Goal: Task Accomplishment & Management: Use online tool/utility

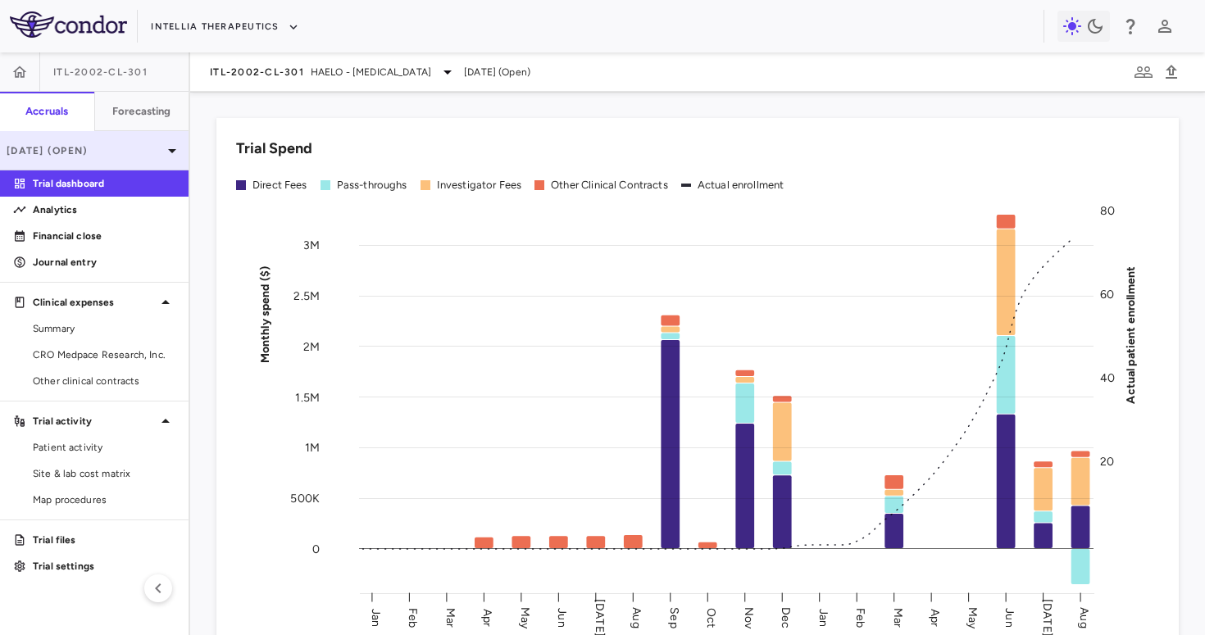
click at [126, 141] on div "[DATE] (Open)" at bounding box center [94, 150] width 189 height 39
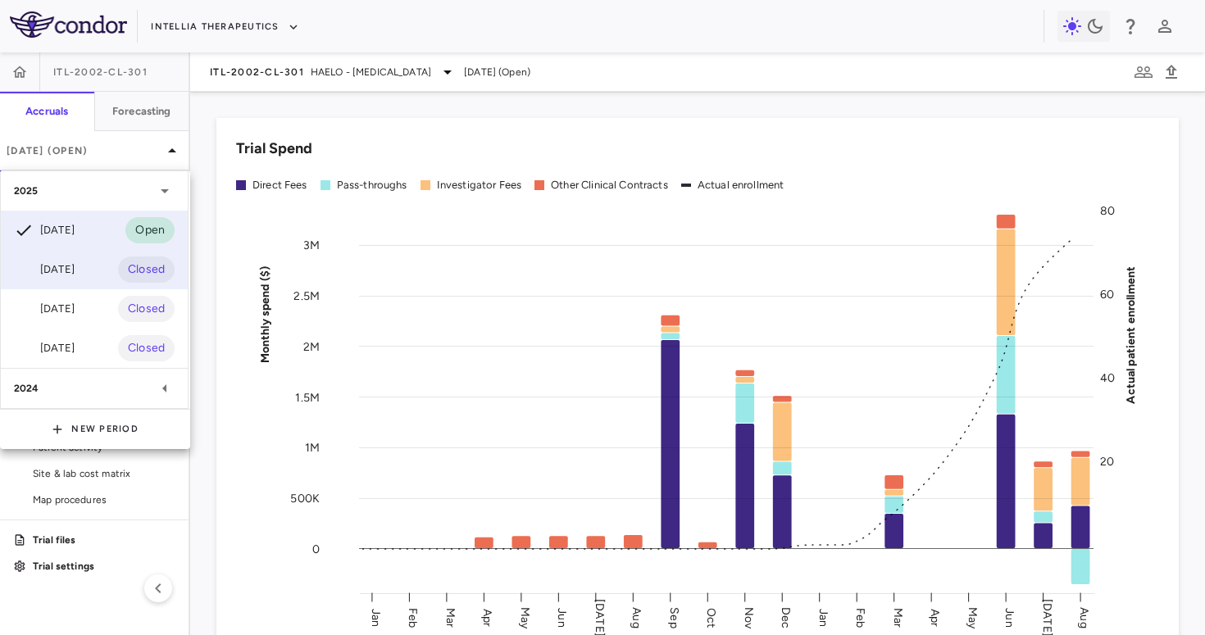
click at [83, 269] on div "[DATE] Closed" at bounding box center [94, 269] width 187 height 39
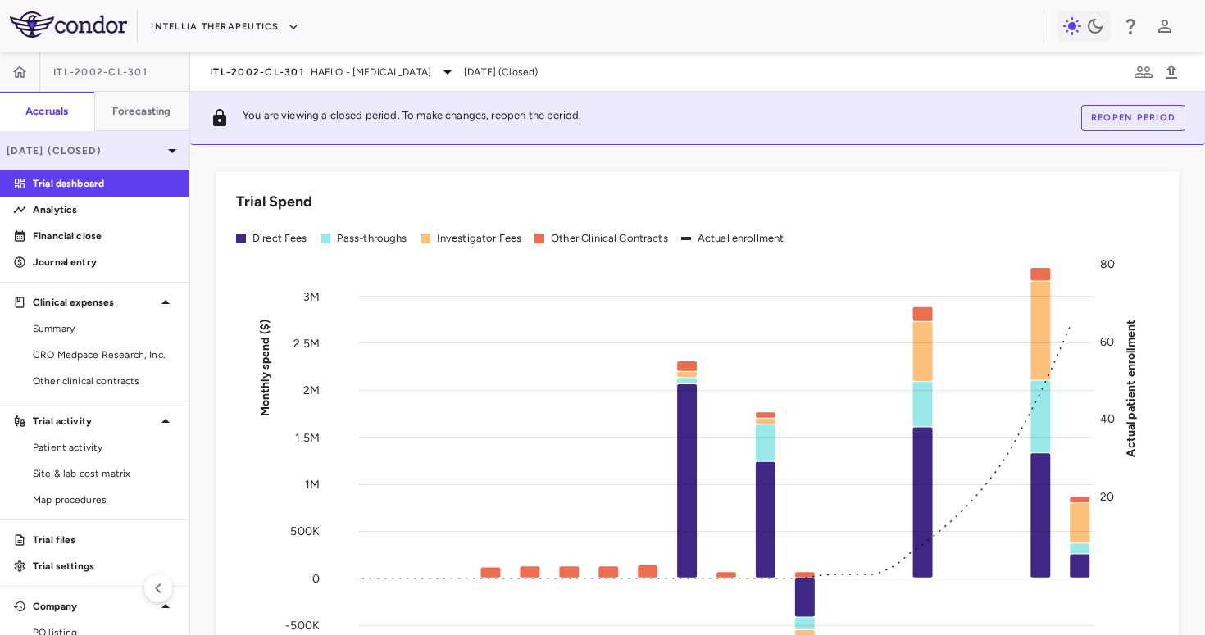
click at [141, 144] on p "[DATE] (Closed)" at bounding box center [85, 150] width 156 height 15
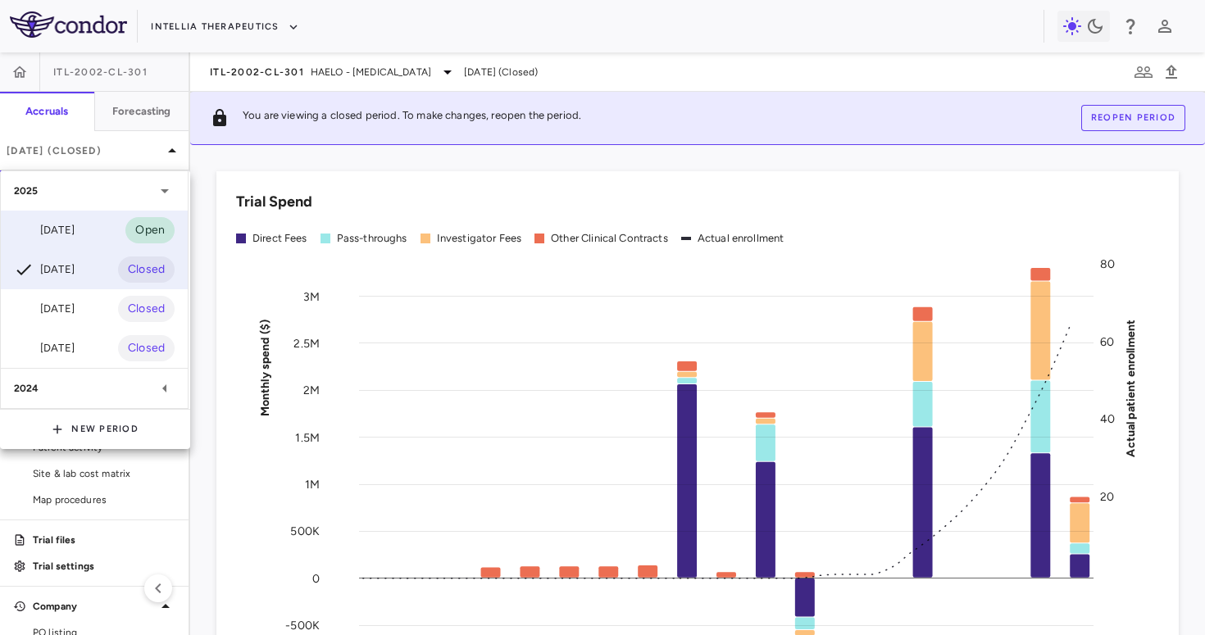
click at [113, 234] on div "Aug 2025 Open" at bounding box center [94, 230] width 187 height 39
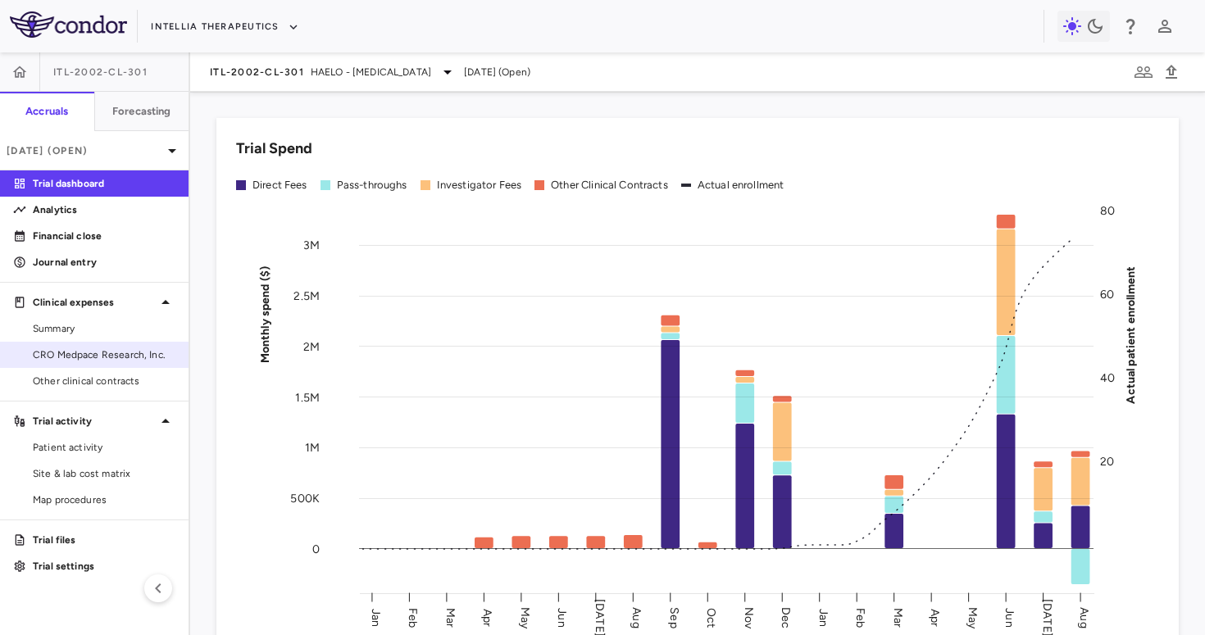
click at [120, 351] on span "CRO Medpace Research, Inc." at bounding box center [104, 355] width 143 height 15
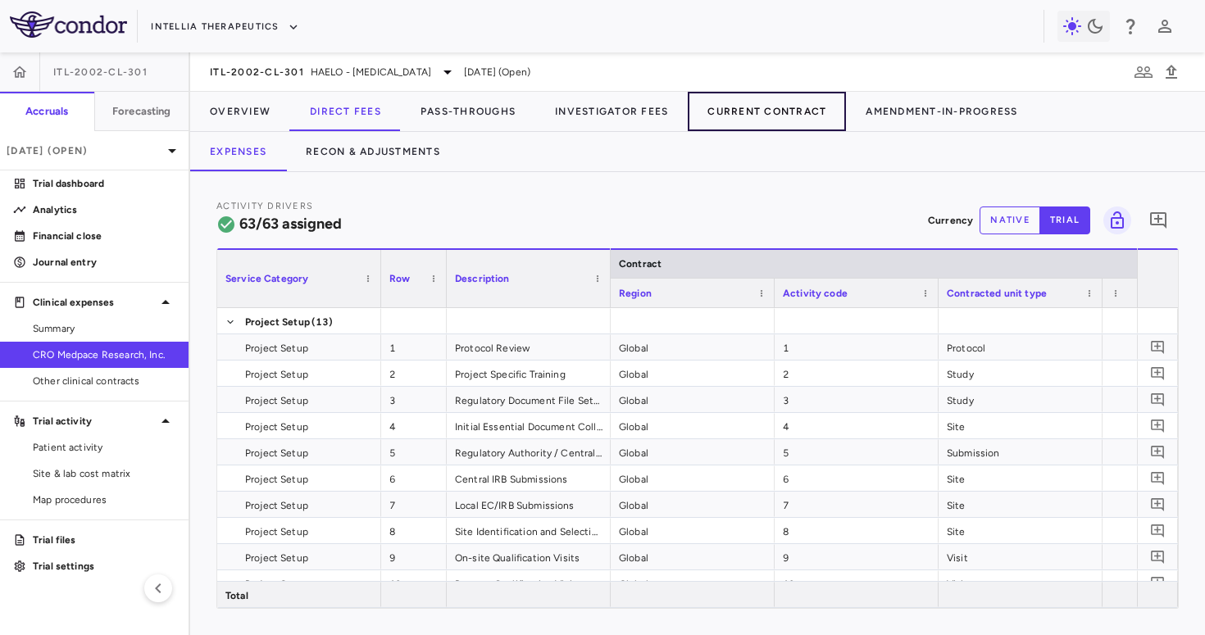
click at [748, 94] on button "Current Contract" at bounding box center [767, 111] width 158 height 39
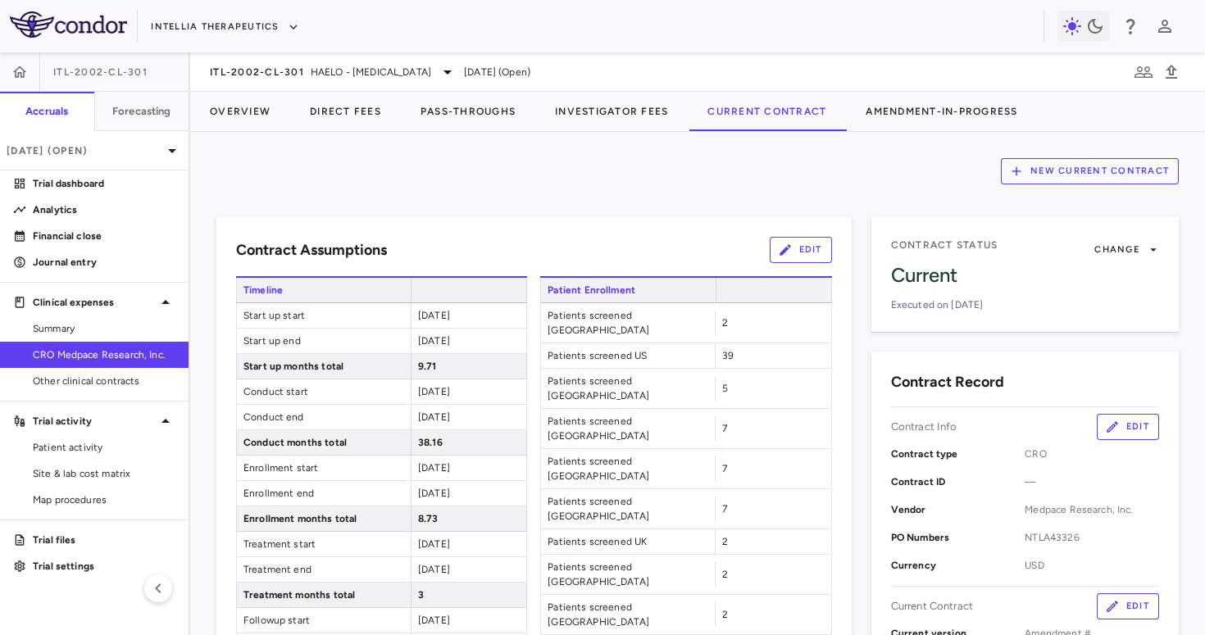
click at [1085, 170] on button "New Current Contract" at bounding box center [1090, 171] width 178 height 26
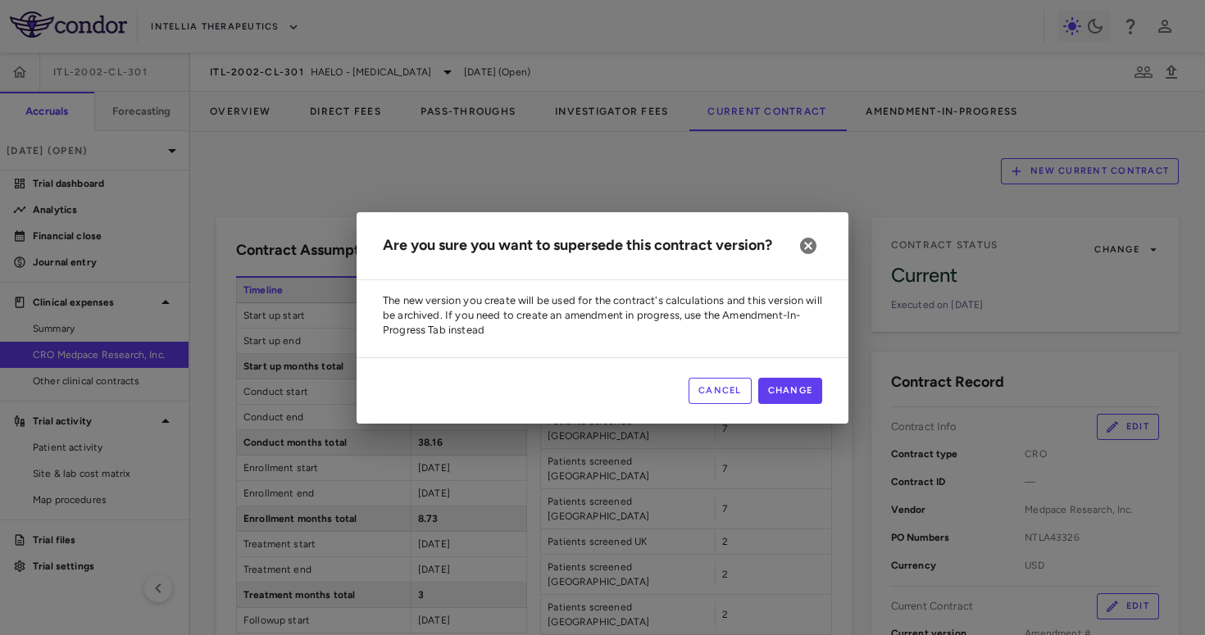
click at [730, 383] on button "Cancel" at bounding box center [720, 391] width 63 height 26
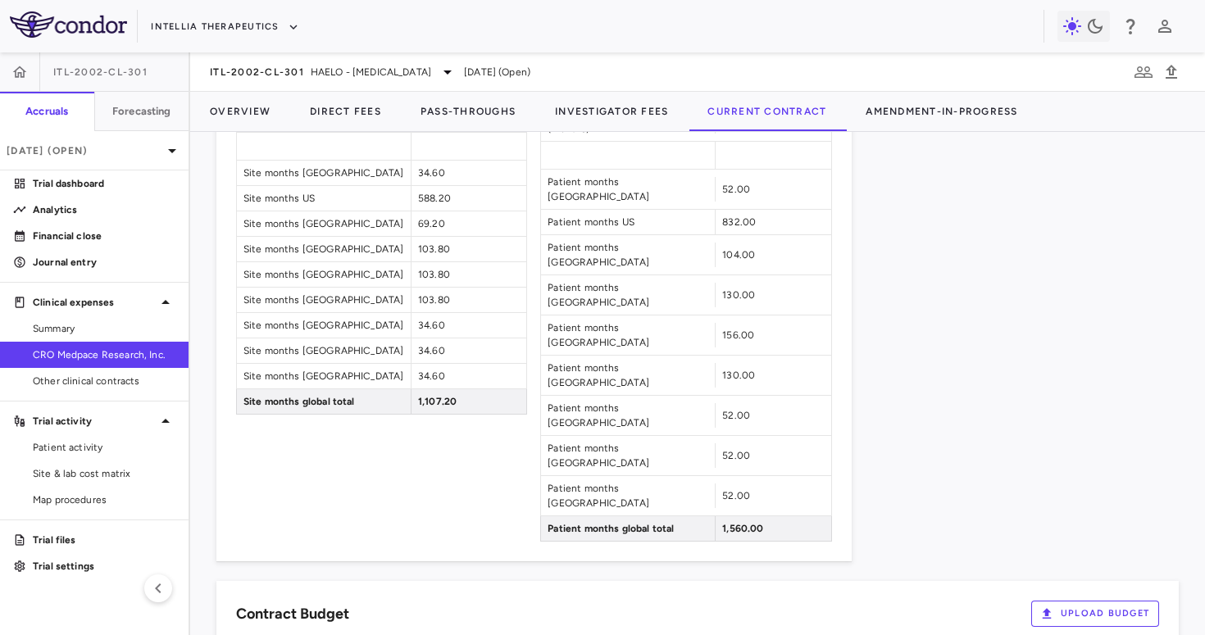
scroll to position [1636, 0]
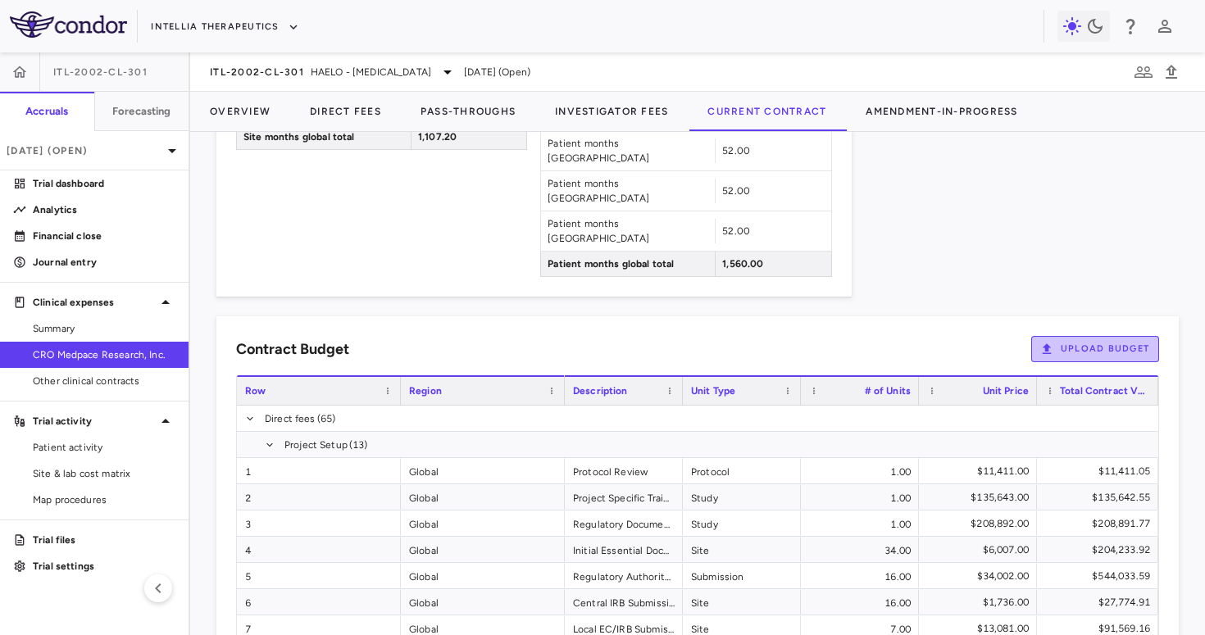
click at [1068, 336] on button "Upload Budget" at bounding box center [1095, 349] width 128 height 26
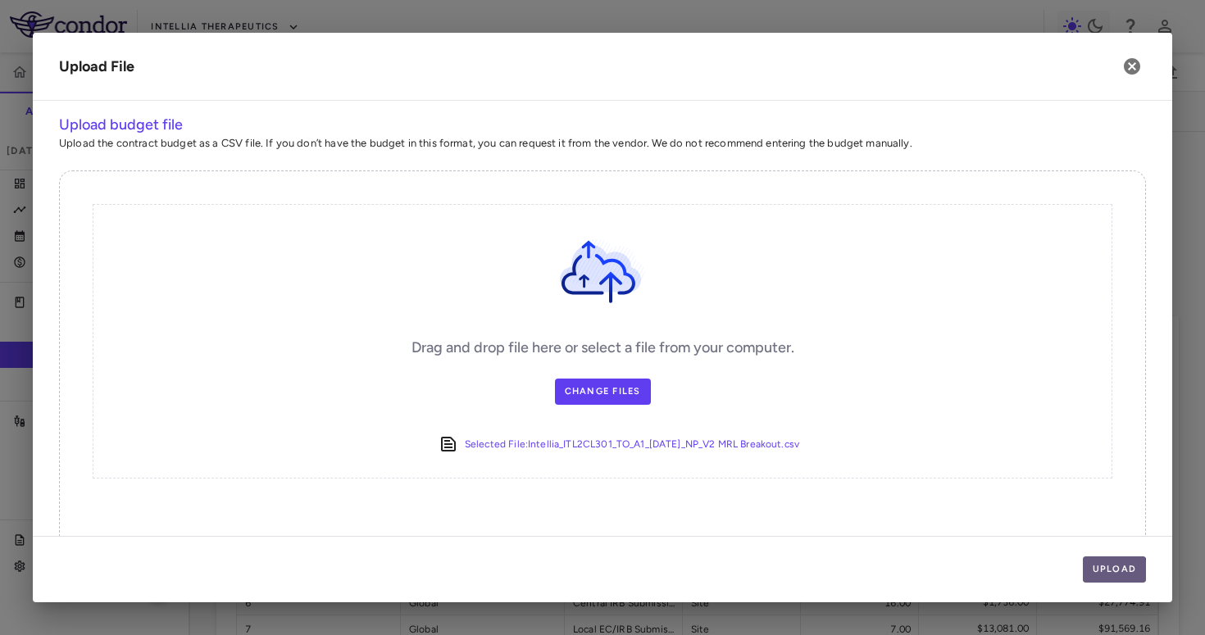
click at [1102, 571] on button "Upload" at bounding box center [1115, 570] width 64 height 26
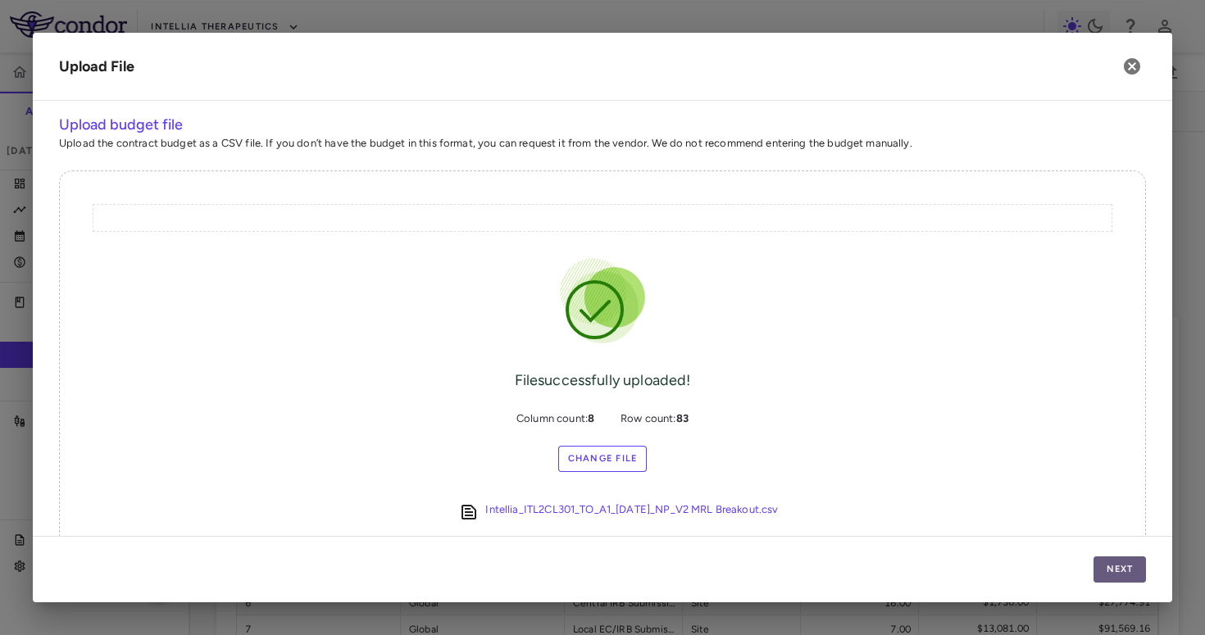
click at [1102, 571] on button "Next" at bounding box center [1119, 570] width 52 height 26
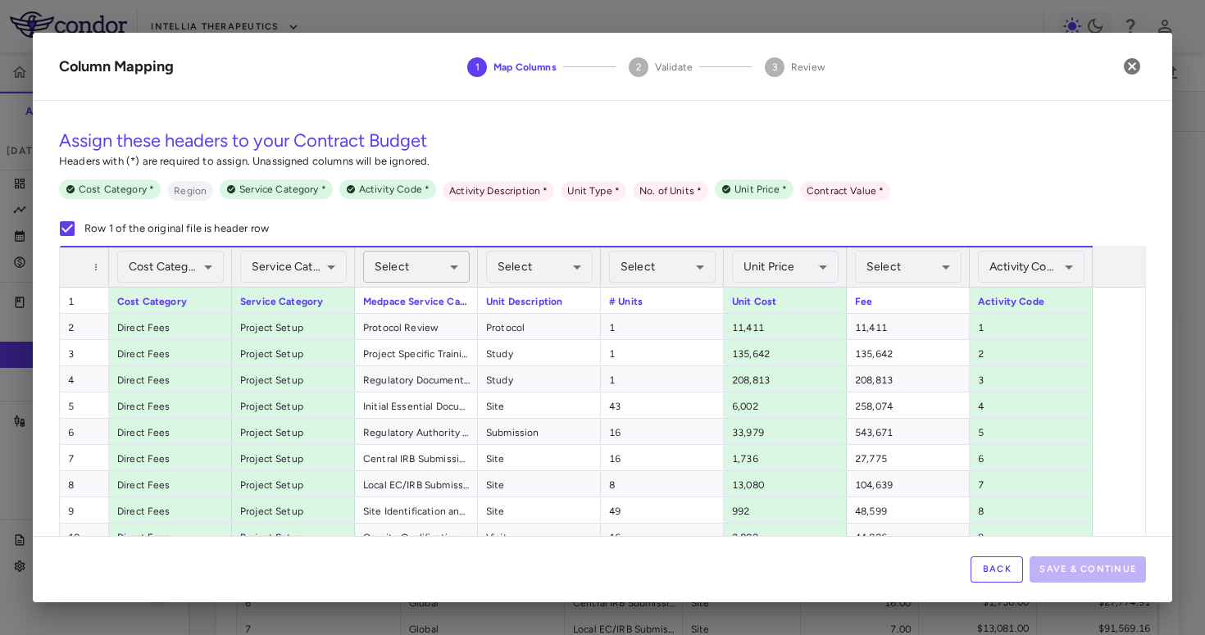
click at [450, 261] on body "Skip to sidebar Skip to main content Intellia Therapeutics ITL-2002-CL-301 Accr…" at bounding box center [602, 317] width 1205 height 635
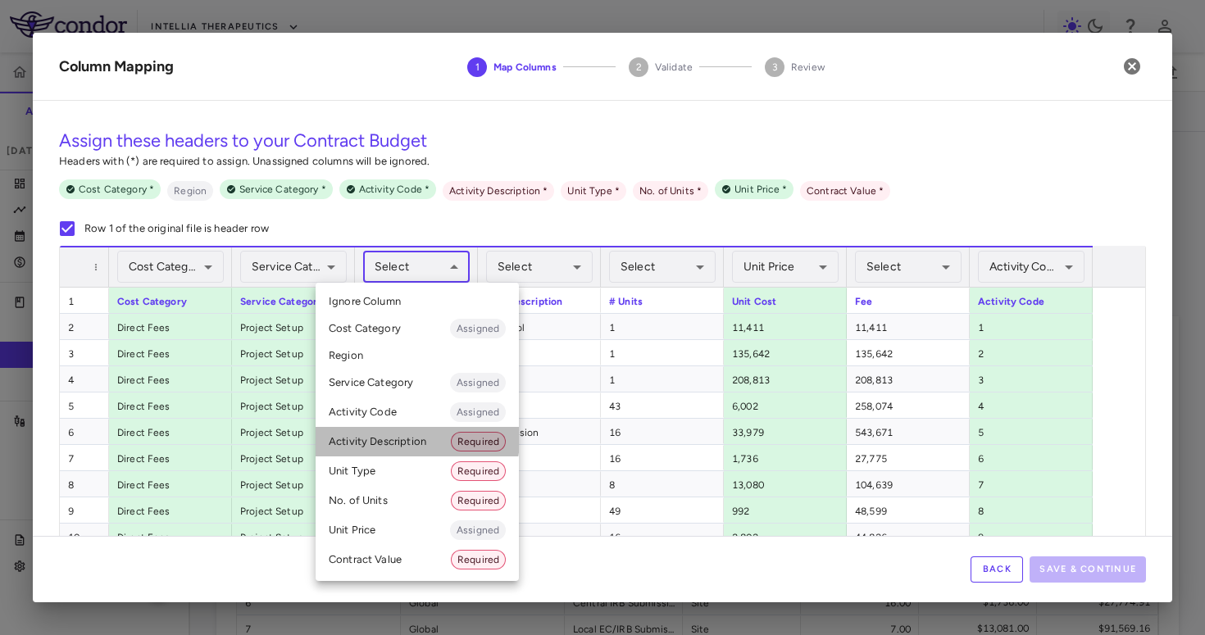
click at [411, 439] on li "Activity Description Required" at bounding box center [417, 442] width 203 height 30
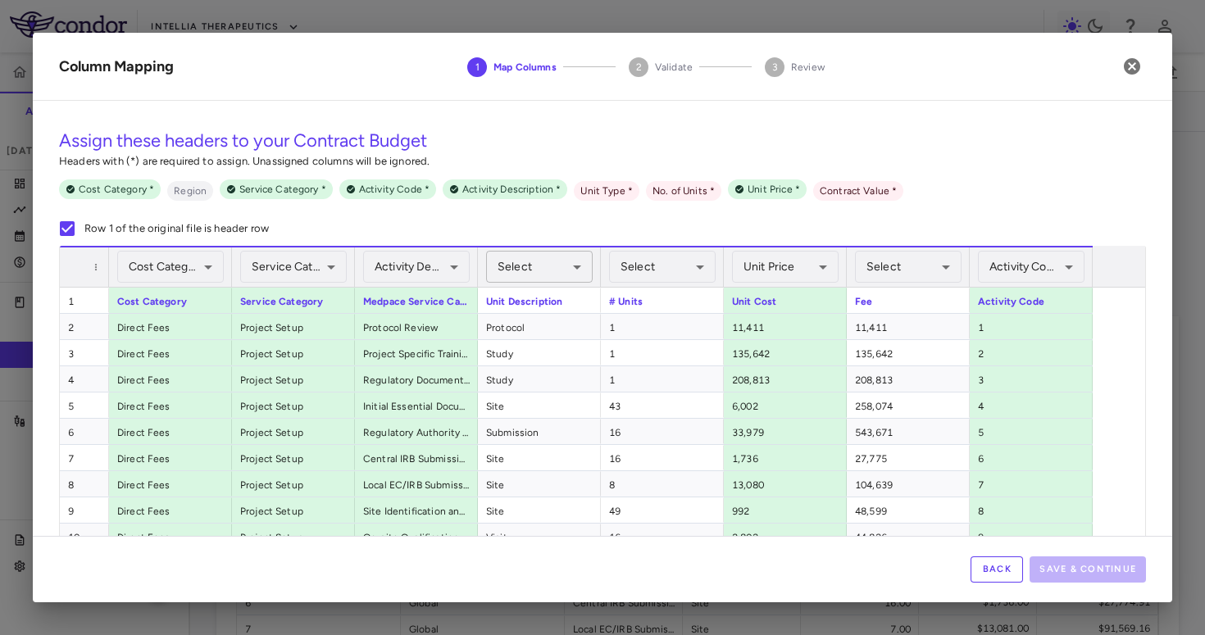
click at [570, 259] on body "Skip to sidebar Skip to main content Intellia Therapeutics ITL-2002-CL-301 Accr…" at bounding box center [602, 317] width 1205 height 635
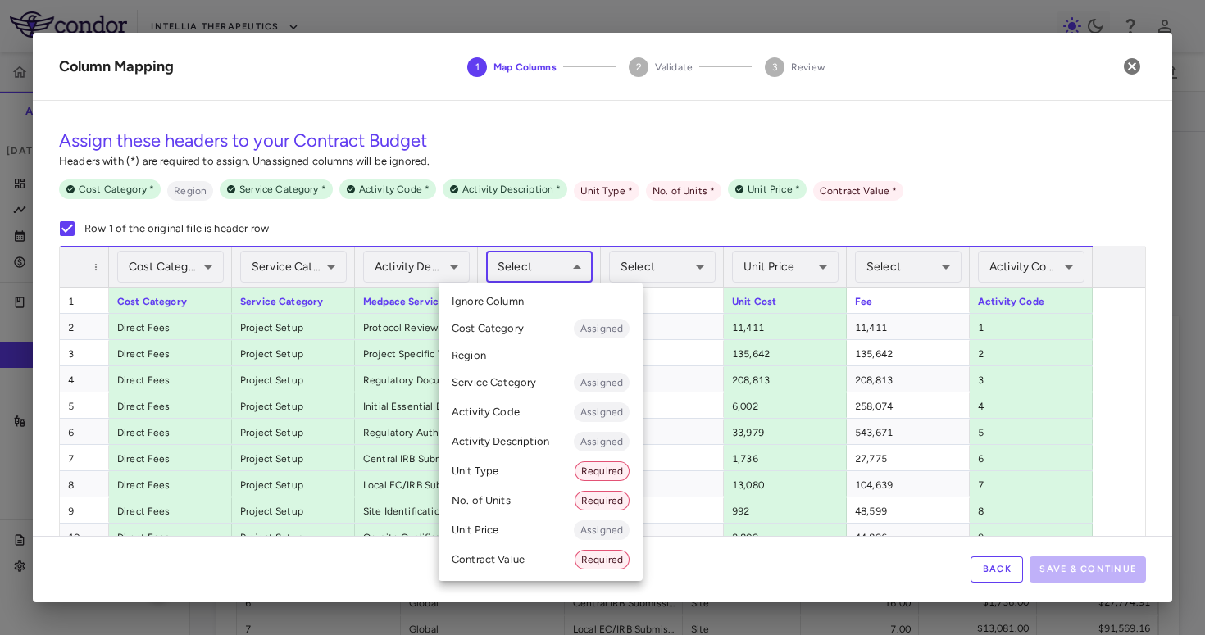
click at [503, 471] on li "Unit Type Required" at bounding box center [541, 472] width 204 height 30
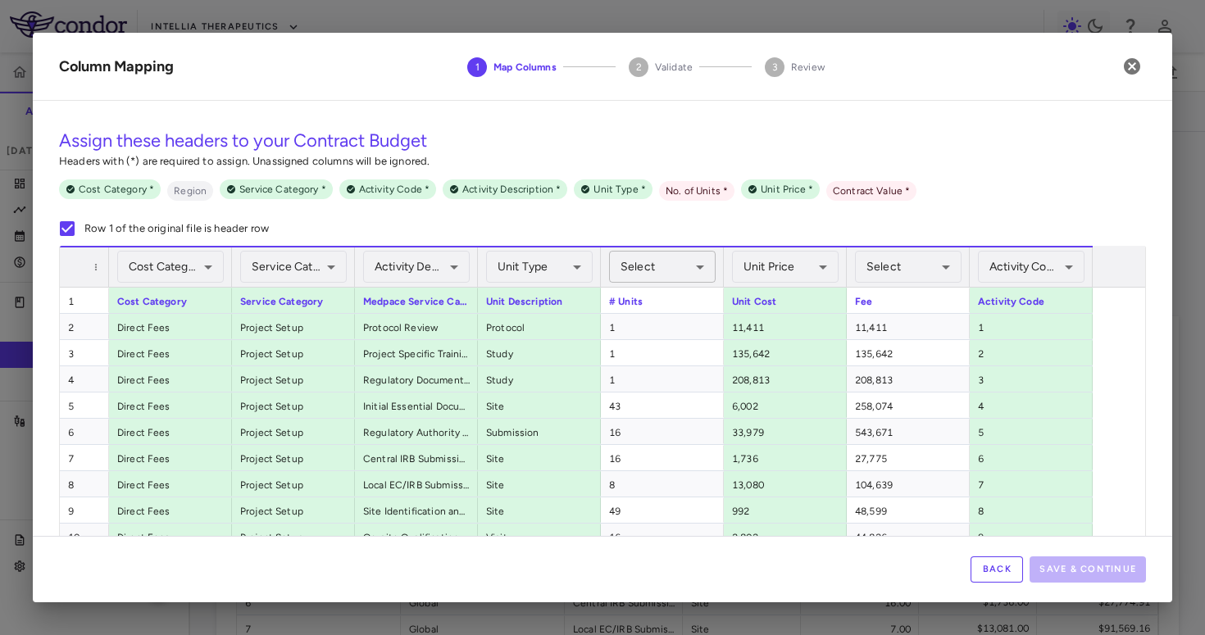
click at [659, 280] on body "Skip to sidebar Skip to main content Intellia Therapeutics ITL-2002-CL-301 Accr…" at bounding box center [602, 317] width 1205 height 635
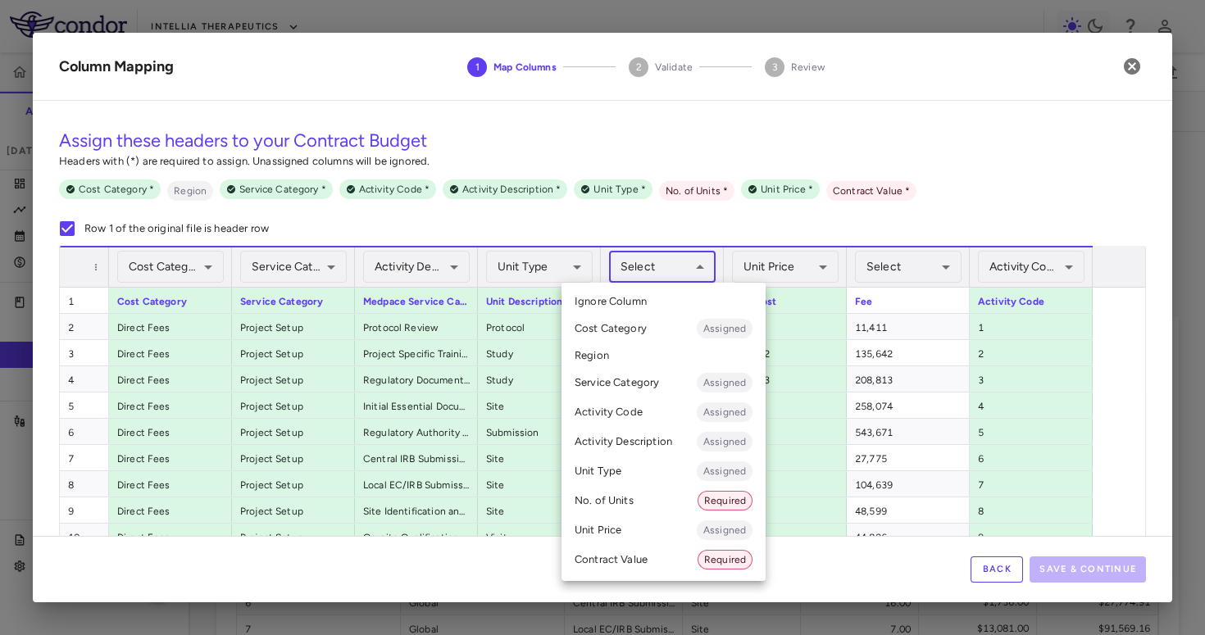
click at [607, 494] on li "No. of Units Required" at bounding box center [663, 501] width 204 height 30
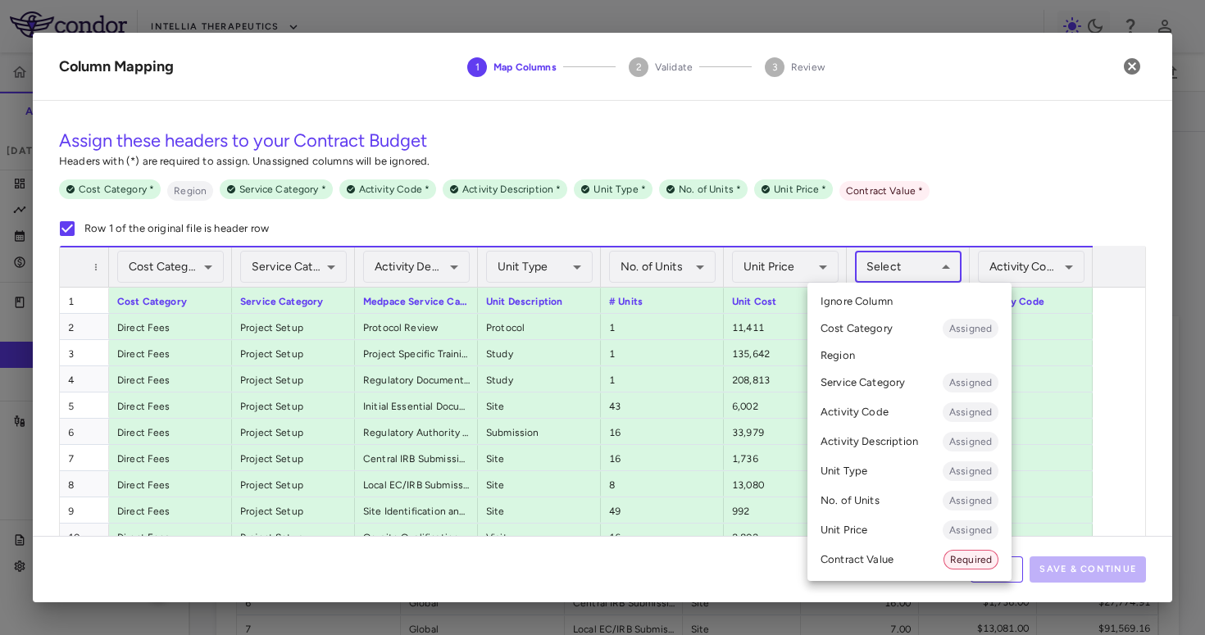
click at [954, 260] on body "Skip to sidebar Skip to main content Intellia Therapeutics ITL-2002-CL-301 Accr…" at bounding box center [602, 317] width 1205 height 635
click at [921, 557] on li "Contract Value Required" at bounding box center [909, 560] width 204 height 30
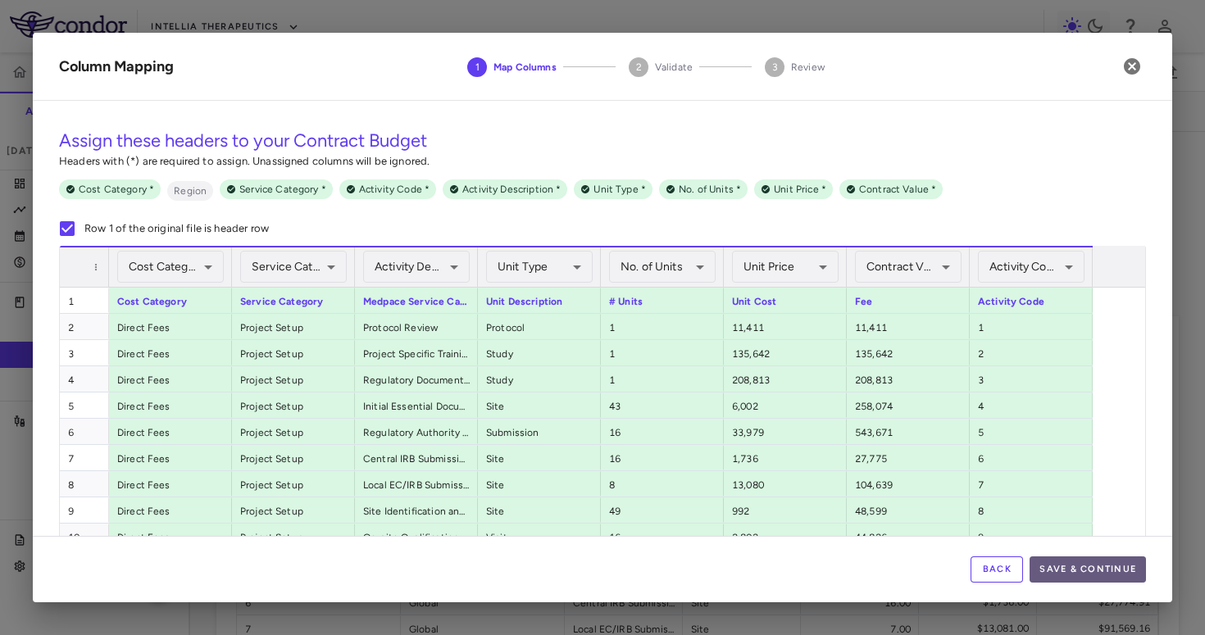
click at [1124, 569] on button "Save & Continue" at bounding box center [1088, 570] width 116 height 26
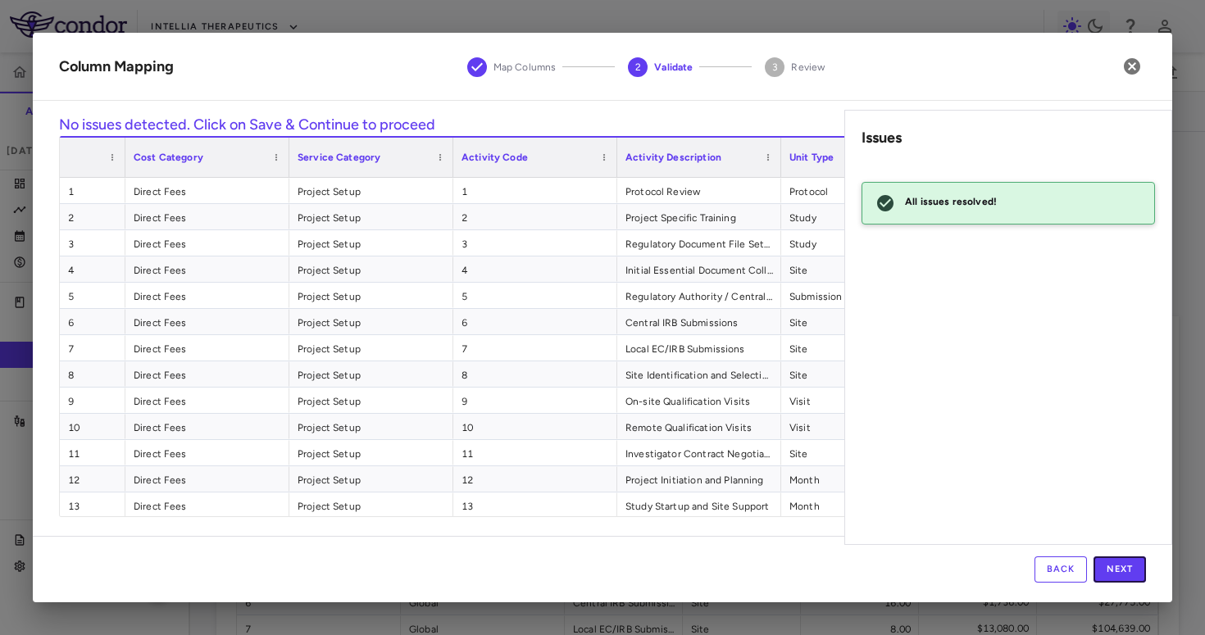
click at [1124, 569] on button "Next" at bounding box center [1119, 570] width 52 height 26
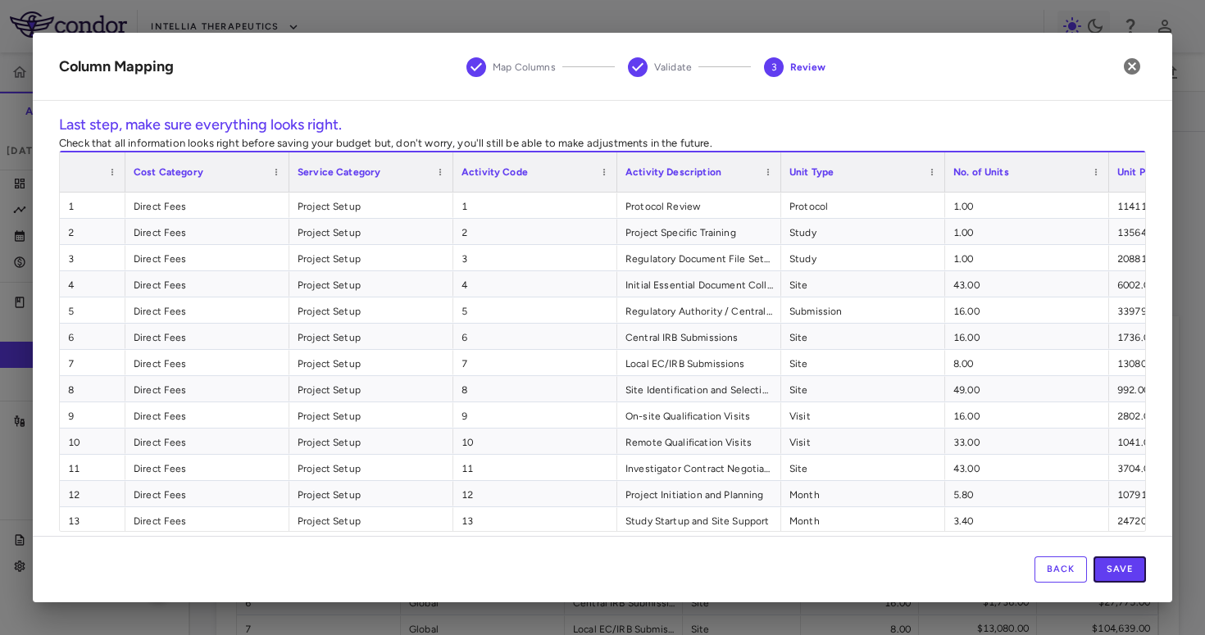
click at [1124, 569] on button "Save" at bounding box center [1119, 570] width 52 height 26
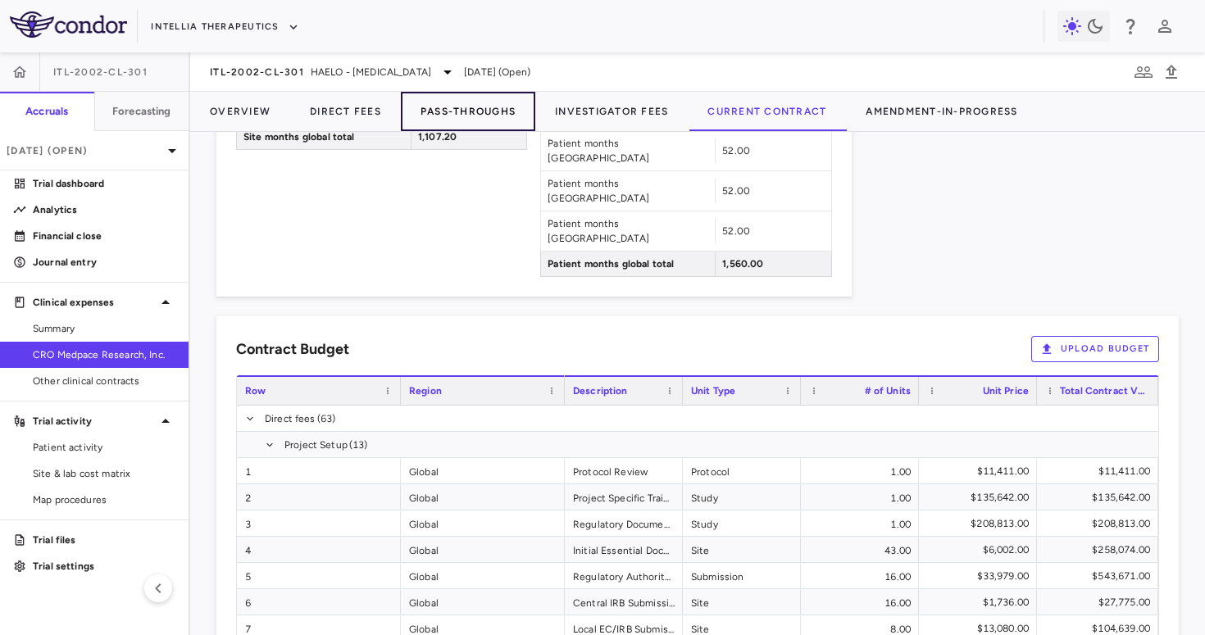
click at [493, 128] on button "Pass-Throughs" at bounding box center [468, 111] width 134 height 39
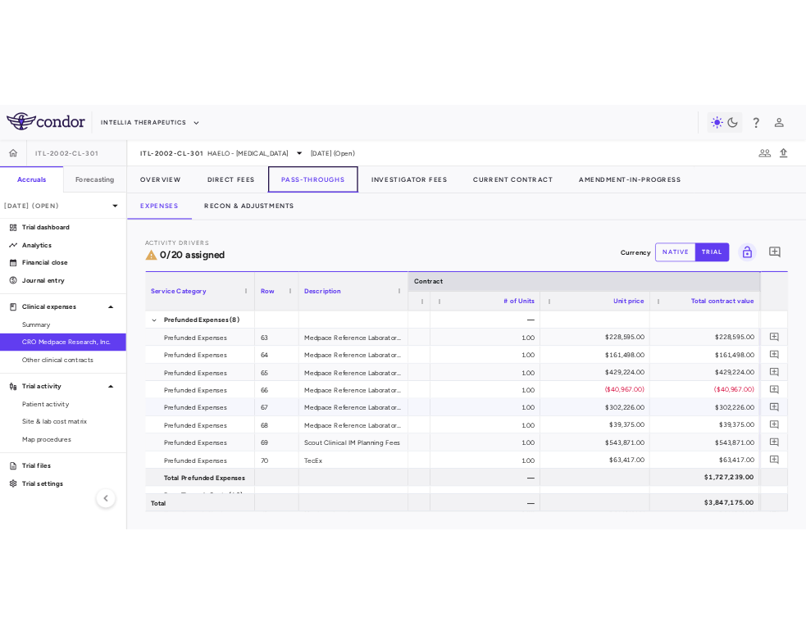
scroll to position [0, 700]
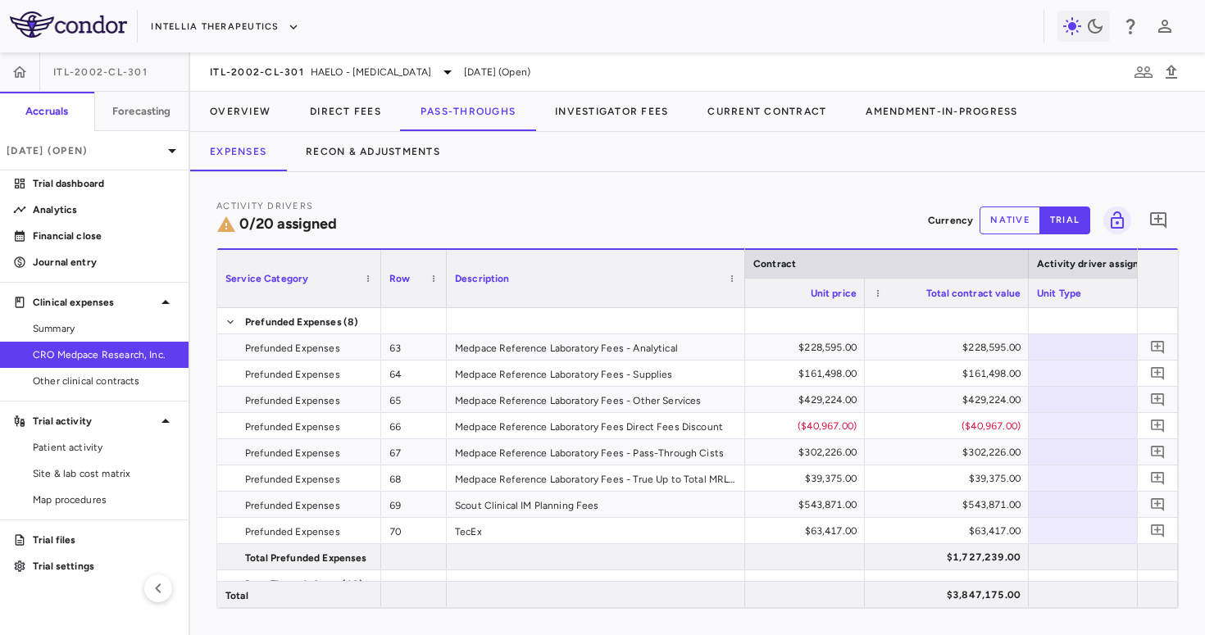
drag, startPoint x: 608, startPoint y: 290, endPoint x: 748, endPoint y: 307, distance: 141.1
click at [748, 307] on div at bounding box center [744, 278] width 7 height 57
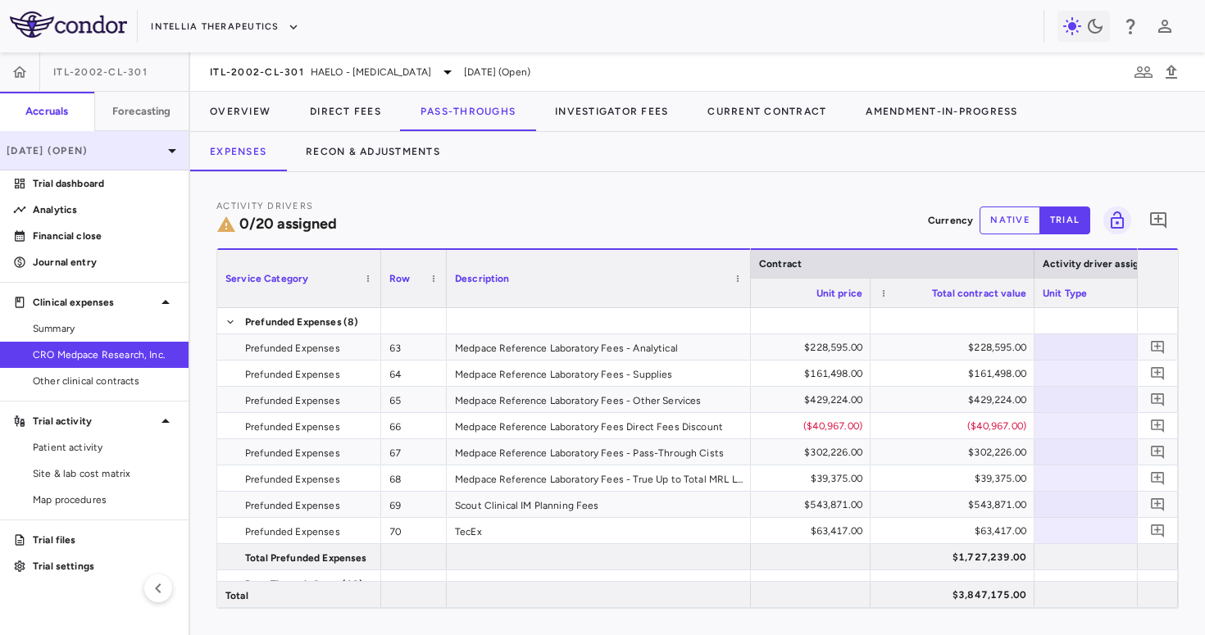
click at [158, 154] on p "[DATE] (Open)" at bounding box center [85, 150] width 156 height 15
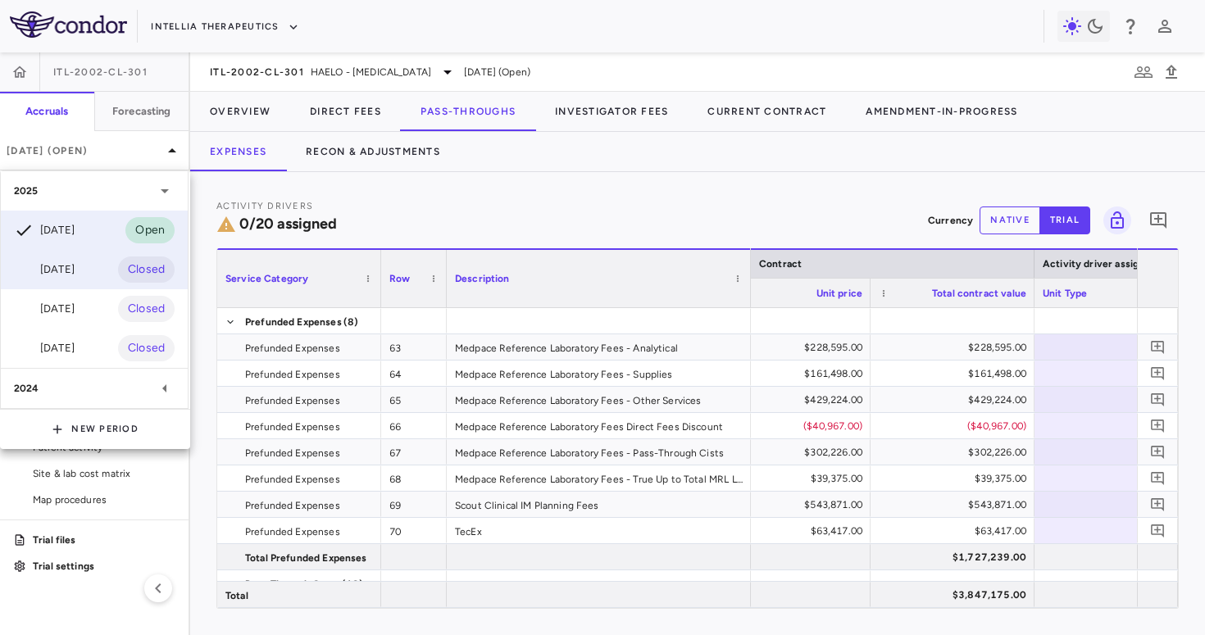
click at [92, 267] on div "[DATE] Closed" at bounding box center [94, 269] width 187 height 39
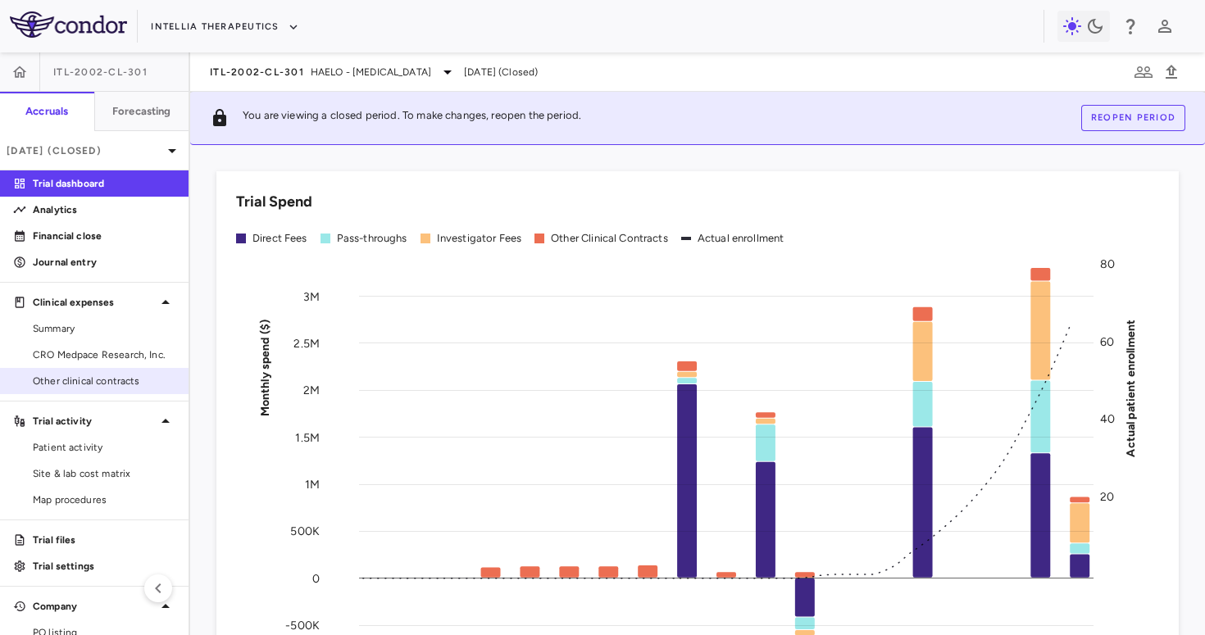
click at [82, 368] on div "Other clinical contracts" at bounding box center [94, 381] width 189 height 26
click at [107, 348] on span "CRO Medpace Research, Inc." at bounding box center [104, 355] width 143 height 15
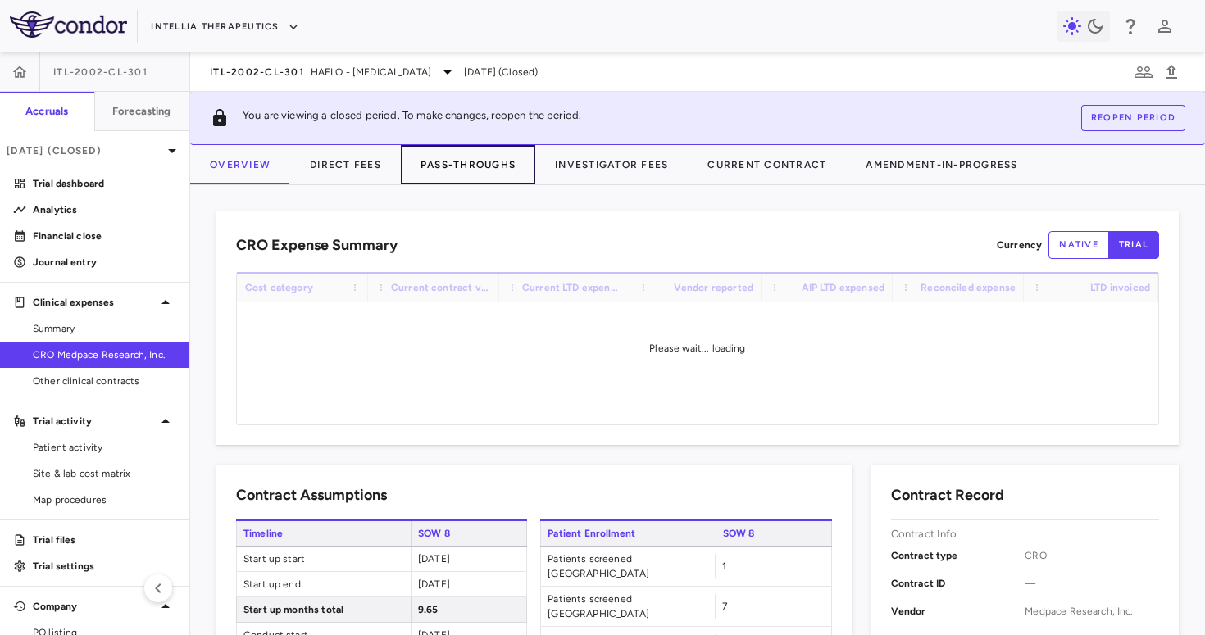
click at [450, 153] on button "Pass-Throughs" at bounding box center [468, 164] width 134 height 39
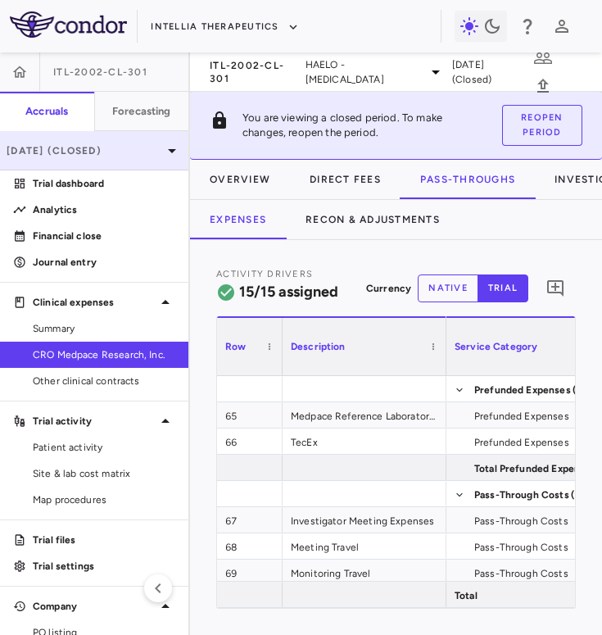
click at [139, 158] on div "[DATE] (Closed)" at bounding box center [94, 150] width 189 height 39
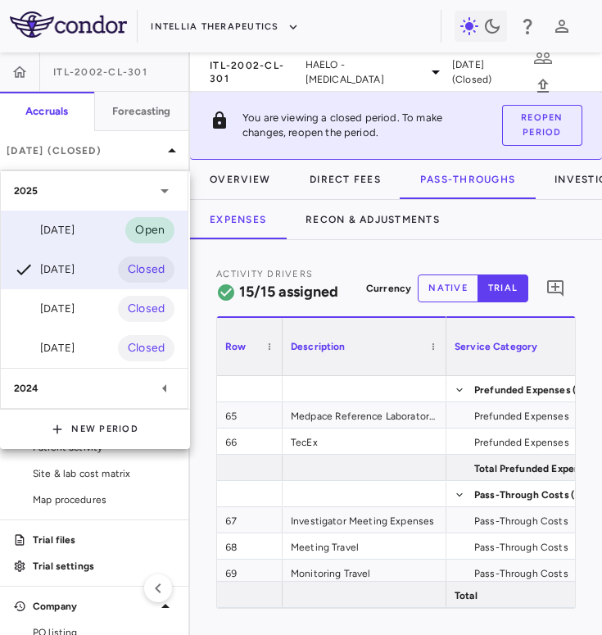
click at [99, 216] on div "Aug 2025 Open" at bounding box center [94, 230] width 187 height 39
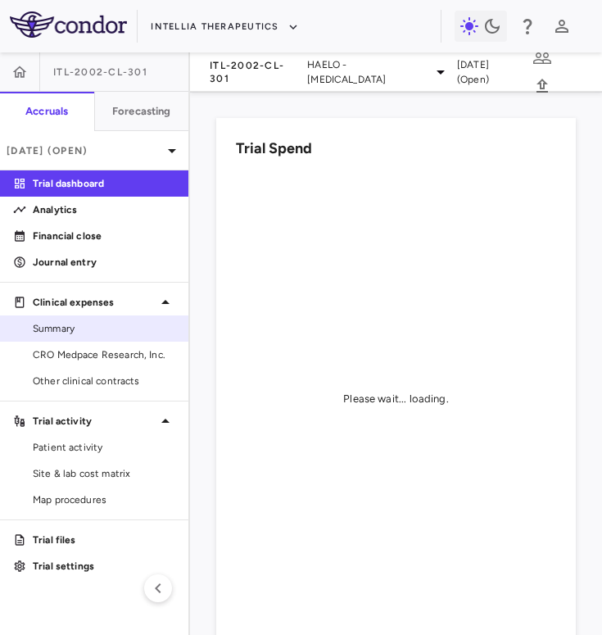
click at [107, 340] on link "Summary" at bounding box center [94, 328] width 189 height 25
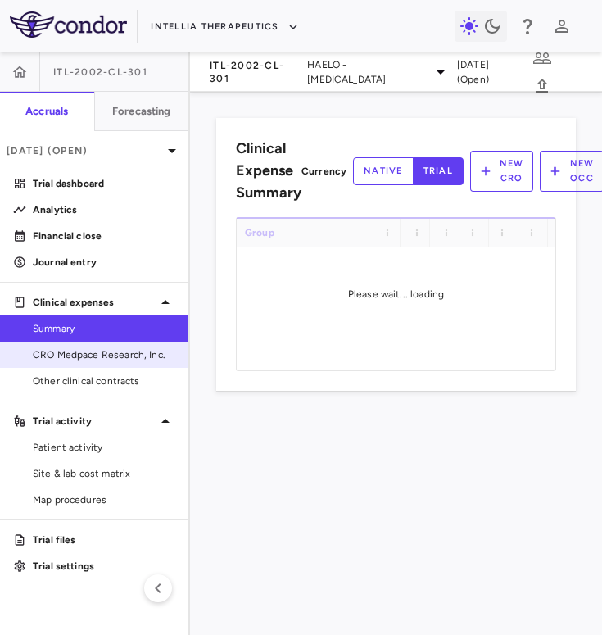
click at [100, 366] on link "CRO Medpace Research, Inc." at bounding box center [94, 355] width 189 height 25
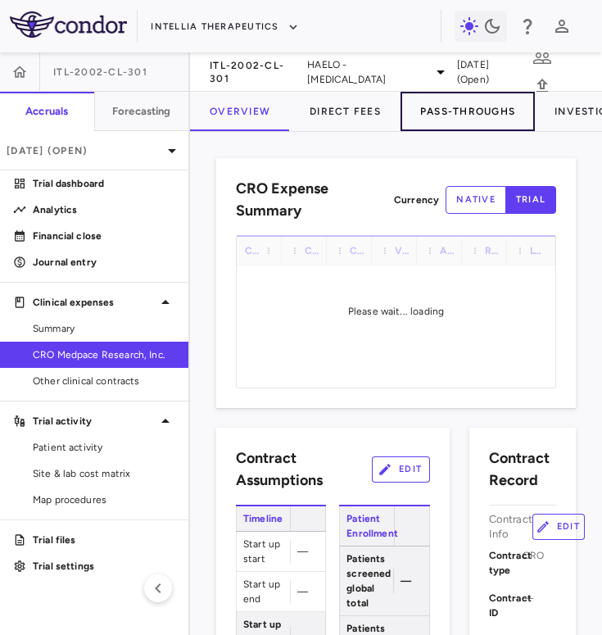
click at [454, 127] on button "Pass-Throughs" at bounding box center [468, 111] width 134 height 39
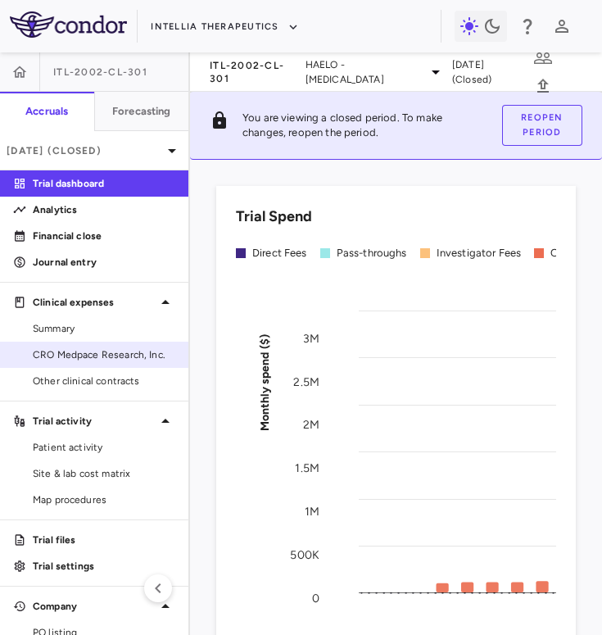
click at [98, 357] on span "CRO Medpace Research, Inc." at bounding box center [104, 355] width 143 height 15
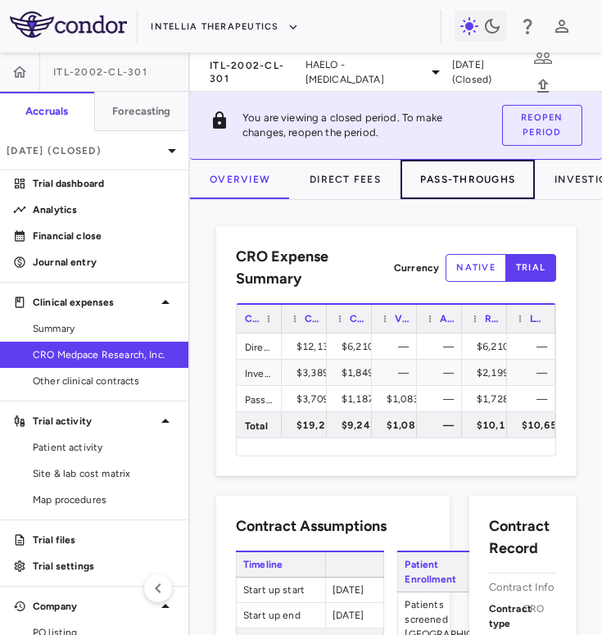
click at [449, 185] on button "Pass-Throughs" at bounding box center [468, 179] width 134 height 39
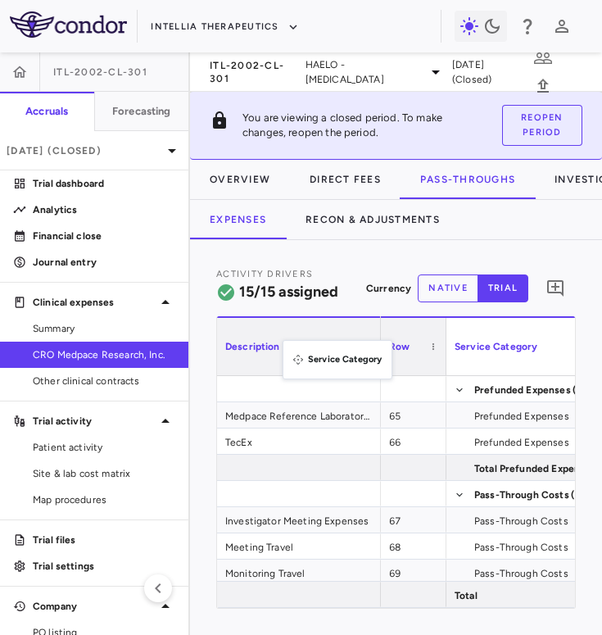
drag, startPoint x: 481, startPoint y: 346, endPoint x: 261, endPoint y: 350, distance: 220.5
drag, startPoint x: 477, startPoint y: 354, endPoint x: 282, endPoint y: 371, distance: 195.8
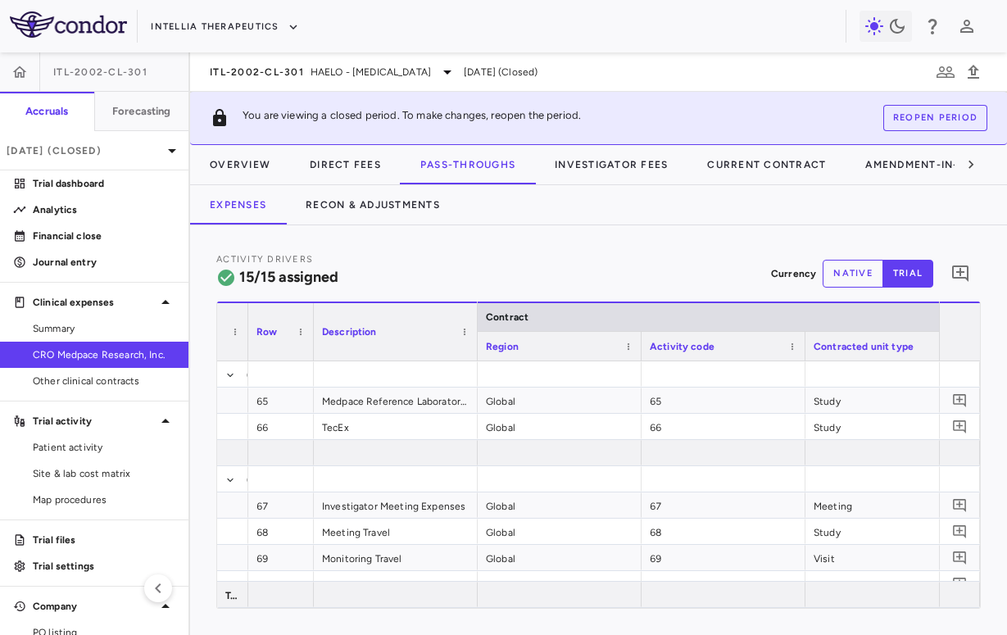
drag, startPoint x: 378, startPoint y: 341, endPoint x: 245, endPoint y: 362, distance: 134.5
click at [245, 364] on div "Service Category Row Description Contract" at bounding box center [598, 455] width 763 height 307
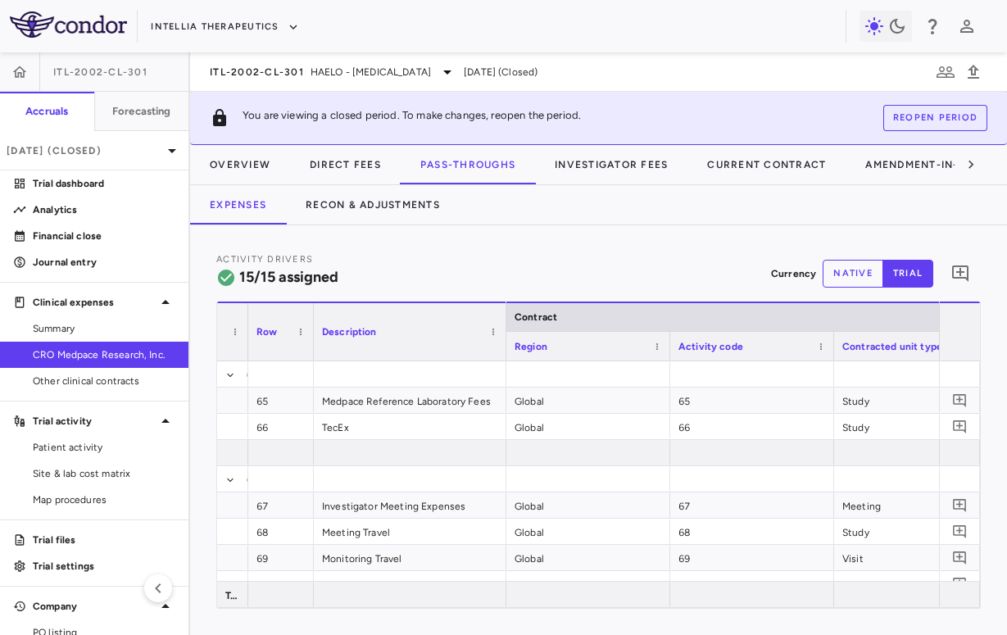
drag, startPoint x: 476, startPoint y: 344, endPoint x: 506, endPoint y: 354, distance: 31.1
click at [506, 354] on div at bounding box center [505, 331] width 7 height 57
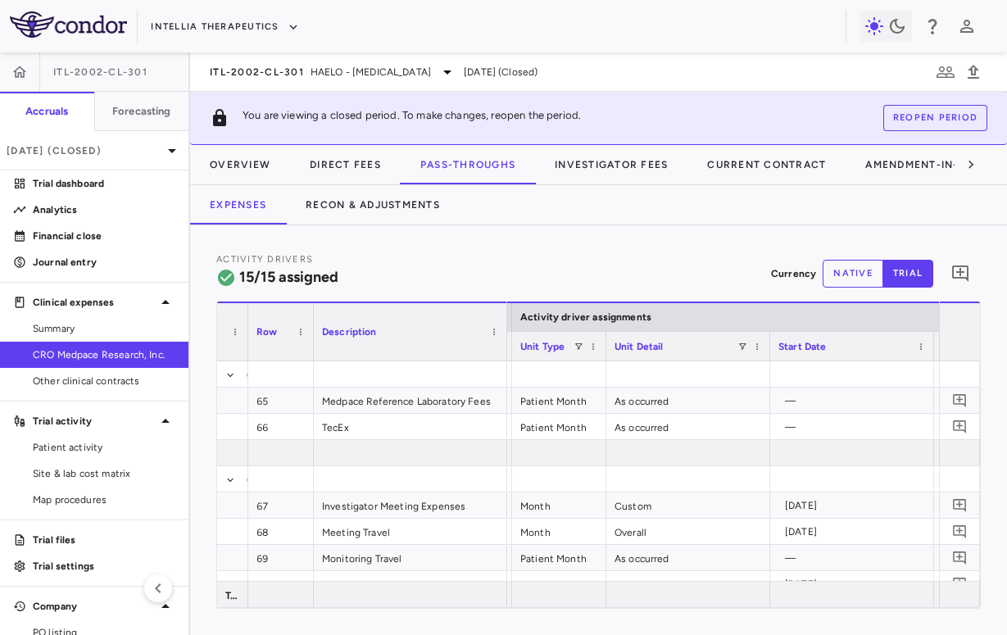
drag, startPoint x: 675, startPoint y: 354, endPoint x: 602, endPoint y: 370, distance: 73.8
click at [602, 370] on div "Service Category Row Description Activity driver assignments Contract 65" at bounding box center [598, 455] width 763 height 307
drag, startPoint x: 766, startPoint y: 352, endPoint x: 684, endPoint y: 375, distance: 85.1
click at [684, 375] on div "Service Category Row Description Activity driver assignments Contract 65" at bounding box center [598, 455] width 763 height 307
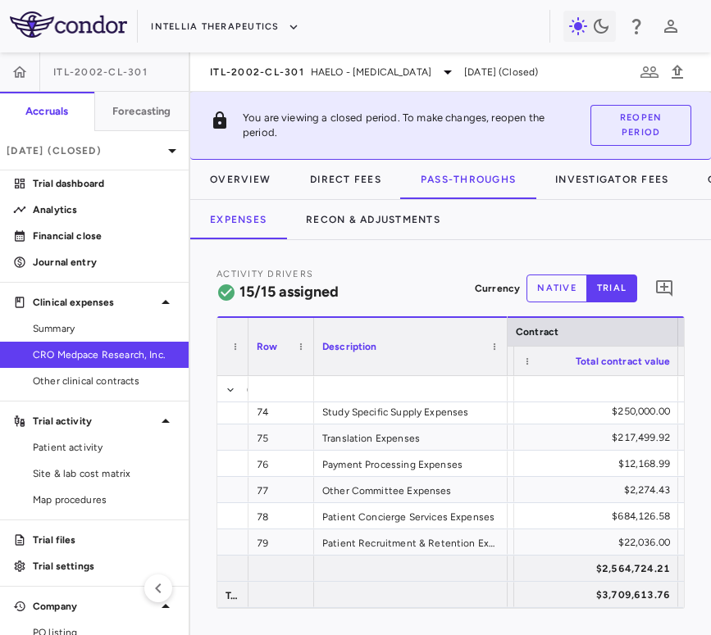
click at [157, 352] on span "CRO Medpace Research, Inc." at bounding box center [104, 355] width 143 height 15
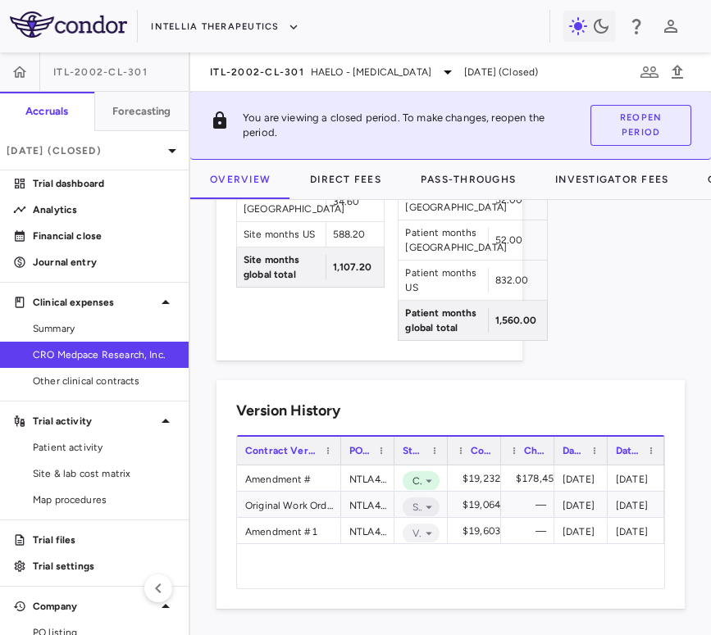
drag, startPoint x: 296, startPoint y: 457, endPoint x: 338, endPoint y: 461, distance: 42.0
click at [338, 461] on div at bounding box center [340, 451] width 7 height 28
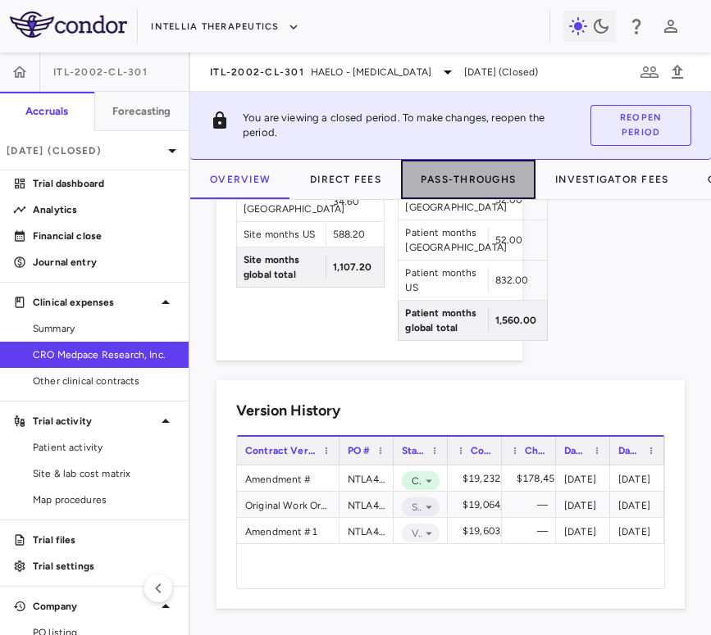
click at [462, 175] on button "Pass-Throughs" at bounding box center [468, 179] width 134 height 39
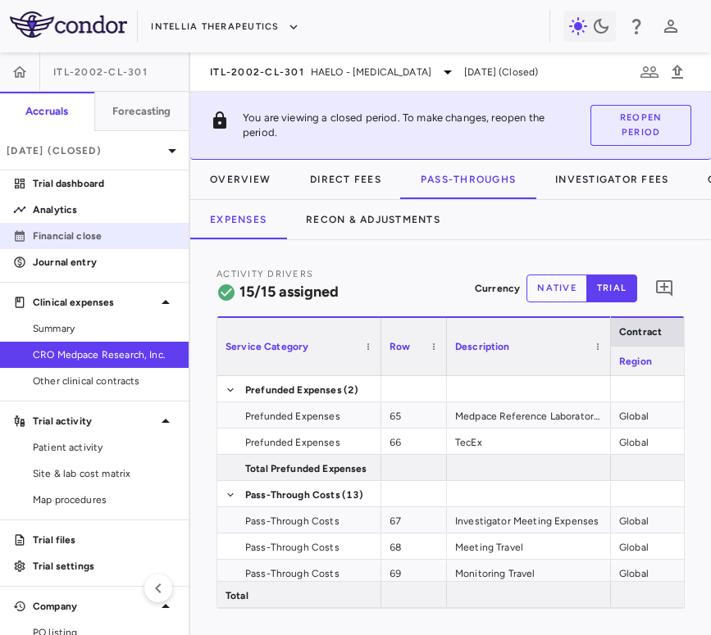
click at [137, 236] on p "Financial close" at bounding box center [104, 236] width 143 height 15
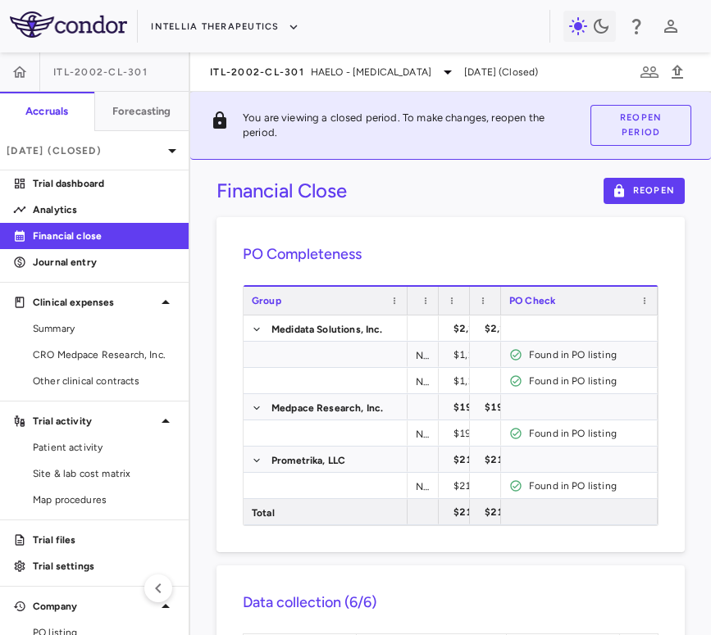
click at [470, 309] on div "Total contract value" at bounding box center [485, 300] width 31 height 30
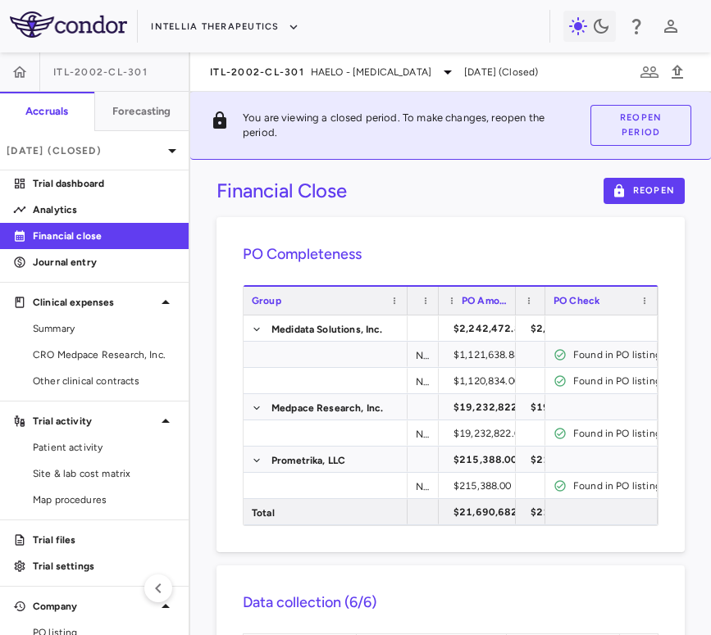
drag, startPoint x: 468, startPoint y: 308, endPoint x: 513, endPoint y: 307, distance: 45.1
click at [513, 307] on div at bounding box center [514, 301] width 7 height 28
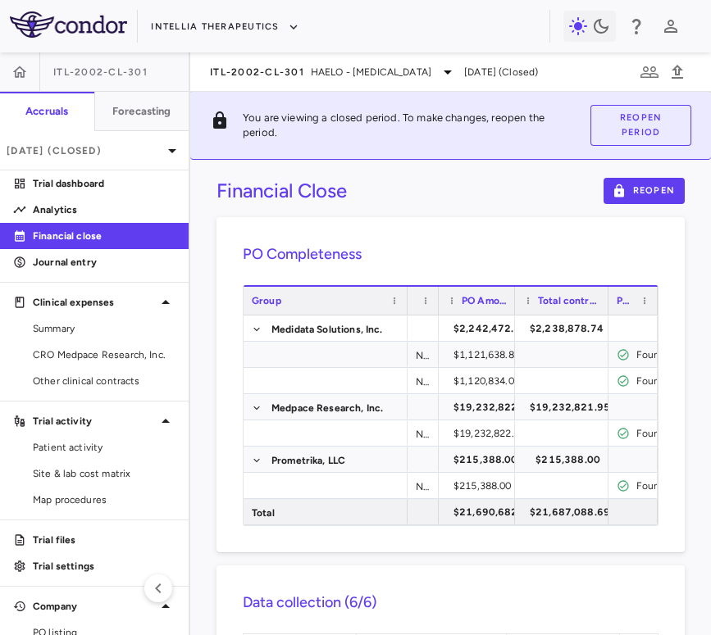
drag, startPoint x: 542, startPoint y: 305, endPoint x: 605, endPoint y: 302, distance: 63.2
click at [605, 302] on div at bounding box center [607, 301] width 7 height 28
click at [123, 355] on span "CRO Medpace Research, Inc." at bounding box center [104, 355] width 143 height 15
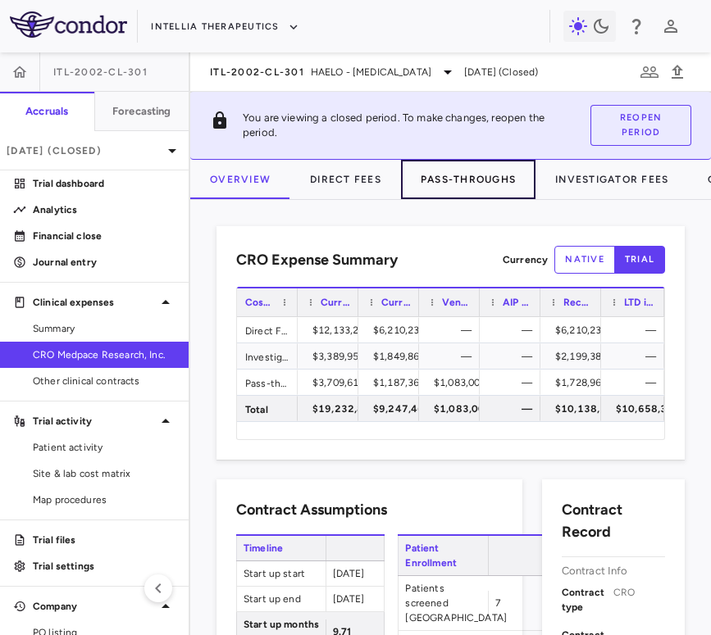
click at [439, 190] on button "Pass-Throughs" at bounding box center [468, 179] width 134 height 39
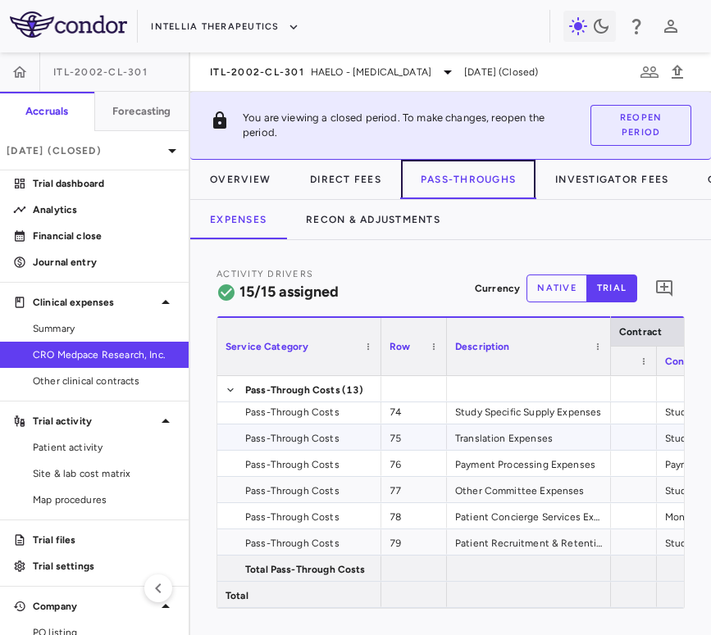
scroll to position [0, 346]
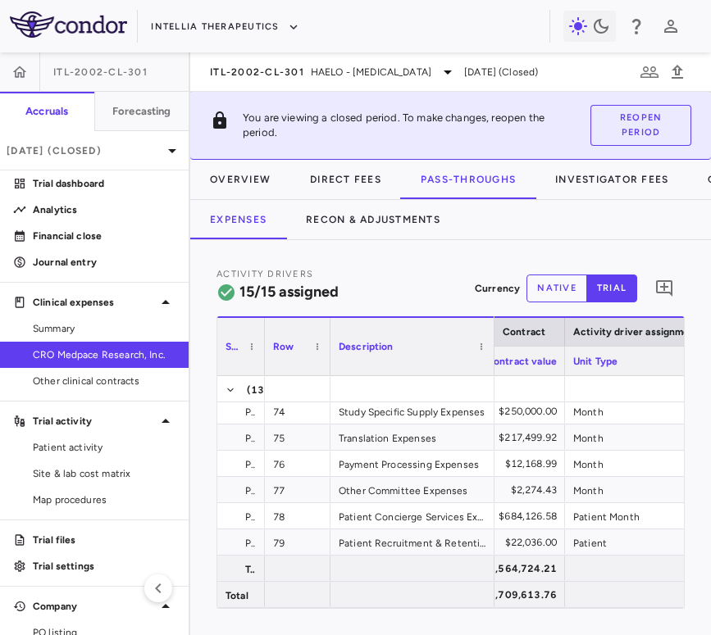
drag, startPoint x: 380, startPoint y: 364, endPoint x: 262, endPoint y: 377, distance: 117.9
click at [262, 377] on div "Service Category Row Description Contract Activity driver assignments 65" at bounding box center [450, 462] width 466 height 292
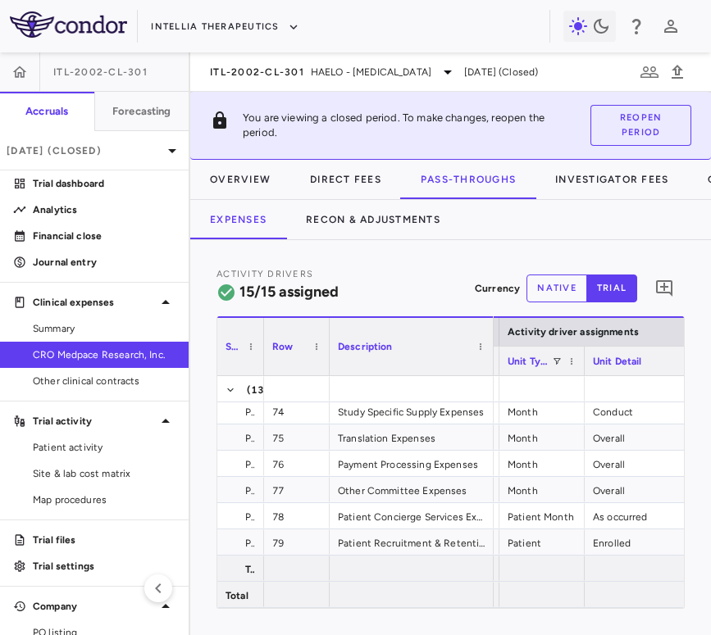
drag, startPoint x: 661, startPoint y: 361, endPoint x: 582, endPoint y: 371, distance: 79.2
click at [582, 371] on div at bounding box center [583, 361] width 7 height 29
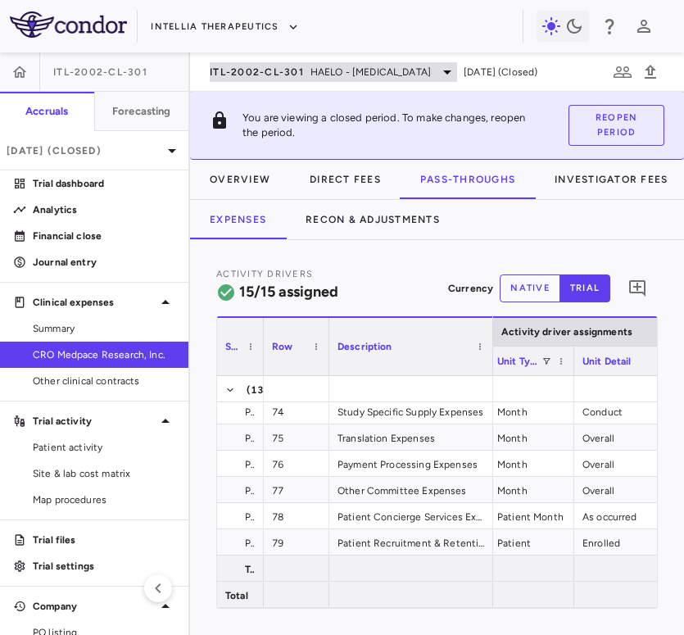
click at [260, 66] on span "ITL-2002-CL-301" at bounding box center [257, 72] width 94 height 13
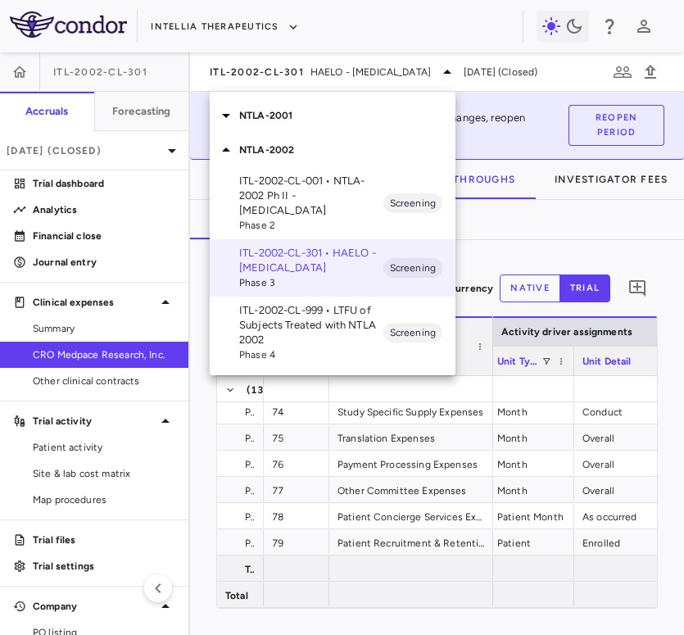
click at [299, 116] on p "NTLA-2001" at bounding box center [347, 115] width 216 height 15
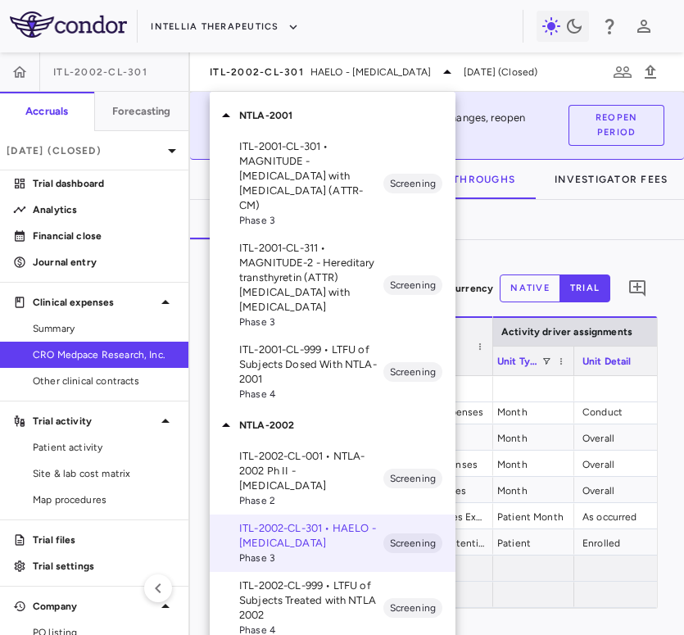
click at [337, 161] on p "ITL-2001-CL-301 • MAGNITUDE - [MEDICAL_DATA] with [MEDICAL_DATA] (ATTR-CM)" at bounding box center [311, 176] width 144 height 74
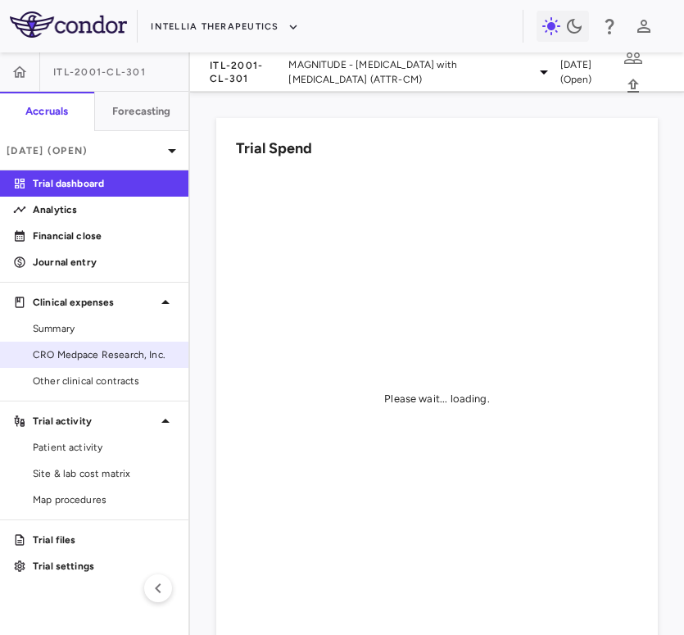
click at [136, 354] on span "CRO Medpace Research, Inc." at bounding box center [104, 355] width 143 height 15
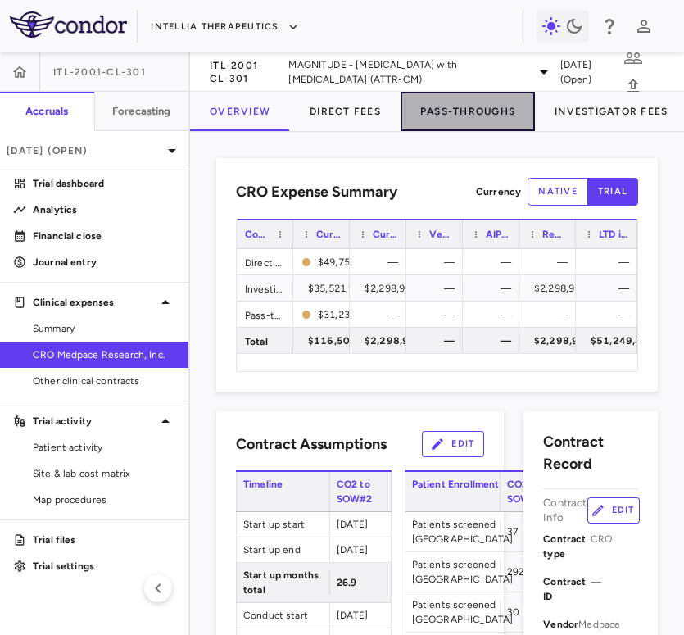
click at [461, 106] on button "Pass-Throughs" at bounding box center [468, 111] width 134 height 39
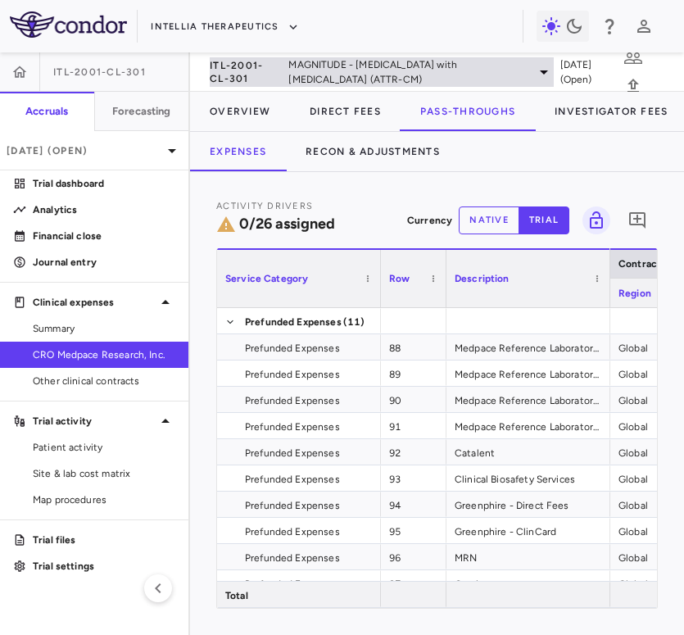
click at [293, 80] on span "MAGNITUDE - [MEDICAL_DATA] with [MEDICAL_DATA] (ATTR-CM)" at bounding box center [408, 72] width 239 height 30
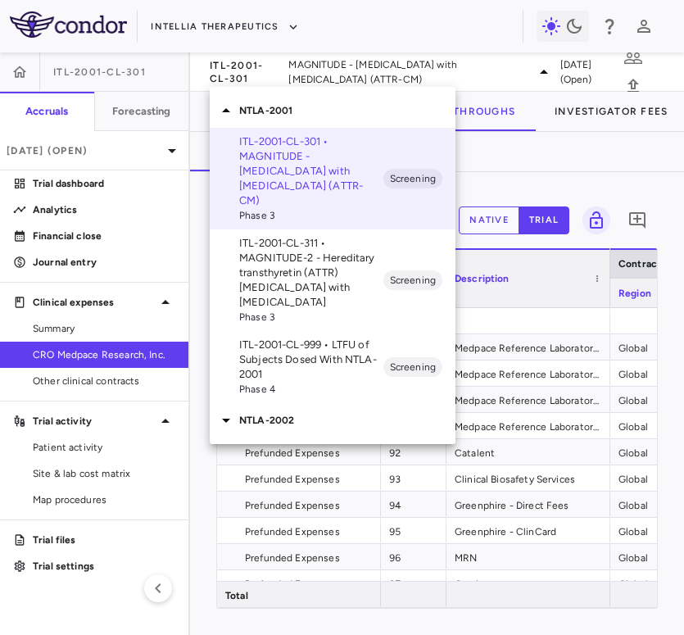
click at [143, 140] on div at bounding box center [342, 317] width 684 height 635
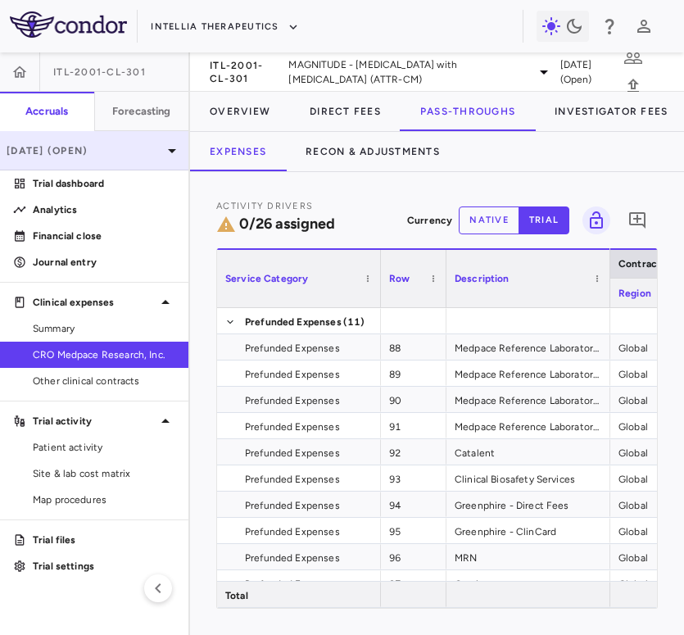
click at [127, 156] on p "Aug 2025 (Open)" at bounding box center [85, 150] width 156 height 15
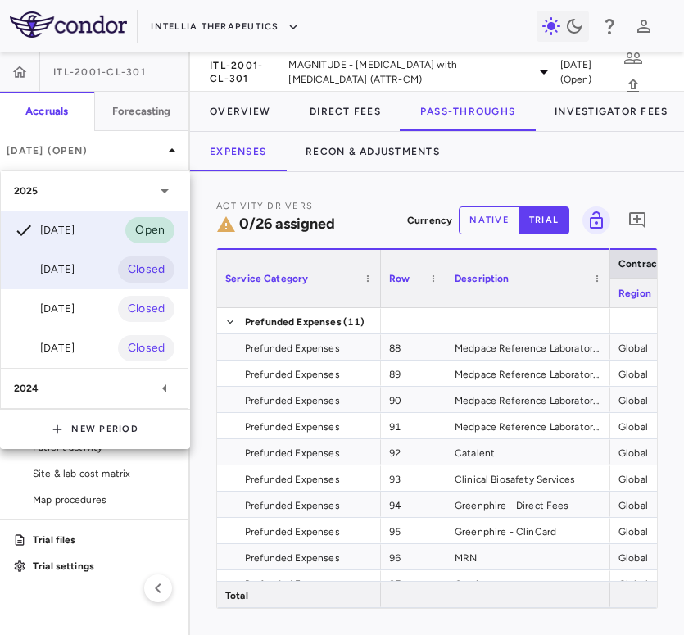
click at [93, 275] on div "Jul 2025 Closed" at bounding box center [94, 269] width 187 height 39
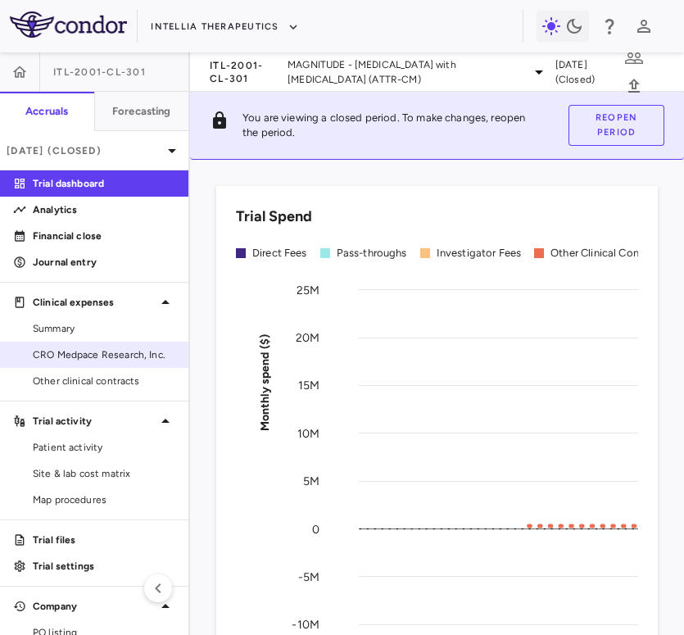
click at [109, 355] on span "CRO Medpace Research, Inc." at bounding box center [104, 355] width 143 height 15
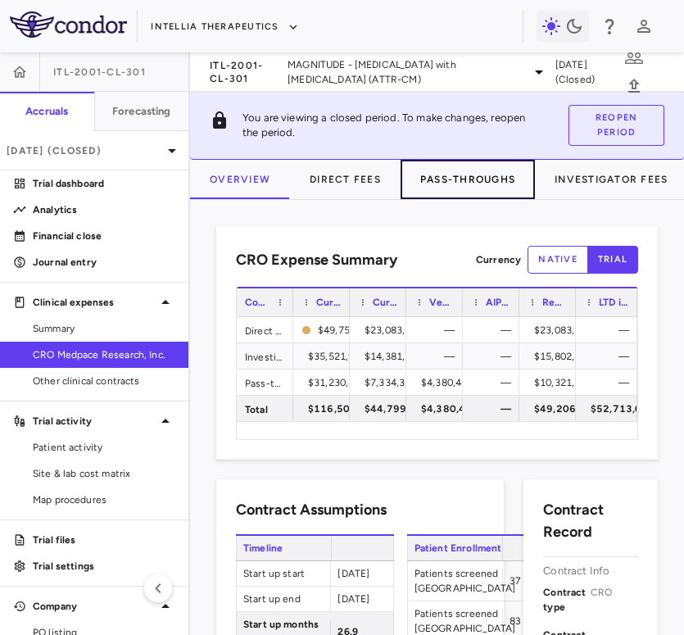
click at [483, 161] on button "Pass-Throughs" at bounding box center [468, 179] width 134 height 39
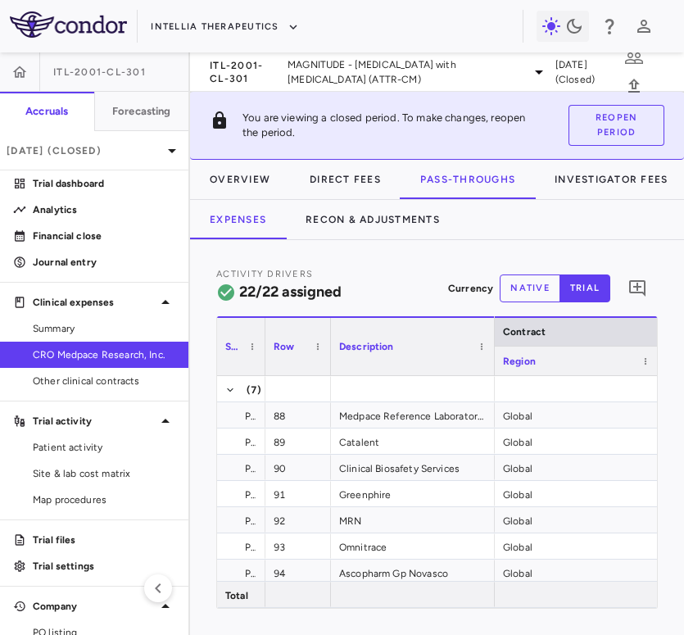
drag, startPoint x: 378, startPoint y: 363, endPoint x: 262, endPoint y: 377, distance: 116.4
click at [262, 377] on div "Service Category Row Description Contract" at bounding box center [437, 462] width 440 height 292
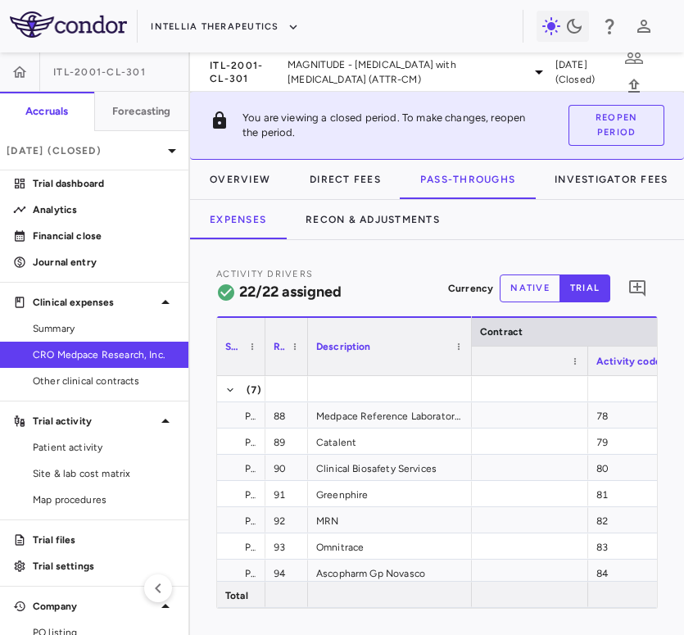
drag, startPoint x: 327, startPoint y: 358, endPoint x: 295, endPoint y: 360, distance: 32.0
click at [304, 360] on div at bounding box center [307, 346] width 7 height 57
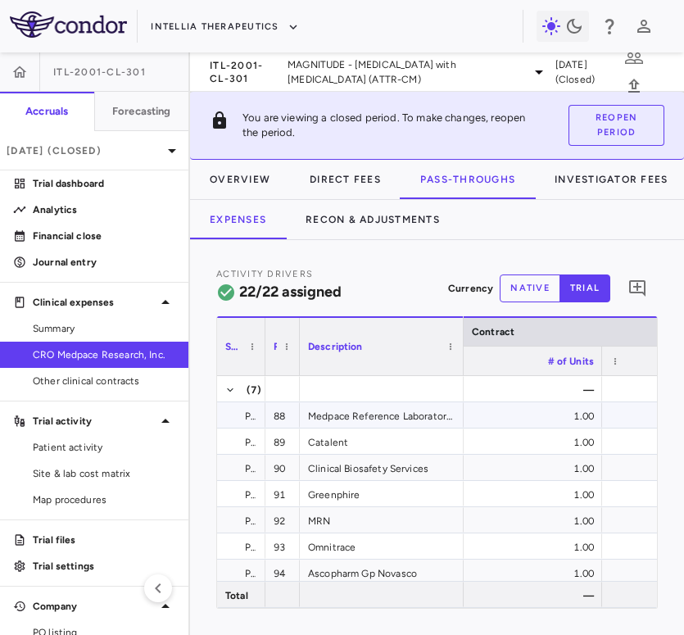
scroll to position [0, 589]
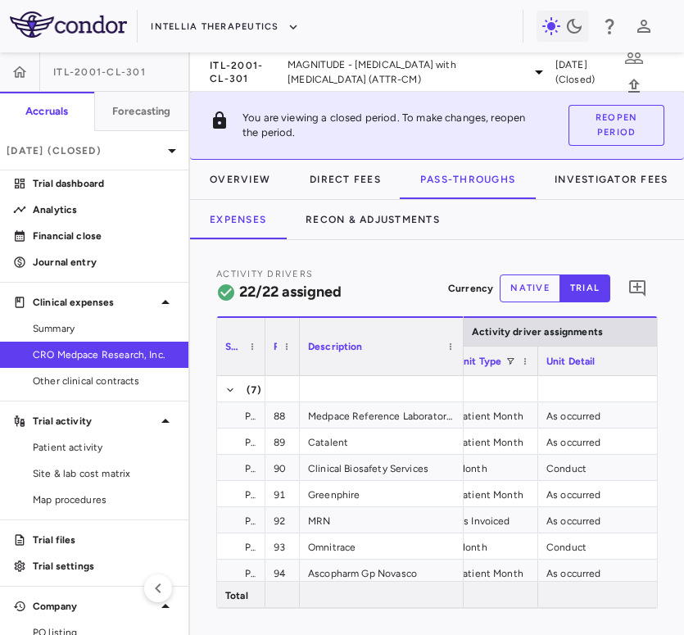
drag, startPoint x: 610, startPoint y: 363, endPoint x: 535, endPoint y: 375, distance: 75.5
click at [535, 375] on div at bounding box center [537, 361] width 7 height 29
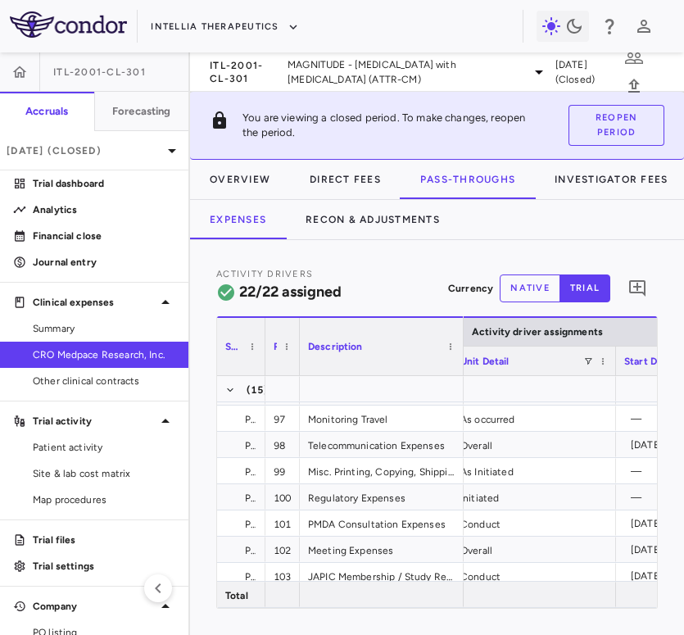
scroll to position [0, 1140]
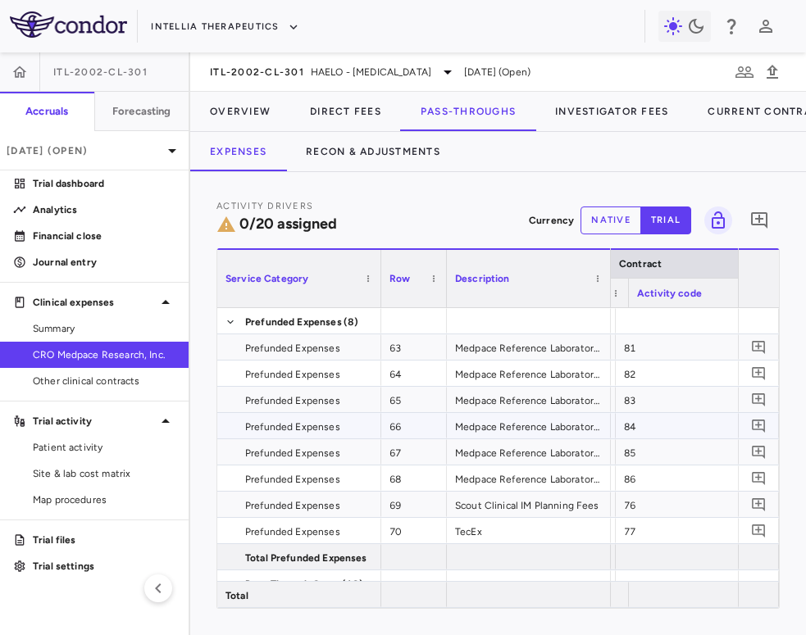
scroll to position [0, 159]
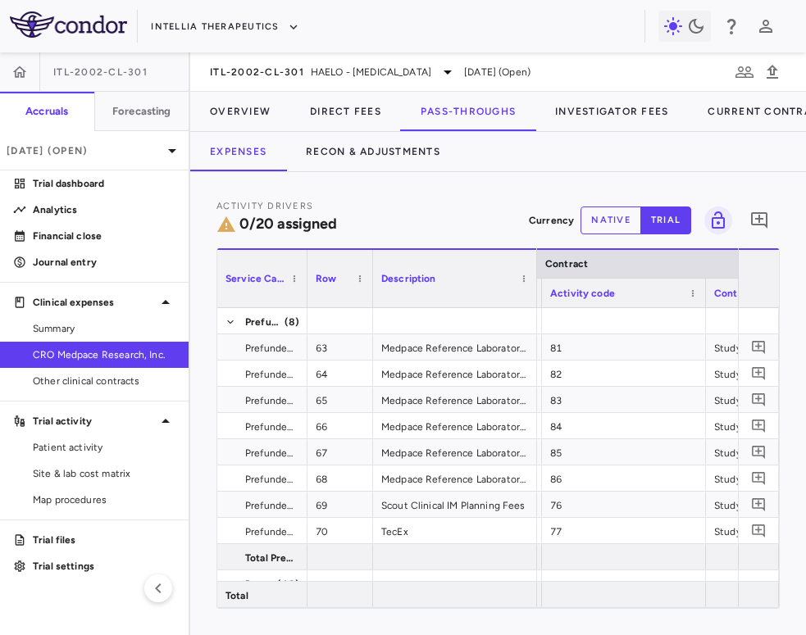
drag, startPoint x: 377, startPoint y: 293, endPoint x: 295, endPoint y: 306, distance: 83.0
click at [303, 306] on div at bounding box center [306, 278] width 7 height 57
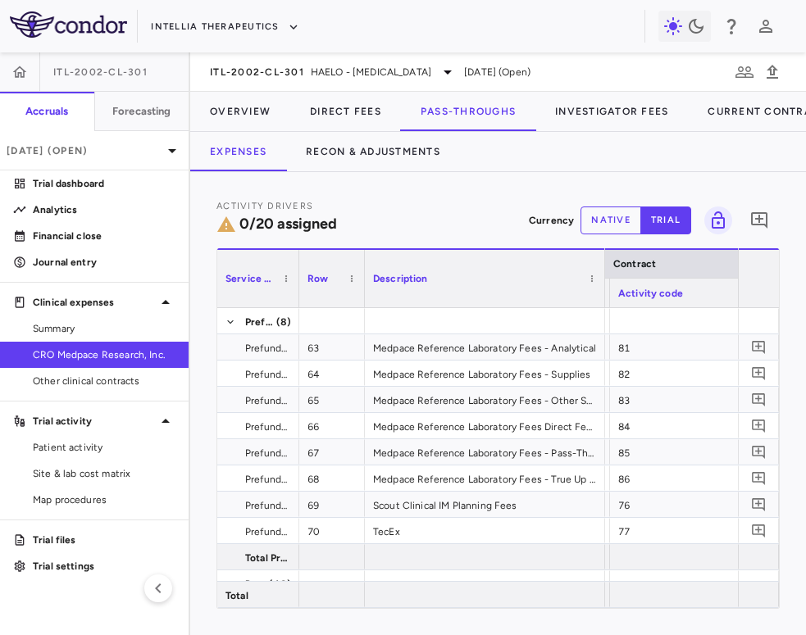
drag, startPoint x: 526, startPoint y: 298, endPoint x: 602, endPoint y: 302, distance: 76.3
click at [602, 302] on div at bounding box center [604, 278] width 7 height 57
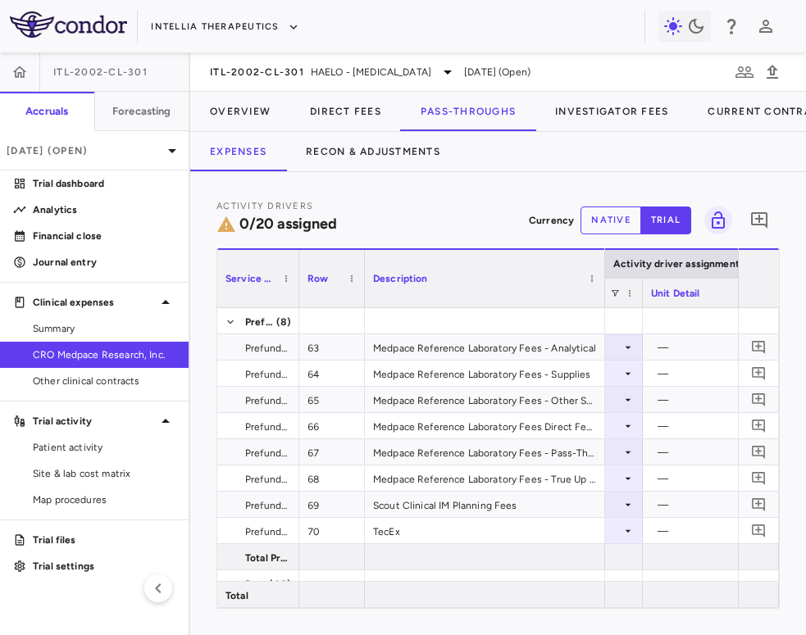
drag, startPoint x: 725, startPoint y: 298, endPoint x: 641, endPoint y: 307, distance: 84.1
click at [641, 307] on div at bounding box center [642, 293] width 7 height 29
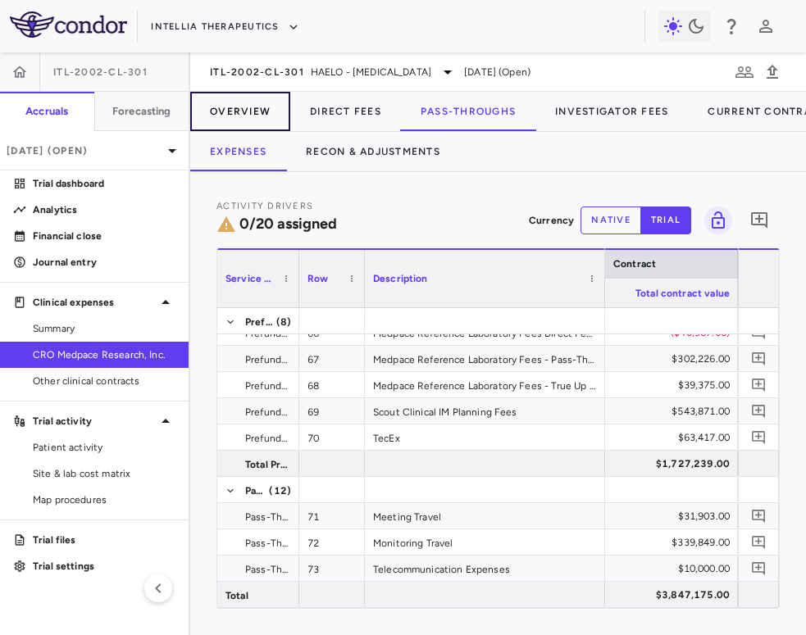
click at [261, 122] on button "Overview" at bounding box center [240, 111] width 100 height 39
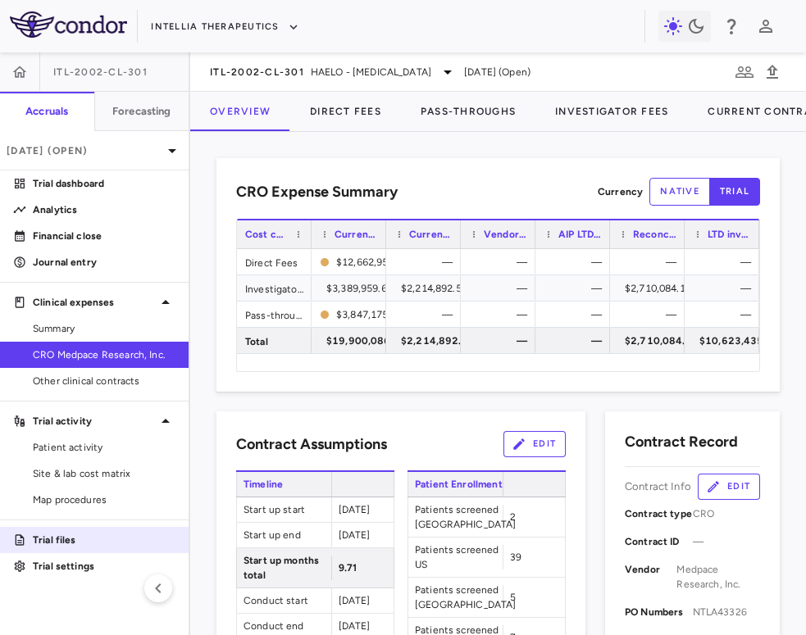
click at [66, 541] on p "Trial files" at bounding box center [104, 540] width 143 height 15
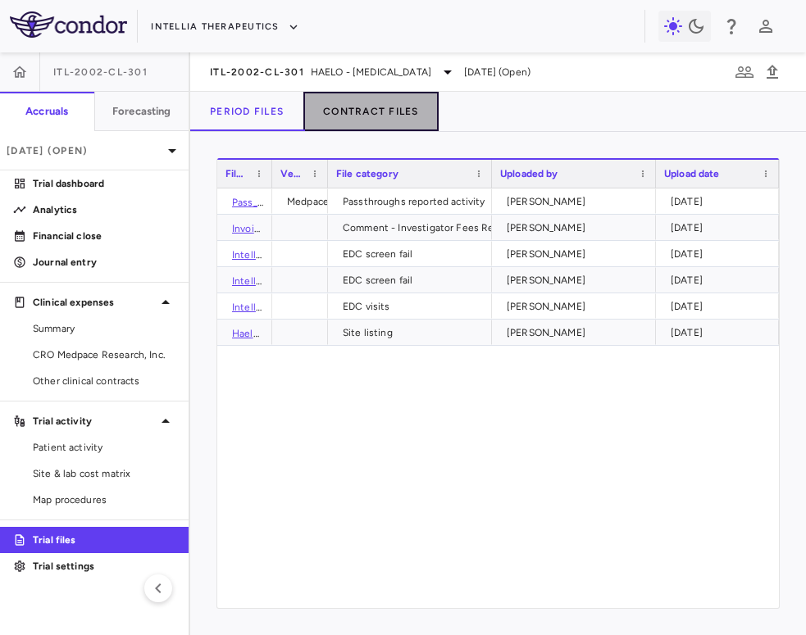
click at [384, 102] on button "Contract Files" at bounding box center [370, 111] width 135 height 39
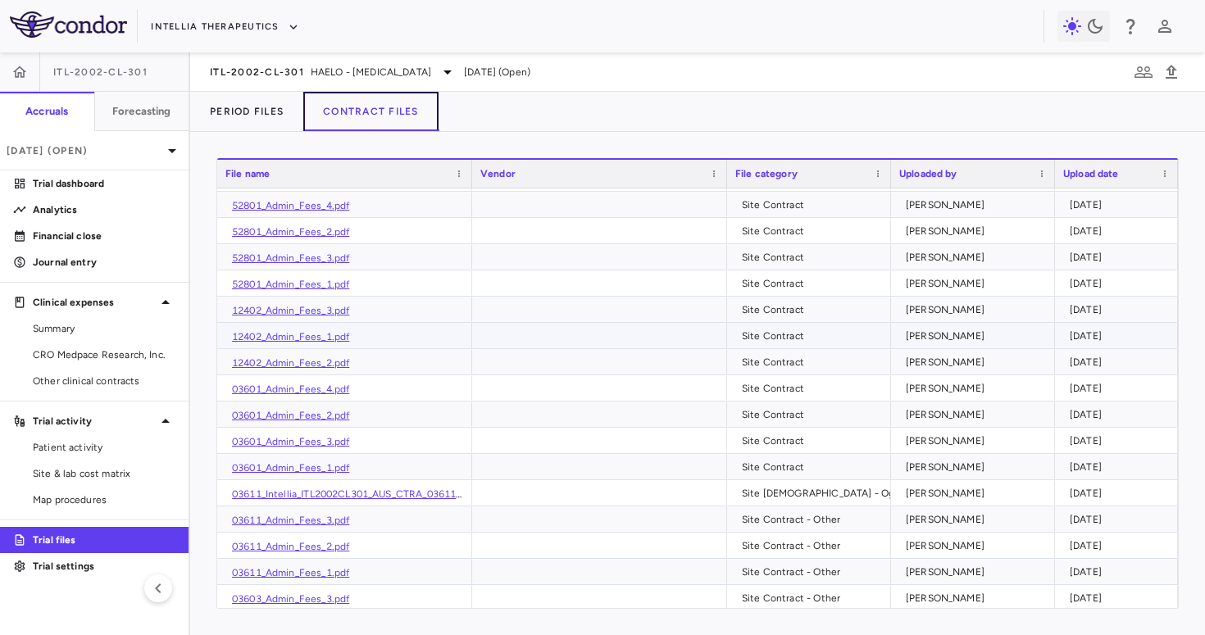
scroll to position [1234, 0]
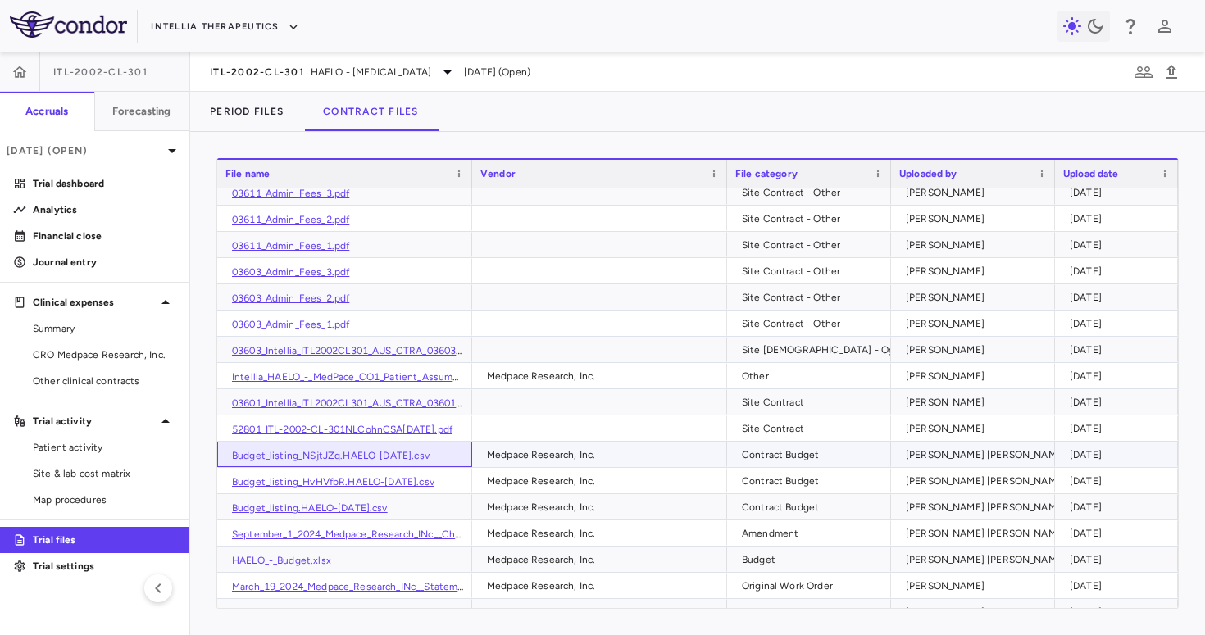
click at [414, 454] on link "Budget_listing_NSjtJZq.HAELO-June2025.csv" at bounding box center [331, 455] width 198 height 11
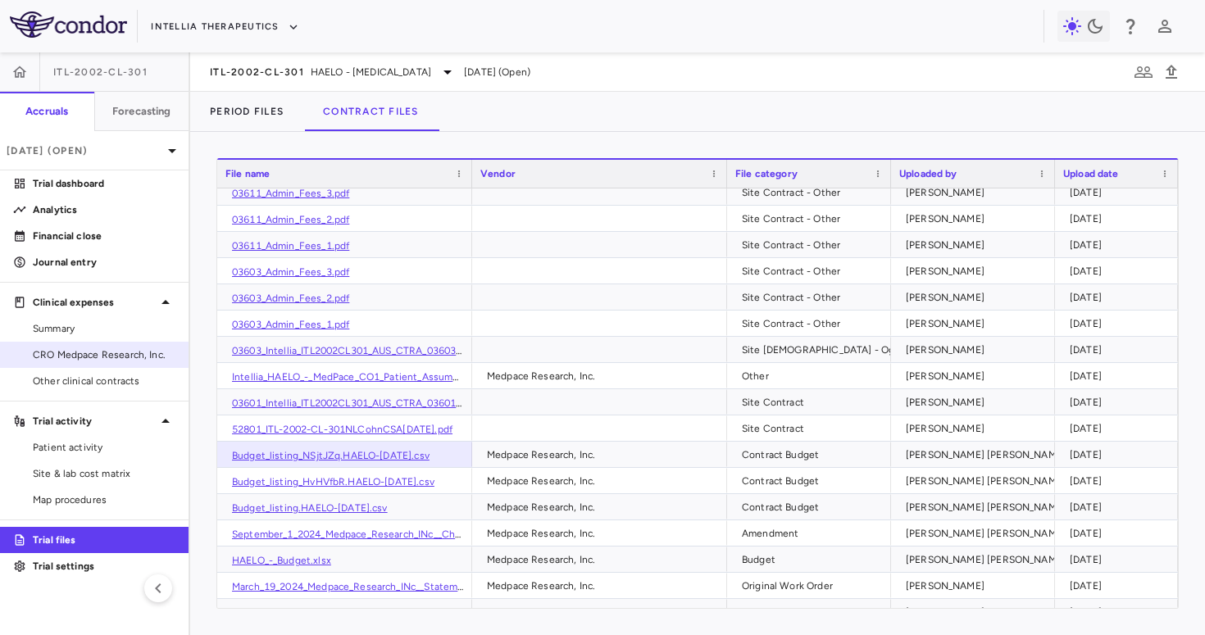
click at [109, 357] on span "CRO Medpace Research, Inc." at bounding box center [104, 355] width 143 height 15
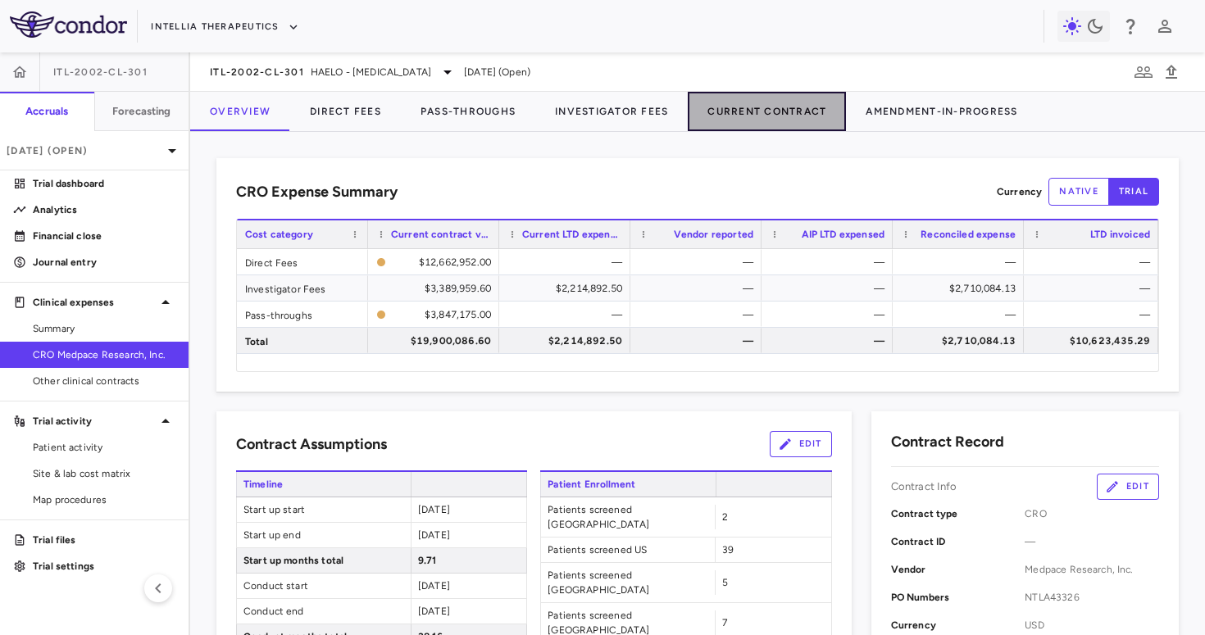
click at [776, 116] on button "Current Contract" at bounding box center [767, 111] width 158 height 39
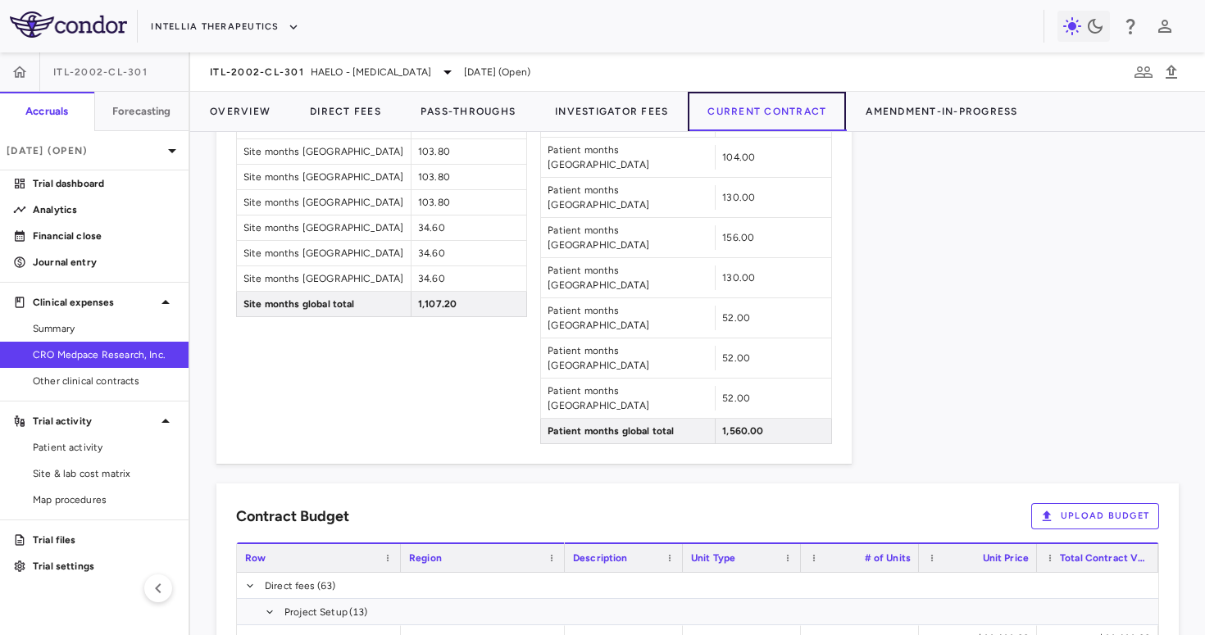
scroll to position [1636, 0]
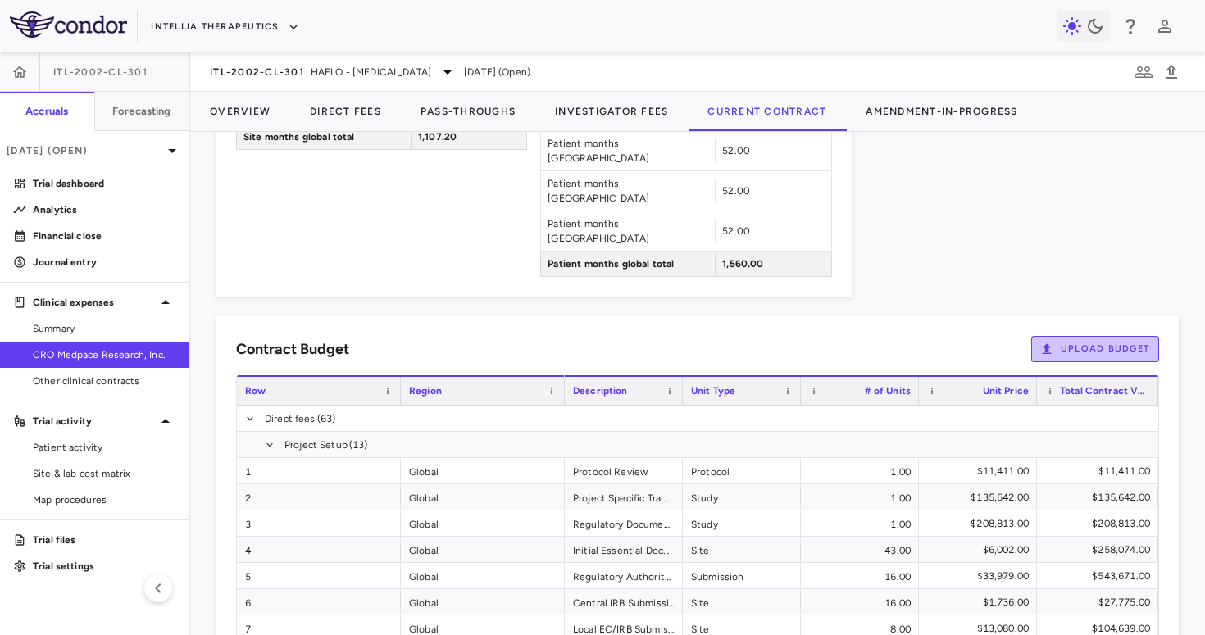
click at [805, 336] on button "Upload Budget" at bounding box center [1095, 349] width 128 height 26
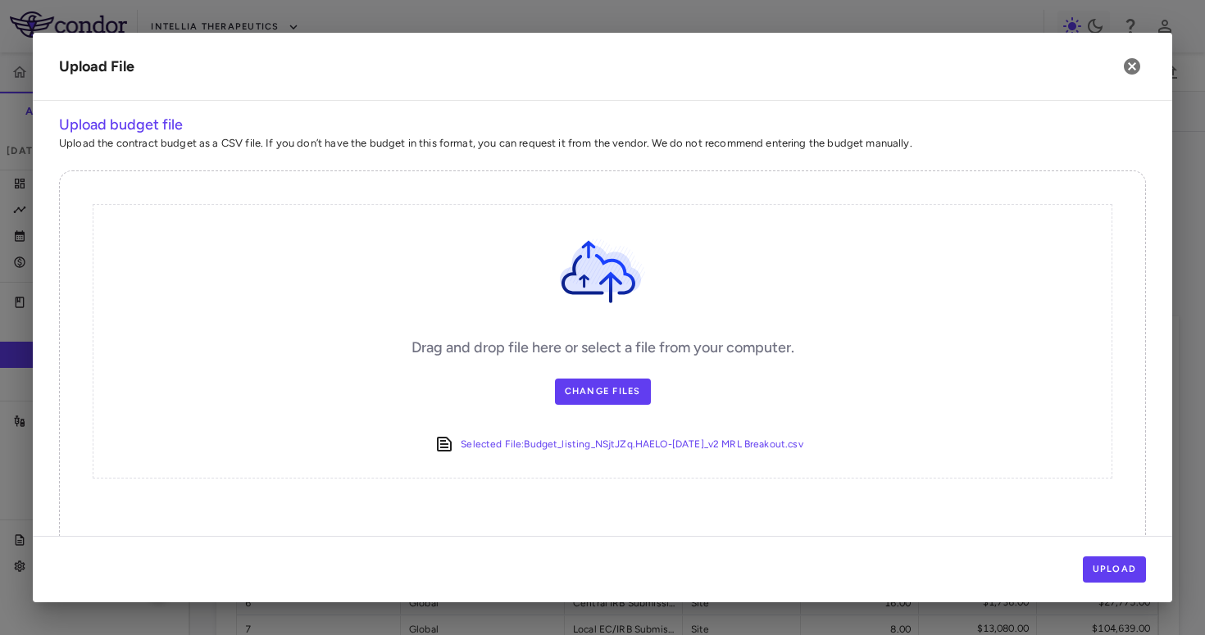
click at [805, 554] on div "Upload" at bounding box center [602, 569] width 1139 height 66
click at [805, 568] on button "Upload" at bounding box center [1115, 570] width 64 height 26
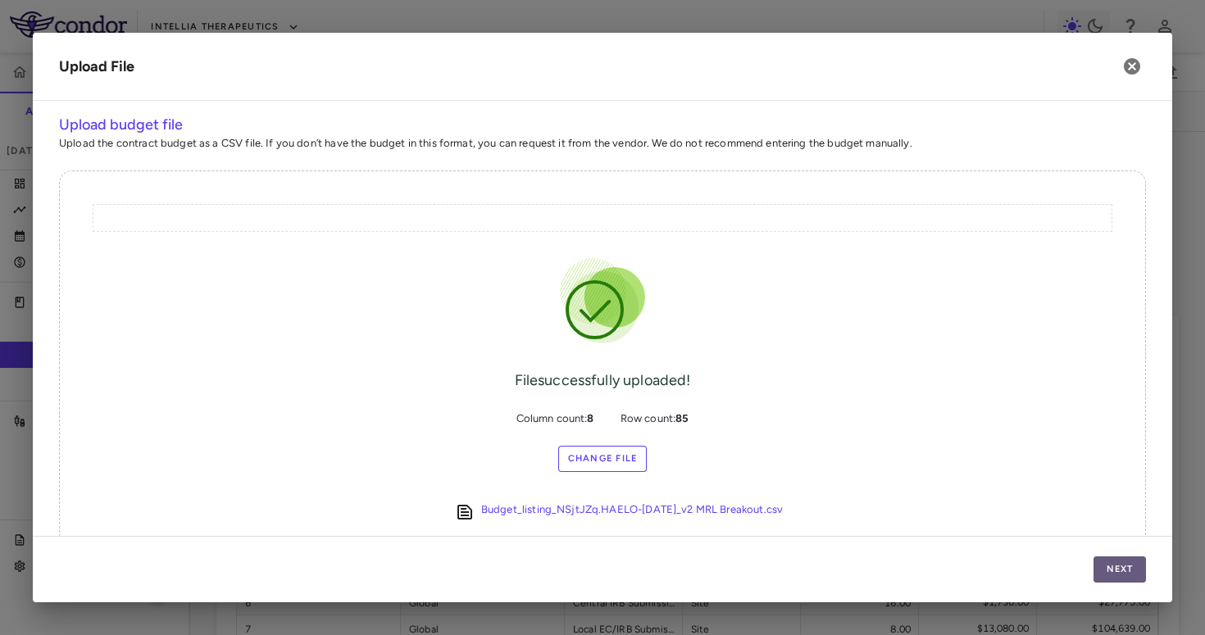
click at [805, 568] on button "Next" at bounding box center [1119, 570] width 52 height 26
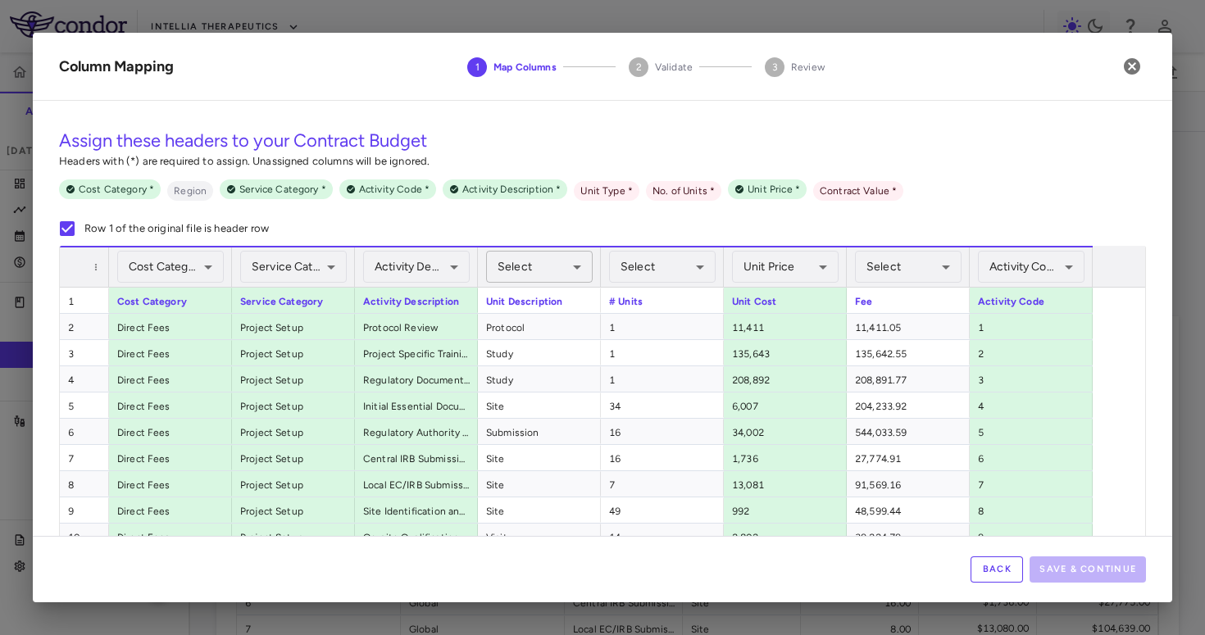
click at [561, 254] on body "Skip to sidebar Skip to main content Intellia Therapeutics ITL-2002-CL-301 Accr…" at bounding box center [602, 317] width 1205 height 635
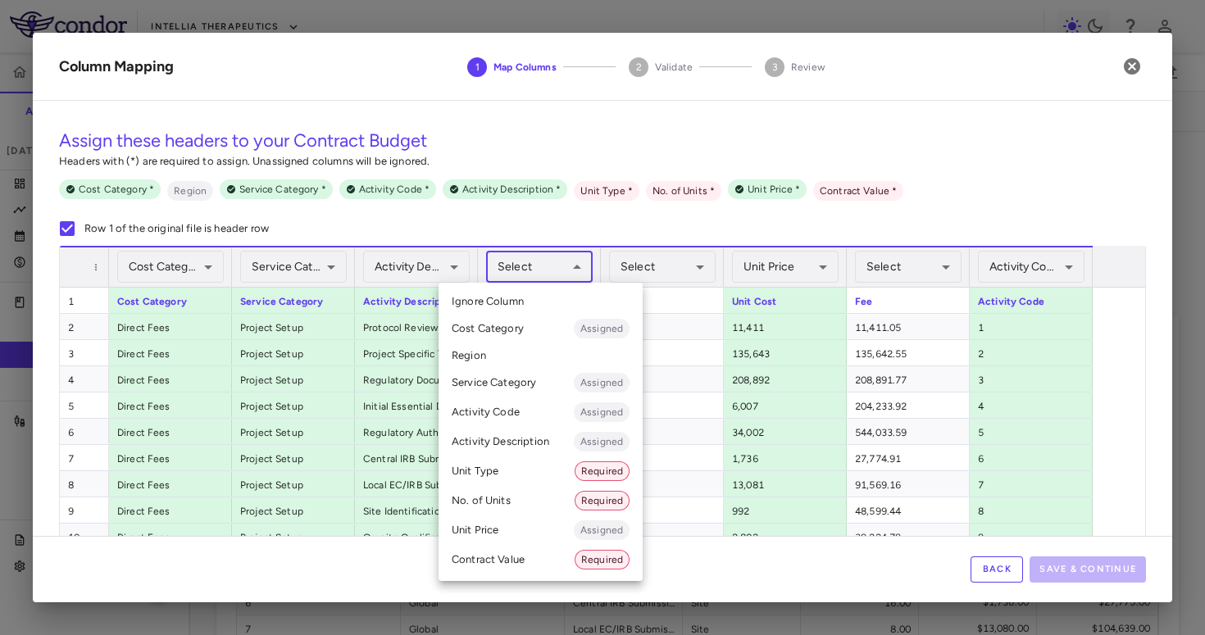
click at [500, 471] on li "Unit Type Required" at bounding box center [541, 472] width 204 height 30
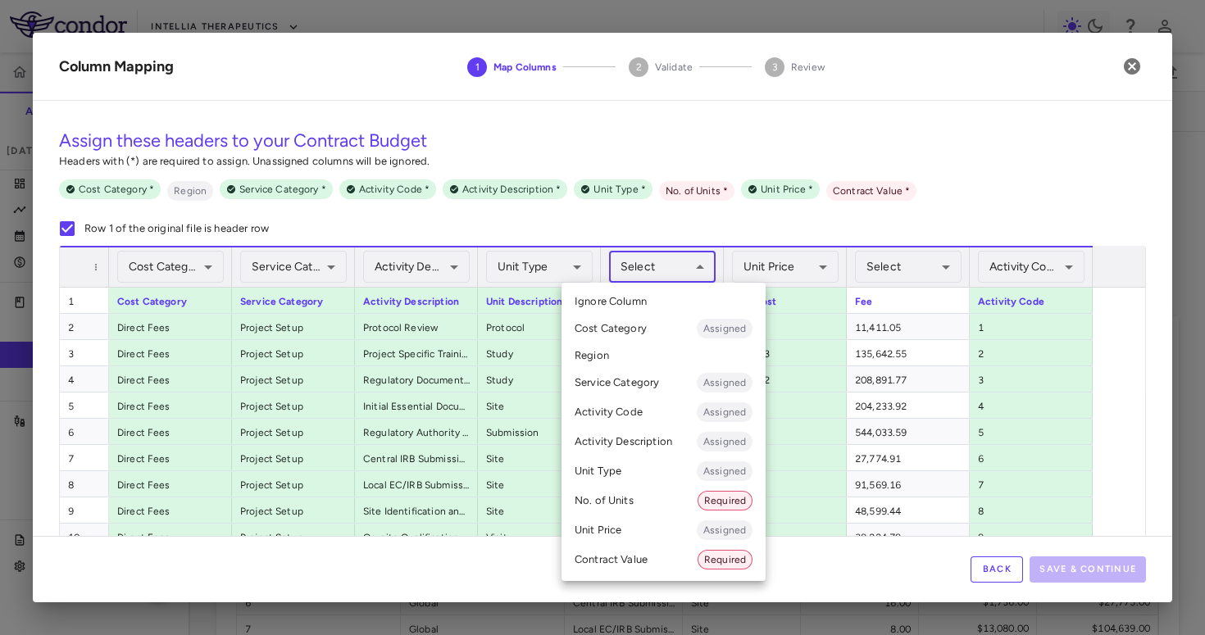
click at [668, 272] on body "Skip to sidebar Skip to main content Intellia Therapeutics ITL-2002-CL-301 Accr…" at bounding box center [602, 317] width 1205 height 635
click at [630, 498] on li "No. of Units Required" at bounding box center [663, 501] width 204 height 30
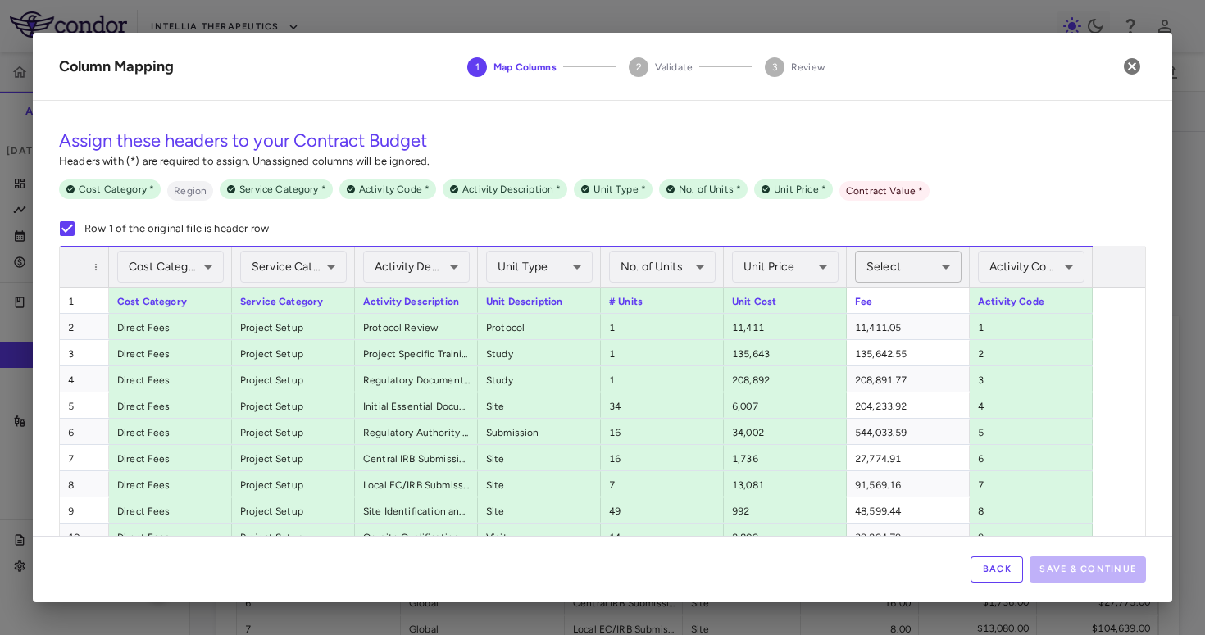
click at [805, 262] on body "Skip to sidebar Skip to main content Intellia Therapeutics ITL-2002-CL-301 Accr…" at bounding box center [602, 317] width 1205 height 635
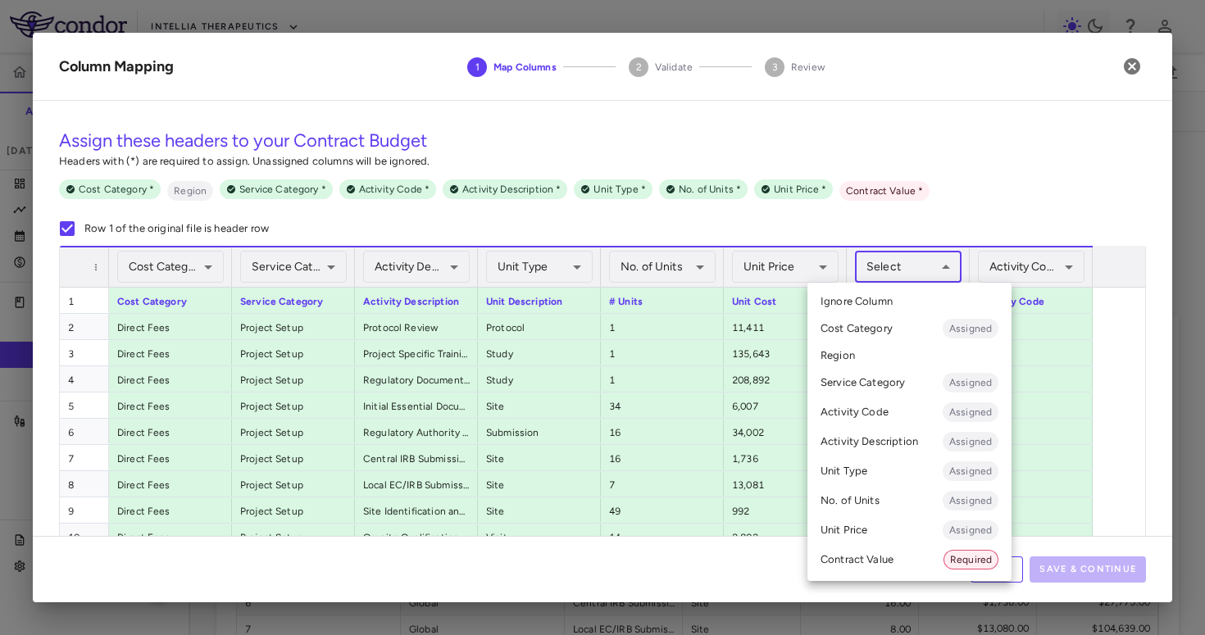
click at [805, 563] on li "Contract Value Required" at bounding box center [909, 560] width 204 height 30
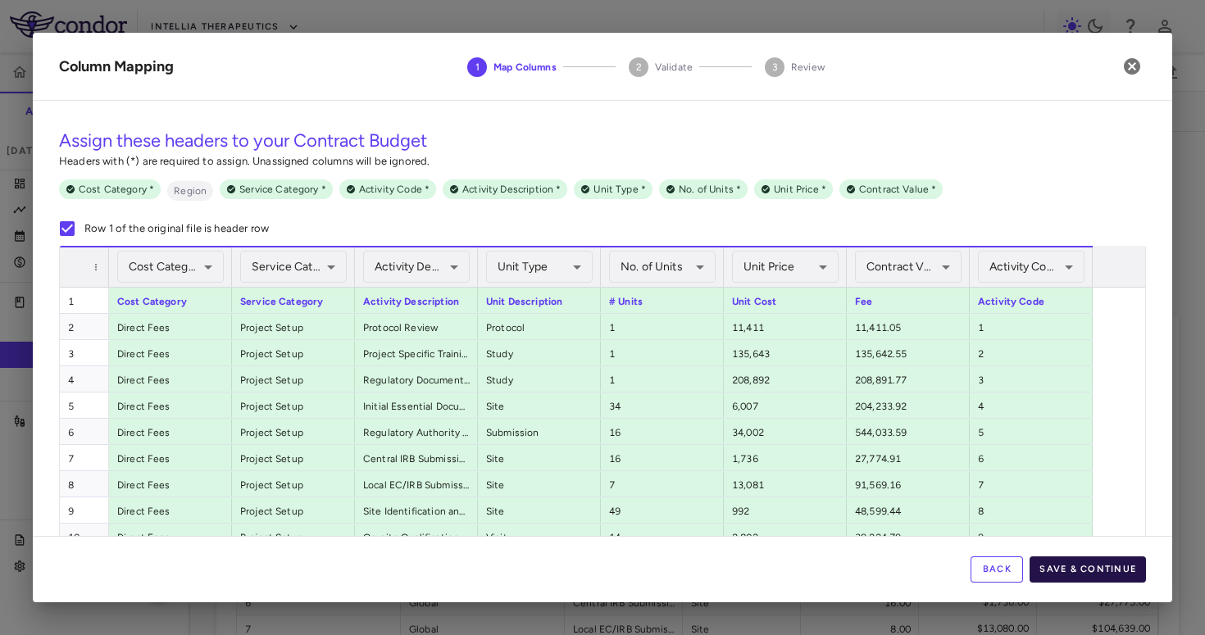
click at [805, 571] on button "Save & Continue" at bounding box center [1088, 570] width 116 height 26
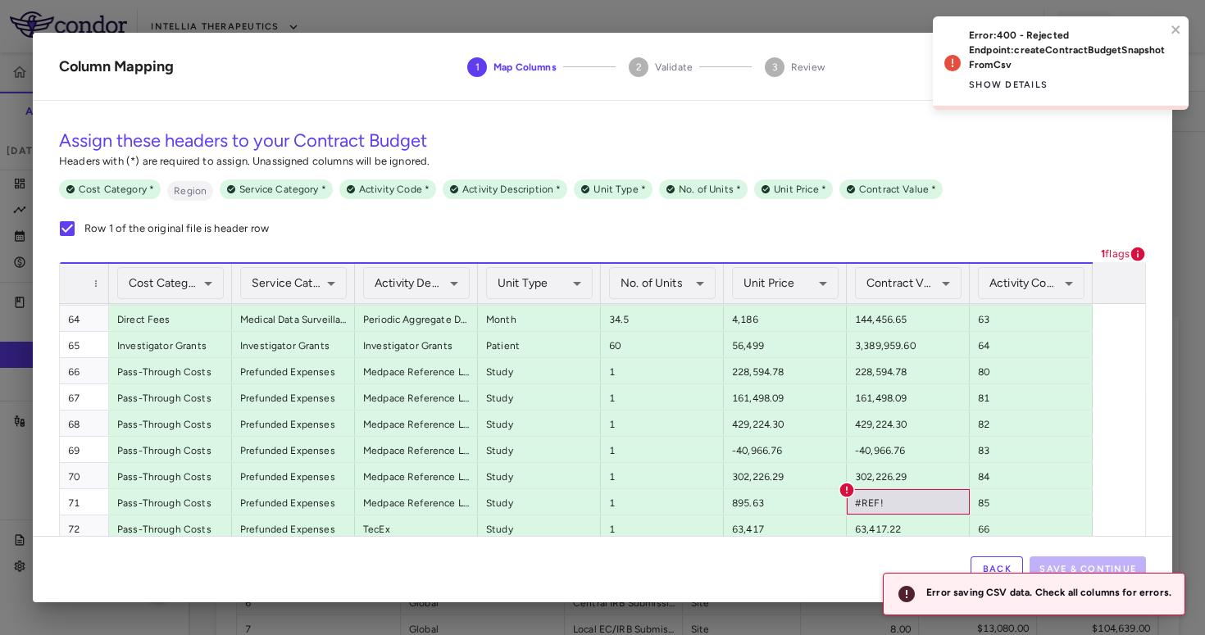
scroll to position [1820, 0]
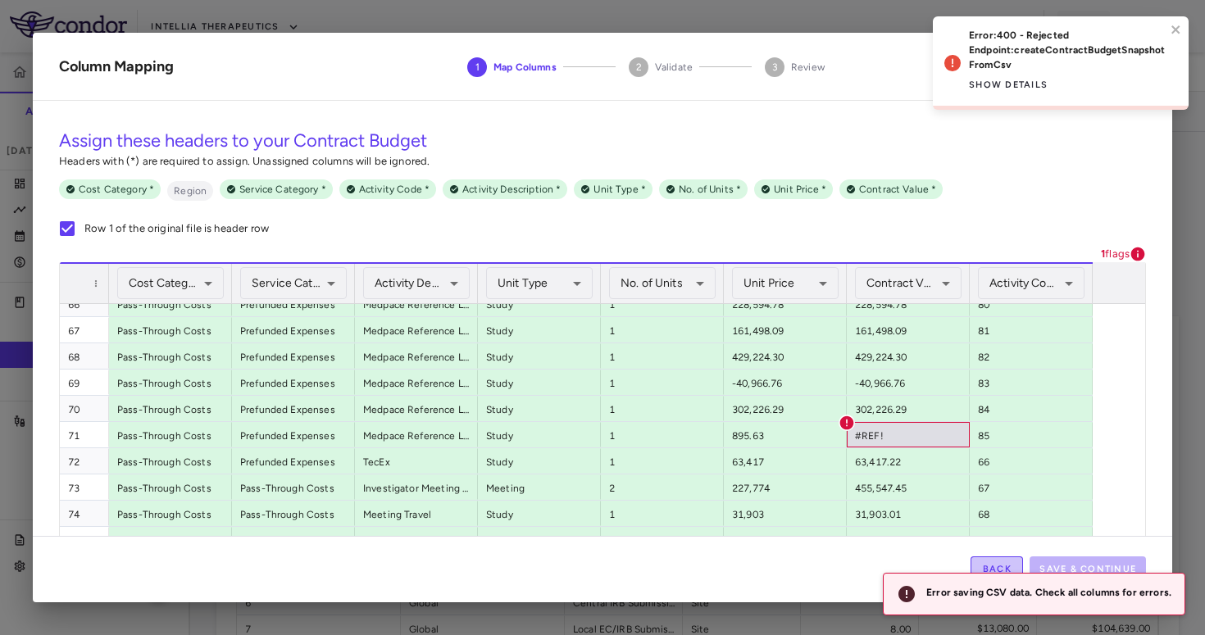
click at [805, 564] on button "Back" at bounding box center [997, 570] width 52 height 26
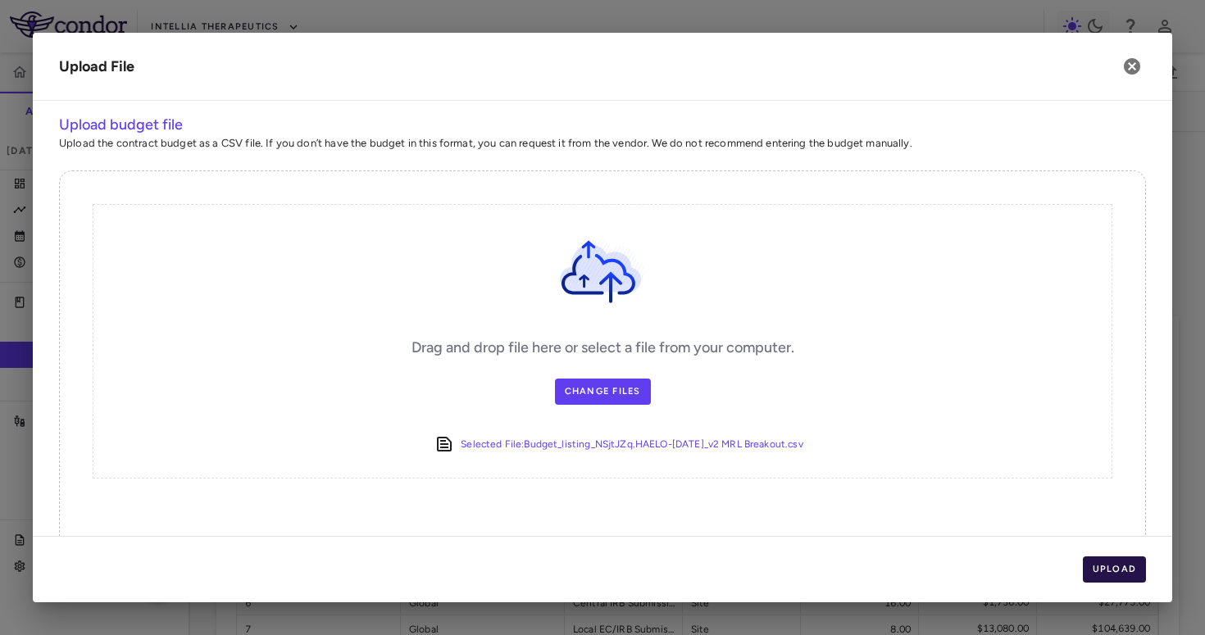
click at [805, 573] on button "Upload" at bounding box center [1115, 570] width 64 height 26
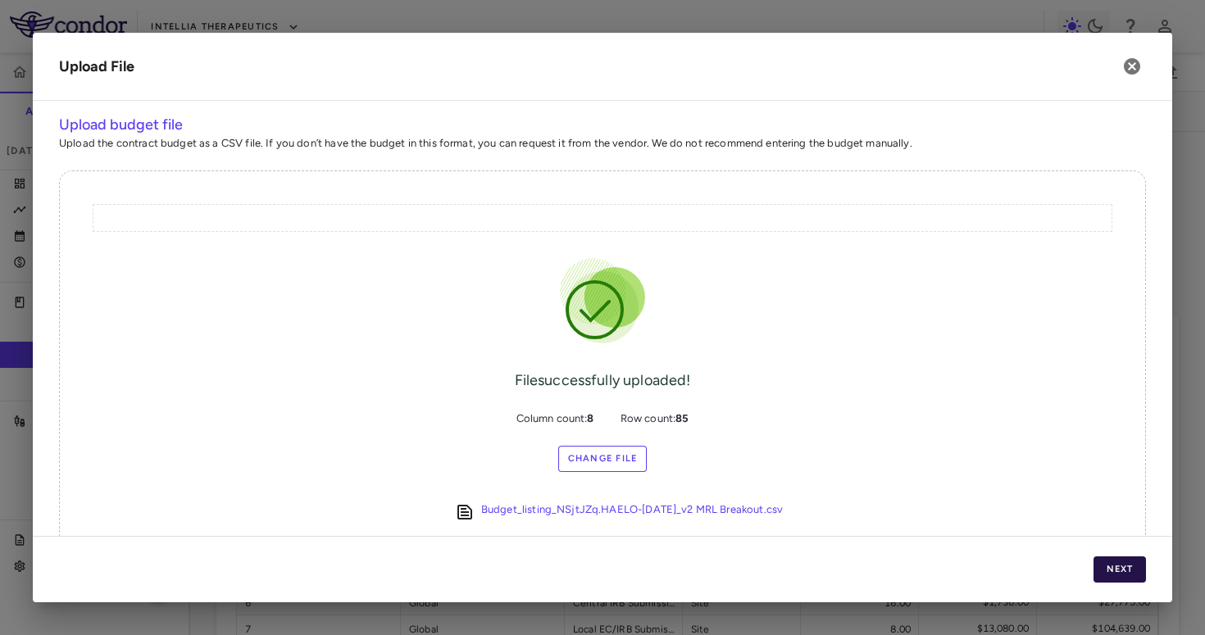
click at [805, 573] on button "Next" at bounding box center [1119, 570] width 52 height 26
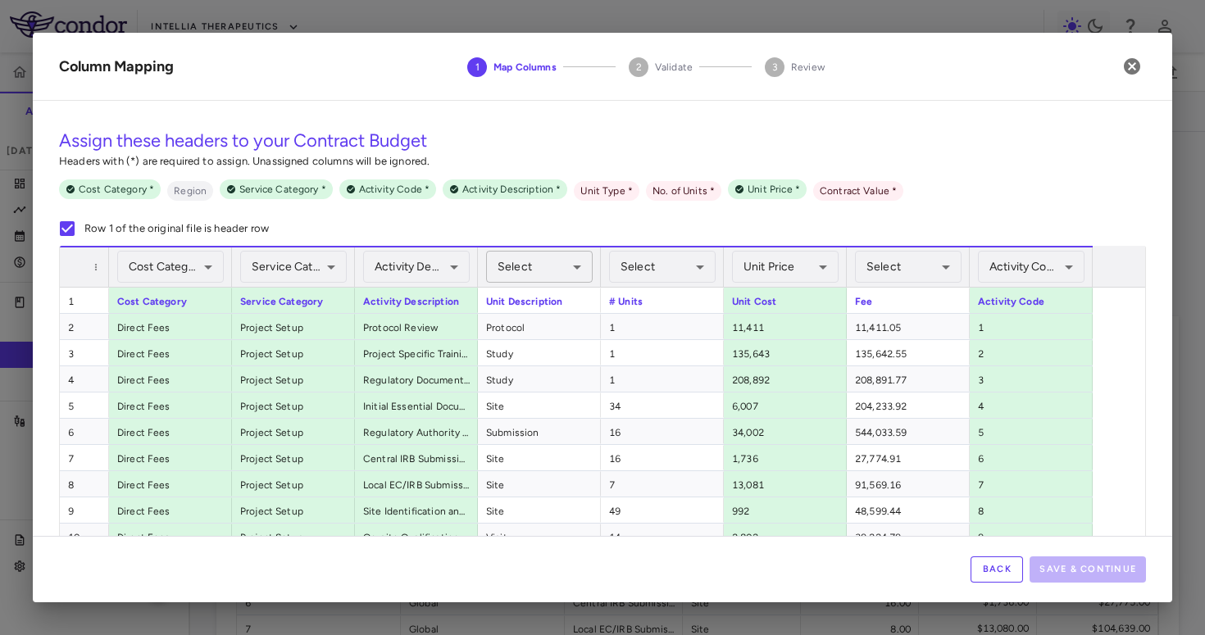
click at [522, 267] on body "Skip to sidebar Skip to main content Intellia Therapeutics ITL-2002-CL-301 Accr…" at bounding box center [602, 317] width 1205 height 635
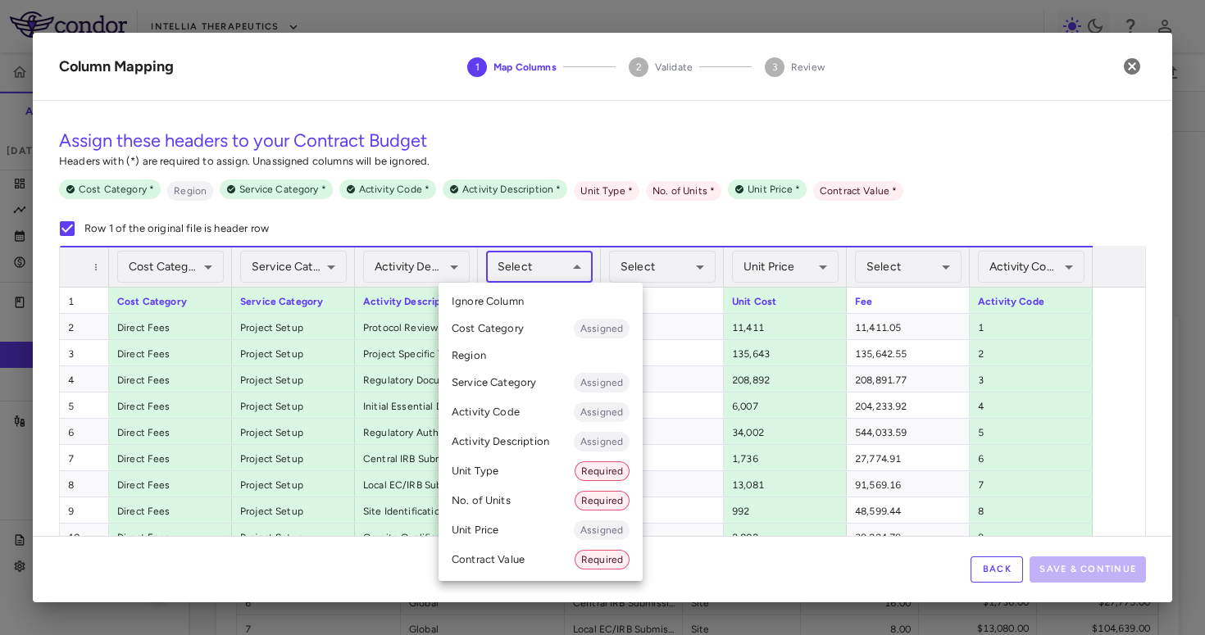
click at [498, 471] on li "Unit Type Required" at bounding box center [541, 472] width 204 height 30
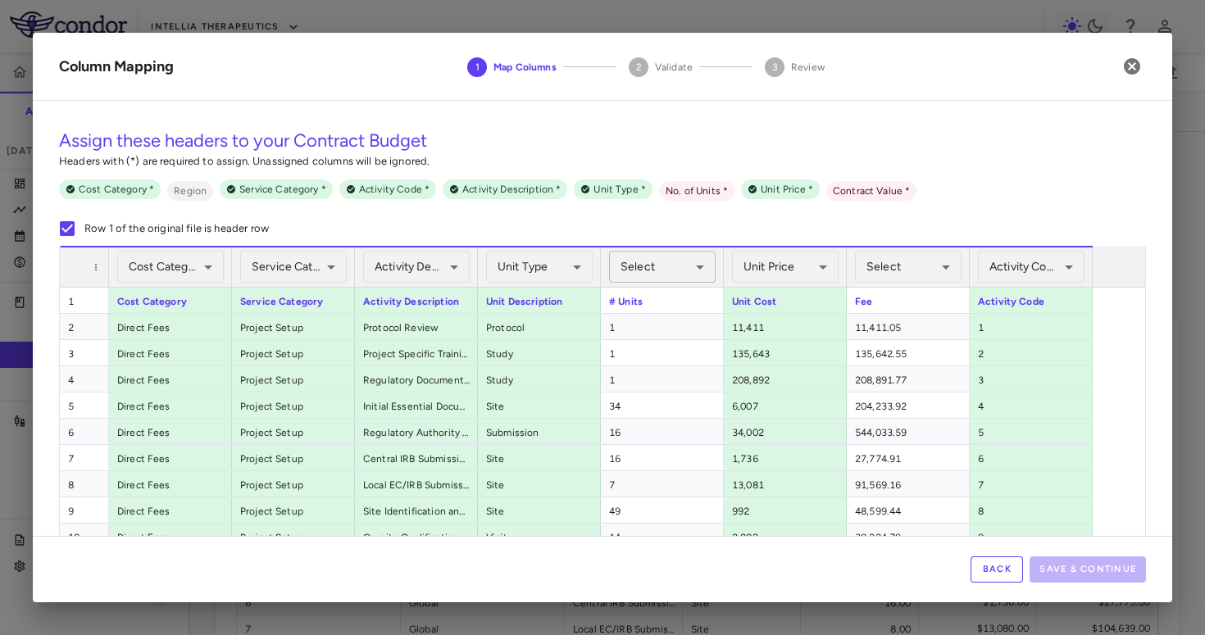
click at [680, 273] on body "Skip to sidebar Skip to main content Intellia Therapeutics ITL-2002-CL-301 Accr…" at bounding box center [602, 317] width 1205 height 635
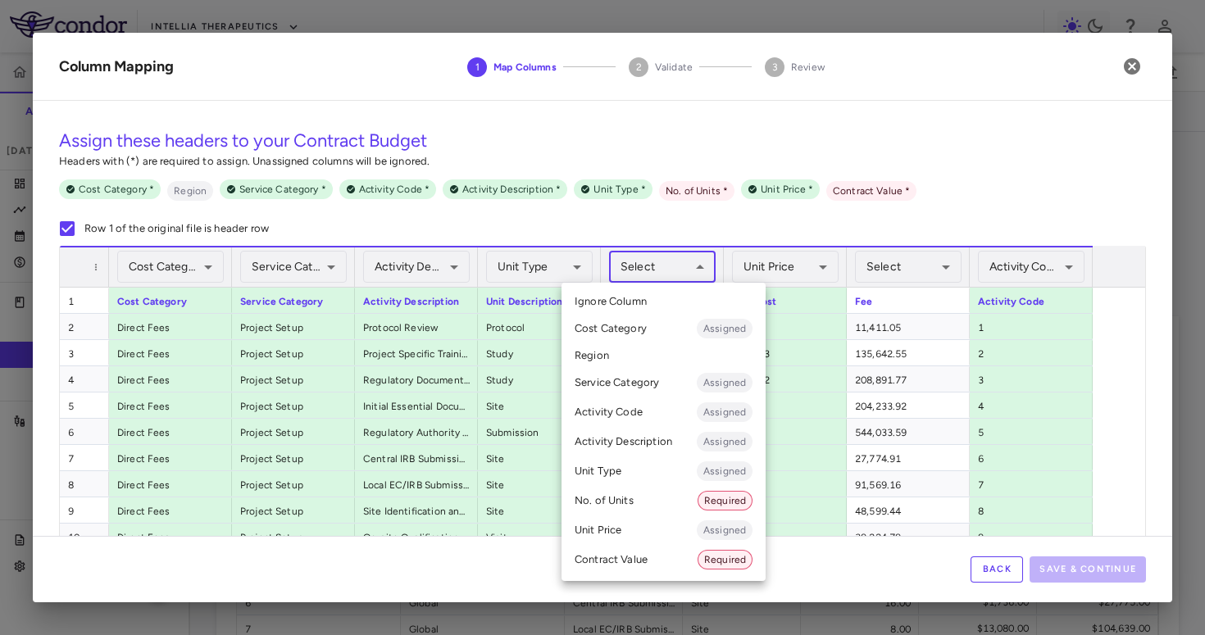
drag, startPoint x: 634, startPoint y: 466, endPoint x: 629, endPoint y: 493, distance: 26.7
click at [629, 493] on ul "Select Ignore Column Cost Category Assigned Region Service Category Assigned Ac…" at bounding box center [663, 432] width 204 height 298
click at [629, 493] on li "No. of Units Required" at bounding box center [663, 501] width 204 height 30
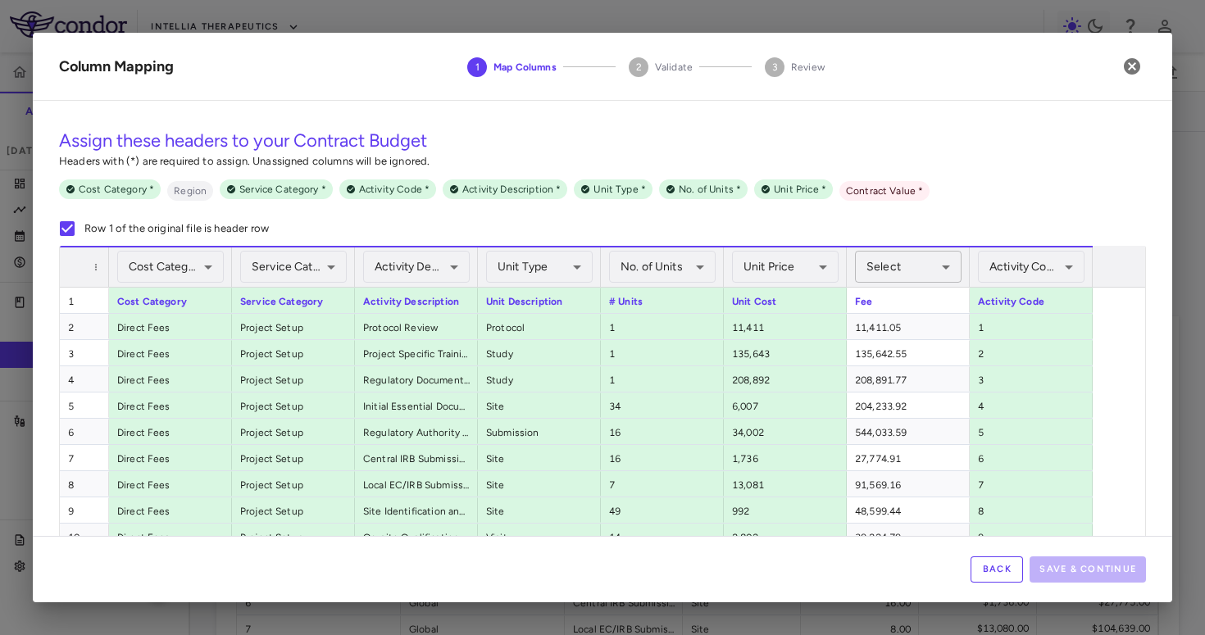
click at [805, 275] on body "Skip to sidebar Skip to main content Intellia Therapeutics ITL-2002-CL-301 Accr…" at bounding box center [602, 317] width 1205 height 635
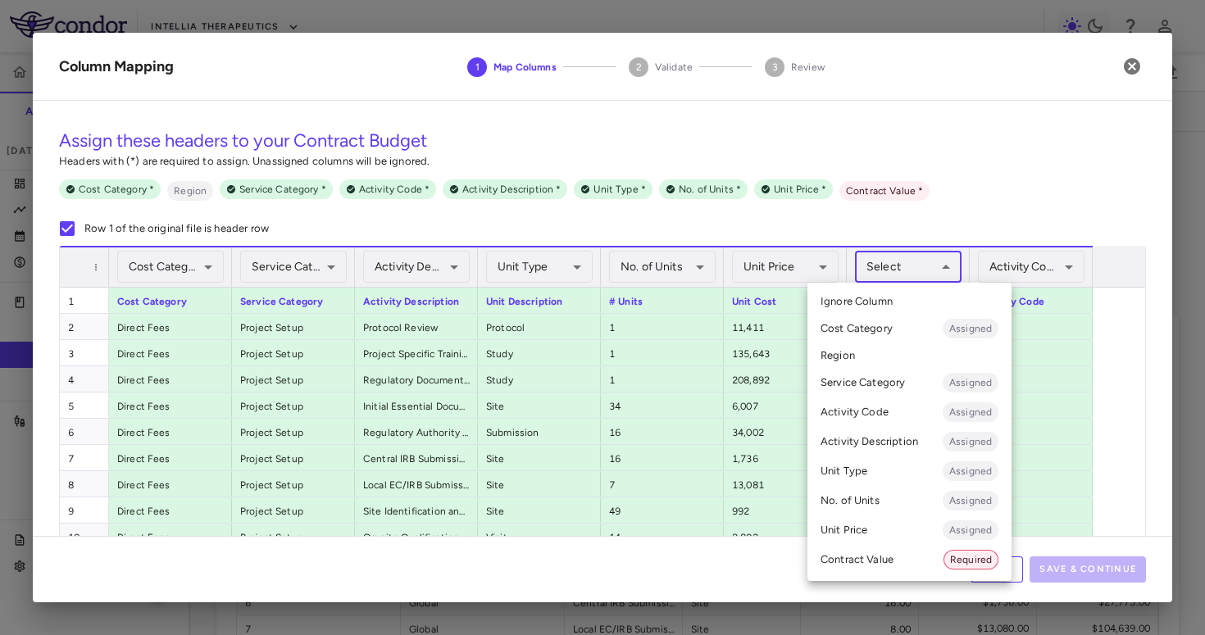
click at [805, 552] on li "Contract Value Required" at bounding box center [909, 560] width 204 height 30
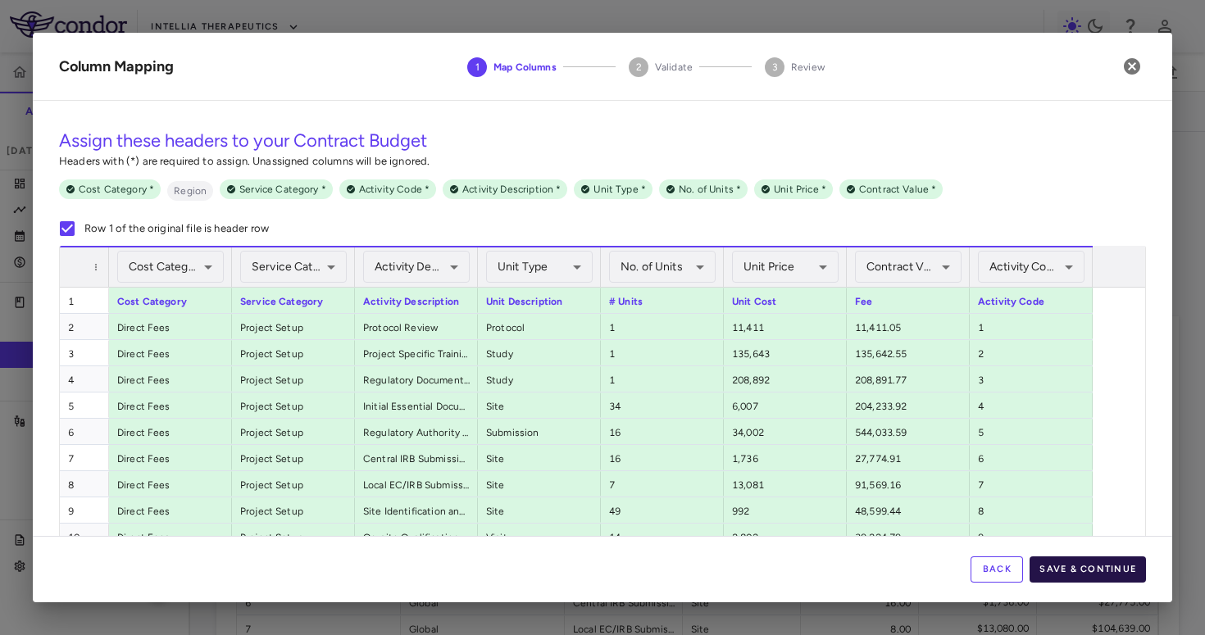
click at [805, 575] on button "Save & Continue" at bounding box center [1088, 570] width 116 height 26
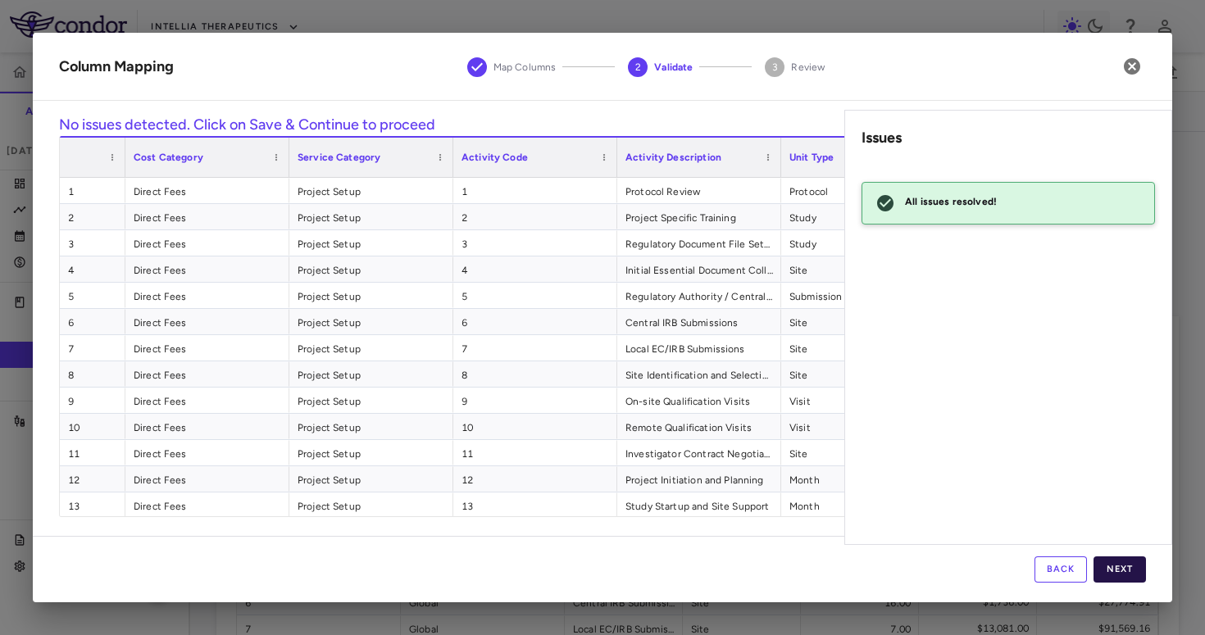
click at [805, 566] on button "Next" at bounding box center [1119, 570] width 52 height 26
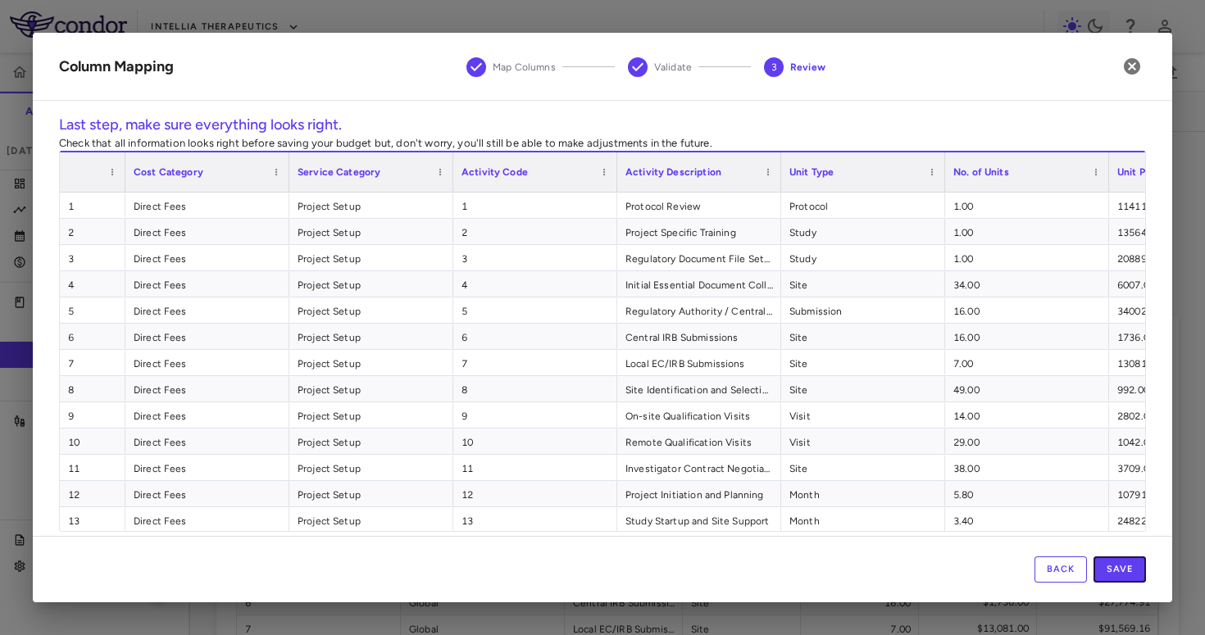
click at [805, 566] on button "Save" at bounding box center [1119, 570] width 52 height 26
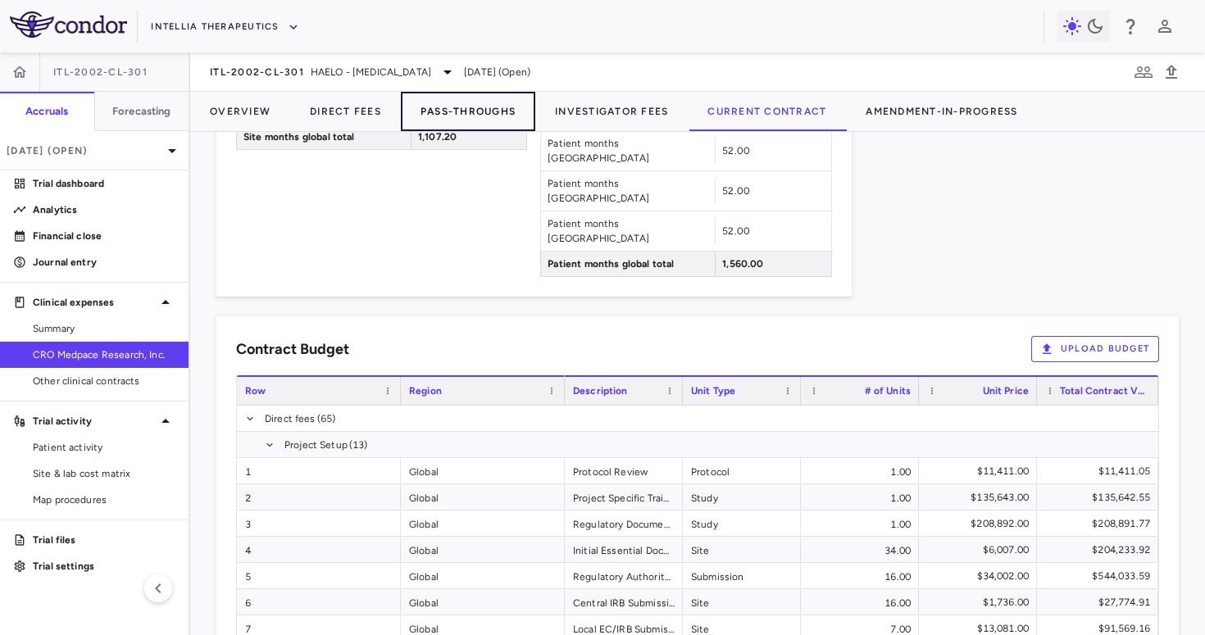
click at [496, 112] on button "Pass-Throughs" at bounding box center [468, 111] width 134 height 39
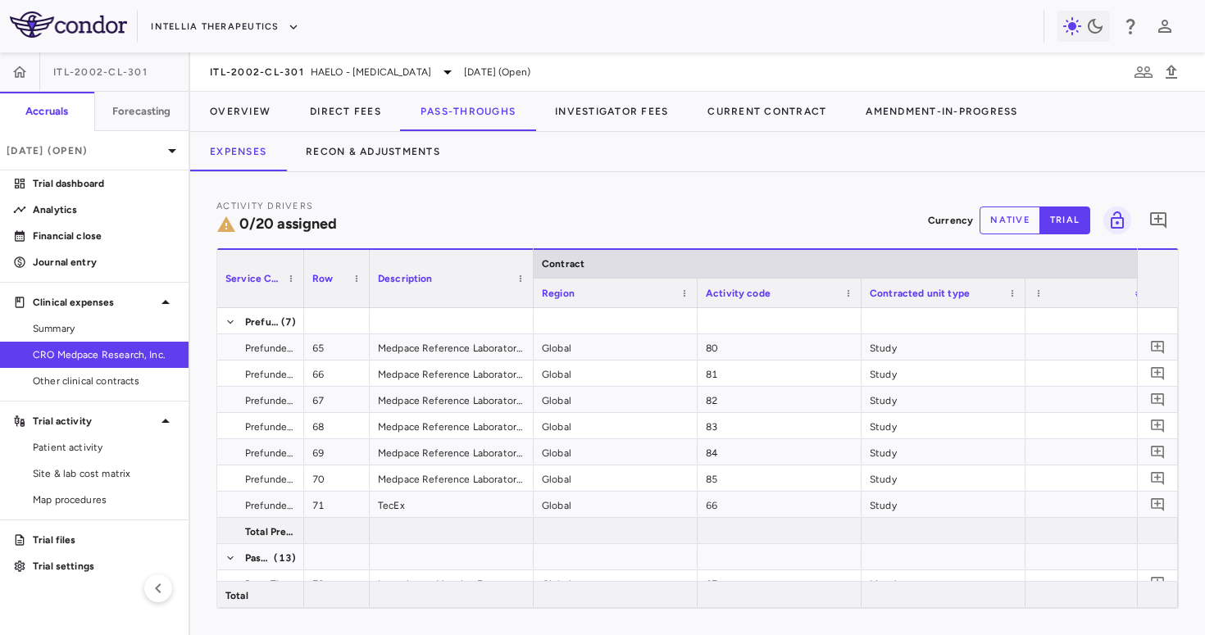
drag, startPoint x: 375, startPoint y: 288, endPoint x: 285, endPoint y: 296, distance: 90.5
click at [300, 296] on div at bounding box center [303, 278] width 7 height 57
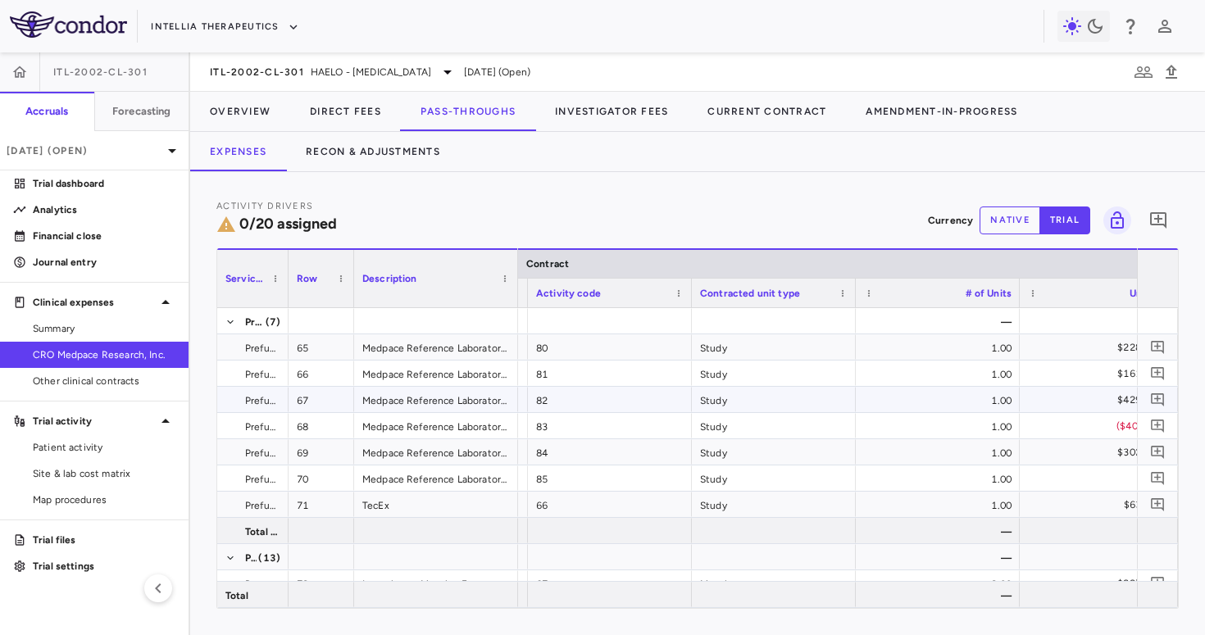
scroll to position [0, 289]
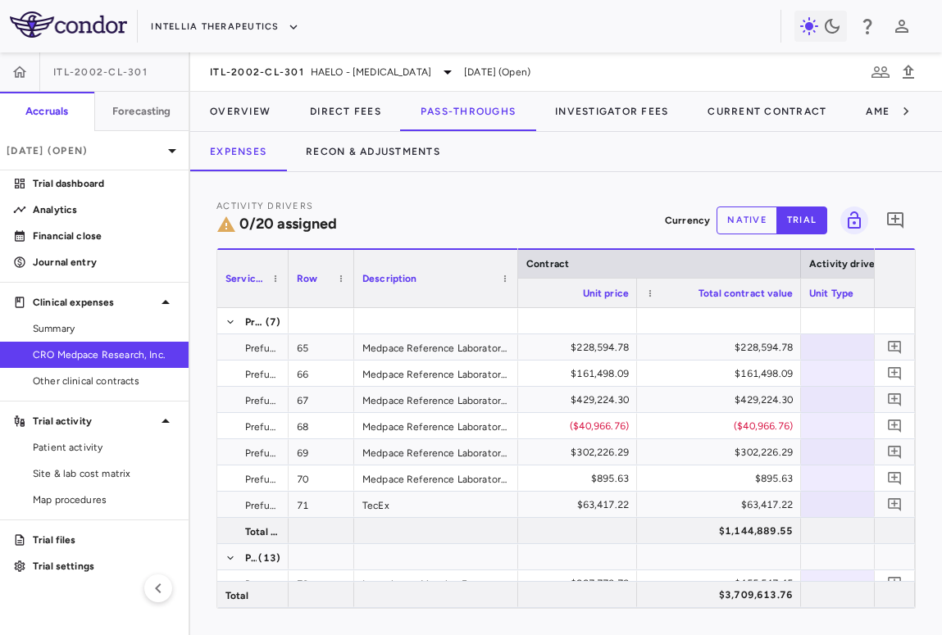
click at [805, 409] on div "Activity Drivers 0/20 assigned Currency native trial 0 Press ENTER to sort. Pre…" at bounding box center [566, 403] width 752 height 463
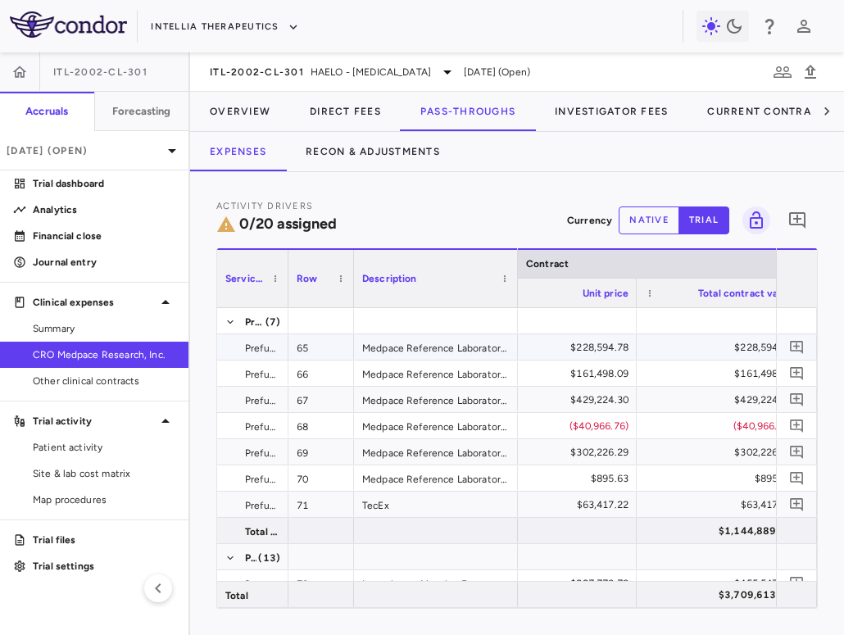
scroll to position [0, 738]
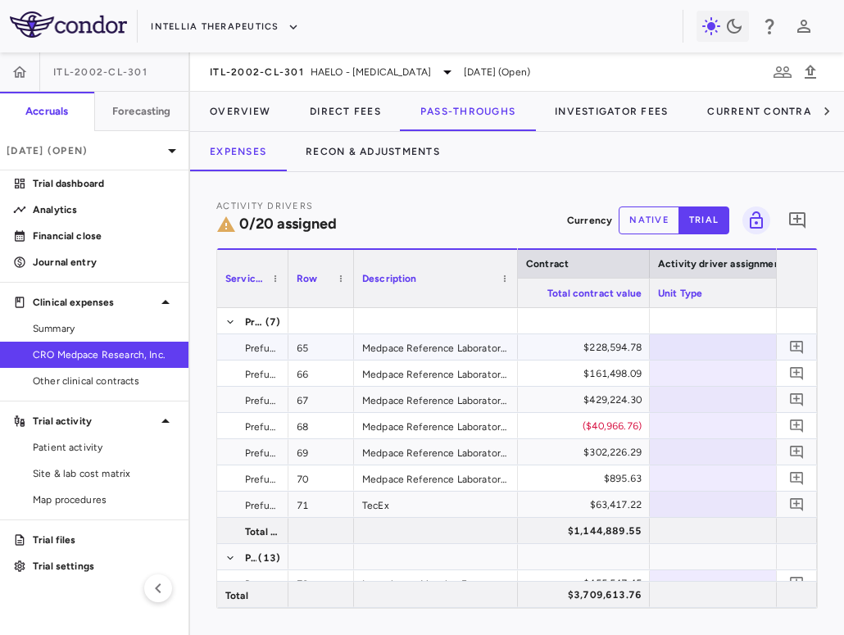
click at [675, 346] on div at bounding box center [732, 347] width 148 height 24
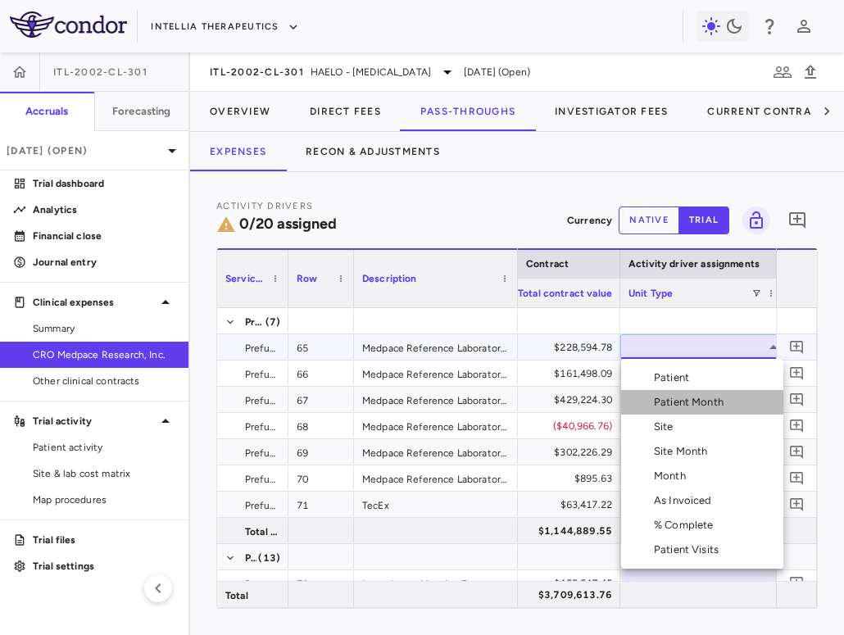
click at [686, 414] on li "Patient Month" at bounding box center [702, 402] width 162 height 25
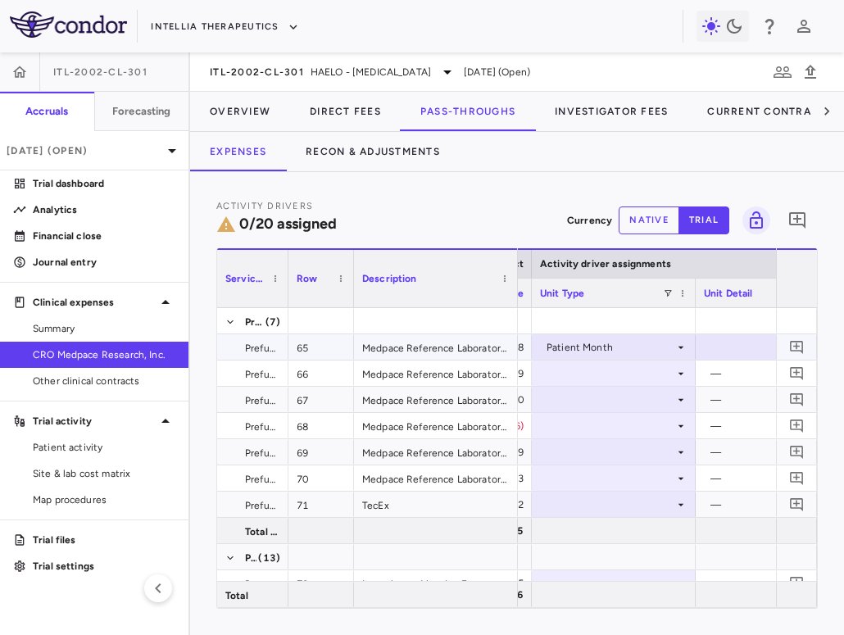
click at [742, 339] on div at bounding box center [778, 347] width 148 height 24
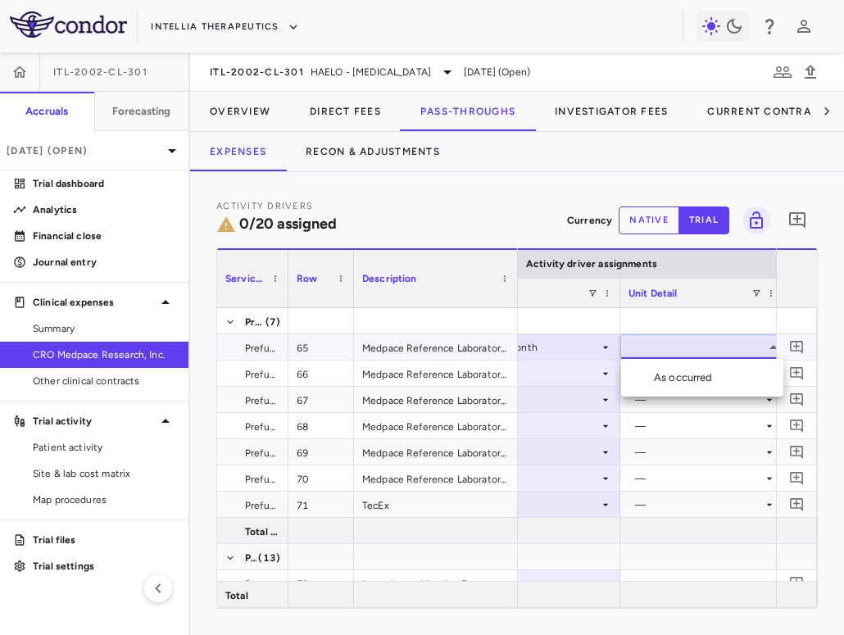
click at [734, 372] on li "As occurred" at bounding box center [702, 378] width 162 height 25
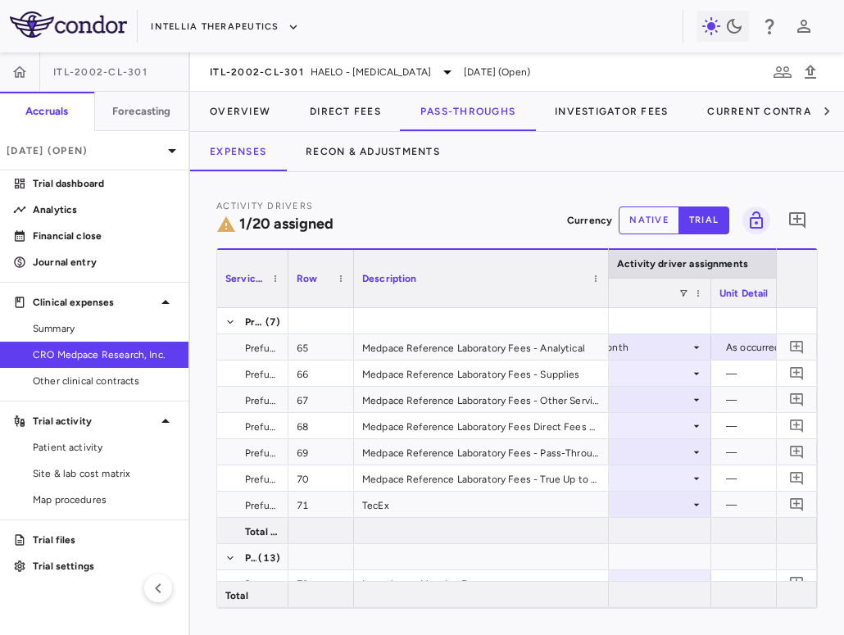
drag, startPoint x: 515, startPoint y: 278, endPoint x: 606, endPoint y: 284, distance: 91.2
click at [606, 284] on div at bounding box center [608, 278] width 7 height 57
click at [660, 371] on div at bounding box center [630, 373] width 148 height 24
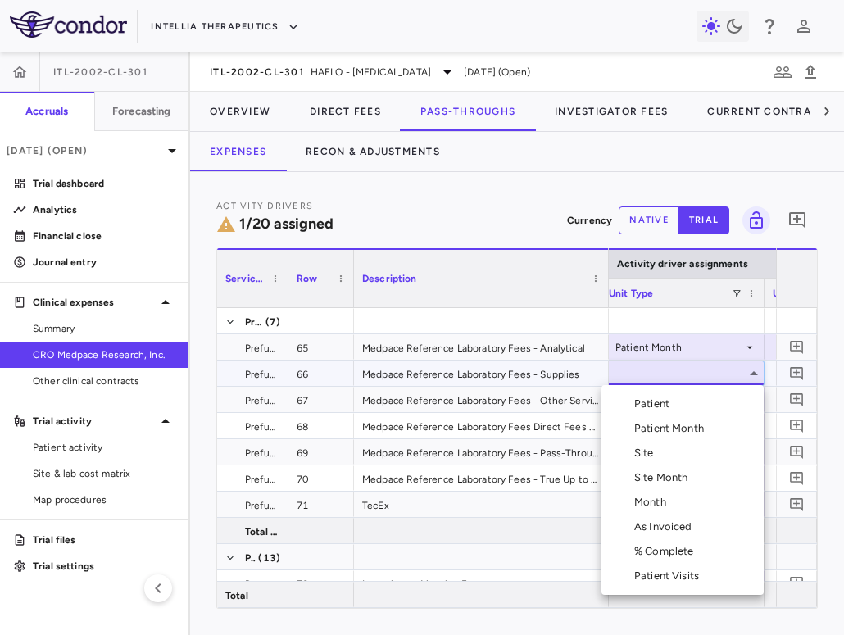
click at [639, 507] on div "Month" at bounding box center [653, 502] width 39 height 15
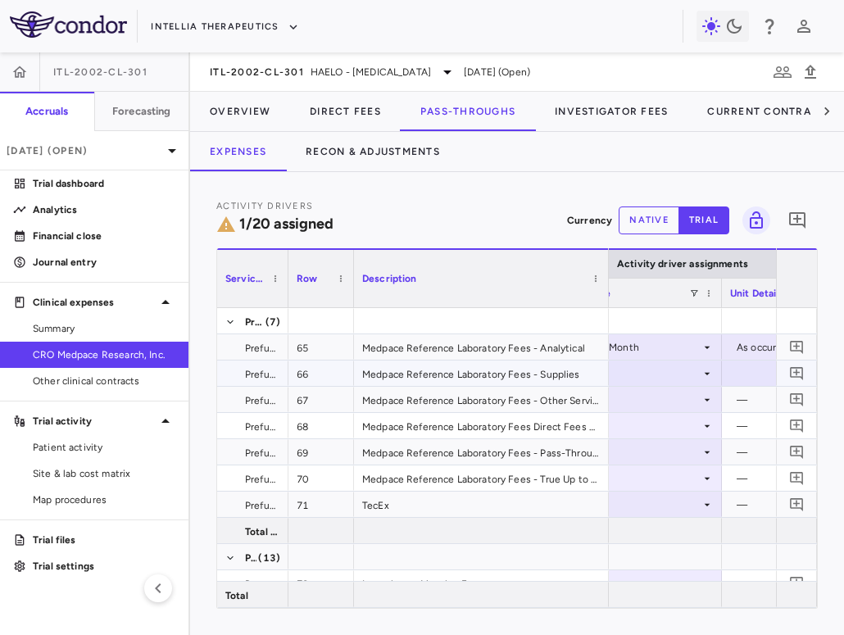
click at [754, 376] on div at bounding box center [804, 373] width 148 height 24
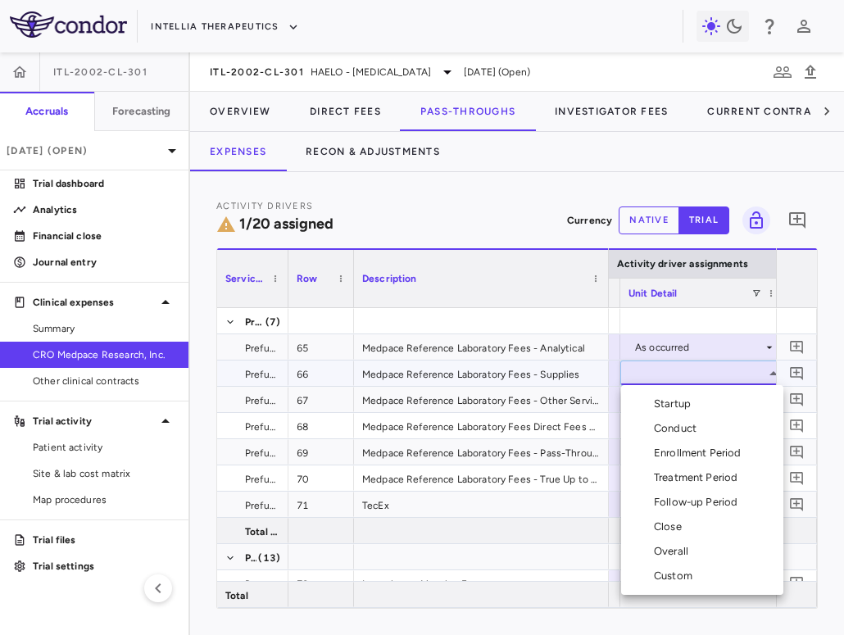
click at [734, 434] on li "Conduct" at bounding box center [702, 428] width 162 height 25
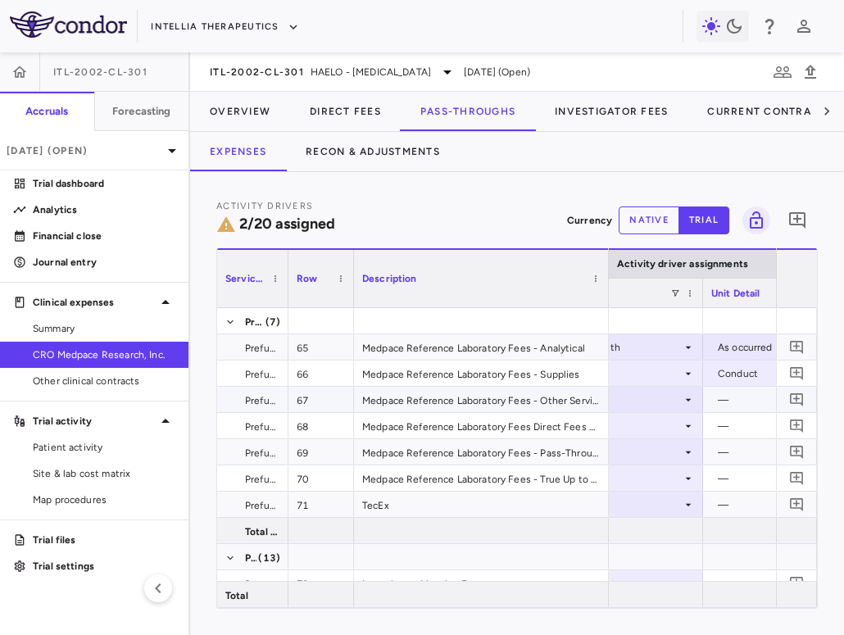
click at [636, 400] on div at bounding box center [622, 400] width 148 height 24
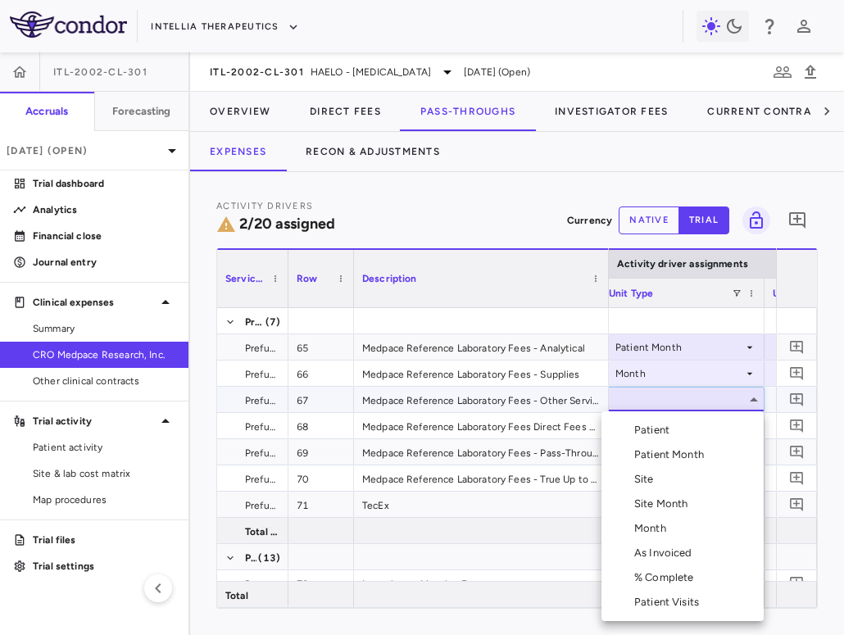
click at [655, 525] on div "Month" at bounding box center [653, 528] width 39 height 15
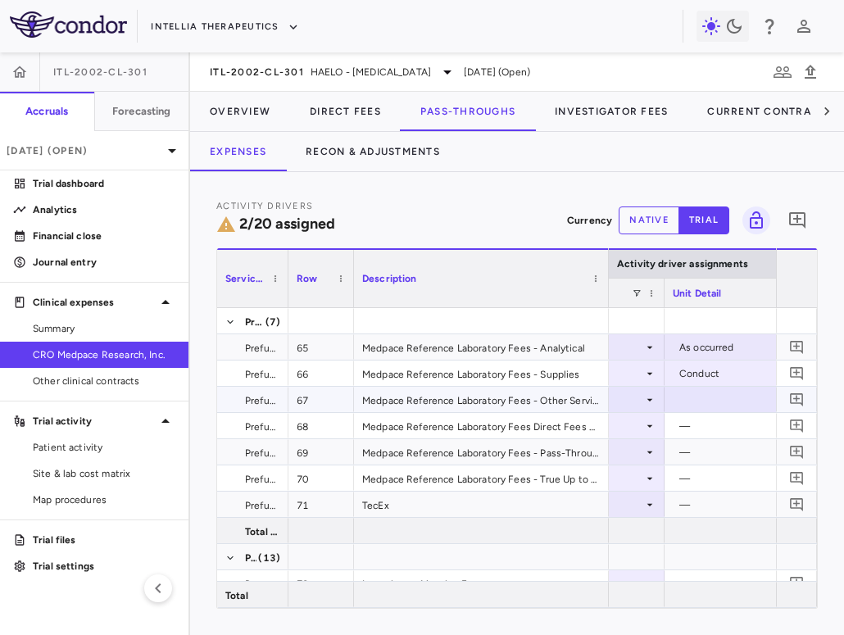
click at [707, 402] on div at bounding box center [747, 400] width 148 height 24
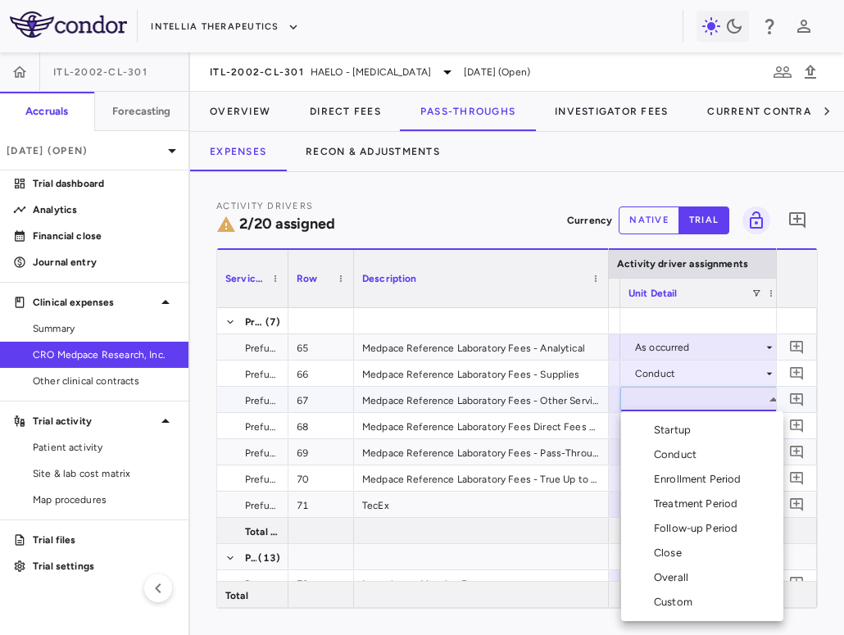
click at [707, 453] on li "Conduct" at bounding box center [702, 455] width 162 height 25
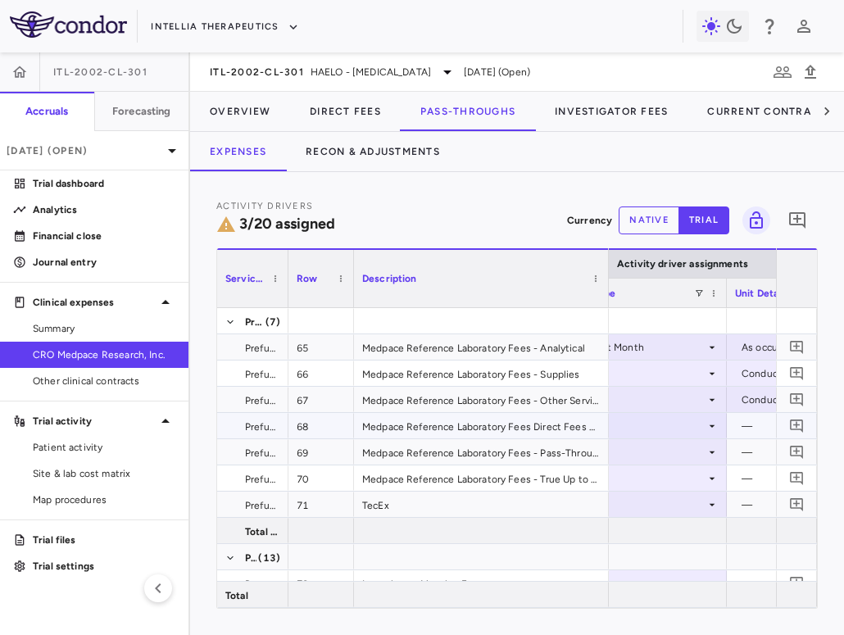
click at [670, 430] on div at bounding box center [645, 426] width 148 height 24
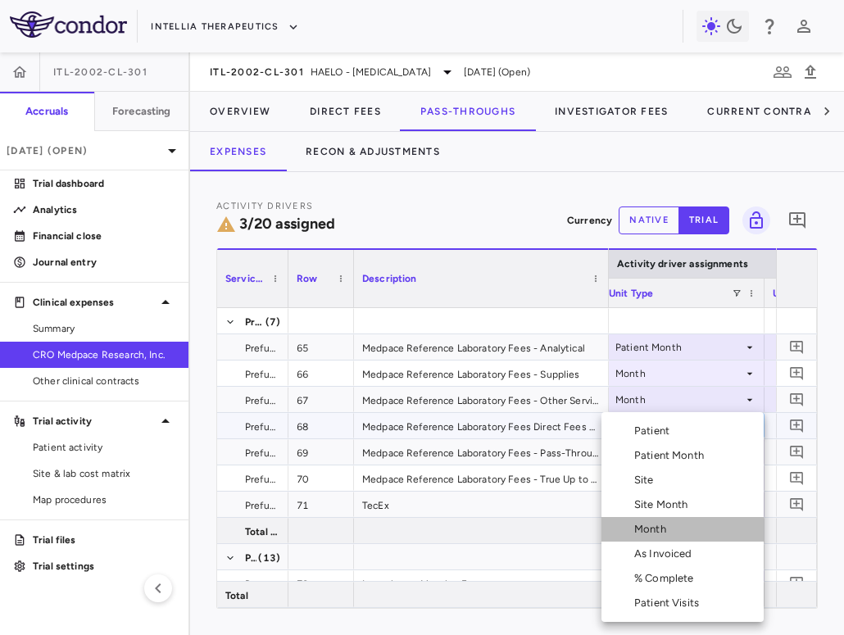
click at [659, 528] on div "Month" at bounding box center [653, 529] width 39 height 15
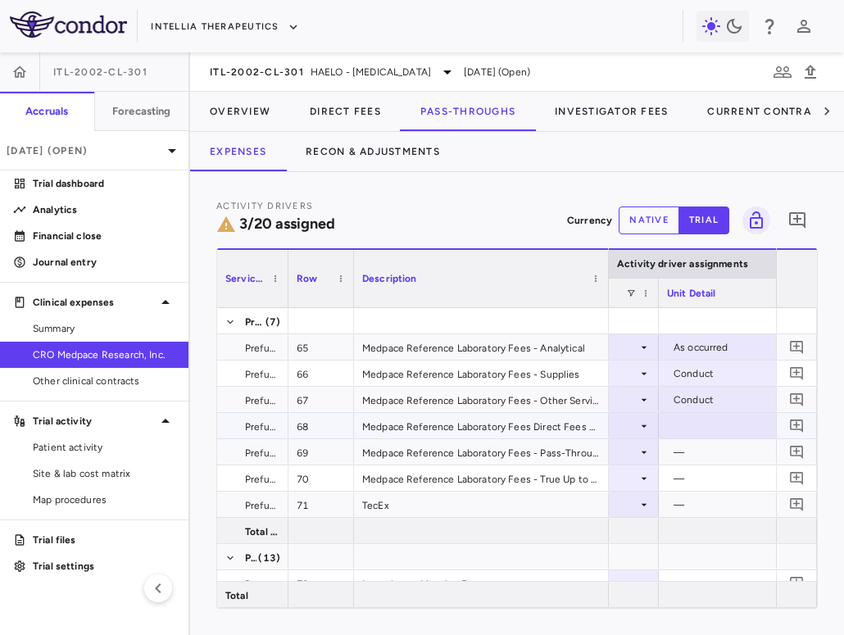
click at [708, 430] on div at bounding box center [741, 426] width 148 height 24
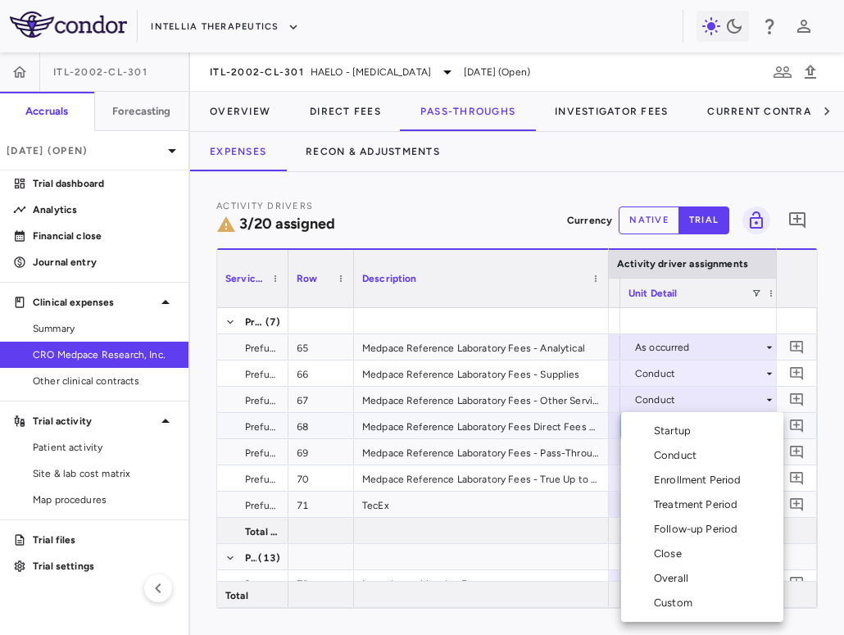
click at [706, 461] on li "Conduct" at bounding box center [702, 455] width 162 height 25
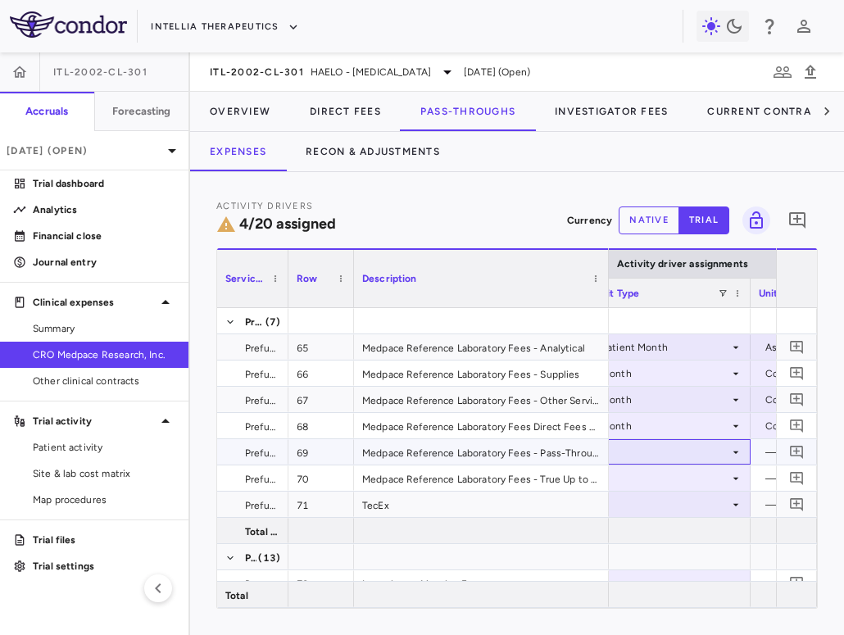
click at [703, 456] on div at bounding box center [669, 452] width 148 height 24
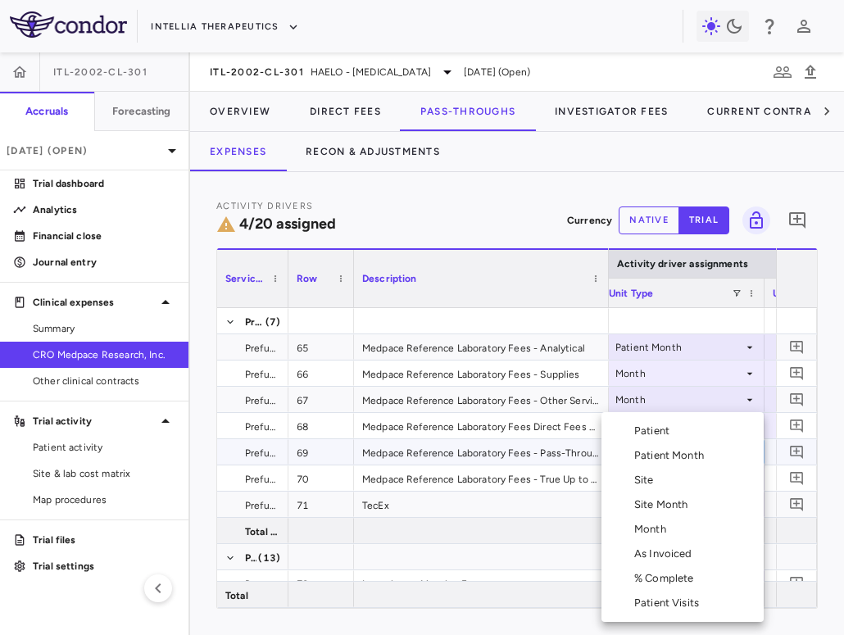
click at [684, 463] on li "Patient Month" at bounding box center [683, 455] width 162 height 25
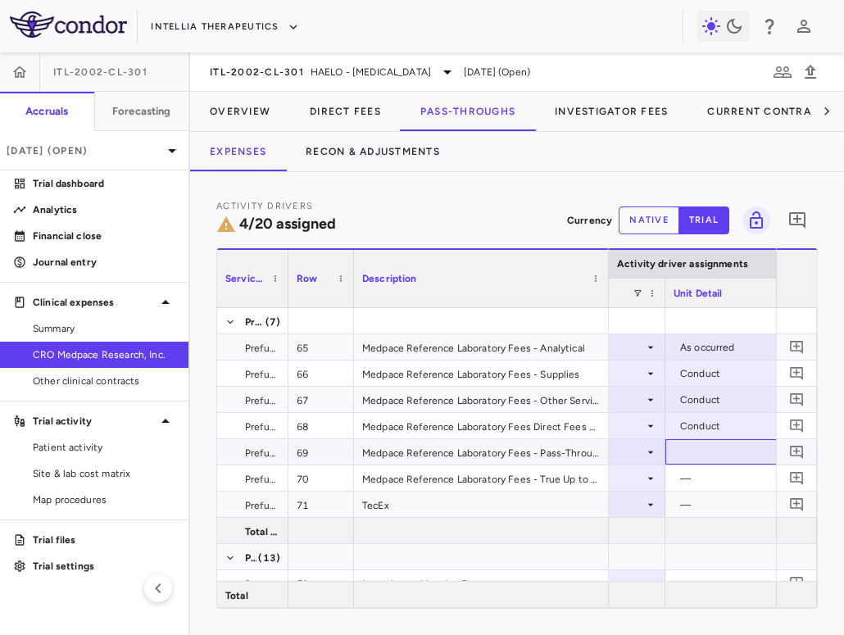
click at [708, 451] on div at bounding box center [748, 452] width 148 height 24
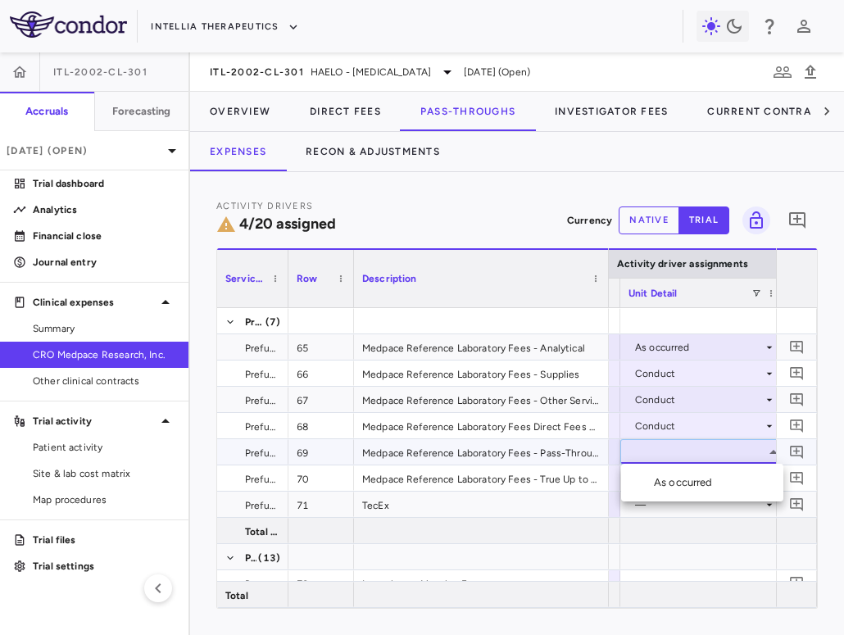
click at [708, 484] on div "As occurred" at bounding box center [687, 482] width 66 height 15
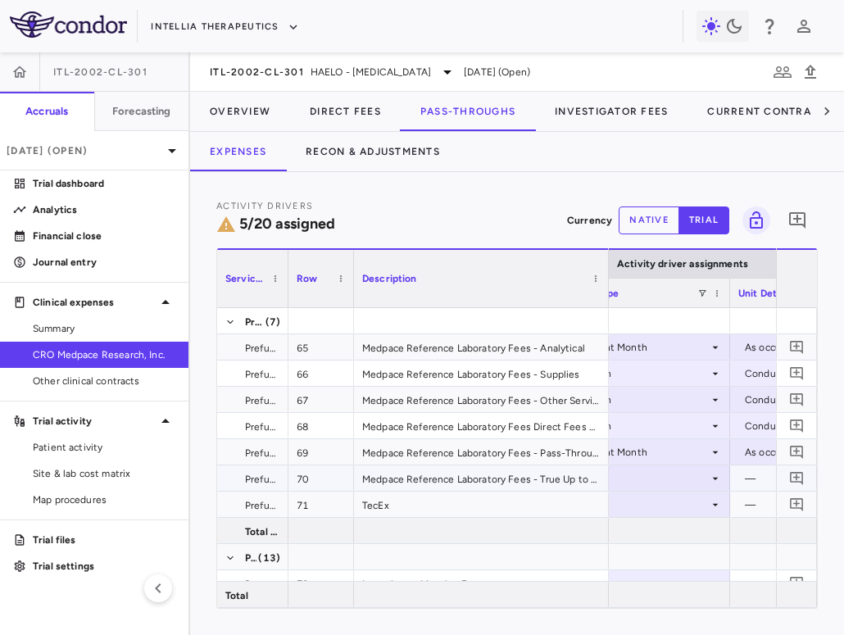
click at [691, 479] on div at bounding box center [649, 478] width 148 height 24
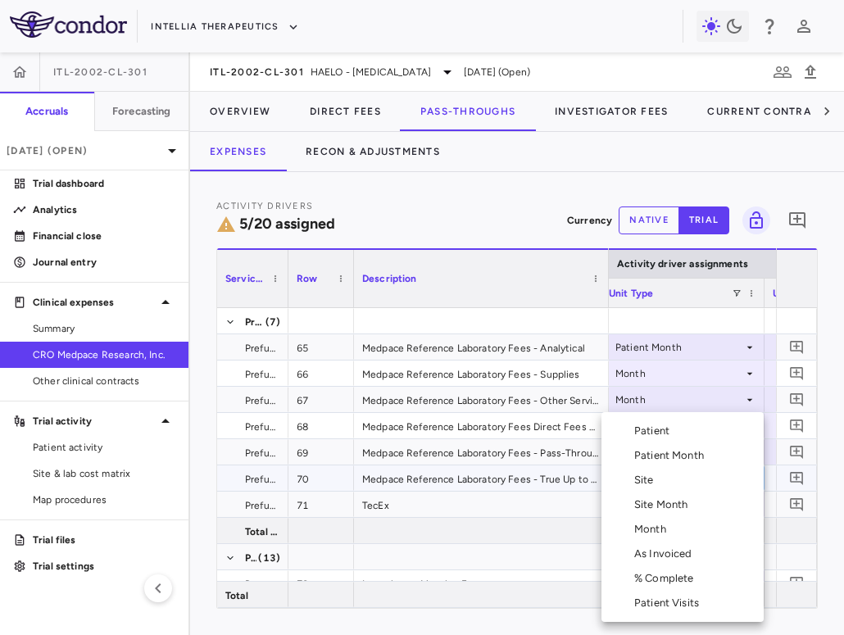
click at [677, 533] on li "Month" at bounding box center [683, 529] width 162 height 25
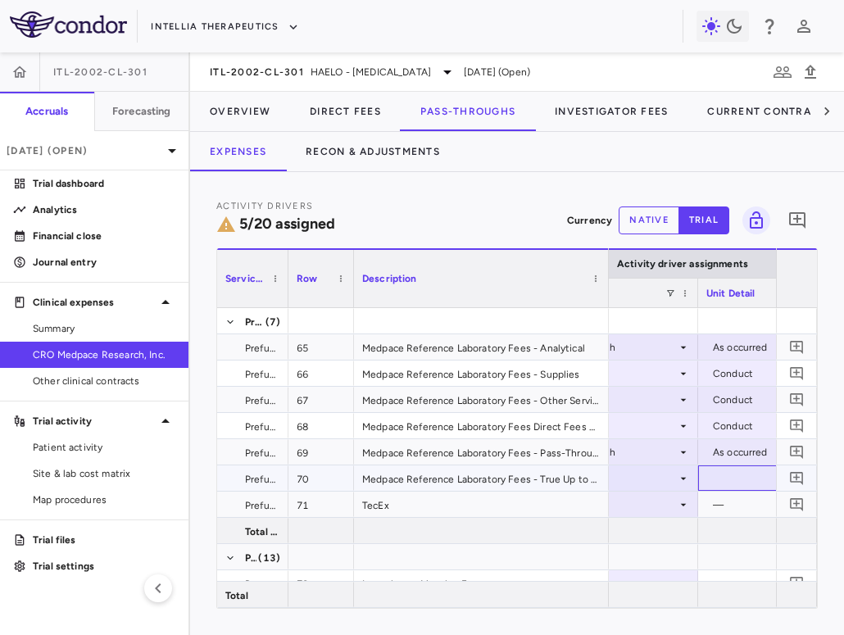
click at [754, 482] on div at bounding box center [781, 478] width 148 height 24
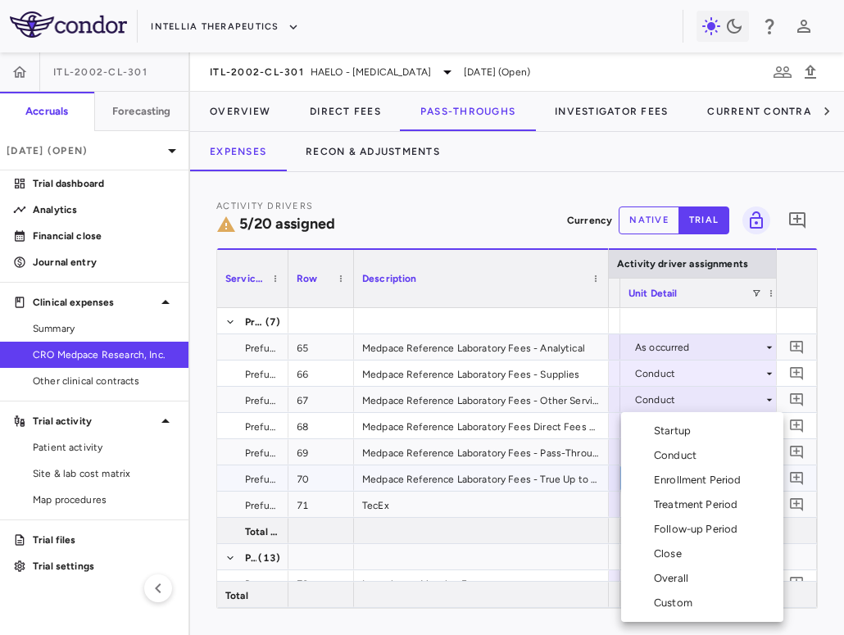
click at [707, 451] on li "Conduct" at bounding box center [702, 455] width 162 height 25
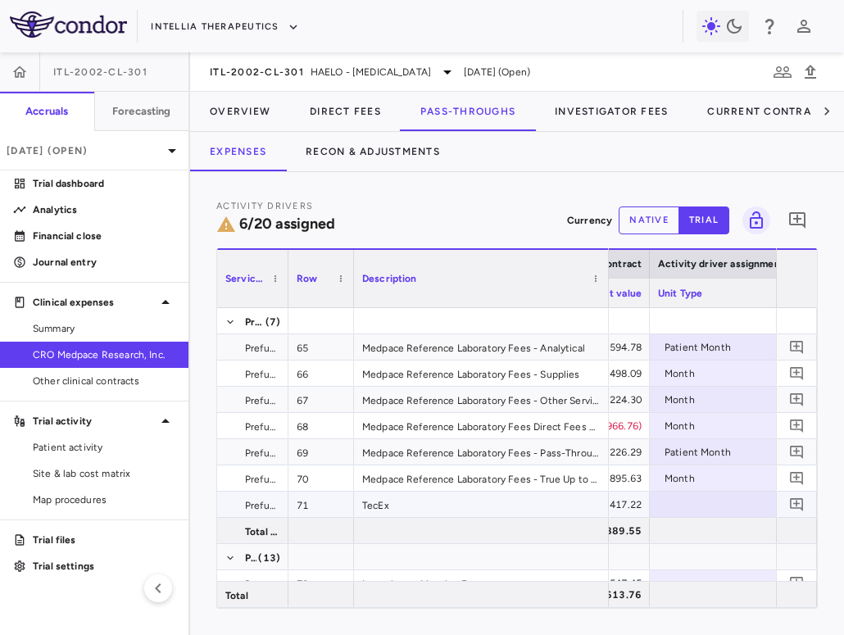
click at [725, 505] on div at bounding box center [732, 505] width 148 height 24
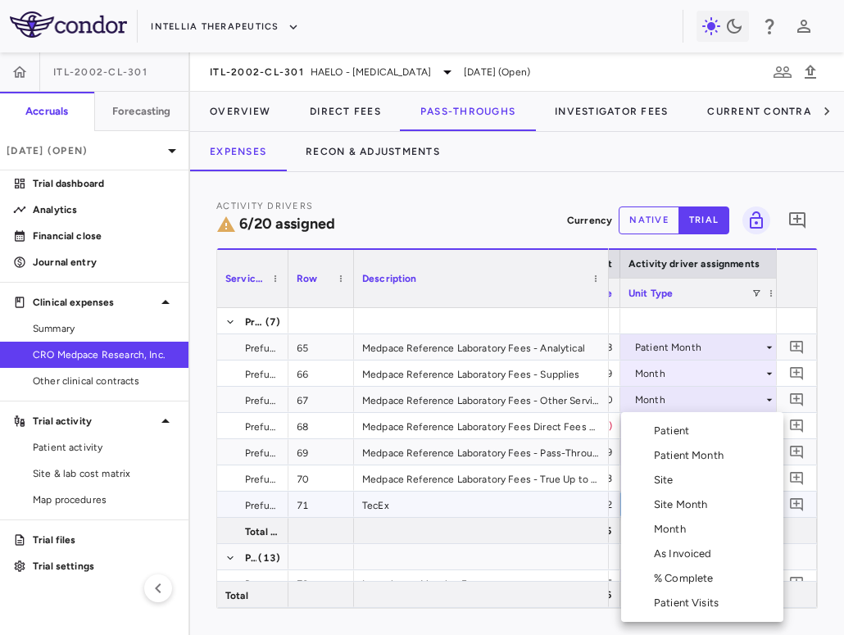
click at [699, 457] on div "Patient Month" at bounding box center [692, 455] width 76 height 15
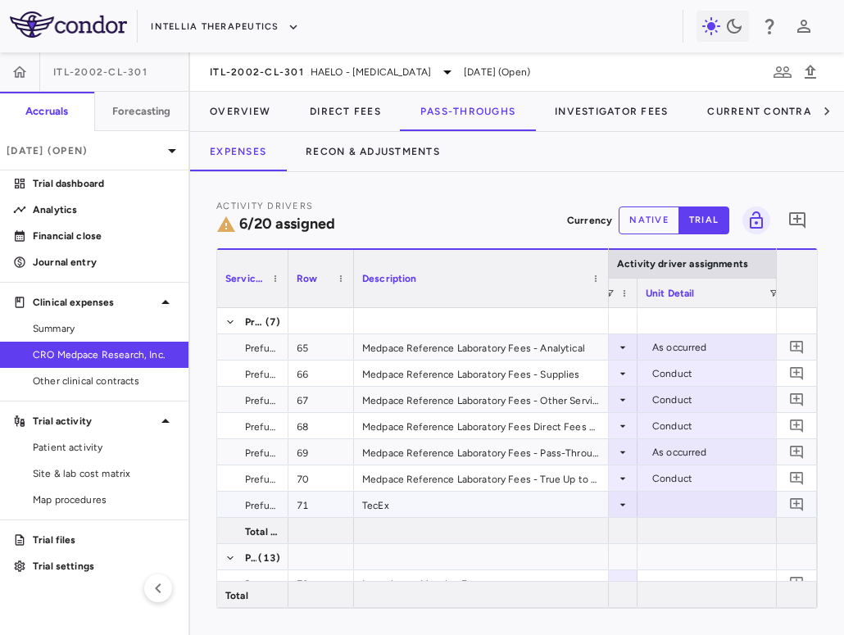
click at [691, 498] on div at bounding box center [720, 505] width 148 height 24
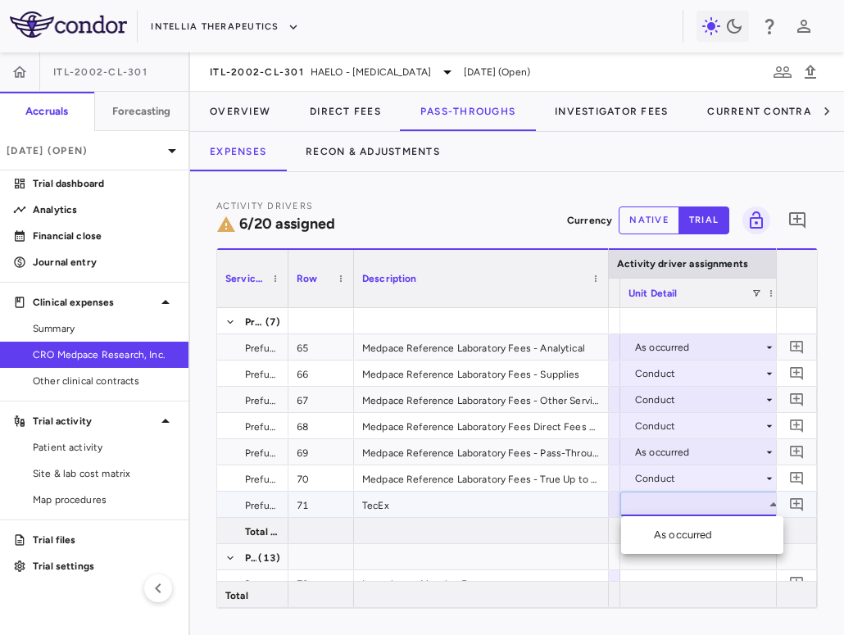
click at [683, 536] on div "As occurred" at bounding box center [687, 535] width 66 height 15
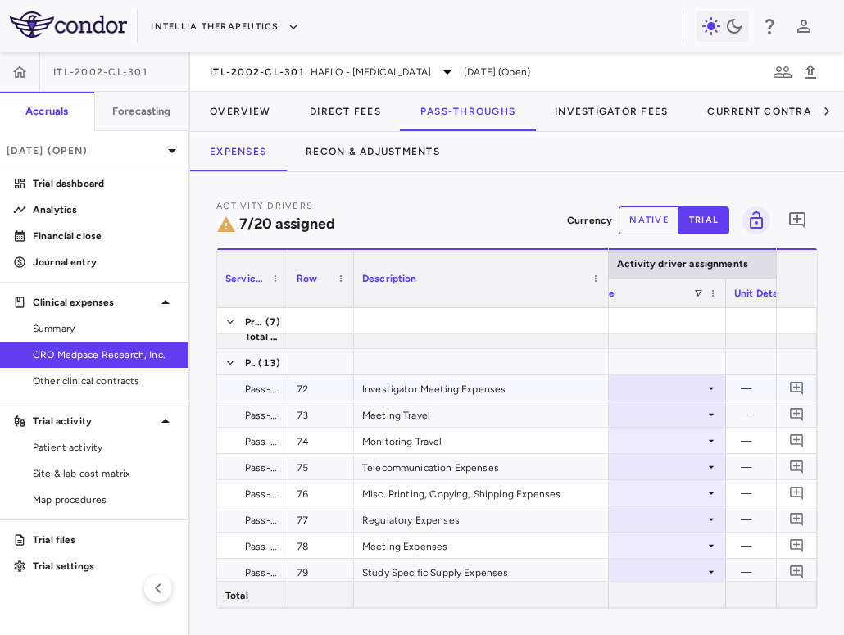
click at [681, 389] on div at bounding box center [645, 388] width 148 height 24
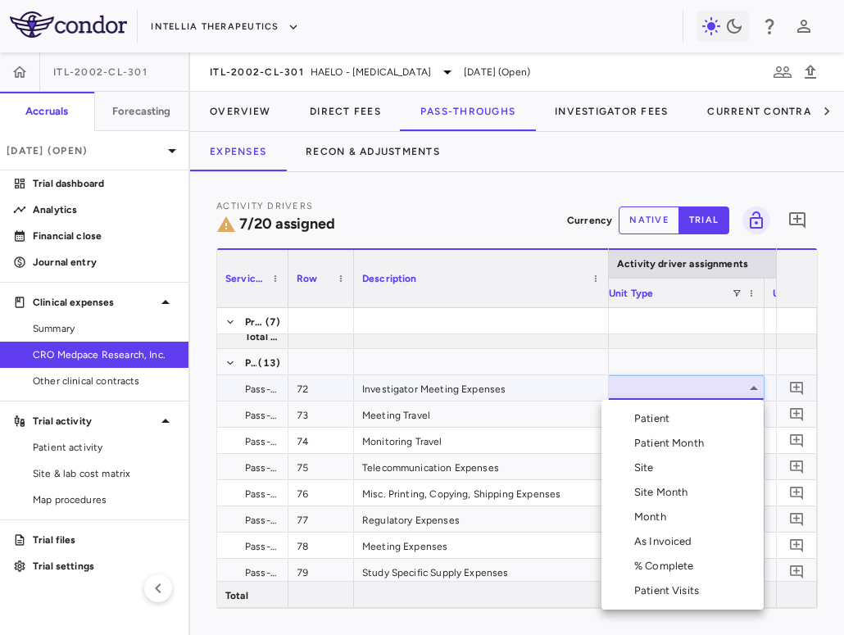
click at [652, 519] on div "Month" at bounding box center [653, 517] width 39 height 15
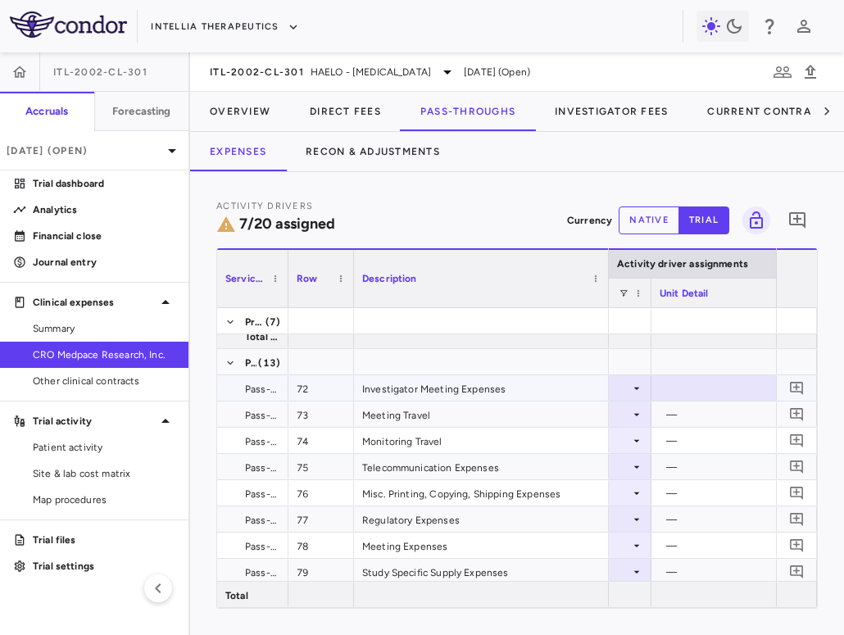
click at [720, 377] on div at bounding box center [734, 388] width 148 height 24
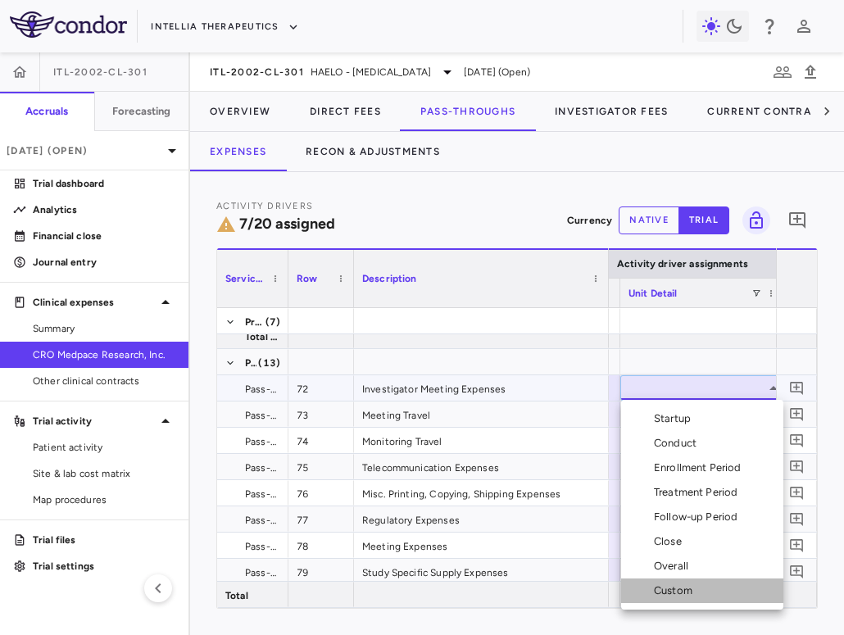
click at [689, 592] on div "Custom" at bounding box center [676, 591] width 45 height 15
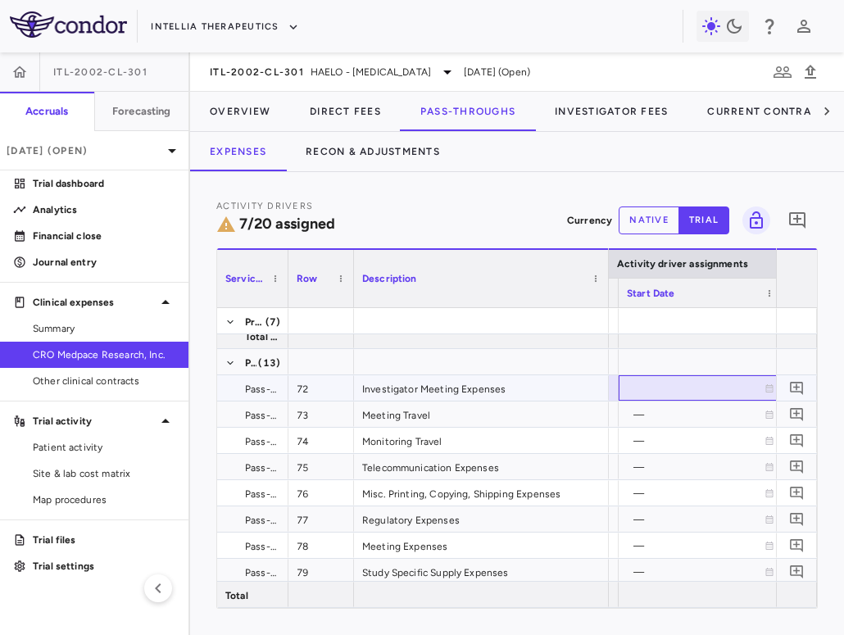
click at [637, 384] on div at bounding box center [701, 388] width 148 height 24
click at [665, 384] on input "**********" at bounding box center [686, 389] width 133 height 27
type input "**********"
click at [668, 399] on div "2024-01-01" at bounding box center [704, 388] width 131 height 26
click at [731, 389] on input "**********" at bounding box center [691, 389] width 133 height 27
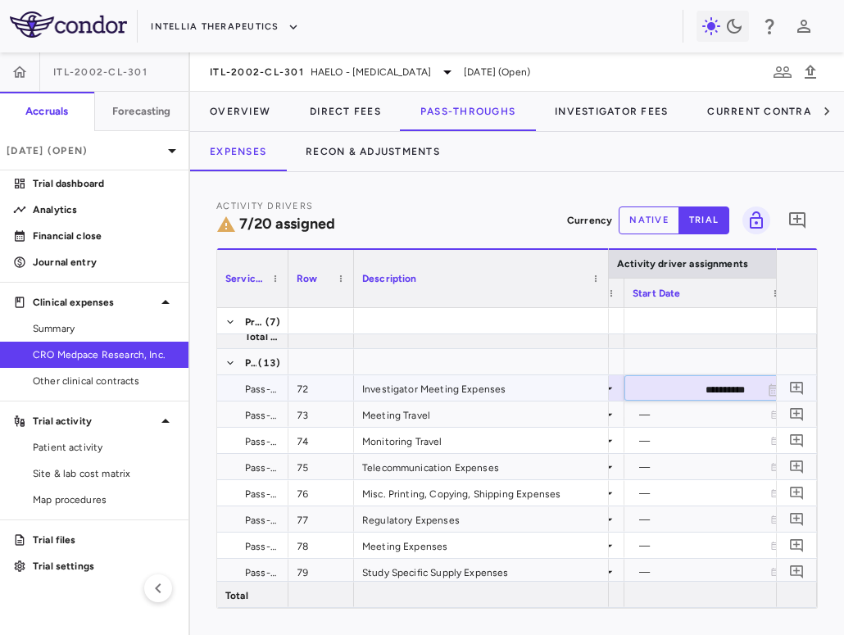
click at [718, 389] on input "**********" at bounding box center [691, 389] width 133 height 27
type input "**********"
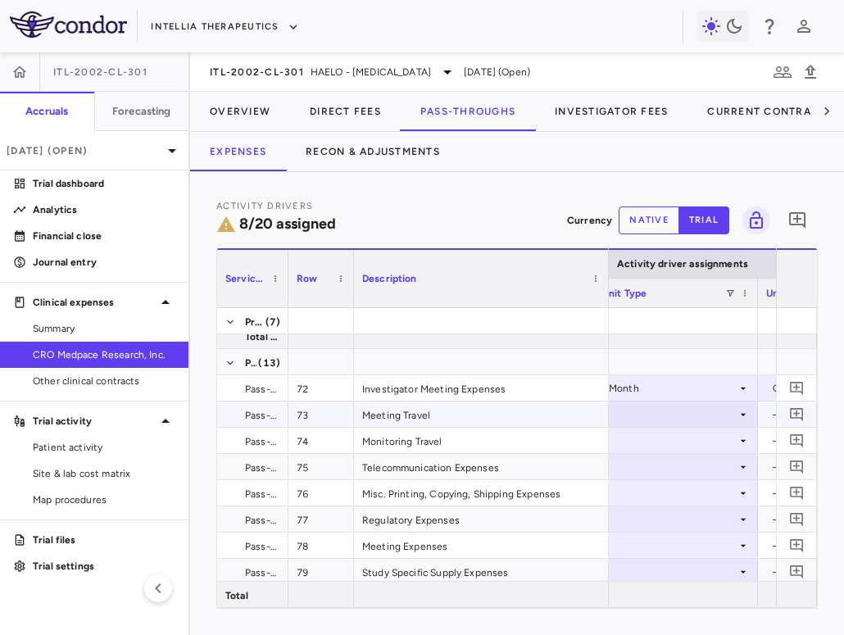
click at [714, 402] on div at bounding box center [676, 414] width 148 height 24
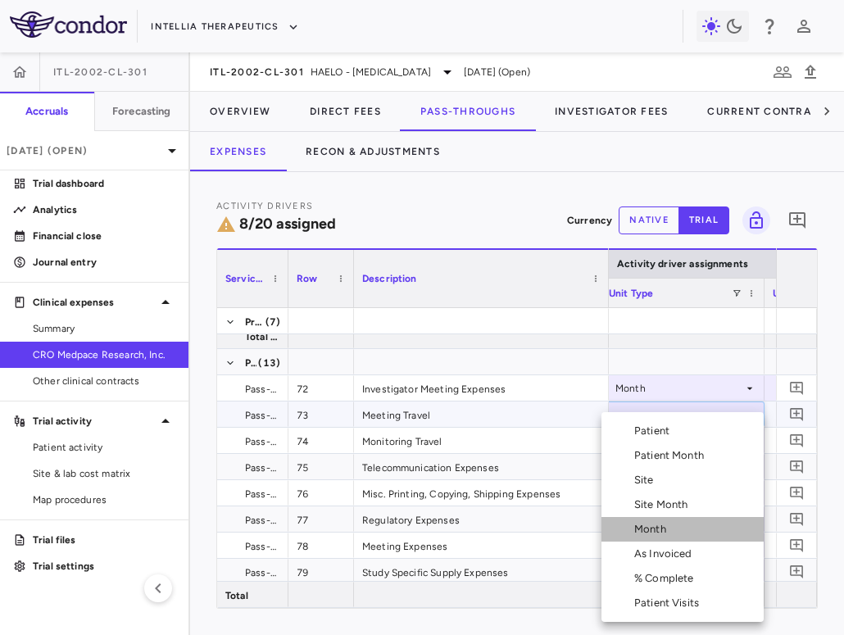
click at [668, 534] on div "Month" at bounding box center [653, 529] width 39 height 15
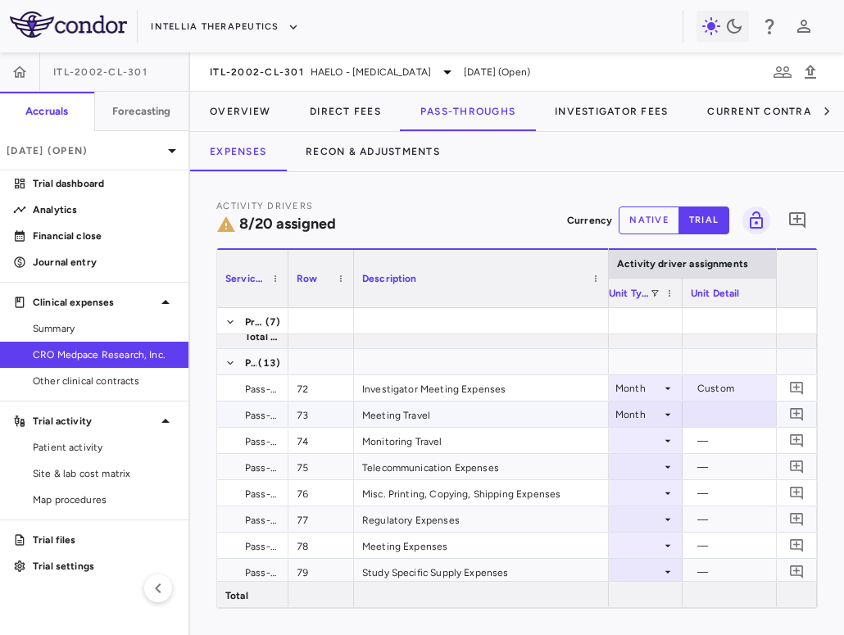
drag, startPoint x: 761, startPoint y: 298, endPoint x: 676, endPoint y: 317, distance: 86.7
click at [676, 317] on div "Service Category Row Description Activity driver assignments Contract 65" at bounding box center [517, 428] width 600 height 360
click at [732, 412] on div at bounding box center [763, 414] width 148 height 24
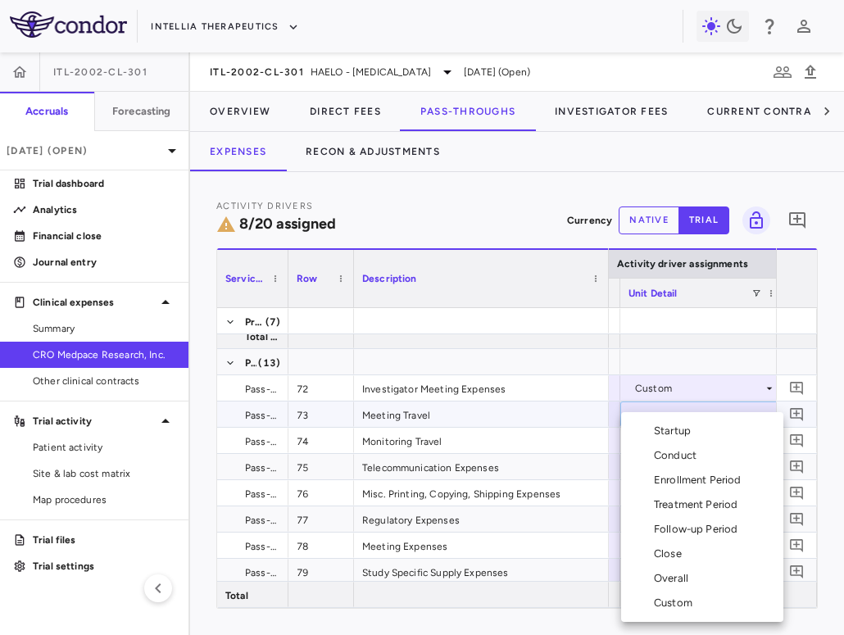
click at [689, 578] on div "Overall" at bounding box center [674, 578] width 41 height 15
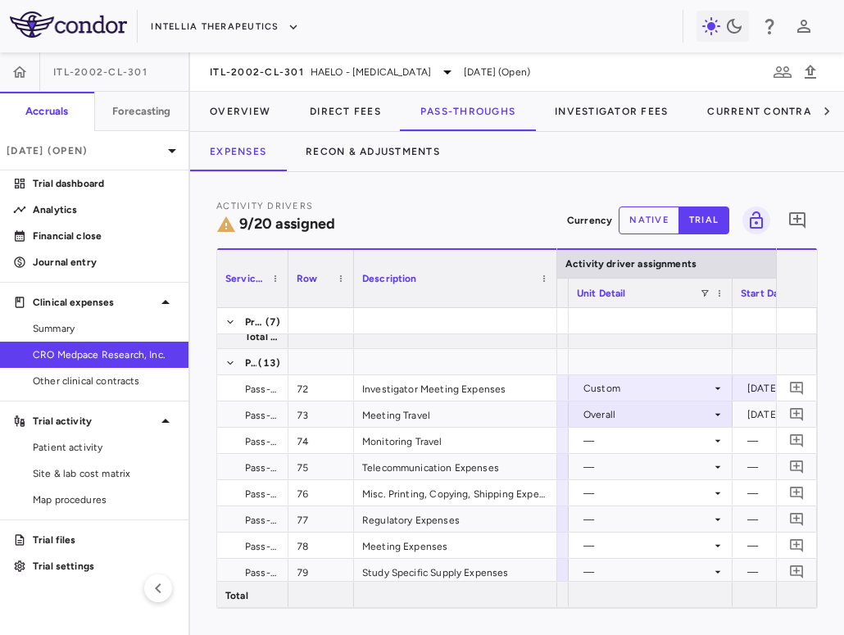
drag, startPoint x: 606, startPoint y: 293, endPoint x: 554, endPoint y: 308, distance: 53.7
click at [554, 308] on div "Service Category Row Description Contract Activity driver assignments 65" at bounding box center [517, 428] width 600 height 360
drag, startPoint x: 730, startPoint y: 293, endPoint x: 645, endPoint y: 308, distance: 85.9
click at [645, 308] on div "Service Category Row Description Contract Activity driver assignments 65" at bounding box center [517, 428] width 600 height 360
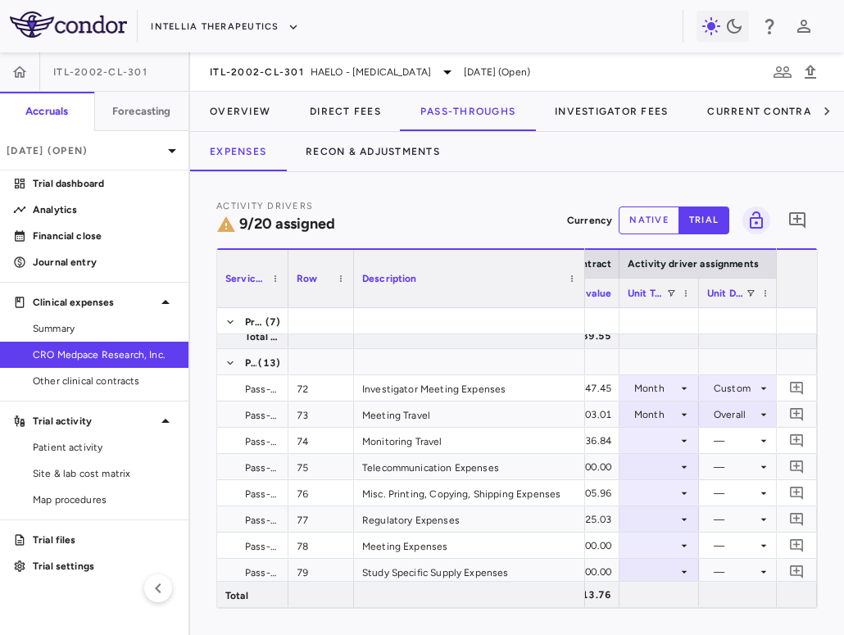
drag, startPoint x: 556, startPoint y: 292, endPoint x: 586, endPoint y: 292, distance: 30.3
click at [586, 292] on div at bounding box center [584, 278] width 7 height 57
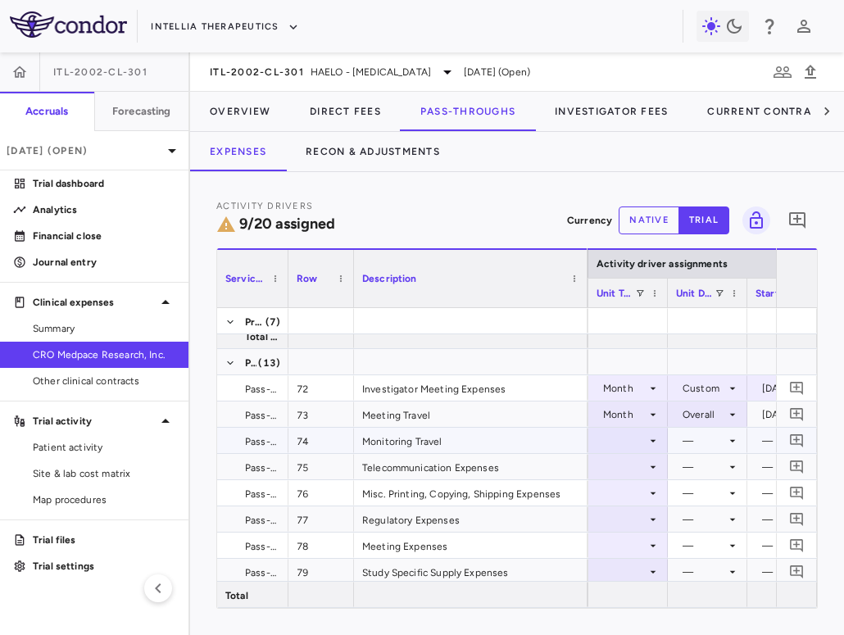
click at [647, 437] on icon at bounding box center [653, 440] width 13 height 13
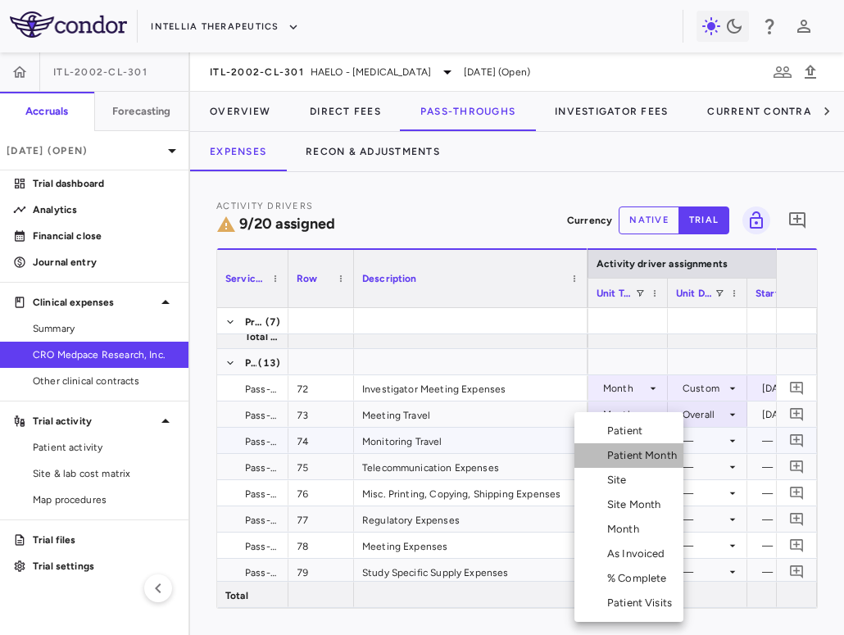
click at [628, 461] on div "Patient Month" at bounding box center [645, 455] width 76 height 15
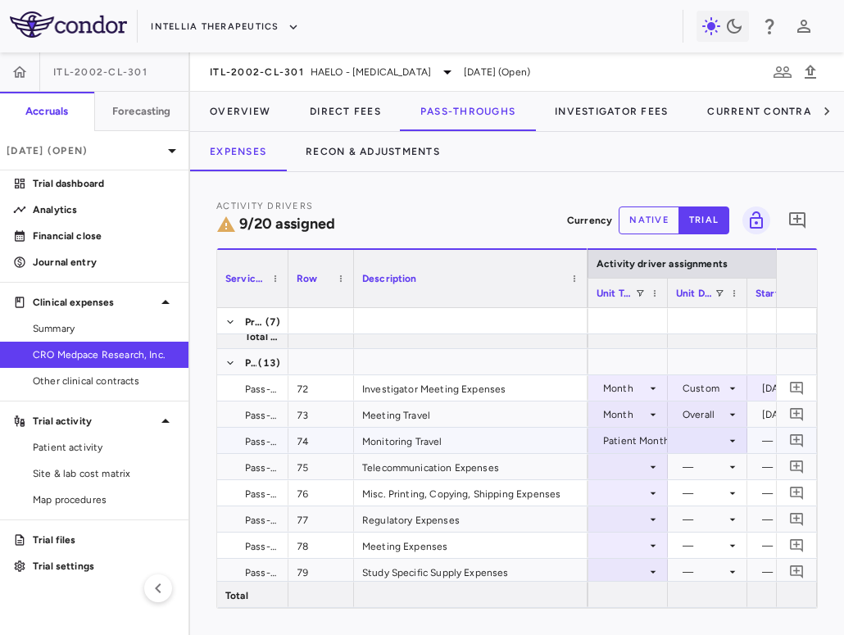
click at [707, 439] on div at bounding box center [707, 441] width 63 height 24
click at [708, 479] on li "As occurred" at bounding box center [708, 471] width 98 height 25
click at [611, 463] on div at bounding box center [628, 467] width 63 height 24
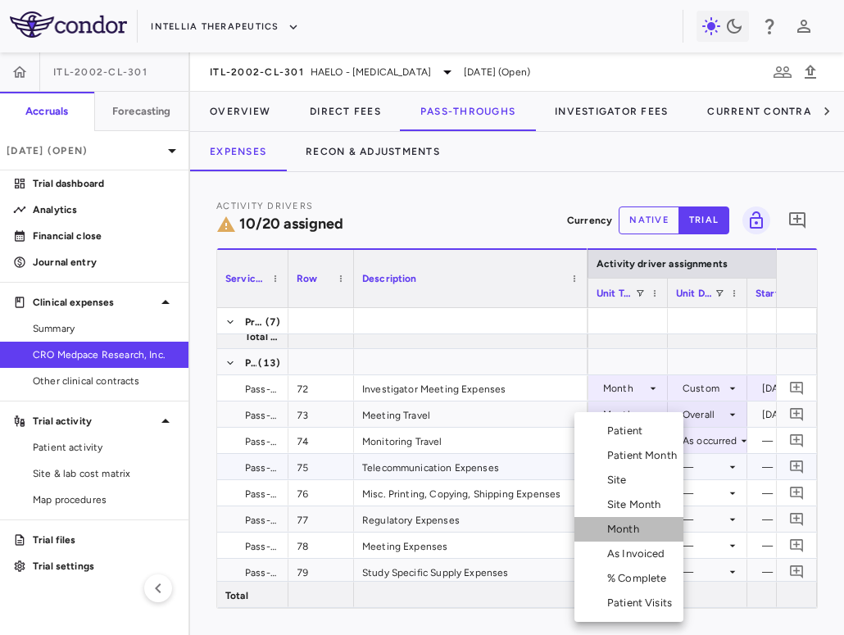
click at [626, 532] on div "Month" at bounding box center [626, 529] width 39 height 15
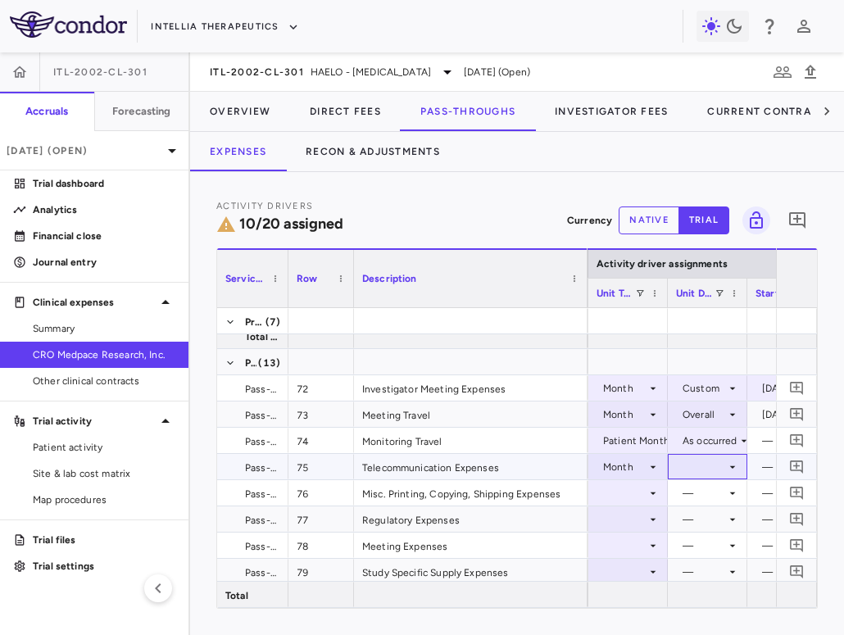
click at [705, 475] on div at bounding box center [707, 467] width 63 height 24
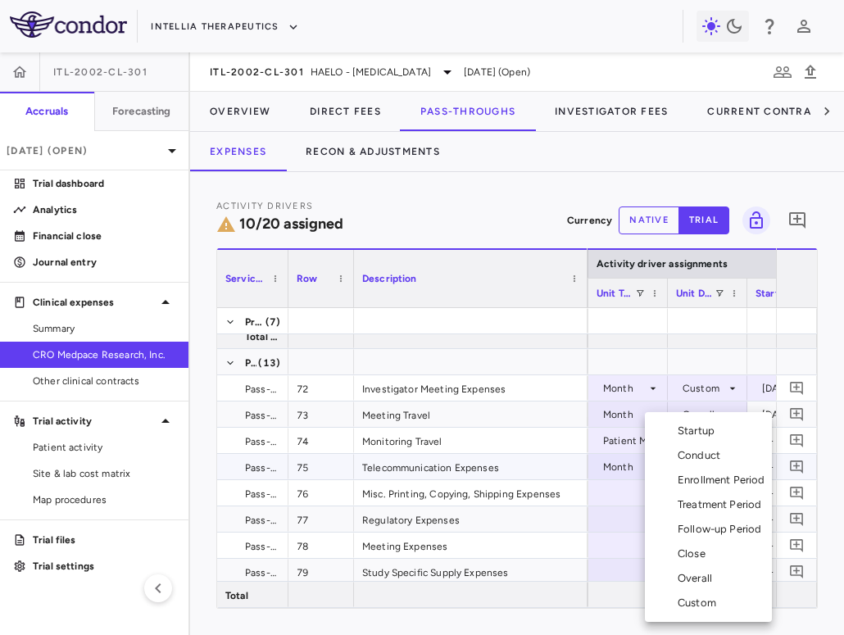
click at [708, 567] on li "Overall" at bounding box center [708, 578] width 127 height 25
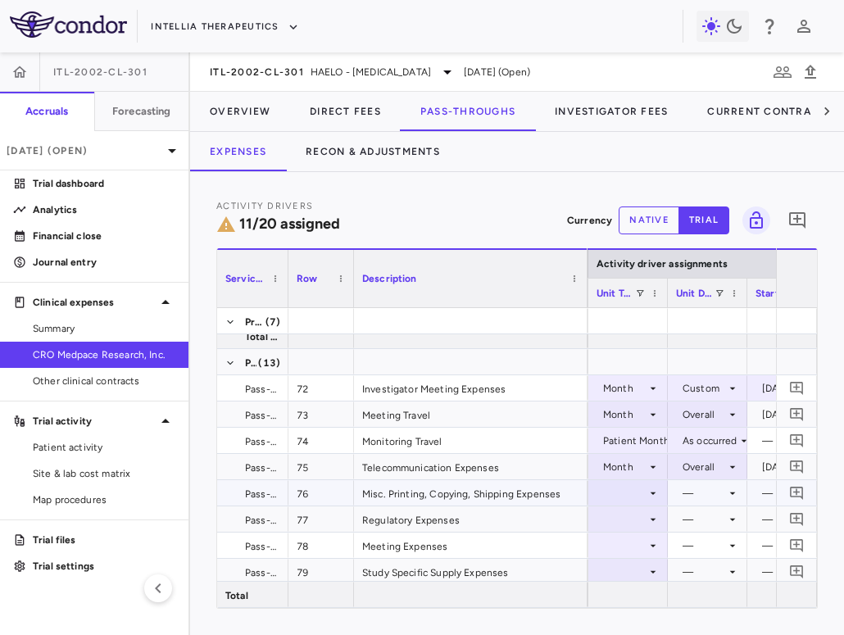
click at [631, 489] on div at bounding box center [628, 493] width 63 height 24
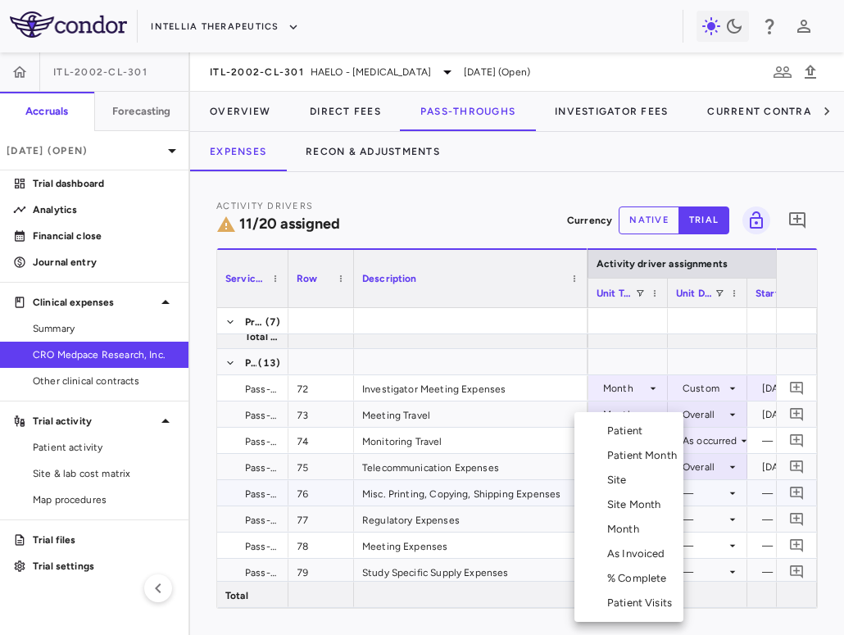
click at [639, 502] on div "Site Month" at bounding box center [637, 505] width 61 height 15
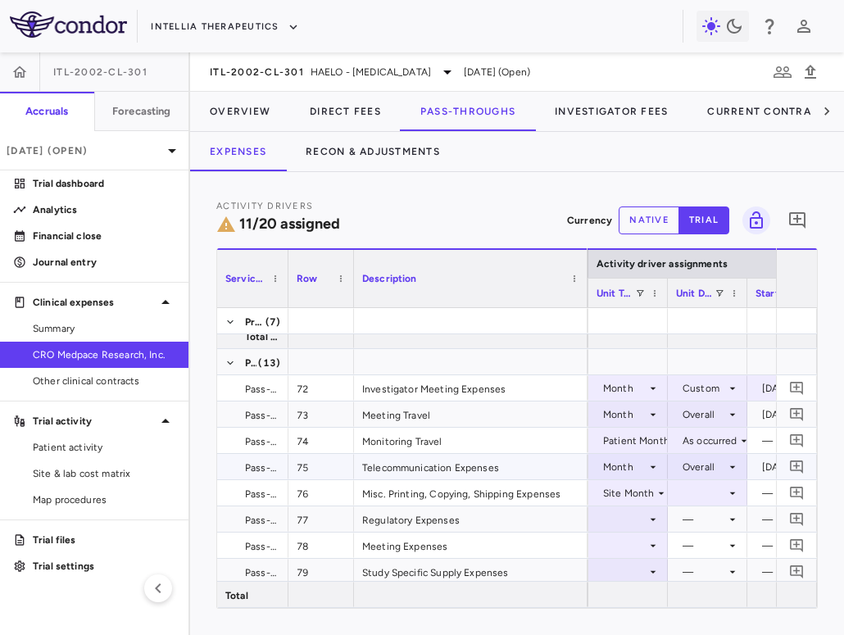
click at [711, 486] on div at bounding box center [707, 493] width 63 height 24
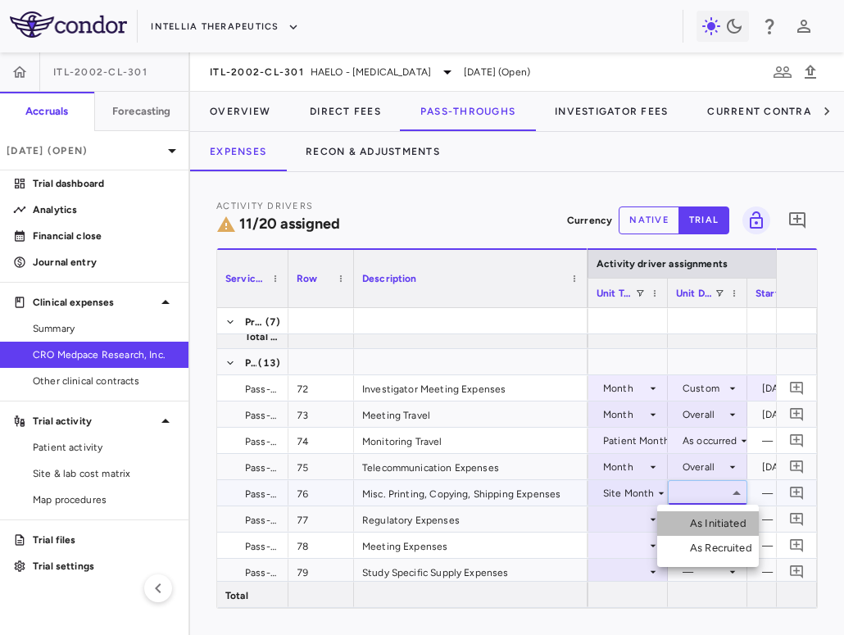
click at [711, 521] on div "As Initiated" at bounding box center [721, 523] width 63 height 15
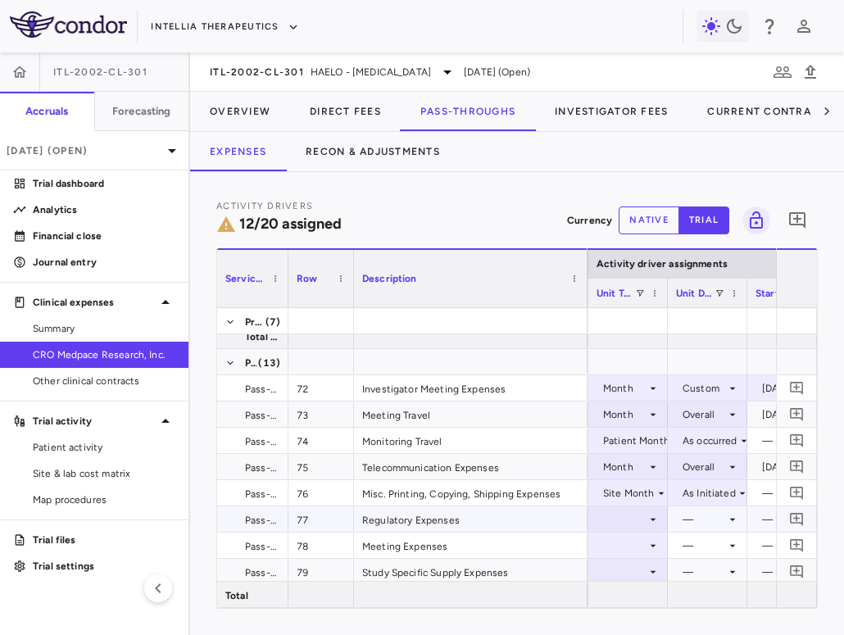
click at [630, 516] on div at bounding box center [628, 519] width 63 height 24
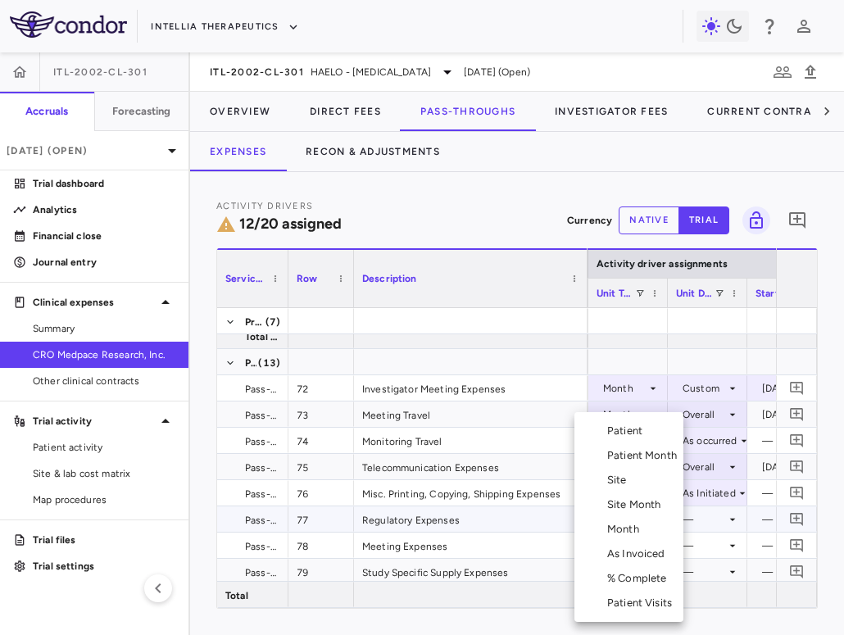
click at [639, 480] on li "Site" at bounding box center [629, 480] width 109 height 25
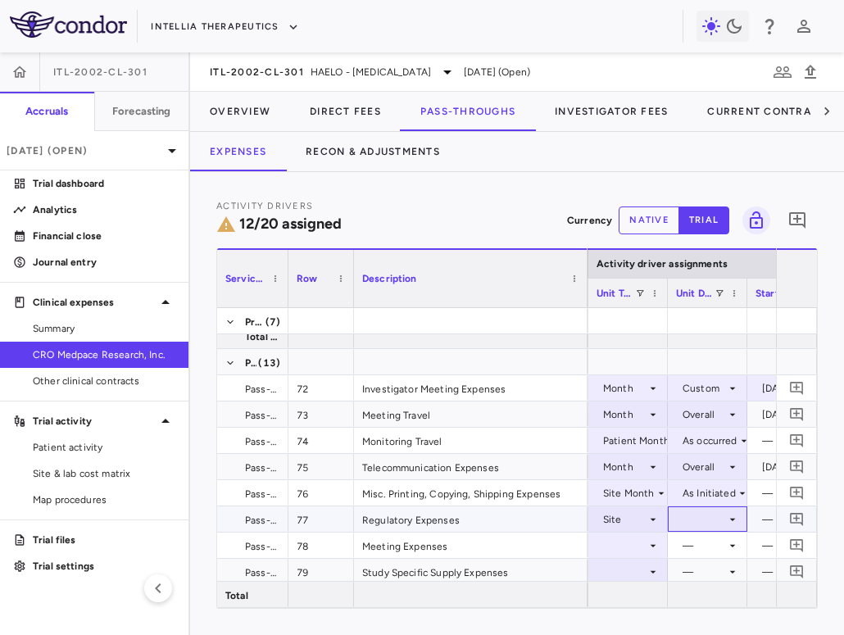
click at [708, 525] on div at bounding box center [707, 519] width 63 height 24
click at [715, 571] on div "Initiated" at bounding box center [722, 574] width 48 height 15
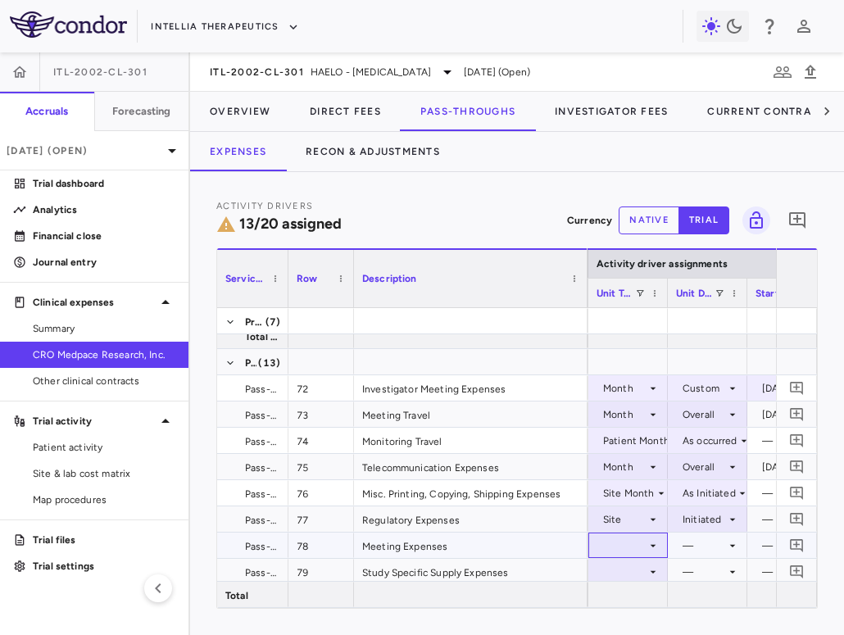
click at [638, 543] on div at bounding box center [628, 546] width 63 height 24
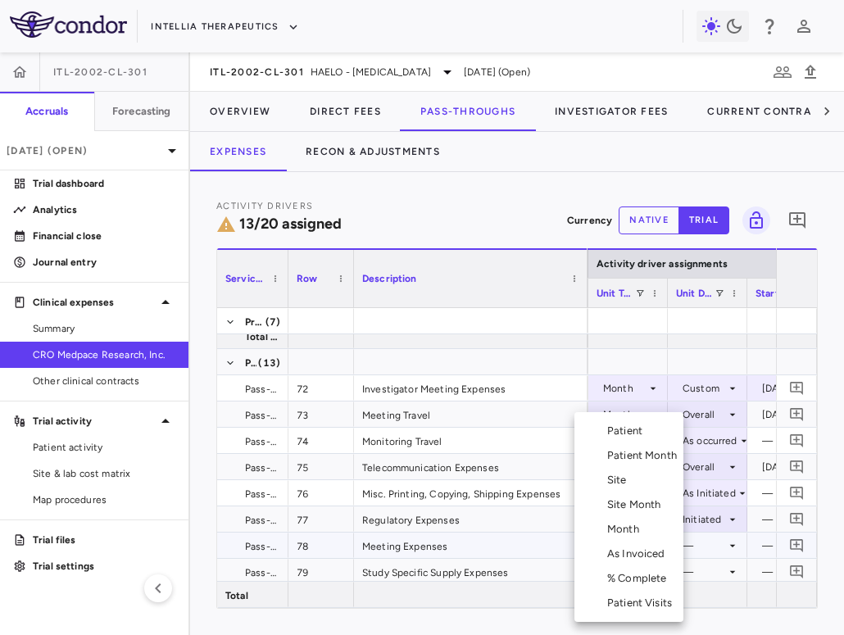
click at [634, 518] on li "Month" at bounding box center [629, 529] width 109 height 25
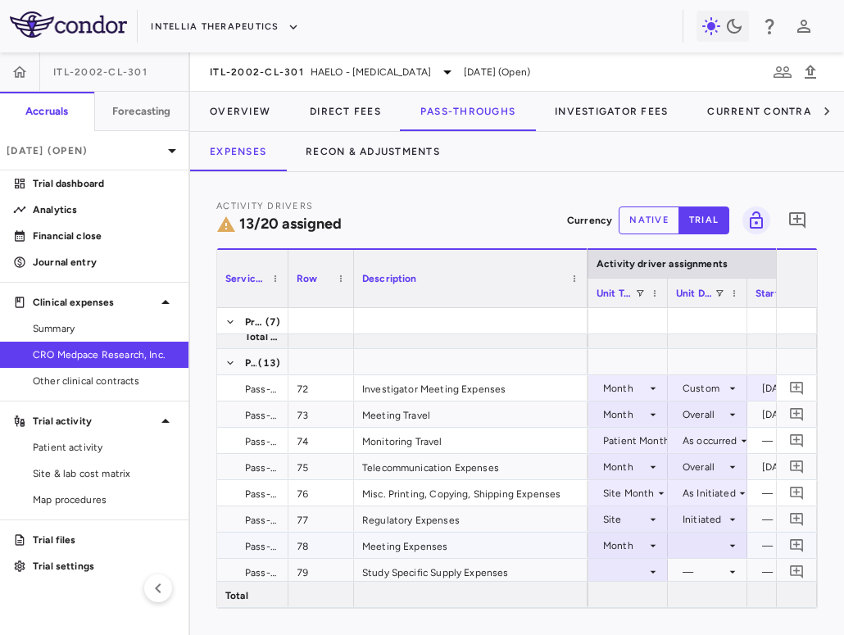
click at [695, 544] on div at bounding box center [707, 546] width 63 height 24
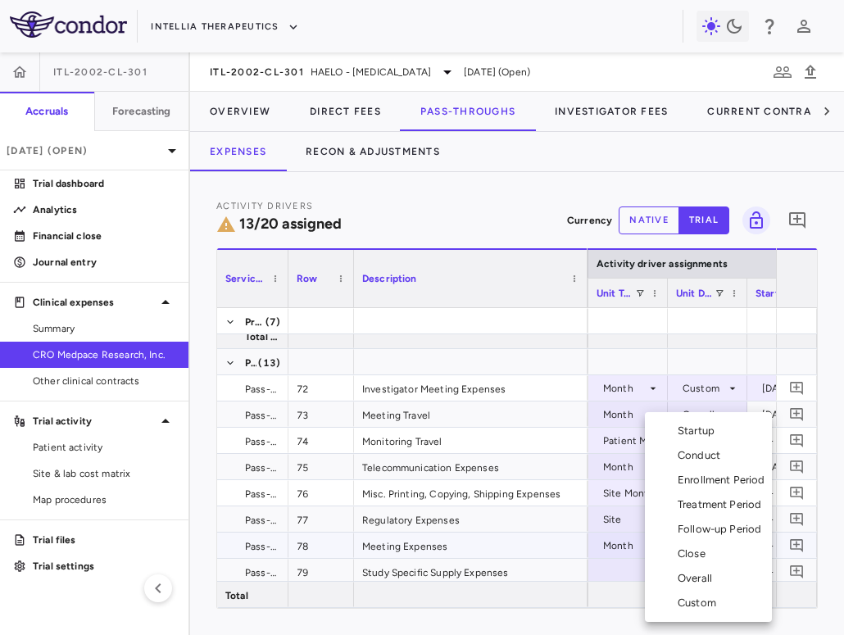
click at [712, 576] on div "Overall" at bounding box center [698, 578] width 41 height 15
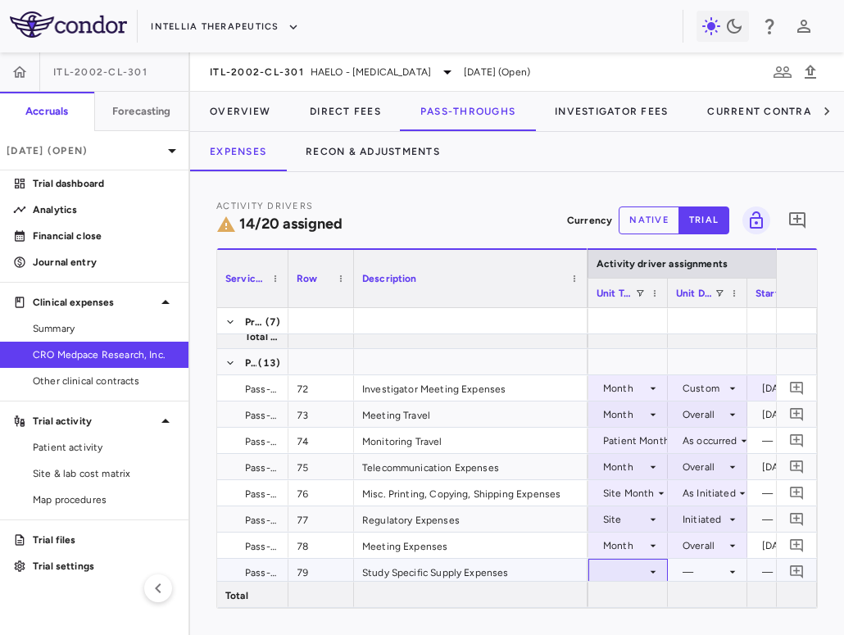
click at [636, 571] on div at bounding box center [628, 572] width 63 height 24
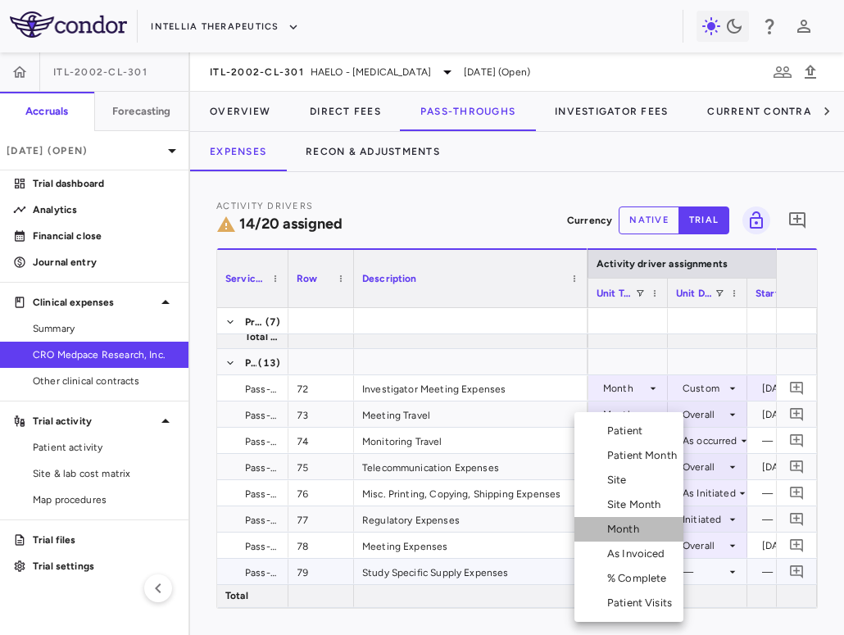
click at [639, 529] on div "Month" at bounding box center [626, 529] width 39 height 15
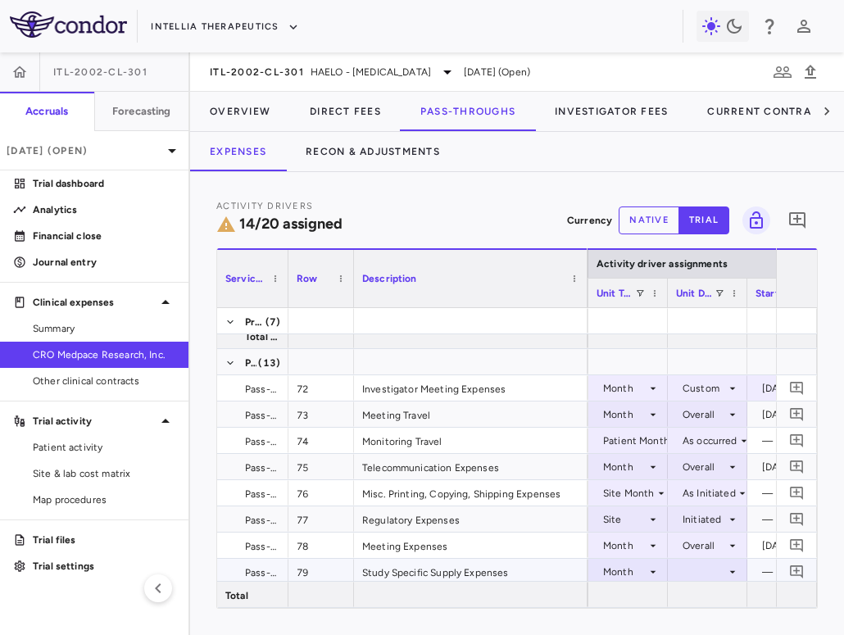
click at [699, 566] on div at bounding box center [707, 572] width 63 height 24
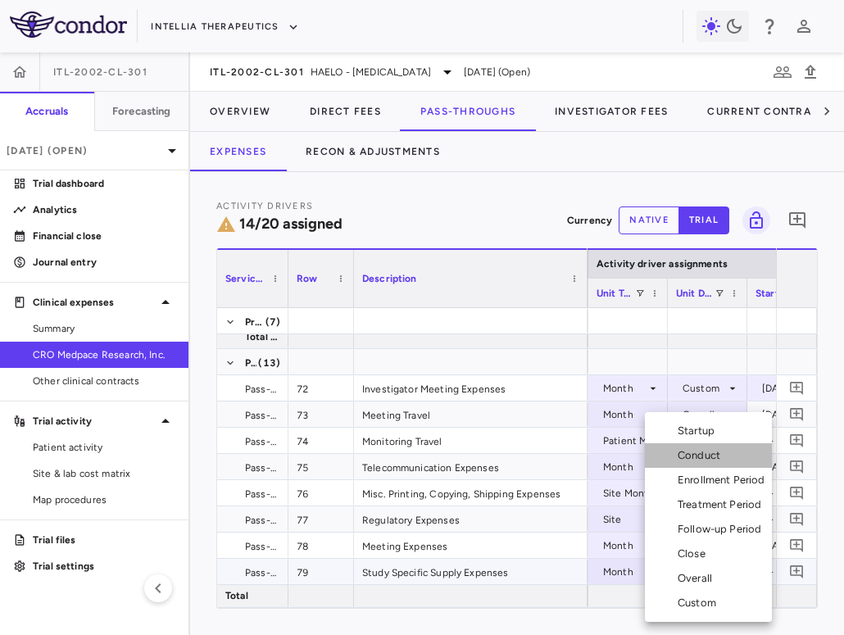
click at [721, 453] on div "Conduct" at bounding box center [702, 455] width 49 height 15
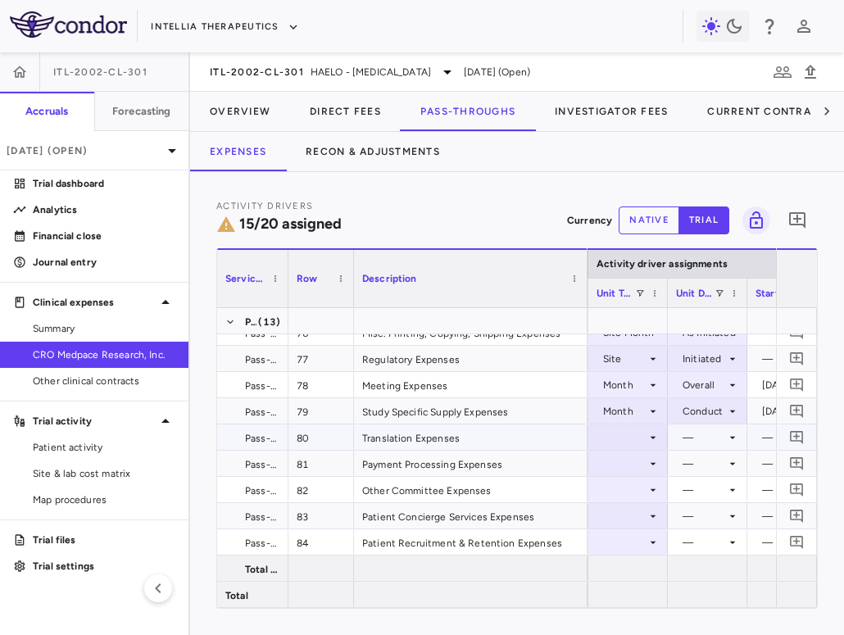
click at [626, 435] on div at bounding box center [628, 437] width 63 height 24
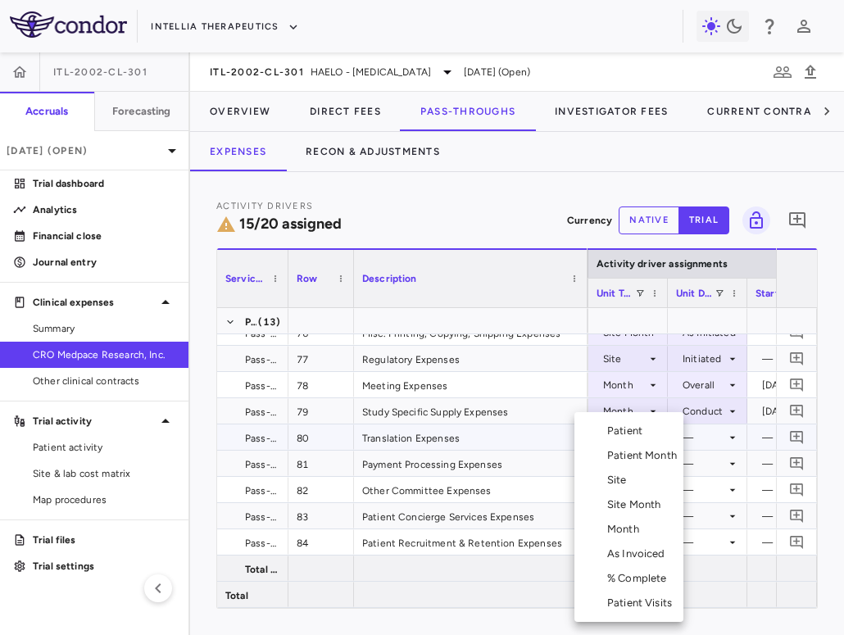
click at [627, 535] on div "Month" at bounding box center [626, 529] width 39 height 15
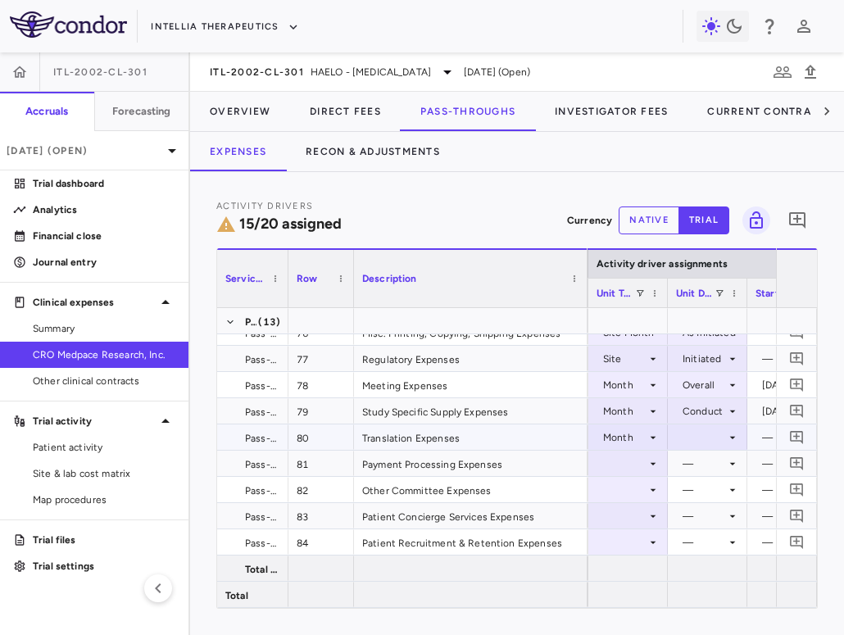
click at [728, 434] on icon at bounding box center [732, 437] width 13 height 13
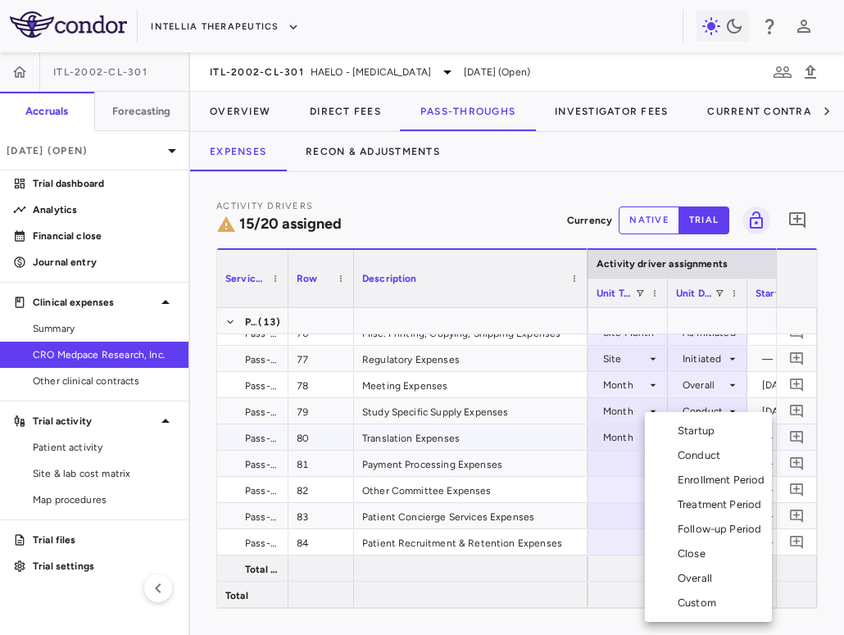
click at [702, 572] on div "Overall" at bounding box center [698, 578] width 41 height 15
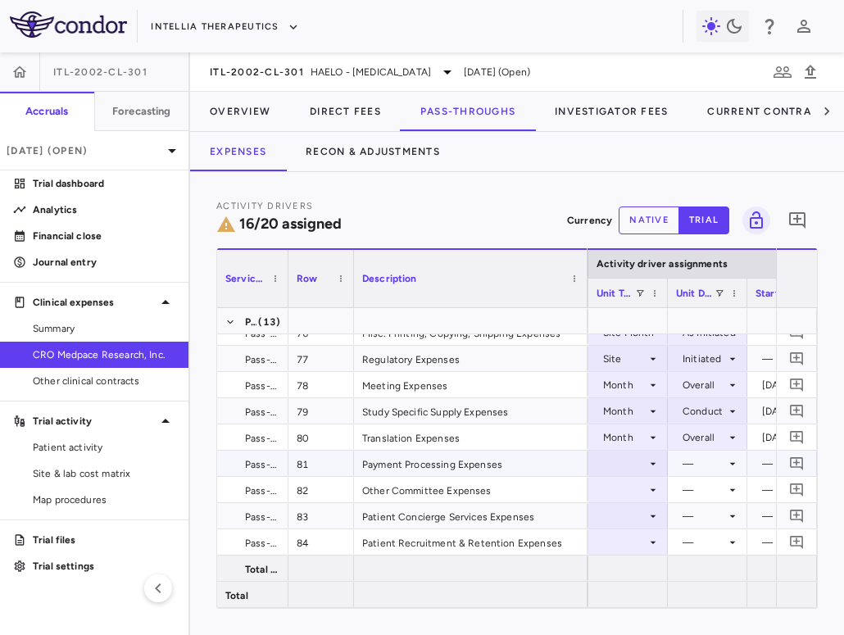
click at [641, 463] on div at bounding box center [628, 464] width 63 height 24
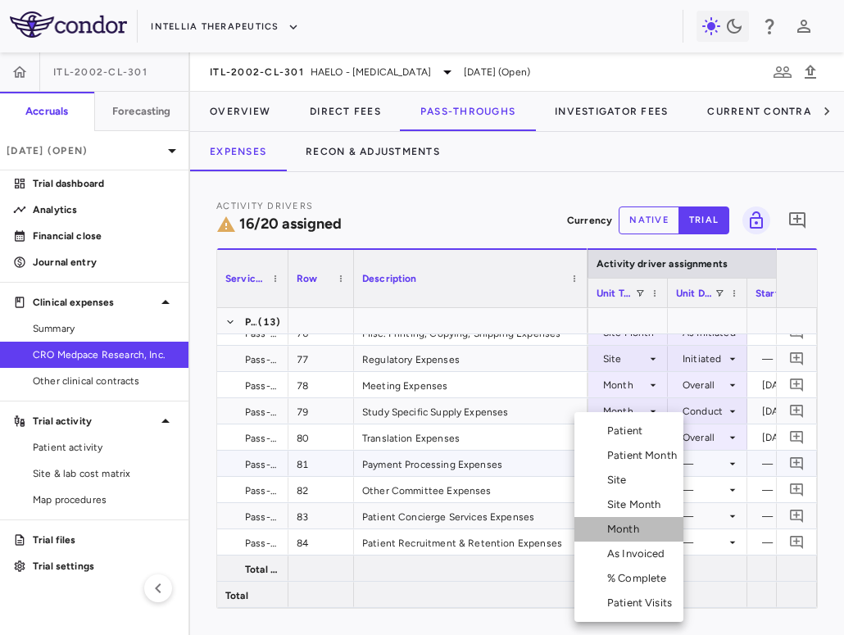
click at [638, 532] on div "Month" at bounding box center [626, 529] width 39 height 15
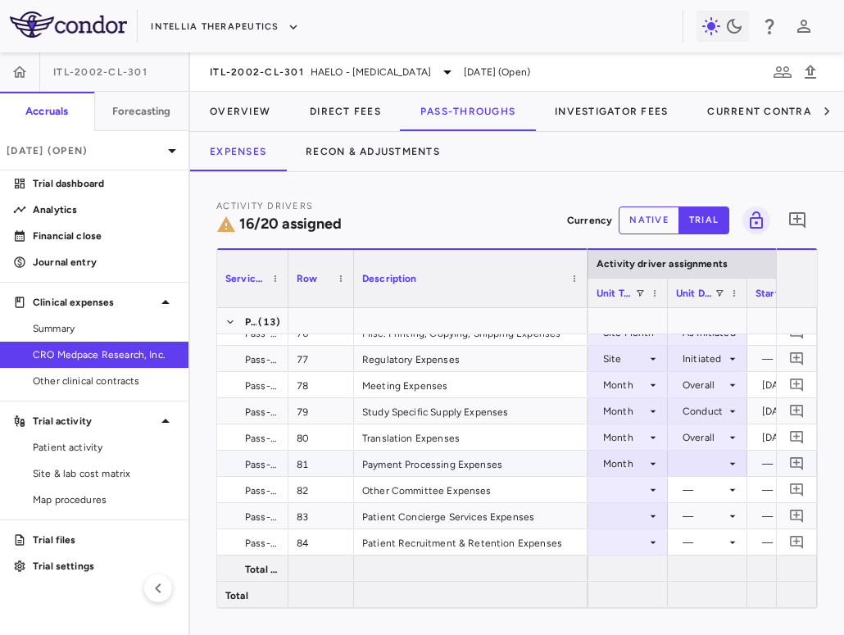
click at [705, 466] on div at bounding box center [707, 464] width 63 height 24
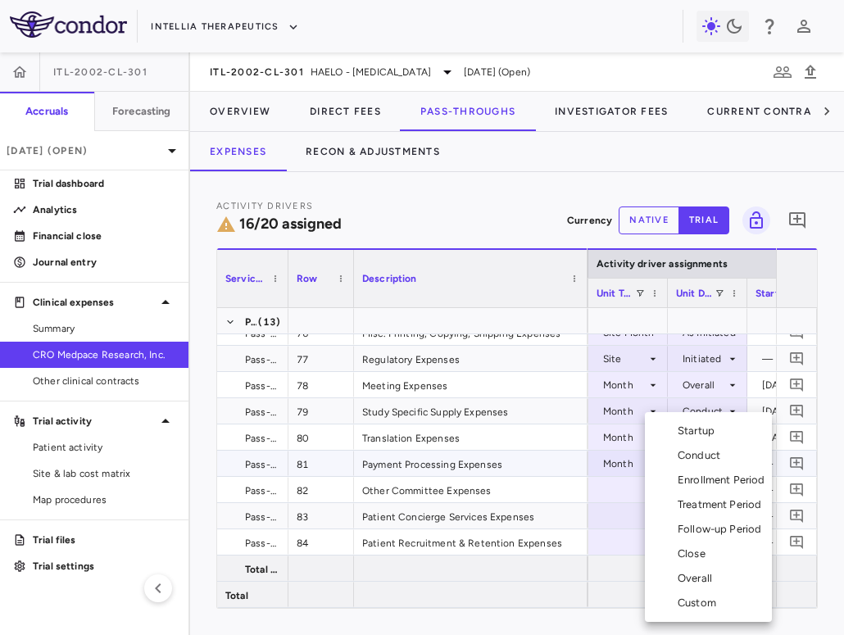
click at [701, 579] on div "Overall" at bounding box center [698, 578] width 41 height 15
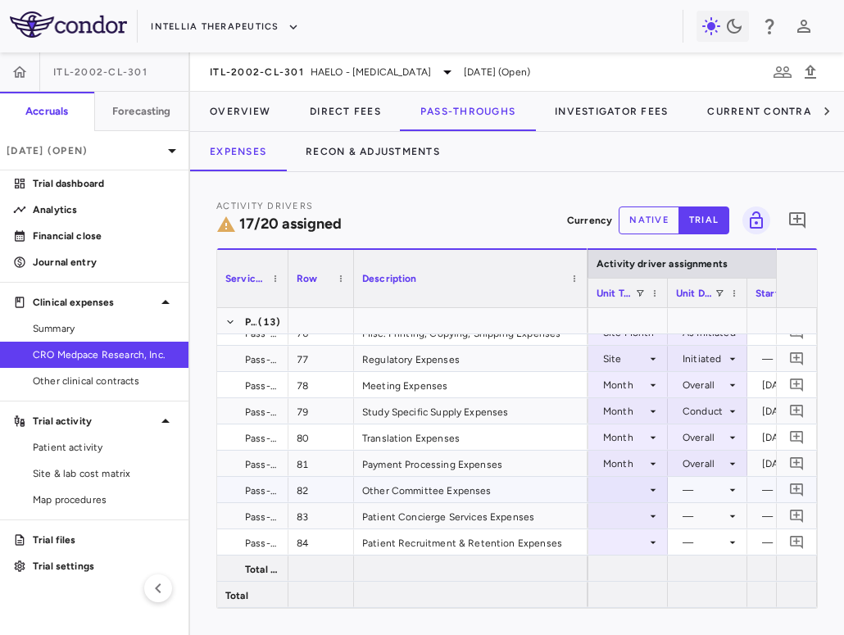
click at [639, 485] on div at bounding box center [628, 490] width 63 height 24
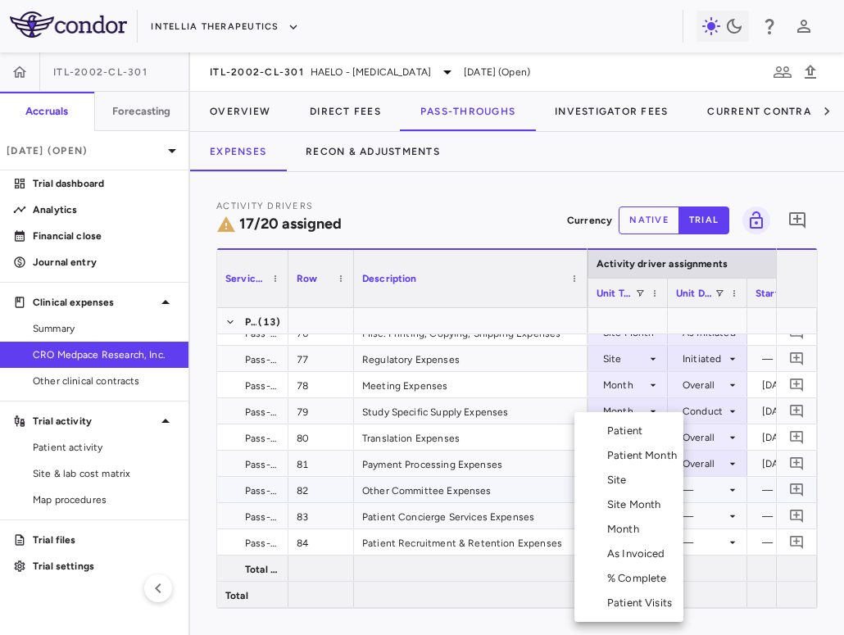
click at [630, 530] on div "Month" at bounding box center [626, 529] width 39 height 15
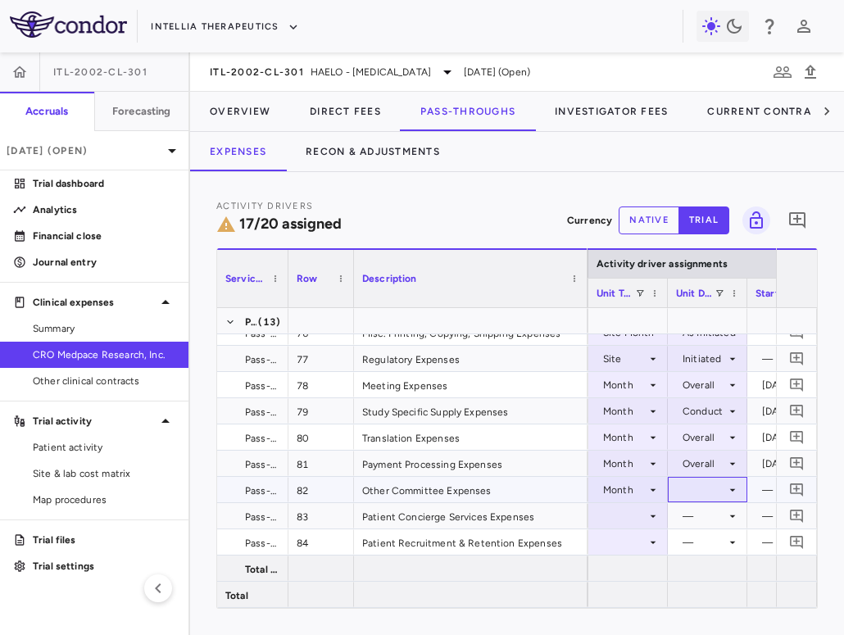
click at [704, 493] on div at bounding box center [707, 490] width 63 height 24
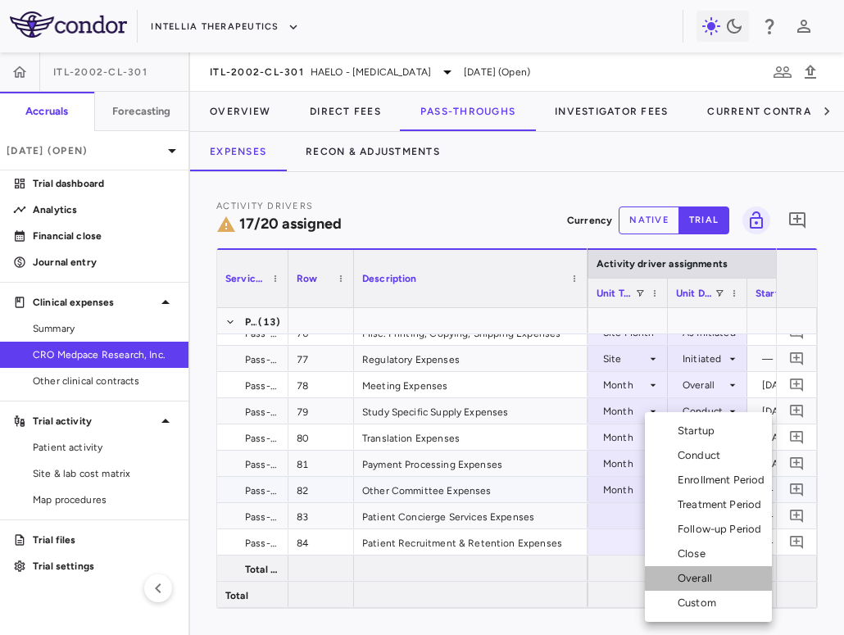
click at [713, 576] on div "Overall" at bounding box center [698, 578] width 41 height 15
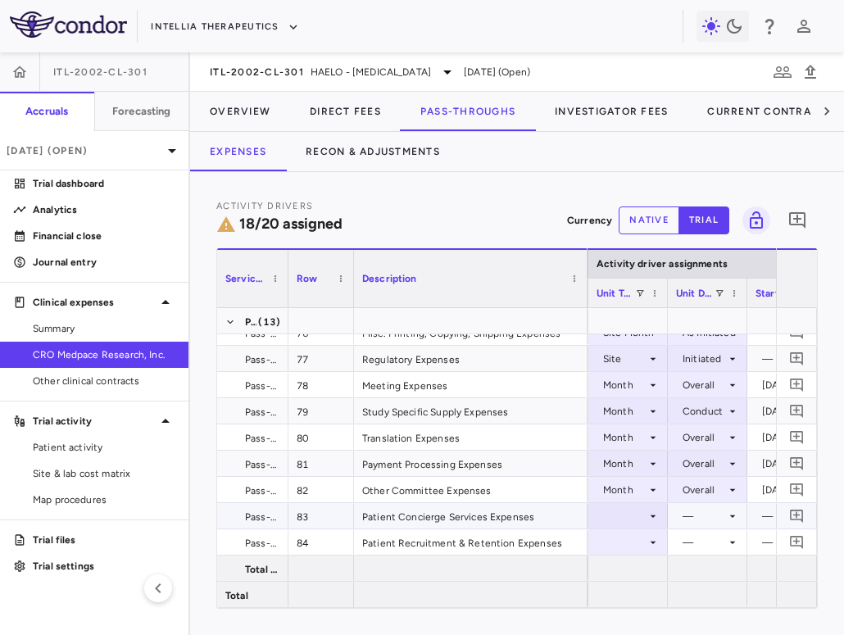
click at [632, 512] on div at bounding box center [628, 516] width 63 height 24
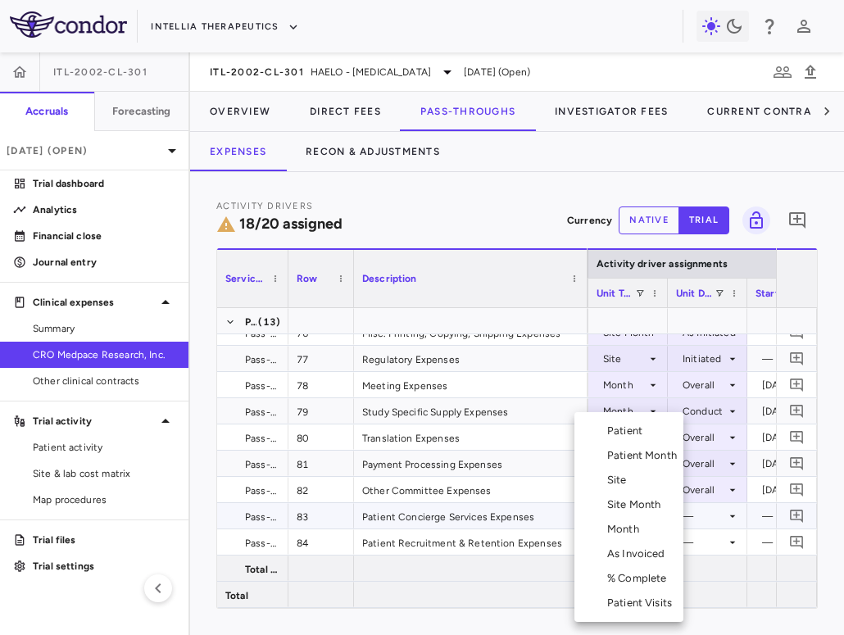
click at [650, 464] on li "Patient Month" at bounding box center [629, 455] width 109 height 25
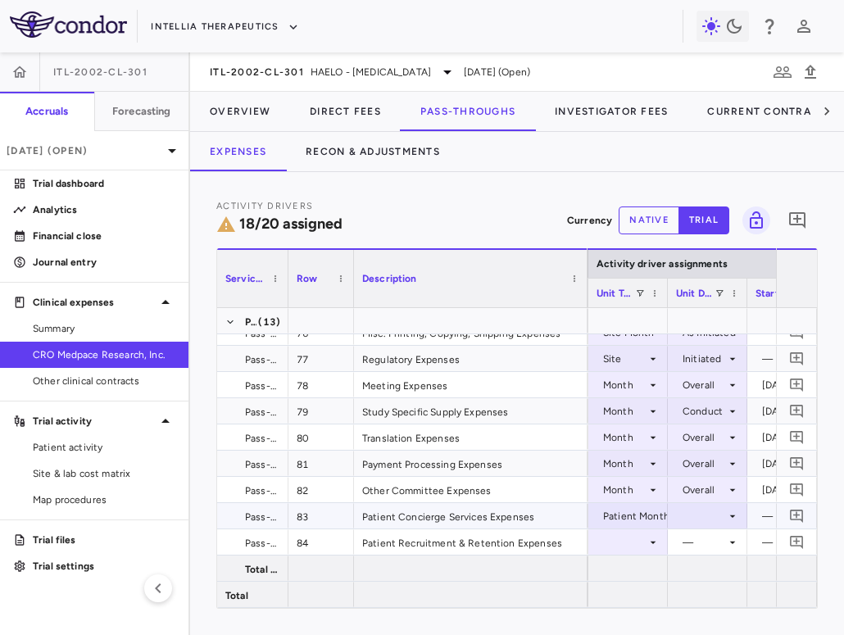
click at [691, 521] on div at bounding box center [707, 516] width 63 height 24
click at [705, 543] on div "As occurred" at bounding box center [725, 546] width 66 height 15
click at [631, 541] on div at bounding box center [628, 542] width 63 height 24
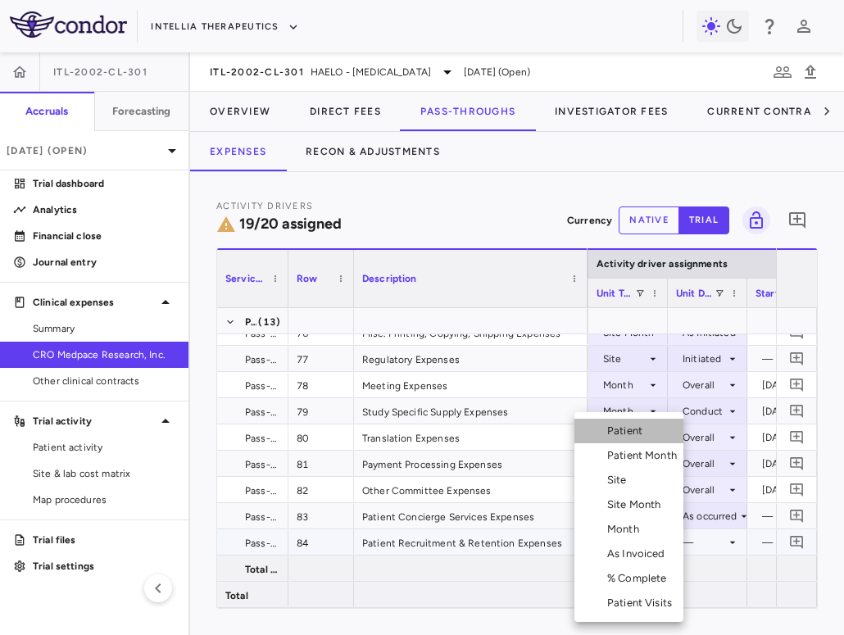
click at [639, 430] on div "Patient" at bounding box center [628, 431] width 42 height 15
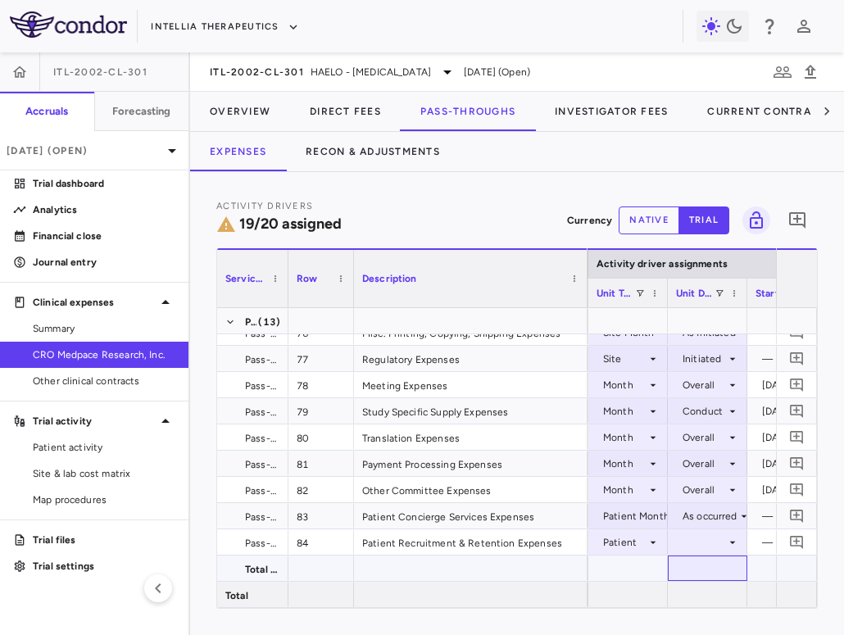
click at [683, 557] on div at bounding box center [707, 569] width 63 height 24
click at [693, 543] on div at bounding box center [707, 542] width 63 height 24
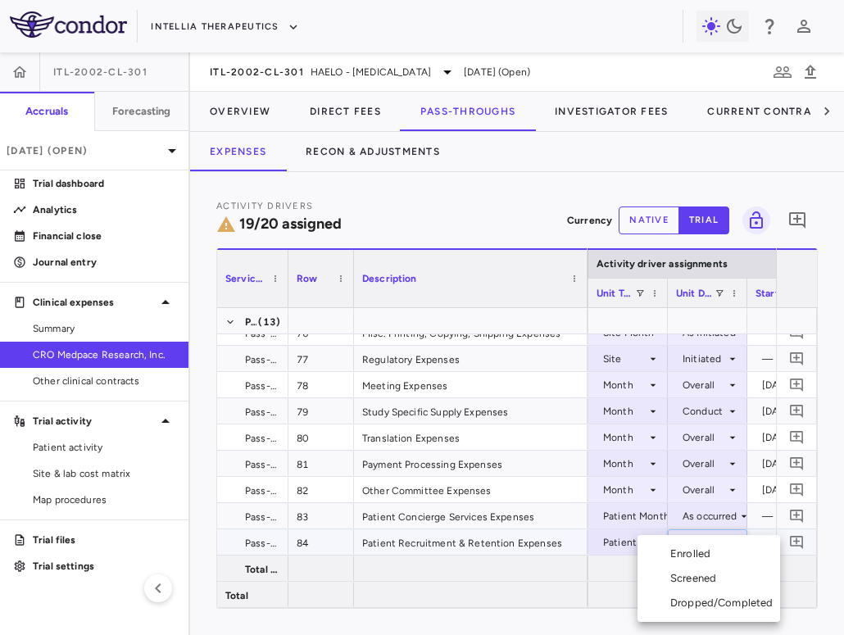
click at [713, 555] on div "Enrolled" at bounding box center [694, 554] width 47 height 15
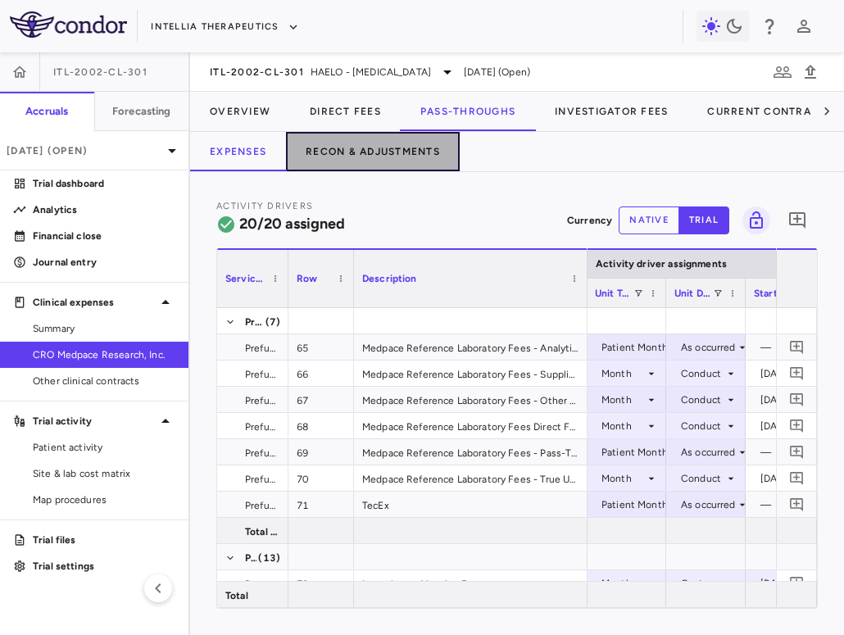
click at [388, 143] on button "Recon & Adjustments" at bounding box center [373, 151] width 174 height 39
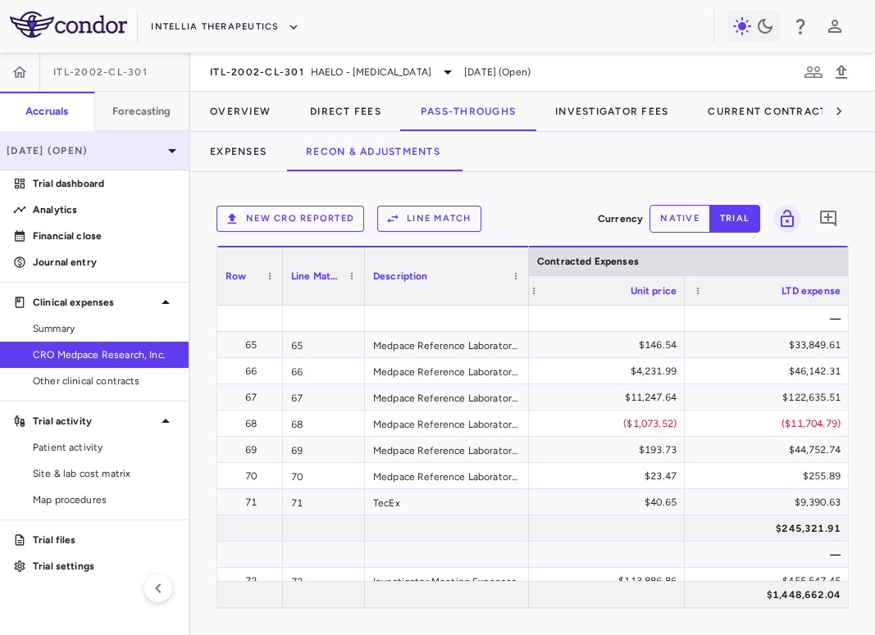
click at [118, 161] on div "[DATE] (Open)" at bounding box center [94, 150] width 189 height 39
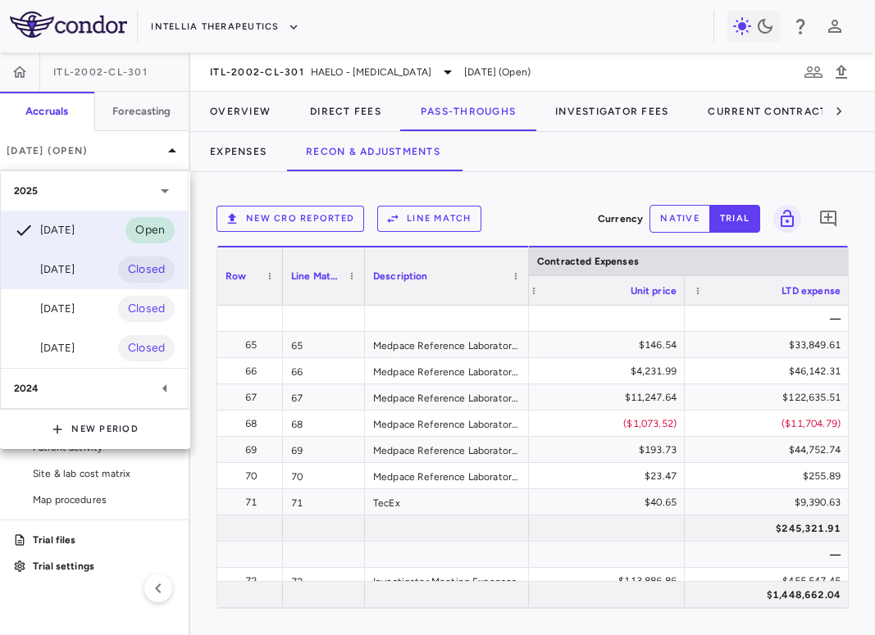
click at [111, 265] on div "Jul 2025 Closed" at bounding box center [94, 269] width 187 height 39
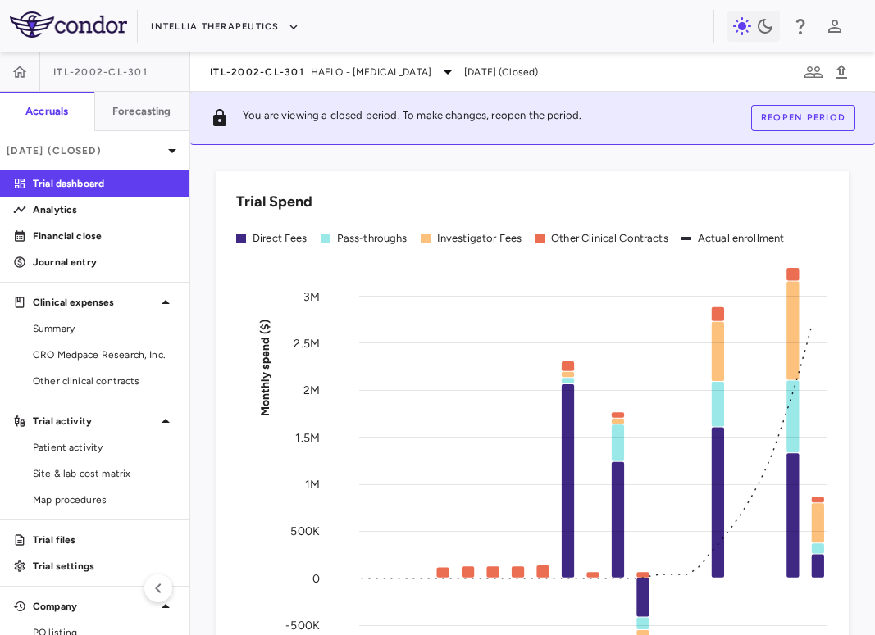
click at [805, 119] on button "Reopen period" at bounding box center [803, 118] width 104 height 26
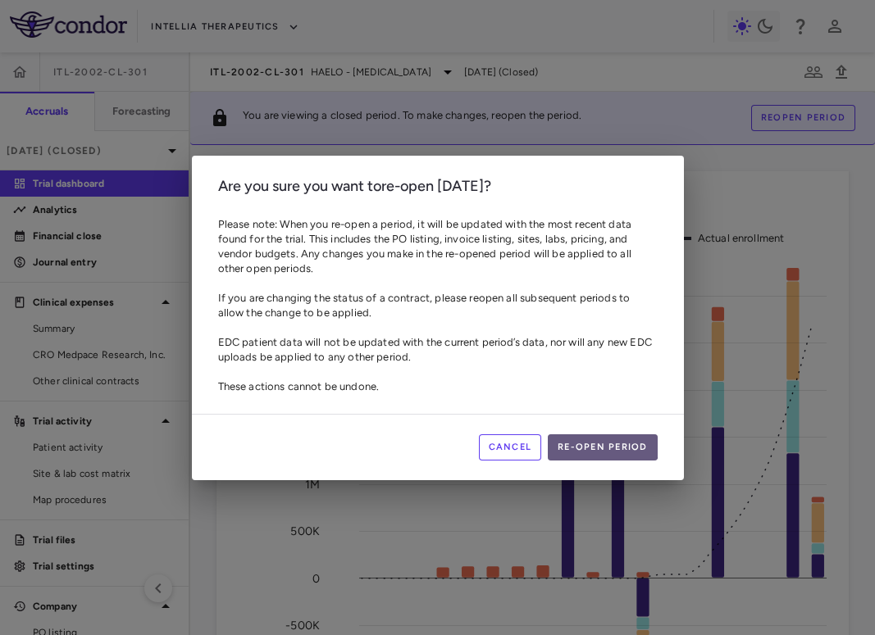
click at [598, 446] on button "Re-open period" at bounding box center [603, 447] width 110 height 26
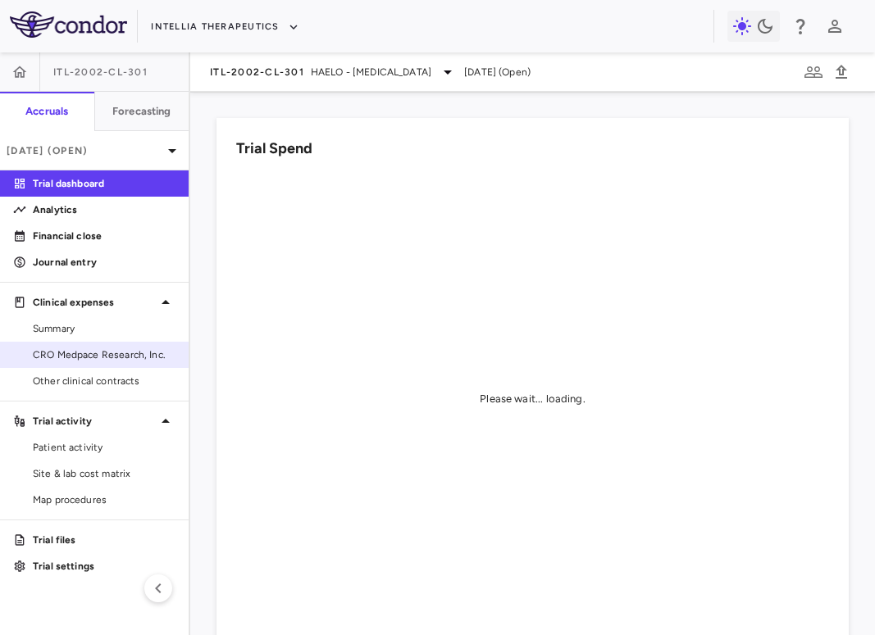
click at [80, 356] on span "CRO Medpace Research, Inc." at bounding box center [104, 355] width 143 height 15
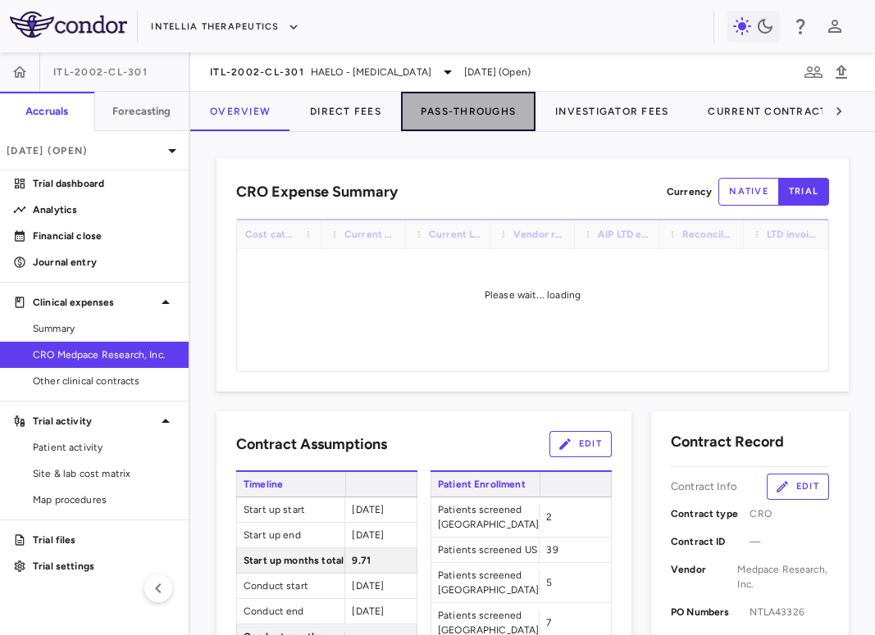
click at [495, 109] on button "Pass-Throughs" at bounding box center [468, 111] width 134 height 39
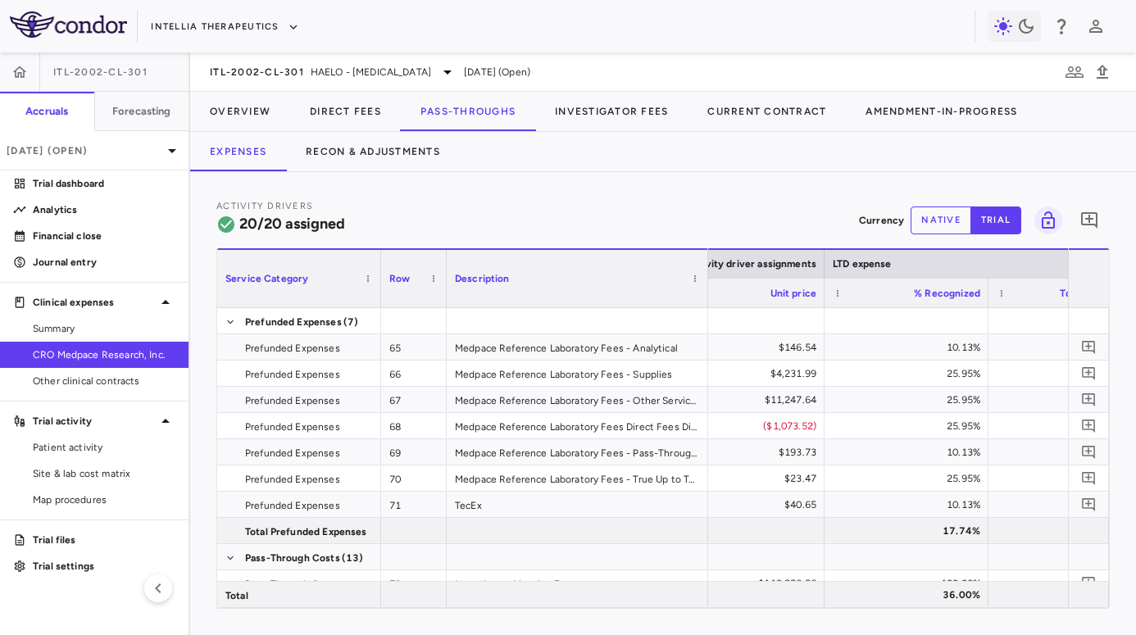
drag, startPoint x: 609, startPoint y: 290, endPoint x: 707, endPoint y: 293, distance: 98.4
click at [707, 293] on div at bounding box center [707, 278] width 7 height 57
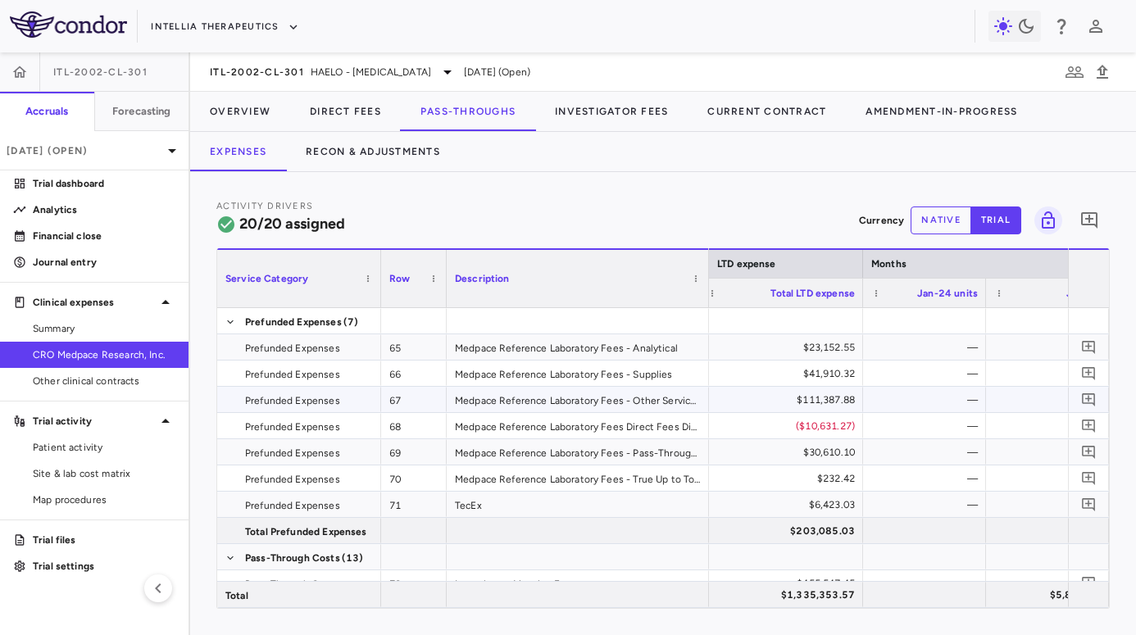
scroll to position [0, 2374]
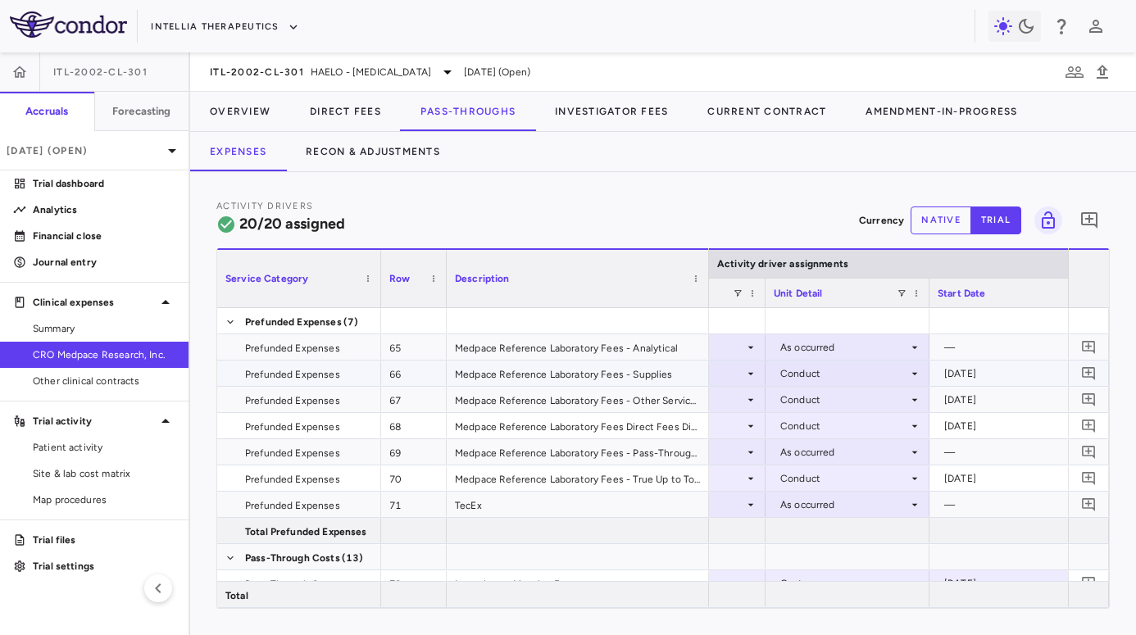
click at [805, 377] on div "Conduct" at bounding box center [844, 374] width 128 height 26
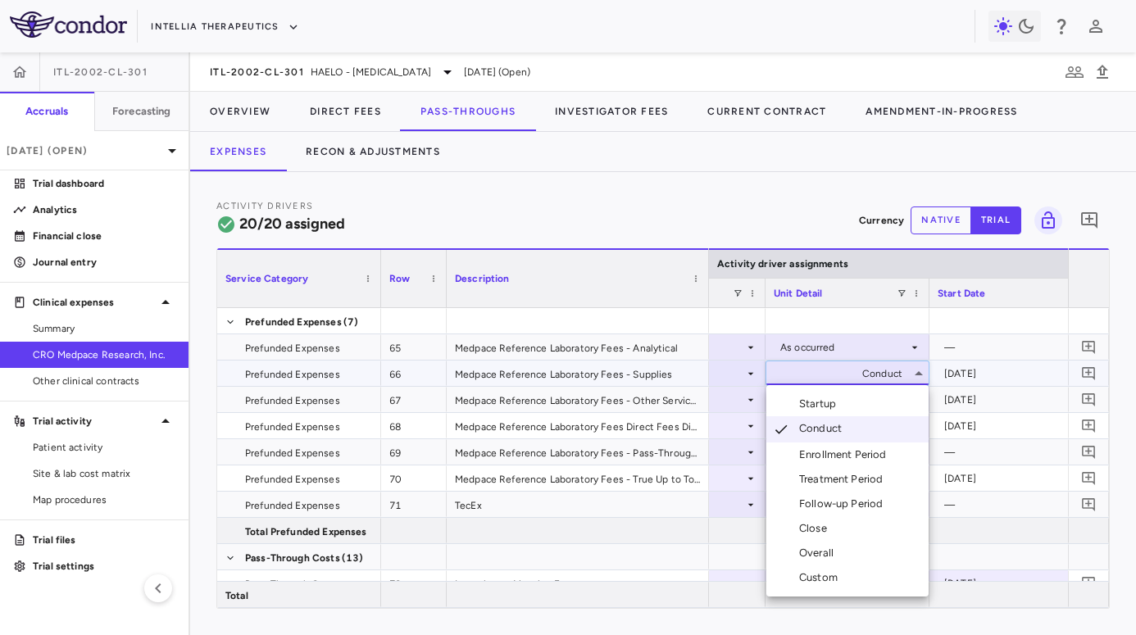
click at [805, 546] on div "Overall" at bounding box center [819, 553] width 41 height 15
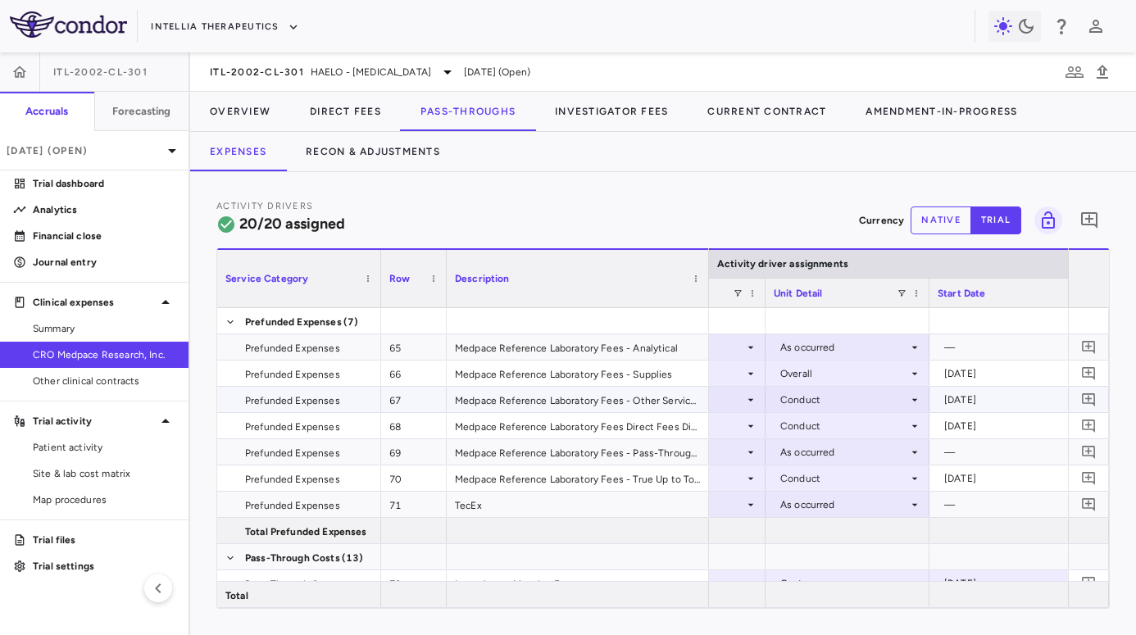
click at [805, 394] on div "Conduct" at bounding box center [844, 400] width 128 height 26
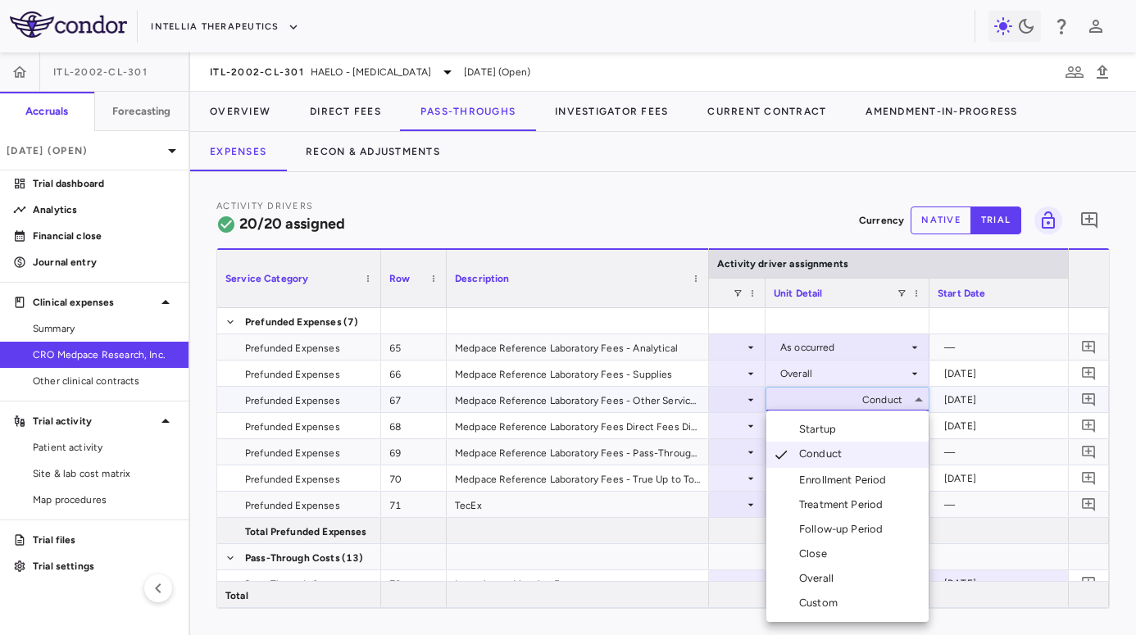
click at [805, 576] on div "Overall" at bounding box center [819, 578] width 41 height 15
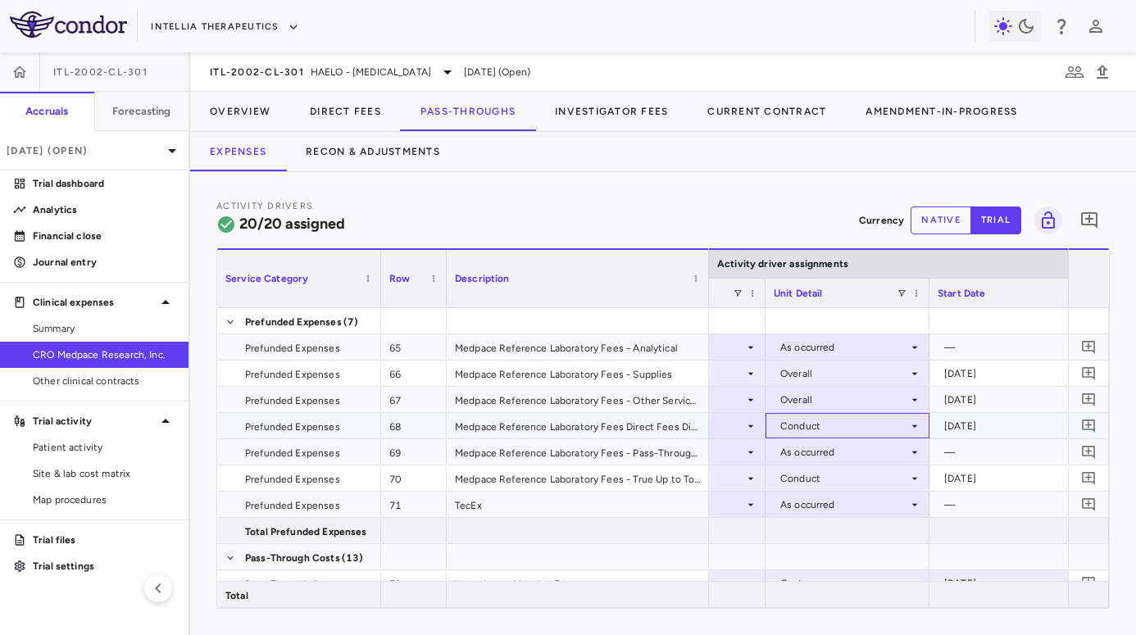
click at [805, 421] on div "Conduct" at bounding box center [844, 426] width 128 height 26
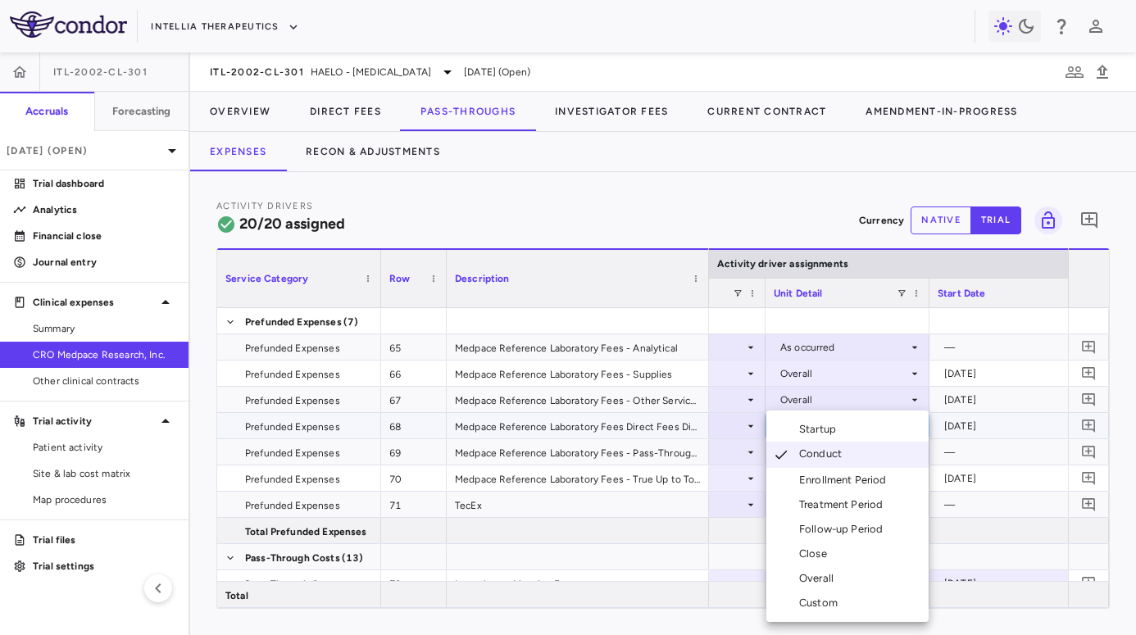
click at [805, 407] on div at bounding box center [568, 317] width 1136 height 635
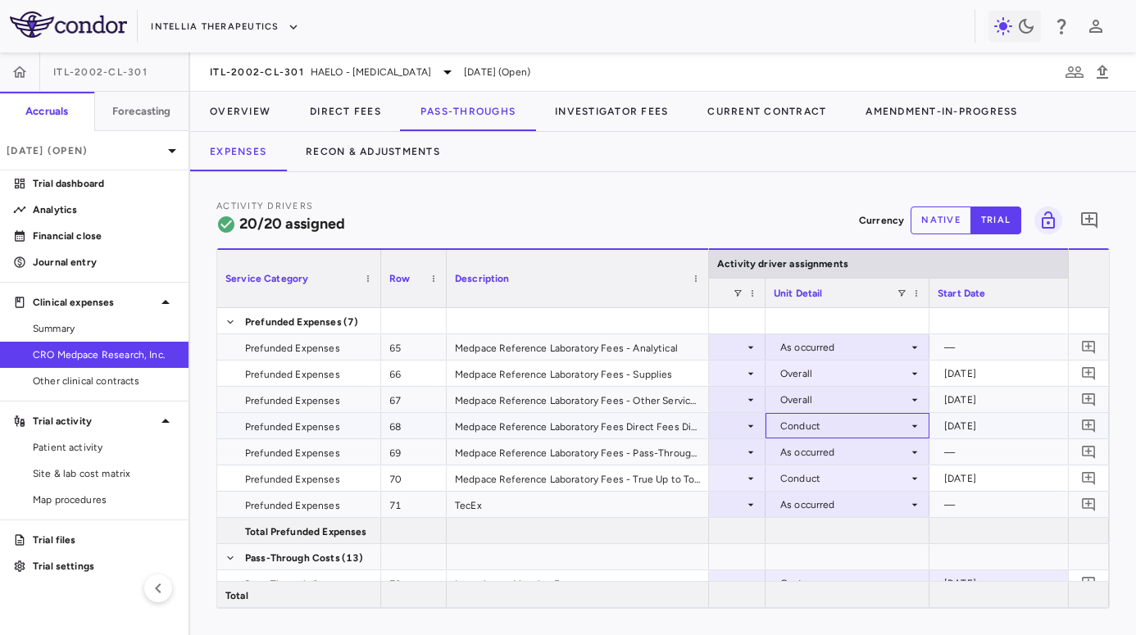
click at [805, 416] on div "Conduct" at bounding box center [844, 426] width 128 height 26
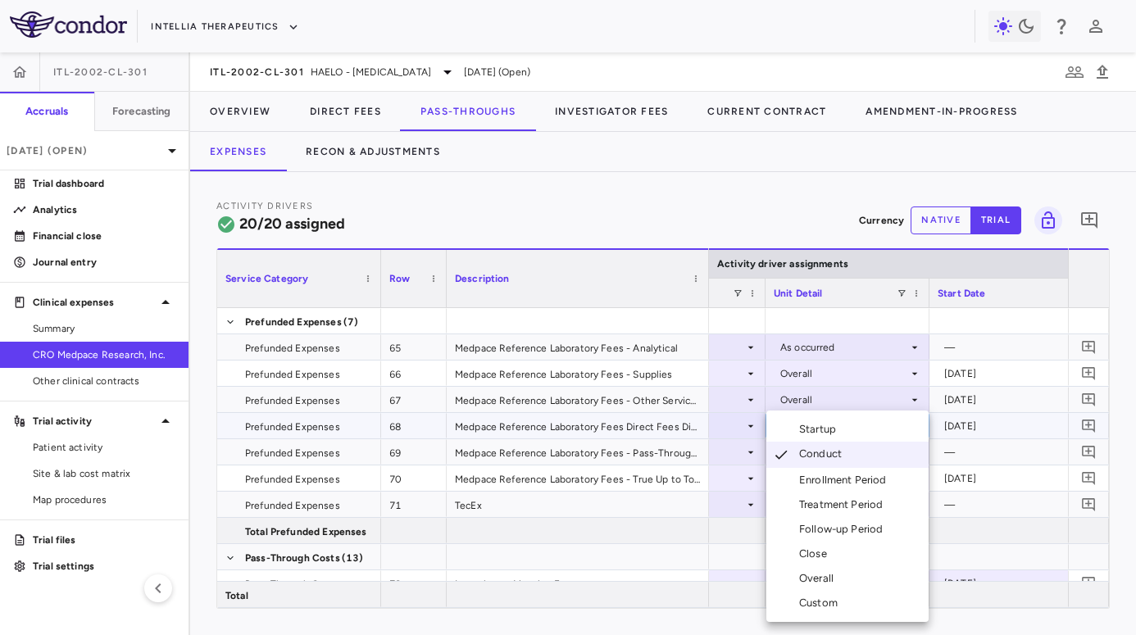
click at [805, 580] on div "Overall" at bounding box center [819, 578] width 41 height 15
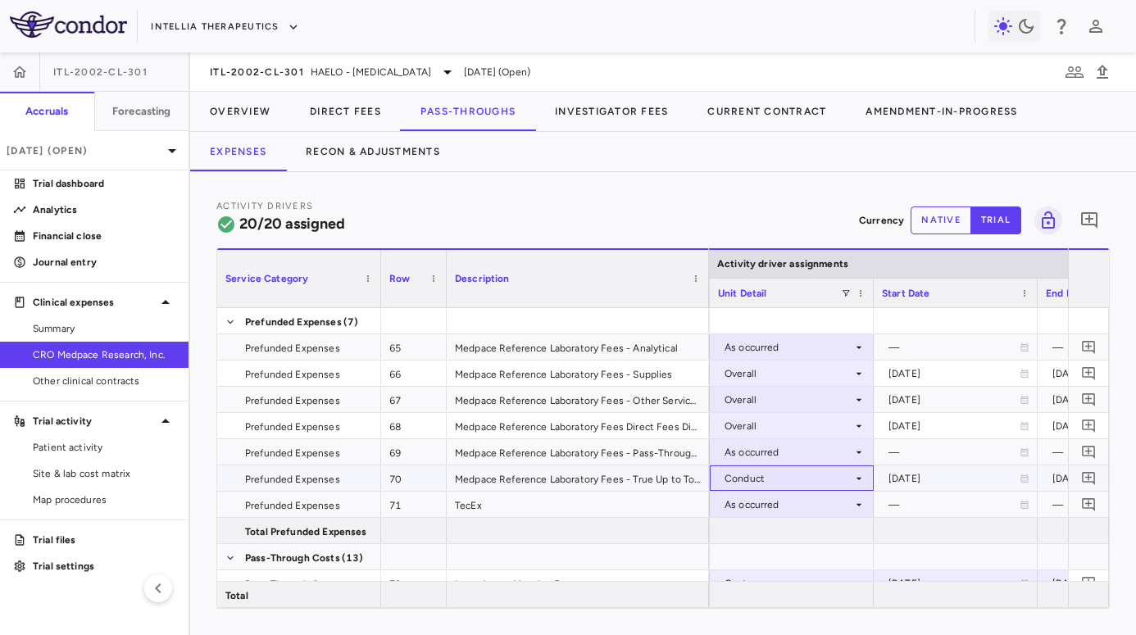
click at [805, 473] on div "Conduct" at bounding box center [789, 479] width 128 height 26
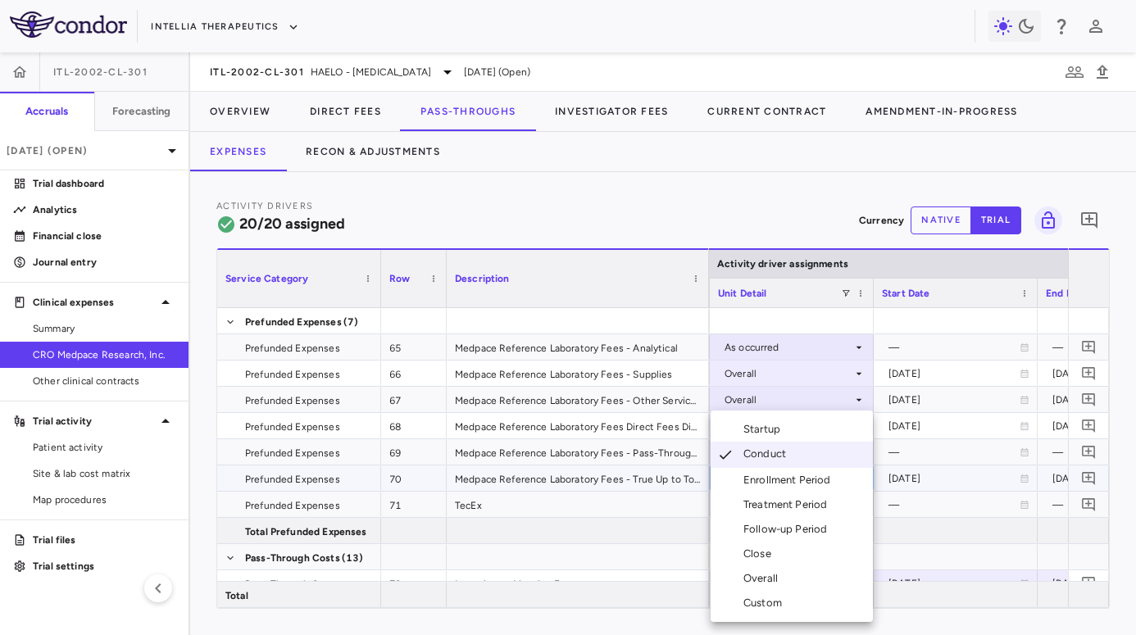
click at [790, 578] on li "Overall" at bounding box center [792, 578] width 162 height 25
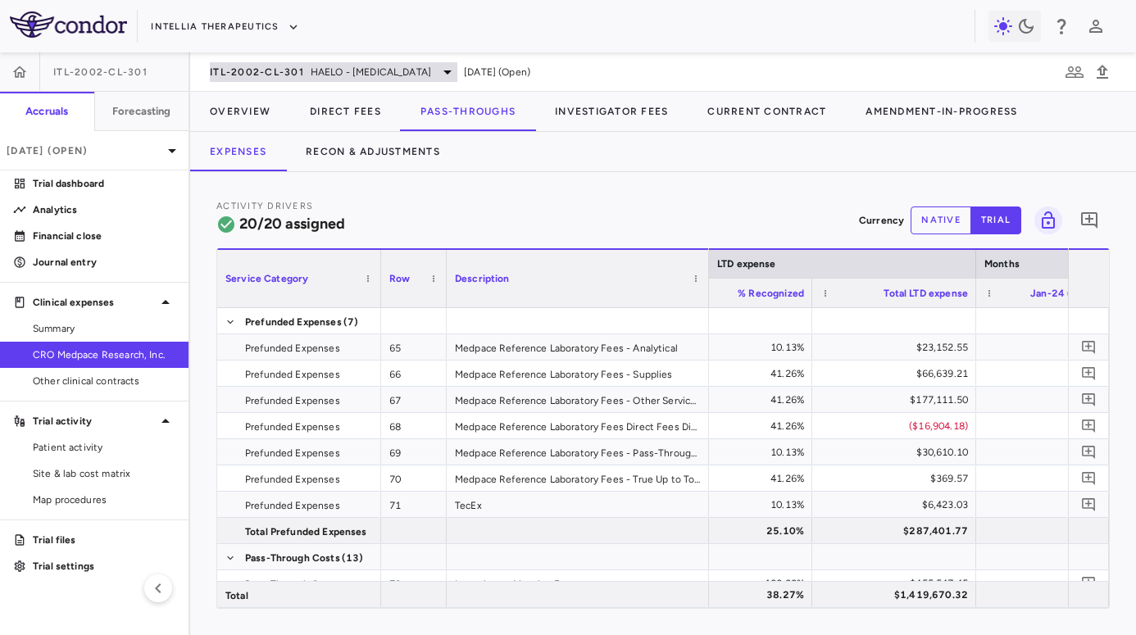
click at [316, 70] on span "HAELO - [MEDICAL_DATA]" at bounding box center [371, 72] width 120 height 15
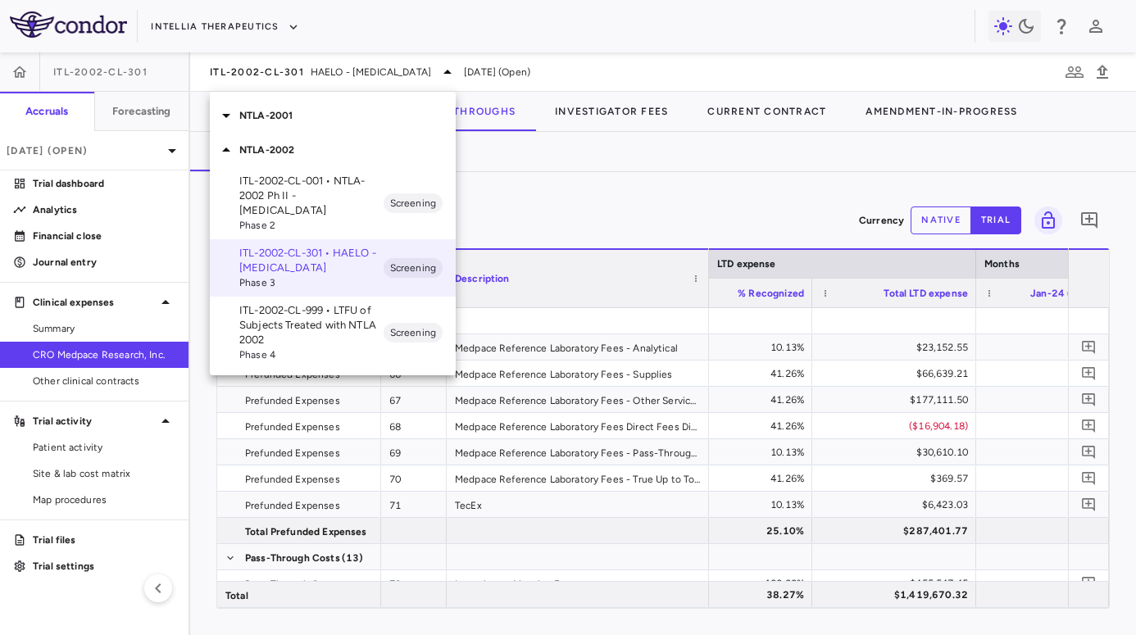
click at [343, 121] on p "NTLA-2001" at bounding box center [347, 115] width 216 height 15
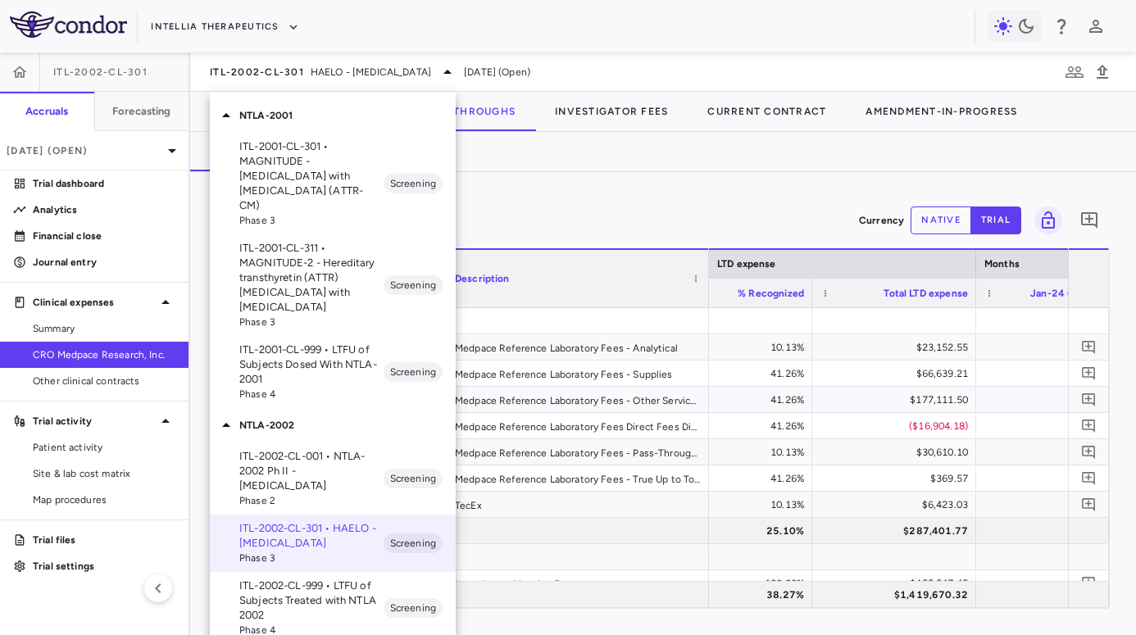
click at [325, 265] on p "ITL-2001-CL-311 • MAGNITUDE-2 - Hereditary transthyretin (ATTR) amyloidosis wit…" at bounding box center [311, 278] width 144 height 74
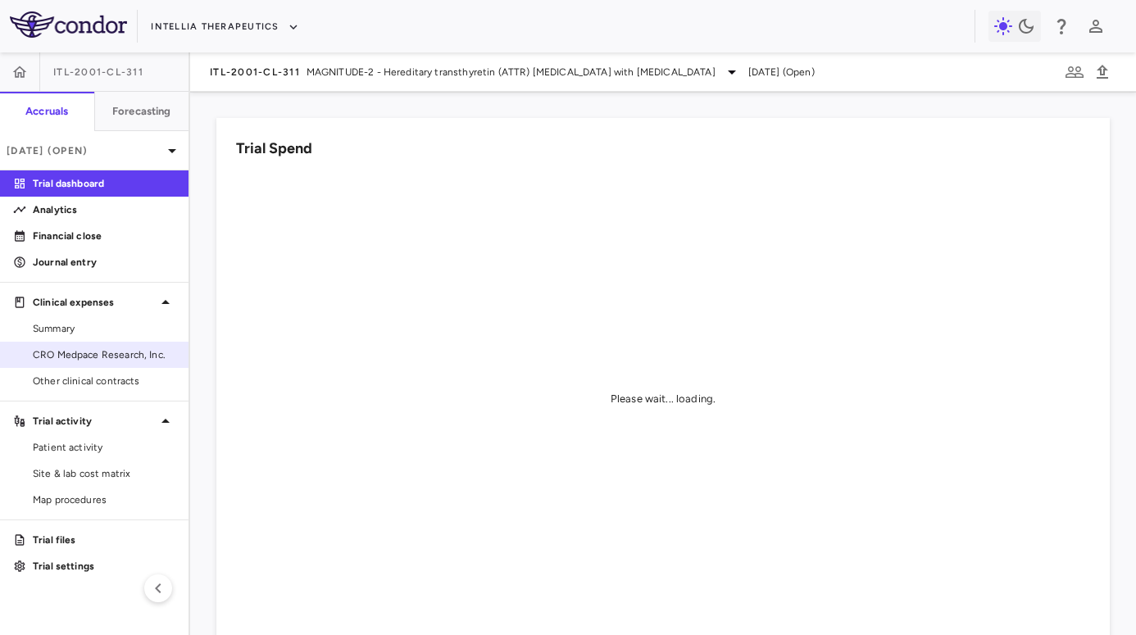
click at [98, 357] on span "CRO Medpace Research, Inc." at bounding box center [104, 355] width 143 height 15
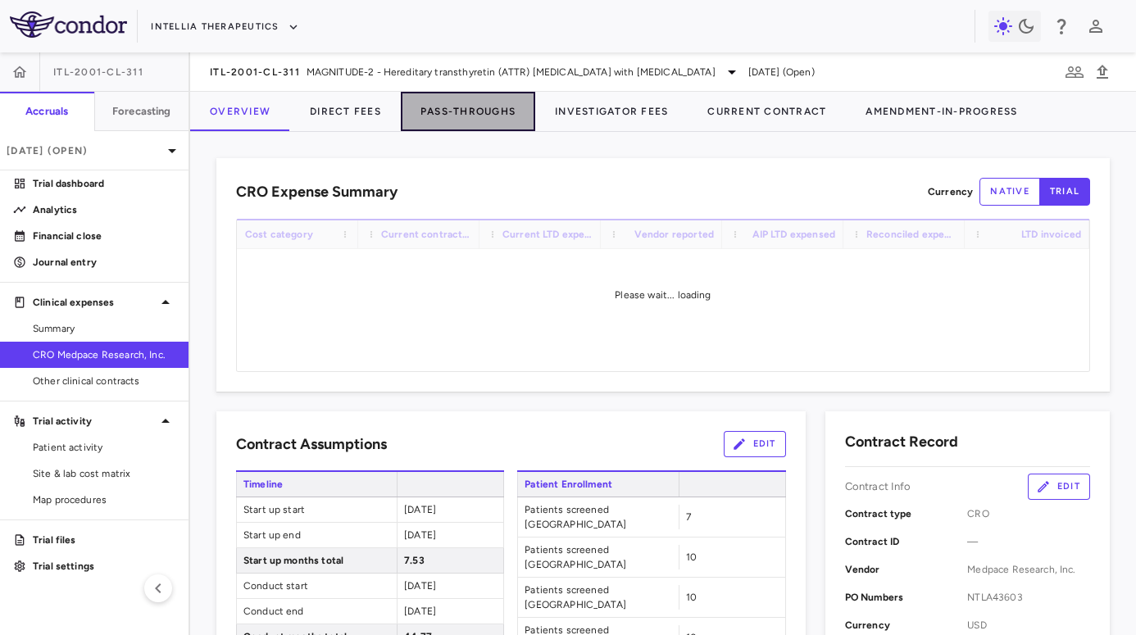
click at [454, 116] on button "Pass-Throughs" at bounding box center [468, 111] width 134 height 39
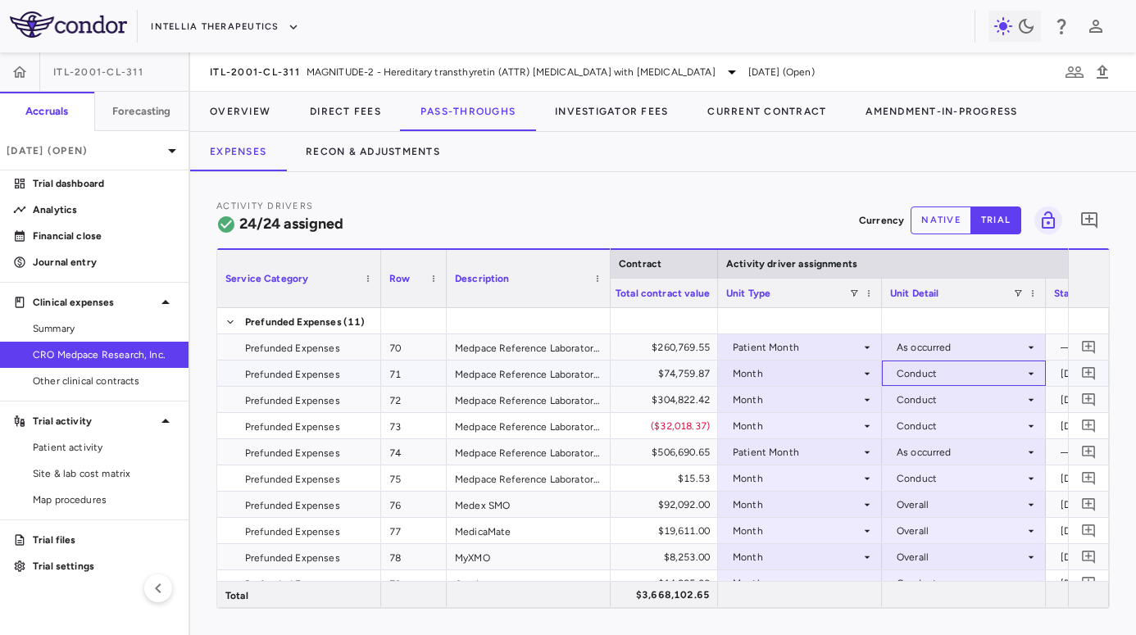
click at [805, 368] on div "Conduct" at bounding box center [961, 374] width 128 height 26
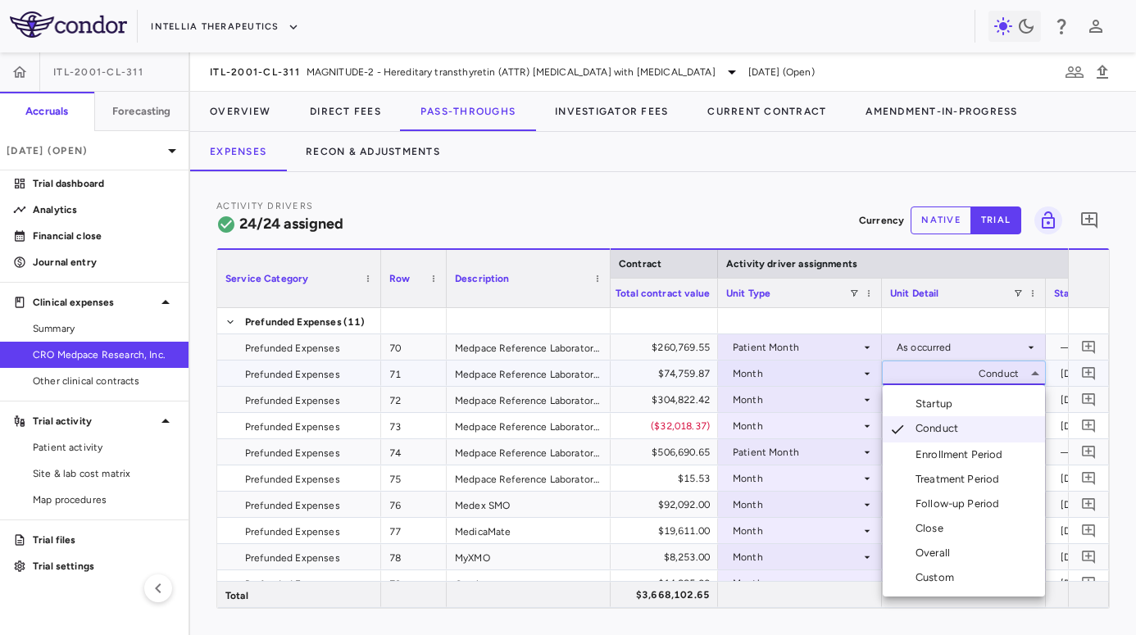
click at [805, 546] on div "Overall" at bounding box center [936, 553] width 41 height 15
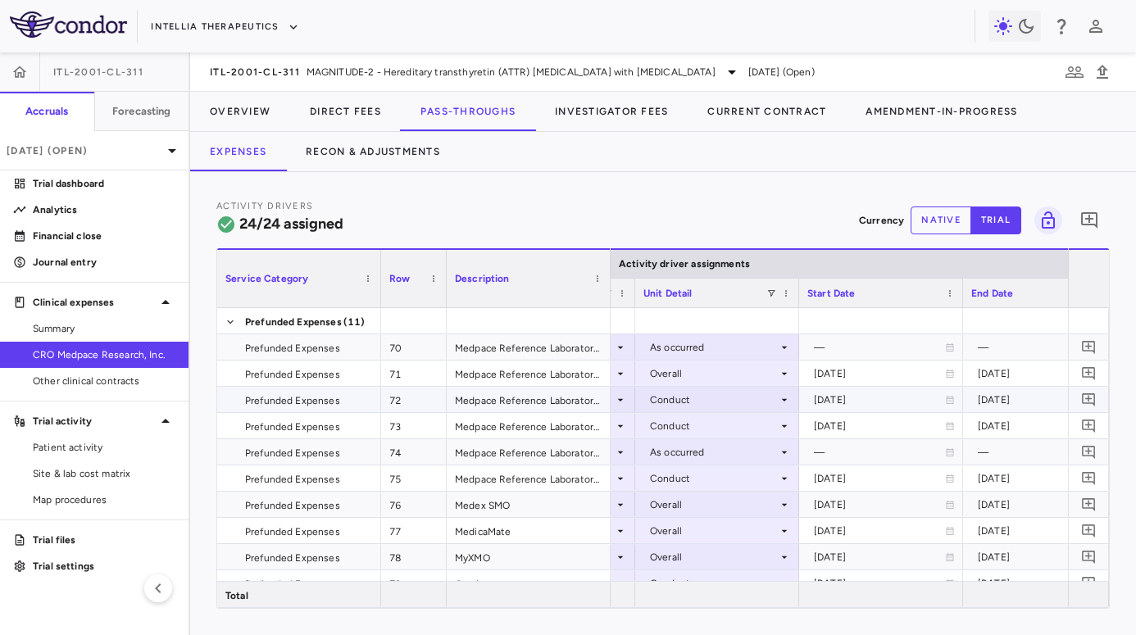
click at [722, 397] on div "Conduct" at bounding box center [714, 400] width 128 height 26
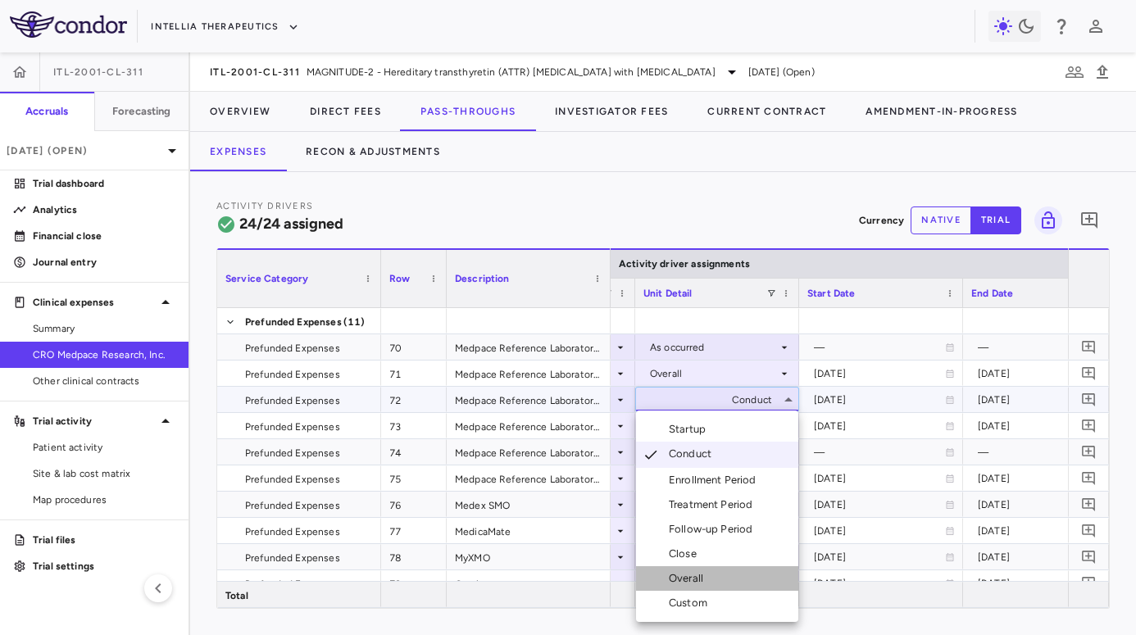
click at [694, 575] on div "Overall" at bounding box center [689, 578] width 41 height 15
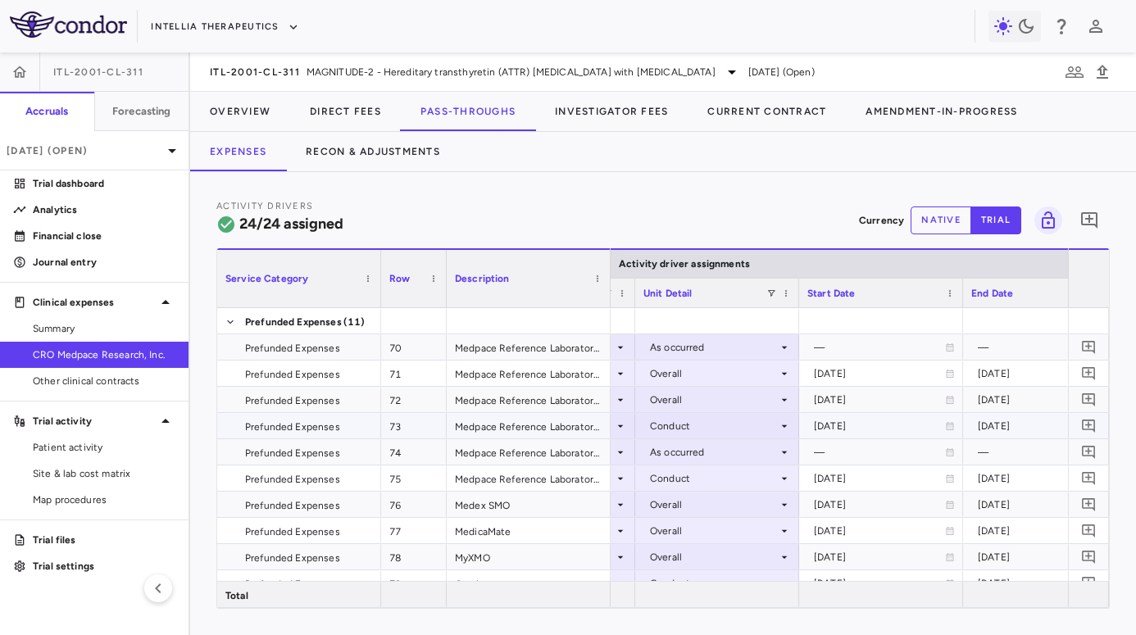
click at [713, 430] on div "Conduct" at bounding box center [714, 426] width 128 height 26
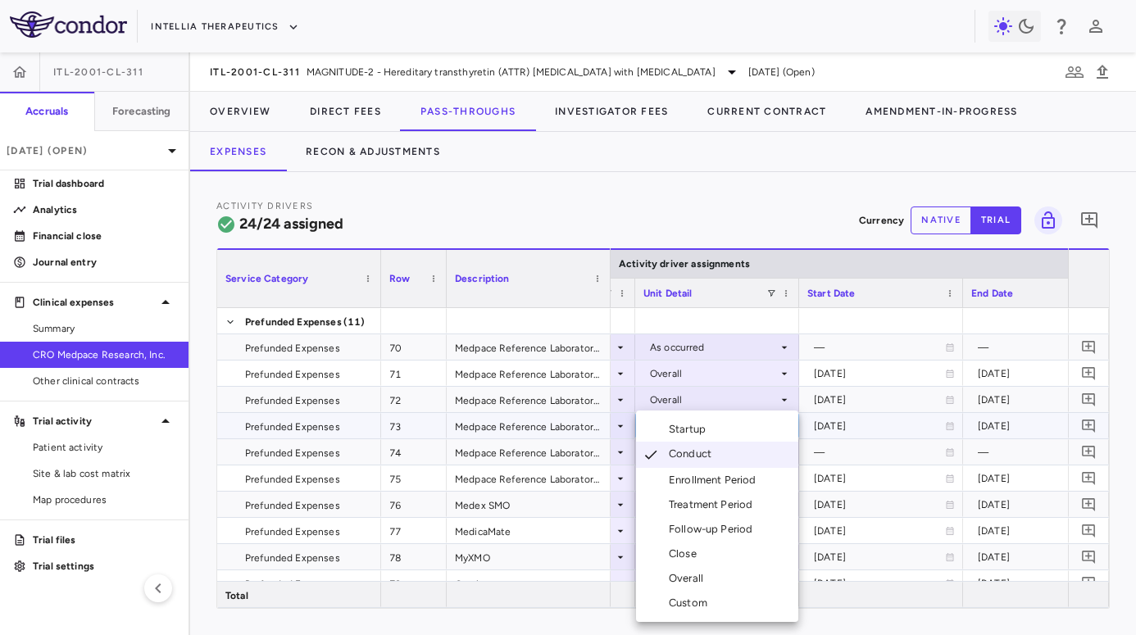
click at [697, 578] on div "Overall" at bounding box center [689, 578] width 41 height 15
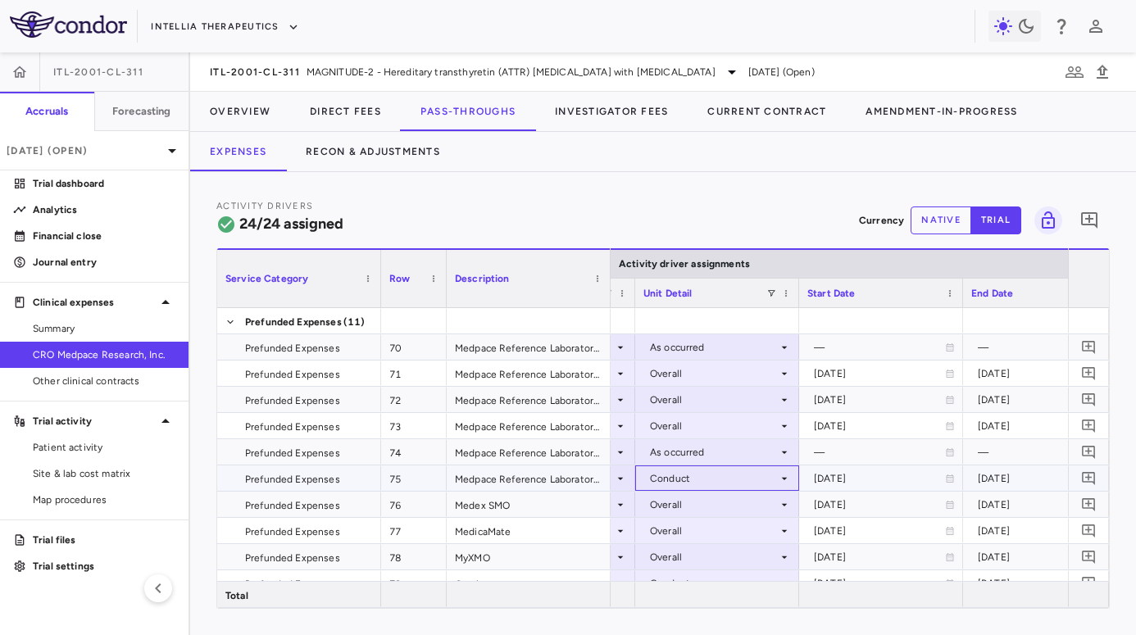
click at [696, 475] on div "Conduct" at bounding box center [714, 479] width 128 height 26
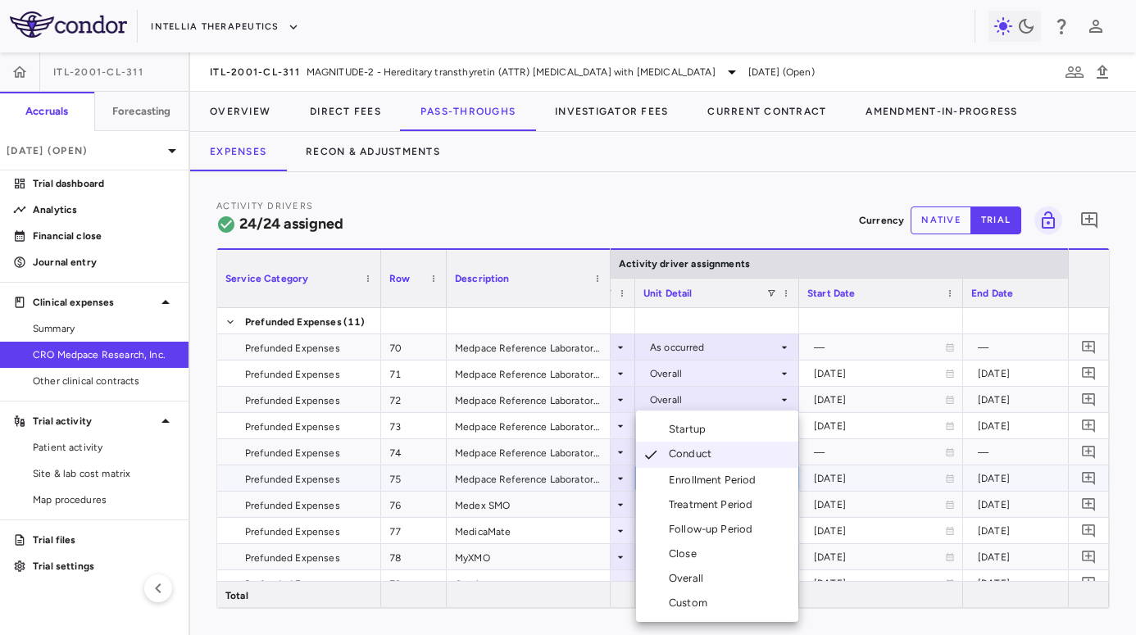
click at [705, 578] on div "Overall" at bounding box center [689, 578] width 41 height 15
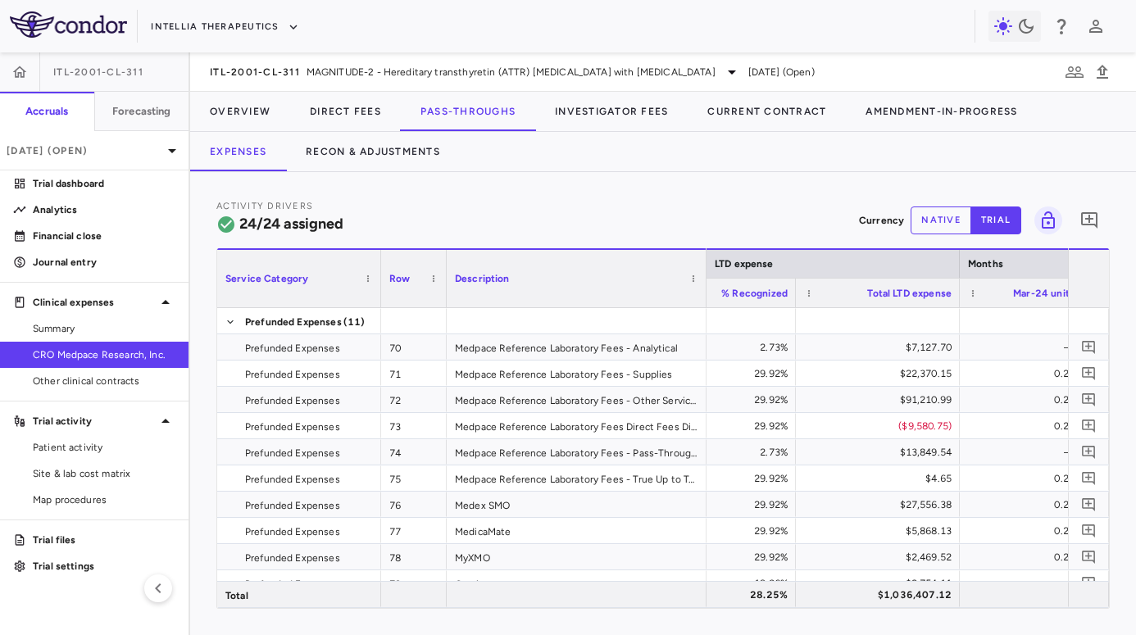
drag, startPoint x: 608, startPoint y: 277, endPoint x: 708, endPoint y: 289, distance: 100.8
click at [708, 289] on div at bounding box center [705, 278] width 7 height 57
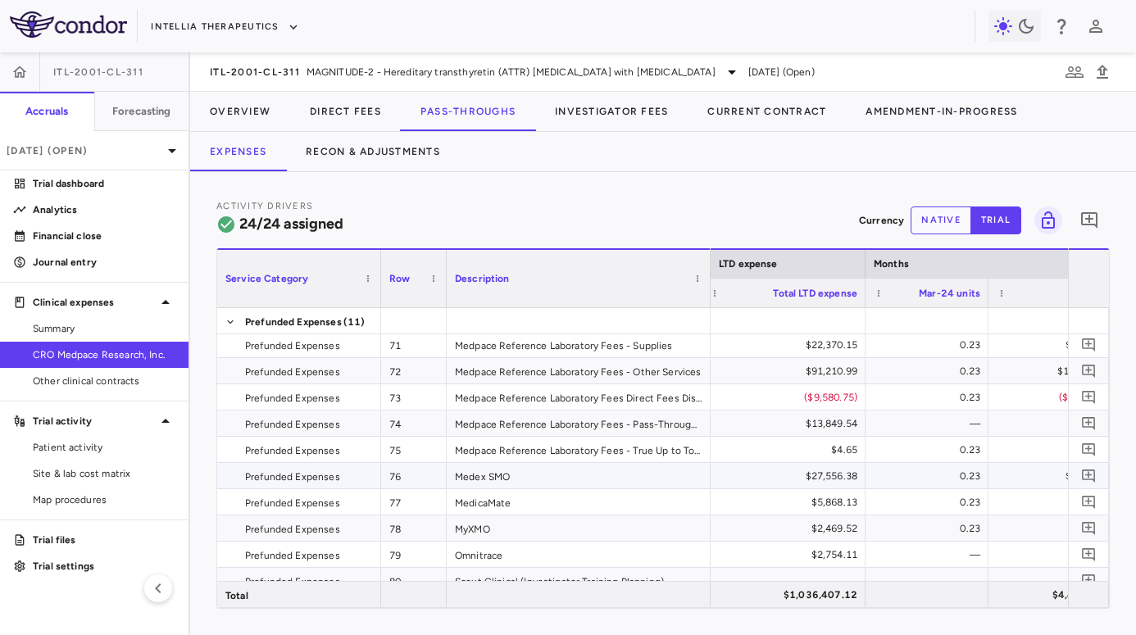
scroll to position [0, 2294]
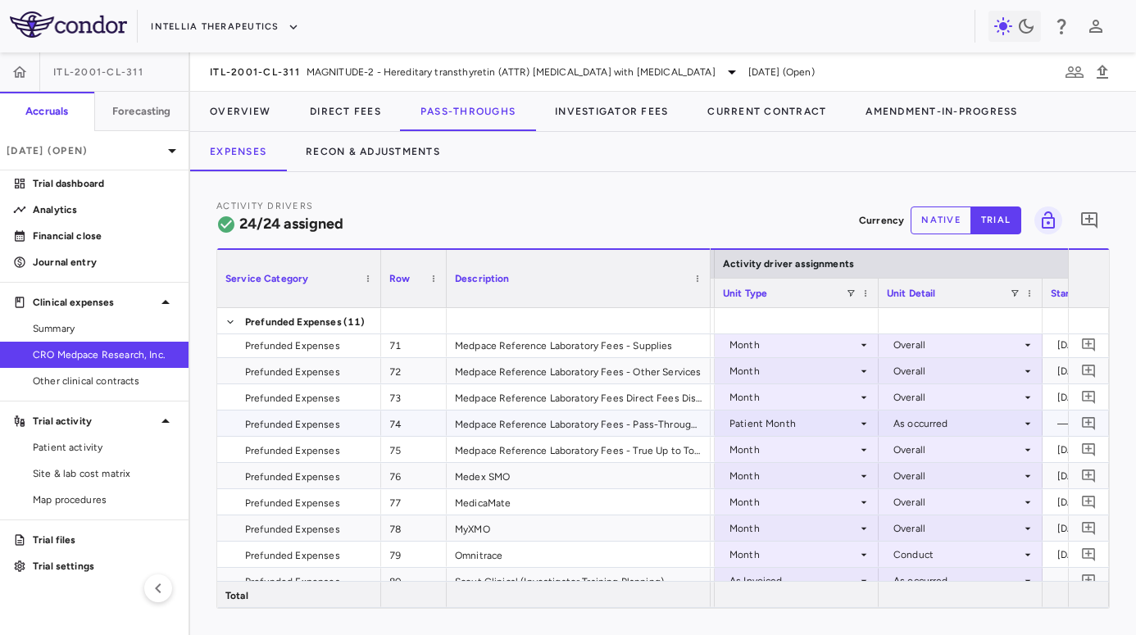
click at [805, 416] on div "Patient Month" at bounding box center [794, 424] width 128 height 26
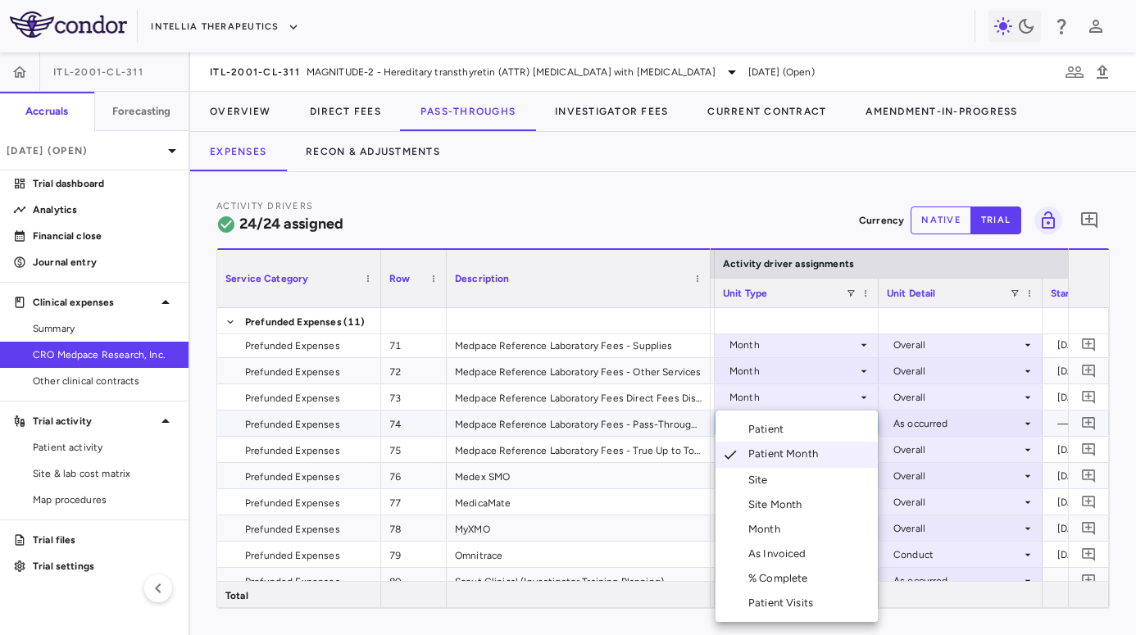
click at [805, 528] on li "Month" at bounding box center [797, 529] width 162 height 25
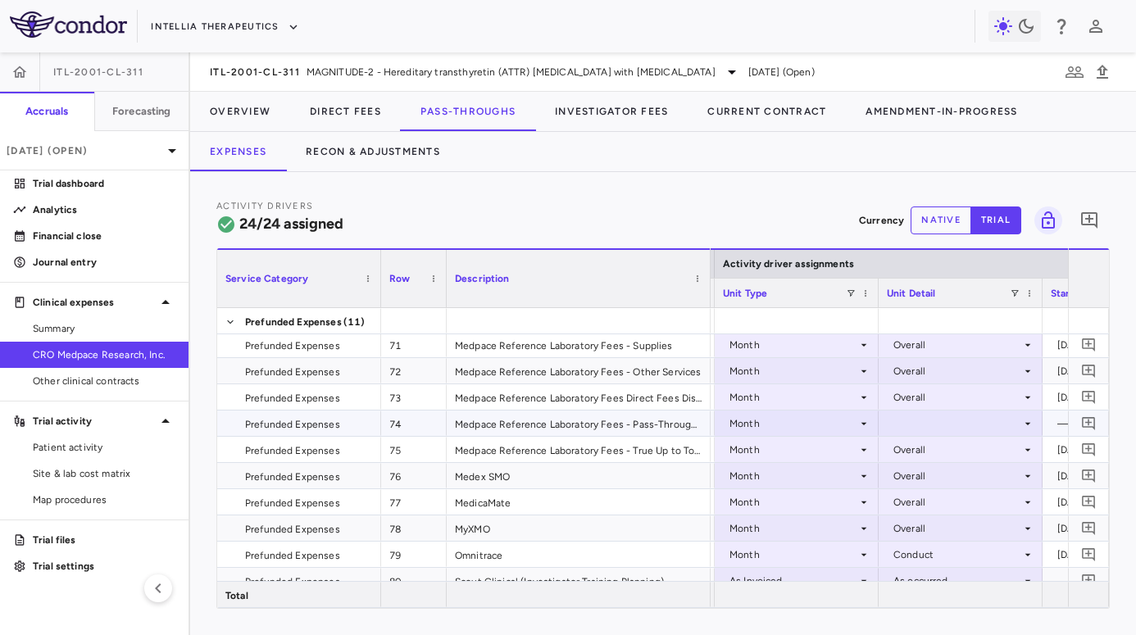
click at [805, 419] on div at bounding box center [961, 423] width 148 height 24
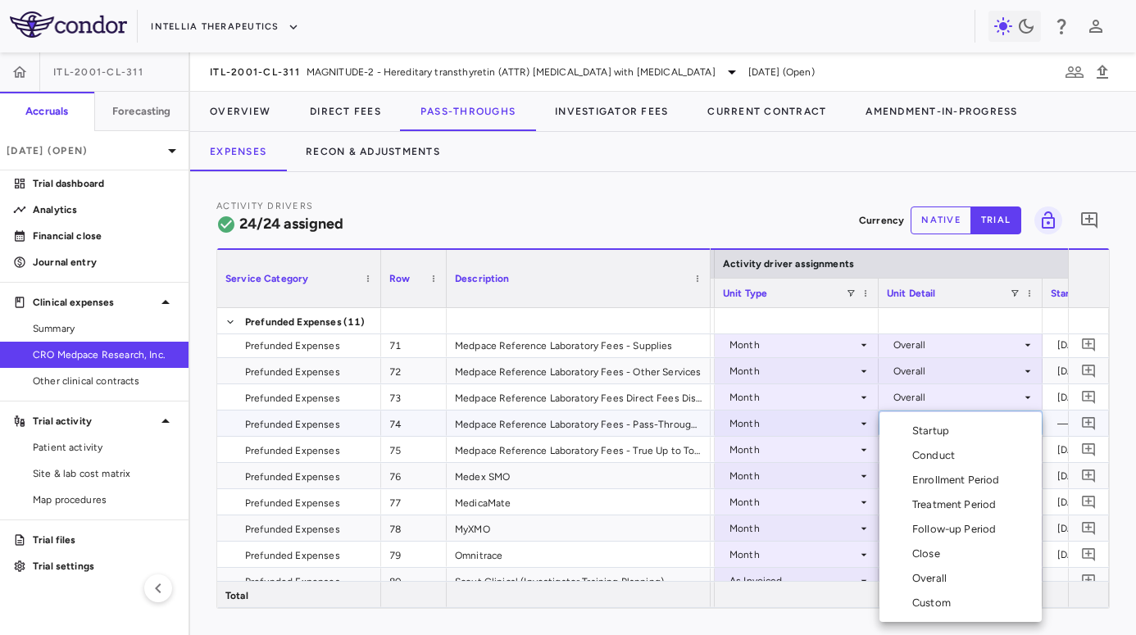
click at [805, 575] on div "Overall" at bounding box center [932, 578] width 41 height 15
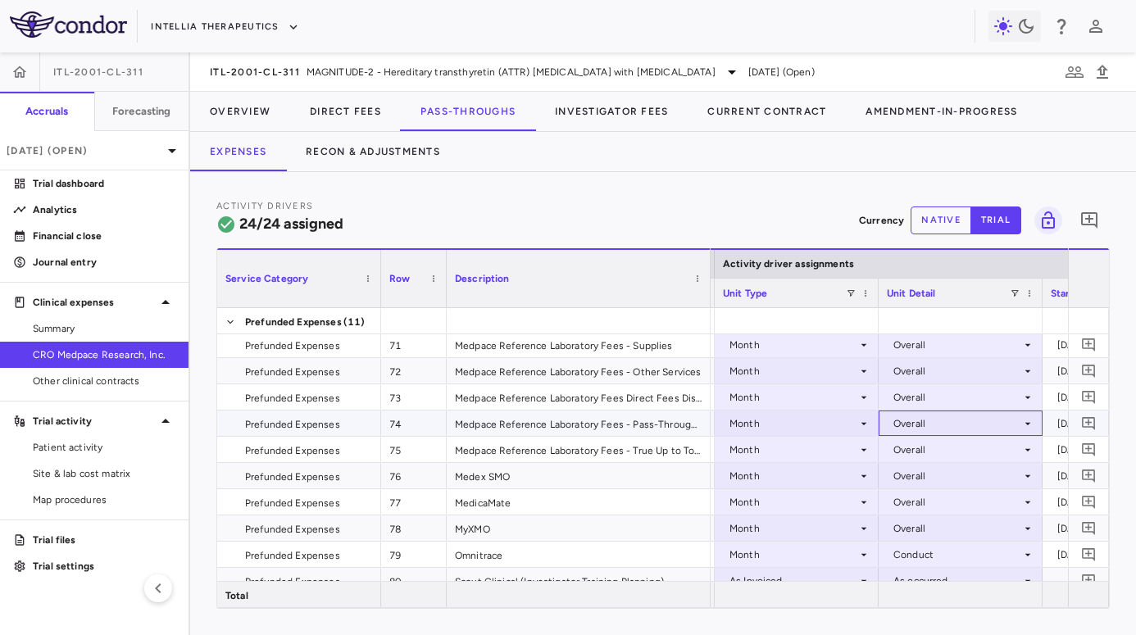
click at [805, 428] on div "Overall" at bounding box center [957, 424] width 128 height 26
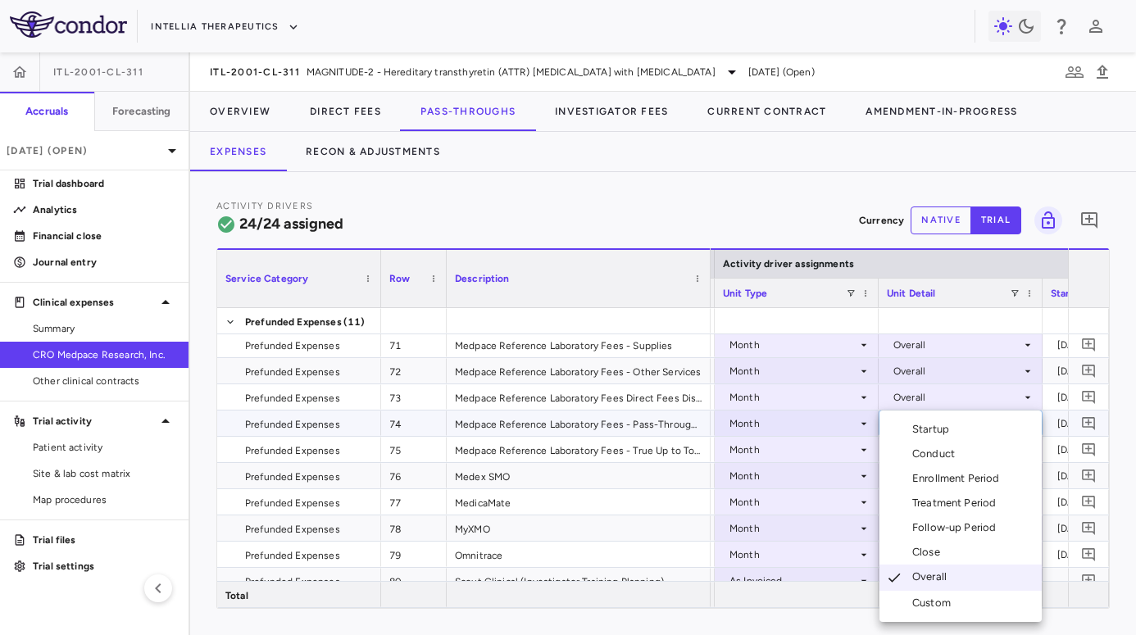
click at [805, 457] on div "Conduct" at bounding box center [936, 454] width 49 height 15
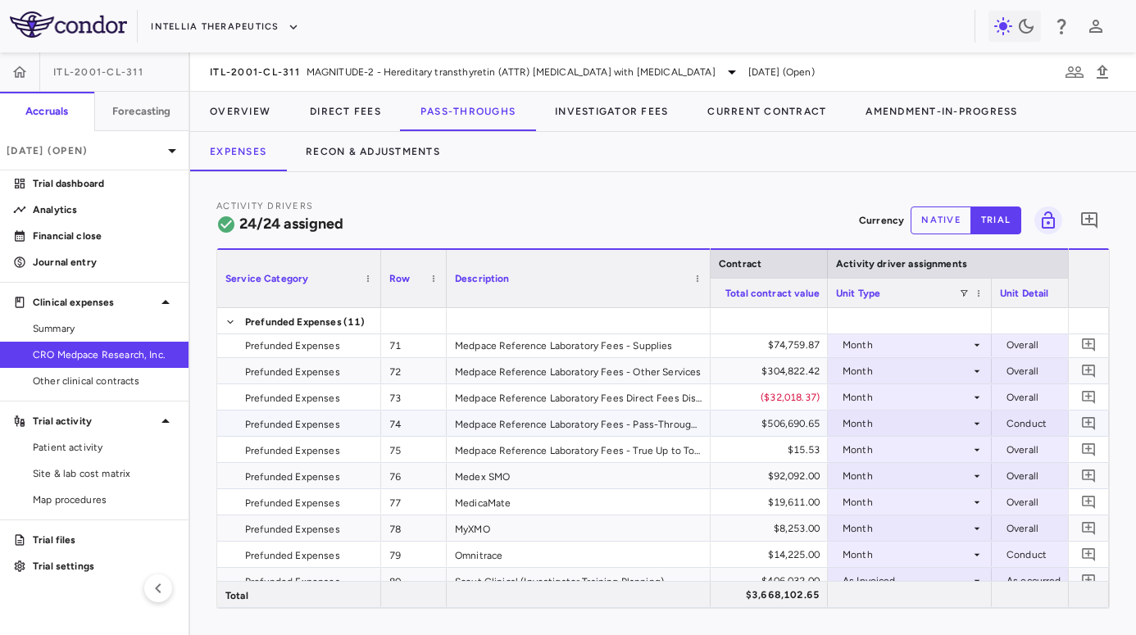
click at [805, 422] on div "Month" at bounding box center [907, 424] width 128 height 26
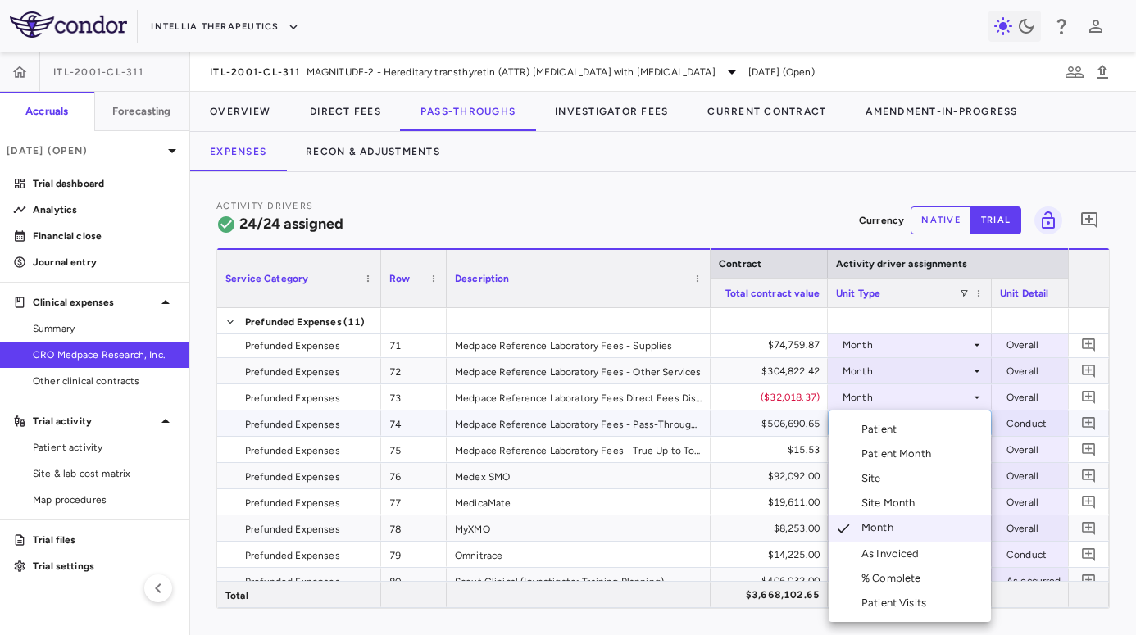
click at [805, 452] on div "Patient Month" at bounding box center [899, 454] width 76 height 15
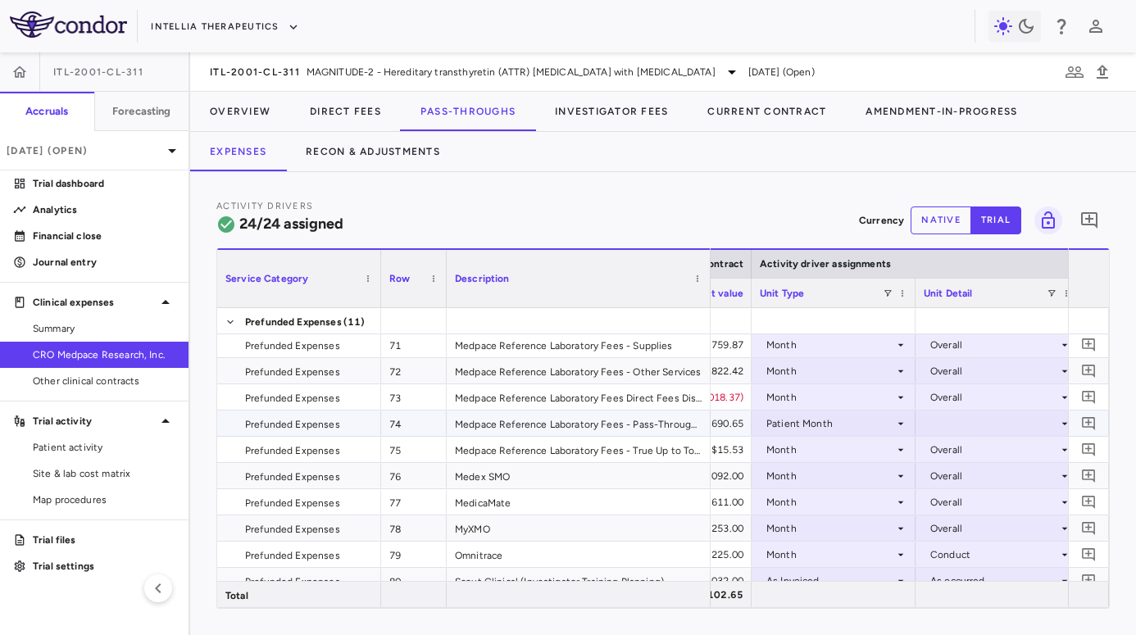
click at [805, 426] on div at bounding box center [998, 423] width 148 height 24
click at [805, 463] on li "As occurred" at bounding box center [994, 454] width 162 height 25
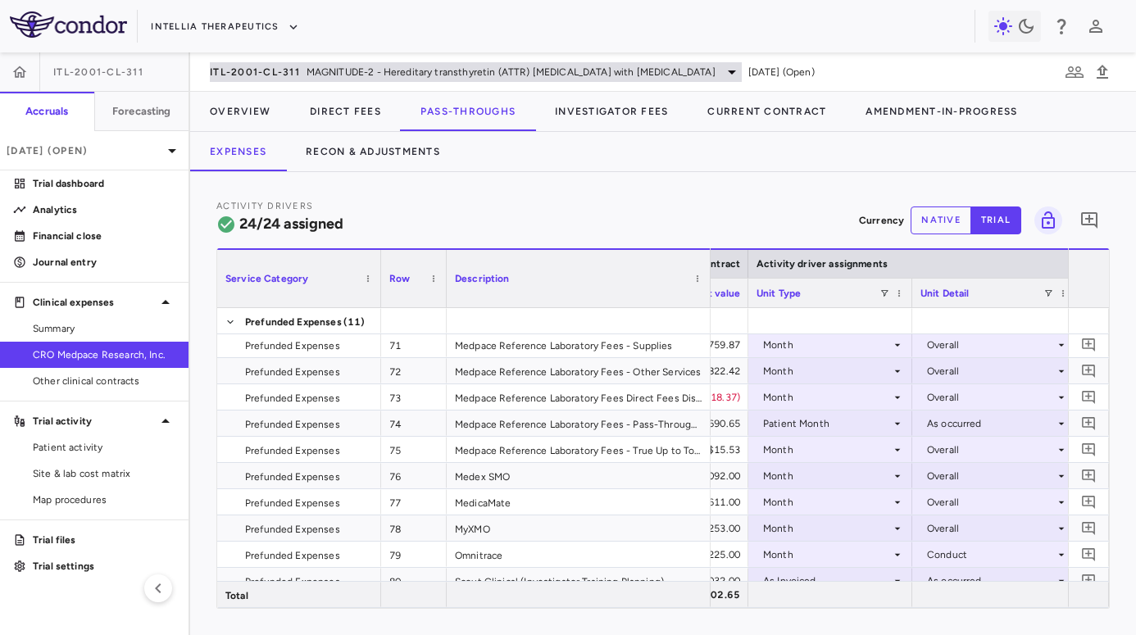
click at [348, 71] on span "MAGNITUDE-2 - Hereditary transthyretin (ATTR) amyloidosis with polyneuropathy" at bounding box center [511, 72] width 409 height 15
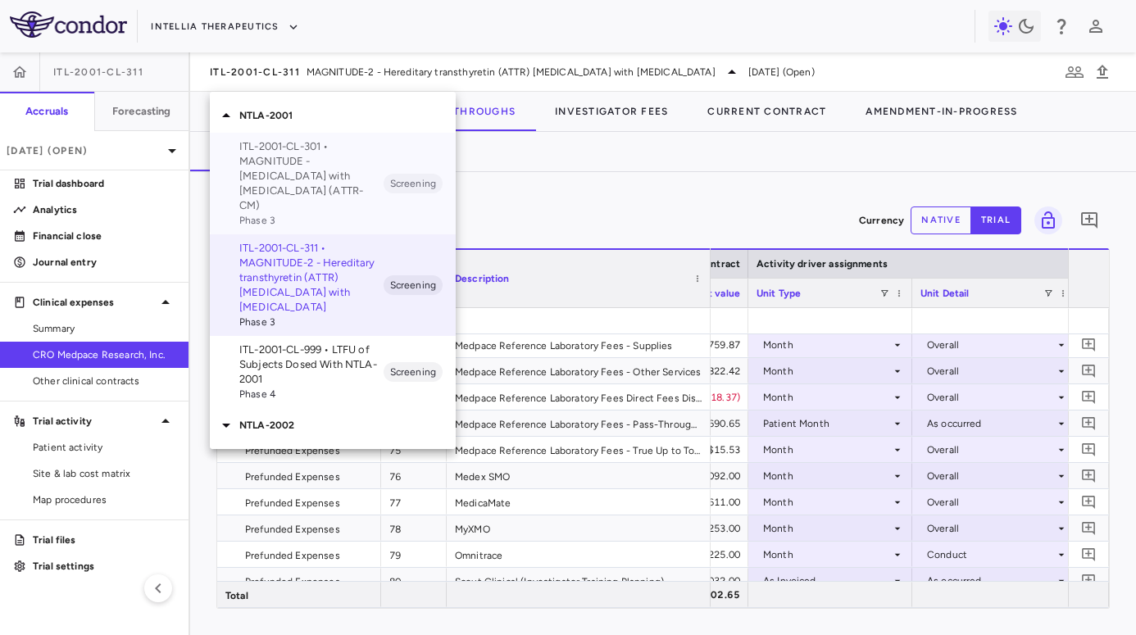
click at [350, 180] on p "ITL-2001-CL-301 • MAGNITUDE - Transthyretin Amyloidosis with Cardiomyopathy (AT…" at bounding box center [311, 176] width 144 height 74
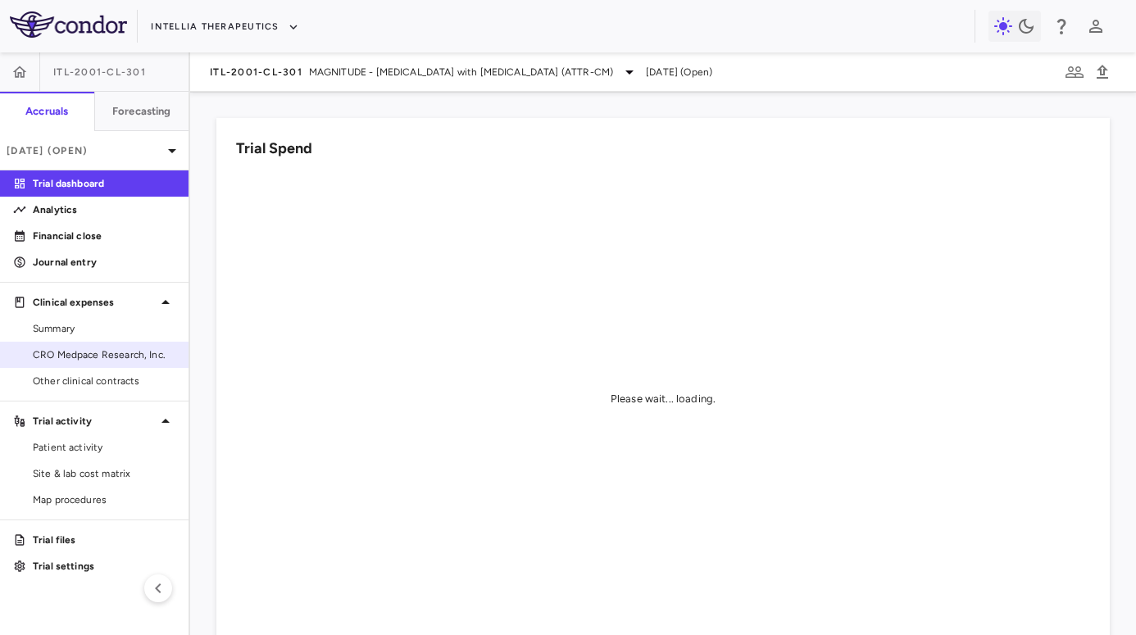
click at [90, 354] on span "CRO Medpace Research, Inc." at bounding box center [104, 355] width 143 height 15
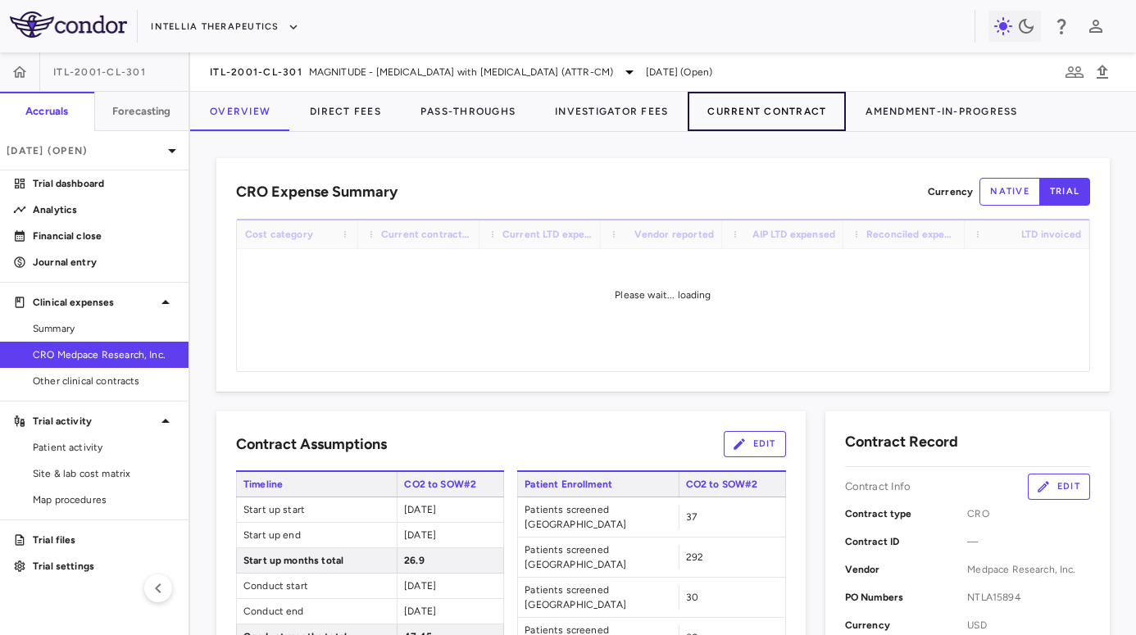
click at [816, 122] on button "Current Contract" at bounding box center [767, 111] width 158 height 39
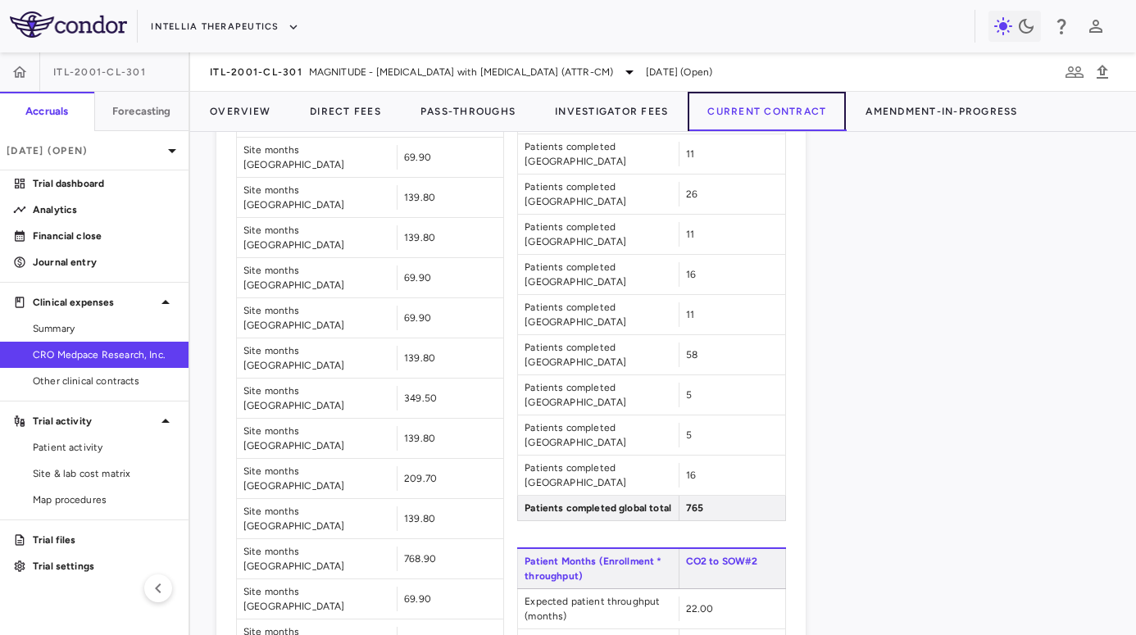
scroll to position [3589, 0]
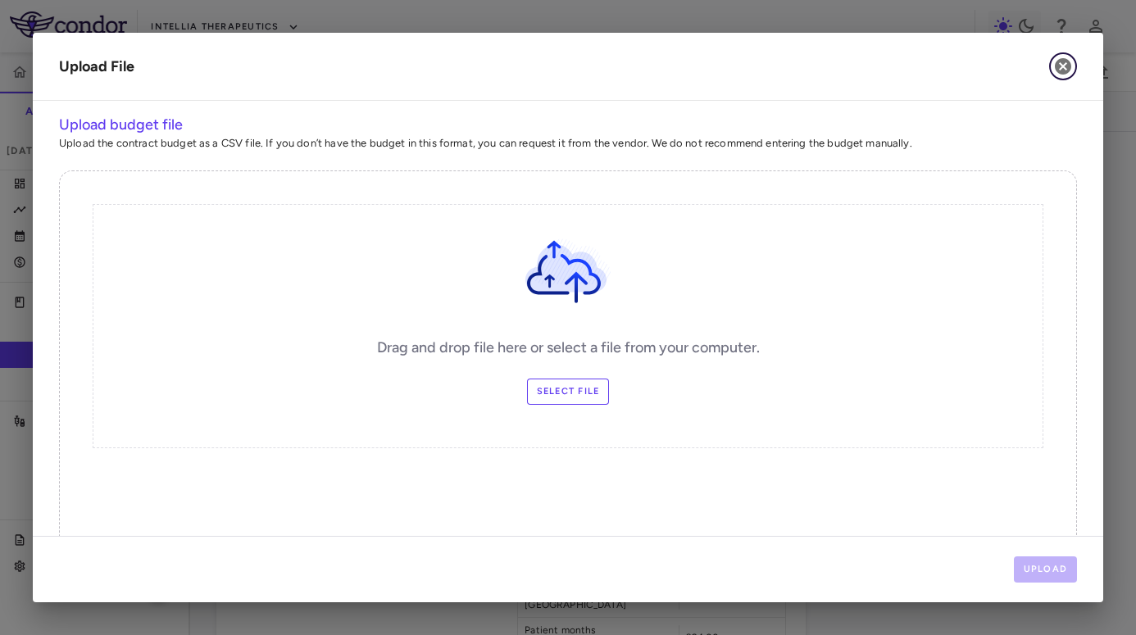
click at [1061, 64] on icon "button" at bounding box center [1063, 67] width 20 height 20
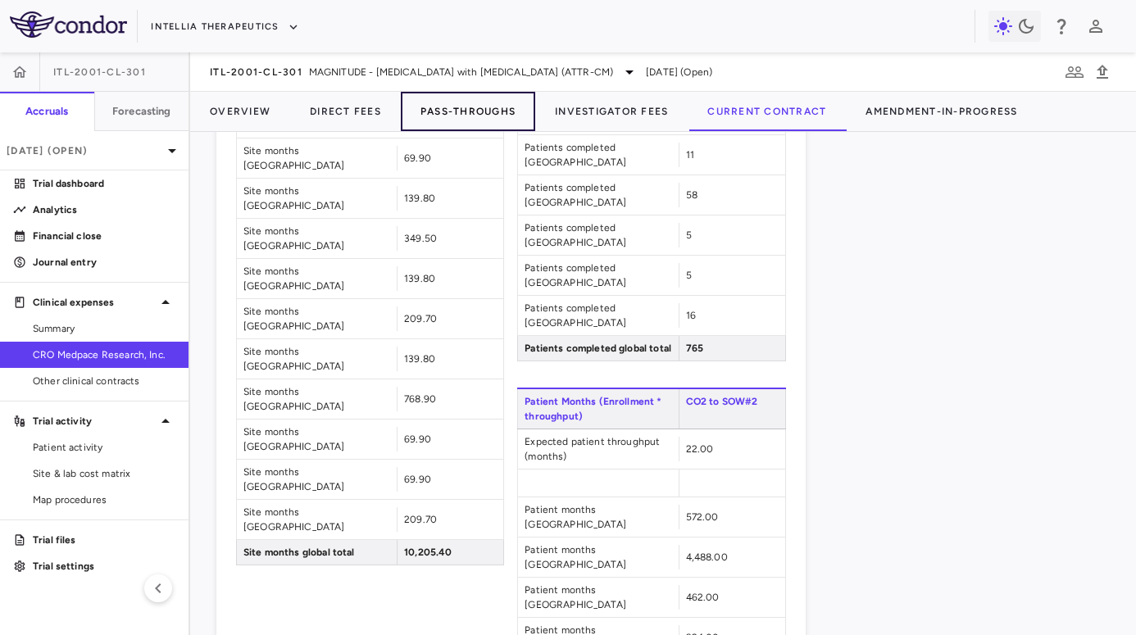
click at [436, 114] on button "Pass-Throughs" at bounding box center [468, 111] width 134 height 39
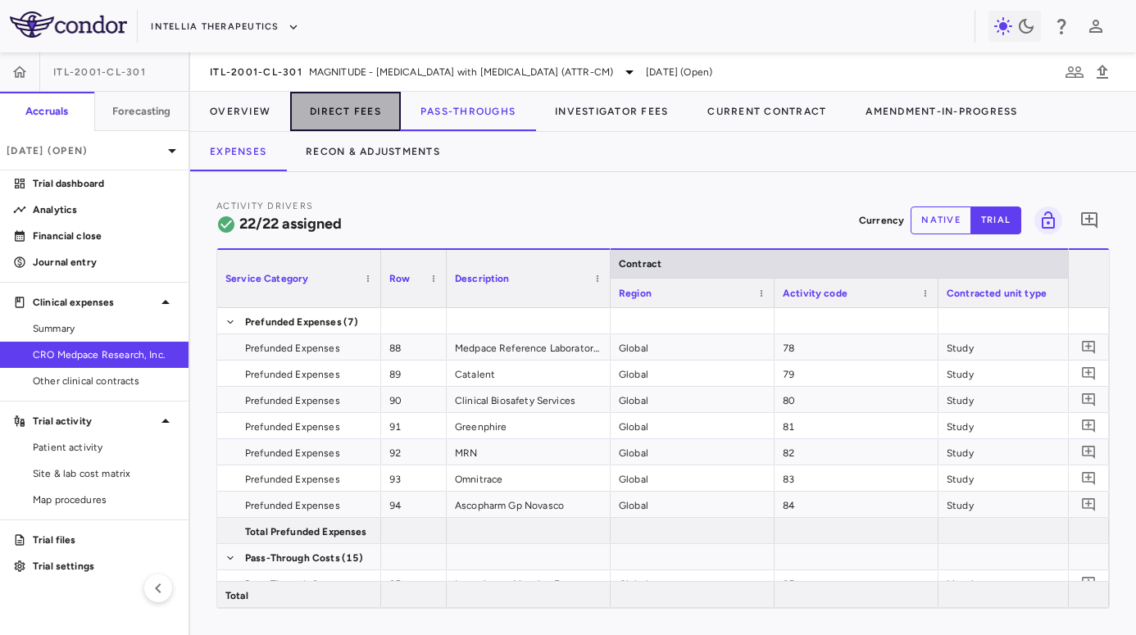
click at [361, 124] on button "Direct Fees" at bounding box center [345, 111] width 111 height 39
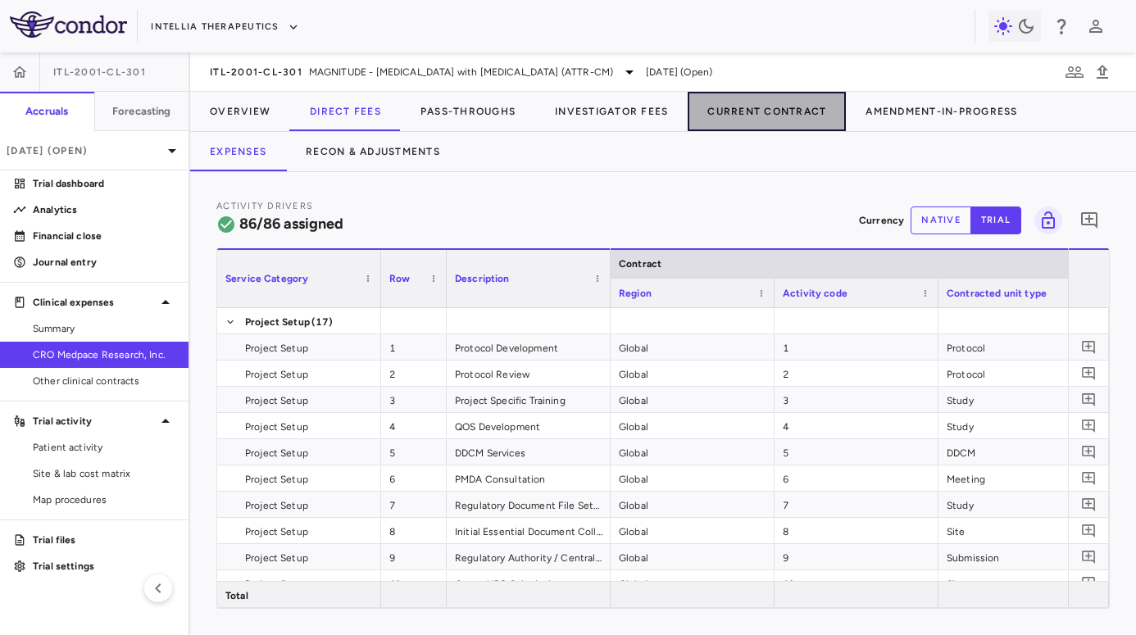
click at [756, 116] on button "Current Contract" at bounding box center [767, 111] width 158 height 39
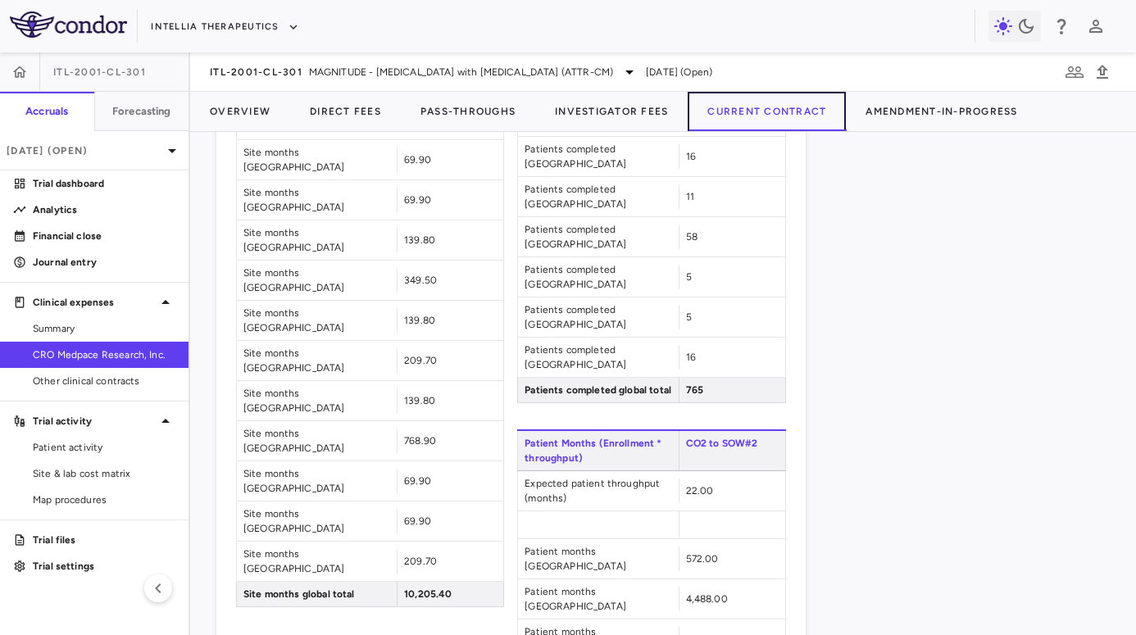
scroll to position [3589, 0]
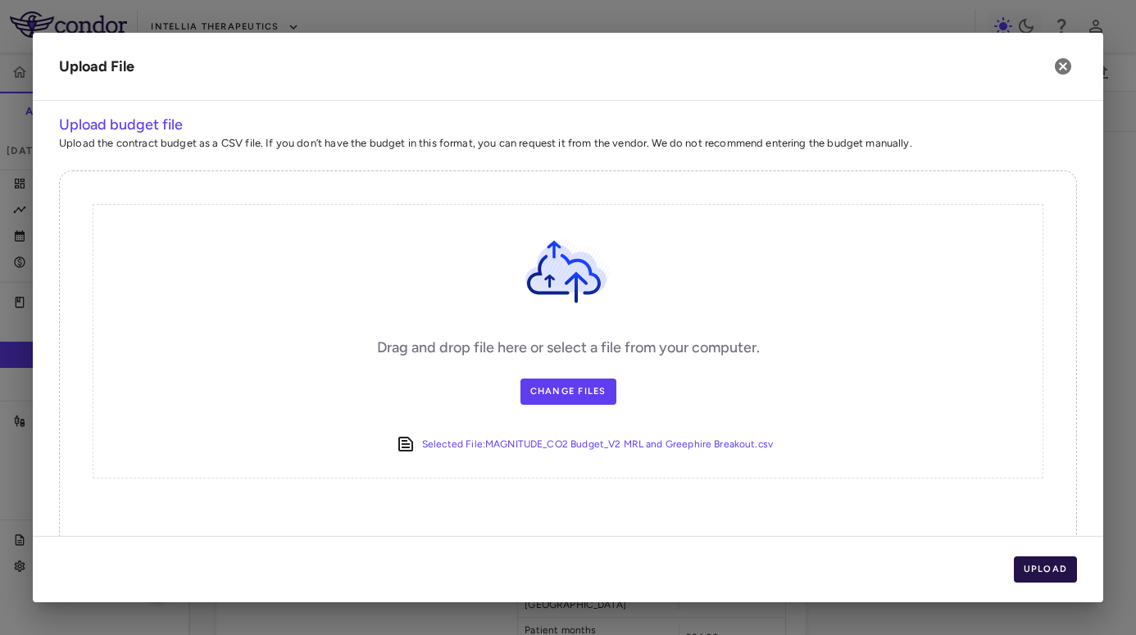
click at [1061, 564] on button "Upload" at bounding box center [1046, 570] width 64 height 26
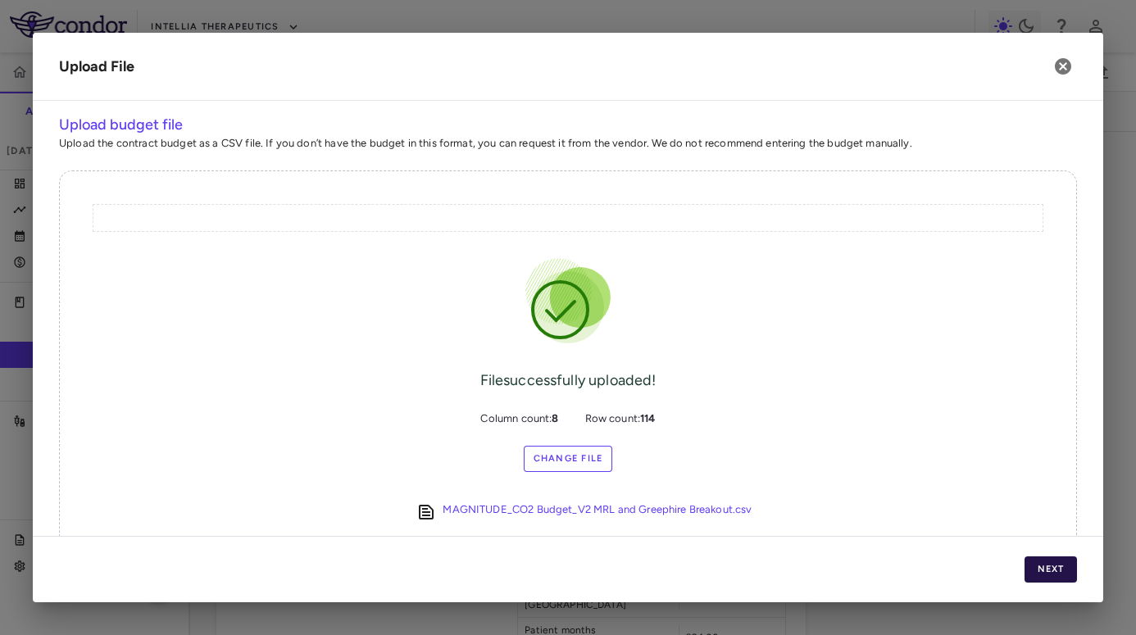
click at [1061, 564] on button "Next" at bounding box center [1051, 570] width 52 height 26
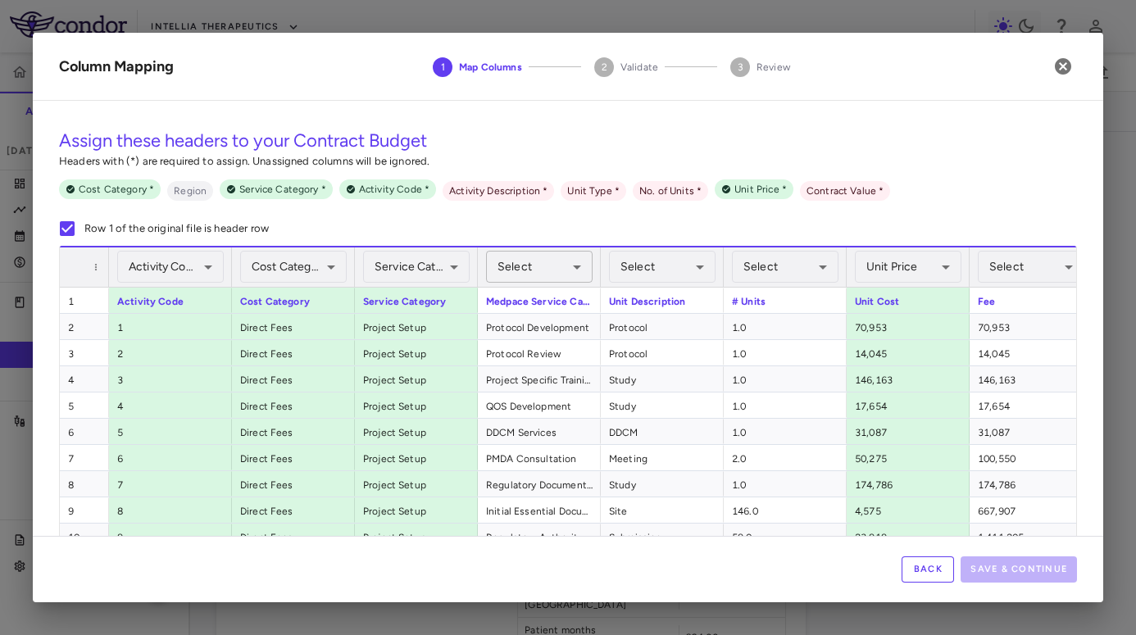
click at [564, 268] on body "Skip to sidebar Skip to main content Intellia Therapeutics ITL-2001-CL-301 Accr…" at bounding box center [568, 317] width 1136 height 635
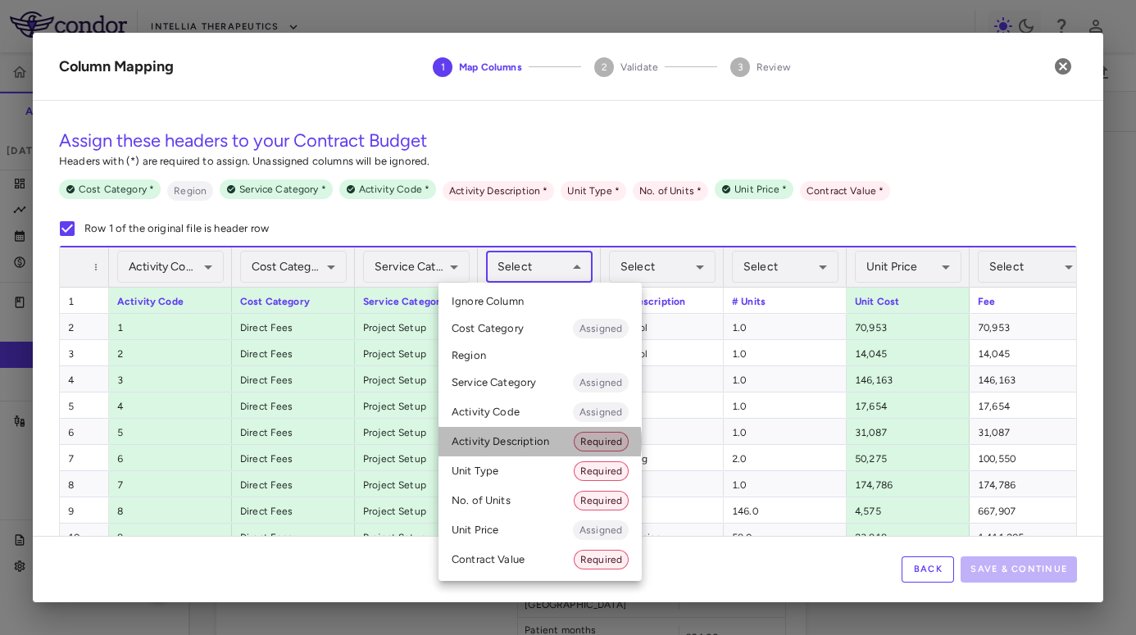
click at [525, 442] on li "Activity Description Required" at bounding box center [540, 442] width 203 height 30
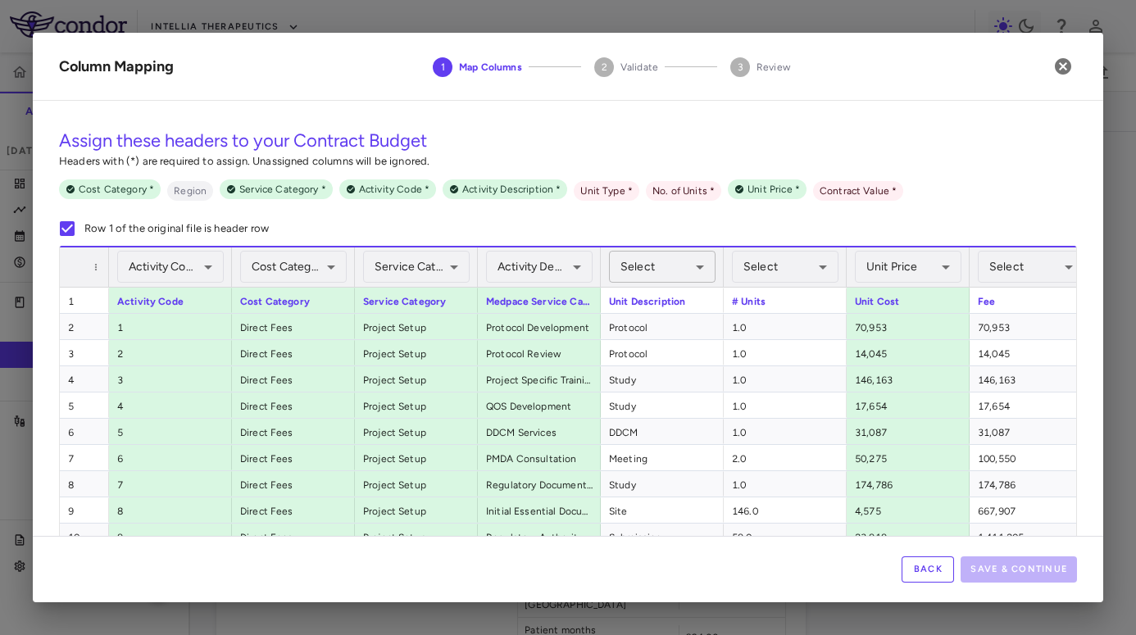
click at [652, 282] on body "Skip to sidebar Skip to main content Intellia Therapeutics ITL-2001-CL-301 Accr…" at bounding box center [568, 317] width 1136 height 635
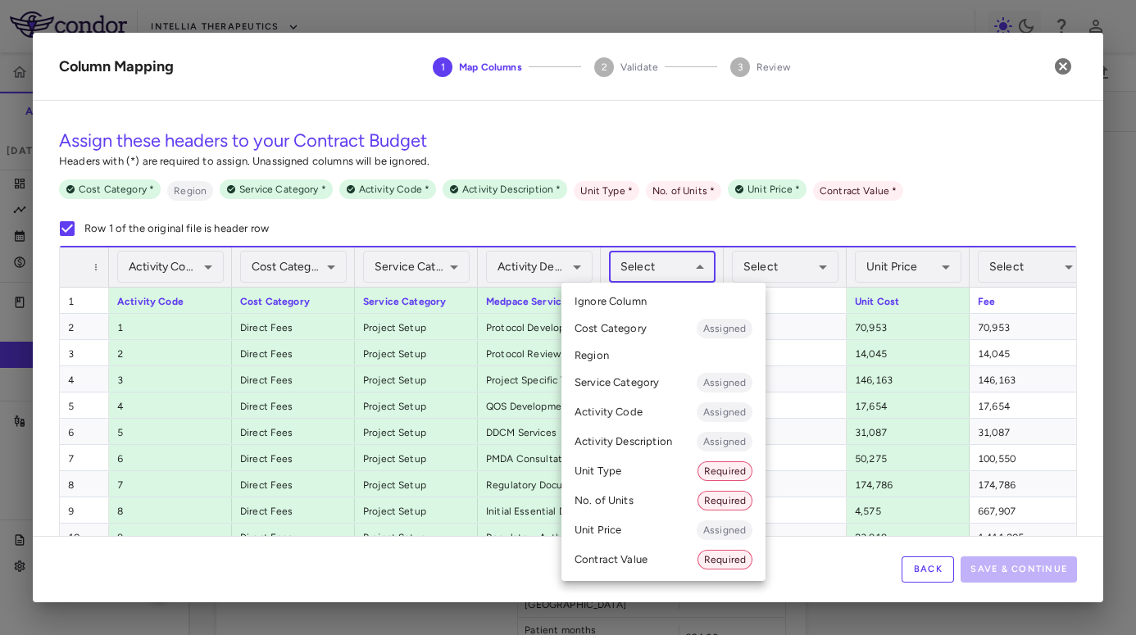
click at [636, 474] on li "Unit Type Required" at bounding box center [663, 472] width 204 height 30
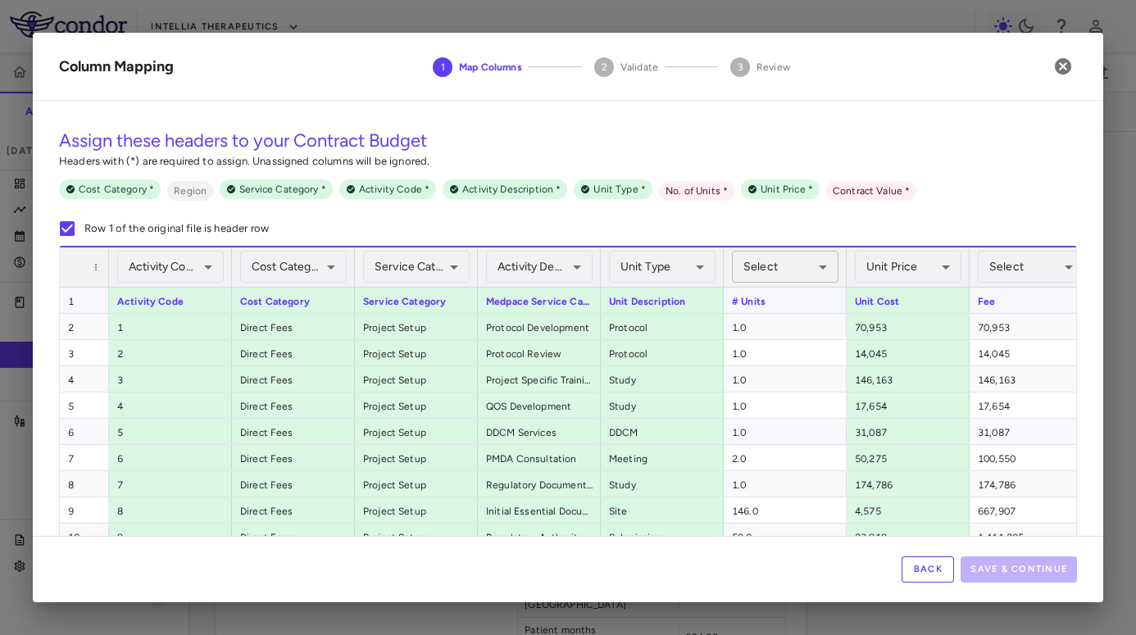
click at [788, 275] on body "Skip to sidebar Skip to main content Intellia Therapeutics ITL-2001-CL-301 Accr…" at bounding box center [568, 317] width 1136 height 635
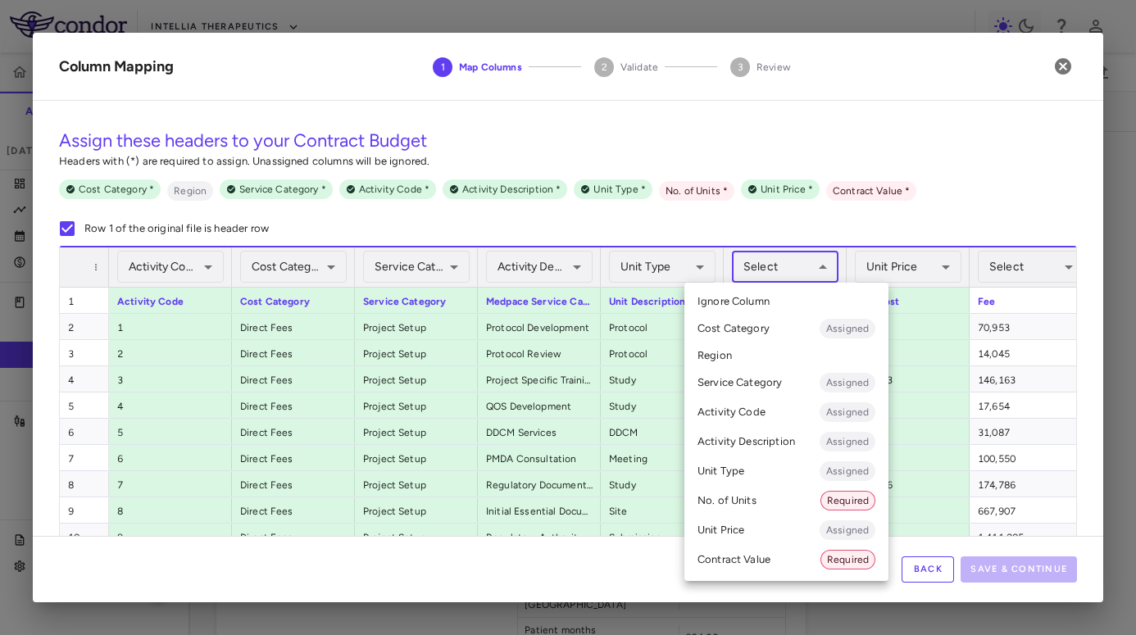
click at [757, 501] on li "No. of Units Required" at bounding box center [786, 501] width 204 height 30
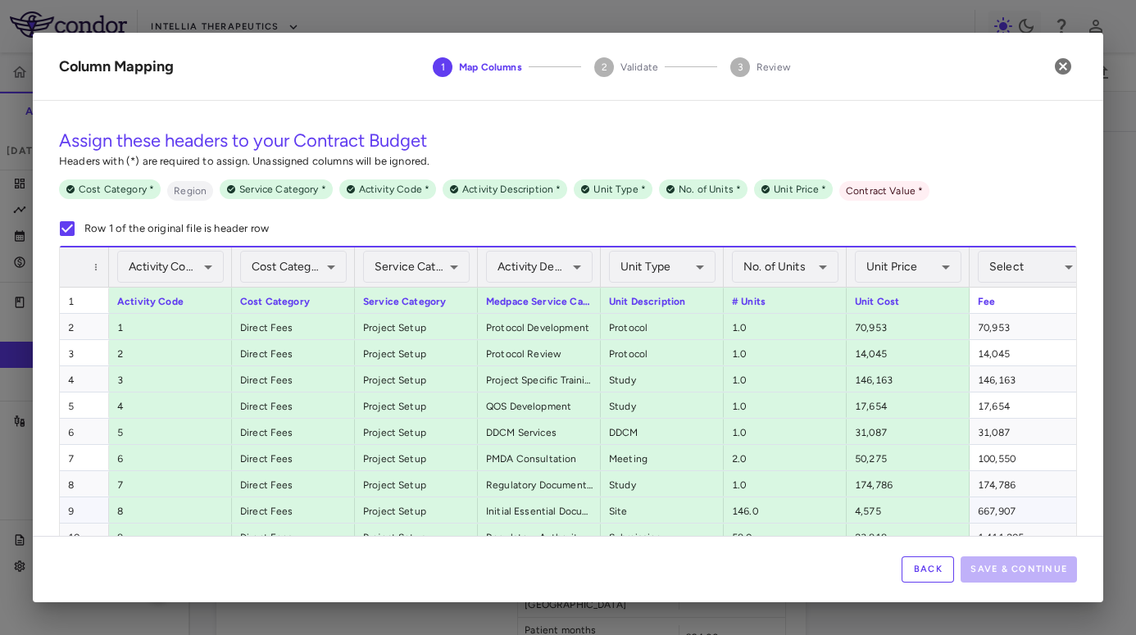
scroll to position [0, 16]
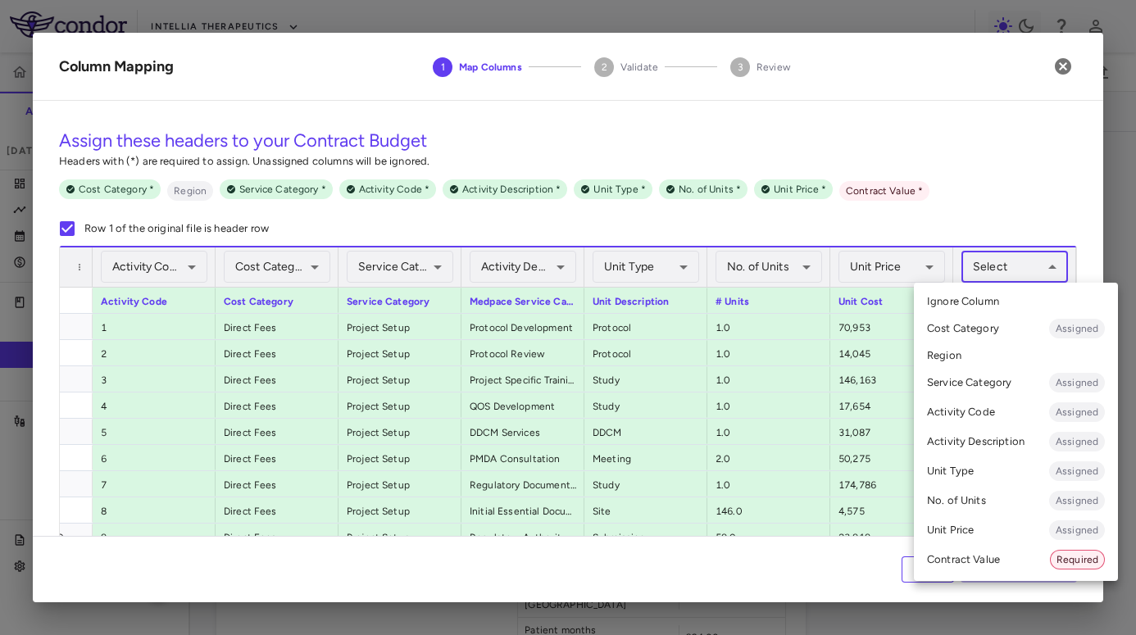
click at [1021, 266] on body "Skip to sidebar Skip to main content Intellia Therapeutics ITL-2001-CL-301 Accr…" at bounding box center [568, 317] width 1136 height 635
click at [950, 561] on li "Contract Value Required" at bounding box center [1016, 560] width 204 height 30
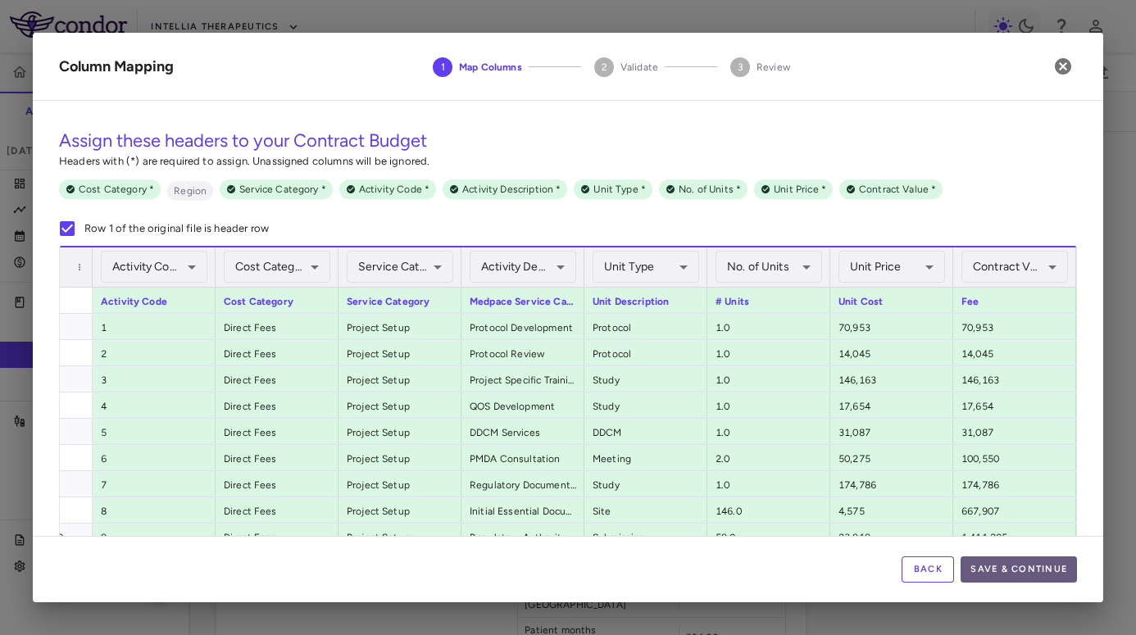
click at [1028, 571] on button "Save & Continue" at bounding box center [1019, 570] width 116 height 26
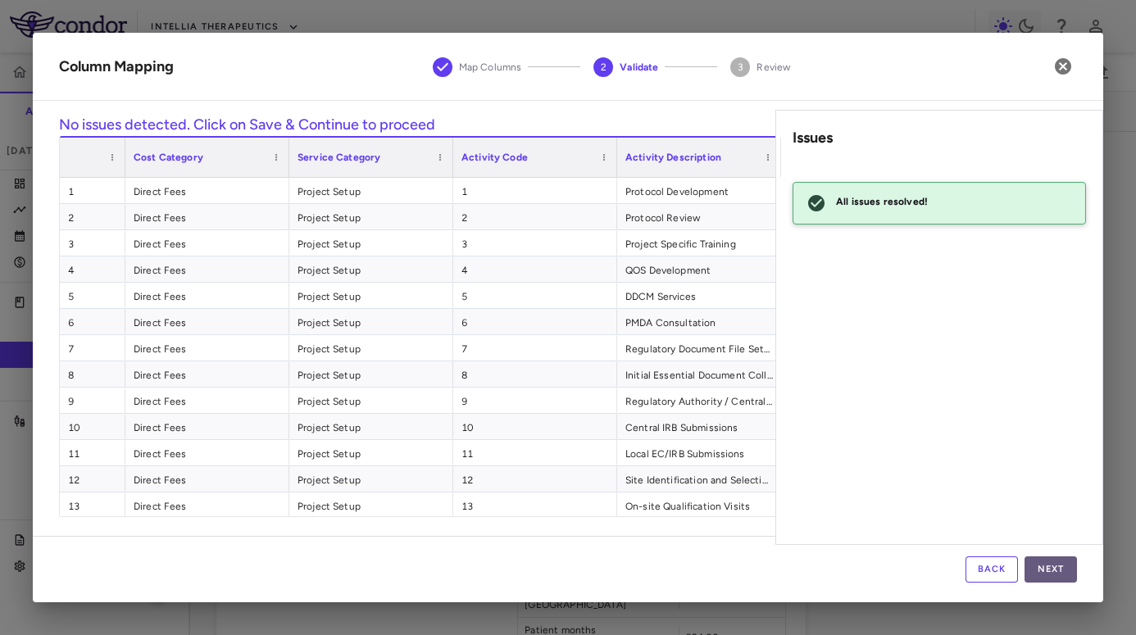
click at [1044, 568] on button "Next" at bounding box center [1051, 570] width 52 height 26
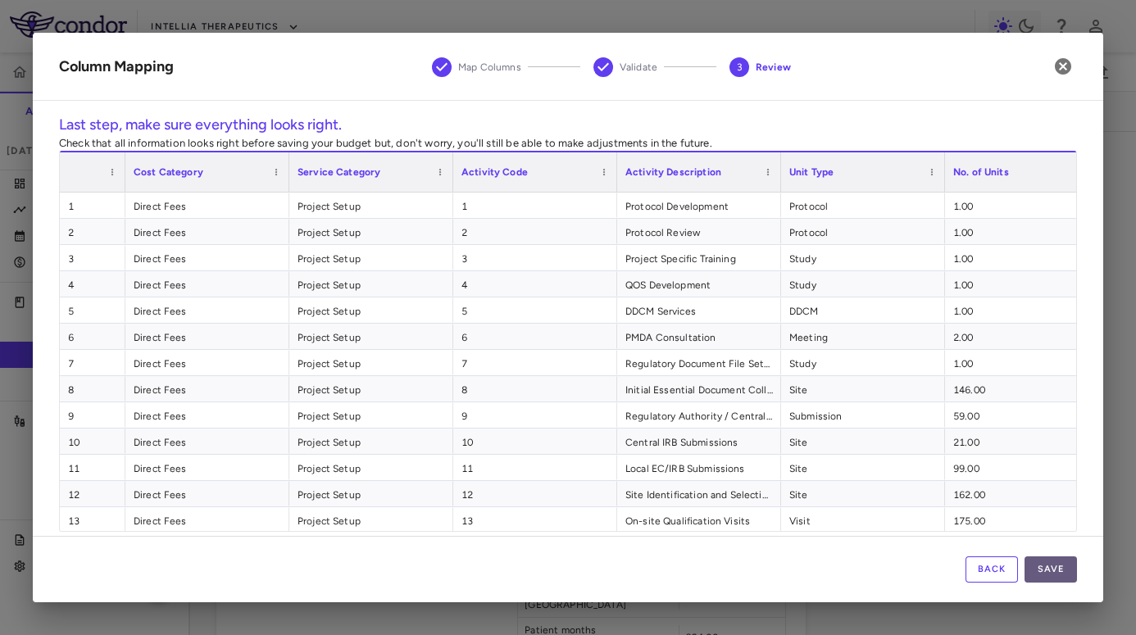
click at [1048, 567] on button "Save" at bounding box center [1051, 570] width 52 height 26
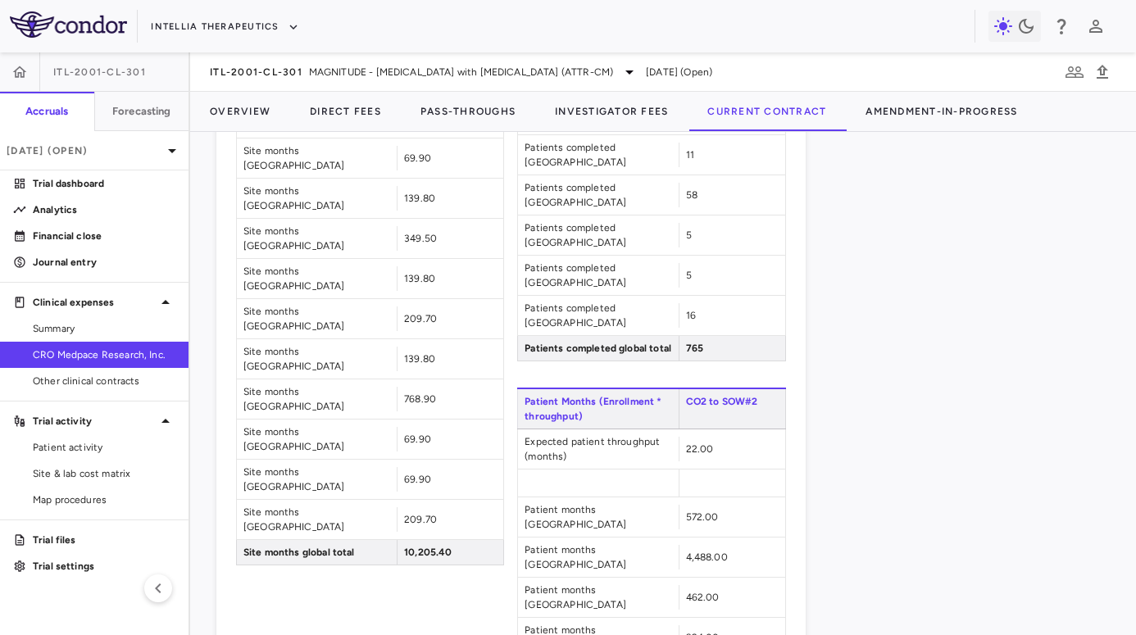
scroll to position [276, 0]
click at [445, 110] on button "Pass-Throughs" at bounding box center [468, 111] width 134 height 39
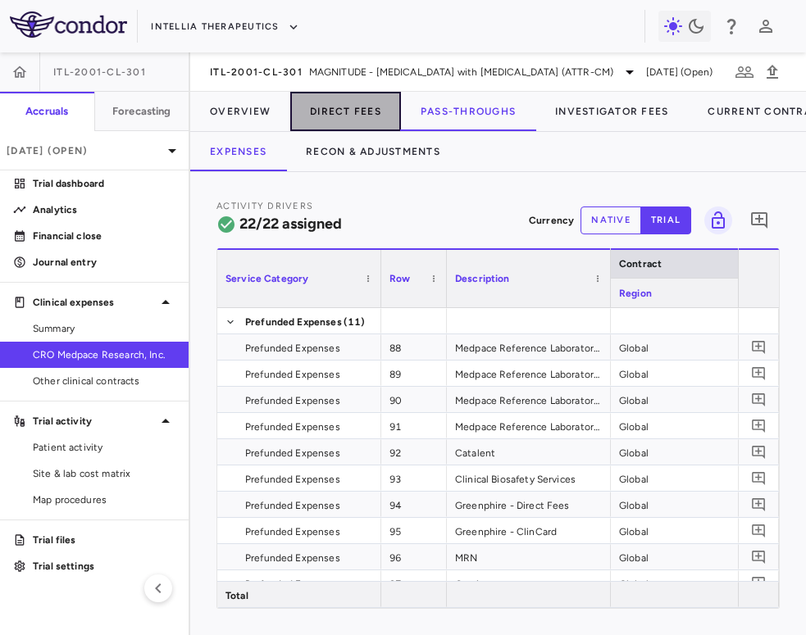
click at [371, 108] on button "Direct Fees" at bounding box center [345, 111] width 111 height 39
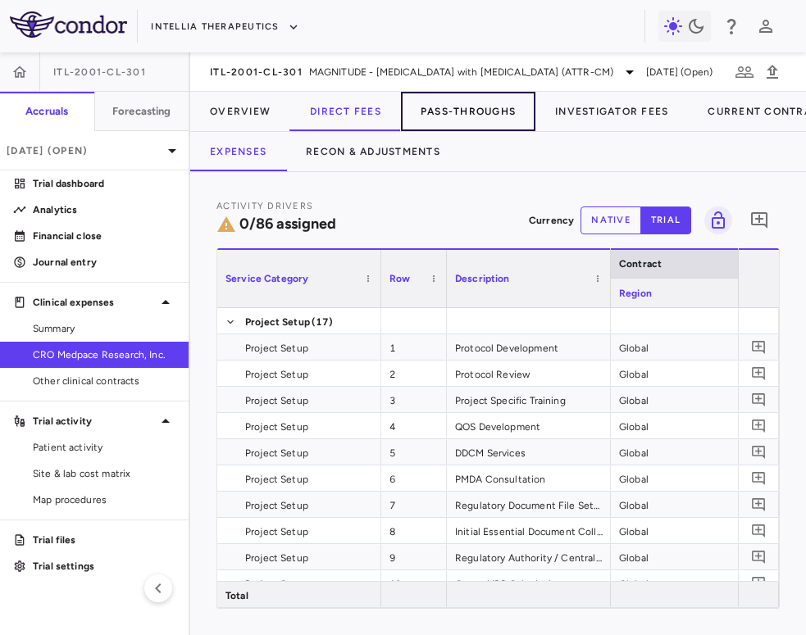
click at [464, 116] on button "Pass-Throughs" at bounding box center [468, 111] width 134 height 39
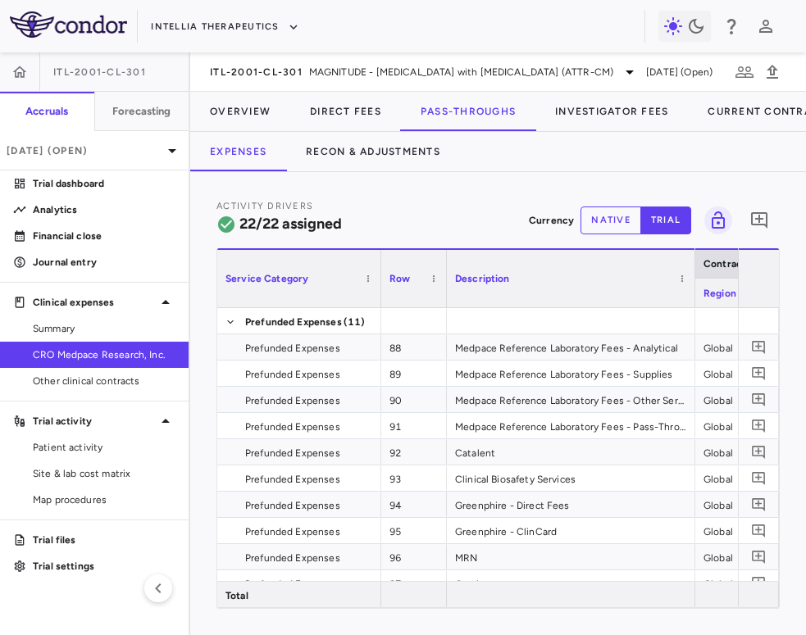
drag, startPoint x: 607, startPoint y: 297, endPoint x: 699, endPoint y: 294, distance: 91.8
click at [699, 294] on div "Service Category Row Description Contract" at bounding box center [497, 278] width 561 height 60
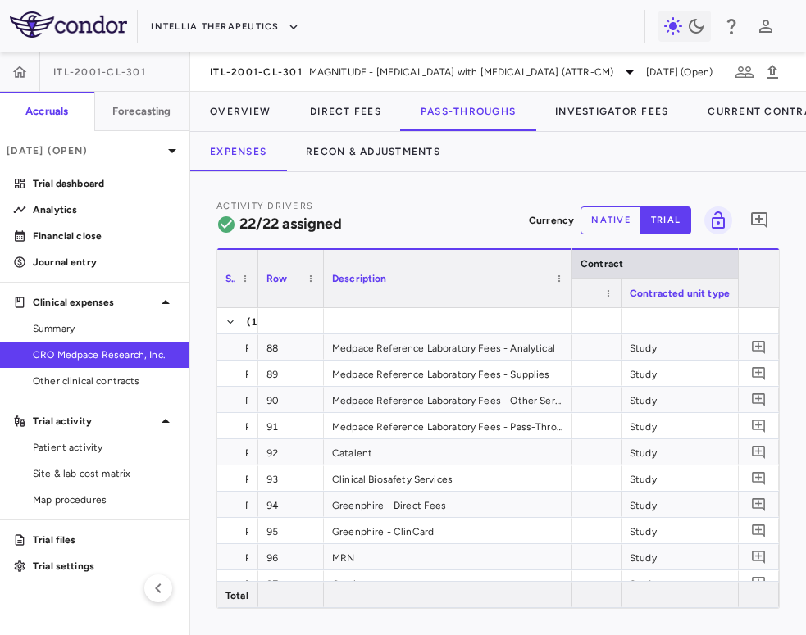
drag, startPoint x: 379, startPoint y: 288, endPoint x: 256, endPoint y: 298, distance: 123.4
click at [256, 298] on div at bounding box center [257, 278] width 7 height 57
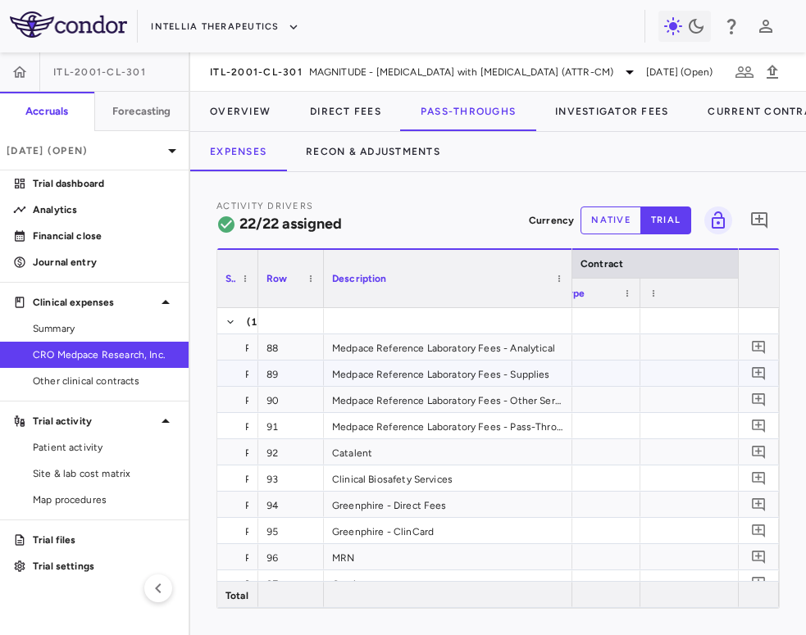
scroll to position [0, 0]
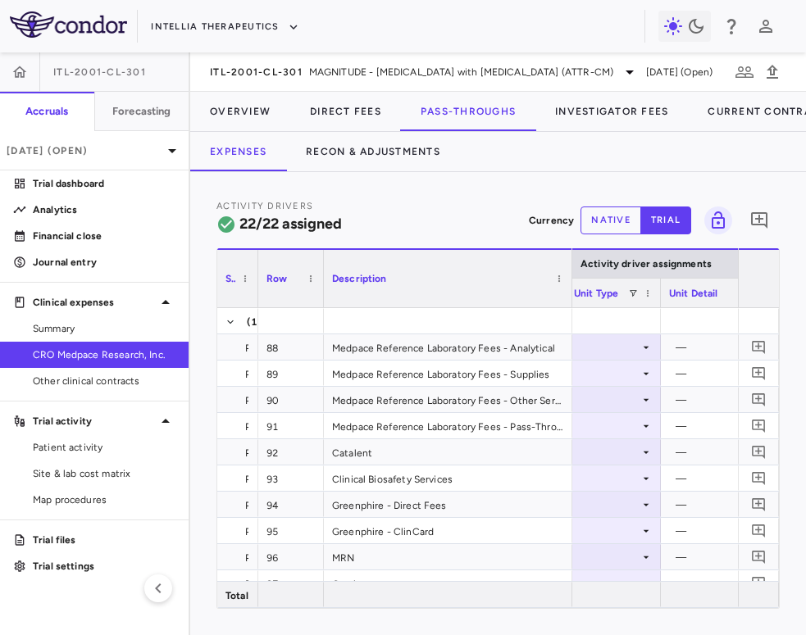
drag, startPoint x: 725, startPoint y: 303, endPoint x: 666, endPoint y: 310, distance: 60.2
click at [666, 310] on div "Service Category Row Description Contract Activity driver assignments 88" at bounding box center [497, 428] width 561 height 360
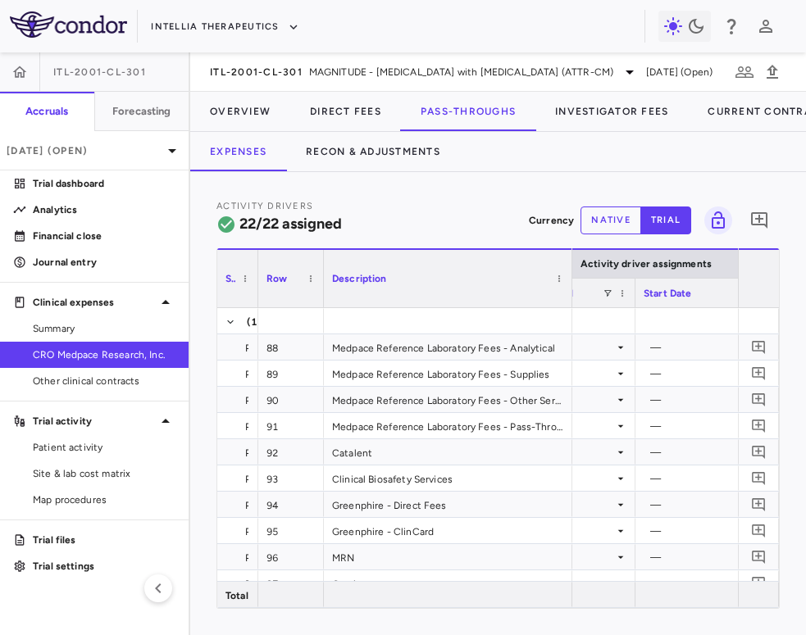
drag, startPoint x: 680, startPoint y: 299, endPoint x: 634, endPoint y: 301, distance: 45.9
click at [634, 301] on div at bounding box center [634, 293] width 7 height 29
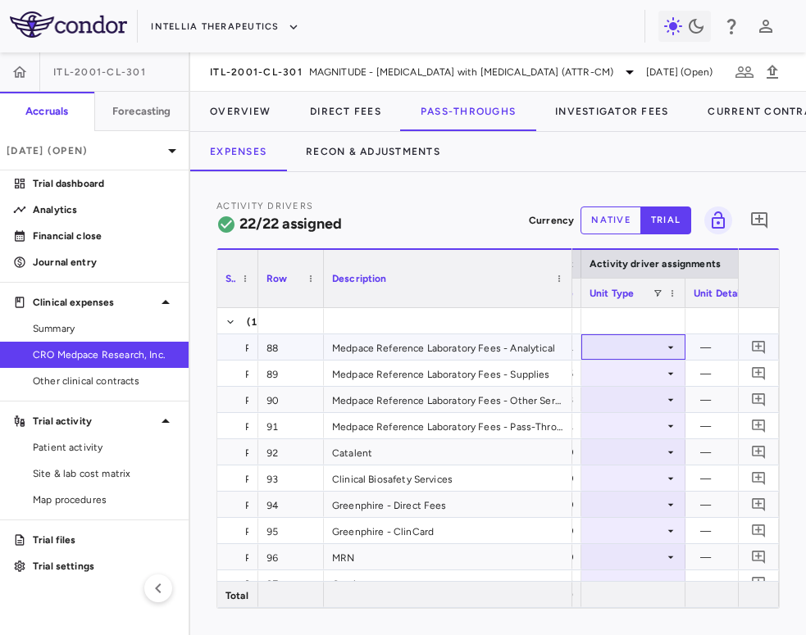
click at [629, 346] on div at bounding box center [633, 347] width 88 height 24
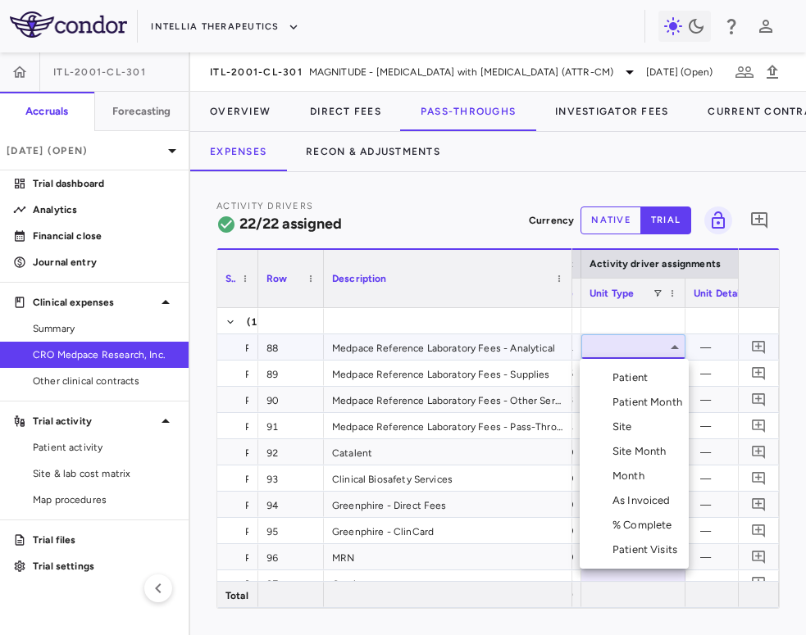
click at [630, 404] on div "Patient Month" at bounding box center [650, 402] width 76 height 15
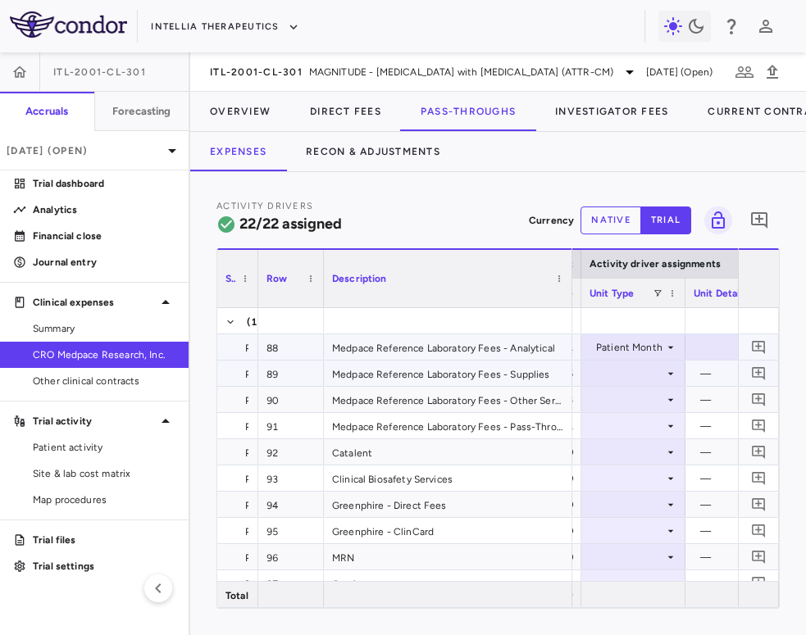
click at [698, 353] on div at bounding box center [744, 347] width 102 height 24
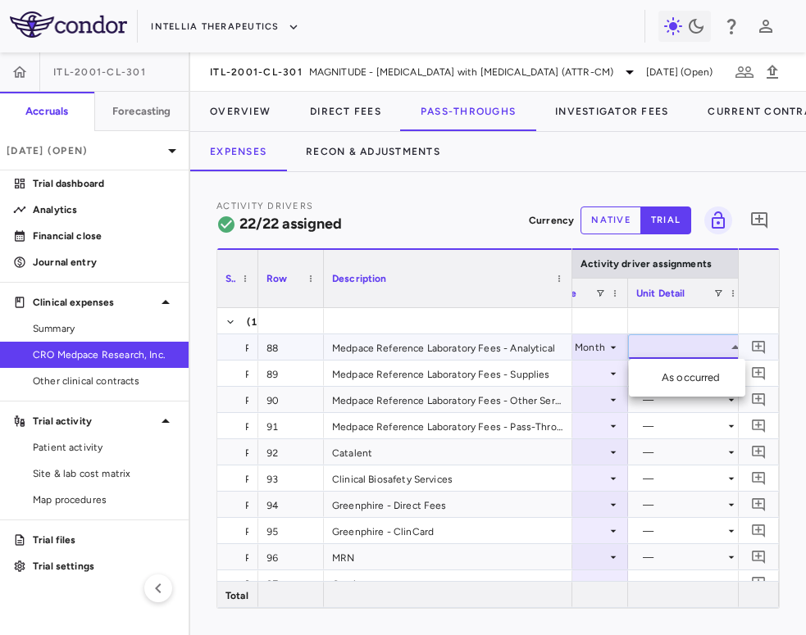
click at [708, 380] on div "As occurred" at bounding box center [694, 378] width 66 height 15
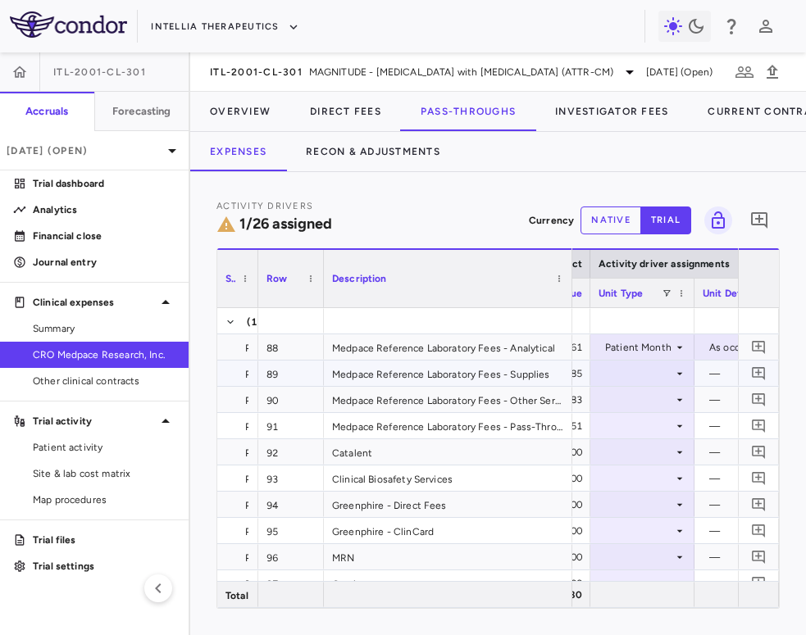
click at [643, 379] on div at bounding box center [642, 373] width 88 height 24
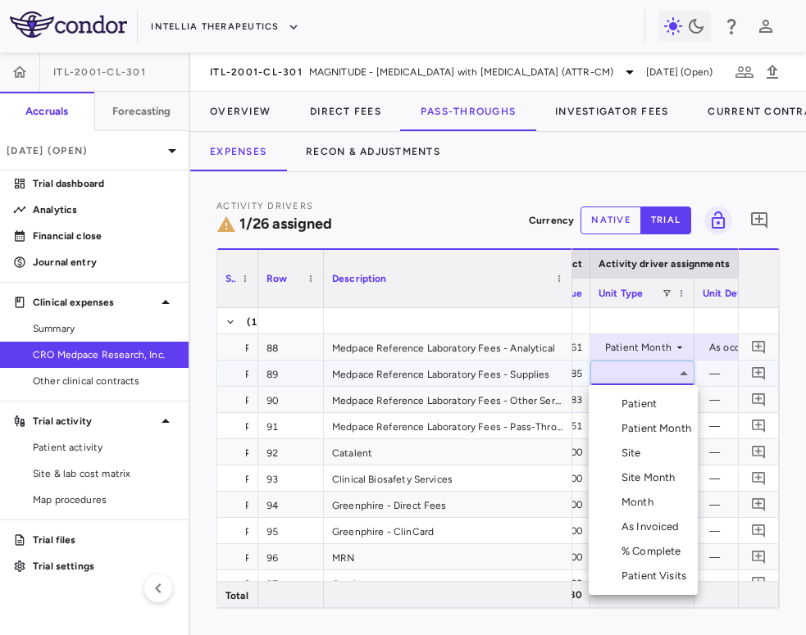
click at [633, 503] on div "Month" at bounding box center [640, 502] width 39 height 15
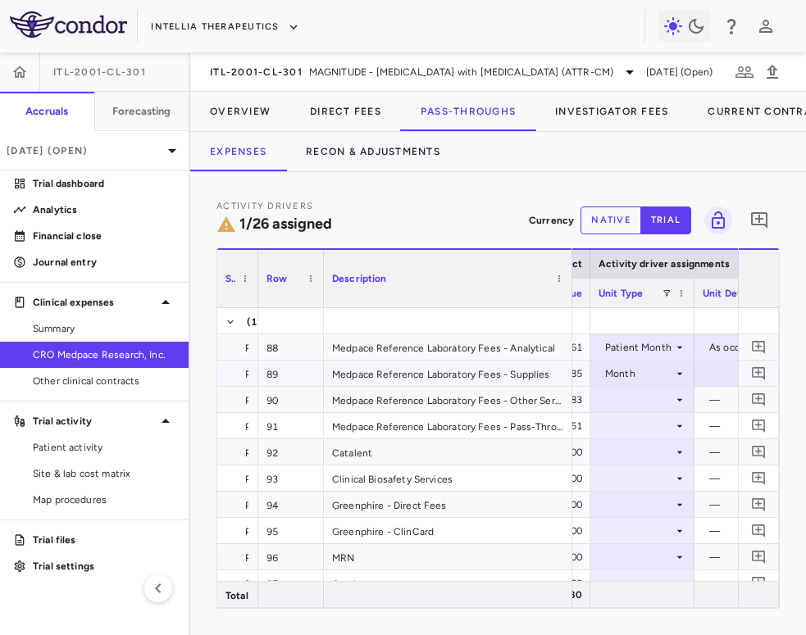
click at [711, 377] on div at bounding box center [753, 373] width 102 height 24
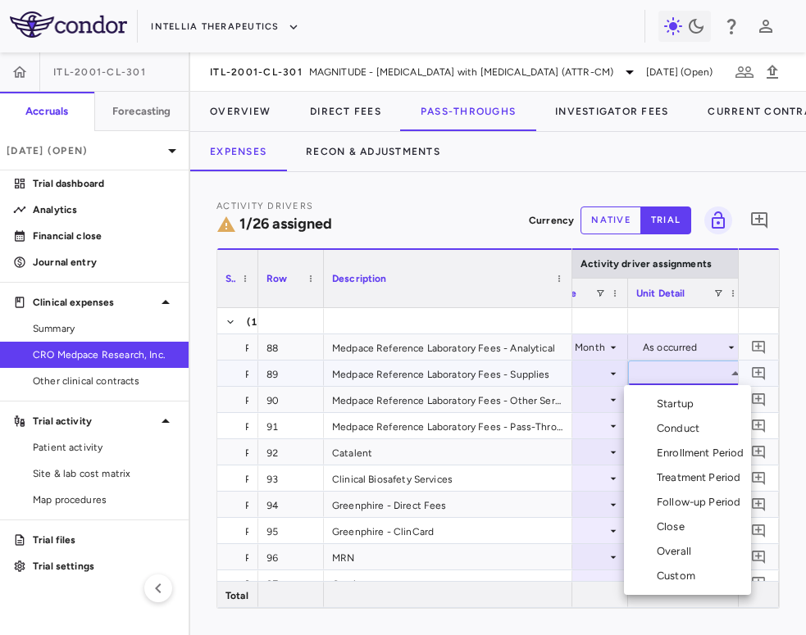
click at [693, 552] on div "Overall" at bounding box center [677, 551] width 41 height 15
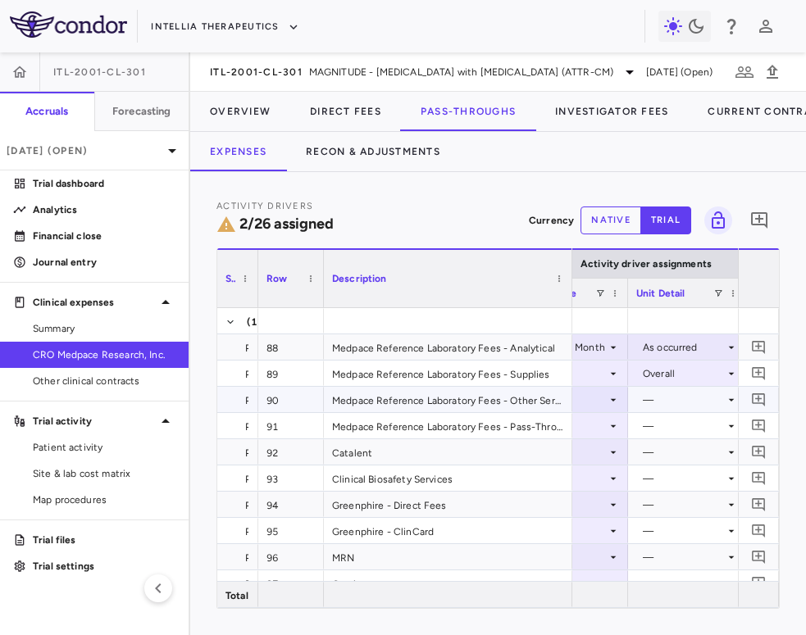
click at [608, 402] on icon at bounding box center [613, 399] width 13 height 13
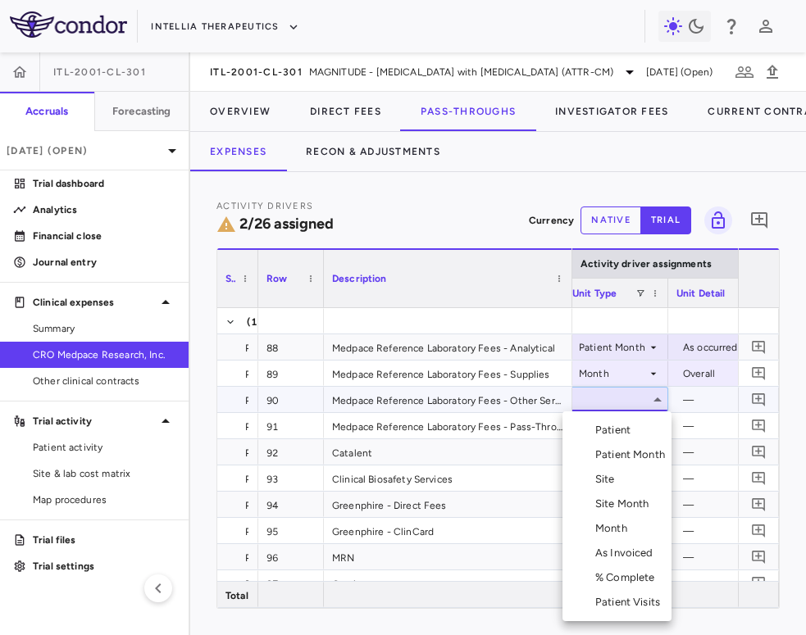
click at [623, 527] on div "Month" at bounding box center [614, 528] width 39 height 15
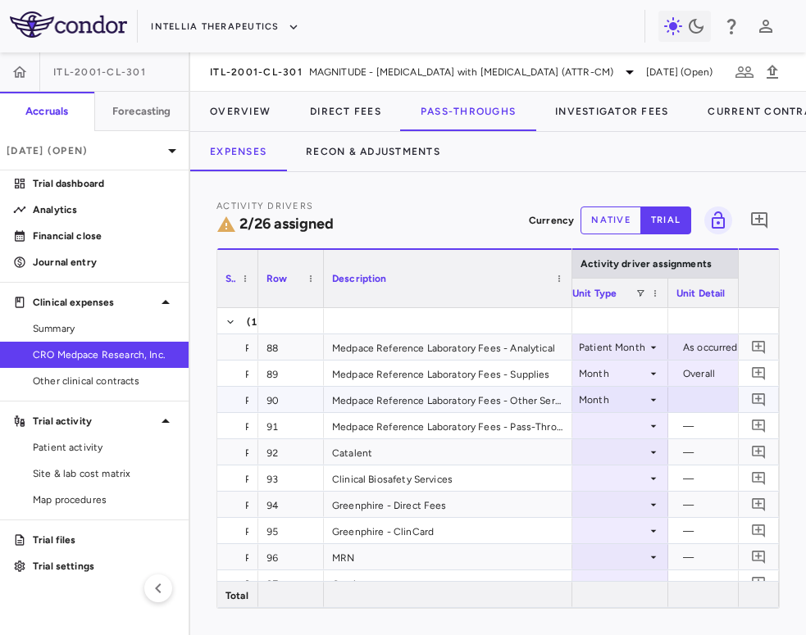
click at [696, 401] on div at bounding box center [727, 400] width 102 height 24
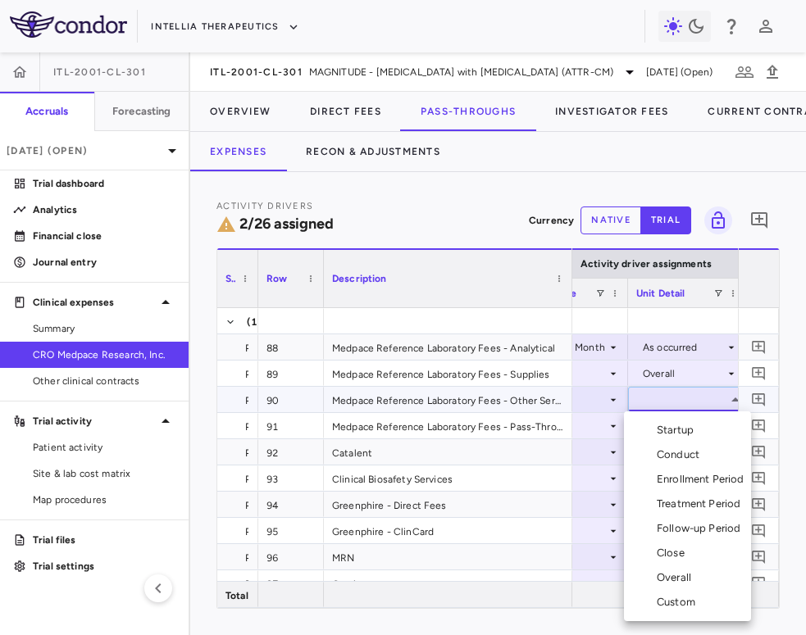
click at [681, 576] on div "Overall" at bounding box center [677, 578] width 41 height 15
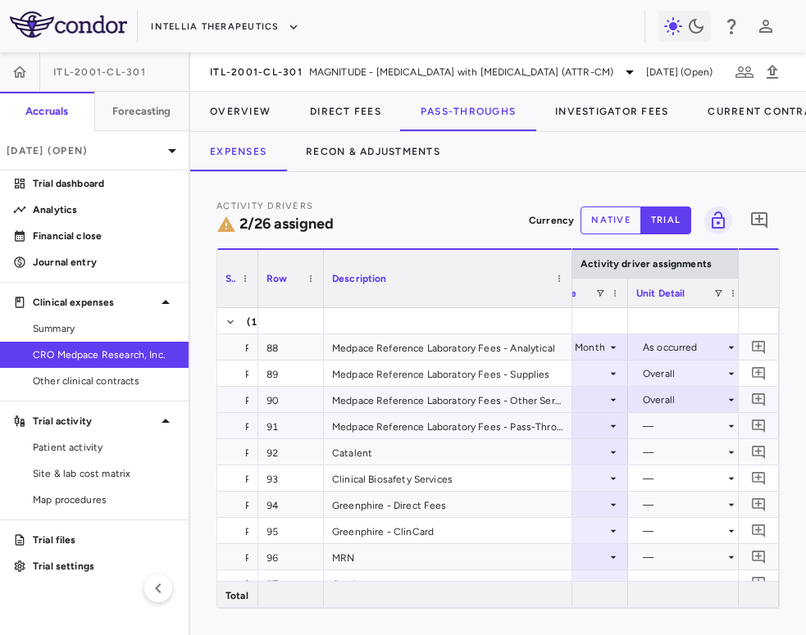
click at [608, 423] on icon at bounding box center [613, 426] width 13 height 13
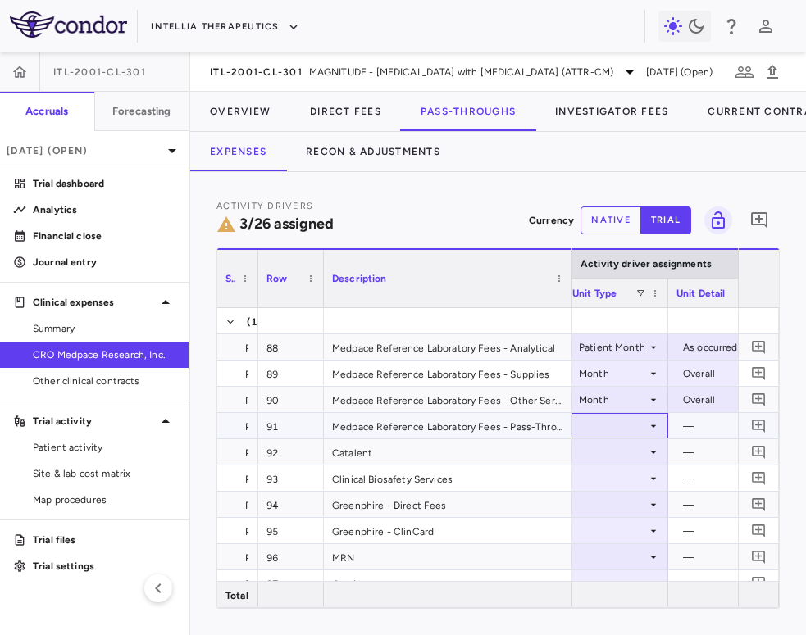
click at [621, 426] on div at bounding box center [616, 426] width 88 height 24
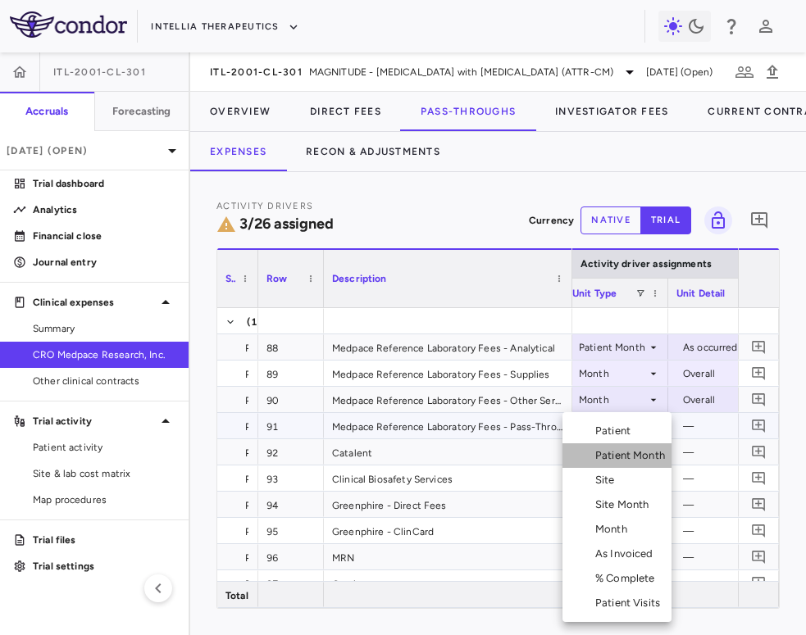
click at [621, 459] on div "Patient Month" at bounding box center [633, 455] width 76 height 15
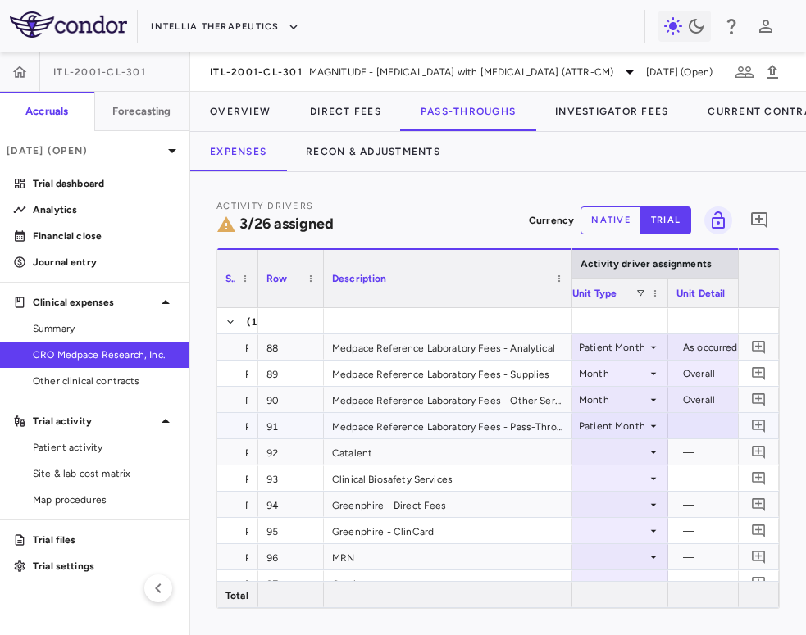
click at [693, 426] on div at bounding box center [727, 426] width 102 height 24
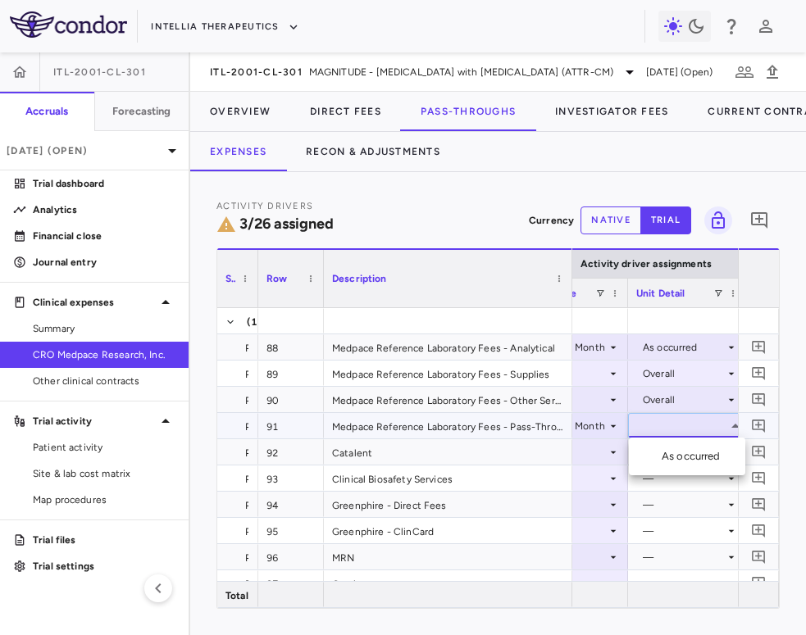
click at [694, 454] on div "As occurred" at bounding box center [694, 456] width 66 height 15
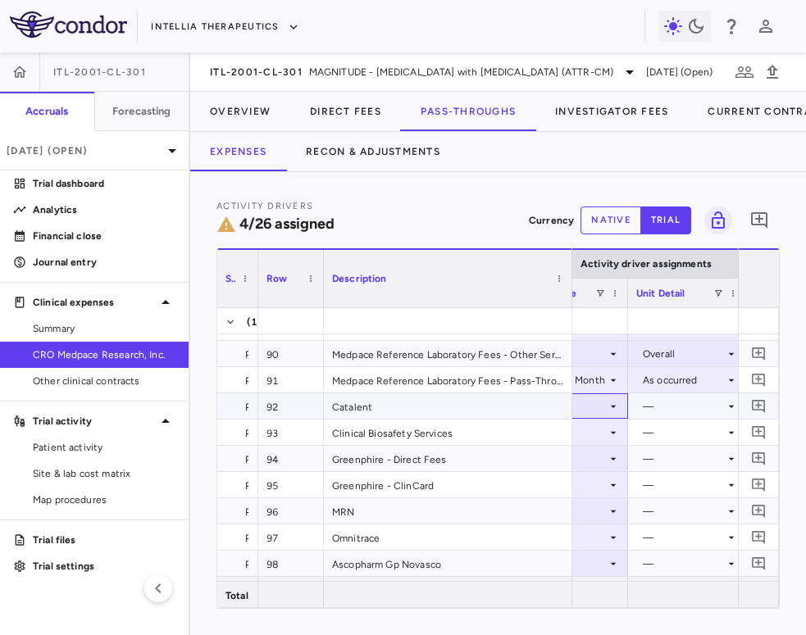
click at [621, 409] on div at bounding box center [576, 405] width 104 height 25
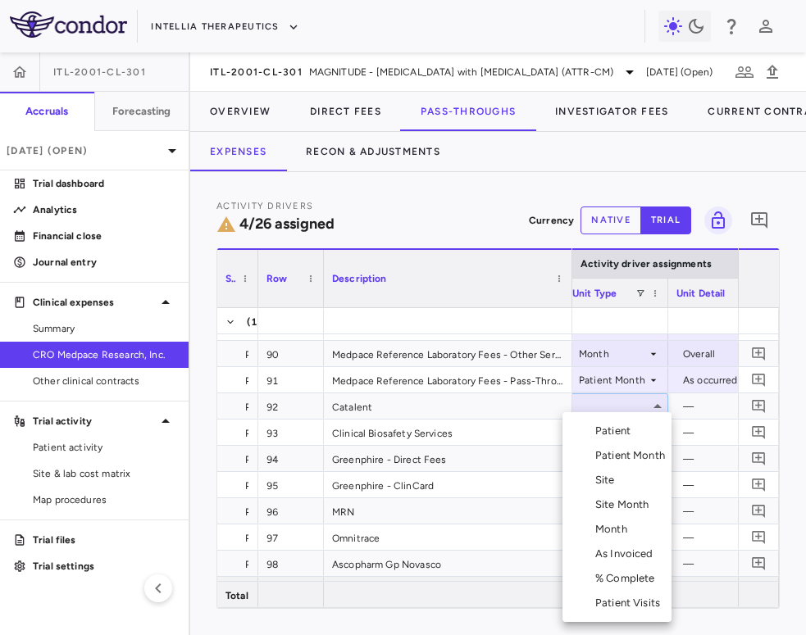
click at [625, 452] on div "Patient Month" at bounding box center [633, 455] width 76 height 15
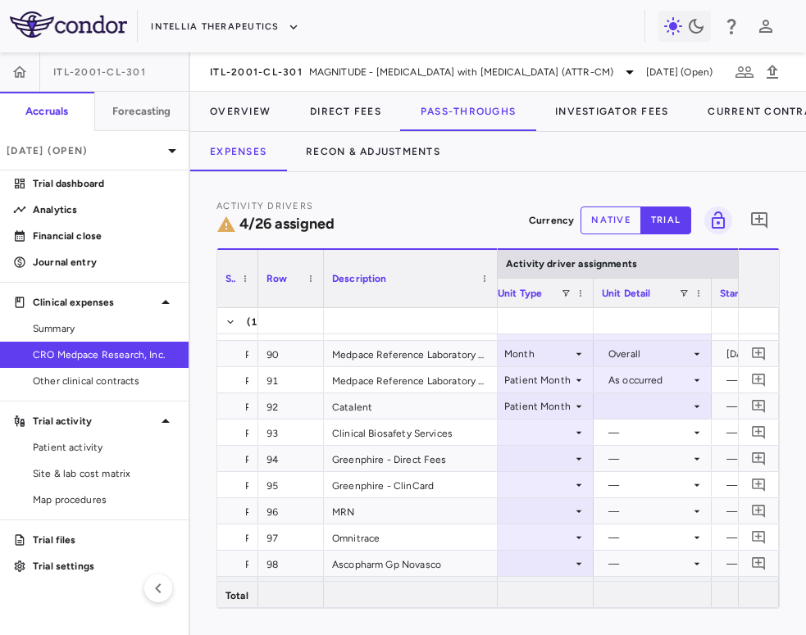
drag, startPoint x: 571, startPoint y: 289, endPoint x: 495, endPoint y: 302, distance: 76.5
click at [495, 302] on div at bounding box center [496, 278] width 7 height 57
click at [657, 415] on div at bounding box center [653, 406] width 102 height 24
click at [656, 443] on div "As occurred" at bounding box center [660, 437] width 66 height 15
click at [566, 426] on div at bounding box center [542, 433] width 88 height 24
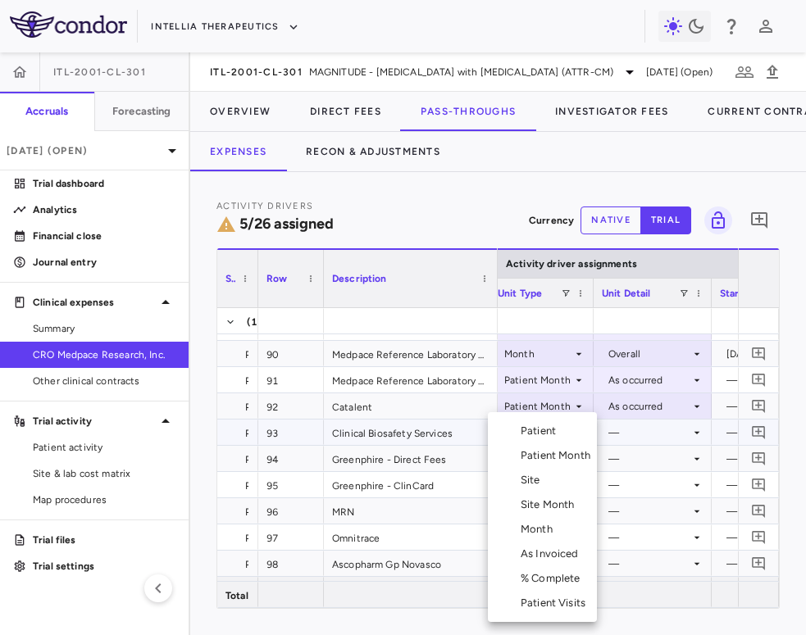
click at [552, 529] on div "Month" at bounding box center [540, 529] width 39 height 15
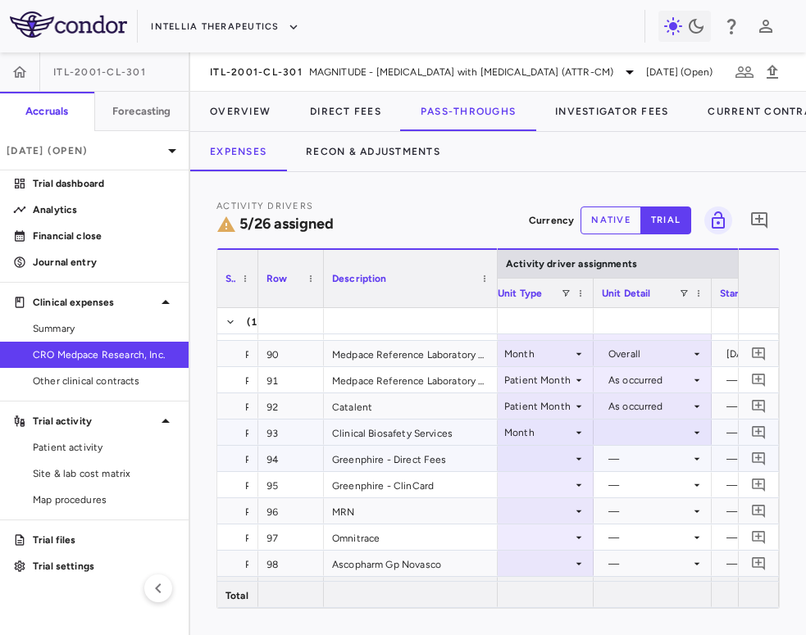
click at [639, 433] on div at bounding box center [653, 433] width 102 height 24
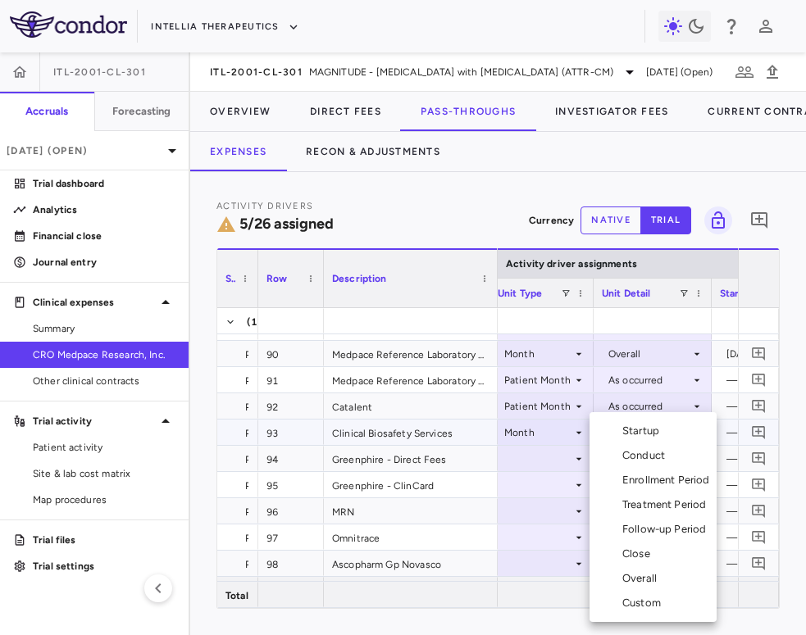
click at [639, 456] on div "Conduct" at bounding box center [646, 455] width 49 height 15
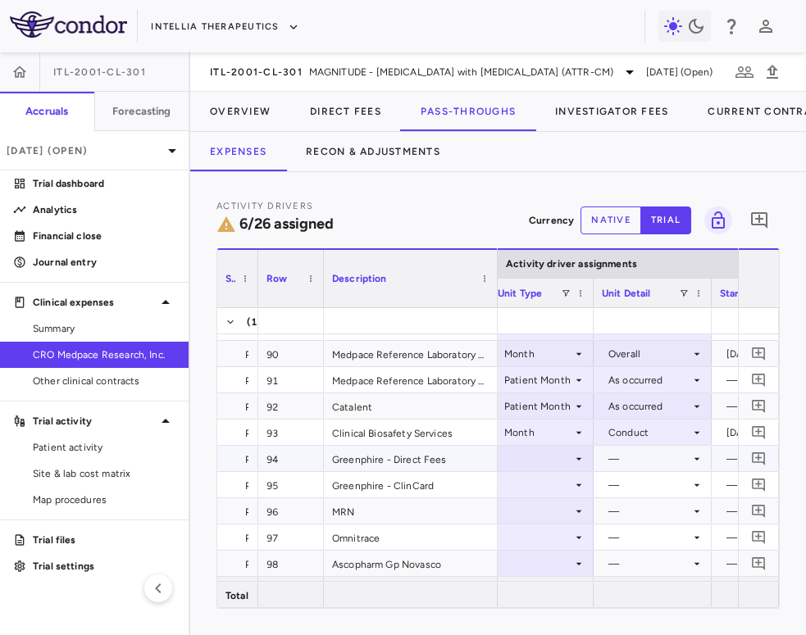
click at [553, 462] on div at bounding box center [542, 459] width 88 height 24
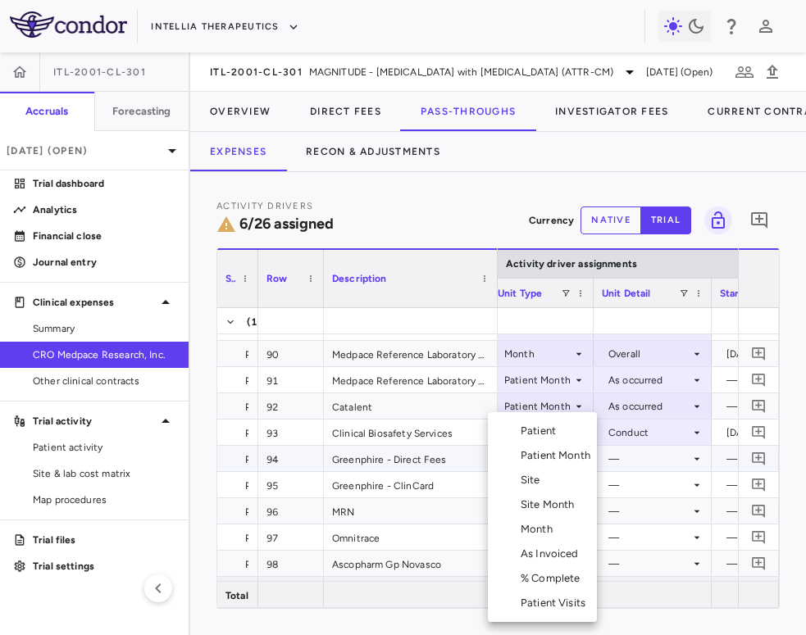
click at [553, 462] on div "Patient Month" at bounding box center [559, 455] width 76 height 15
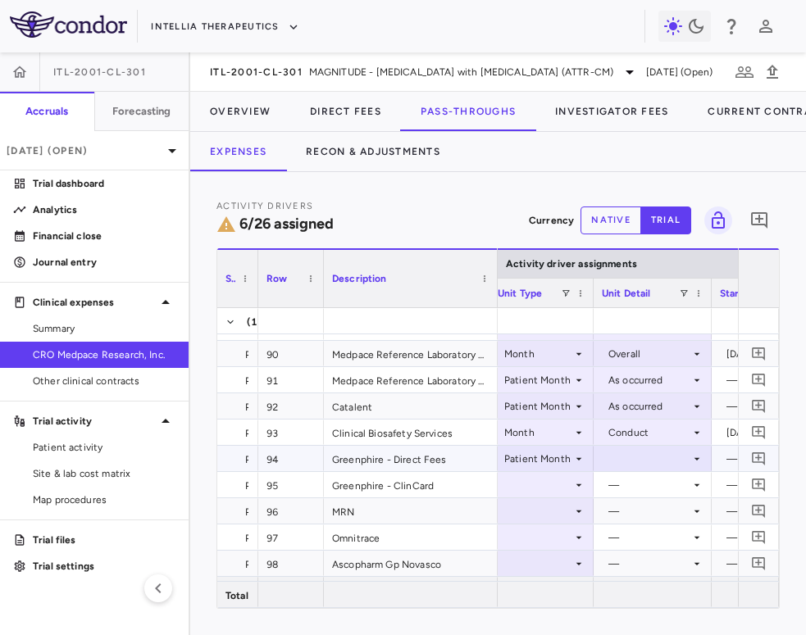
click at [619, 461] on div at bounding box center [653, 459] width 102 height 24
click at [624, 481] on li "As occurred" at bounding box center [652, 489] width 116 height 25
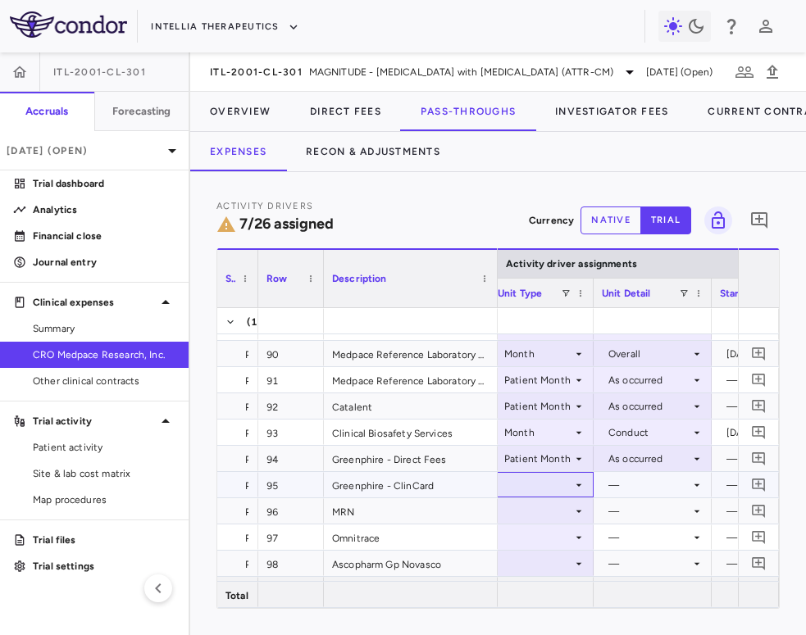
click at [554, 480] on div at bounding box center [542, 485] width 88 height 24
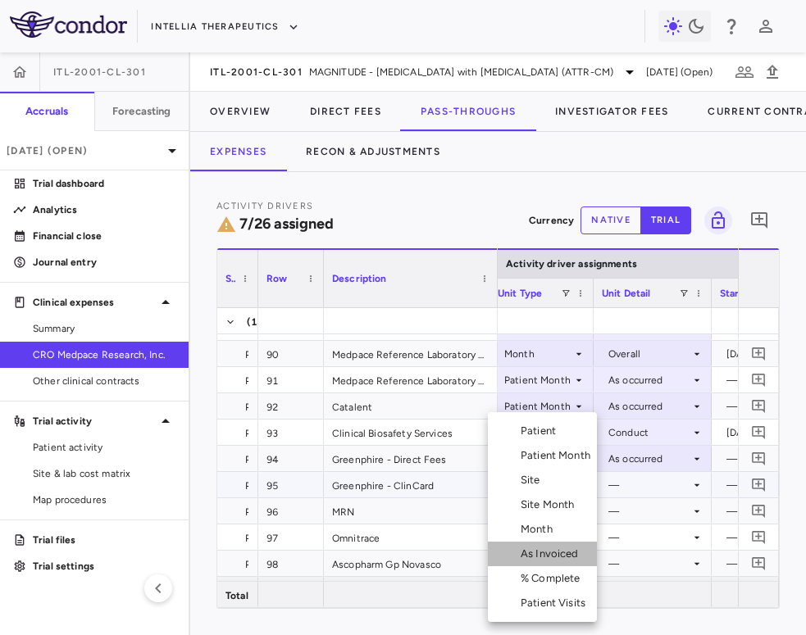
click at [554, 559] on div "As Invoiced" at bounding box center [553, 554] width 65 height 15
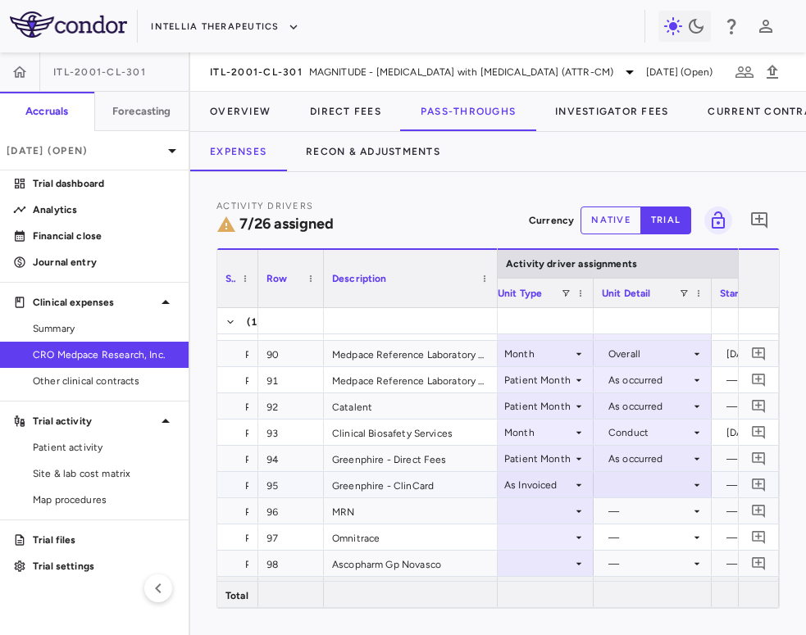
click at [645, 486] on div at bounding box center [653, 485] width 102 height 24
click at [645, 508] on div "As occurred" at bounding box center [660, 515] width 66 height 15
click at [558, 511] on div at bounding box center [542, 511] width 88 height 24
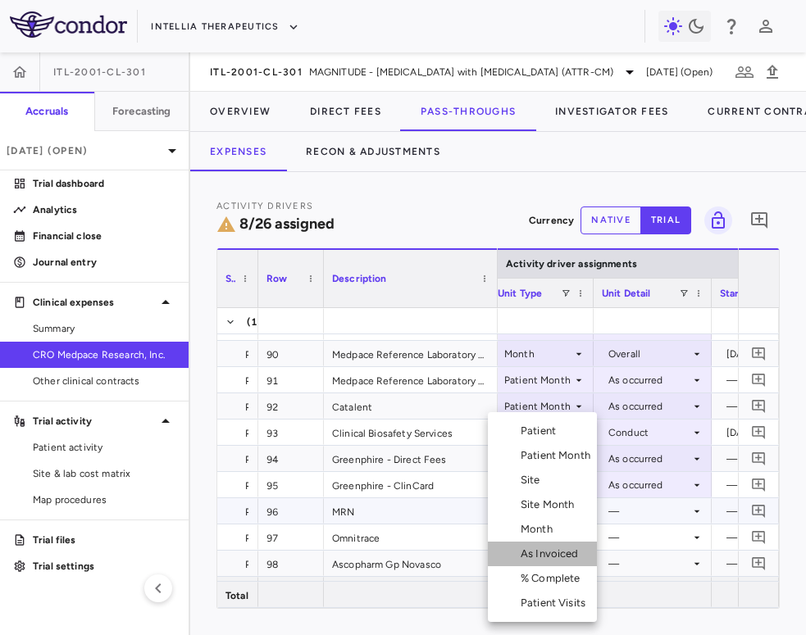
click at [563, 547] on div "As Invoiced" at bounding box center [553, 554] width 65 height 15
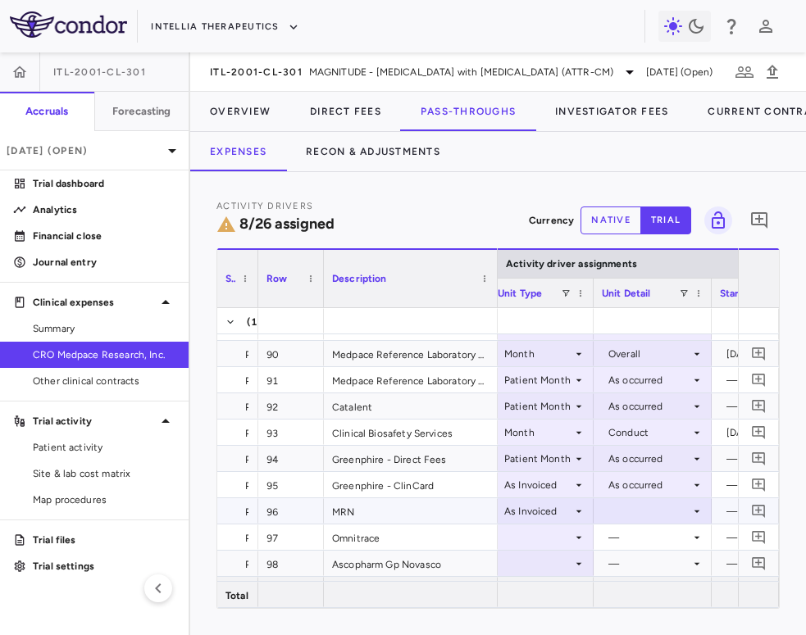
click at [652, 515] on div at bounding box center [653, 511] width 102 height 24
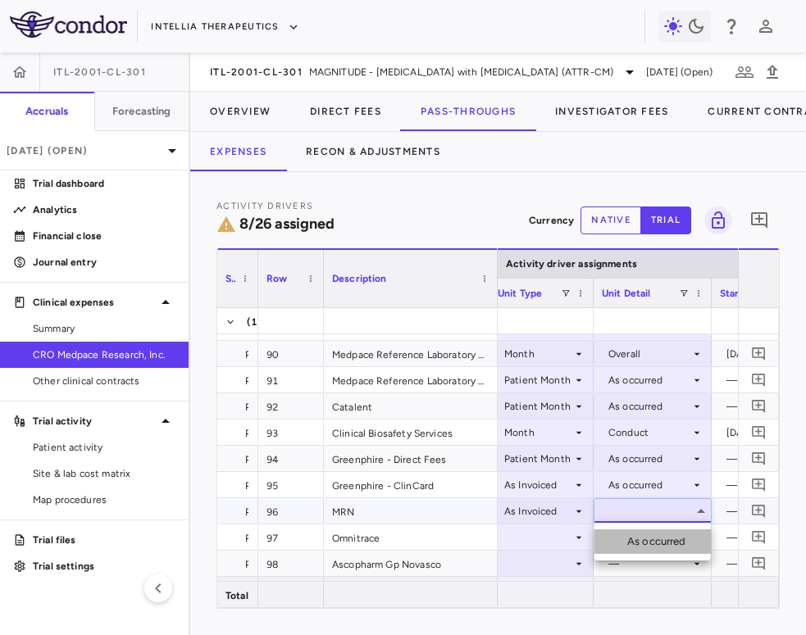
click at [646, 539] on div "As occurred" at bounding box center [660, 541] width 66 height 15
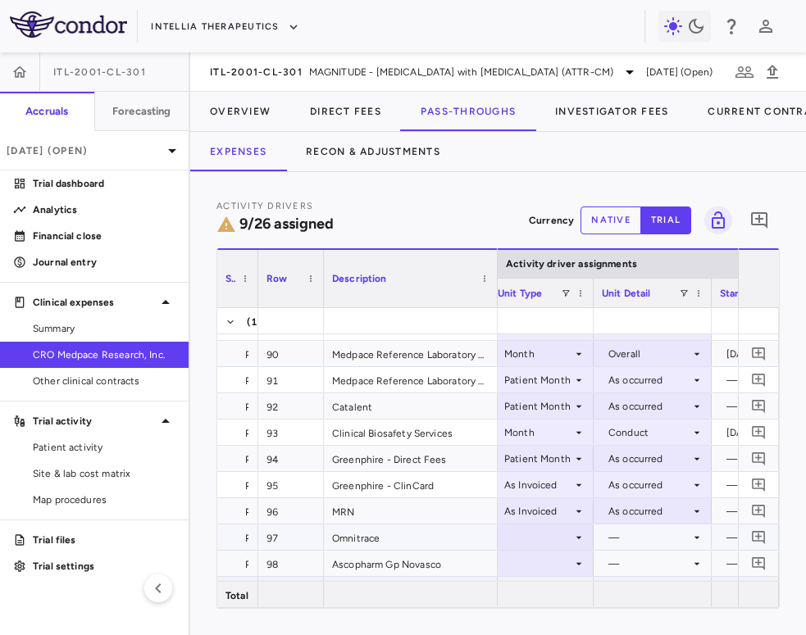
click at [544, 539] on div at bounding box center [542, 537] width 88 height 24
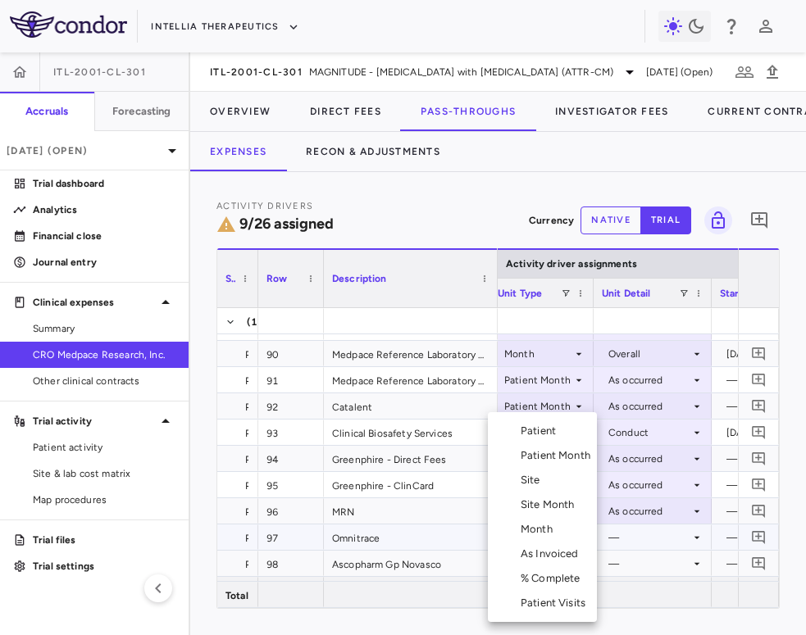
click at [548, 525] on div "Month" at bounding box center [540, 529] width 39 height 15
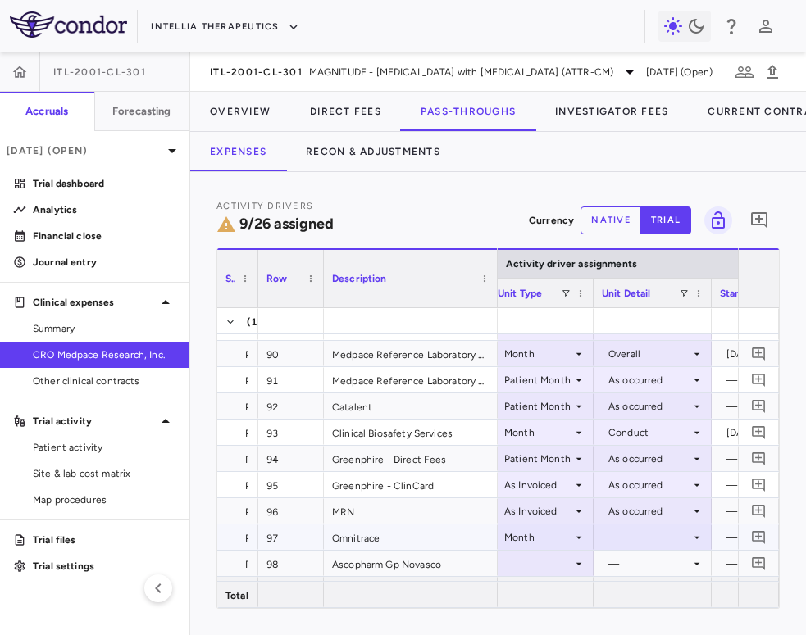
click at [634, 536] on div at bounding box center [653, 537] width 102 height 24
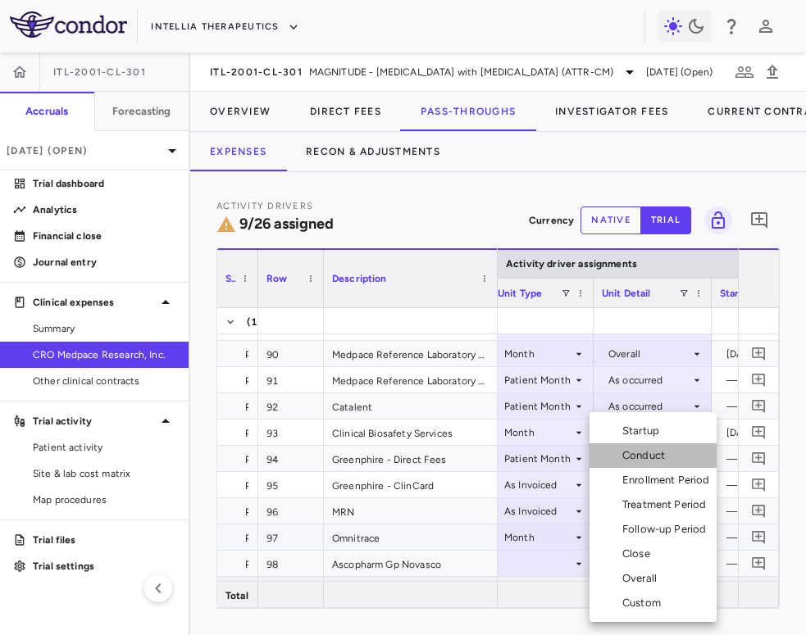
click at [646, 459] on div "Conduct" at bounding box center [646, 455] width 49 height 15
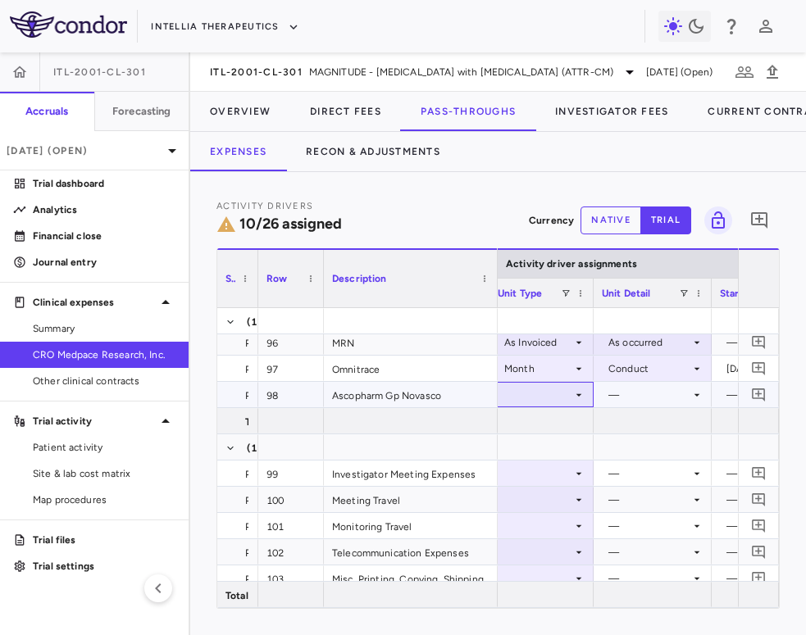
click at [535, 404] on div at bounding box center [542, 395] width 88 height 24
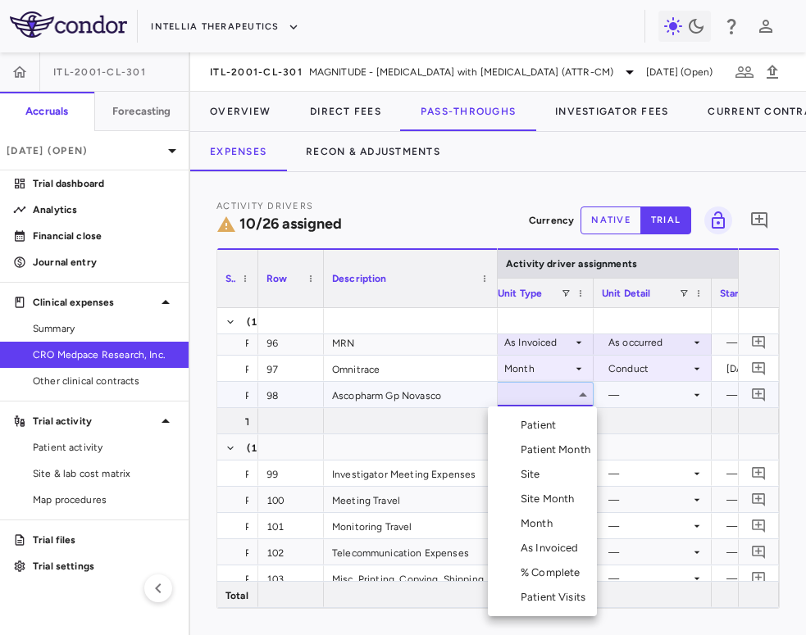
click at [540, 448] on div "Patient Month" at bounding box center [559, 450] width 76 height 15
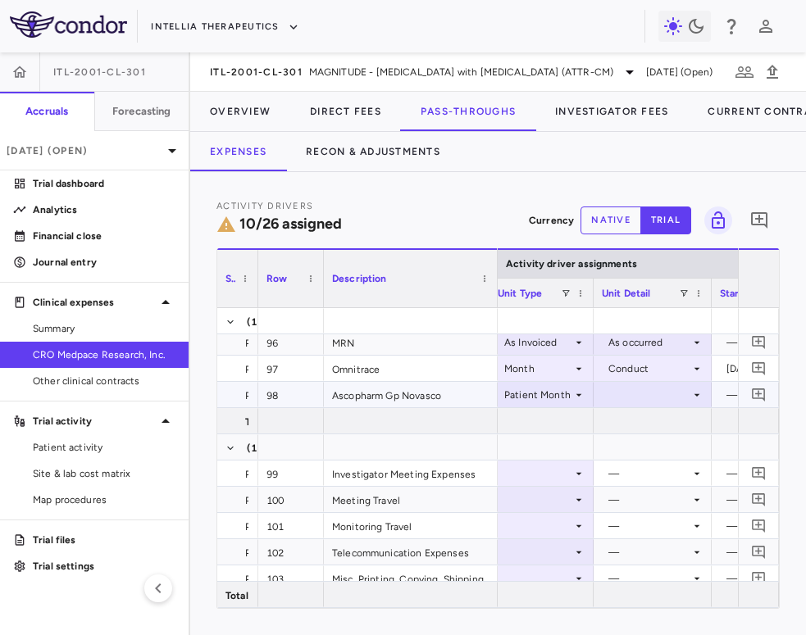
click at [639, 387] on div at bounding box center [653, 395] width 102 height 24
click at [639, 420] on div "As occurred" at bounding box center [660, 425] width 66 height 15
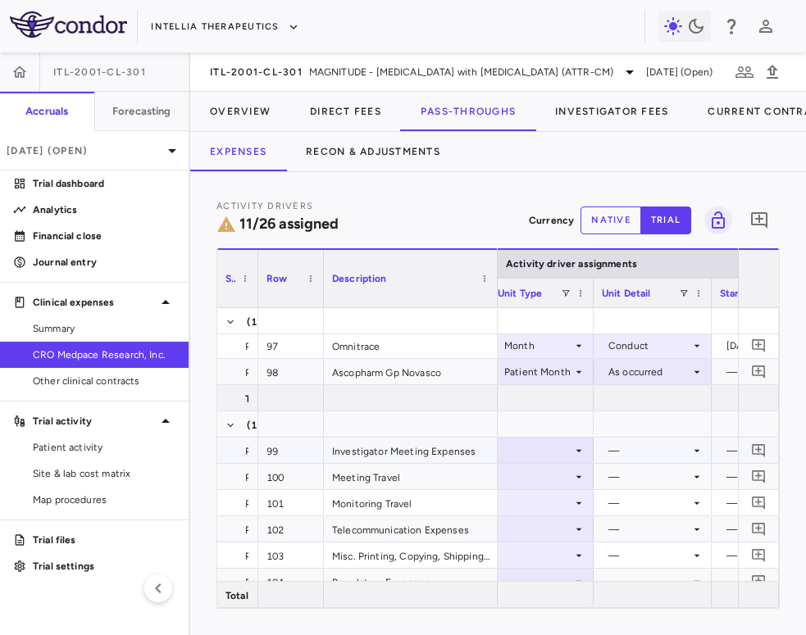
click at [555, 449] on div at bounding box center [542, 451] width 88 height 24
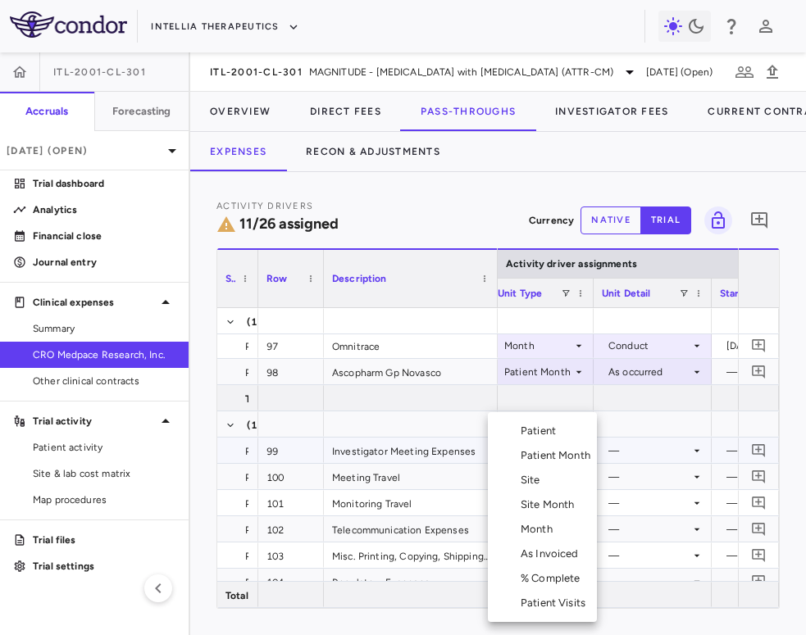
click at [555, 561] on div "As Invoiced" at bounding box center [553, 554] width 65 height 15
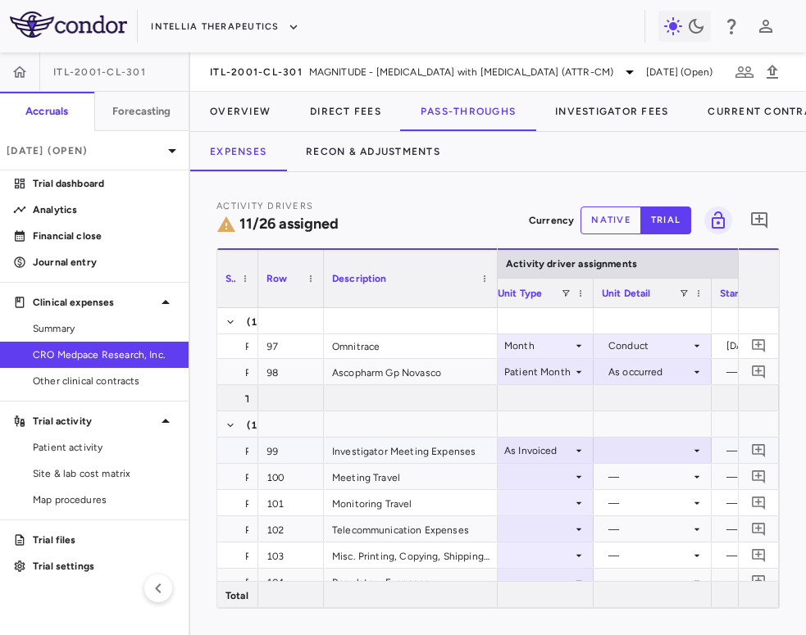
click at [661, 443] on div at bounding box center [653, 451] width 102 height 24
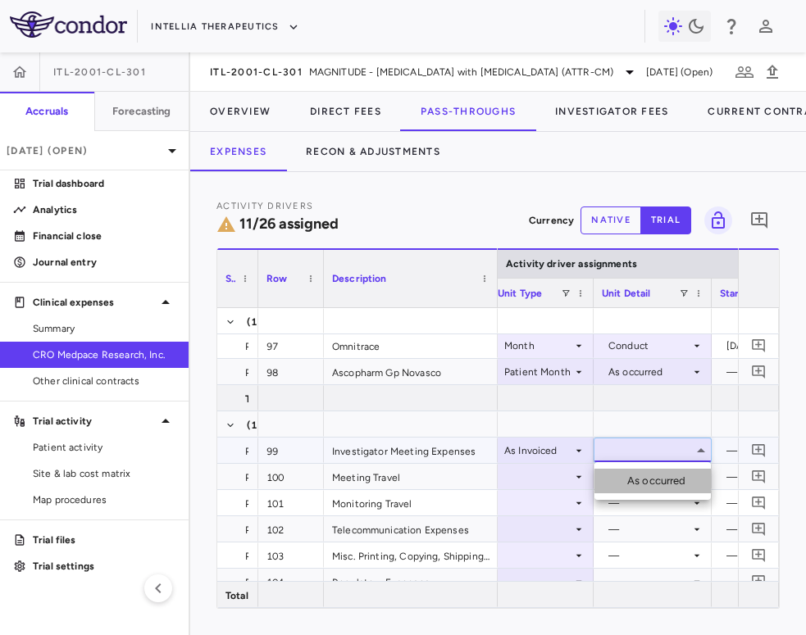
click at [653, 472] on li "As occurred" at bounding box center [652, 481] width 116 height 25
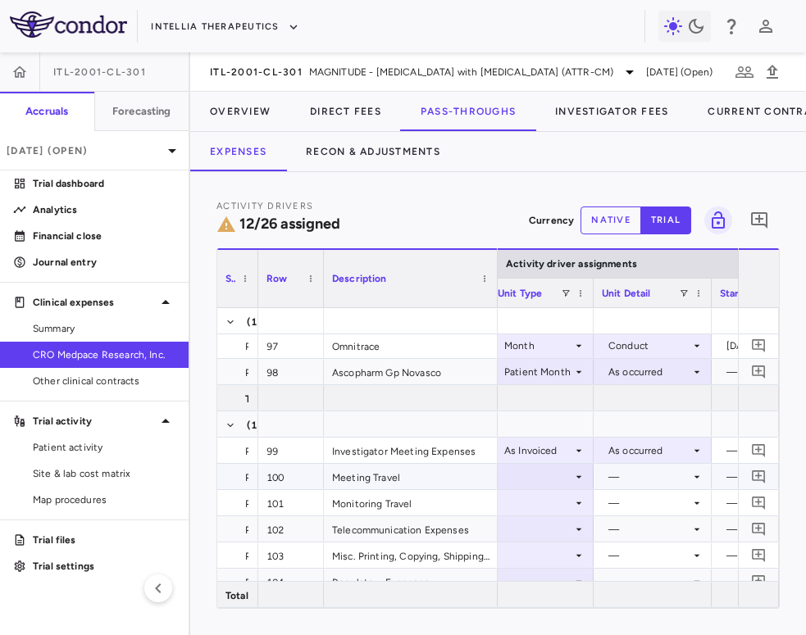
click at [533, 473] on div at bounding box center [542, 477] width 88 height 24
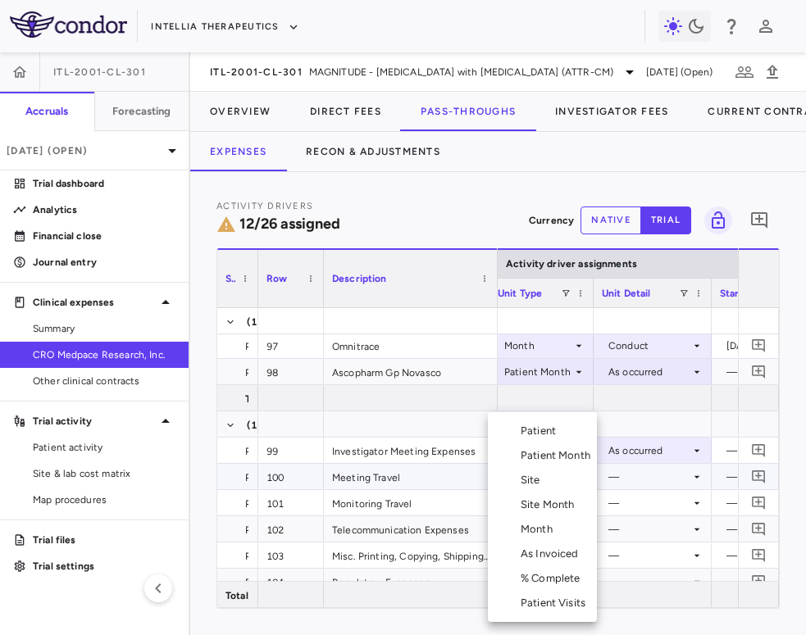
click at [545, 539] on li "Month" at bounding box center [542, 529] width 109 height 25
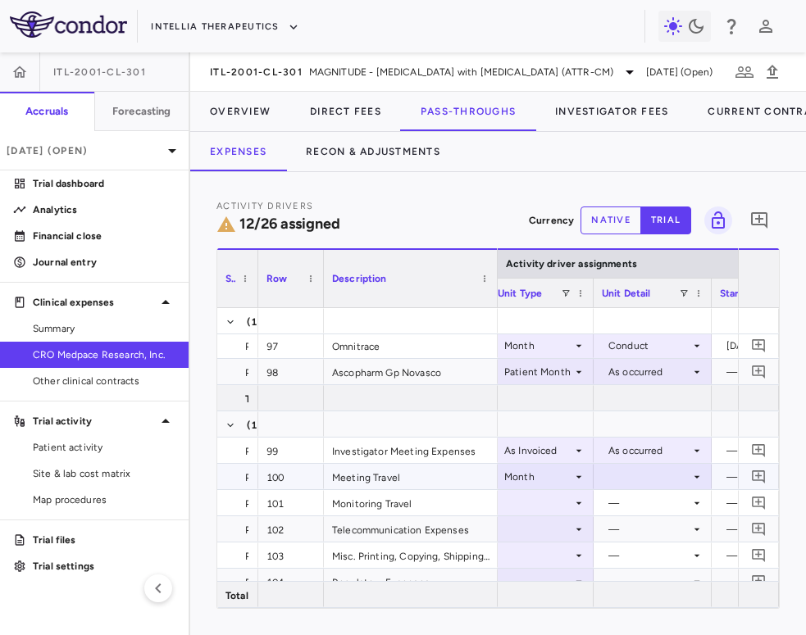
click at [640, 474] on div at bounding box center [653, 477] width 102 height 24
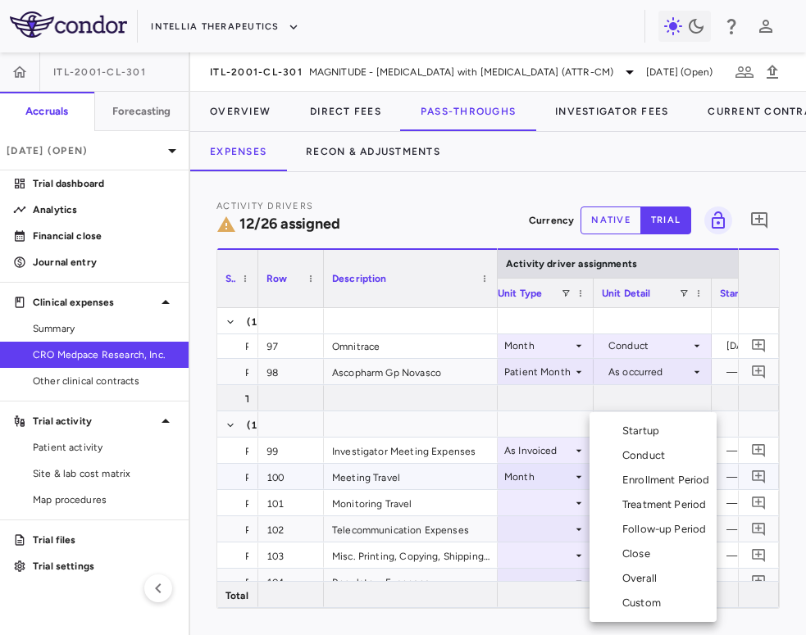
click at [642, 584] on div "Overall" at bounding box center [642, 578] width 41 height 15
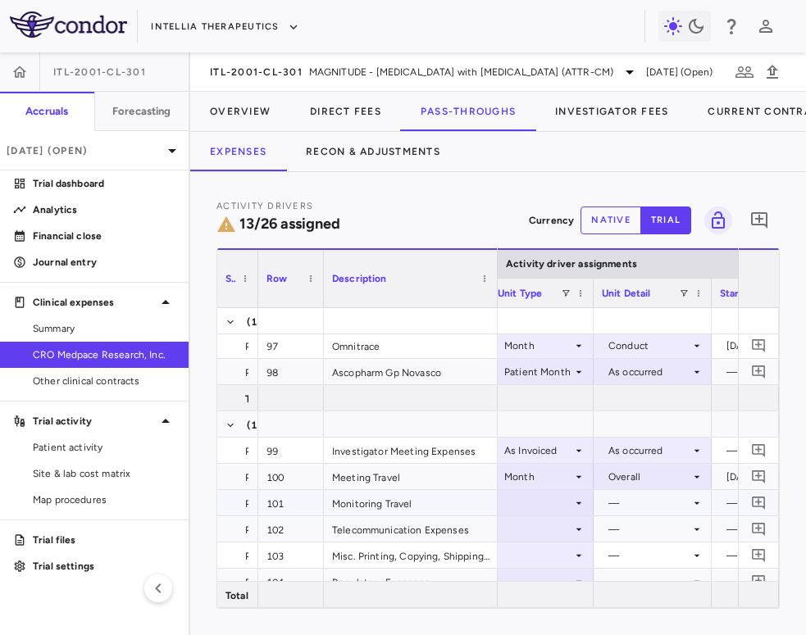
click at [571, 496] on div at bounding box center [542, 503] width 88 height 24
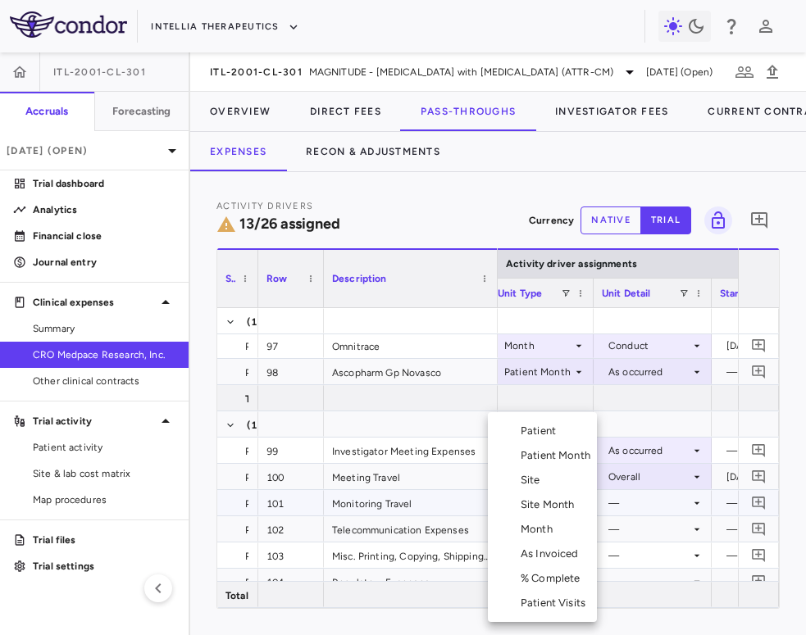
click at [573, 460] on div "Patient Month" at bounding box center [559, 455] width 76 height 15
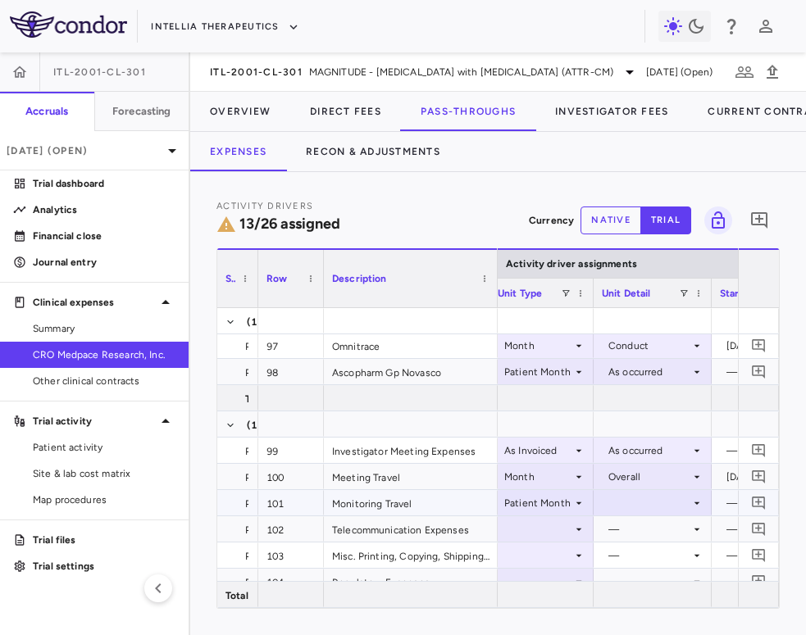
click at [639, 509] on div at bounding box center [653, 503] width 102 height 24
click at [641, 528] on div "As occurred" at bounding box center [660, 533] width 66 height 15
click at [549, 530] on div at bounding box center [542, 529] width 88 height 24
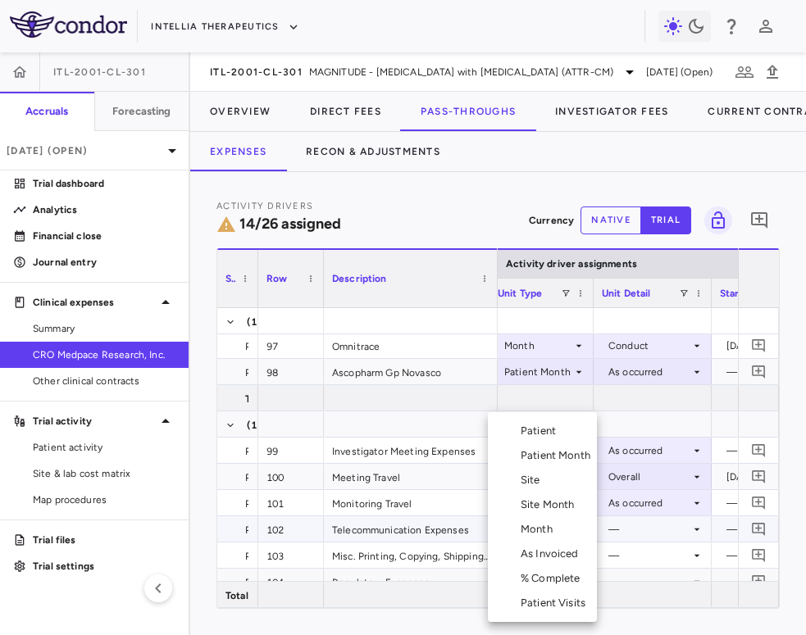
click at [553, 533] on div "Month" at bounding box center [540, 529] width 39 height 15
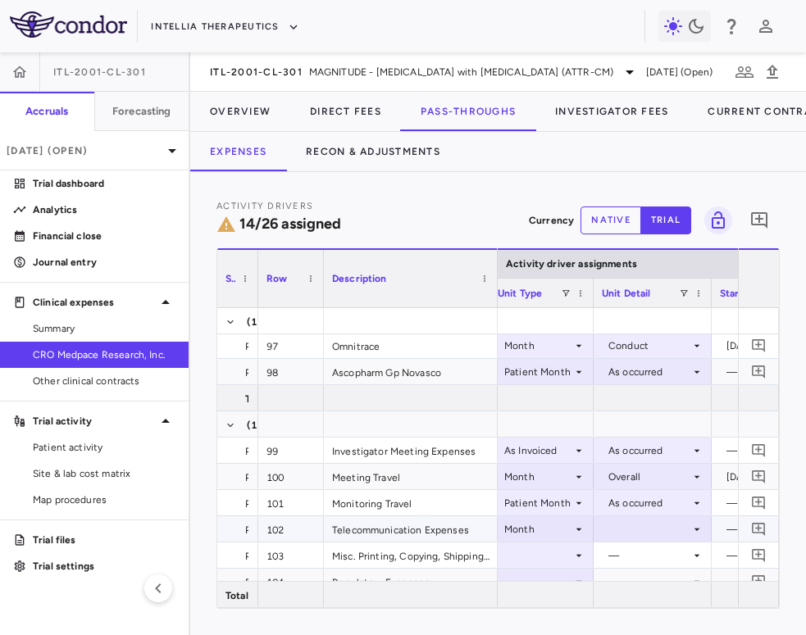
click at [647, 529] on div at bounding box center [653, 529] width 102 height 24
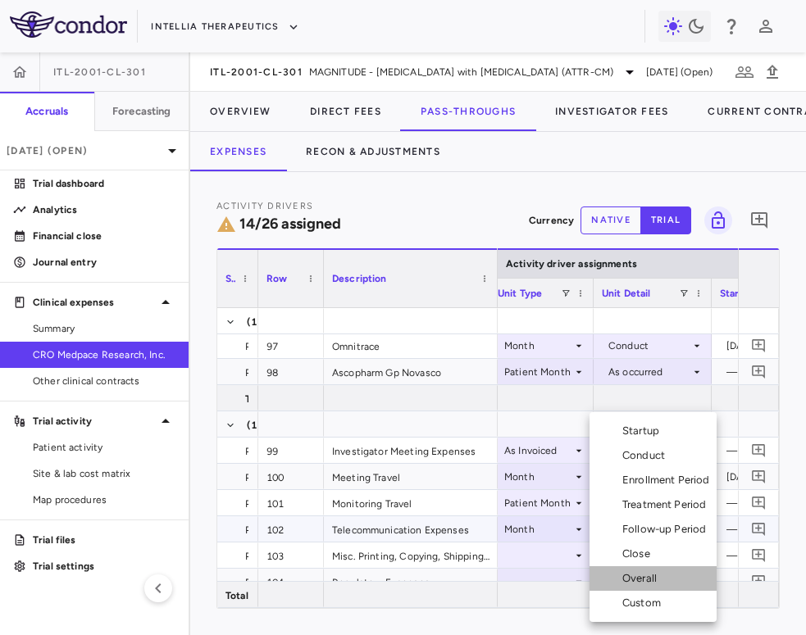
click at [648, 587] on li "Overall" at bounding box center [652, 578] width 127 height 25
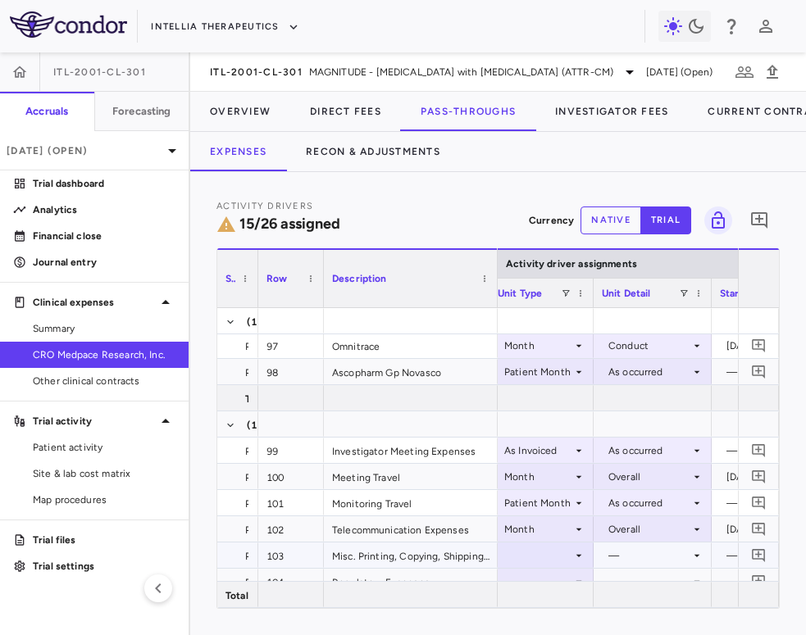
click at [561, 557] on div at bounding box center [542, 555] width 88 height 24
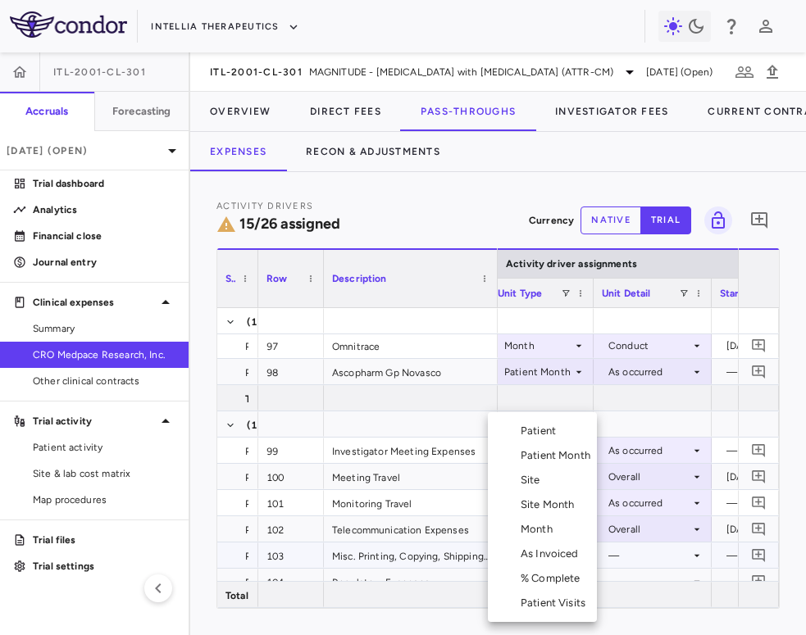
click at [561, 502] on div "Site Month" at bounding box center [551, 505] width 61 height 15
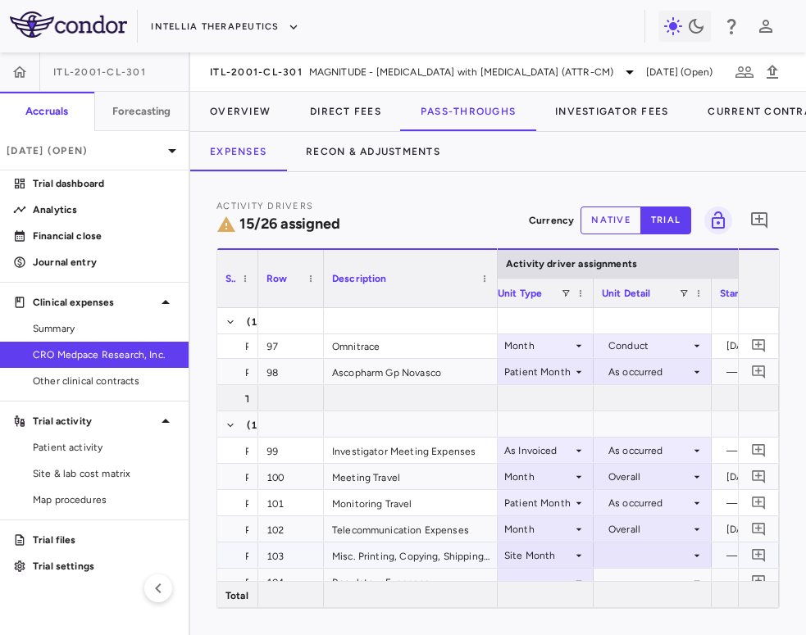
click at [625, 560] on div at bounding box center [653, 555] width 102 height 24
click at [643, 578] on div "As Initiated" at bounding box center [658, 578] width 63 height 15
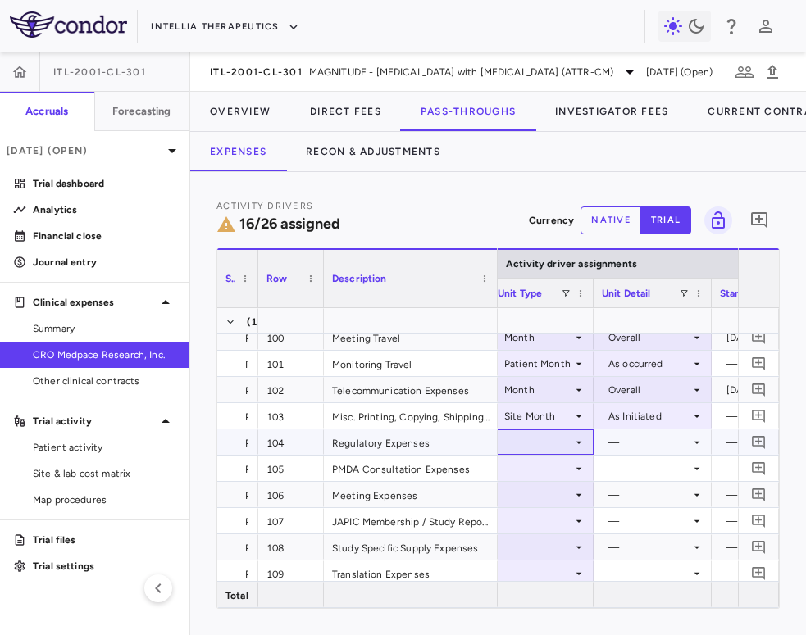
click at [545, 437] on div at bounding box center [542, 442] width 88 height 24
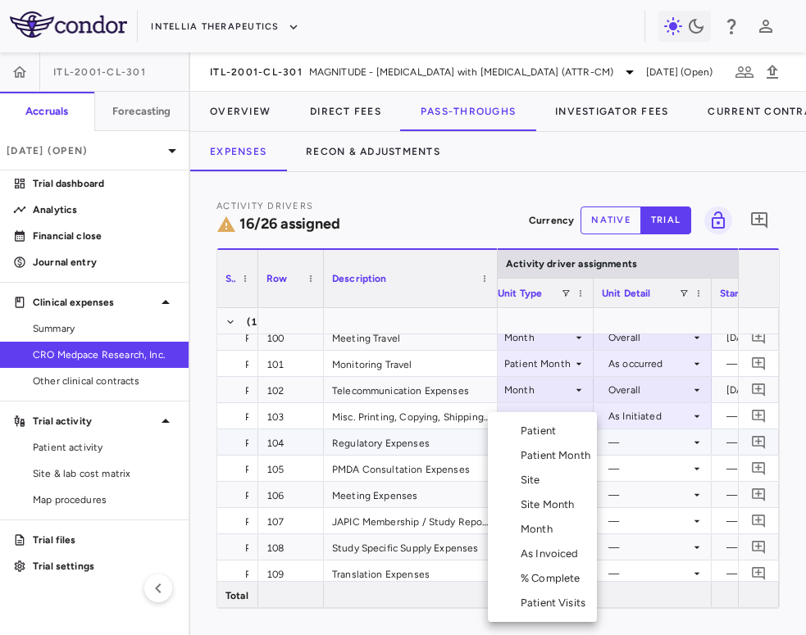
click at [548, 483] on li "Site" at bounding box center [542, 480] width 109 height 25
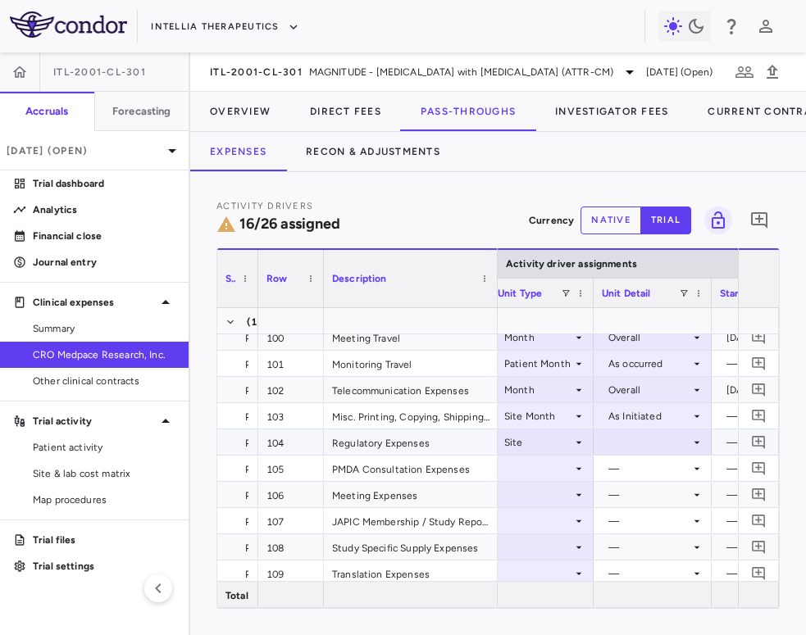
click at [639, 443] on div at bounding box center [653, 442] width 102 height 24
click at [640, 492] on div "Initiated" at bounding box center [651, 497] width 48 height 15
click at [565, 472] on div at bounding box center [542, 469] width 88 height 24
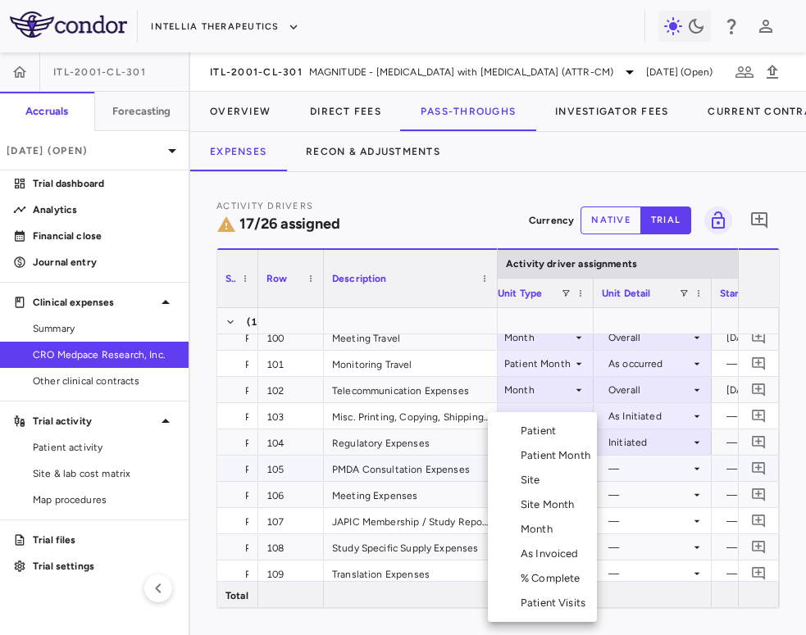
click at [557, 529] on div "Month" at bounding box center [540, 529] width 39 height 15
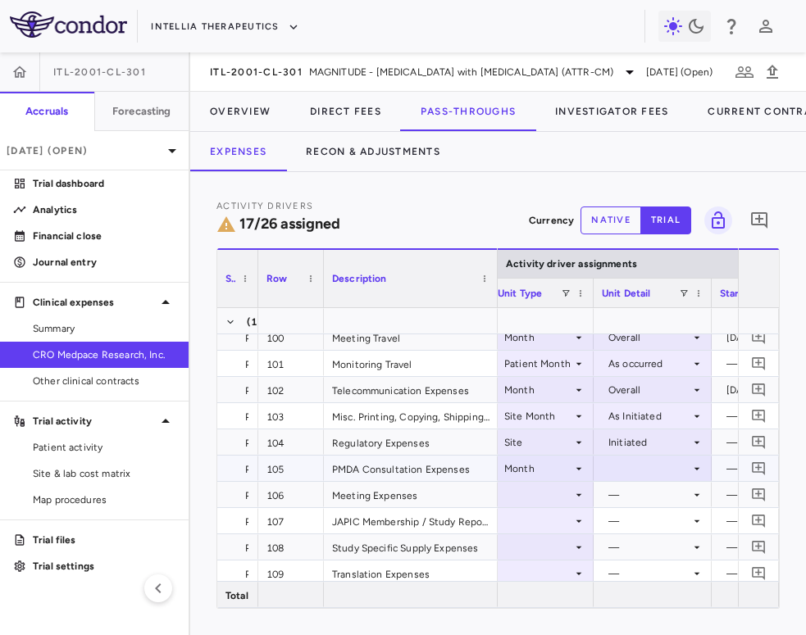
click at [629, 480] on div at bounding box center [652, 468] width 118 height 25
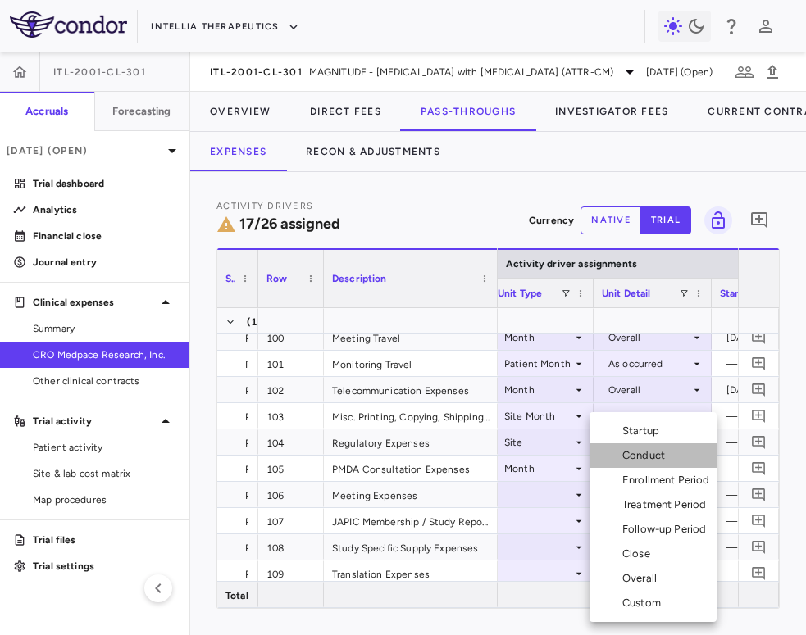
click at [644, 450] on div "Conduct" at bounding box center [646, 455] width 49 height 15
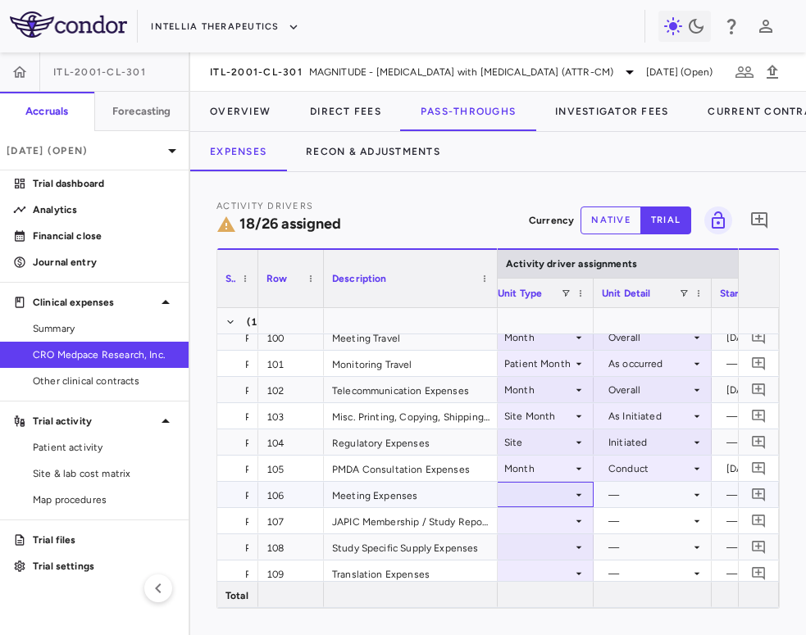
click at [561, 500] on div at bounding box center [542, 495] width 88 height 24
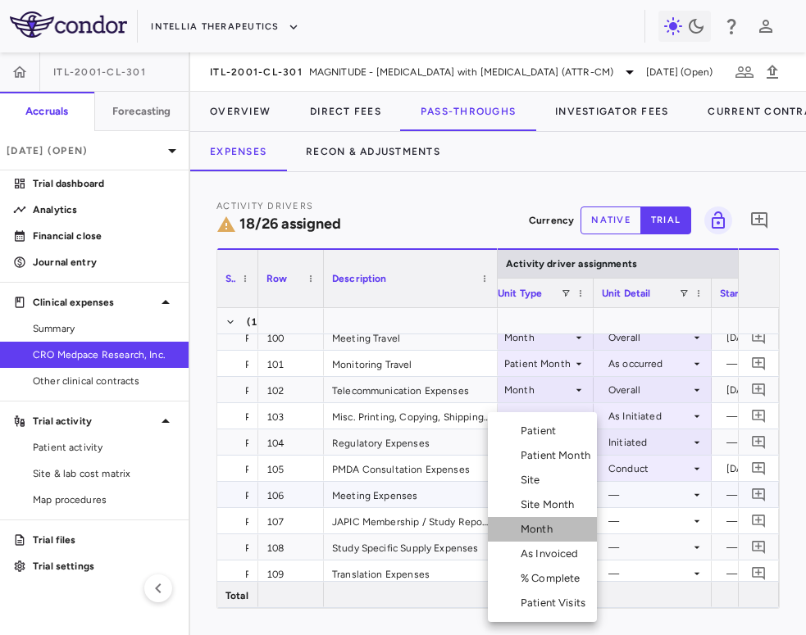
click at [561, 530] on li "Month" at bounding box center [542, 529] width 109 height 25
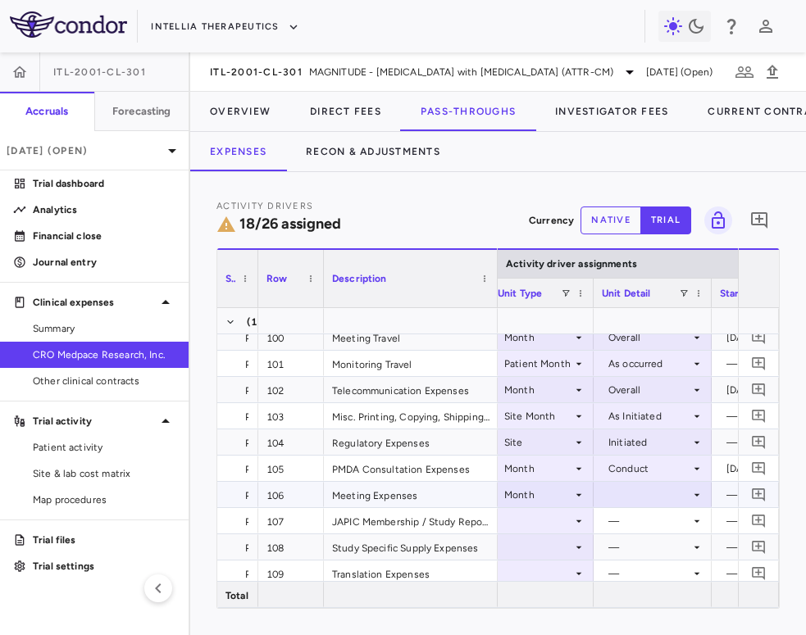
click at [638, 496] on div at bounding box center [653, 495] width 102 height 24
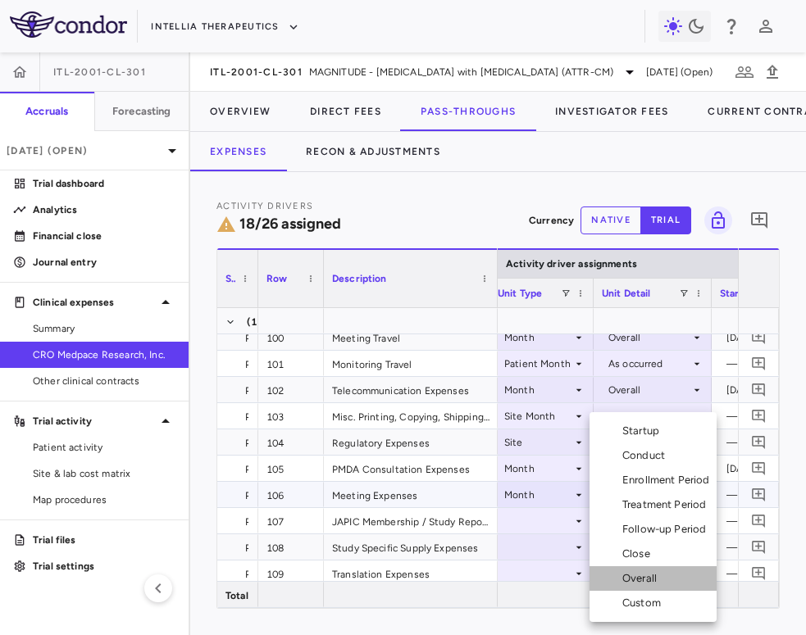
click at [639, 575] on div "Overall" at bounding box center [642, 578] width 41 height 15
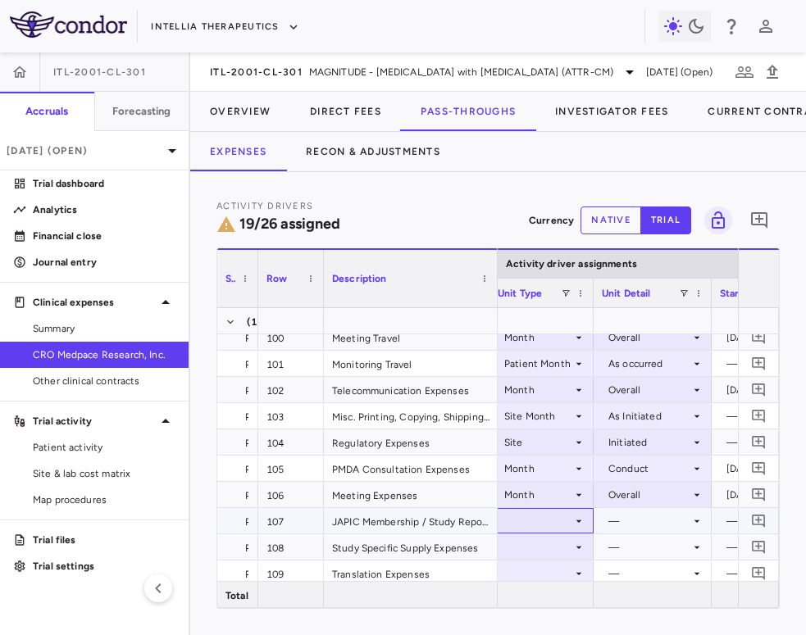
click at [566, 525] on div at bounding box center [542, 521] width 88 height 24
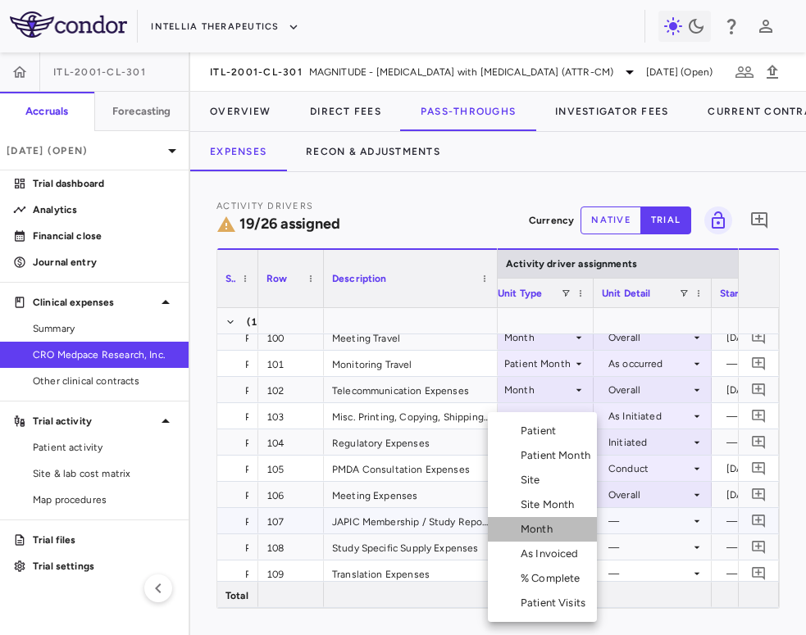
click at [569, 521] on li "Month" at bounding box center [542, 529] width 109 height 25
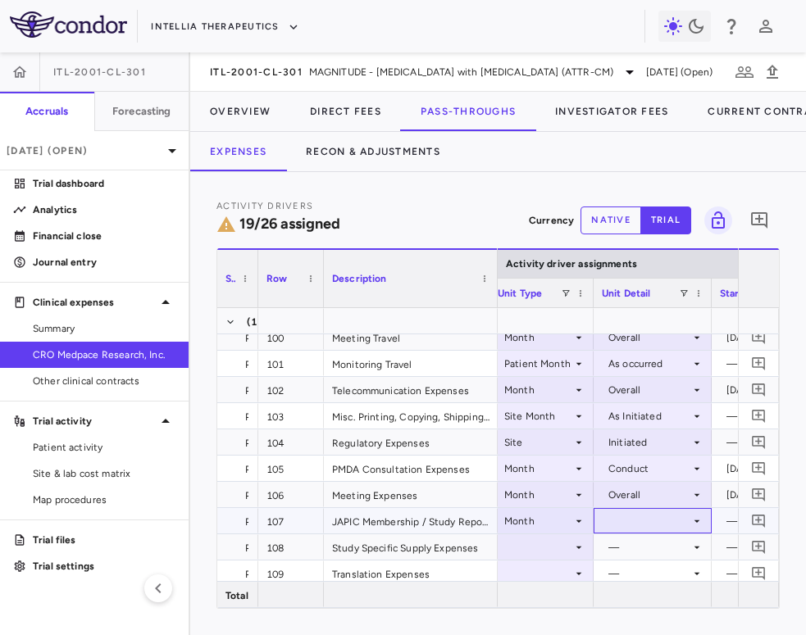
click at [642, 521] on div at bounding box center [653, 521] width 102 height 24
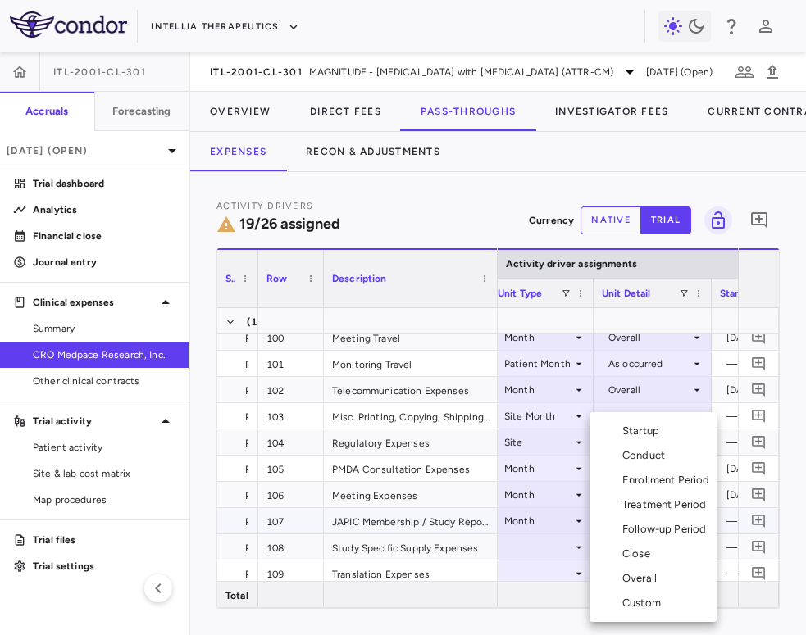
click at [664, 458] on div "Conduct" at bounding box center [646, 455] width 49 height 15
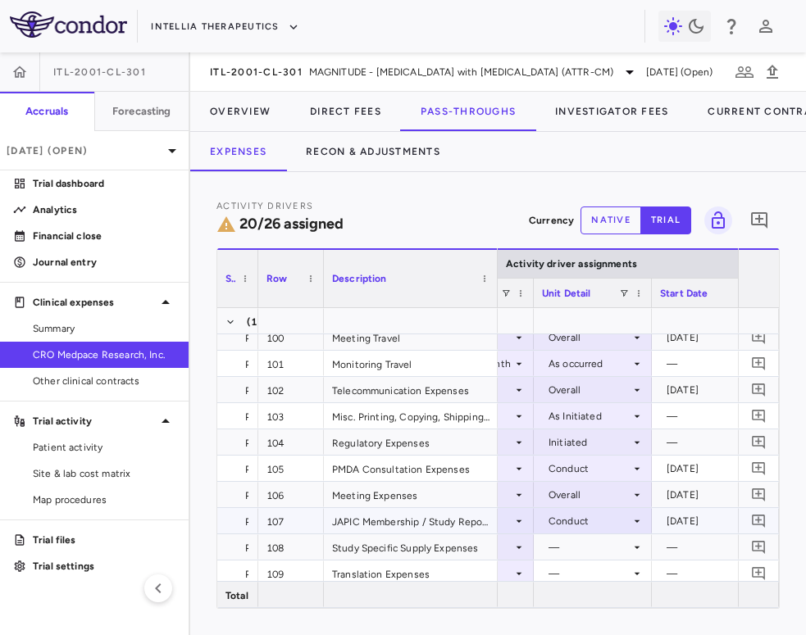
scroll to position [0, 1148]
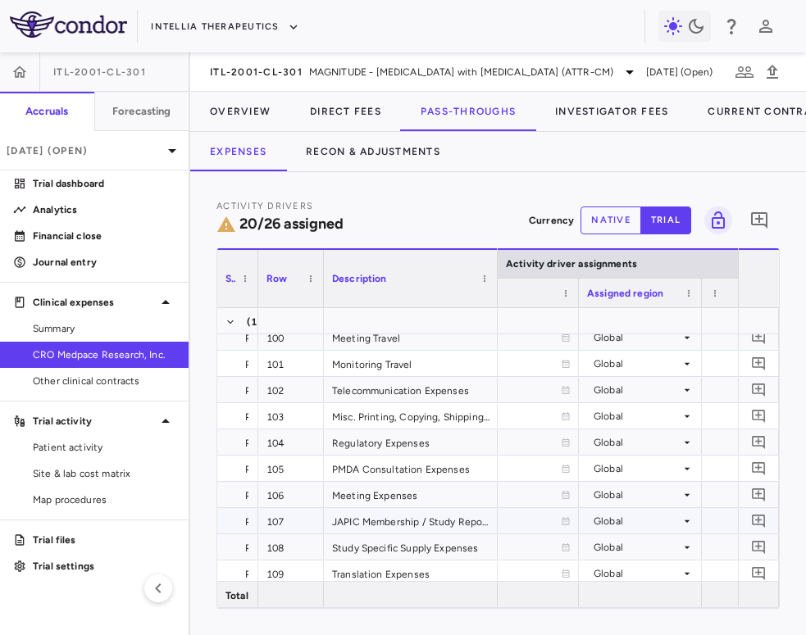
click at [639, 522] on div "Global" at bounding box center [636, 521] width 87 height 26
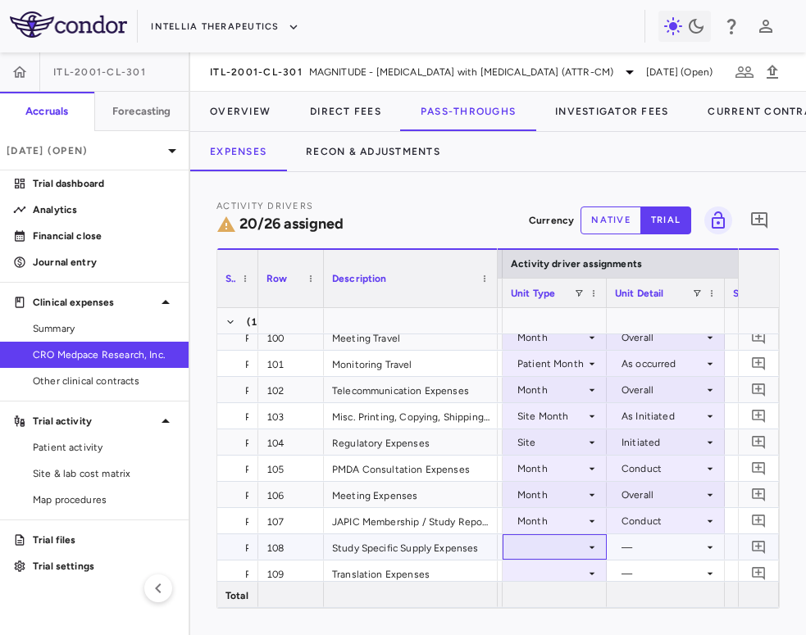
click at [549, 548] on div at bounding box center [555, 547] width 88 height 24
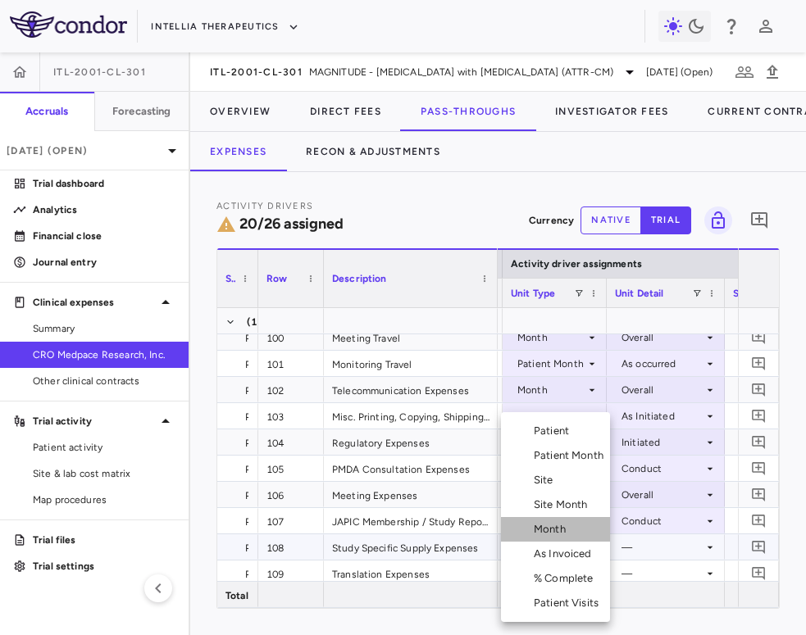
click at [563, 531] on div "Month" at bounding box center [553, 529] width 39 height 15
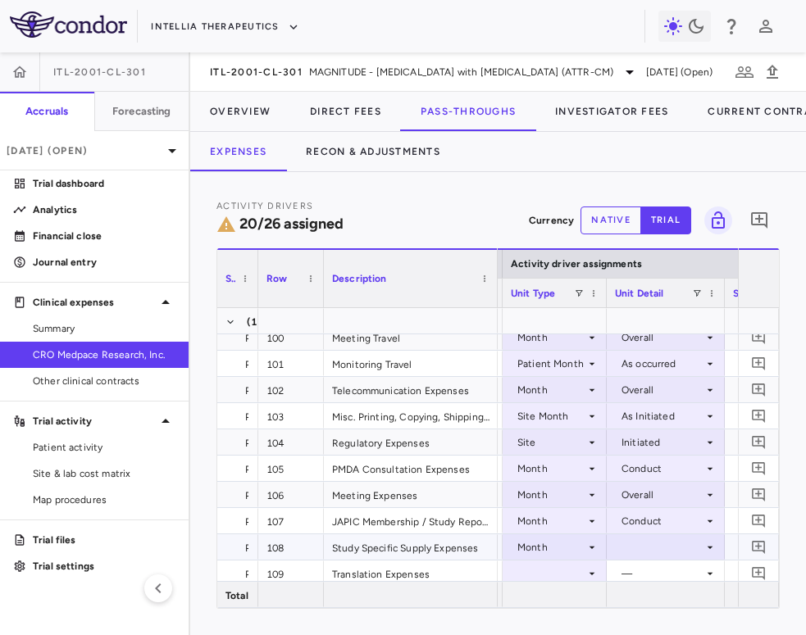
click at [650, 550] on div at bounding box center [666, 547] width 102 height 24
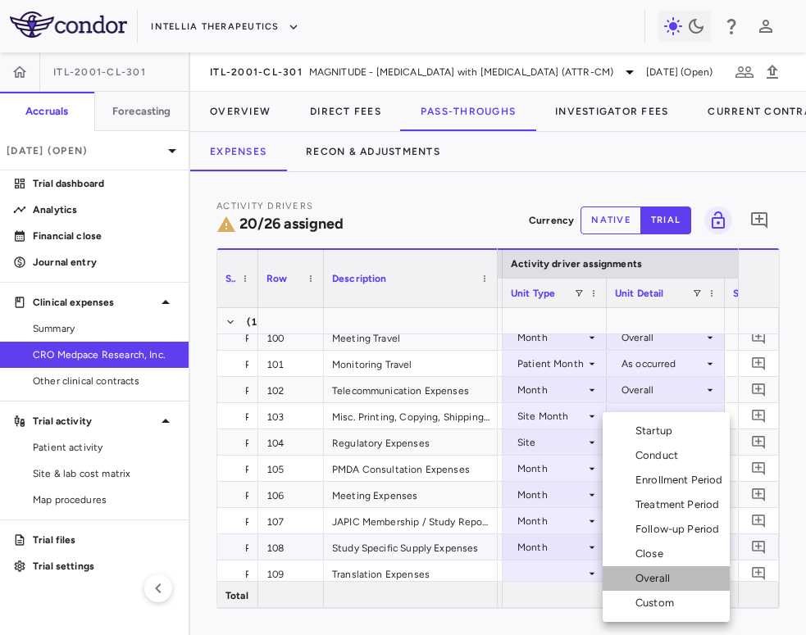
click at [668, 581] on div "Overall" at bounding box center [655, 578] width 41 height 15
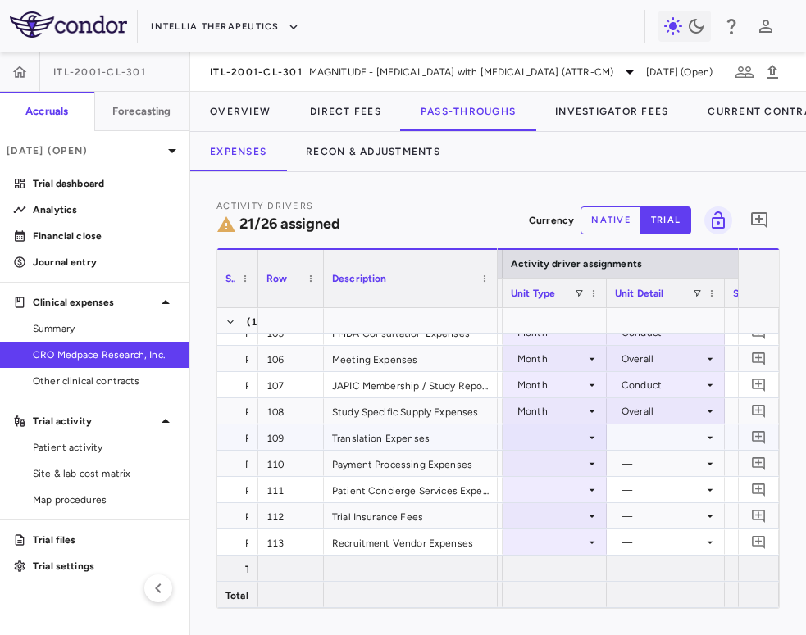
click at [572, 442] on div at bounding box center [555, 437] width 88 height 24
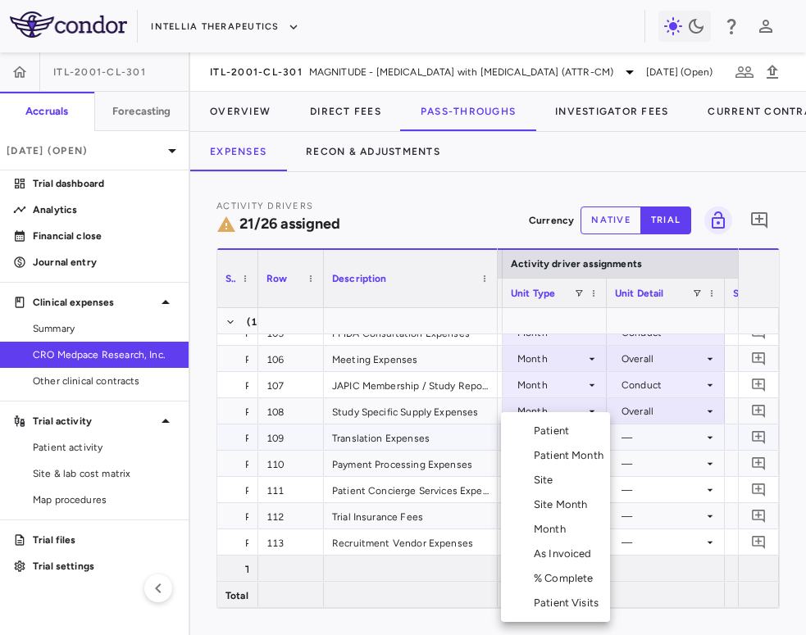
click at [565, 530] on div "Month" at bounding box center [553, 529] width 39 height 15
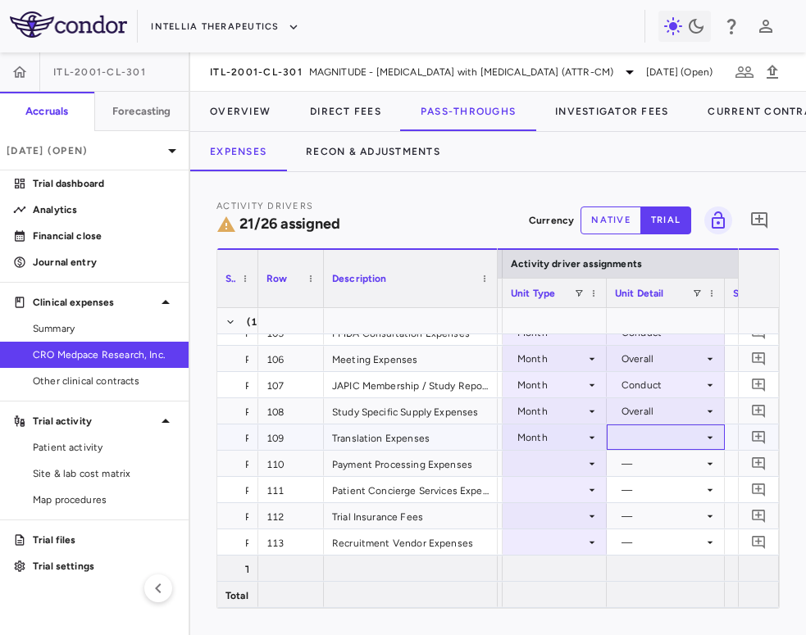
click at [668, 437] on div at bounding box center [666, 437] width 102 height 24
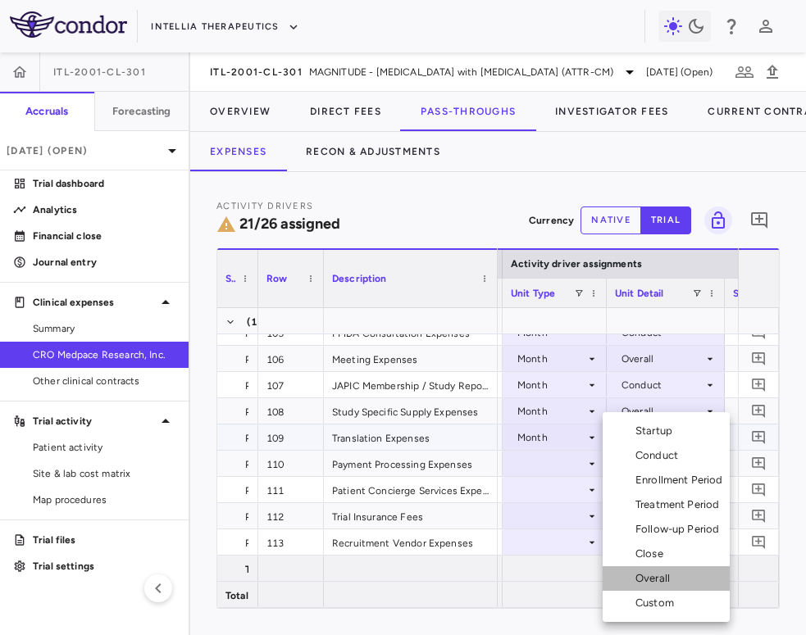
click at [664, 573] on div "Overall" at bounding box center [655, 578] width 41 height 15
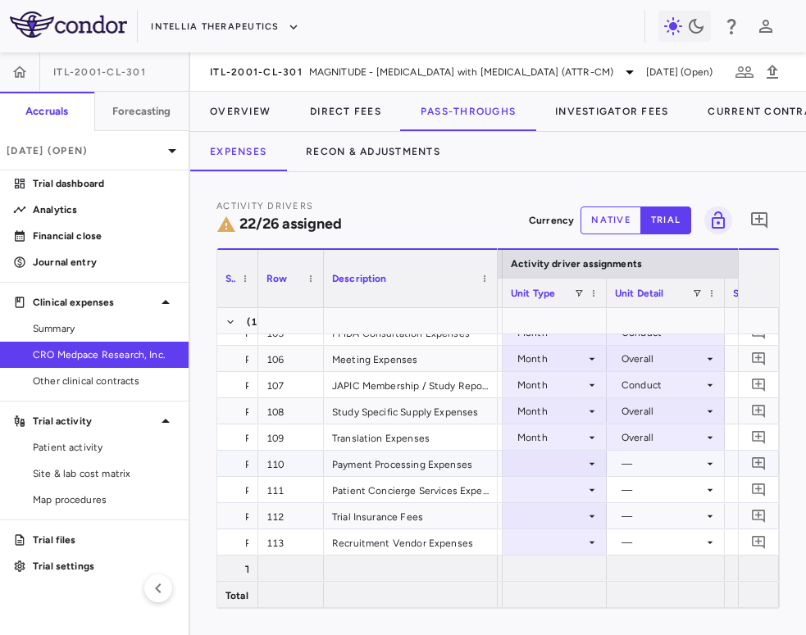
click at [575, 465] on div at bounding box center [555, 464] width 88 height 24
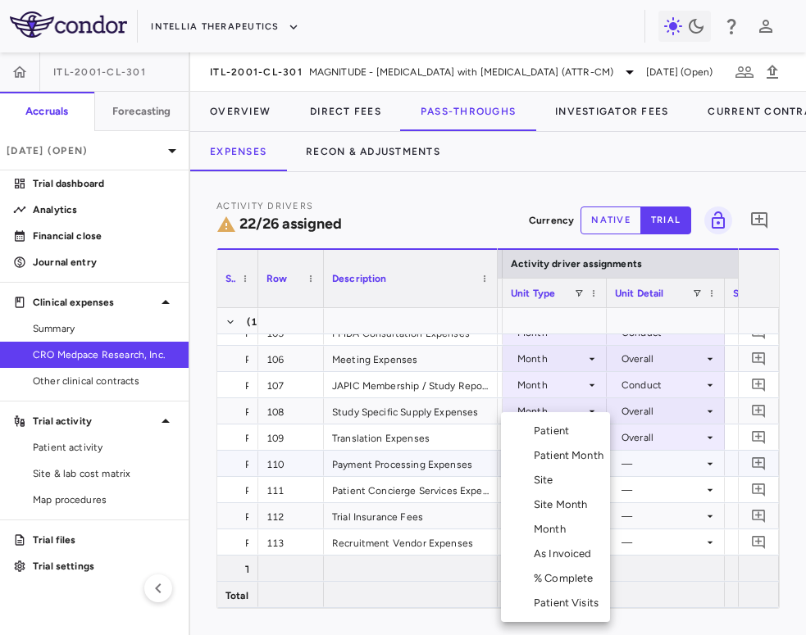
click at [565, 529] on div "Month" at bounding box center [553, 529] width 39 height 15
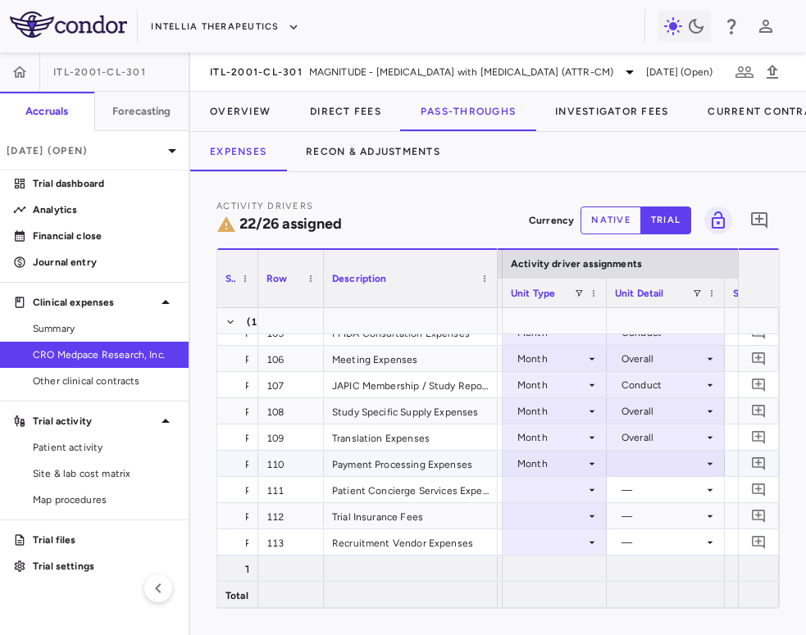
click at [659, 469] on div at bounding box center [666, 464] width 102 height 24
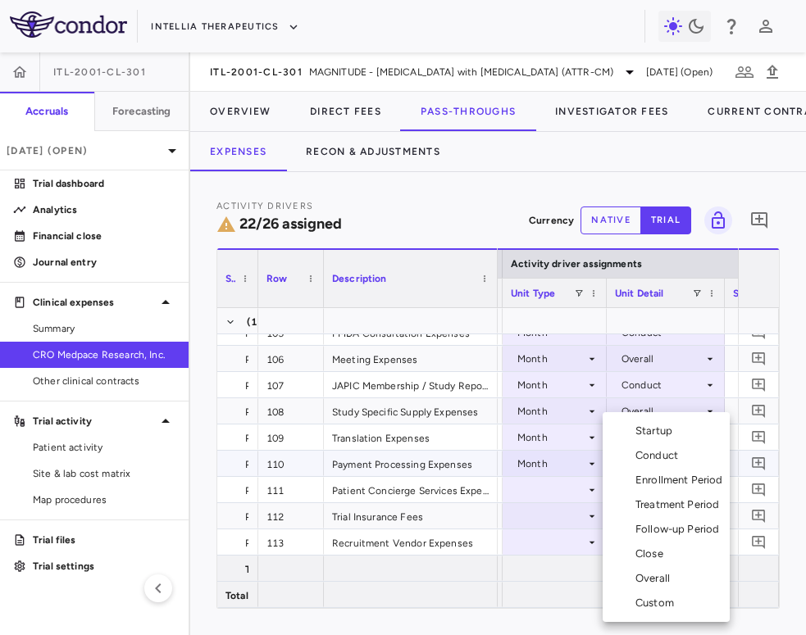
click at [665, 575] on div "Overall" at bounding box center [655, 578] width 41 height 15
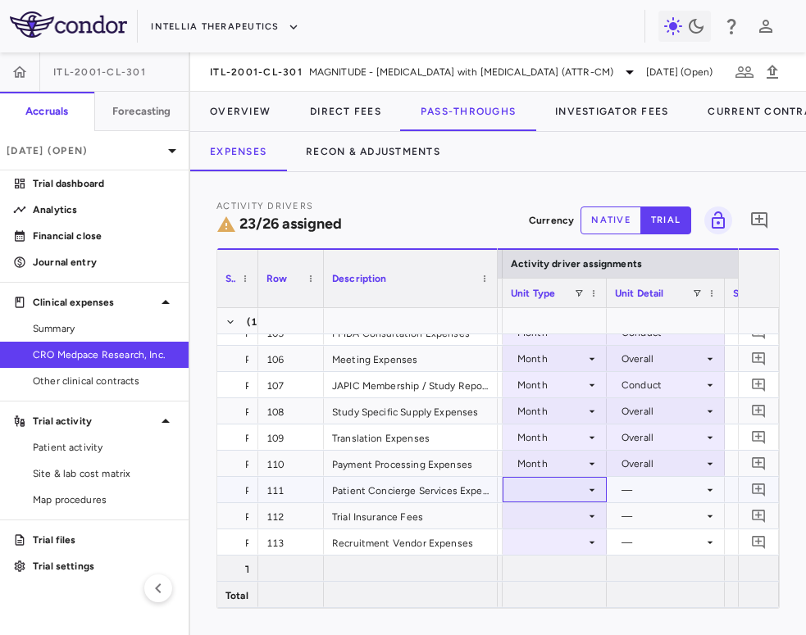
click at [579, 484] on div at bounding box center [555, 490] width 88 height 24
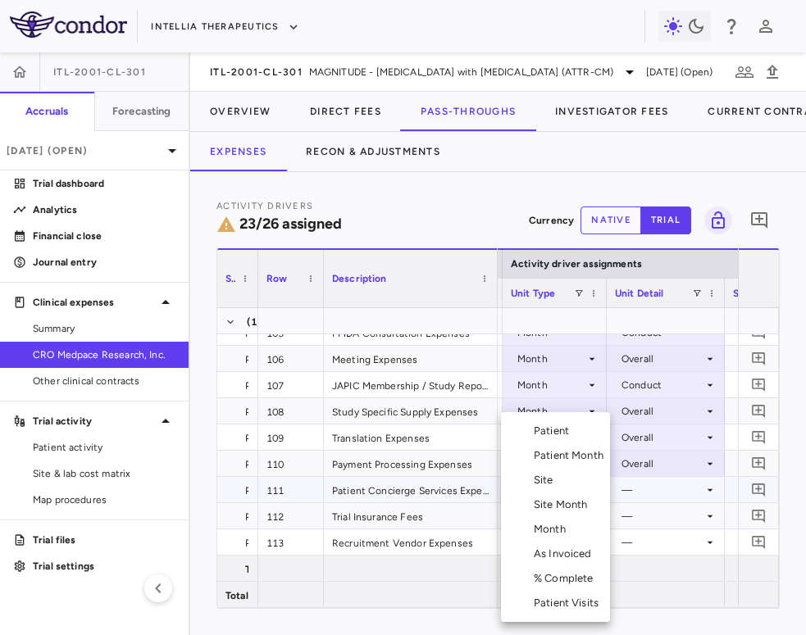
click at [579, 457] on div "Patient Month" at bounding box center [572, 455] width 76 height 15
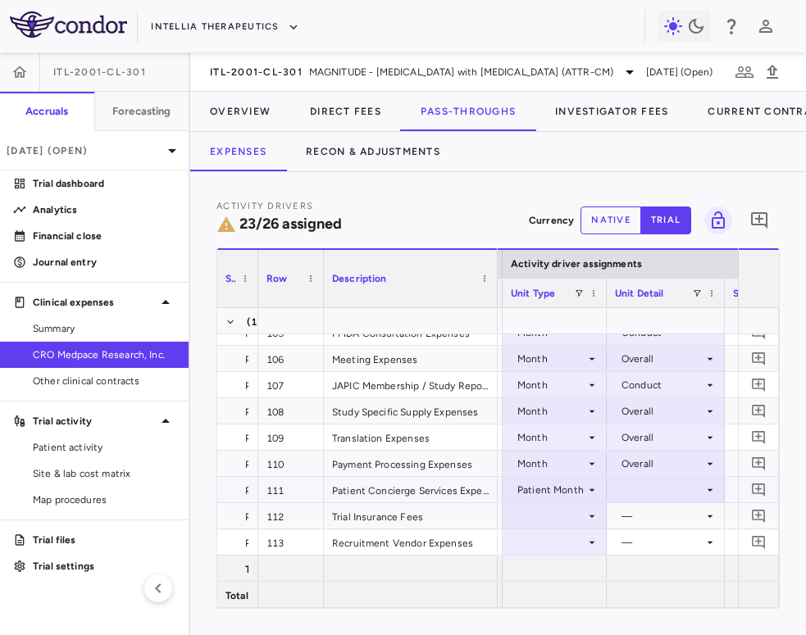
click at [652, 497] on div at bounding box center [666, 490] width 102 height 24
click at [658, 516] on div "As occurred" at bounding box center [673, 520] width 66 height 15
click at [563, 516] on div at bounding box center [555, 516] width 88 height 24
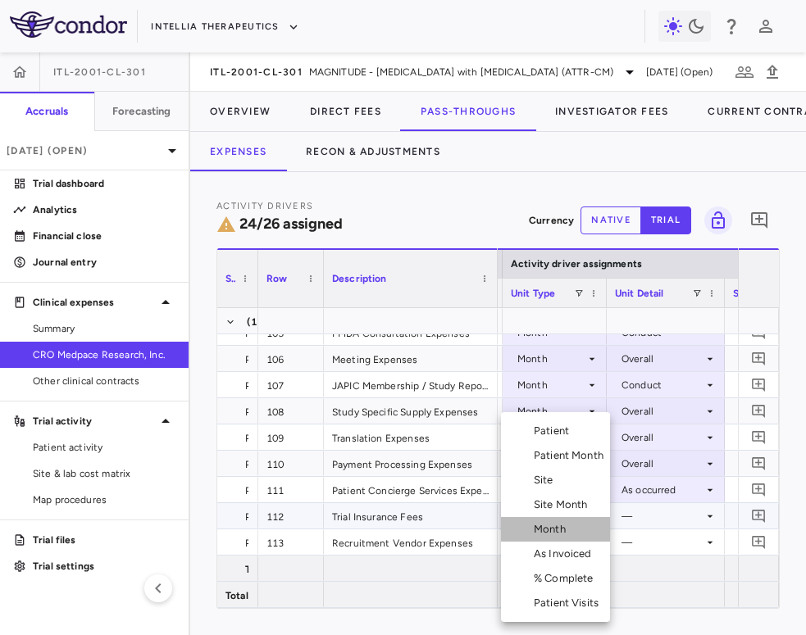
click at [562, 533] on div "Month" at bounding box center [553, 529] width 39 height 15
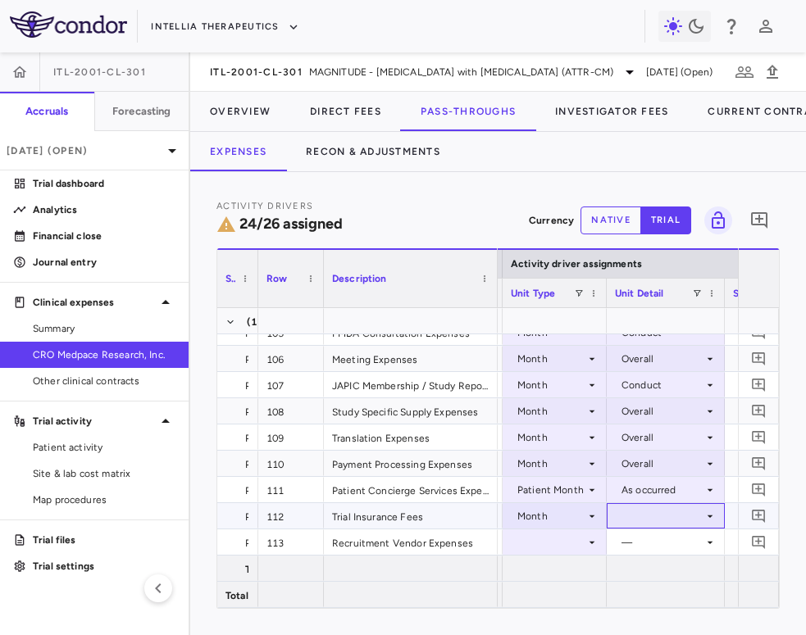
click at [675, 522] on div at bounding box center [666, 516] width 102 height 24
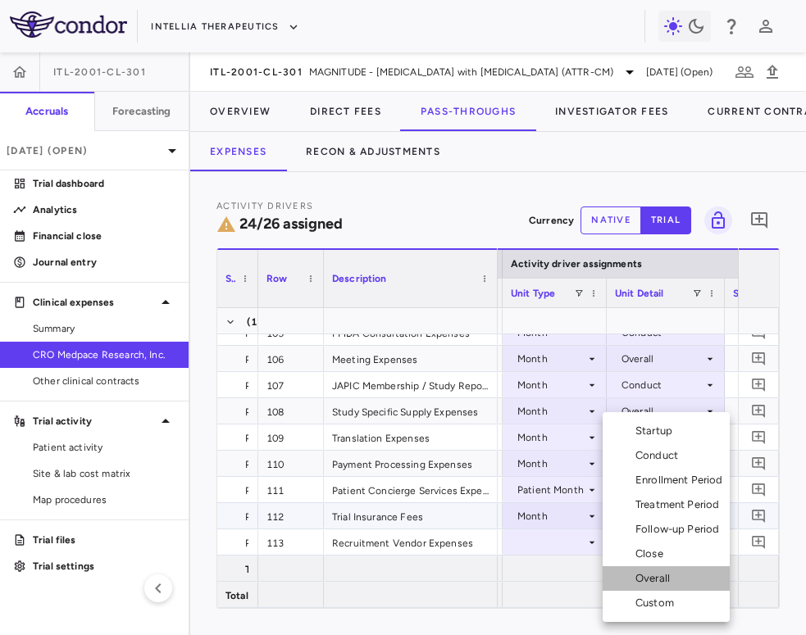
click at [661, 577] on div "Overall" at bounding box center [655, 578] width 41 height 15
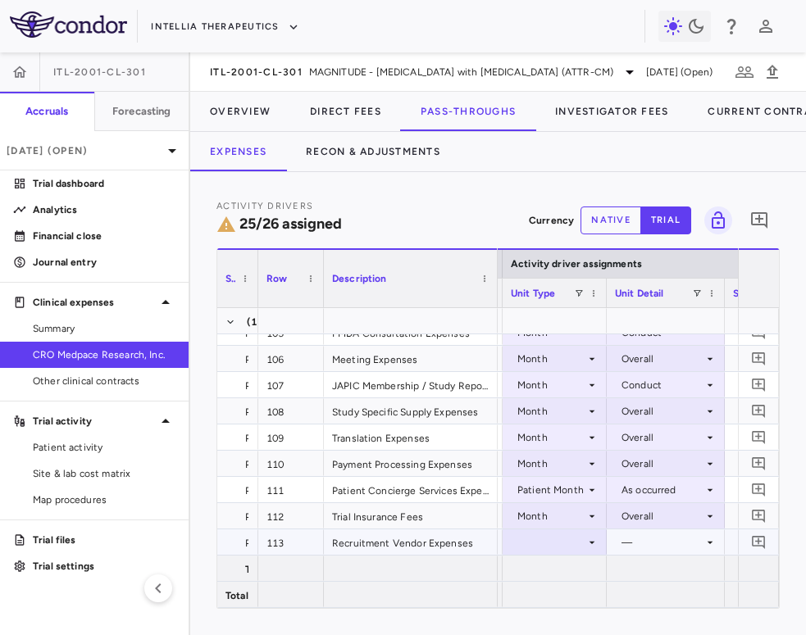
click at [580, 542] on div at bounding box center [555, 542] width 88 height 24
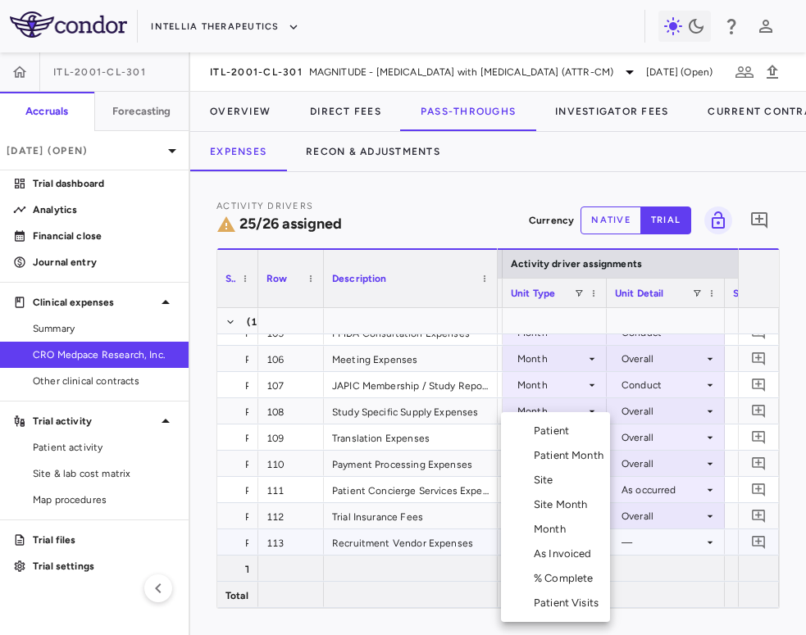
click at [580, 536] on li "Month" at bounding box center [555, 529] width 109 height 25
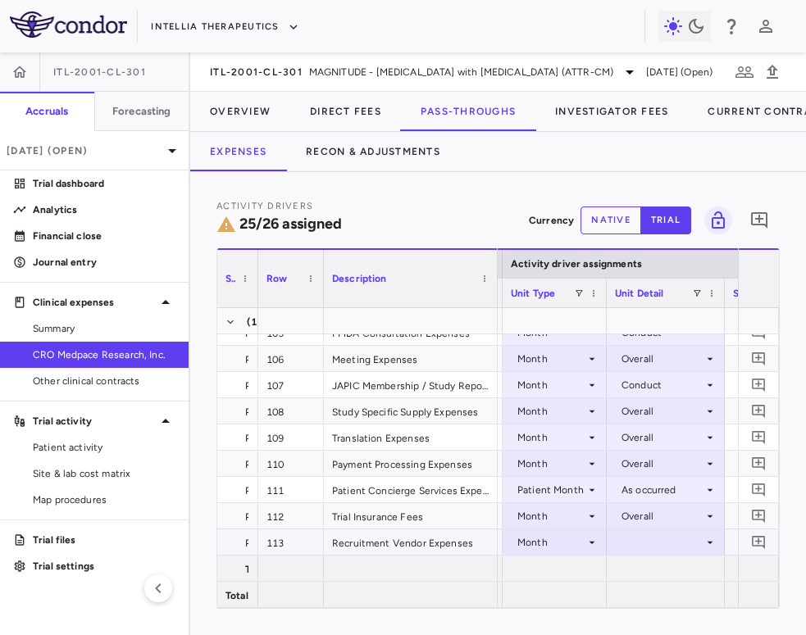
click at [652, 543] on div at bounding box center [666, 542] width 102 height 24
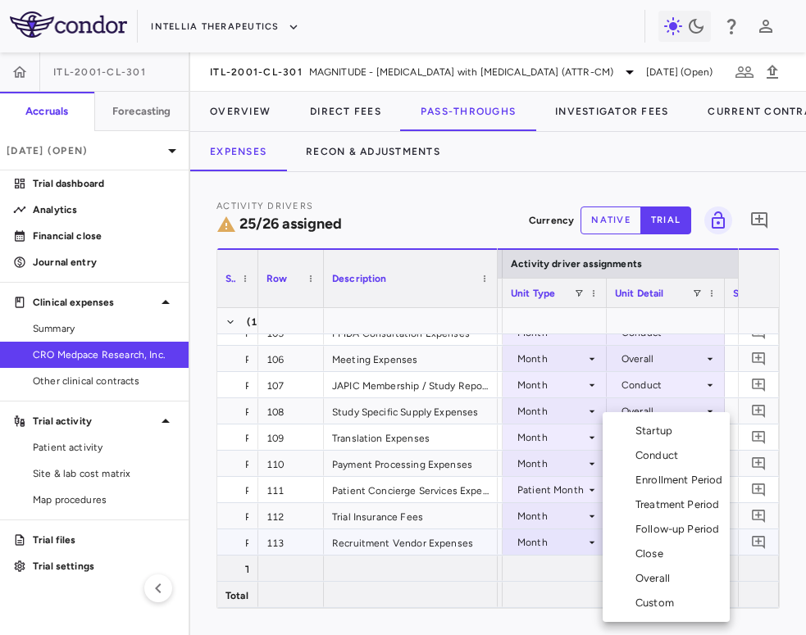
click at [686, 475] on div "Enrollment Period" at bounding box center [682, 480] width 94 height 15
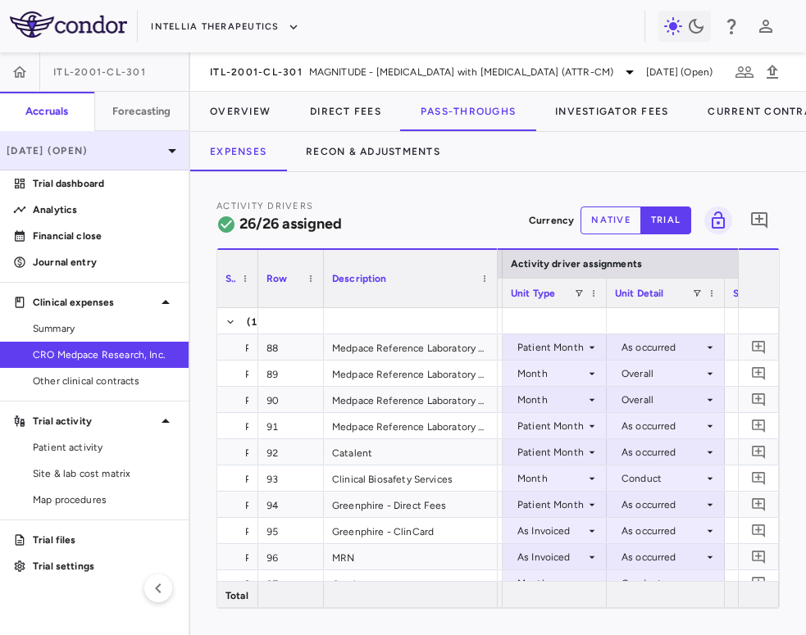
click at [128, 144] on p "Aug 2025 (Open)" at bounding box center [85, 150] width 156 height 15
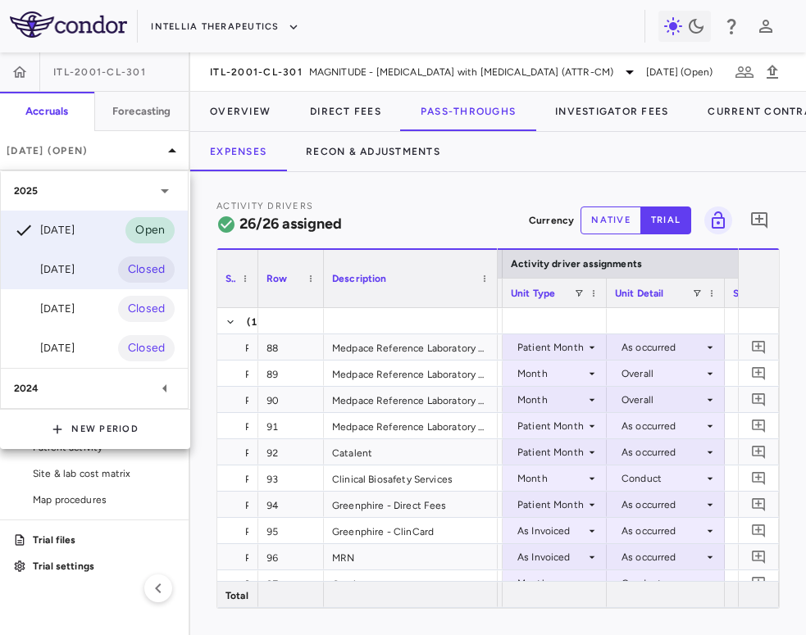
click at [97, 256] on div "Jul 2025 Closed" at bounding box center [94, 269] width 187 height 39
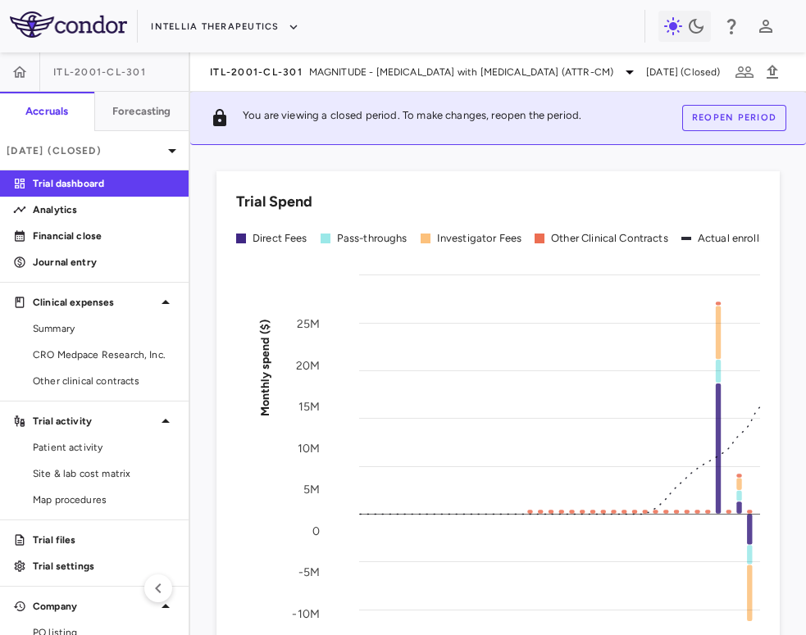
click at [729, 122] on button "Reopen period" at bounding box center [734, 118] width 104 height 26
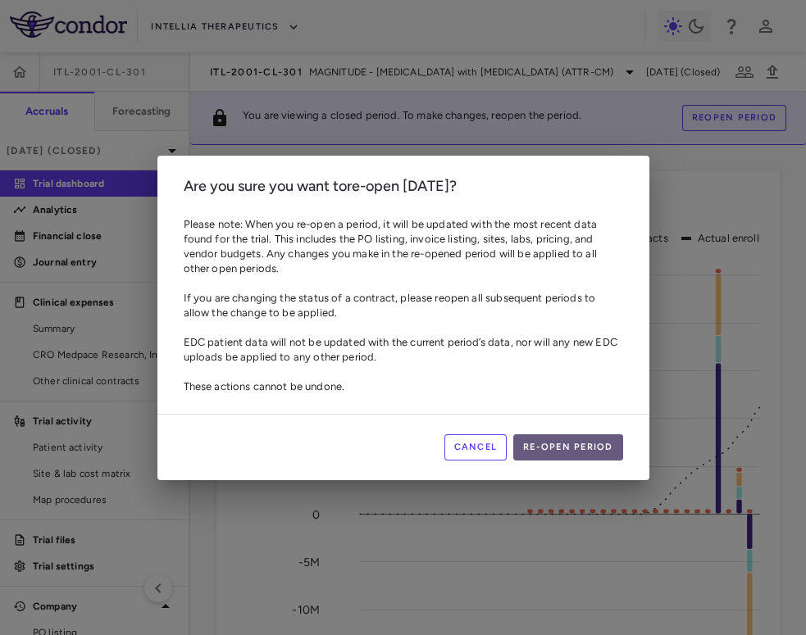
click at [566, 458] on button "Re-open period" at bounding box center [568, 447] width 110 height 26
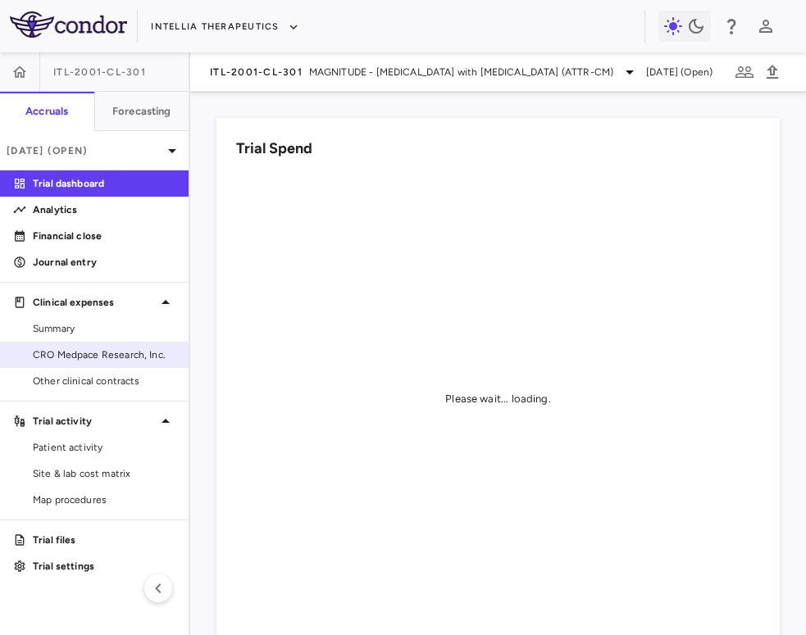
click at [69, 349] on span "CRO Medpace Research, Inc." at bounding box center [104, 355] width 143 height 15
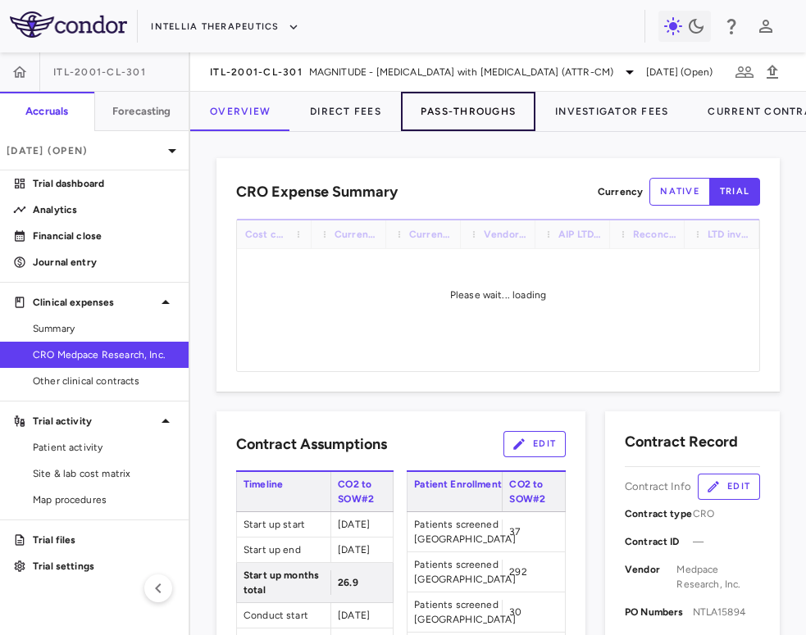
click at [467, 108] on button "Pass-Throughs" at bounding box center [468, 111] width 134 height 39
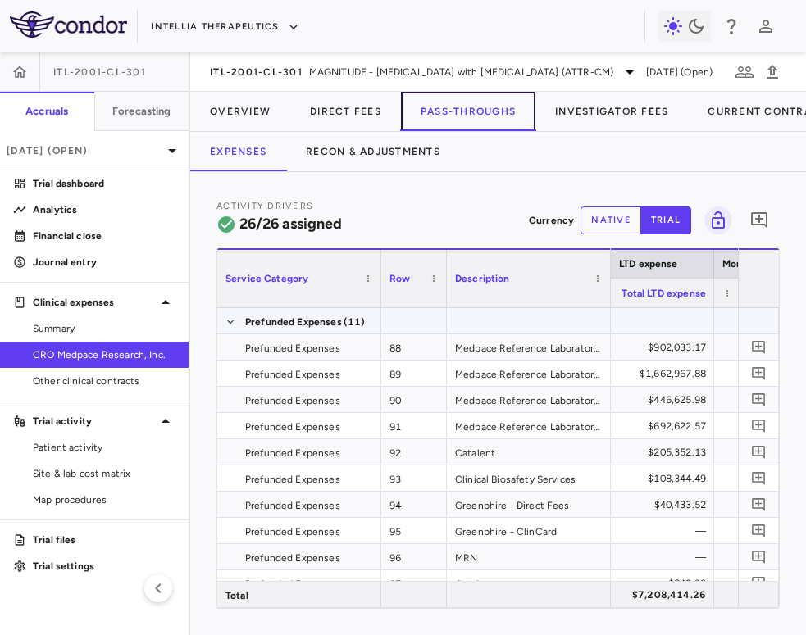
scroll to position [0, 2320]
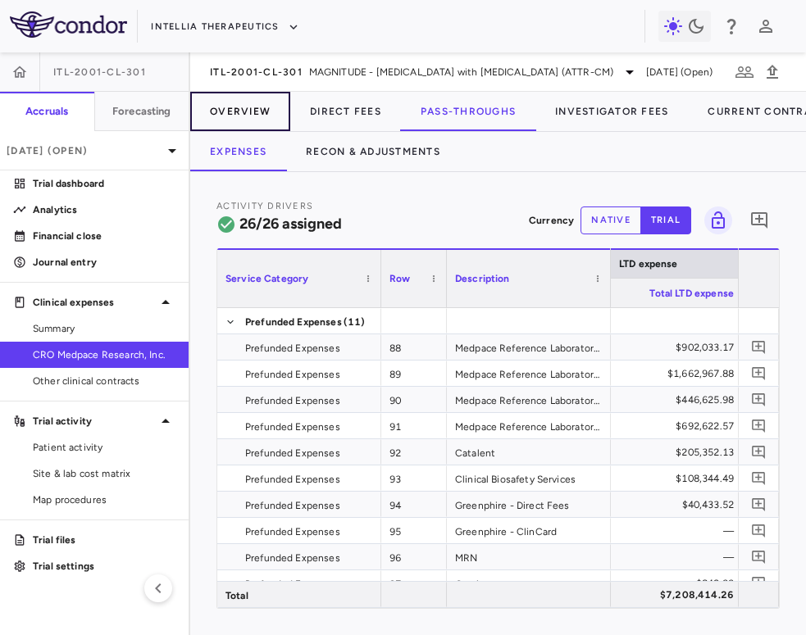
click at [234, 111] on button "Overview" at bounding box center [240, 111] width 100 height 39
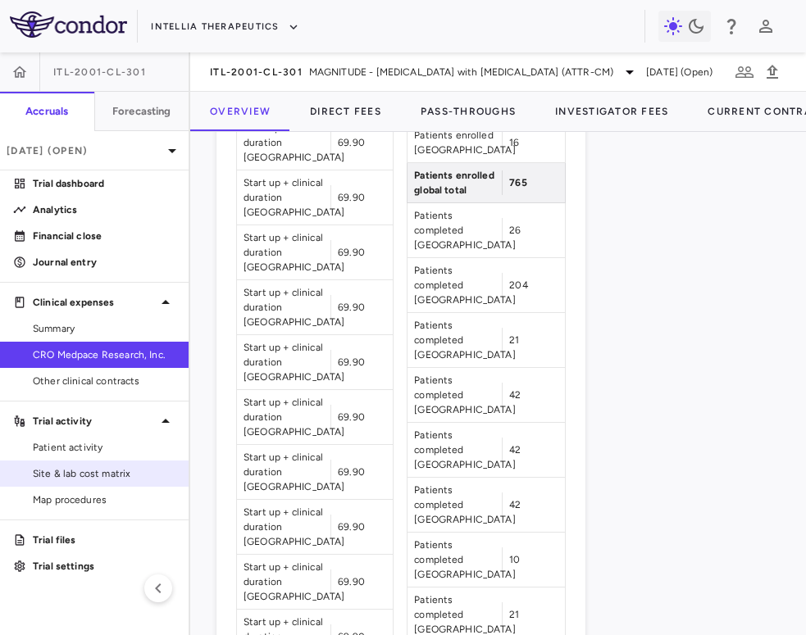
click at [113, 462] on link "Site & lab cost matrix" at bounding box center [94, 473] width 189 height 25
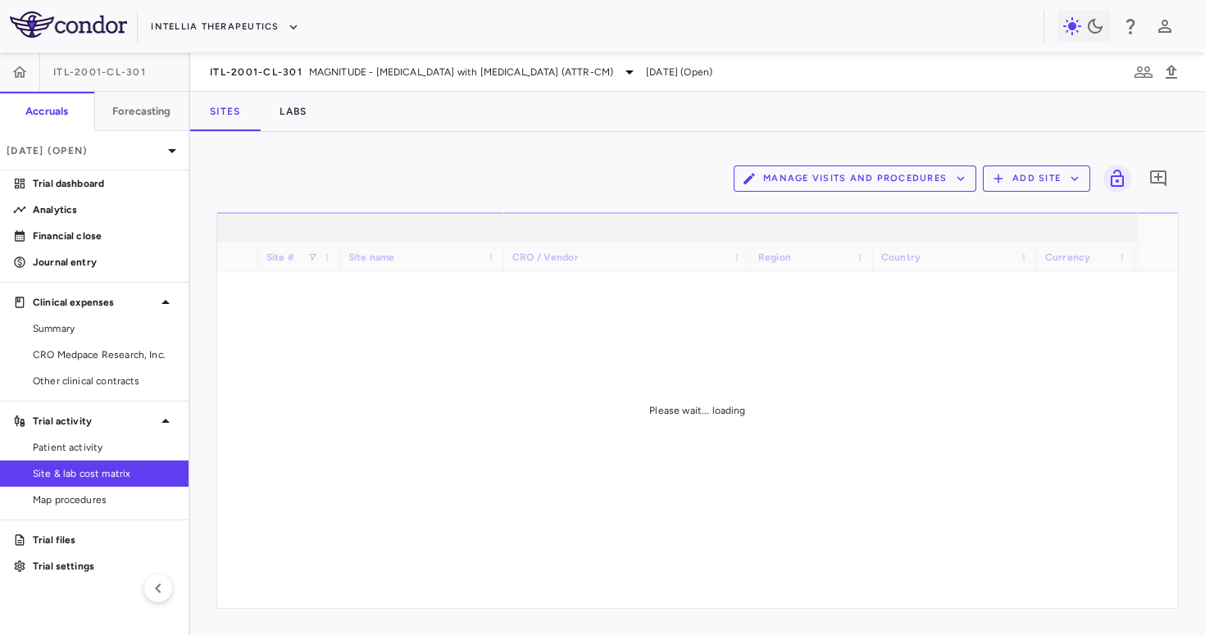
click at [849, 178] on button "Manage Visits and Procedures" at bounding box center [855, 179] width 243 height 26
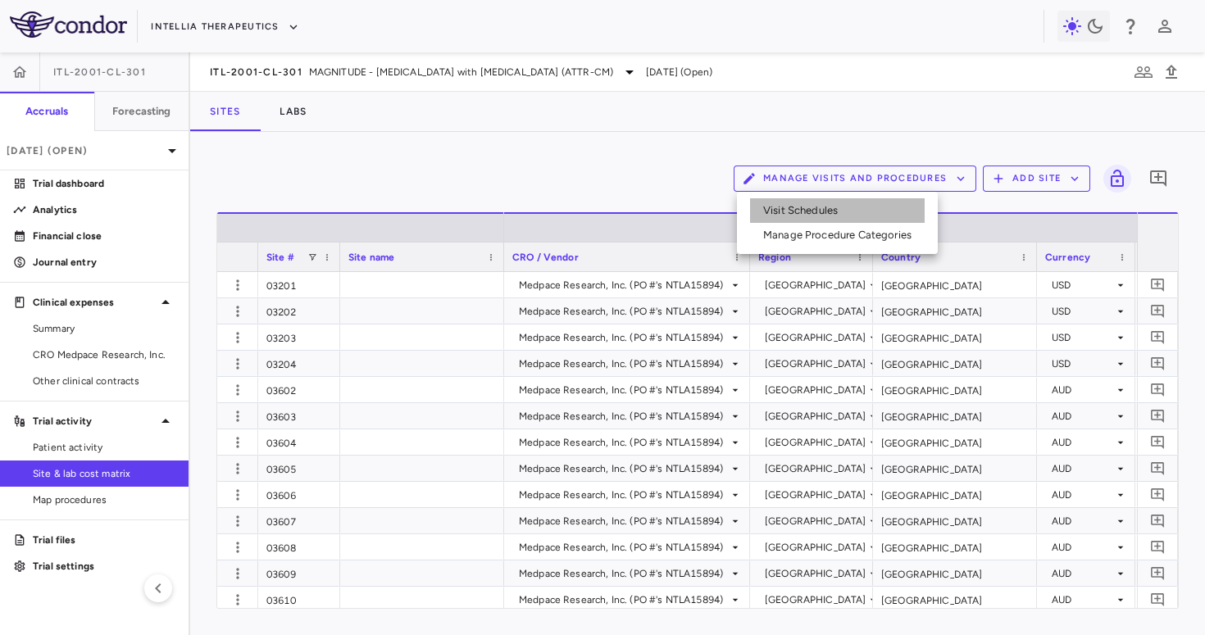
click at [812, 211] on li "Visit Schedules" at bounding box center [837, 210] width 175 height 25
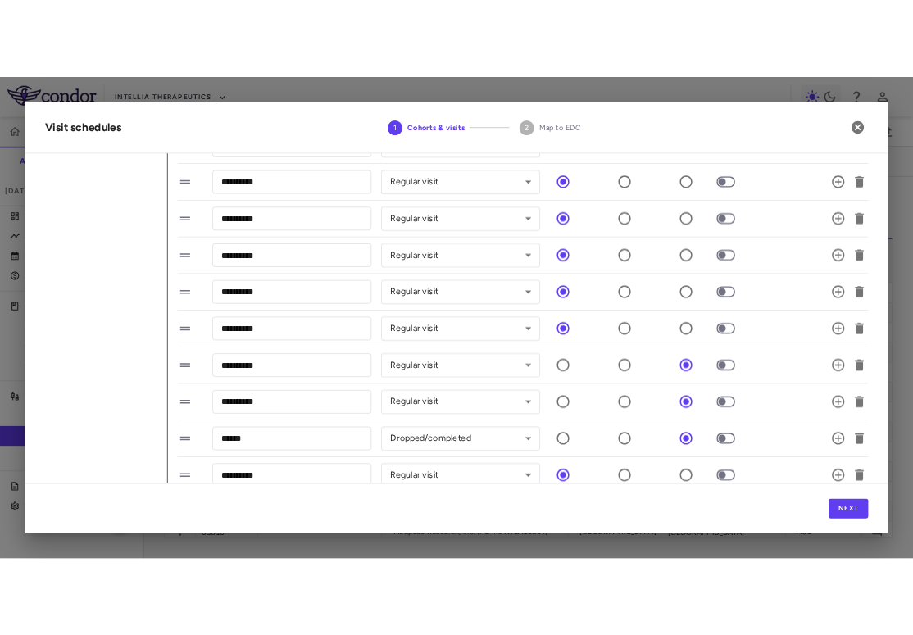
scroll to position [733, 0]
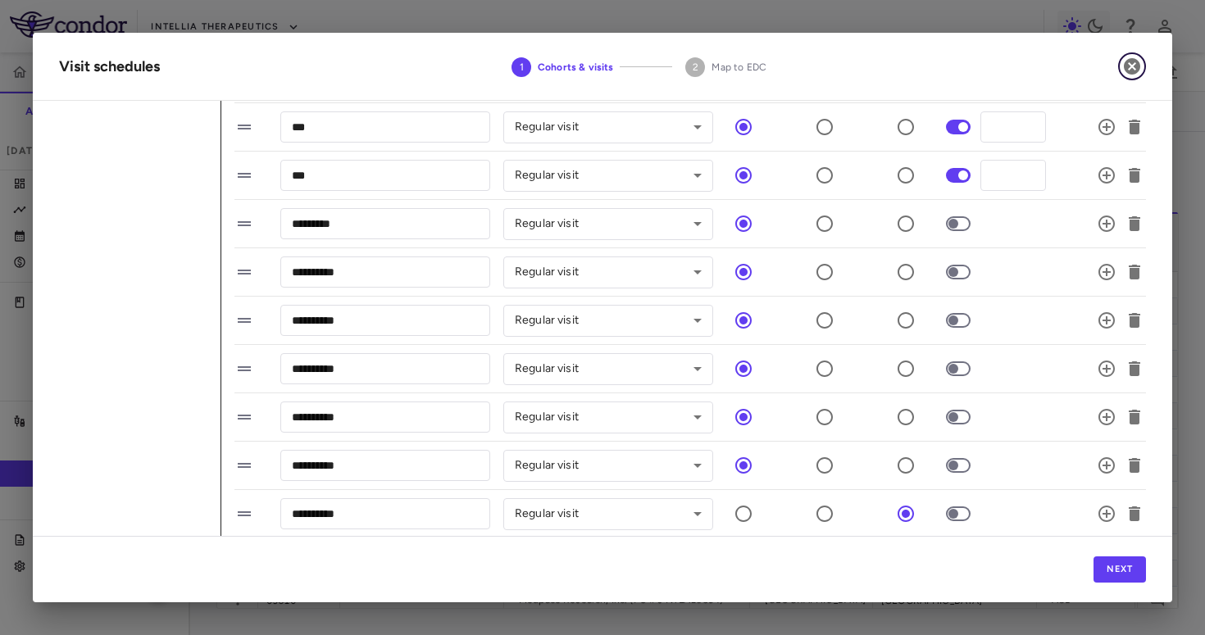
click at [1135, 66] on icon "button" at bounding box center [1132, 67] width 20 height 20
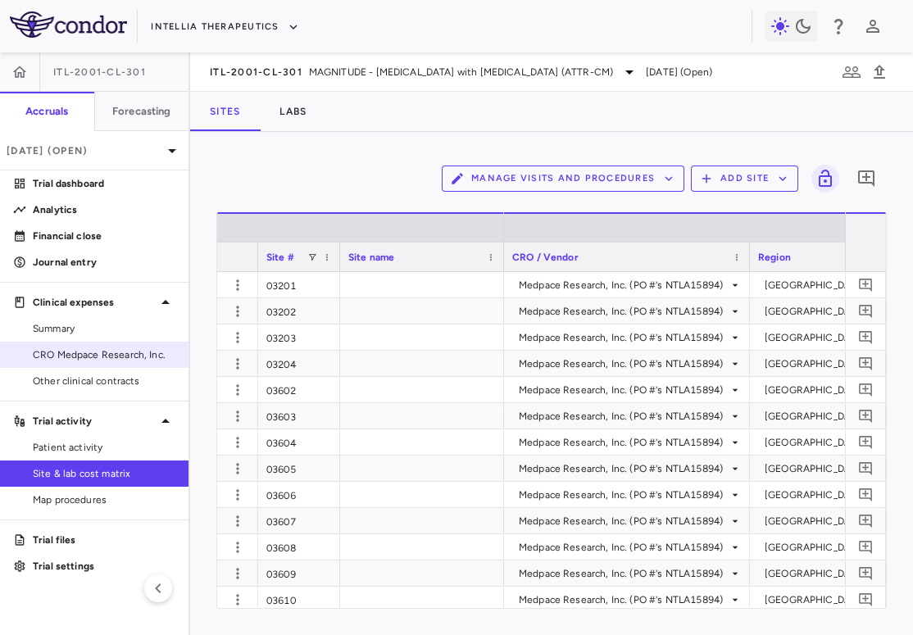
click at [98, 358] on span "CRO Medpace Research, Inc." at bounding box center [104, 355] width 143 height 15
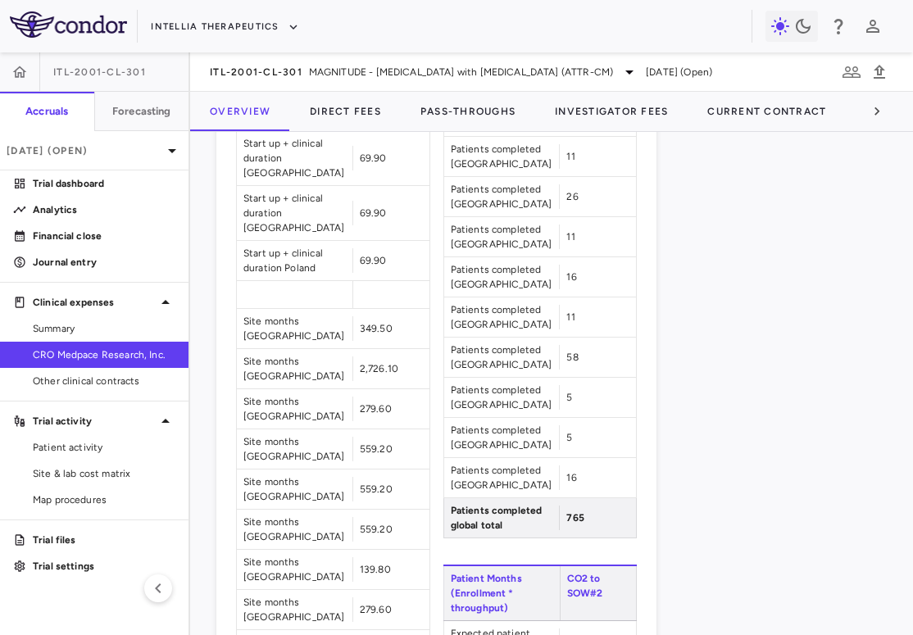
scroll to position [3810, 0]
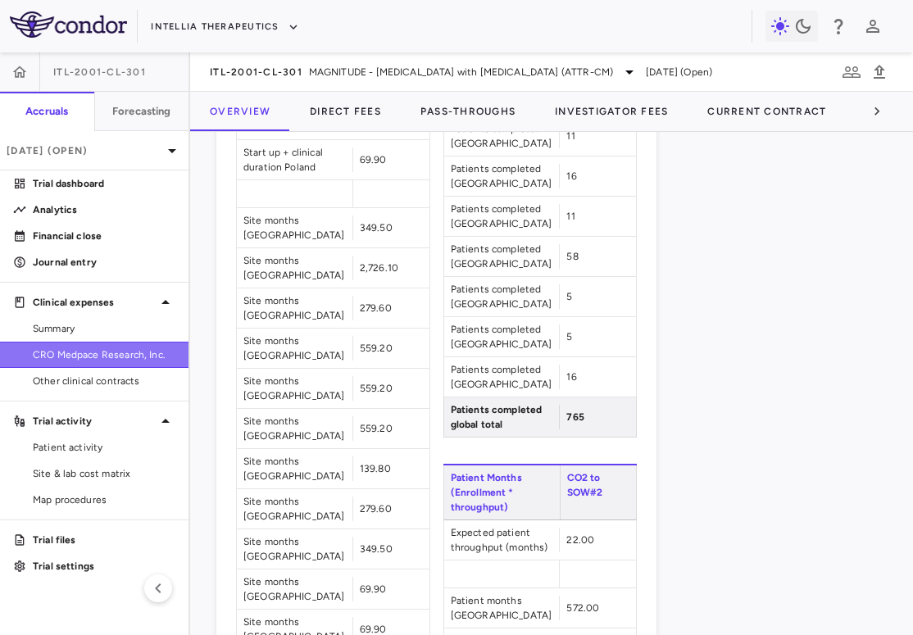
click at [120, 348] on span "CRO Medpace Research, Inc." at bounding box center [104, 355] width 143 height 15
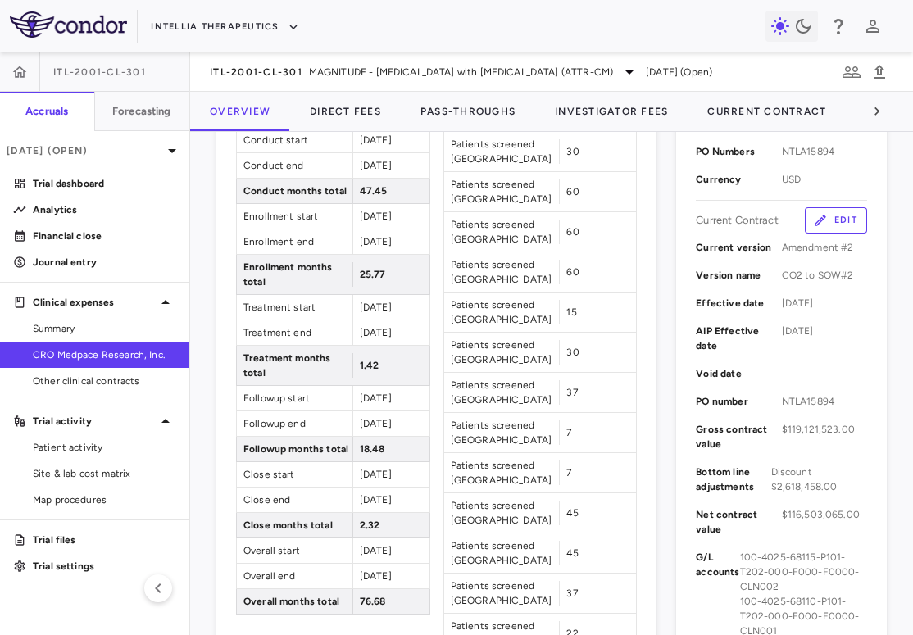
scroll to position [144, 0]
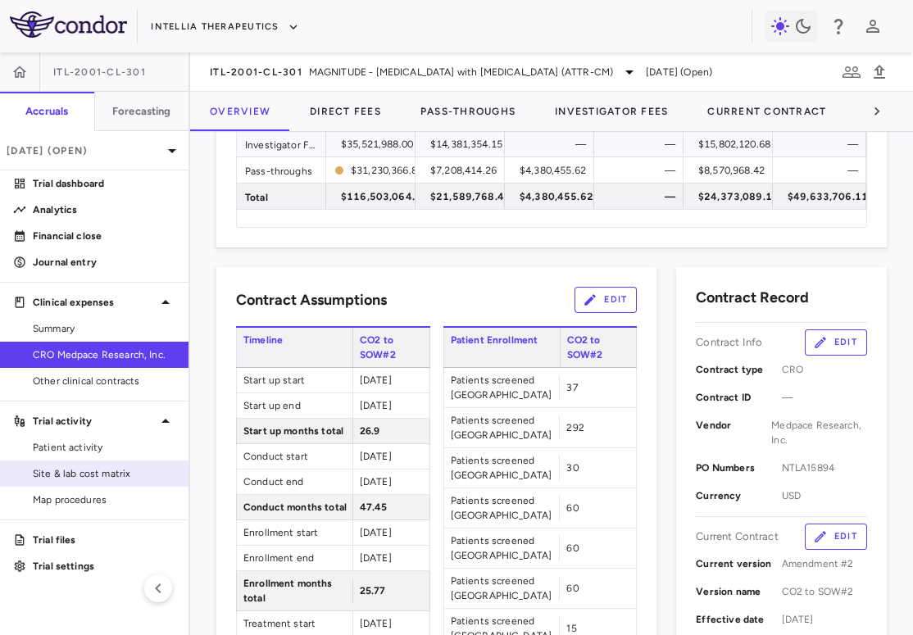
click at [129, 471] on span "Site & lab cost matrix" at bounding box center [104, 473] width 143 height 15
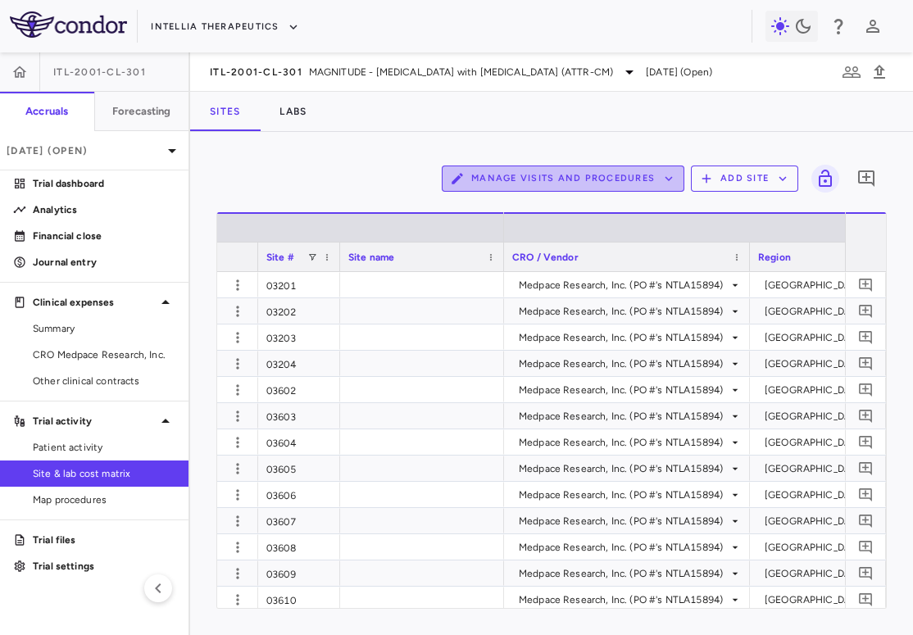
click at [657, 167] on button "Manage Visits and Procedures" at bounding box center [563, 179] width 243 height 26
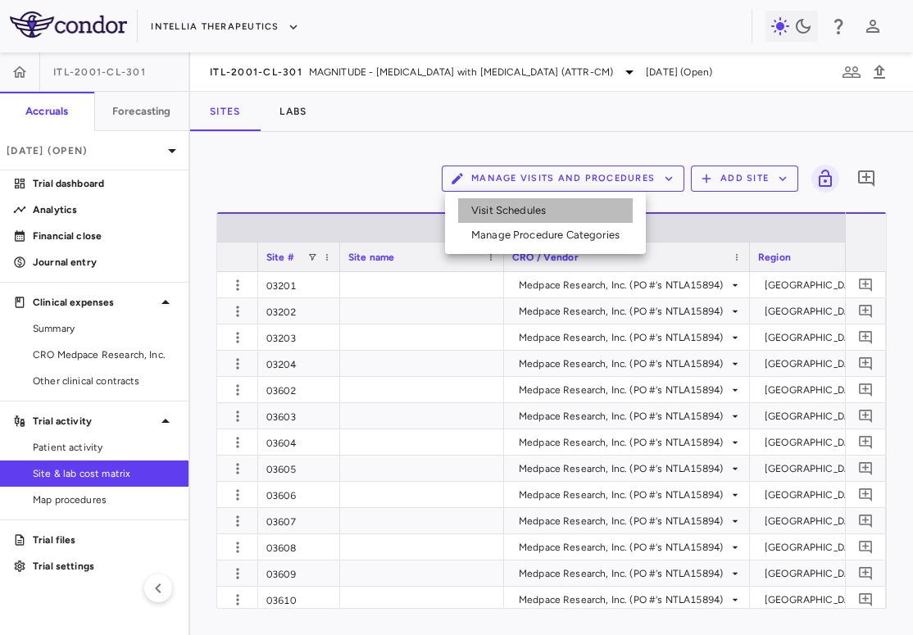
click at [602, 204] on li "Visit Schedules" at bounding box center [545, 210] width 175 height 25
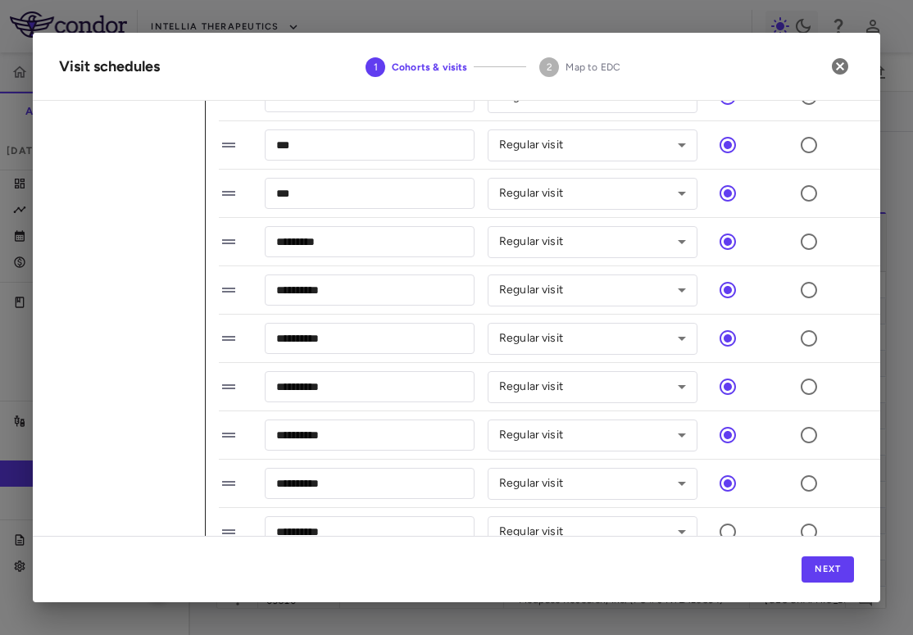
scroll to position [674, 0]
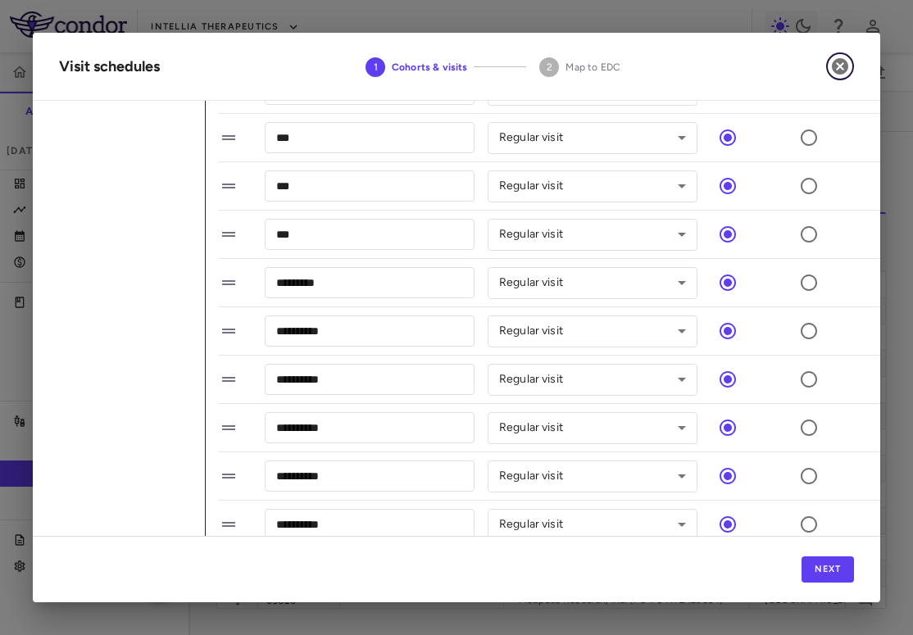
click at [843, 67] on icon "button" at bounding box center [840, 67] width 20 height 20
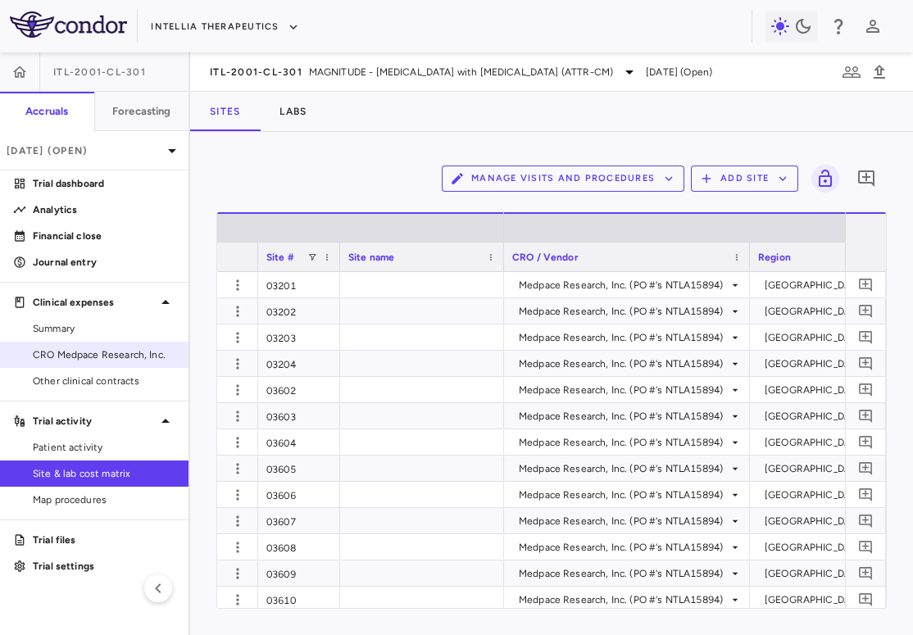
click at [145, 361] on span "CRO Medpace Research, Inc." at bounding box center [104, 355] width 143 height 15
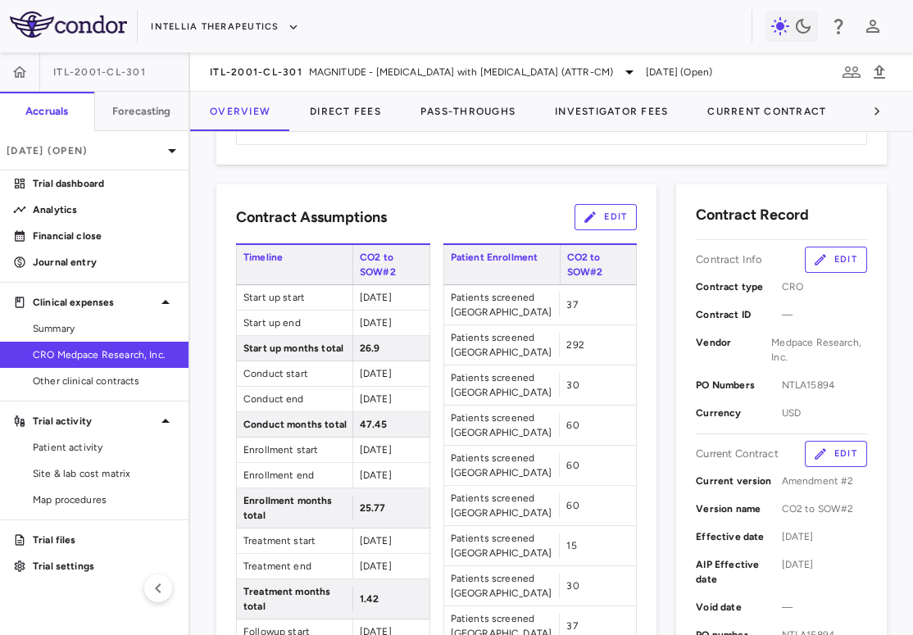
scroll to position [208, 0]
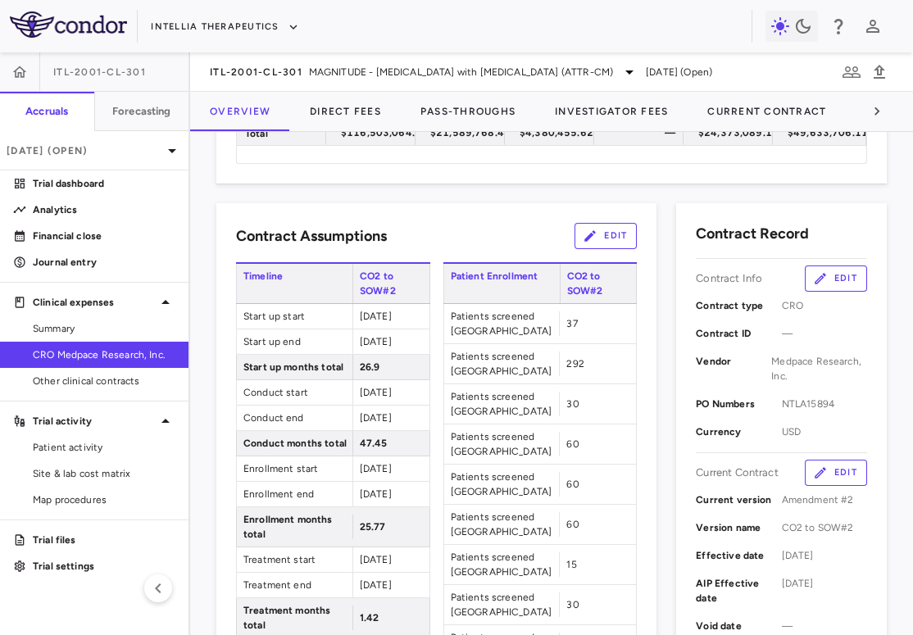
click at [607, 241] on button "Edit" at bounding box center [606, 236] width 62 height 26
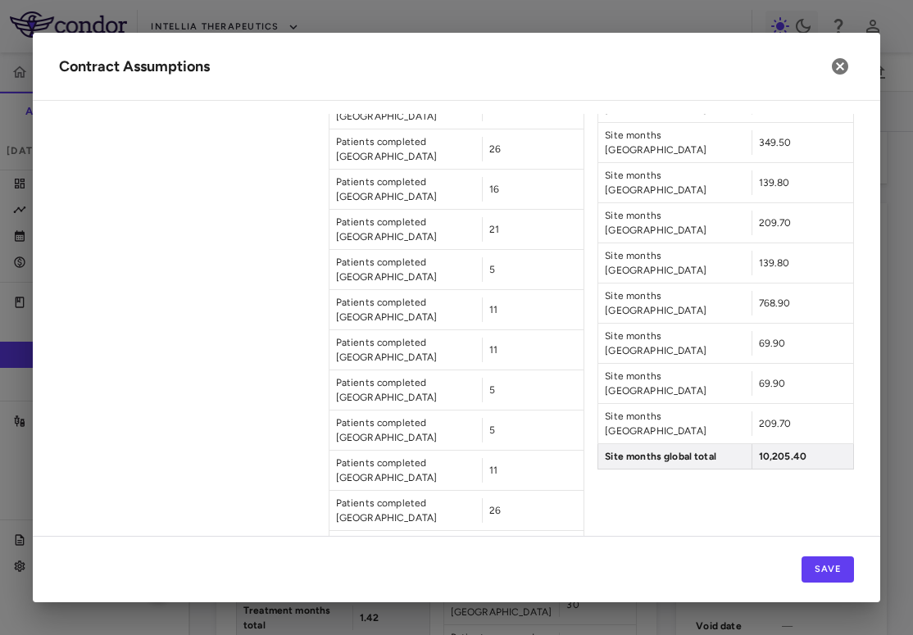
scroll to position [2582, 0]
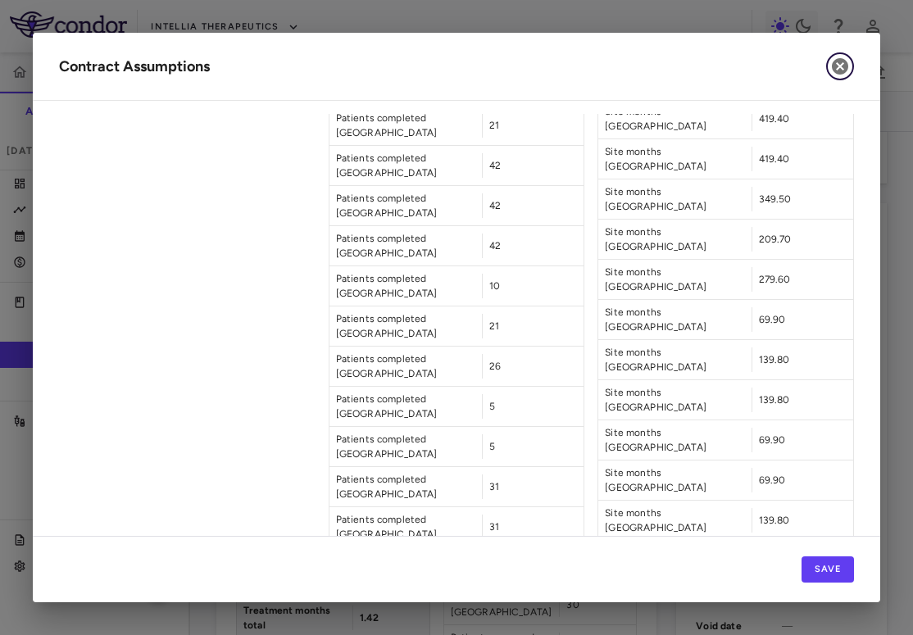
click at [845, 63] on icon "button" at bounding box center [840, 66] width 16 height 16
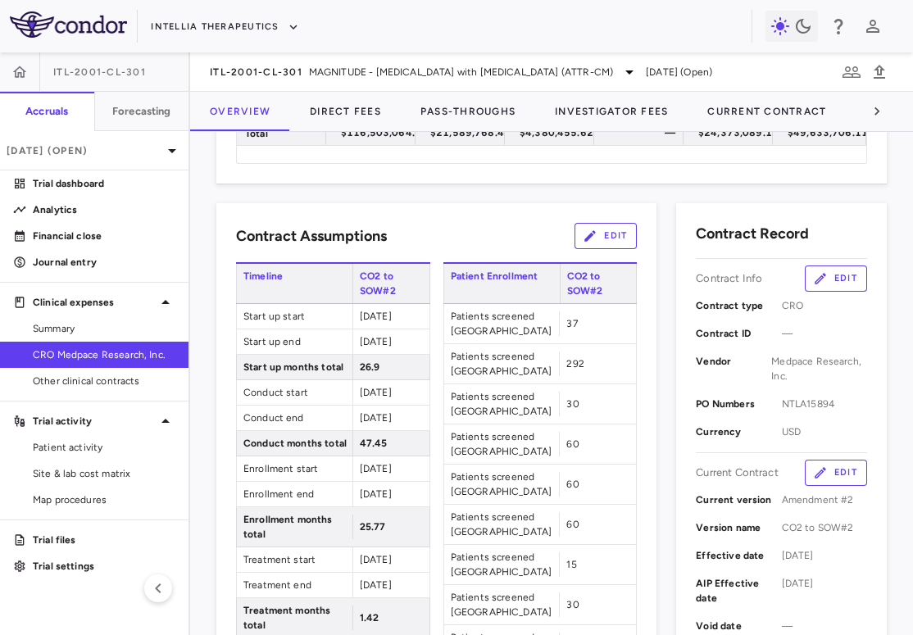
click at [610, 231] on button "Edit" at bounding box center [606, 236] width 62 height 26
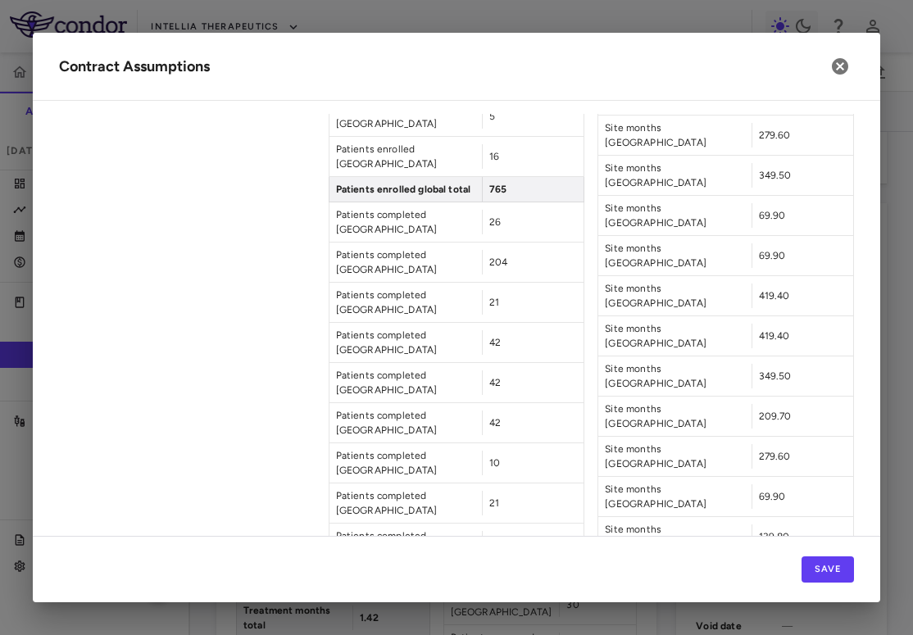
scroll to position [2406, 0]
type input "**"
click at [826, 575] on button "Save" at bounding box center [828, 570] width 52 height 26
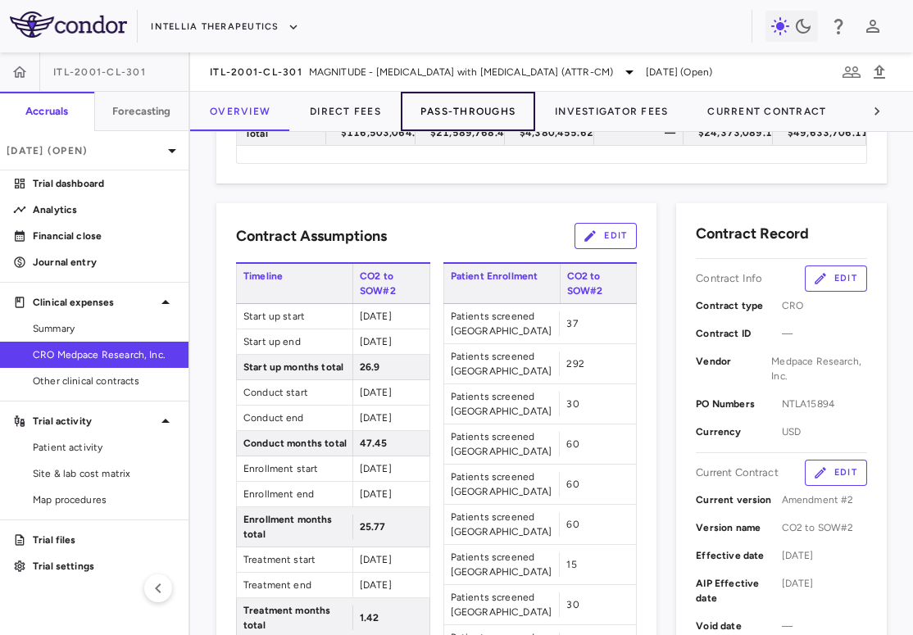
click at [452, 114] on button "Pass-Throughs" at bounding box center [468, 111] width 134 height 39
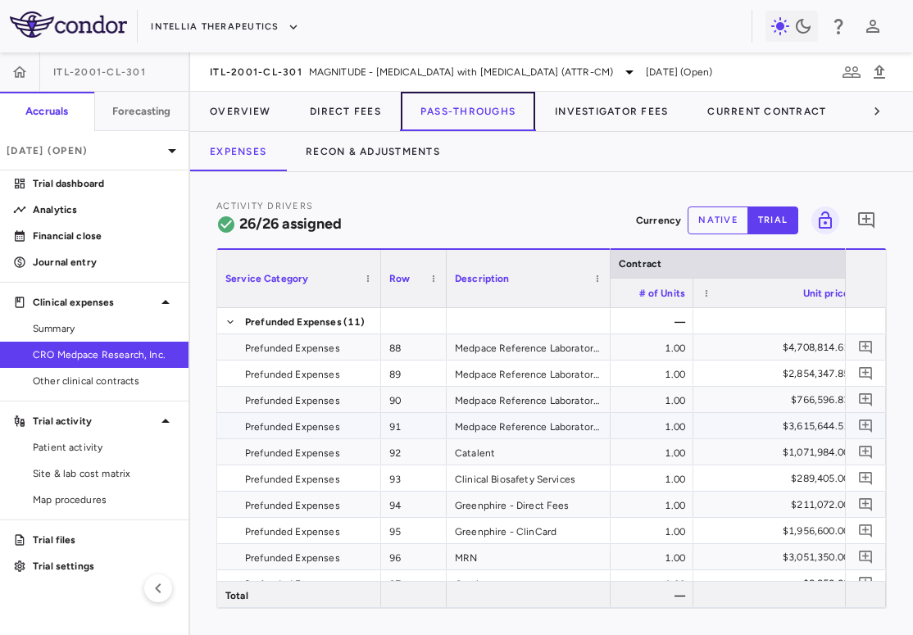
scroll to position [0, 680]
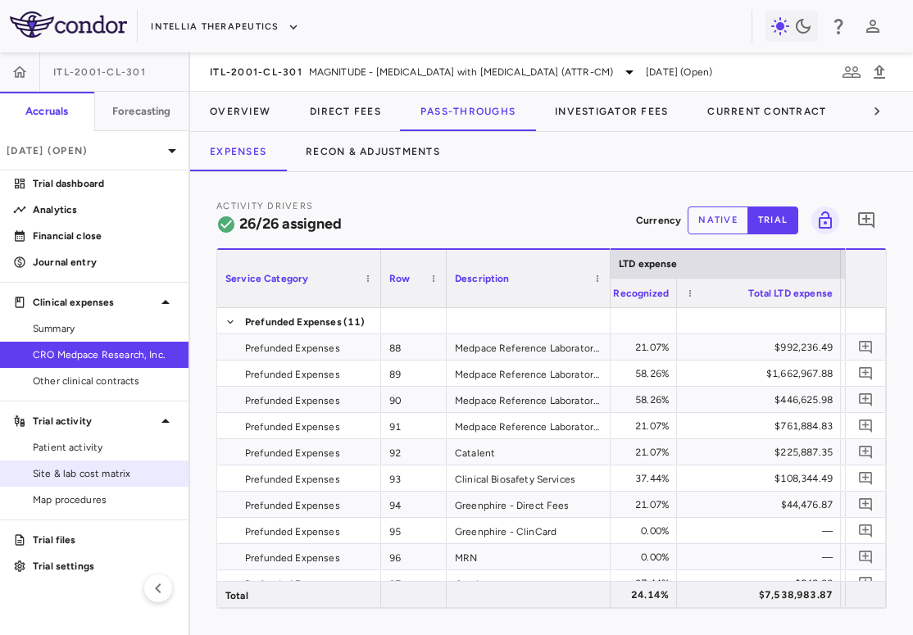
click at [108, 474] on span "Site & lab cost matrix" at bounding box center [104, 473] width 143 height 15
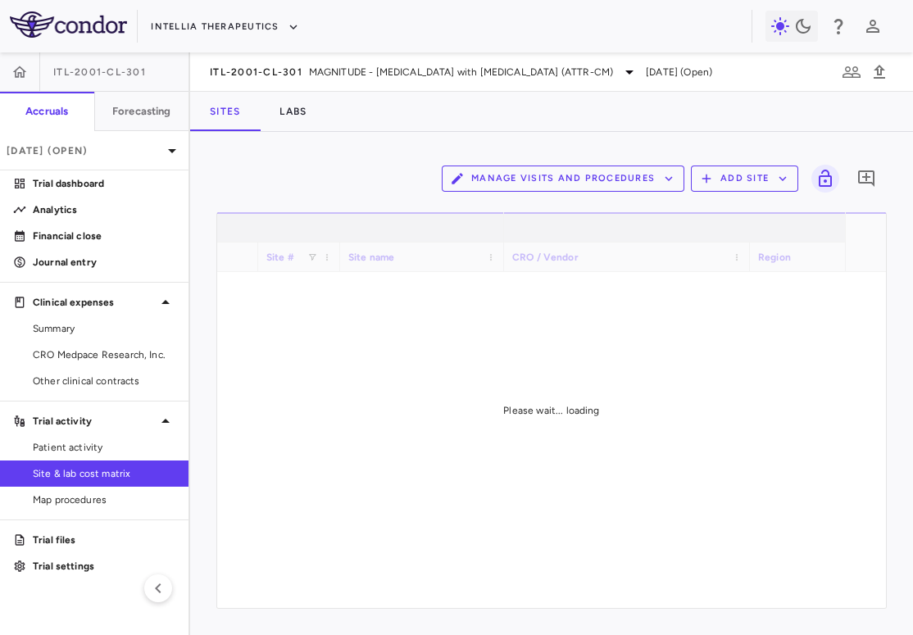
click at [614, 179] on button "Manage Visits and Procedures" at bounding box center [563, 179] width 243 height 26
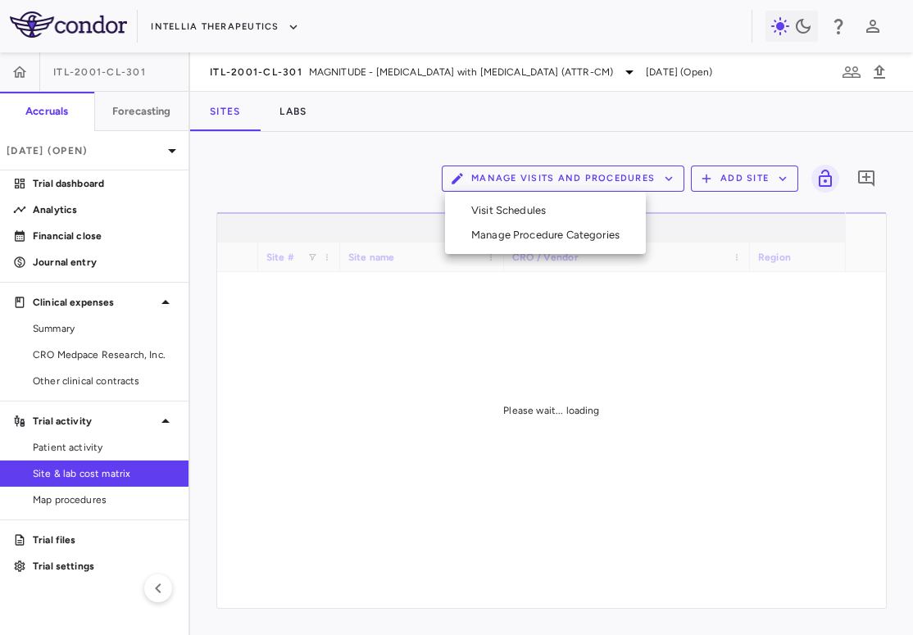
click at [580, 214] on li "Visit Schedules" at bounding box center [545, 210] width 175 height 25
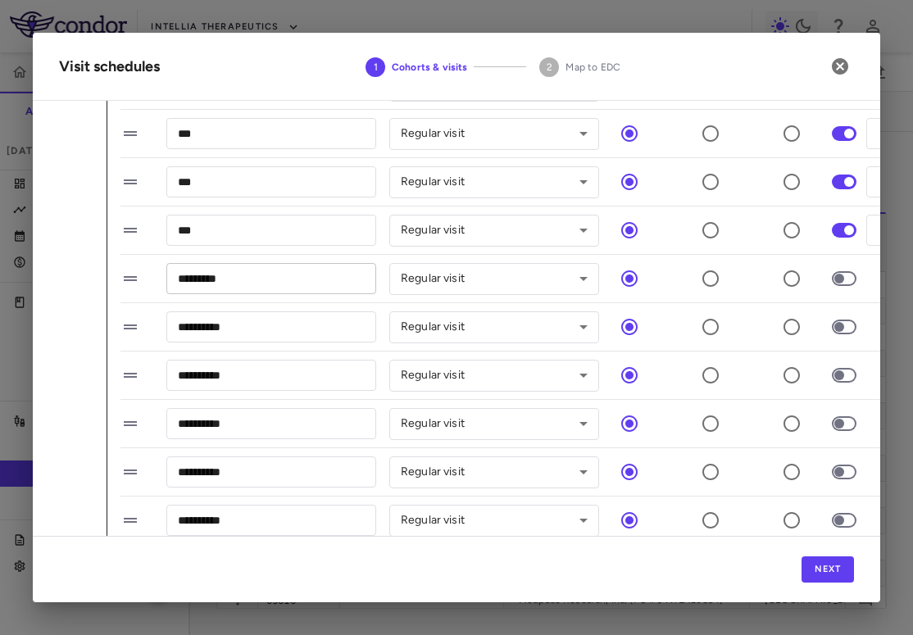
scroll to position [681, 98]
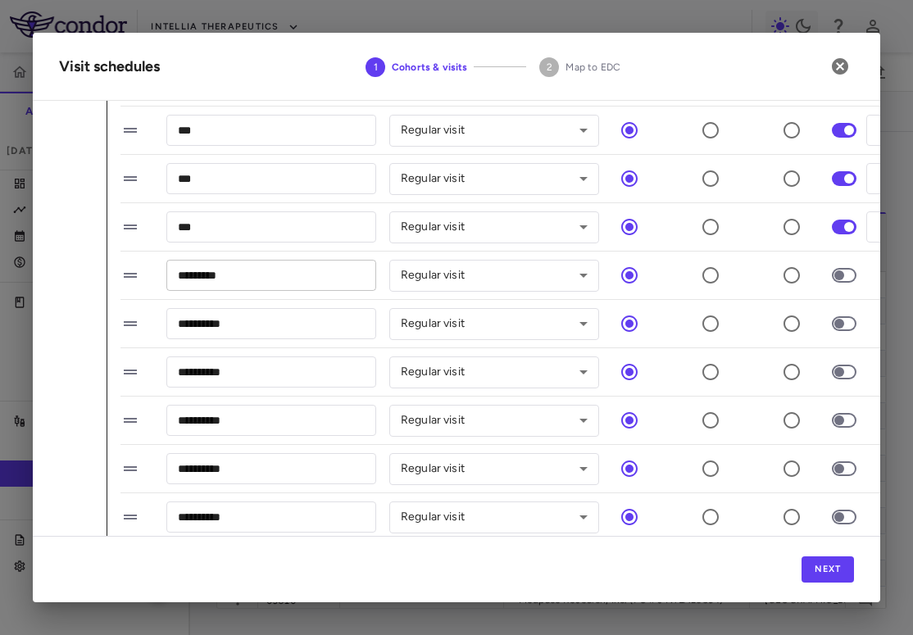
click at [269, 273] on input "*********" at bounding box center [271, 275] width 210 height 30
click at [830, 576] on button "Next" at bounding box center [828, 570] width 52 height 26
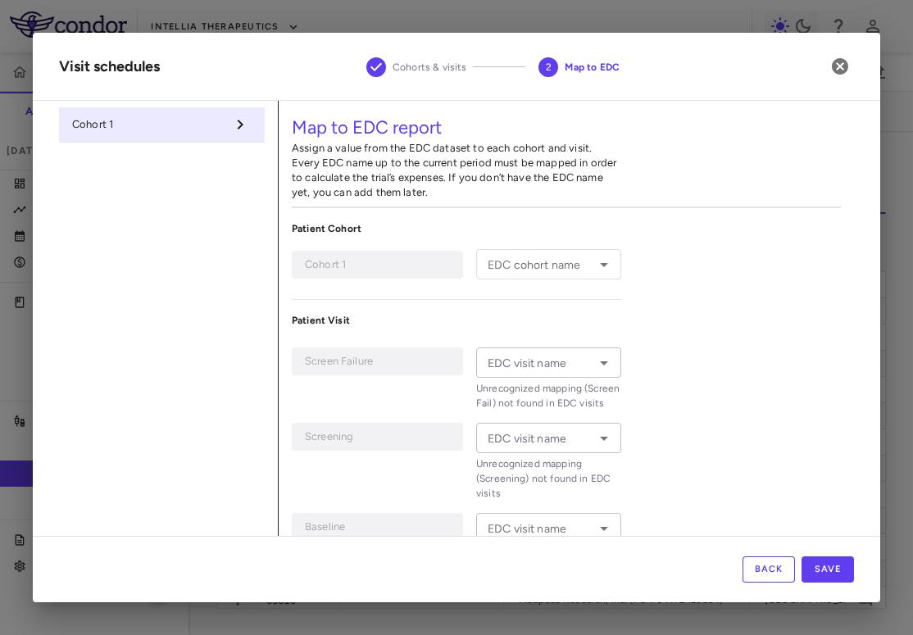
type input "**********"
type input "*********"
type input "********"
type input "*****"
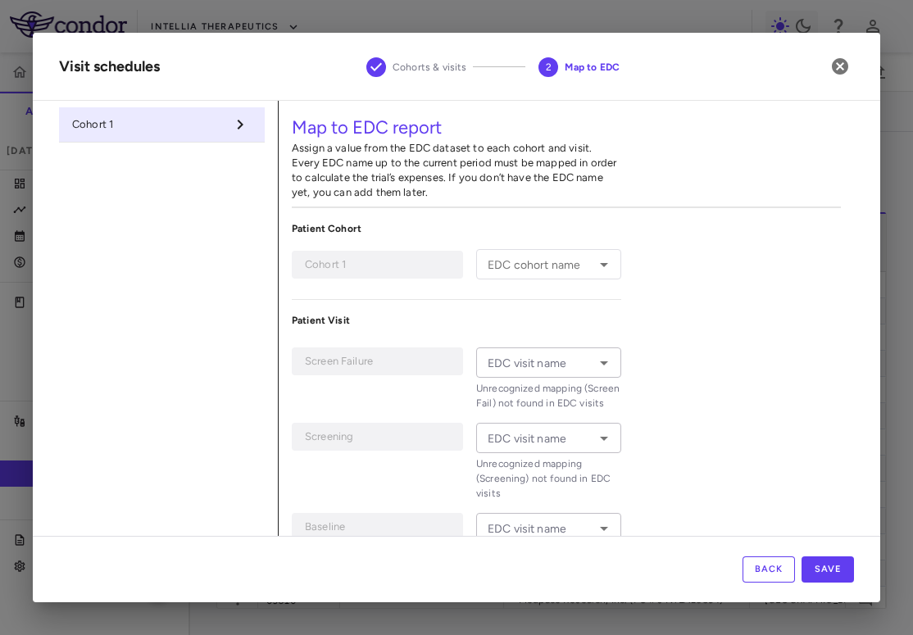
type input "*****"
type input "******"
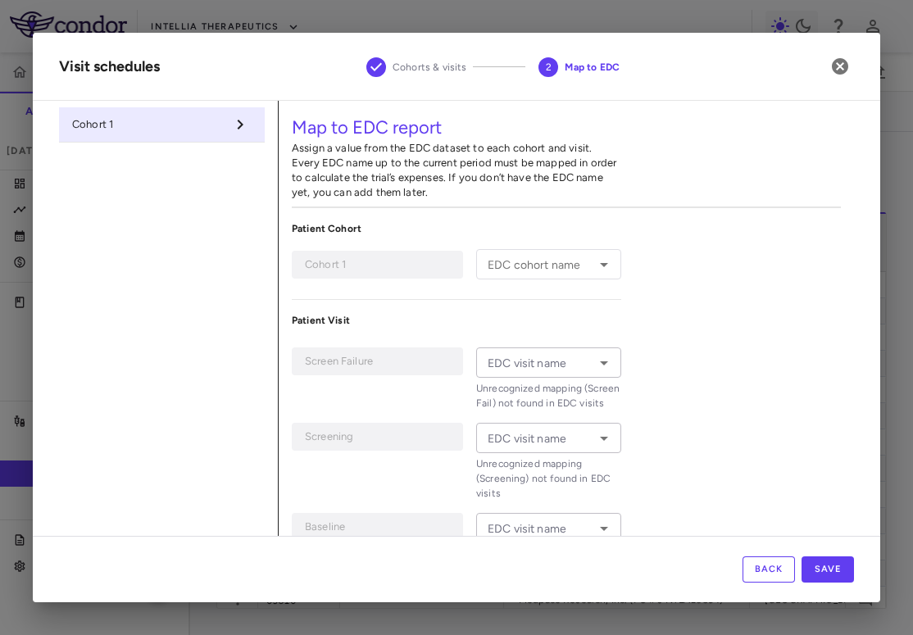
type input "******"
type input "*******"
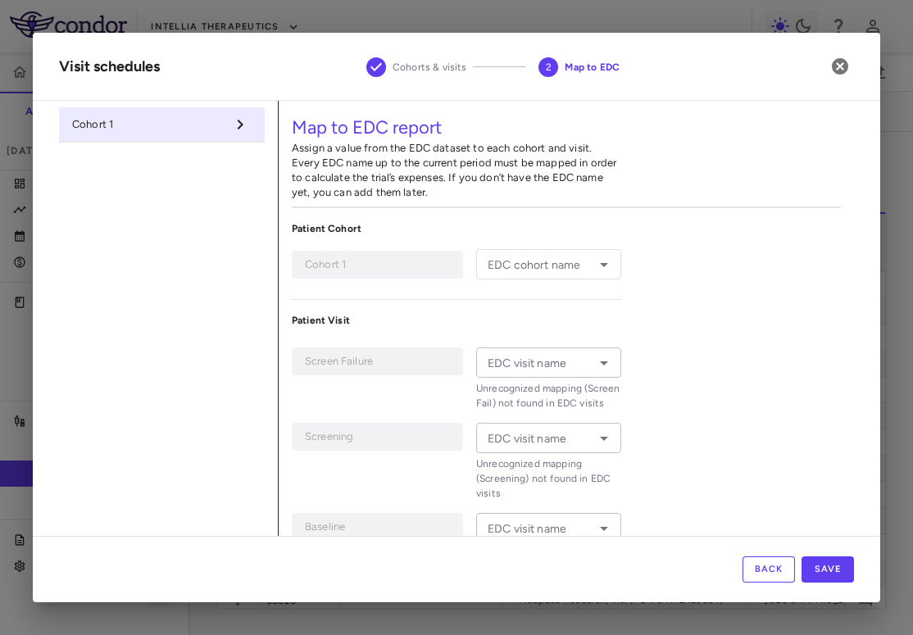
type input "*******"
type input "**********"
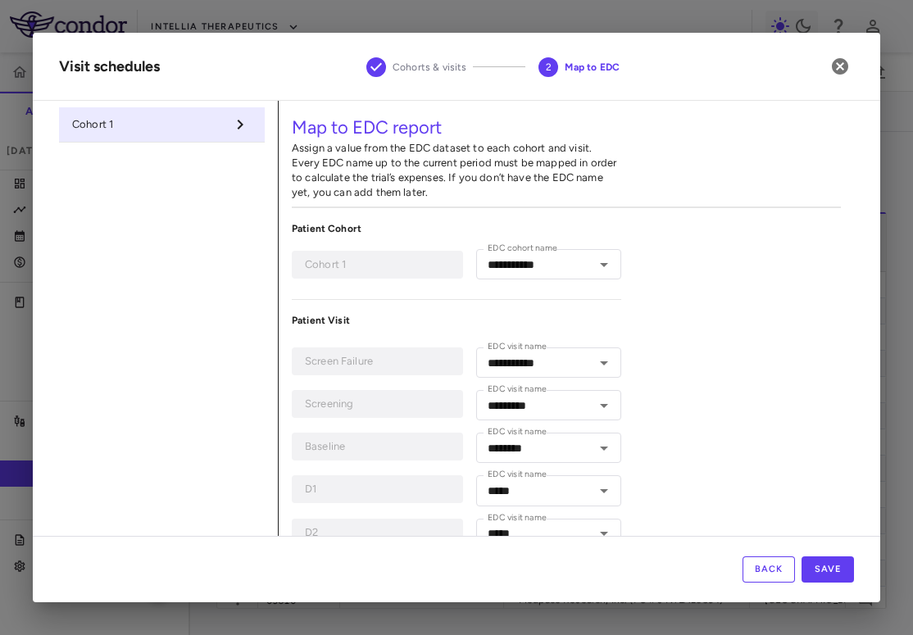
click at [755, 576] on button "Back" at bounding box center [769, 570] width 52 height 26
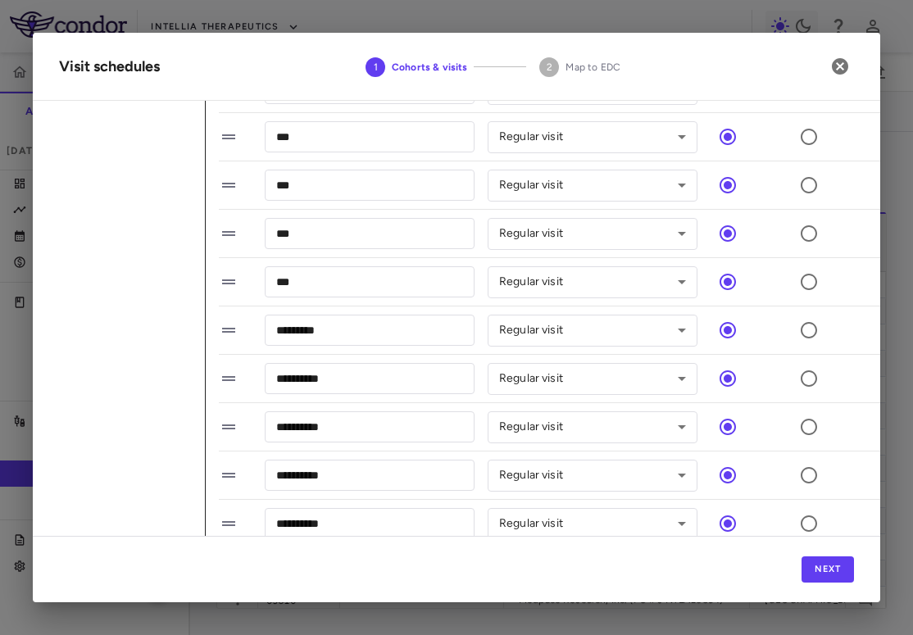
scroll to position [627, 0]
click at [846, 65] on icon "button" at bounding box center [840, 66] width 16 height 16
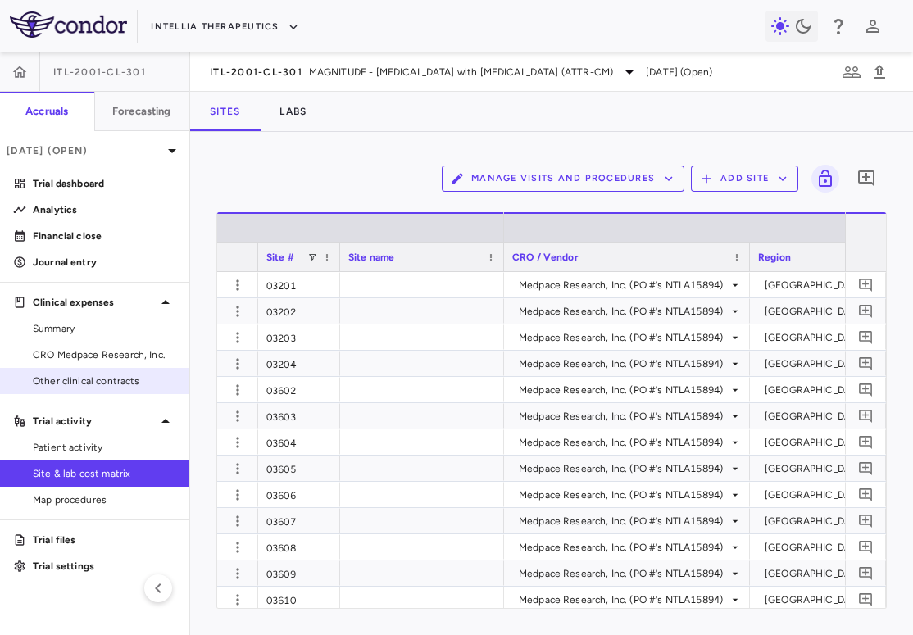
click at [124, 380] on span "Other clinical contracts" at bounding box center [104, 381] width 143 height 15
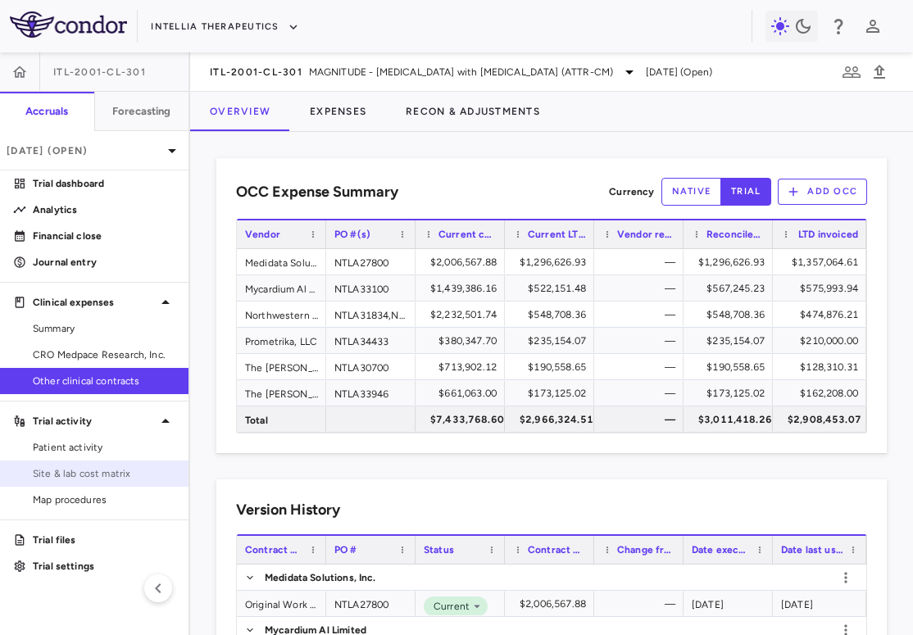
click at [88, 475] on span "Site & lab cost matrix" at bounding box center [104, 473] width 143 height 15
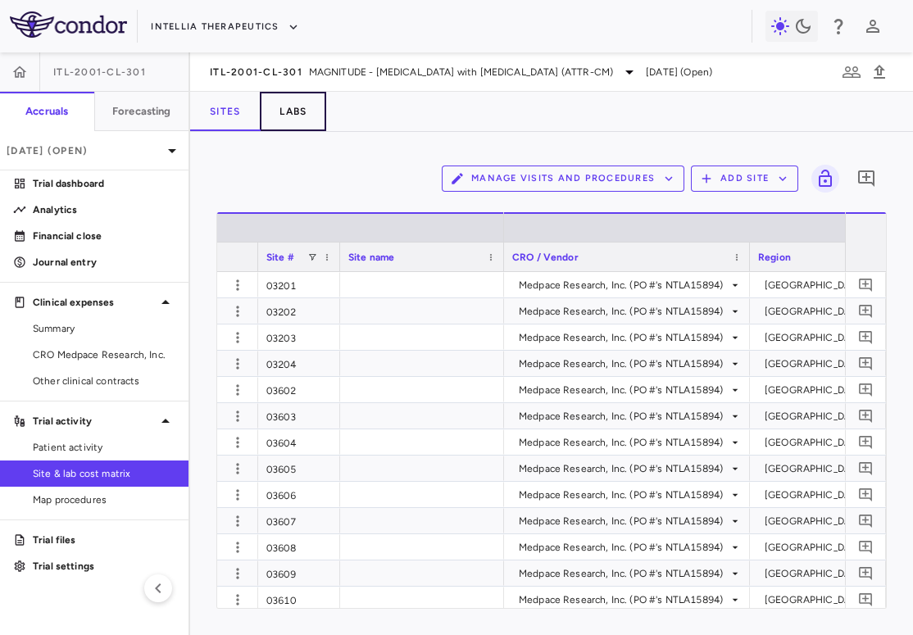
click at [311, 102] on button "Labs" at bounding box center [293, 111] width 66 height 39
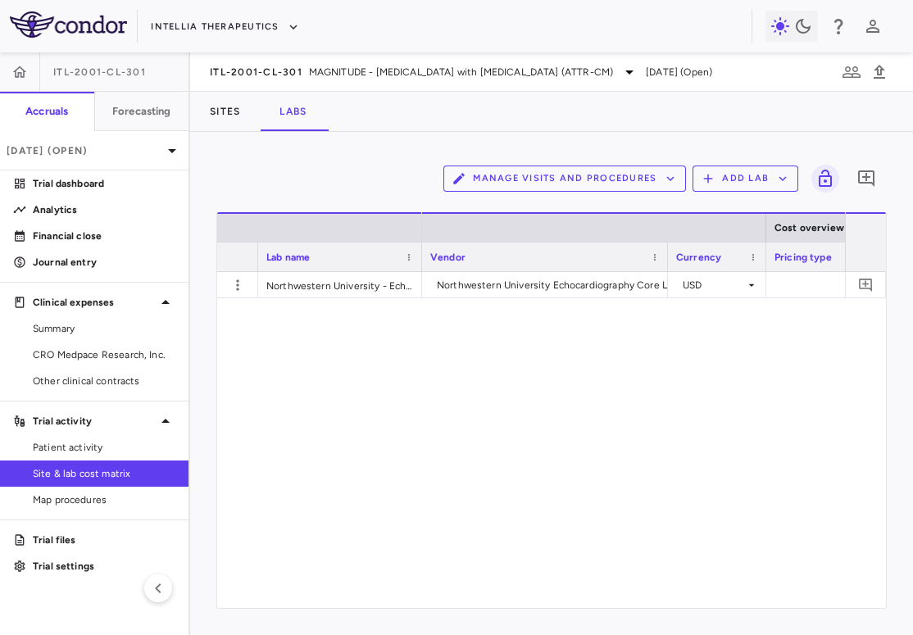
click at [735, 174] on button "Add Lab" at bounding box center [746, 179] width 106 height 26
click at [723, 209] on li "Add new lab" at bounding box center [737, 217] width 61 height 25
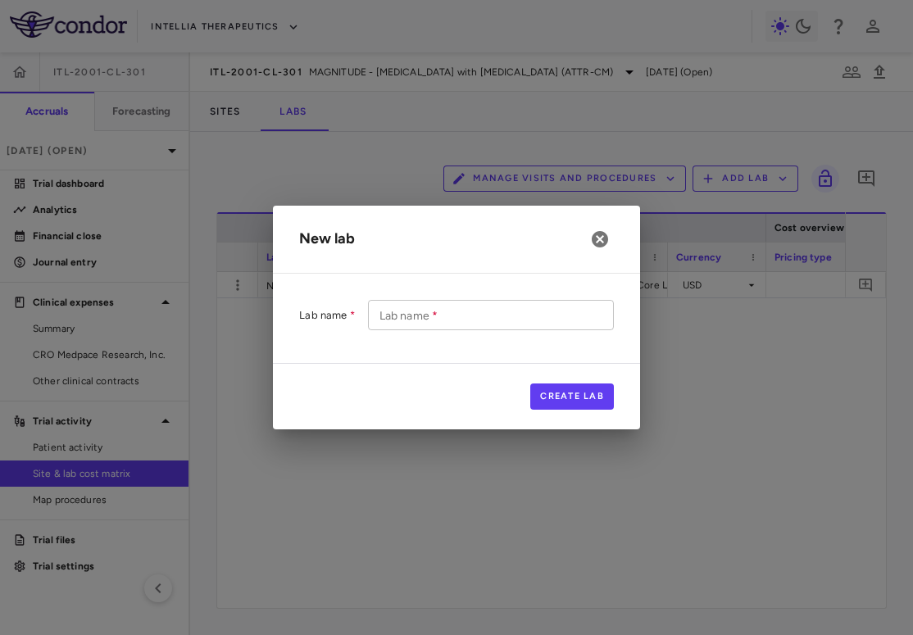
click at [393, 326] on input "Lab name   *" at bounding box center [491, 315] width 246 height 30
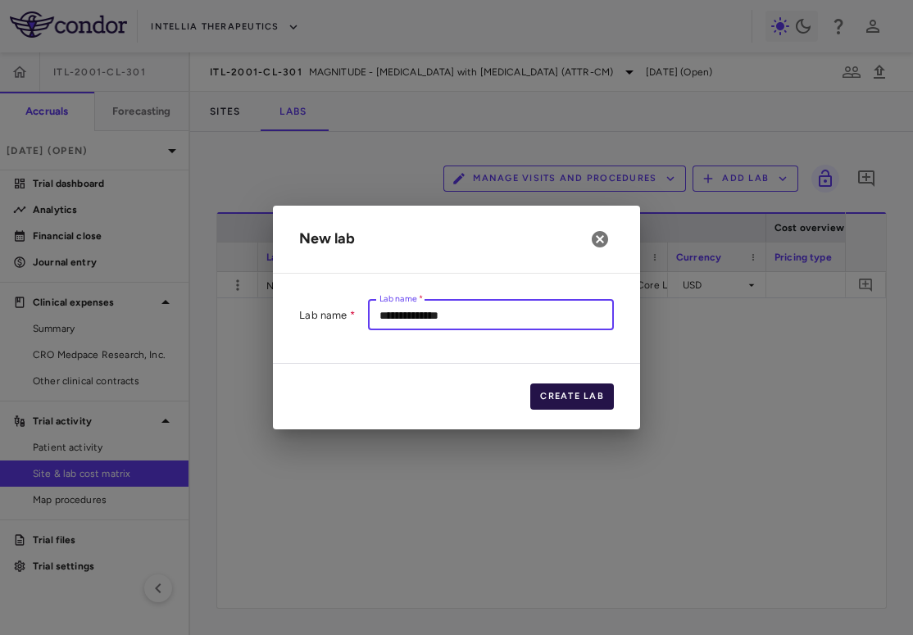
type input "**********"
click at [565, 393] on button "Create Lab" at bounding box center [572, 397] width 84 height 26
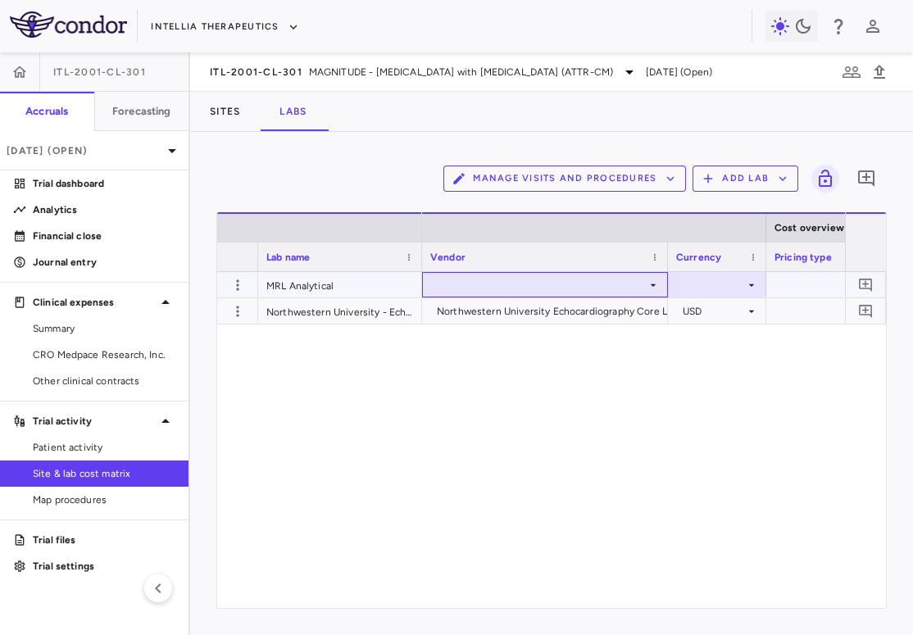
click at [530, 280] on div at bounding box center [545, 285] width 230 height 24
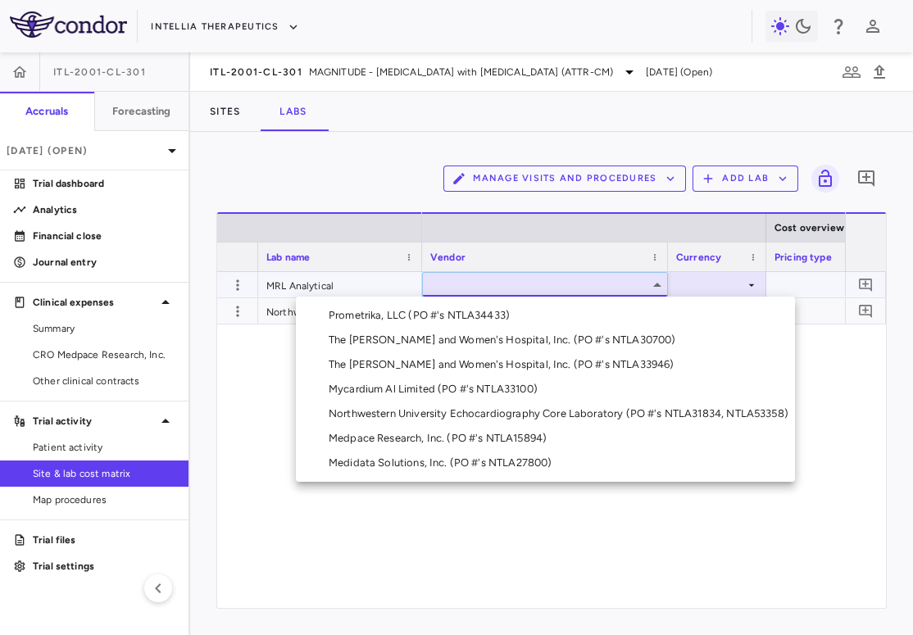
click at [479, 441] on div "Medpace Research, Inc. (PO #'s NTLA15894)" at bounding box center [441, 438] width 225 height 15
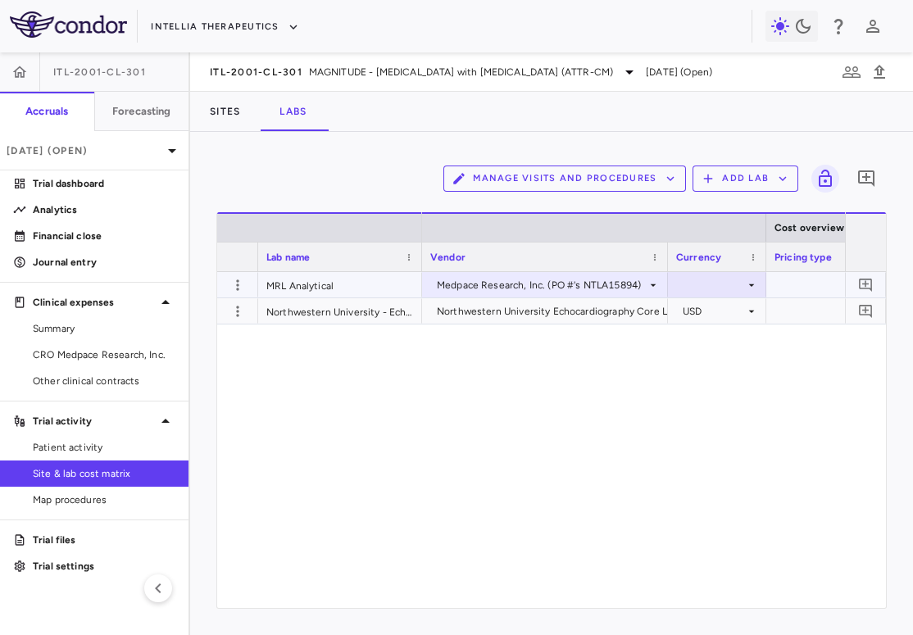
click at [716, 282] on div at bounding box center [717, 285] width 82 height 24
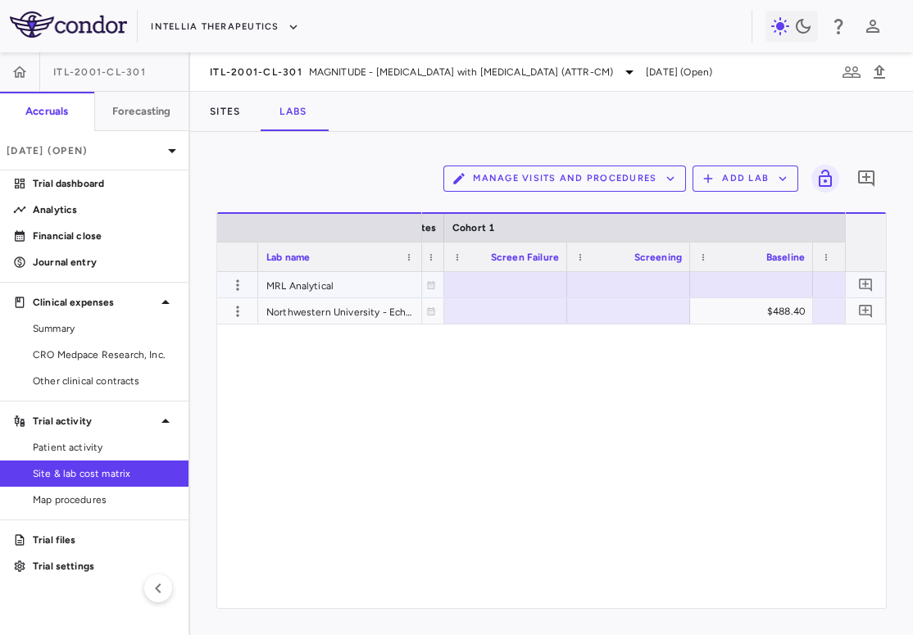
scroll to position [0, 808]
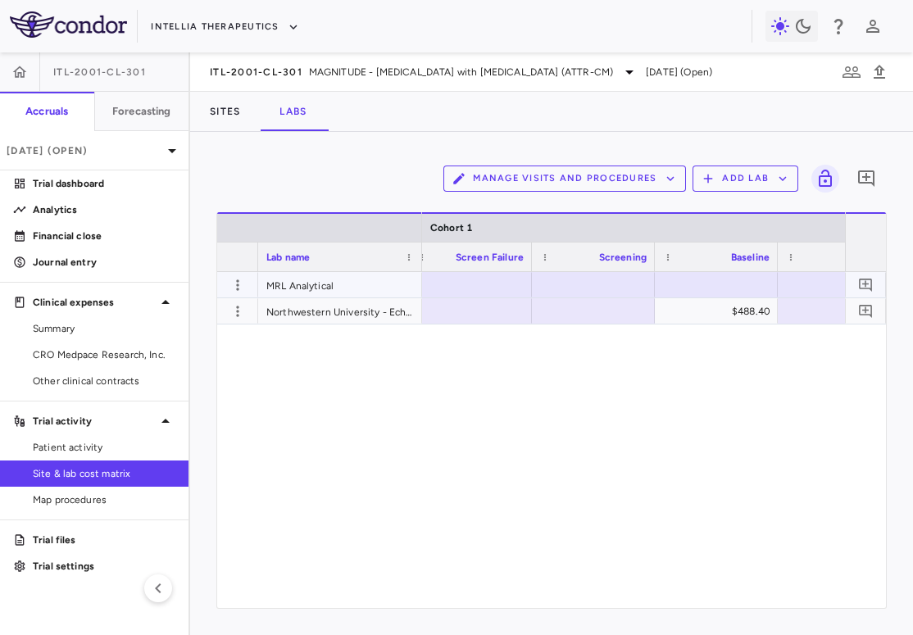
click at [479, 290] on div at bounding box center [470, 285] width 107 height 24
click at [606, 277] on div at bounding box center [593, 285] width 107 height 24
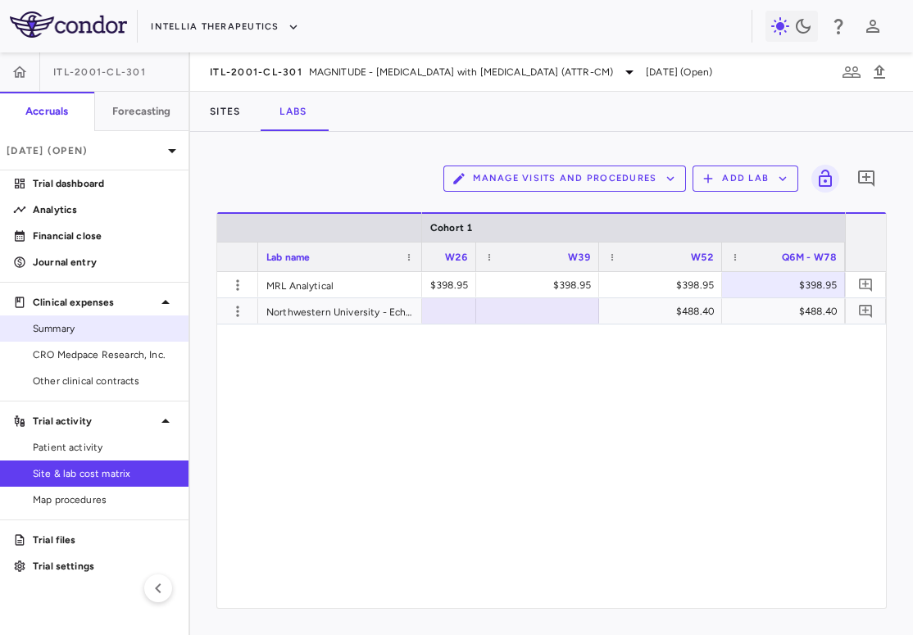
click at [82, 340] on link "Summary" at bounding box center [94, 328] width 189 height 25
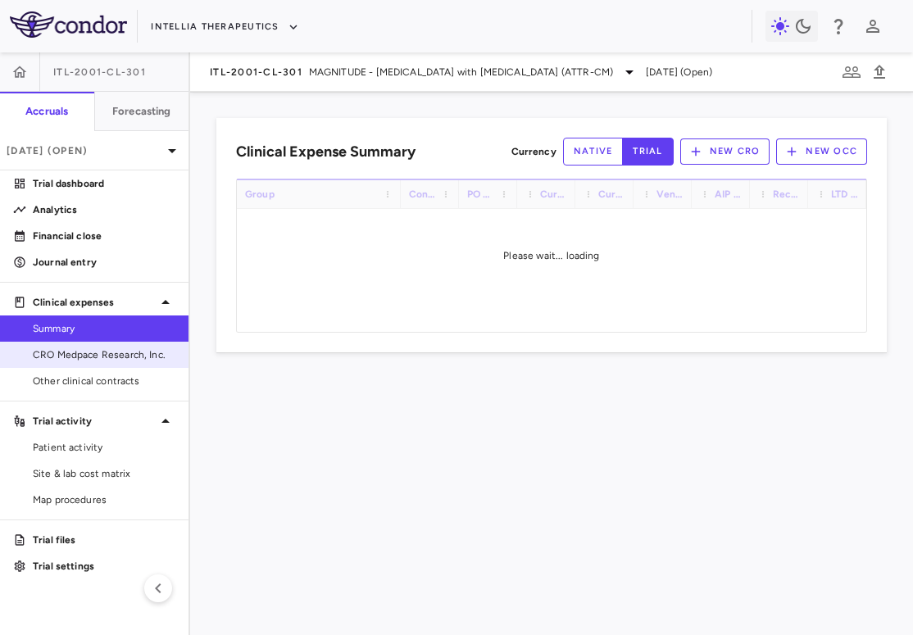
click at [74, 361] on span "CRO Medpace Research, Inc." at bounding box center [104, 355] width 143 height 15
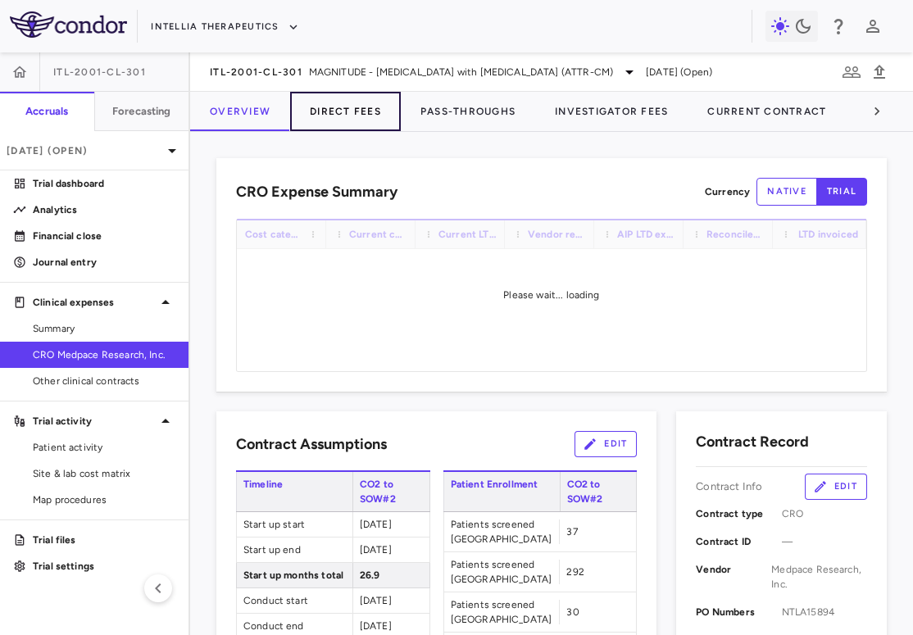
click at [325, 126] on button "Direct Fees" at bounding box center [345, 111] width 111 height 39
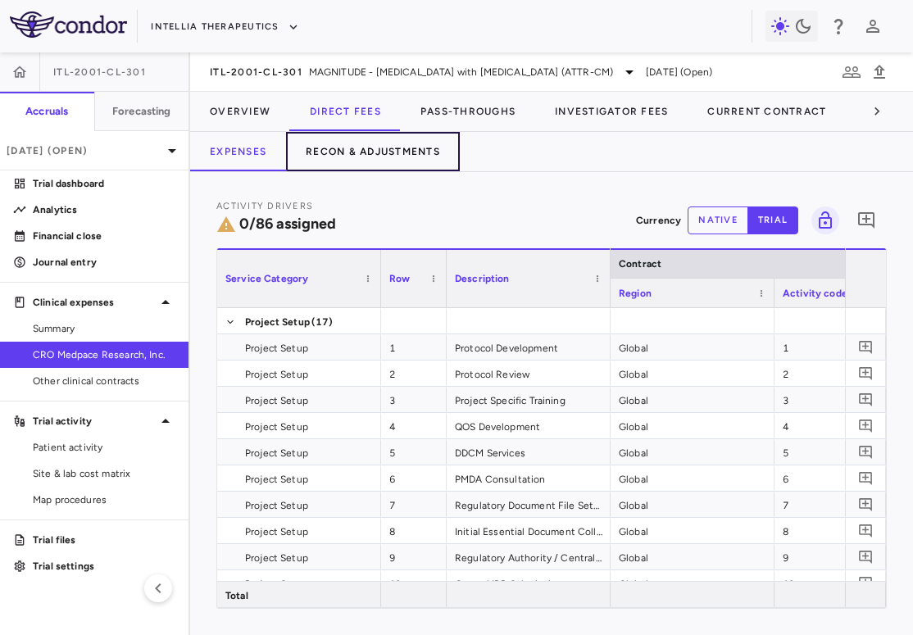
click at [412, 151] on button "Recon & Adjustments" at bounding box center [373, 151] width 174 height 39
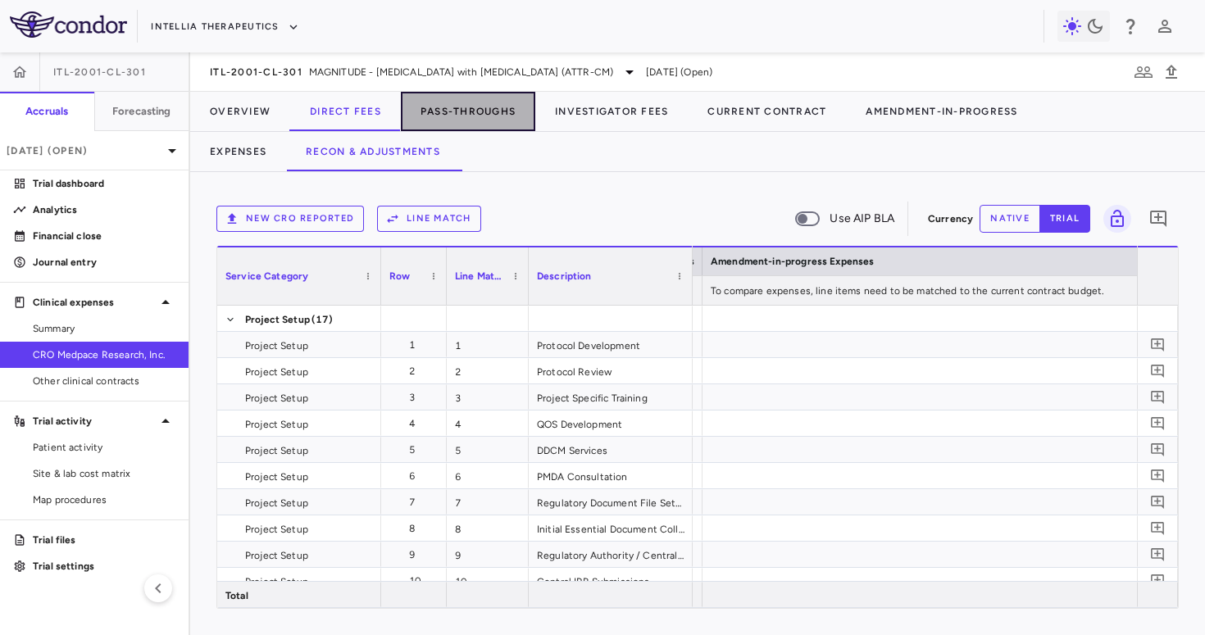
click at [488, 103] on button "Pass-Throughs" at bounding box center [468, 111] width 134 height 39
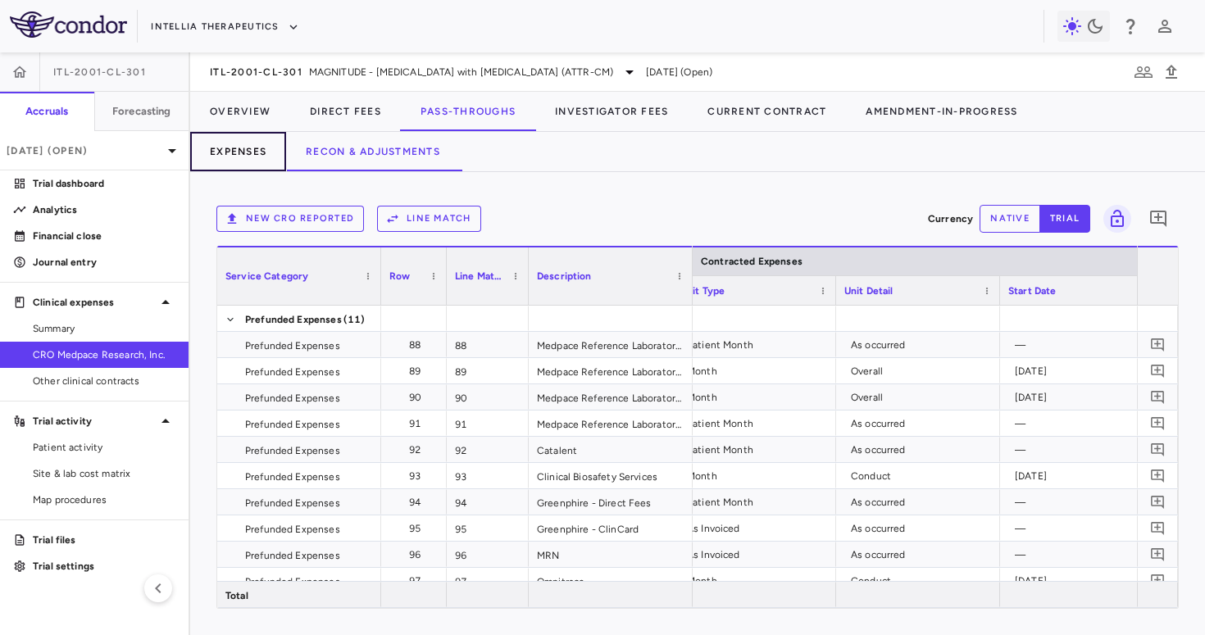
click at [248, 158] on button "Expenses" at bounding box center [238, 151] width 96 height 39
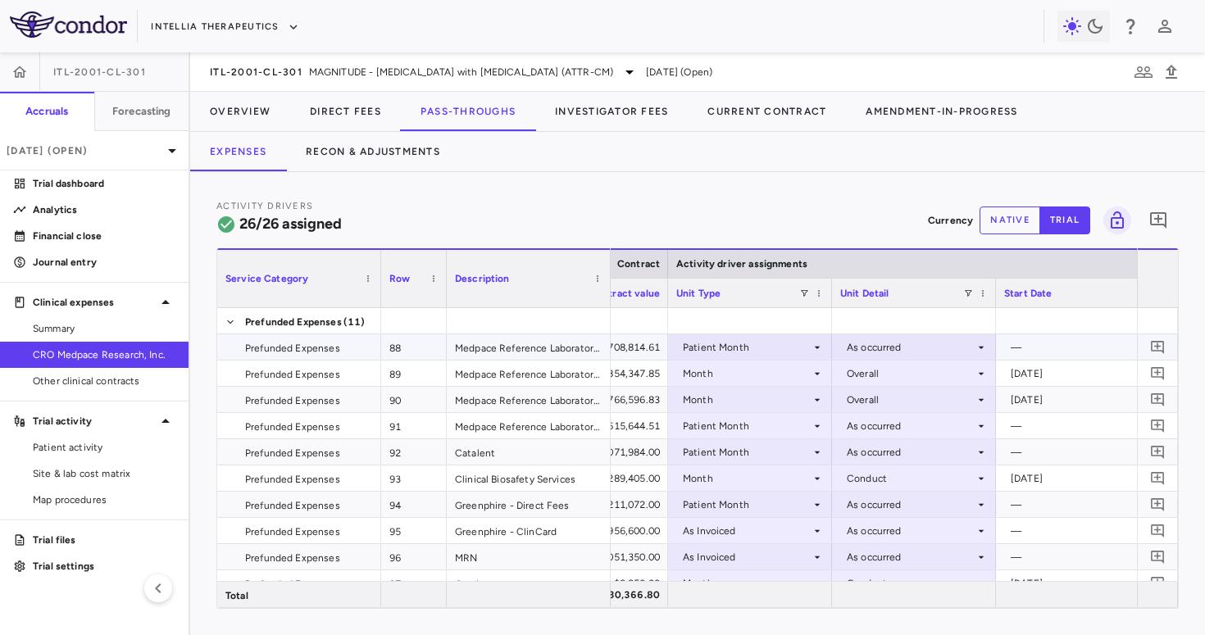
click at [789, 348] on div "Patient Month" at bounding box center [747, 347] width 128 height 26
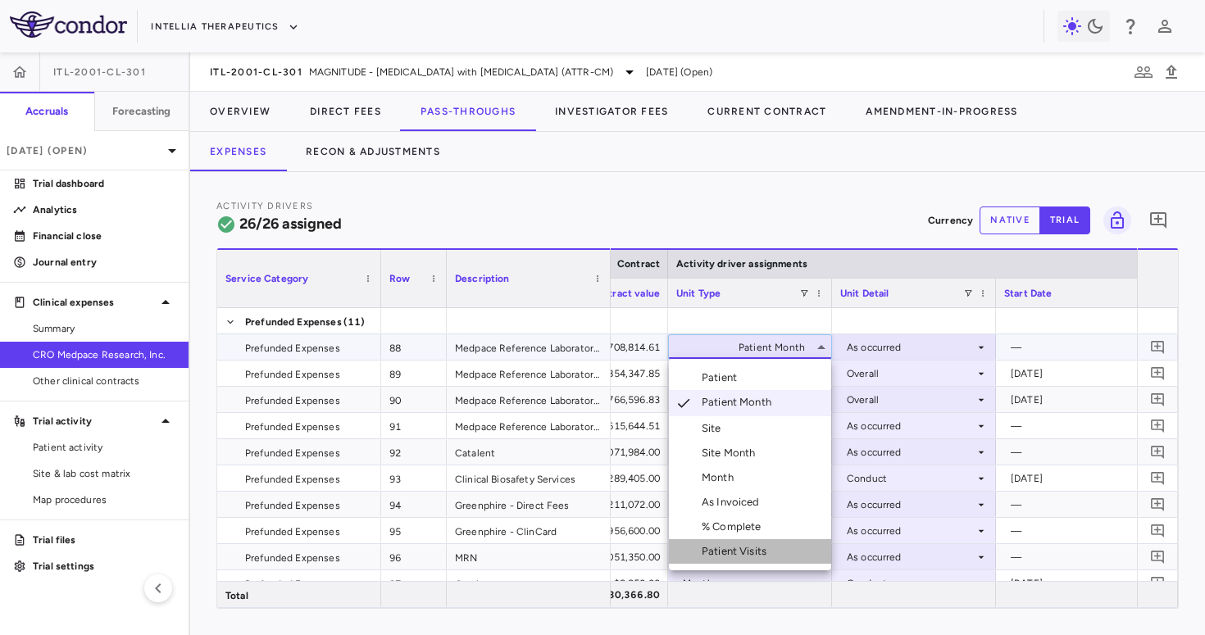
click at [753, 549] on div "Patient Visits" at bounding box center [737, 551] width 71 height 15
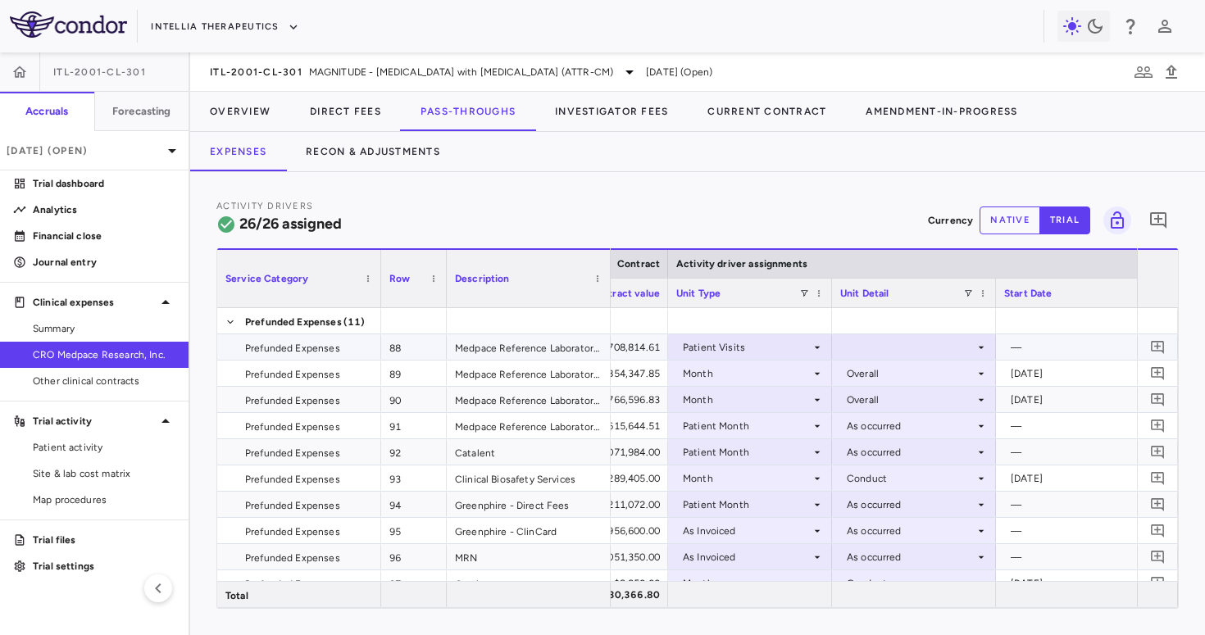
click at [876, 342] on div at bounding box center [914, 347] width 148 height 24
click at [881, 378] on div "As occurred" at bounding box center [899, 378] width 66 height 15
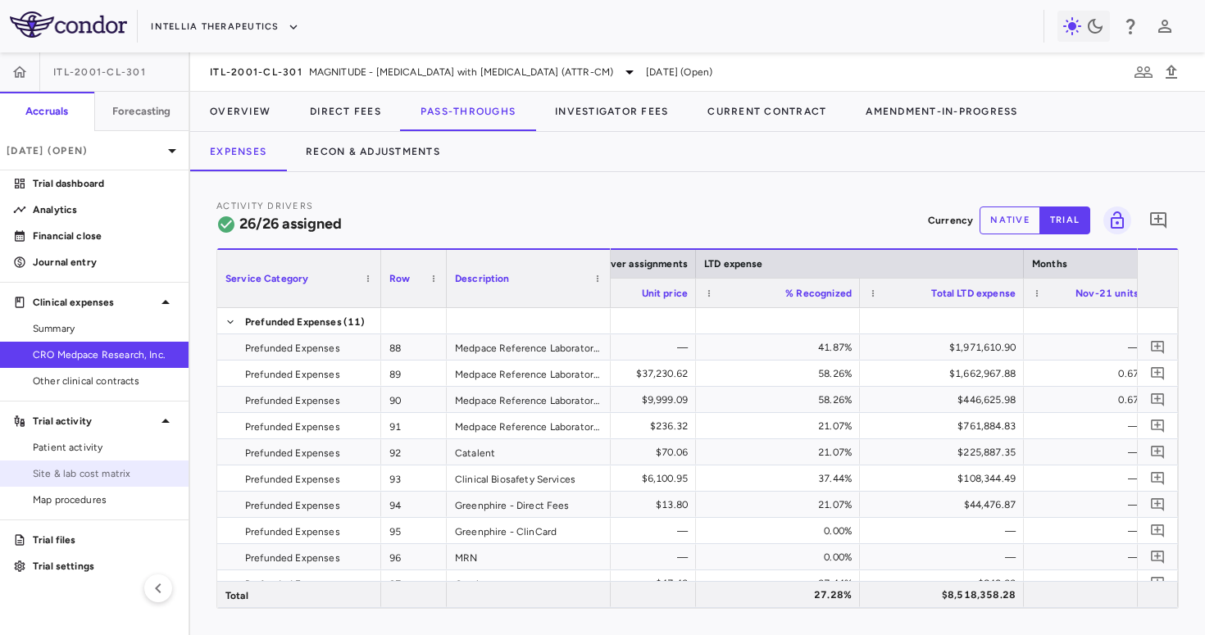
click at [122, 465] on link "Site & lab cost matrix" at bounding box center [94, 473] width 189 height 25
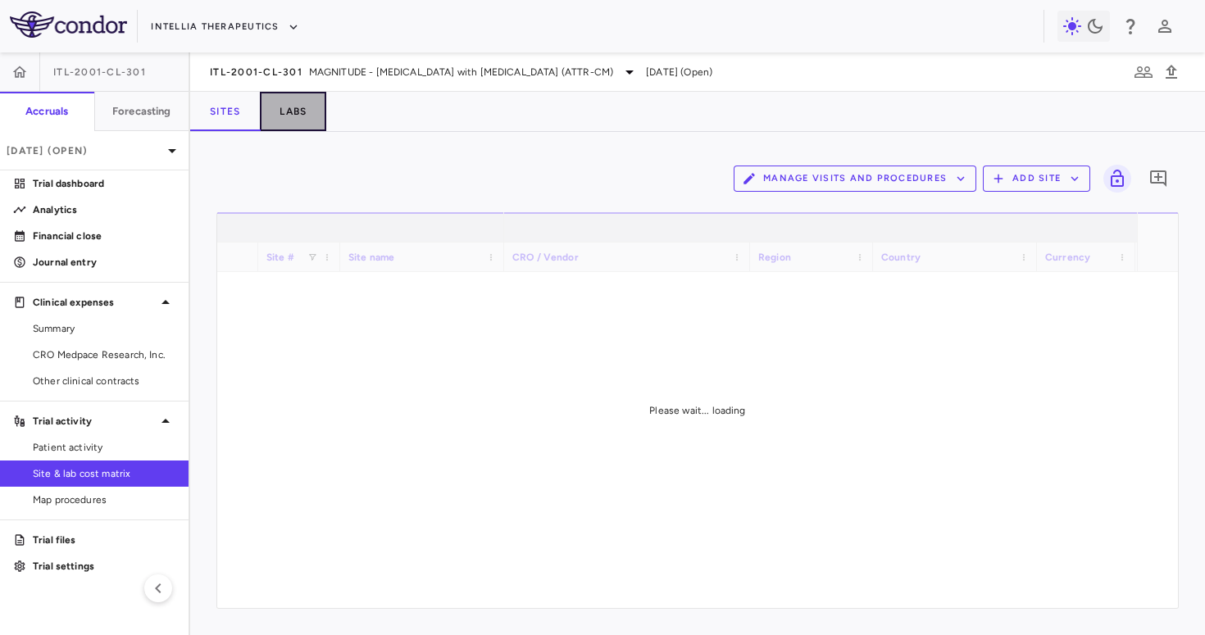
click at [289, 113] on button "Labs" at bounding box center [293, 111] width 66 height 39
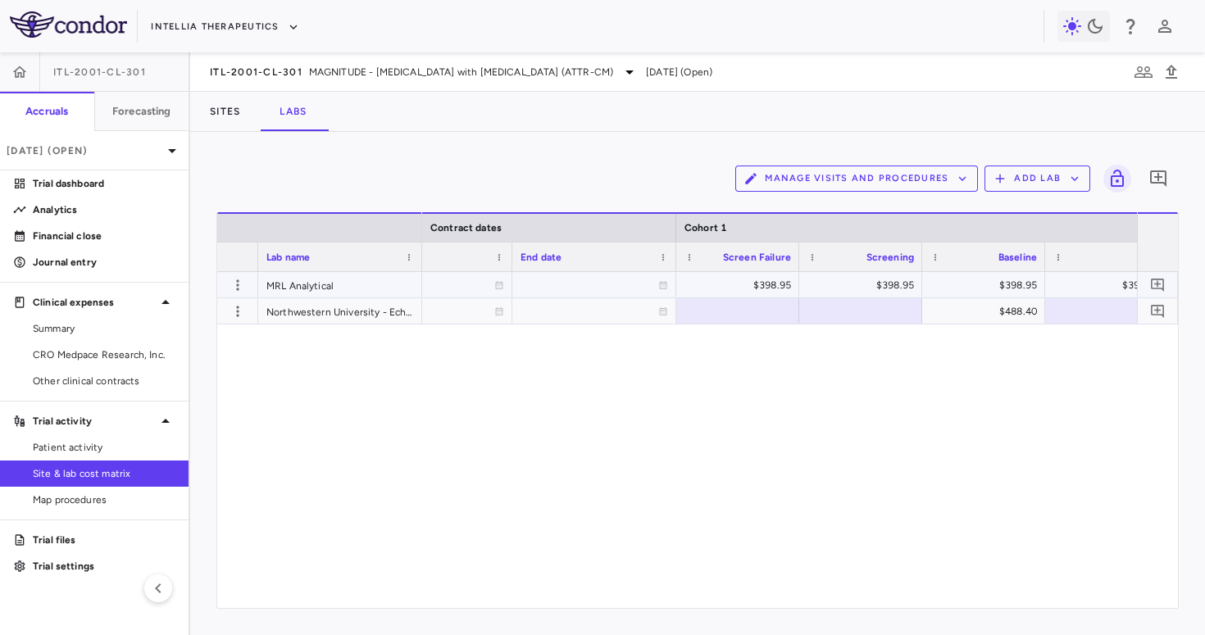
click at [762, 286] on div "$398.95" at bounding box center [741, 285] width 100 height 26
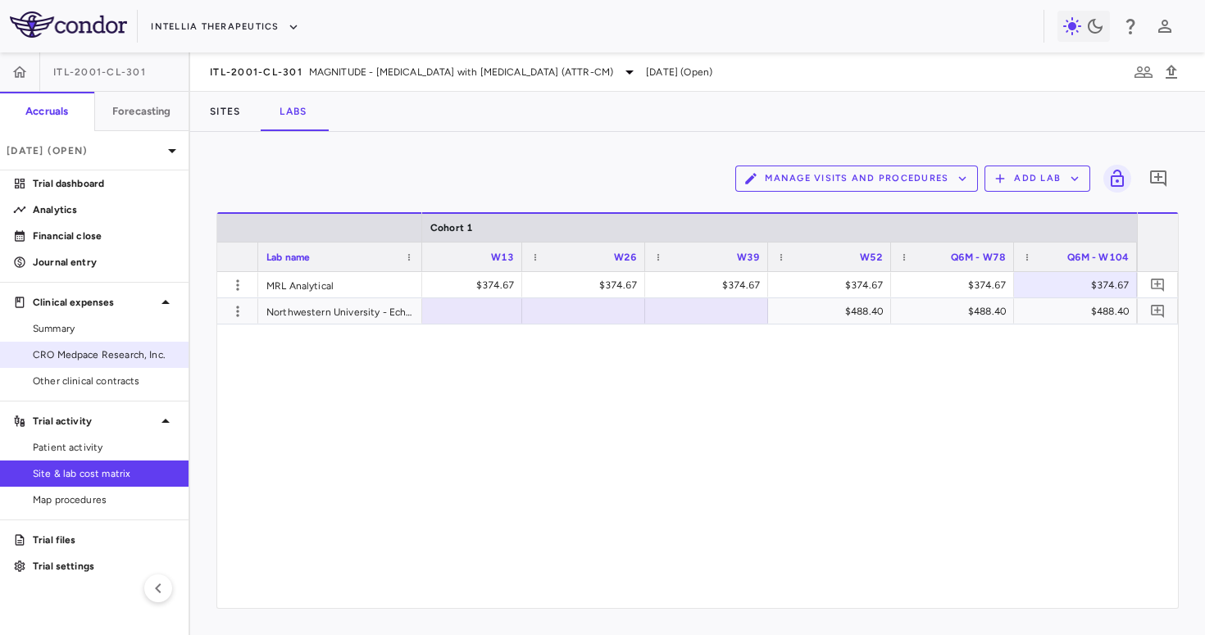
click at [101, 354] on span "CRO Medpace Research, Inc." at bounding box center [104, 355] width 143 height 15
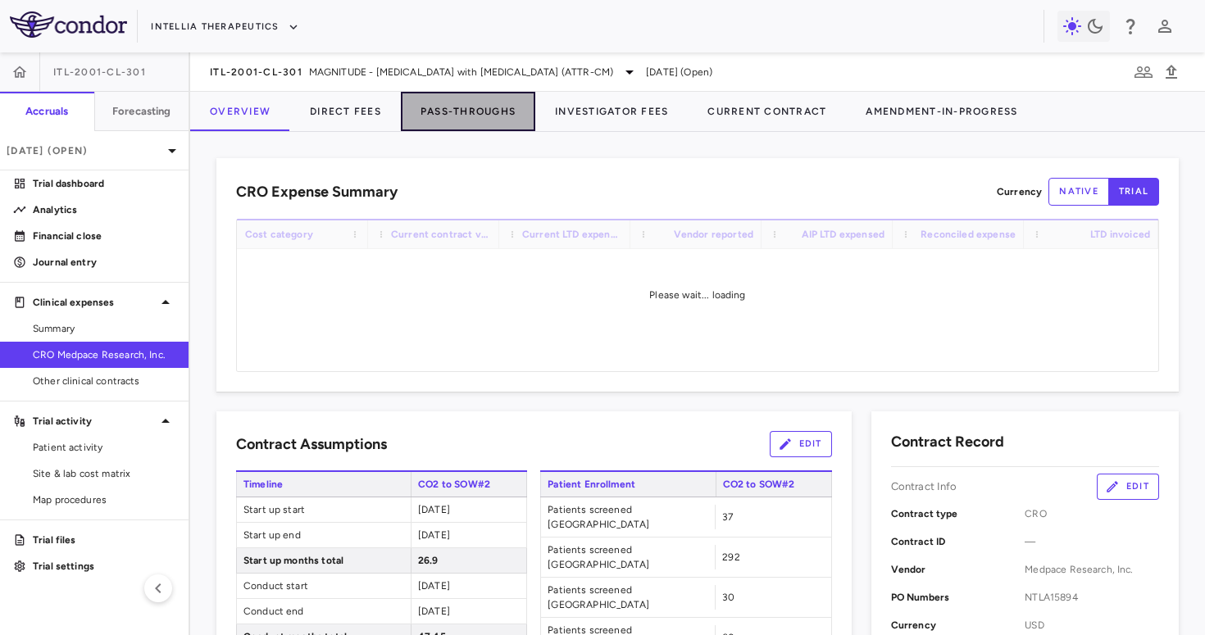
click at [461, 107] on button "Pass-Throughs" at bounding box center [468, 111] width 134 height 39
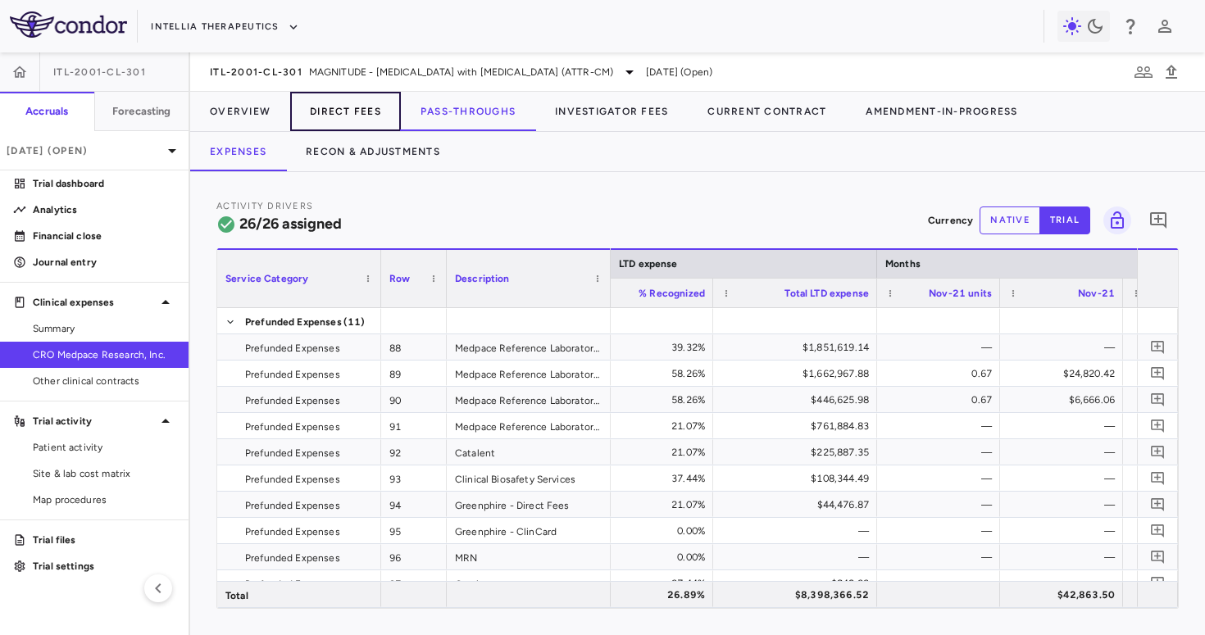
click at [324, 111] on button "Direct Fees" at bounding box center [345, 111] width 111 height 39
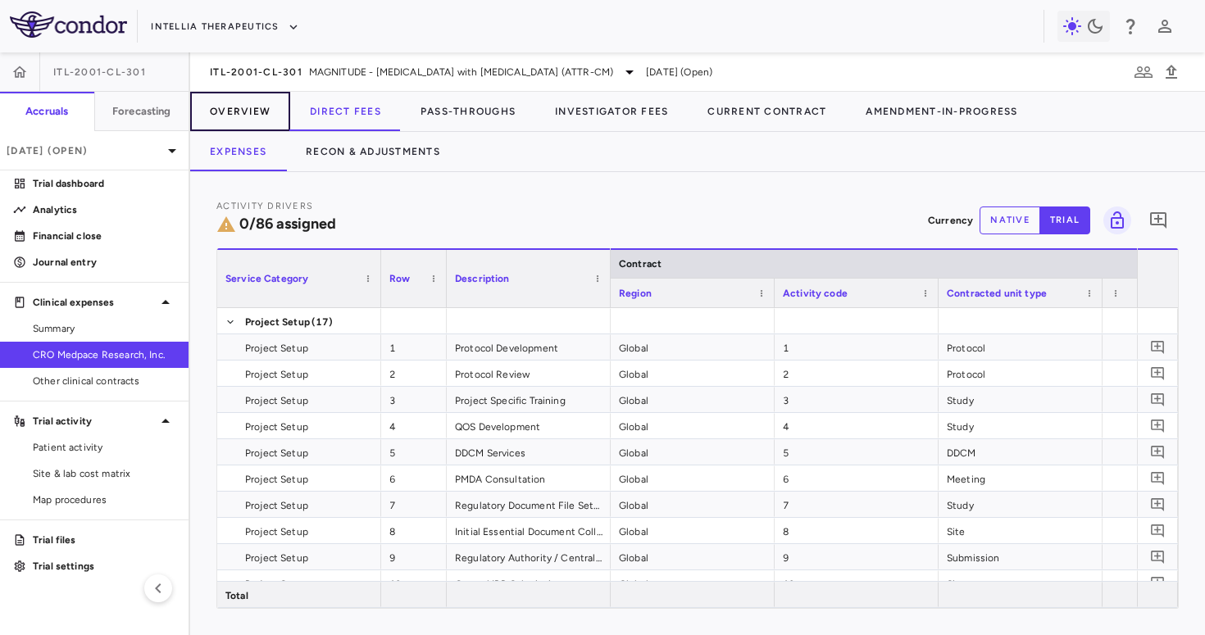
click at [259, 107] on button "Overview" at bounding box center [240, 111] width 100 height 39
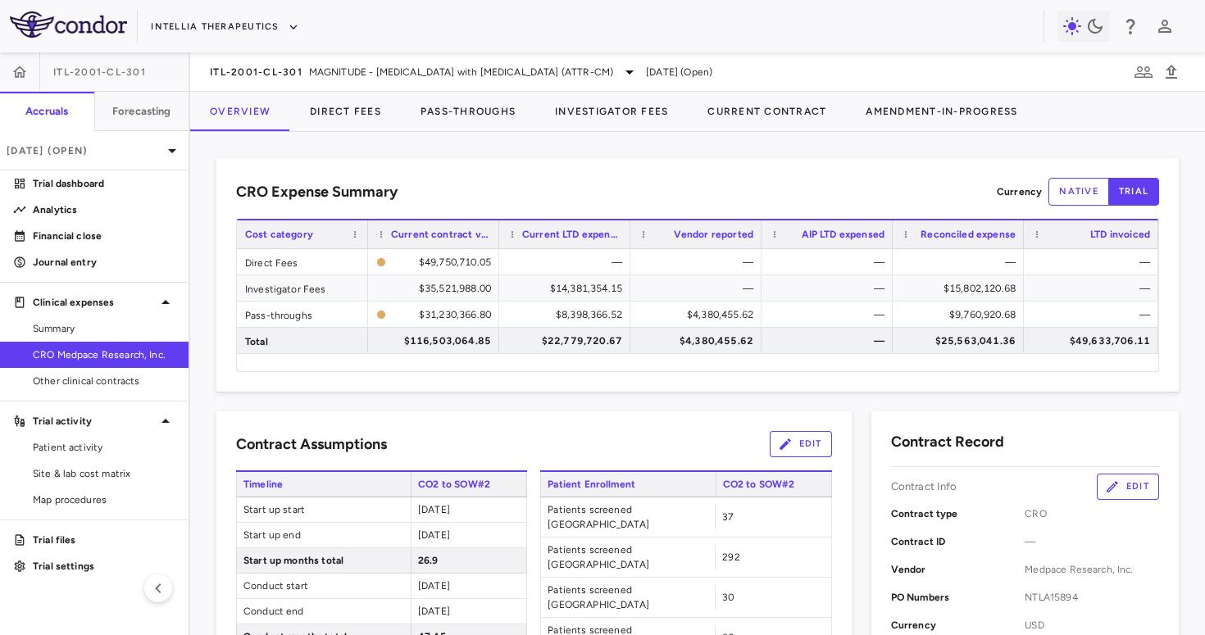
click at [812, 449] on button "Edit" at bounding box center [801, 444] width 62 height 26
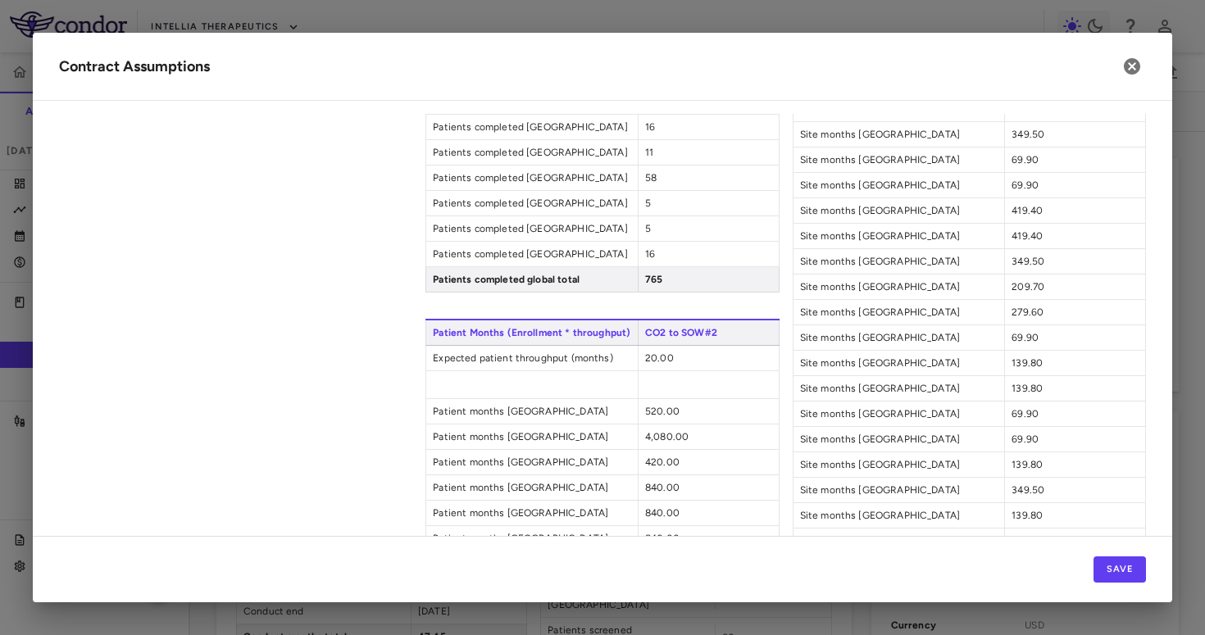
click at [659, 364] on span "20.00" at bounding box center [659, 357] width 29 height 11
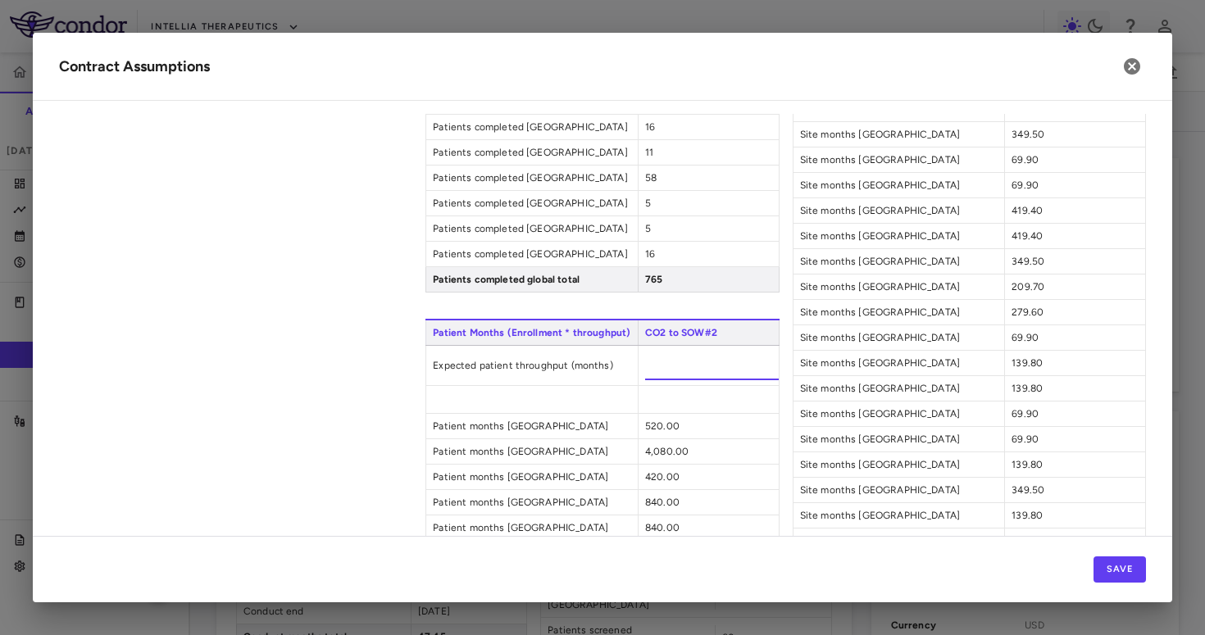
click at [661, 380] on input "*****" at bounding box center [712, 366] width 134 height 30
type input "**"
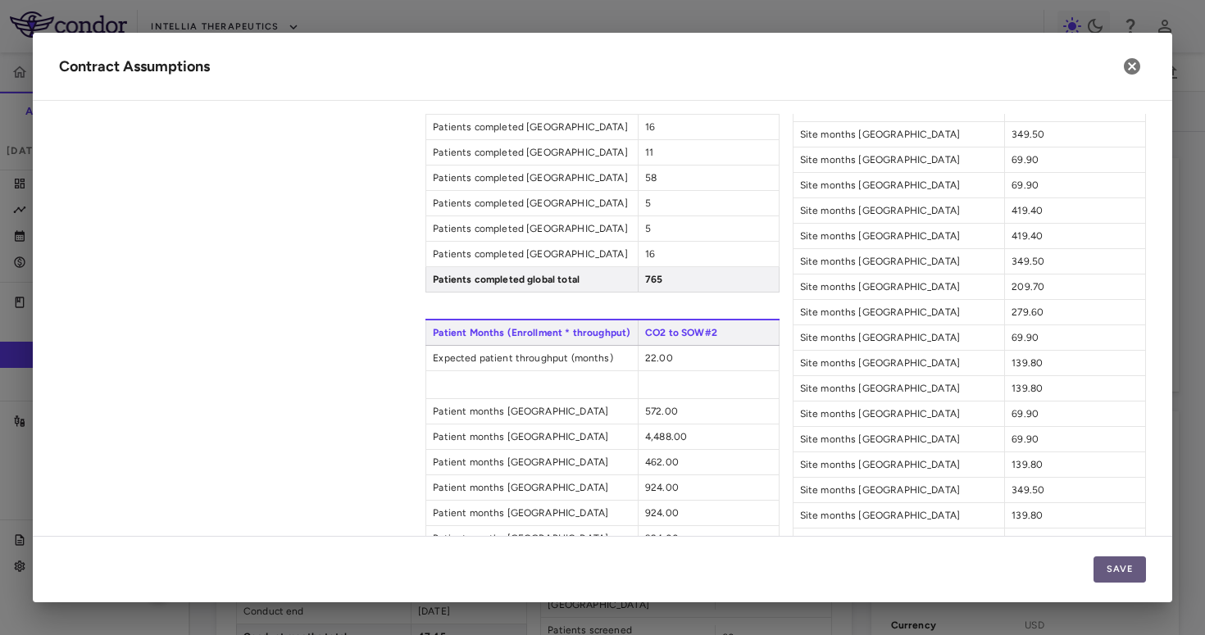
click at [912, 559] on button "Save" at bounding box center [1119, 570] width 52 height 26
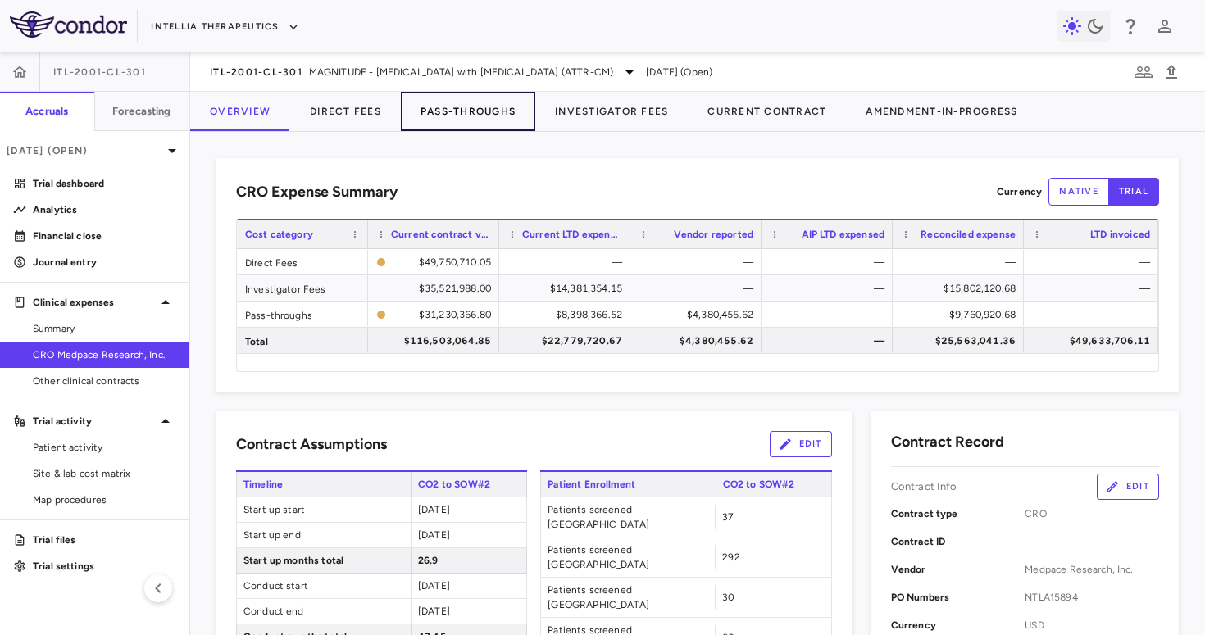
click at [461, 107] on button "Pass-Throughs" at bounding box center [468, 111] width 134 height 39
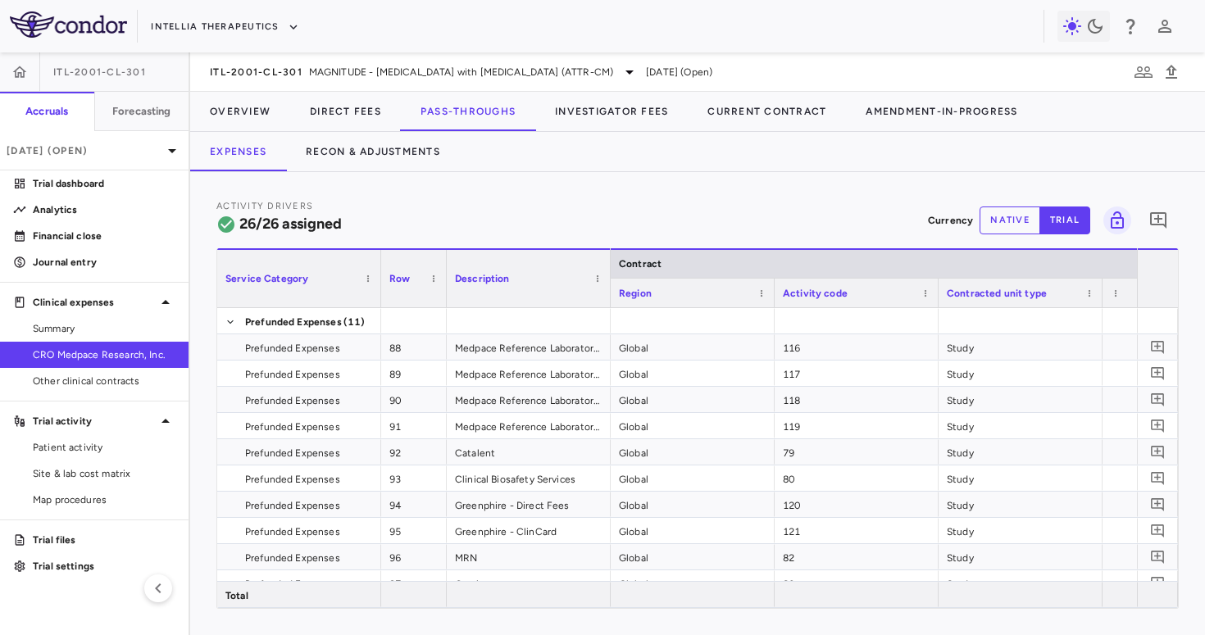
click at [121, 353] on span "CRO Medpace Research, Inc." at bounding box center [104, 355] width 143 height 15
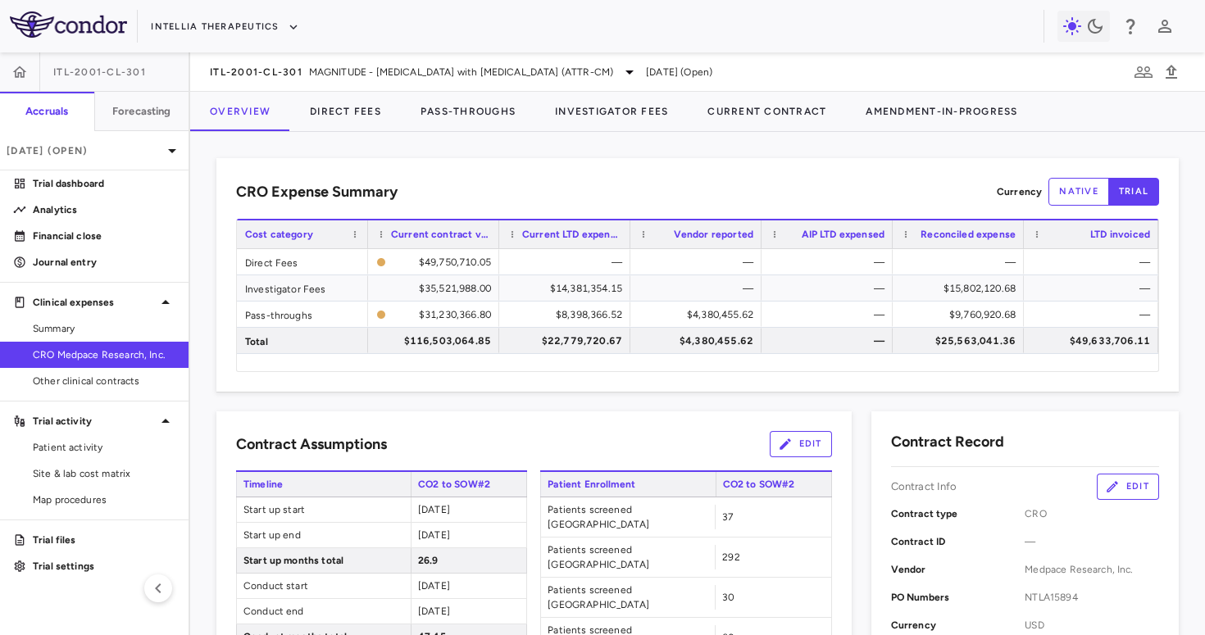
click at [804, 450] on button "Edit" at bounding box center [801, 444] width 62 height 26
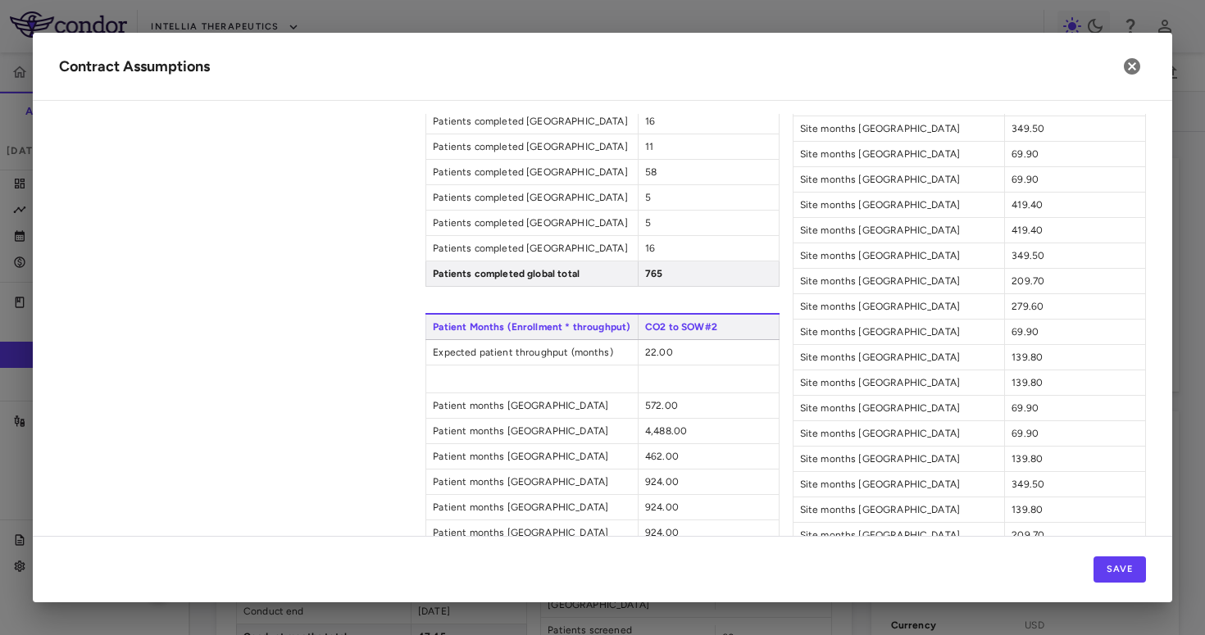
click at [659, 365] on div "22.00" at bounding box center [708, 352] width 141 height 25
click at [659, 358] on span "22.00" at bounding box center [659, 352] width 28 height 11
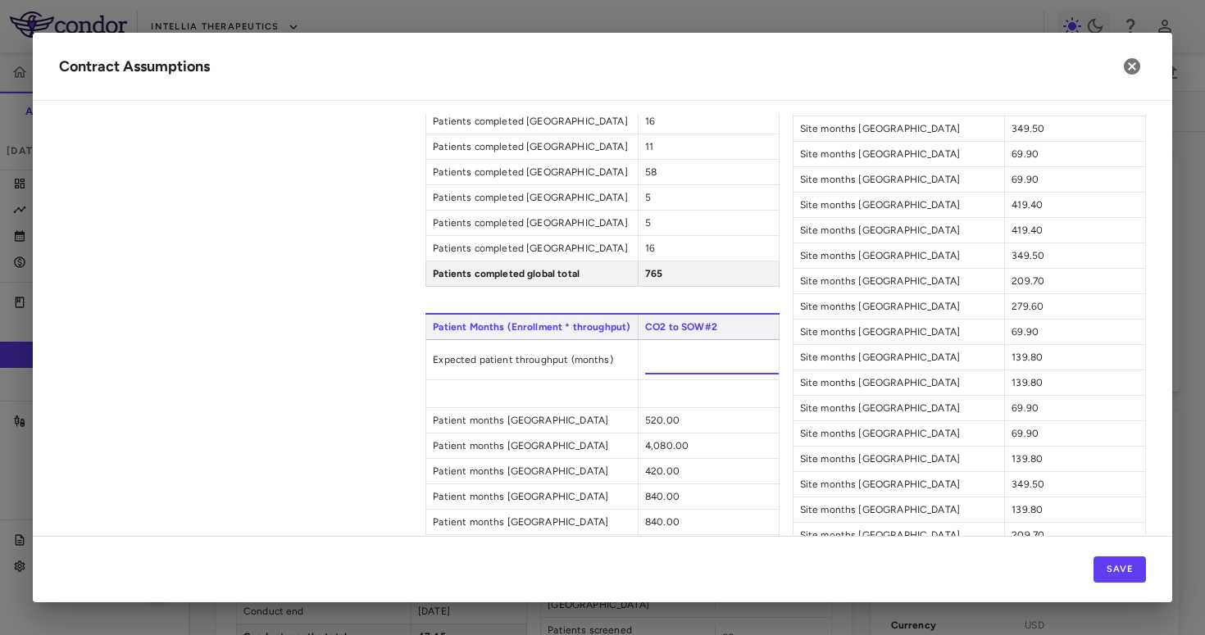
type input "**"
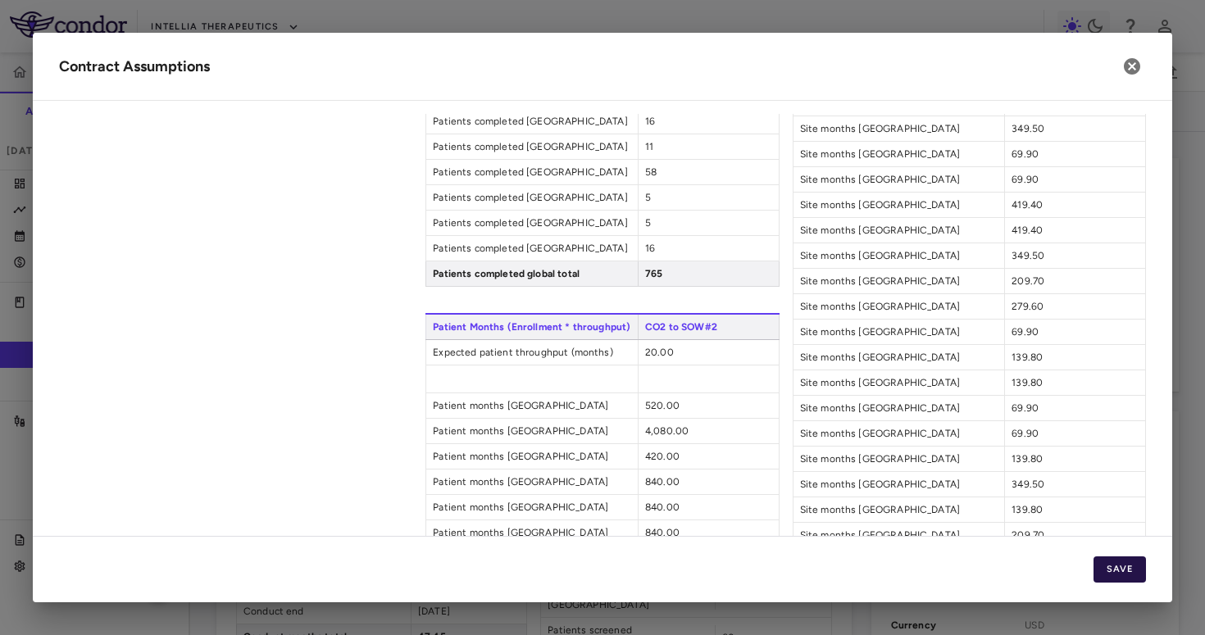
click at [912, 568] on button "Save" at bounding box center [1119, 570] width 52 height 26
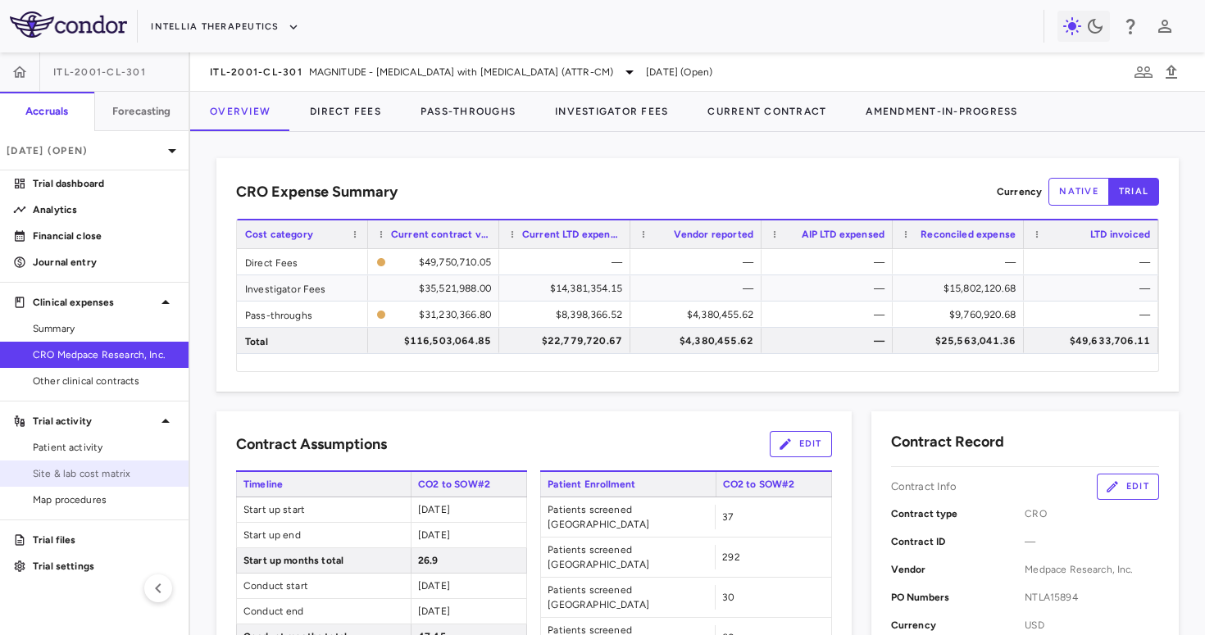
click at [126, 469] on span "Site & lab cost matrix" at bounding box center [104, 473] width 143 height 15
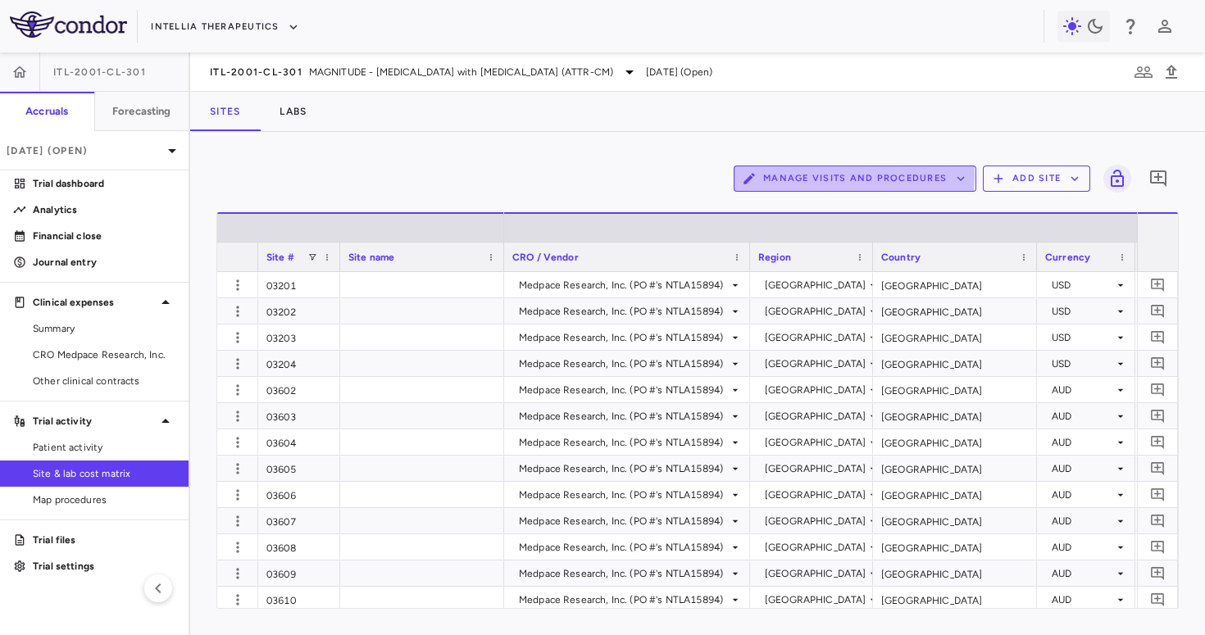
click at [817, 176] on button "Manage Visits and Procedures" at bounding box center [855, 179] width 243 height 26
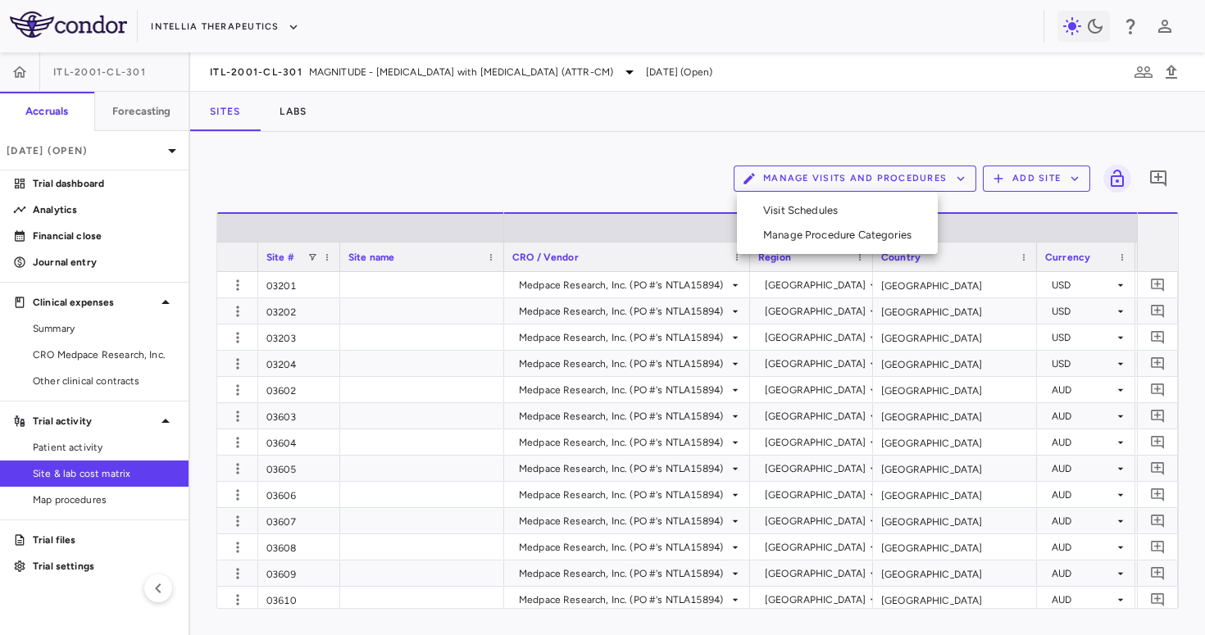
click at [814, 197] on ul "Visit Schedules Manage Procedure Categories" at bounding box center [837, 223] width 201 height 62
click at [809, 207] on li "Visit Schedules" at bounding box center [837, 210] width 175 height 25
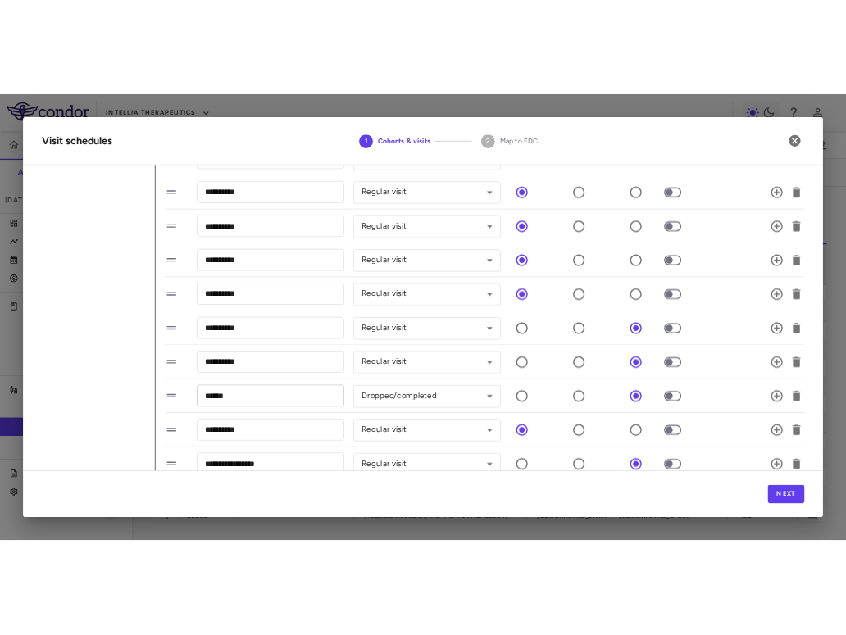
scroll to position [977, 0]
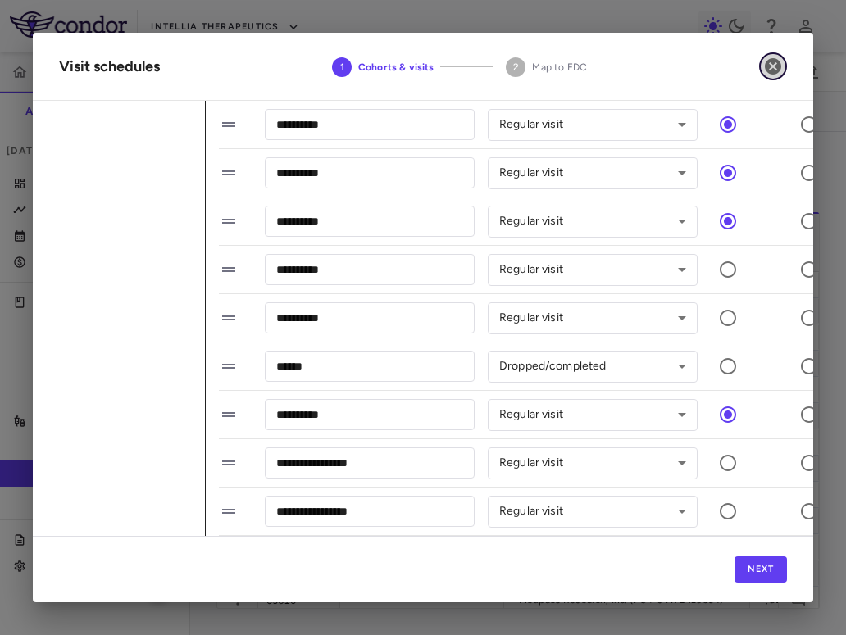
click at [765, 70] on icon "button" at bounding box center [773, 67] width 20 height 20
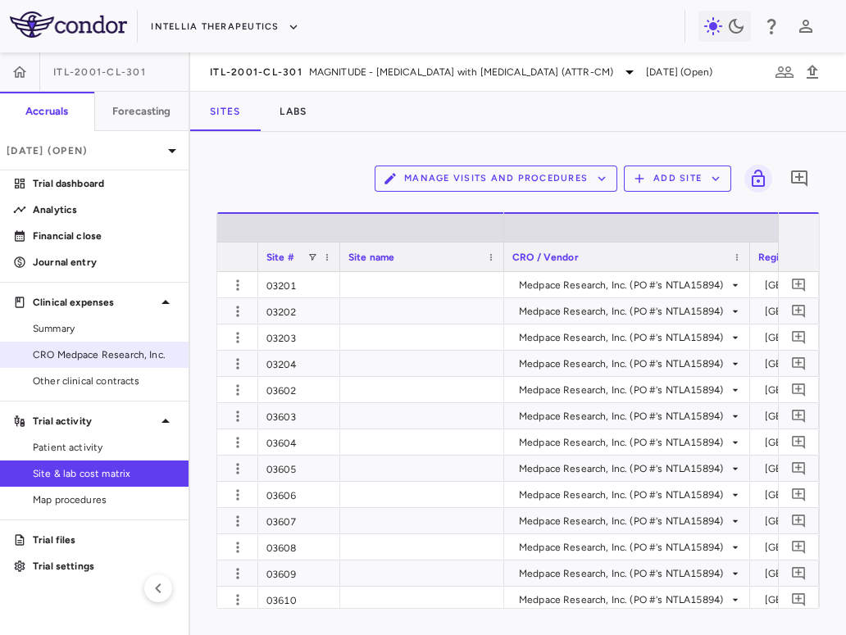
click at [115, 358] on span "CRO Medpace Research, Inc." at bounding box center [104, 355] width 143 height 15
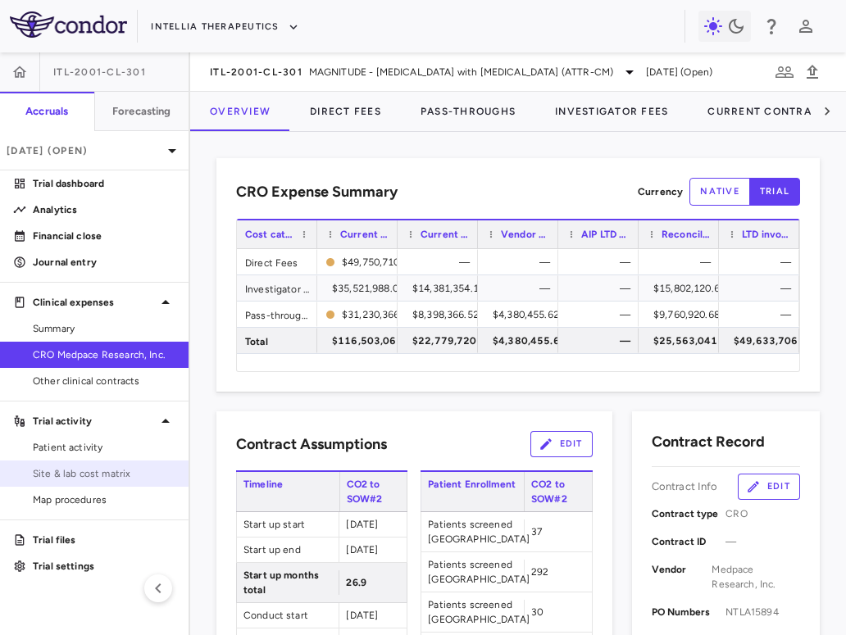
click at [90, 468] on span "Site & lab cost matrix" at bounding box center [104, 473] width 143 height 15
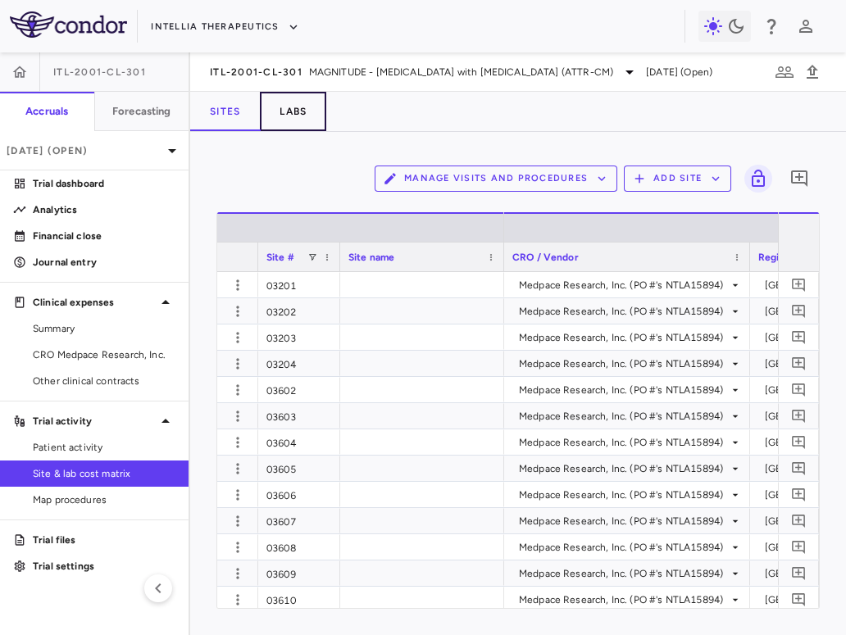
click at [322, 105] on button "Labs" at bounding box center [293, 111] width 66 height 39
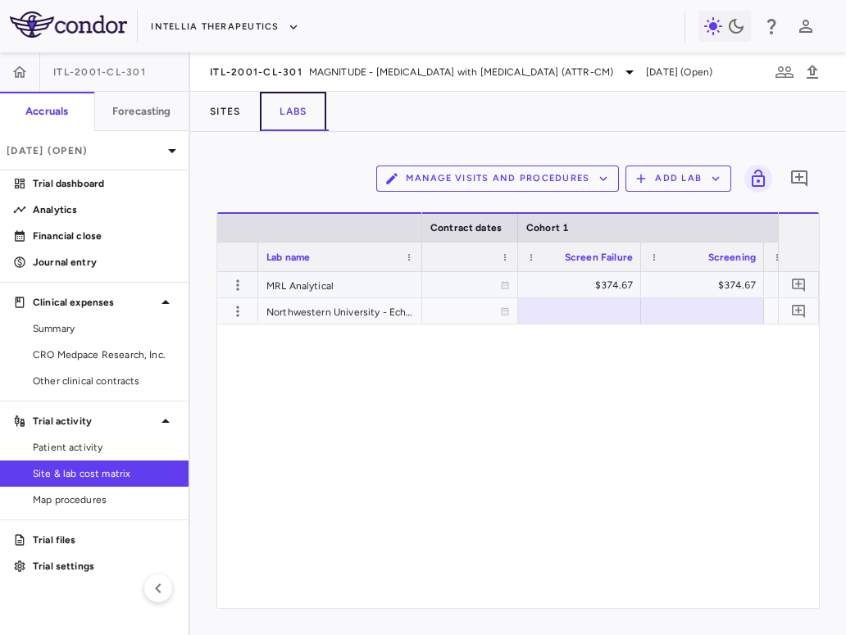
scroll to position [0, 813]
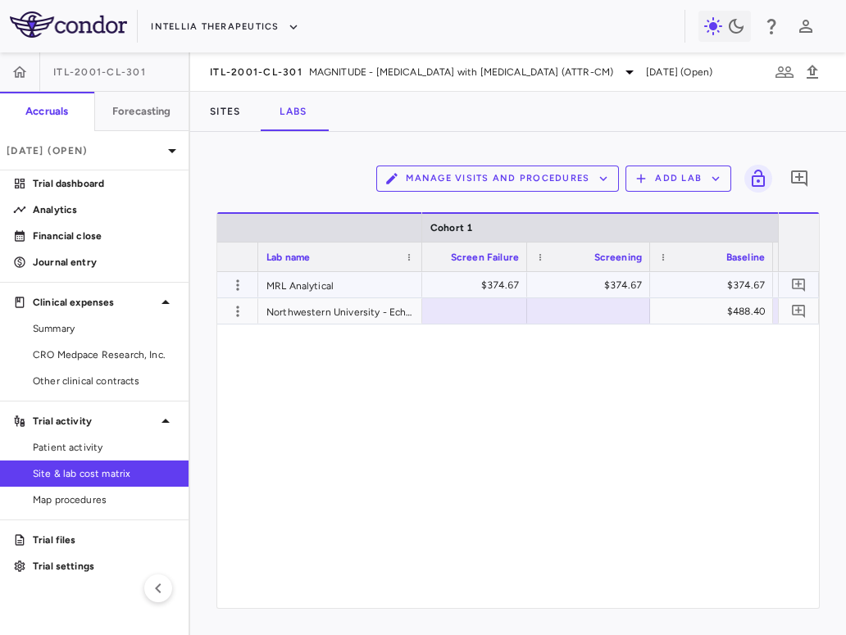
click at [515, 296] on div "$374.67" at bounding box center [469, 285] width 100 height 26
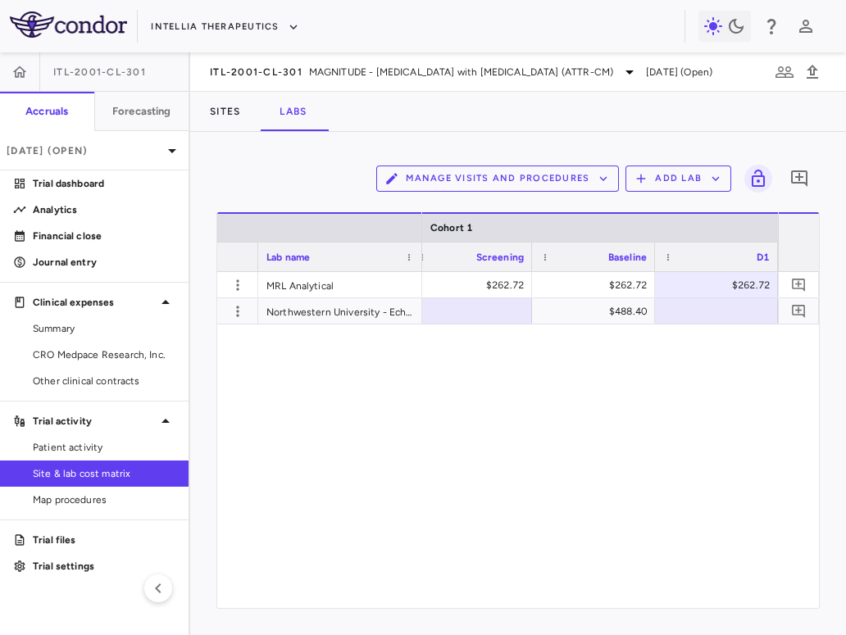
scroll to position [0, 1054]
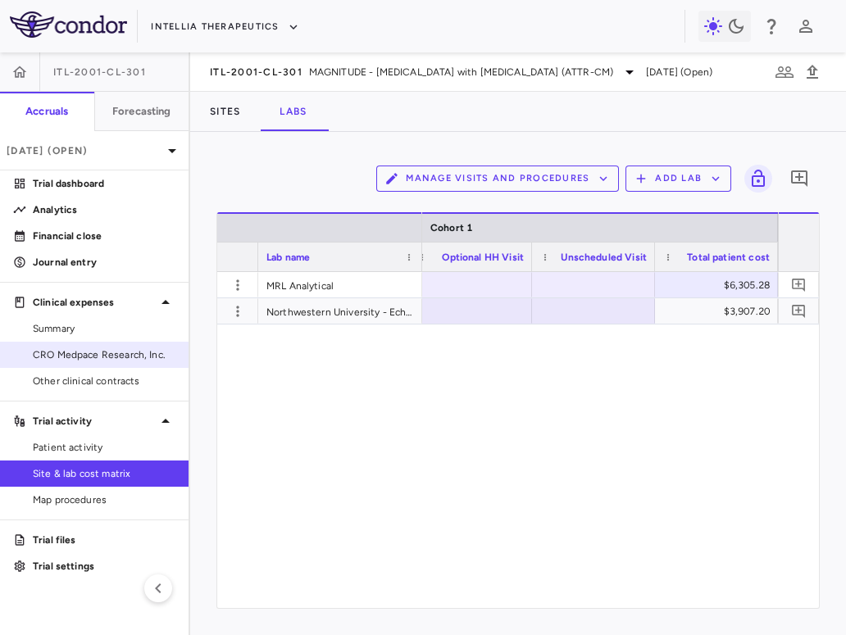
click at [57, 352] on span "CRO Medpace Research, Inc." at bounding box center [104, 355] width 143 height 15
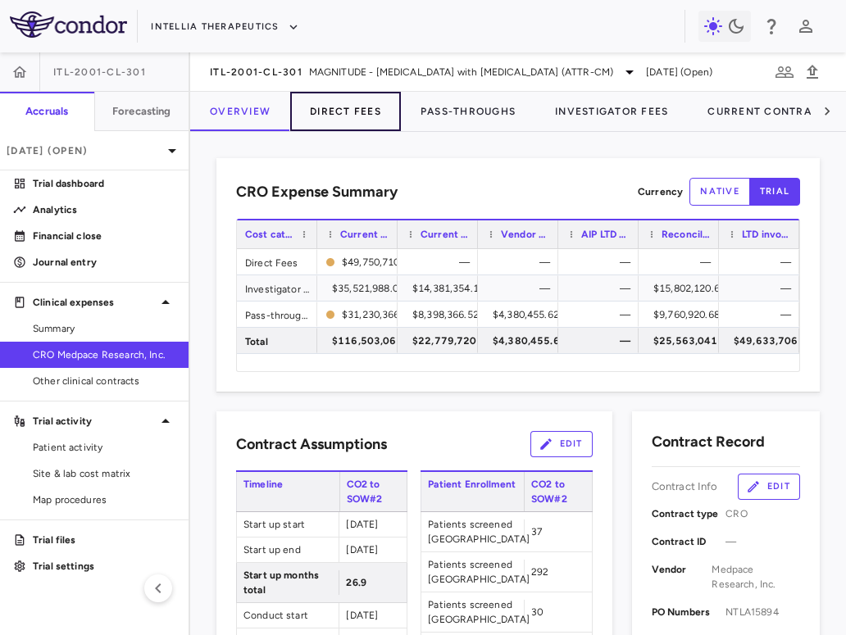
click at [377, 107] on button "Direct Fees" at bounding box center [345, 111] width 111 height 39
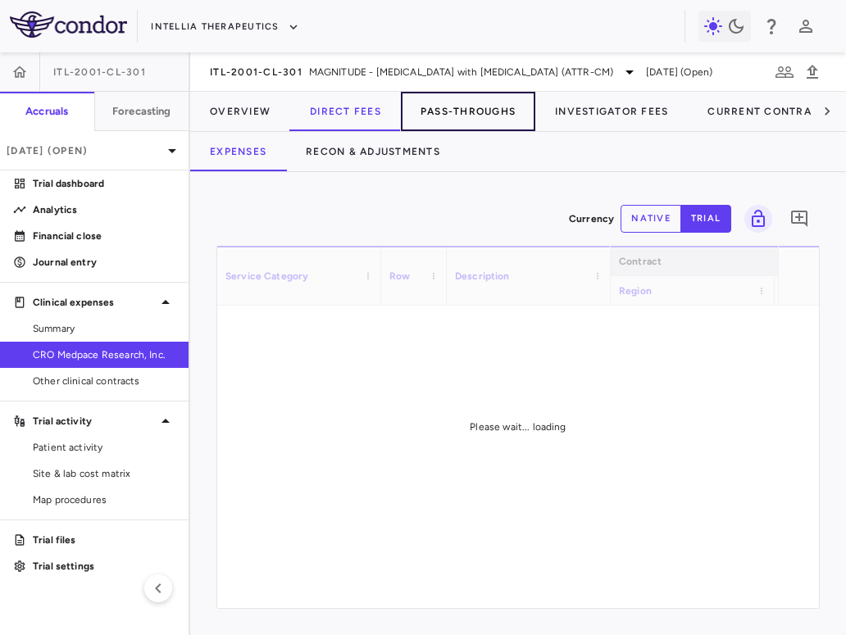
click at [467, 110] on button "Pass-Throughs" at bounding box center [468, 111] width 134 height 39
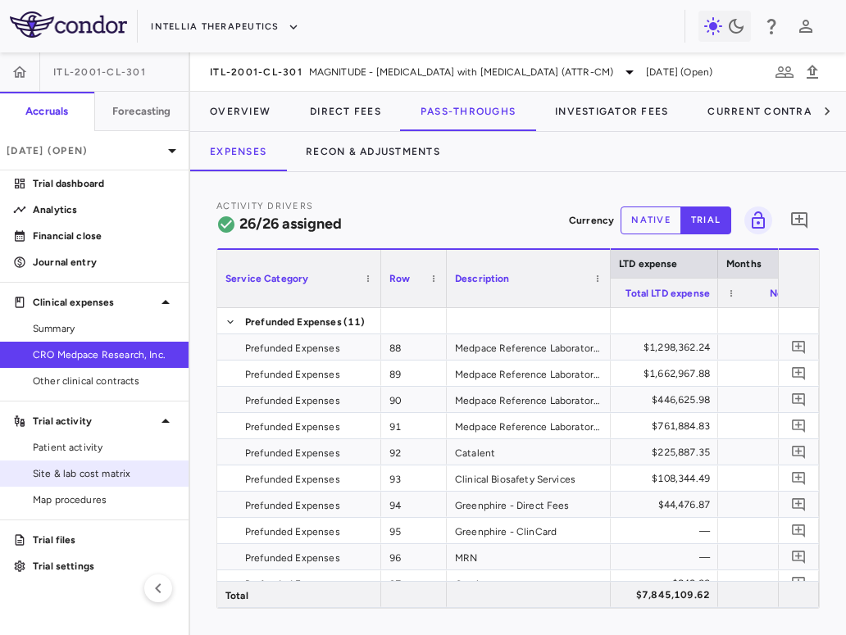
click at [60, 478] on span "Site & lab cost matrix" at bounding box center [104, 473] width 143 height 15
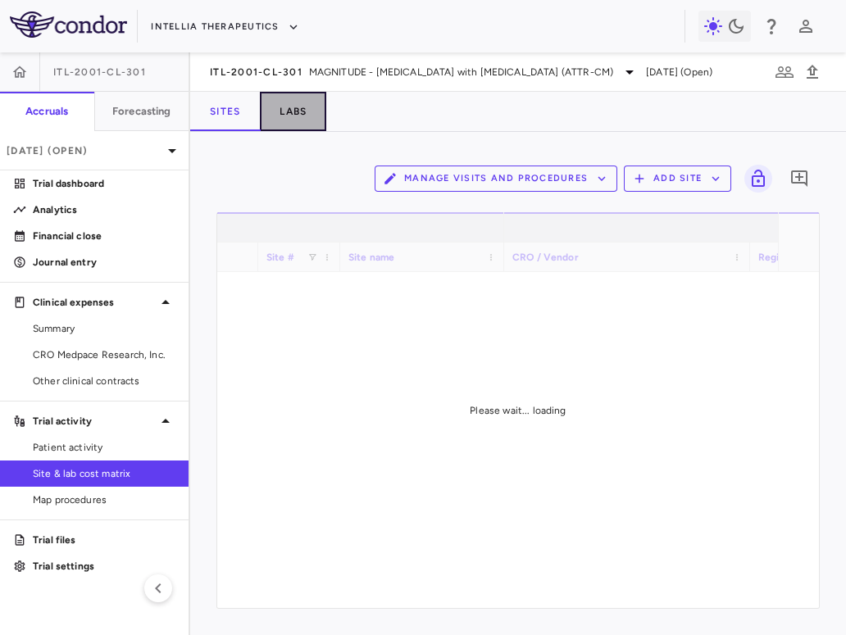
click at [298, 115] on button "Labs" at bounding box center [293, 111] width 66 height 39
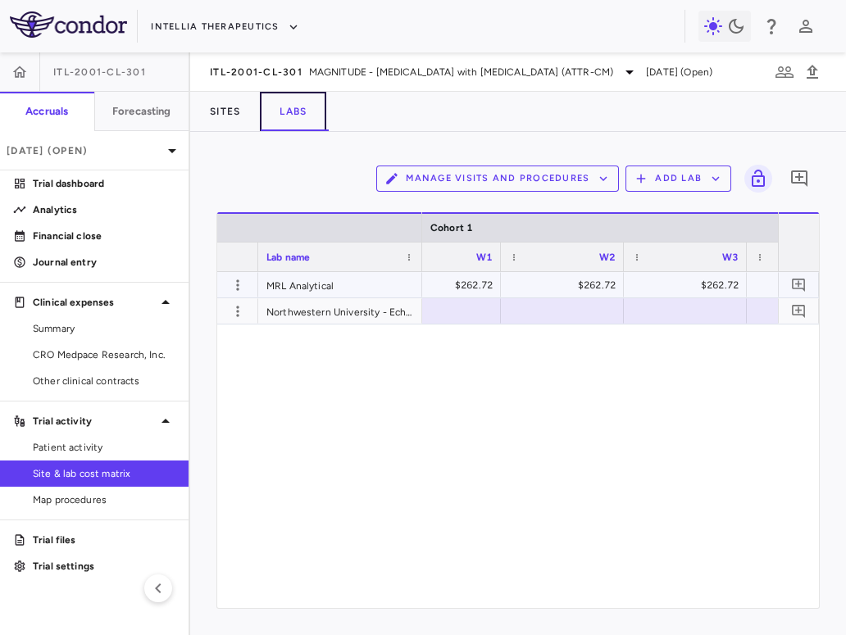
scroll to position [0, 2852]
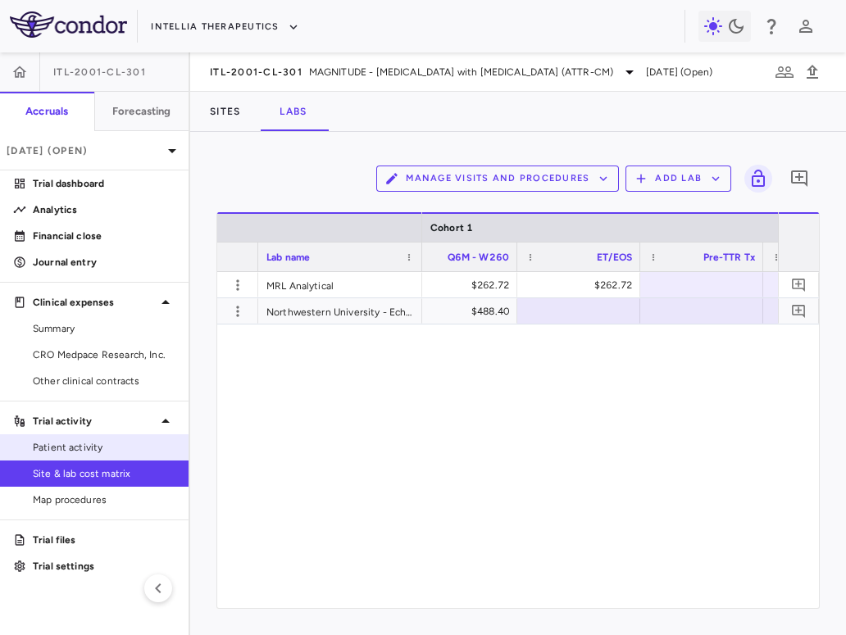
click at [134, 443] on span "Patient activity" at bounding box center [104, 447] width 143 height 15
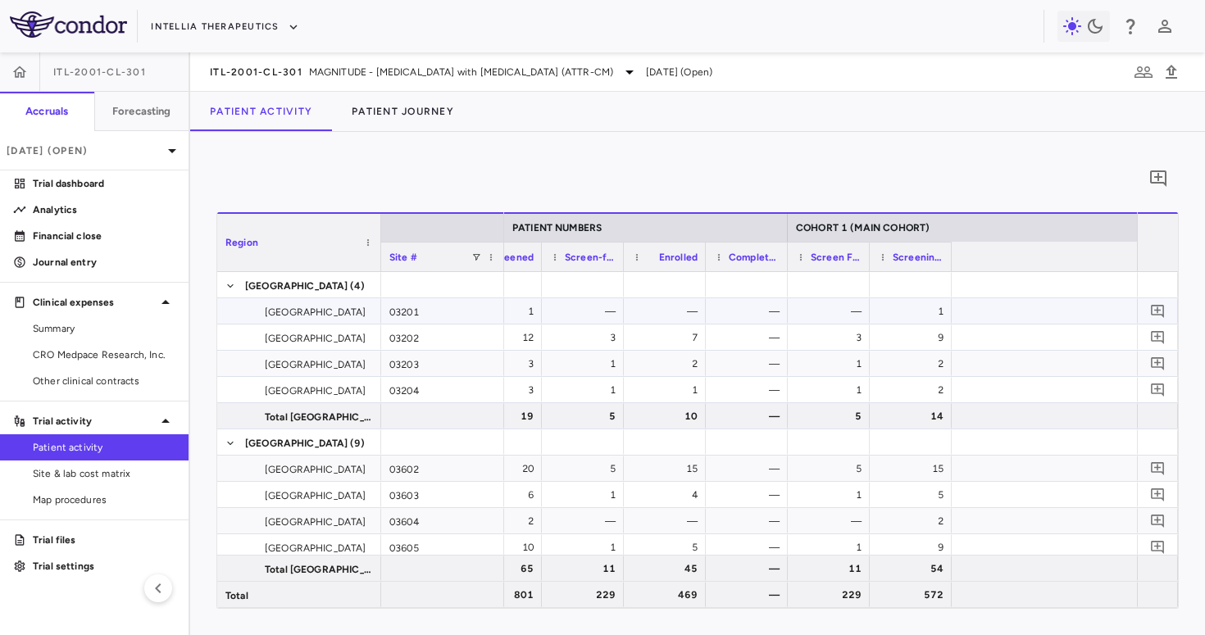
scroll to position [0, 816]
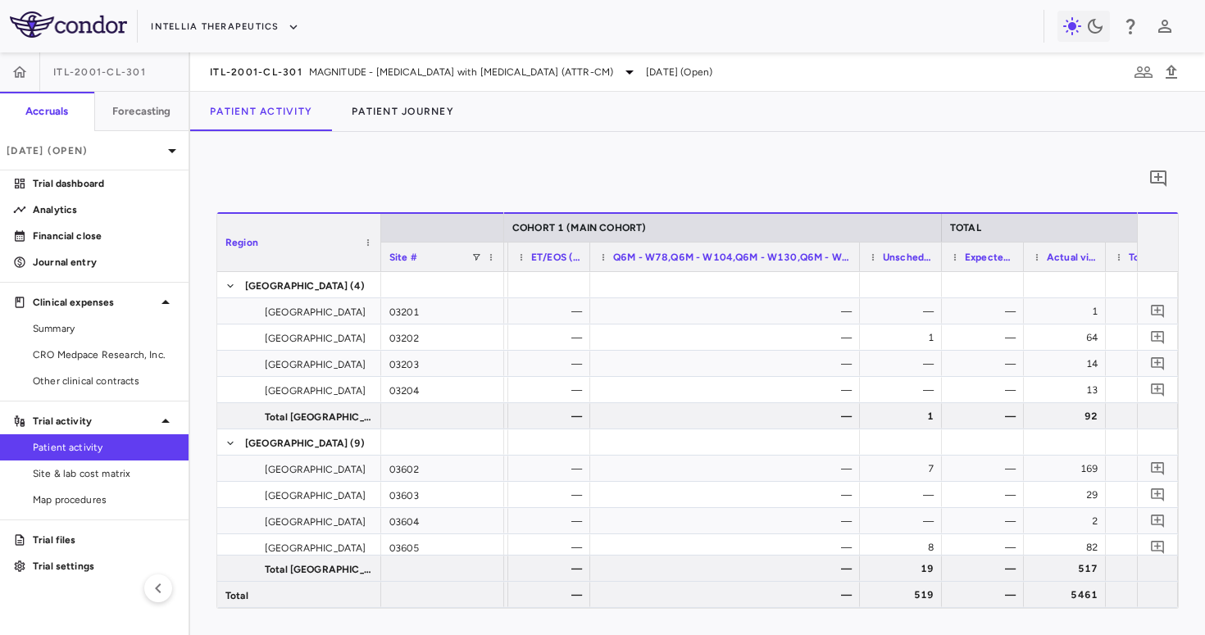
drag, startPoint x: 670, startPoint y: 257, endPoint x: 857, endPoint y: 256, distance: 187.7
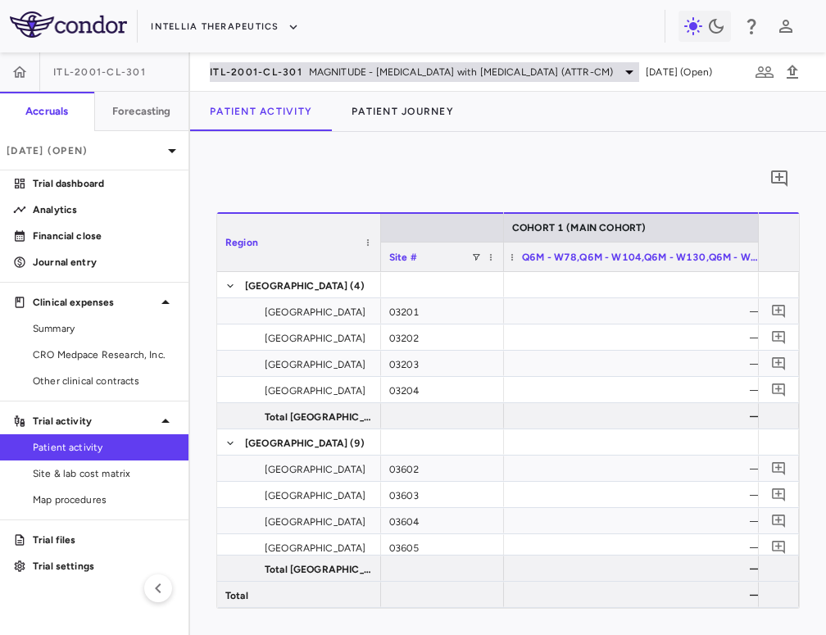
click at [326, 65] on span "MAGNITUDE - Transthyretin Amyloidosis with Cardiomyopathy (ATTR-CM)" at bounding box center [461, 72] width 304 height 15
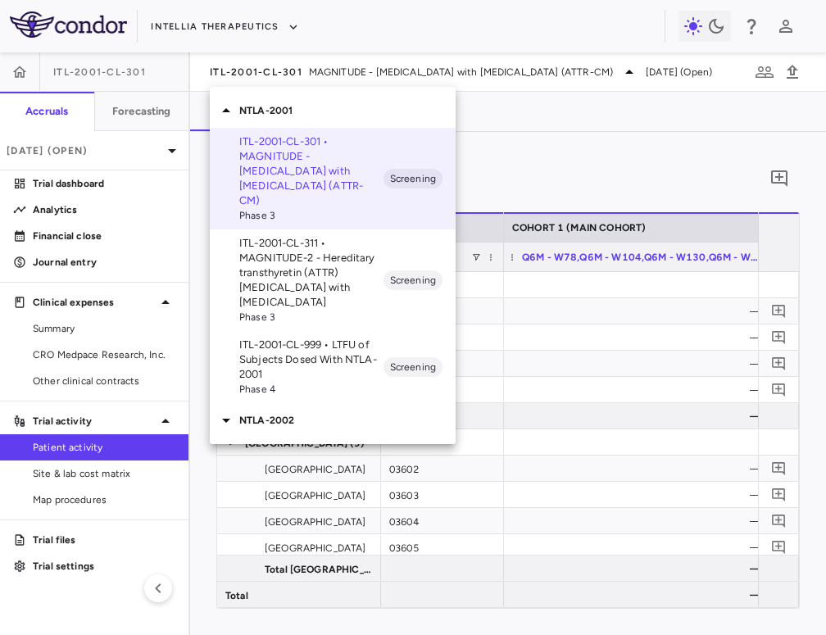
click at [263, 59] on div at bounding box center [413, 317] width 826 height 635
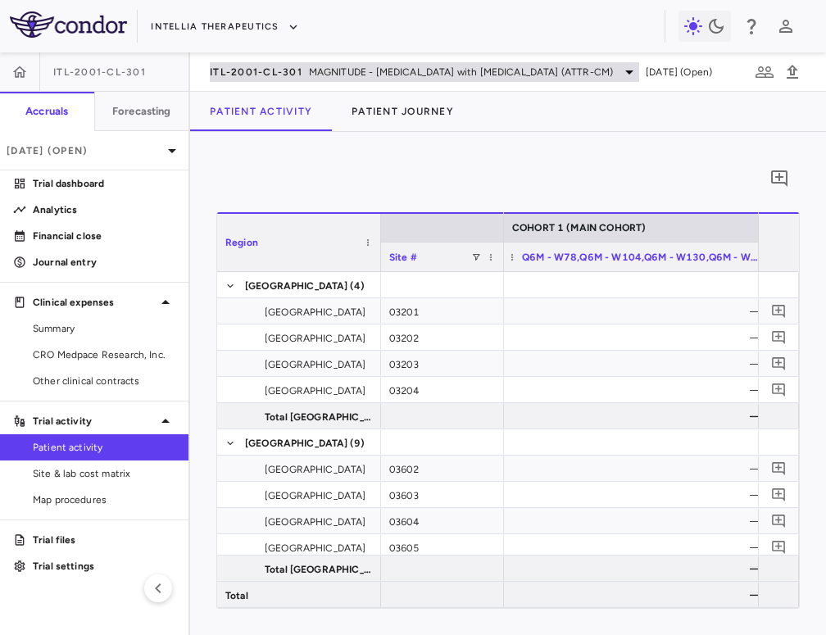
click at [303, 66] on div "ITL-2001-CL-301 MAGNITUDE - Transthyretin Amyloidosis with Cardiomyopathy (ATTR…" at bounding box center [425, 72] width 430 height 20
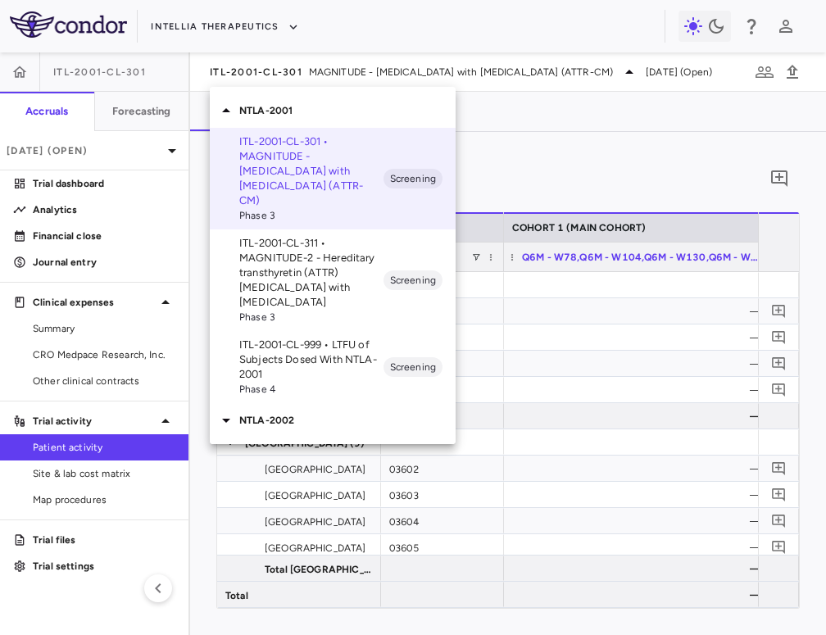
click at [296, 418] on div "NTLA-2002" at bounding box center [333, 420] width 246 height 34
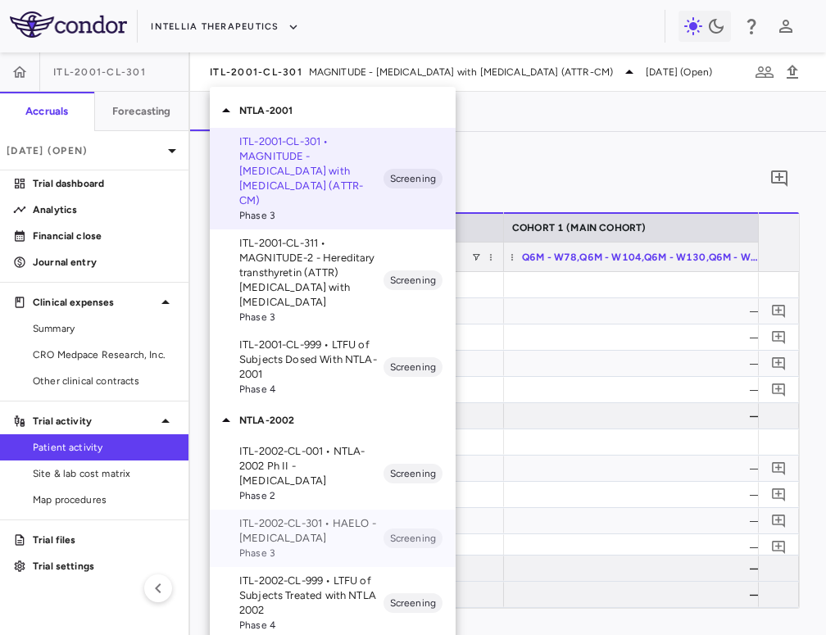
click at [298, 523] on p "ITL-2002-CL-301 • HAELO - Hereditary Angioedema" at bounding box center [311, 531] width 144 height 30
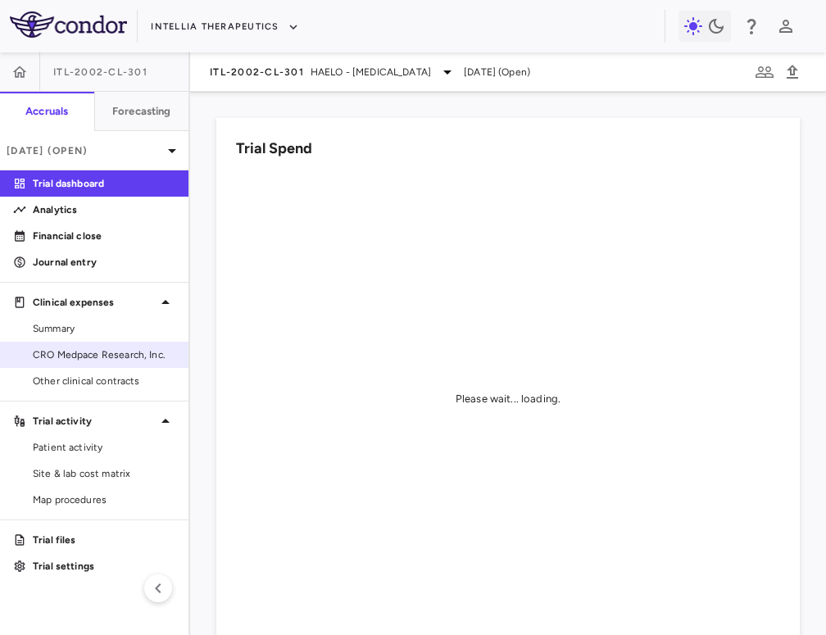
click at [104, 352] on span "CRO Medpace Research, Inc." at bounding box center [104, 355] width 143 height 15
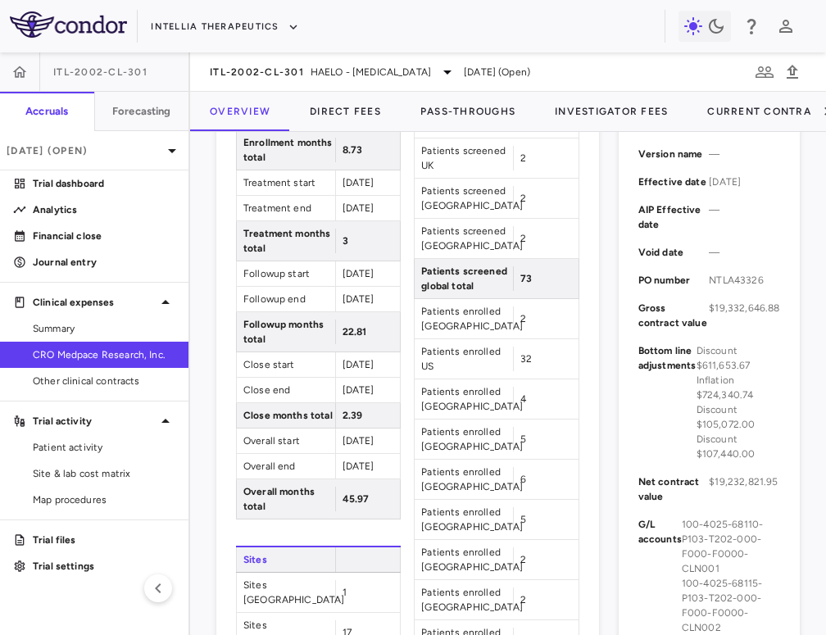
scroll to position [598, 0]
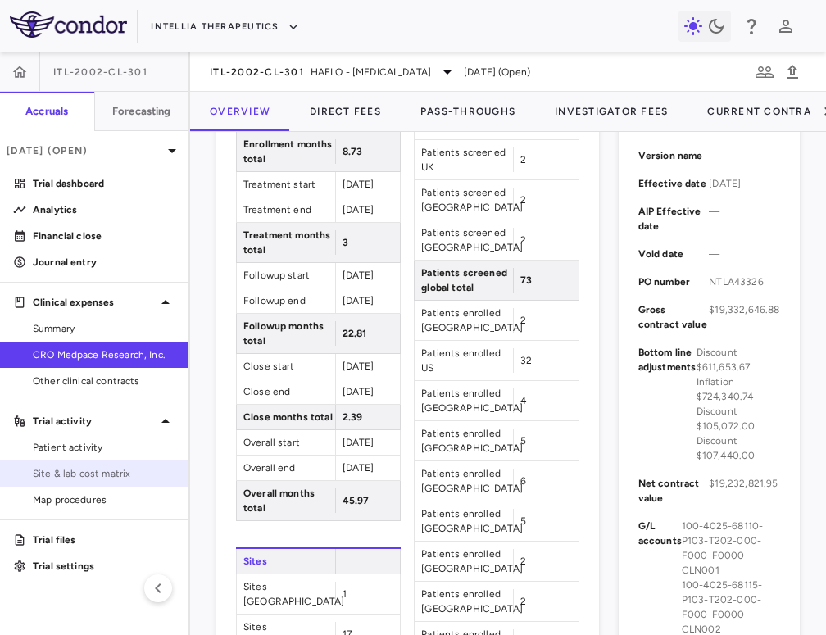
click at [112, 472] on span "Site & lab cost matrix" at bounding box center [104, 473] width 143 height 15
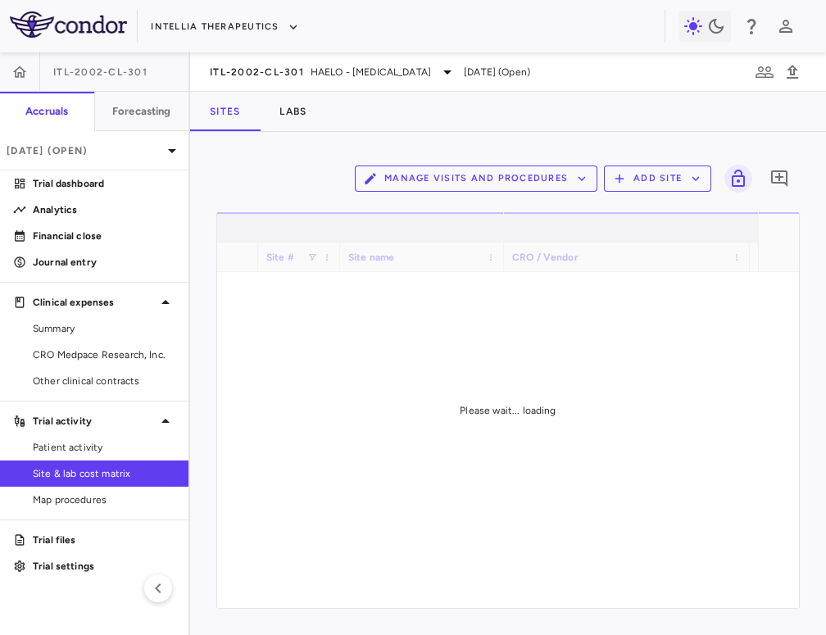
click at [498, 177] on button "Manage Visits and Procedures" at bounding box center [476, 179] width 243 height 26
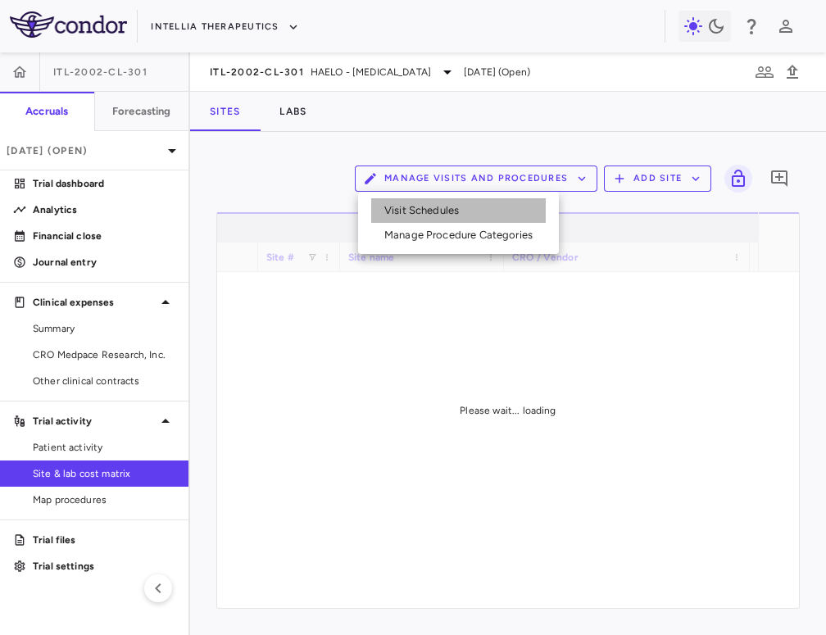
click at [483, 221] on li "Visit Schedules" at bounding box center [458, 210] width 175 height 25
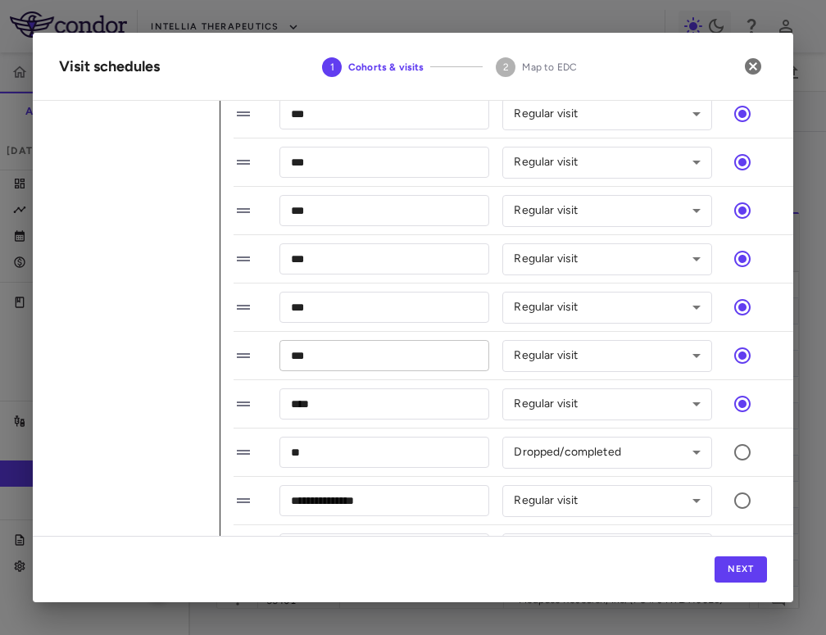
scroll to position [1074, 0]
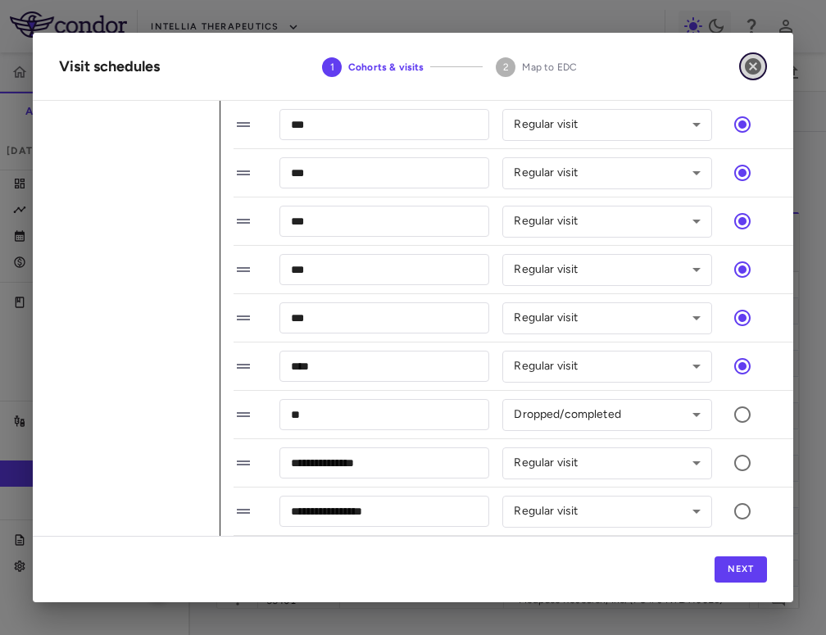
click at [749, 73] on icon "button" at bounding box center [753, 66] width 16 height 16
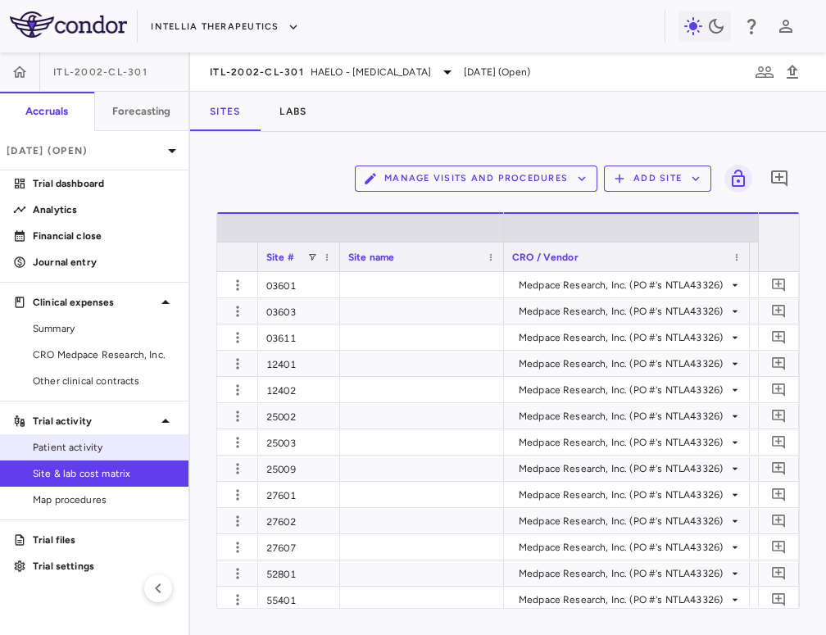
click at [120, 455] on link "Patient activity" at bounding box center [94, 447] width 189 height 25
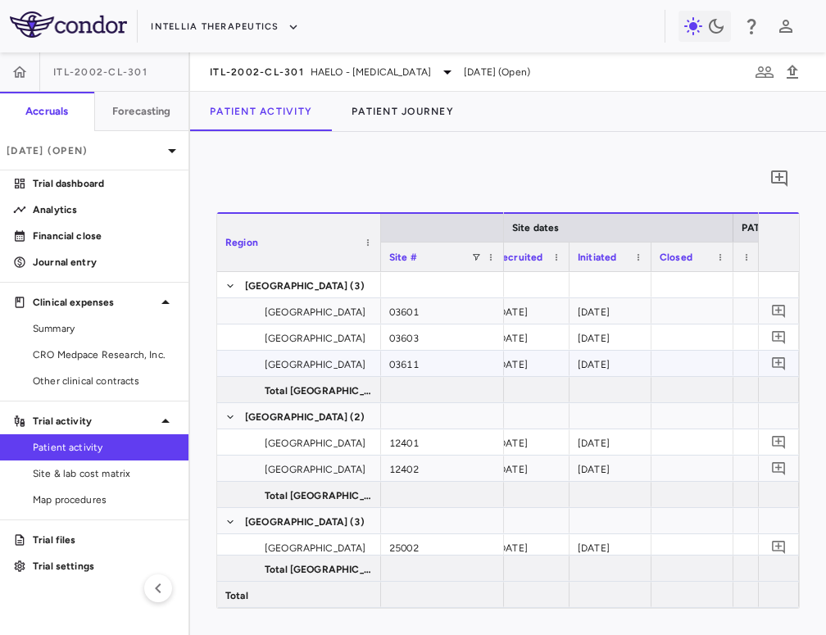
scroll to position [0, 707]
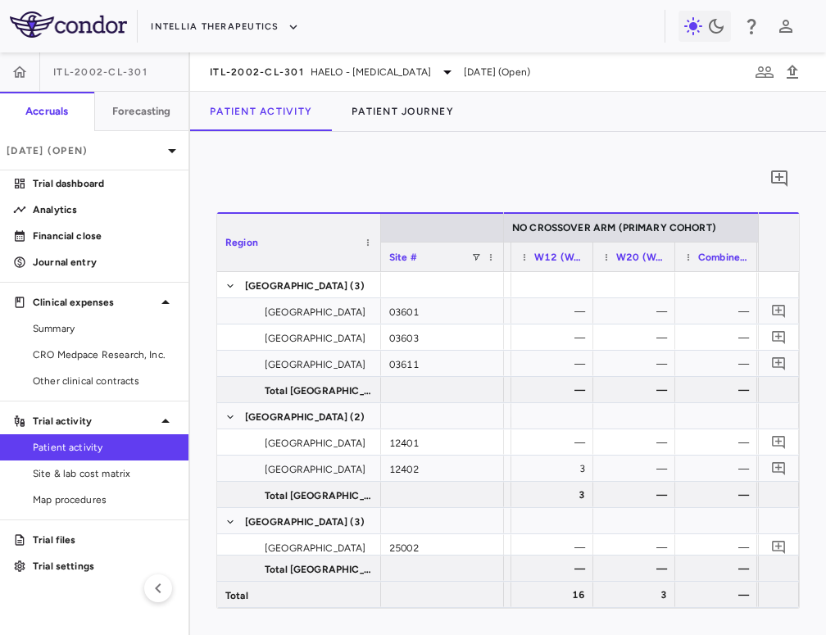
drag, startPoint x: 823, startPoint y: 234, endPoint x: 1204, endPoint y: 296, distance: 386.1
click at [826, 296] on html "Skip to sidebar Skip to main content Intellia Therapeutics ITL-2002-CL-301 Accr…" at bounding box center [413, 317] width 826 height 635
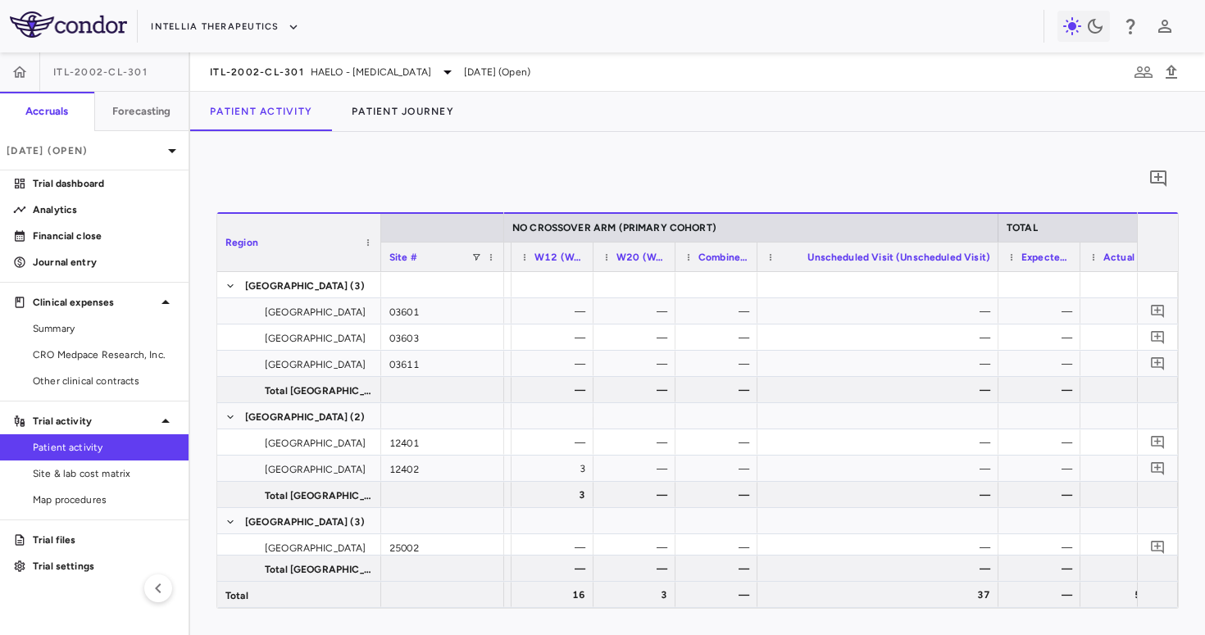
drag, startPoint x: 836, startPoint y: 260, endPoint x: 1000, endPoint y: 261, distance: 163.9
click at [912, 261] on div at bounding box center [997, 257] width 7 height 29
drag, startPoint x: 761, startPoint y: 254, endPoint x: 1086, endPoint y: 253, distance: 324.6
click at [912, 253] on div at bounding box center [1079, 257] width 7 height 29
drag, startPoint x: 1086, startPoint y: 253, endPoint x: 1164, endPoint y: 264, distance: 78.6
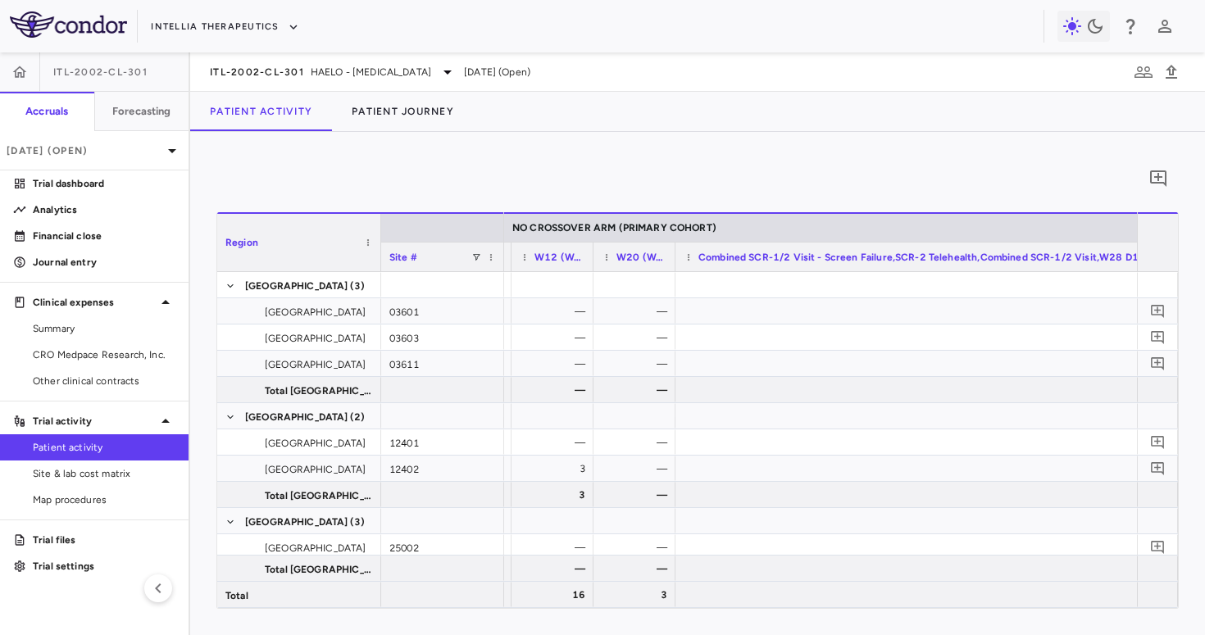
click at [912, 264] on div "Region Site # NO CROSSOVER ARM (PRIMARY COHORT) W2 D15 (Week 2 Day 15)" at bounding box center [697, 242] width 961 height 60
drag, startPoint x: 914, startPoint y: 256, endPoint x: 1157, endPoint y: 268, distance: 242.9
click at [912, 268] on div "Region Site # NO CROSSOVER ARM (PRIMARY COHORT) W12 (Week 12)" at bounding box center [697, 242] width 961 height 60
click at [142, 352] on span "CRO Medpace Research, Inc." at bounding box center [104, 355] width 143 height 15
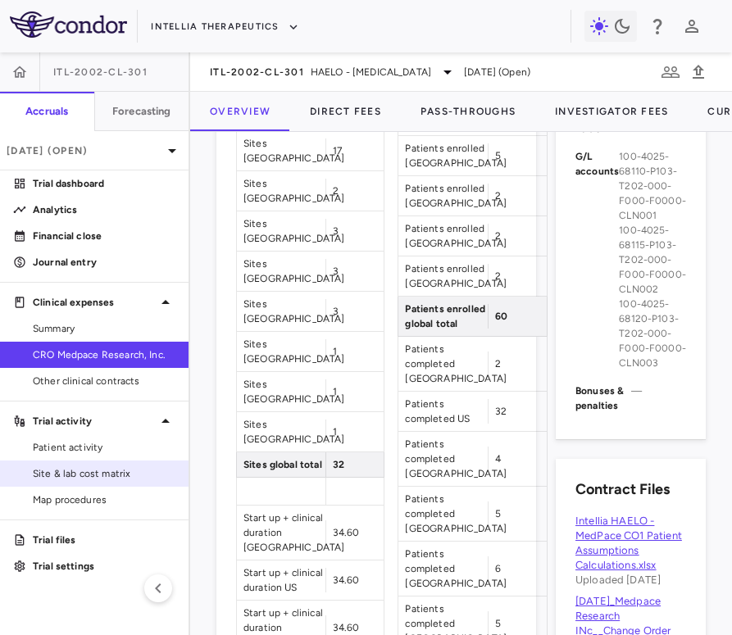
click at [73, 468] on span "Site & lab cost matrix" at bounding box center [104, 473] width 143 height 15
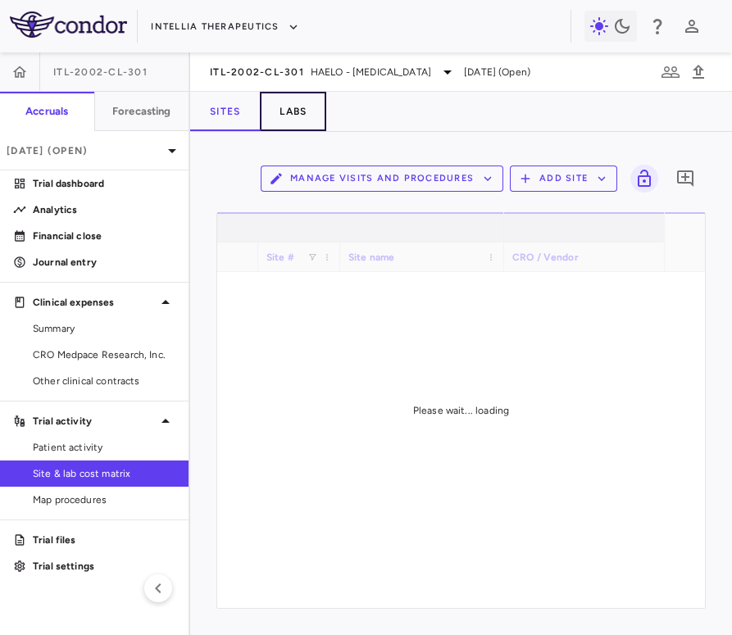
click at [300, 107] on button "Labs" at bounding box center [293, 111] width 66 height 39
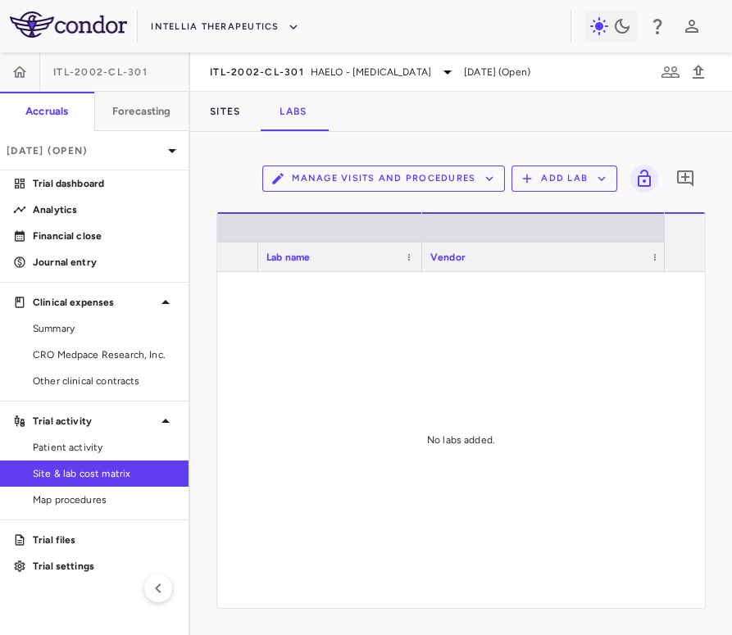
click at [547, 171] on button "Add Lab" at bounding box center [564, 179] width 106 height 26
click at [543, 211] on li "Add new lab" at bounding box center [556, 217] width 61 height 25
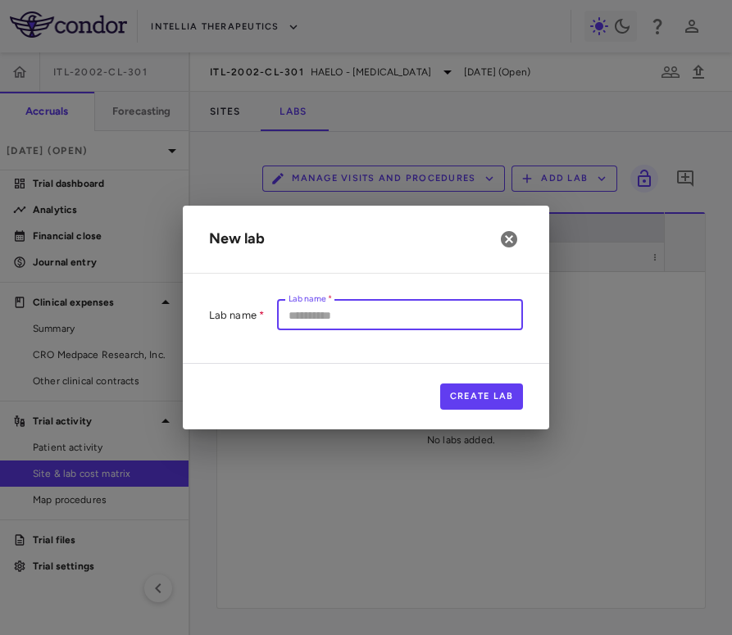
click at [307, 314] on input "Lab name   *" at bounding box center [400, 315] width 246 height 30
click at [308, 311] on input "**********" at bounding box center [400, 315] width 246 height 30
type input "**********"
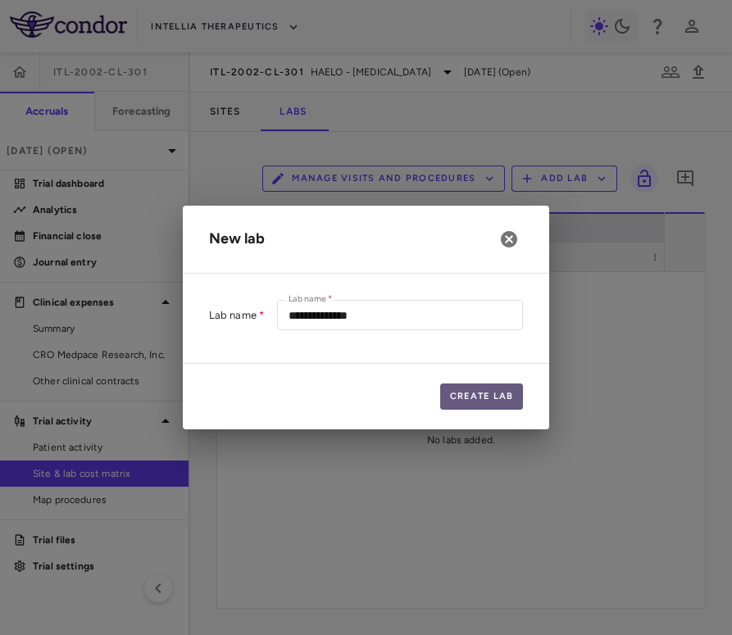
click at [463, 398] on button "Create Lab" at bounding box center [482, 397] width 84 height 26
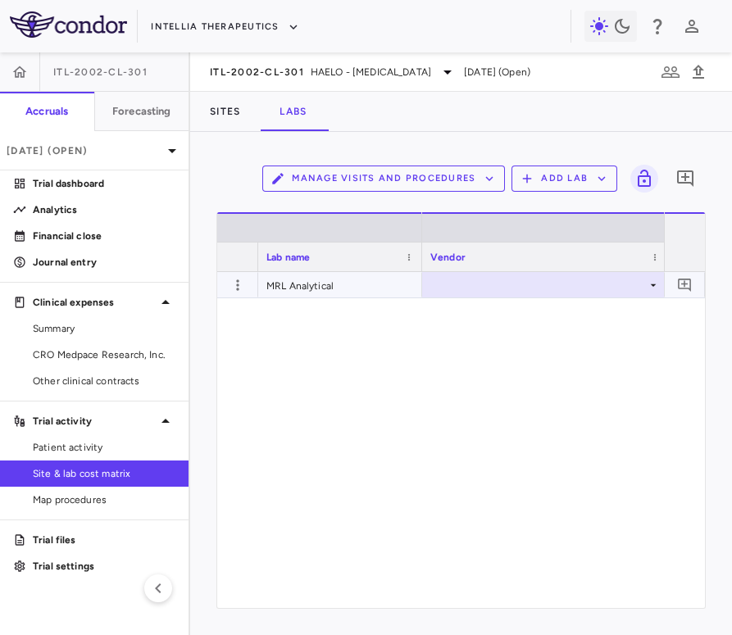
click at [566, 292] on div at bounding box center [545, 285] width 230 height 24
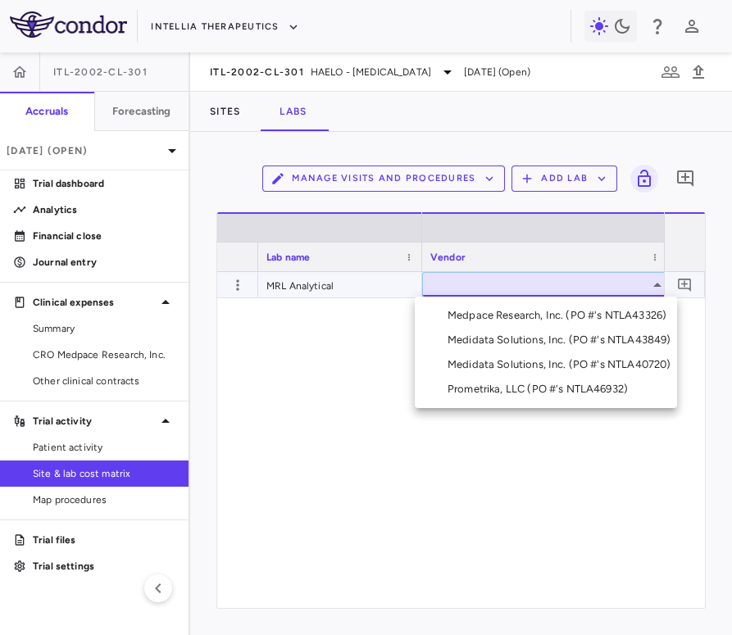
click at [532, 325] on li "Medpace Research, Inc. (PO #'s NTLA43326)" at bounding box center [546, 315] width 262 height 25
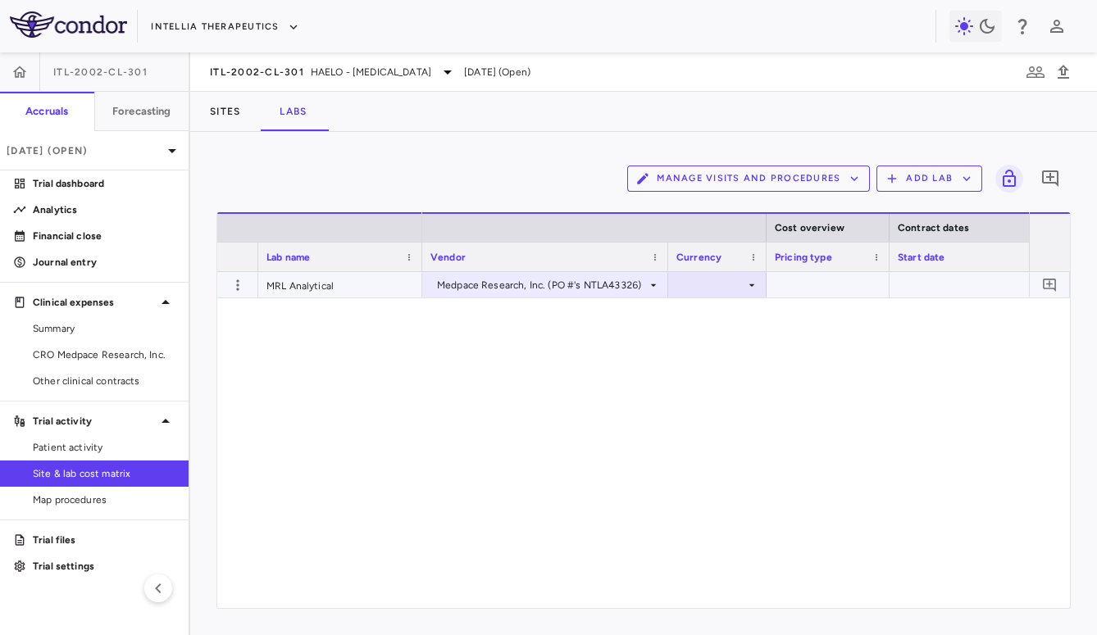
click at [736, 286] on div at bounding box center [717, 285] width 82 height 24
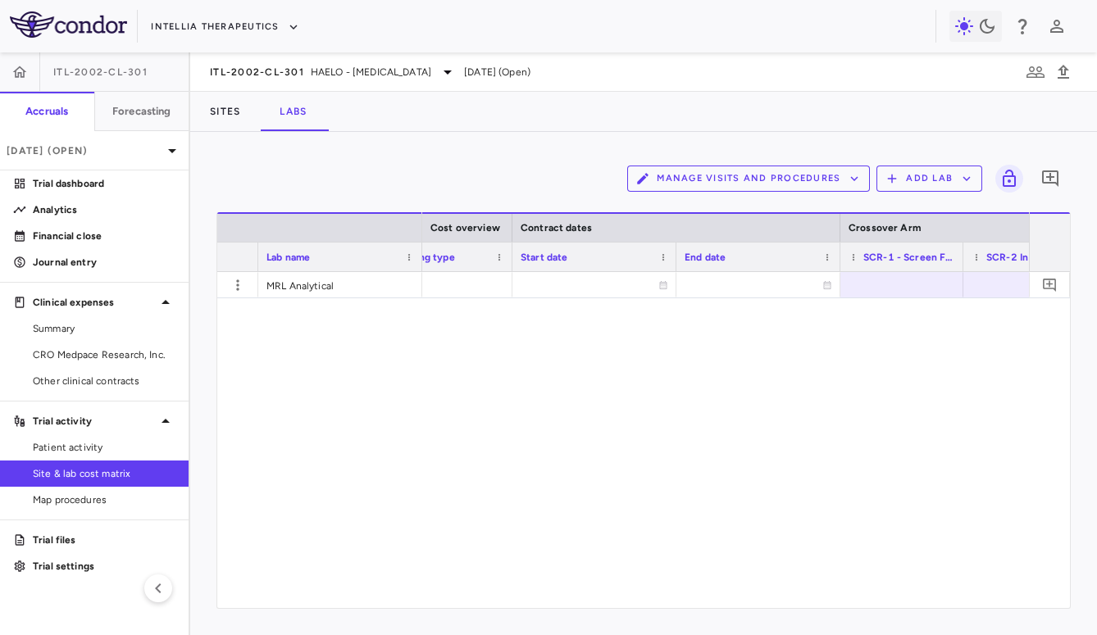
scroll to position [0, 460]
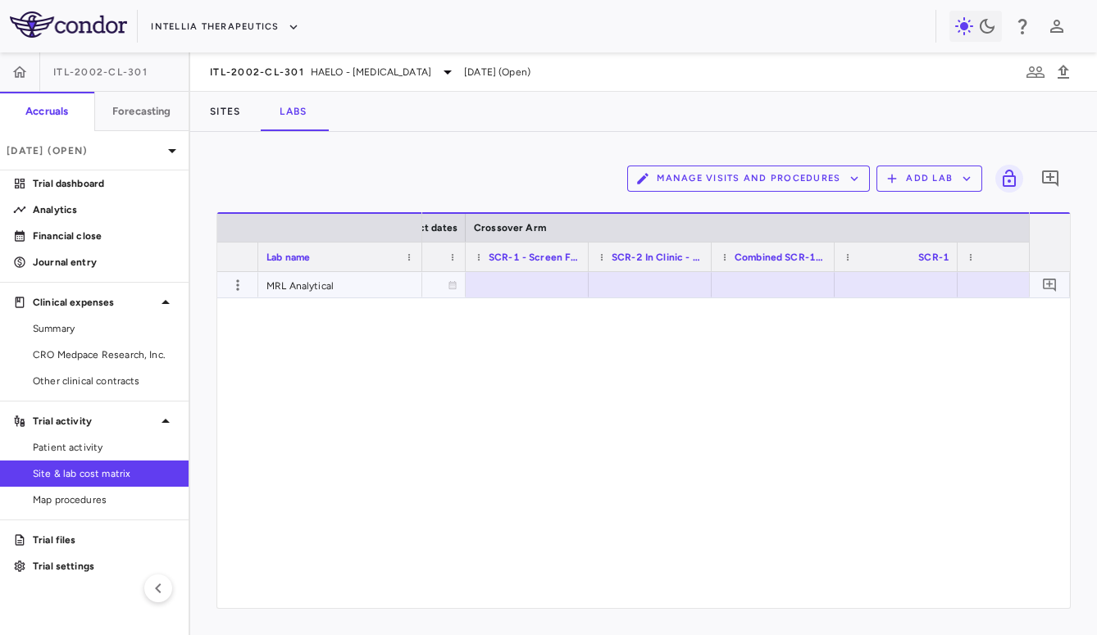
click at [532, 288] on div at bounding box center [527, 285] width 107 height 24
drag, startPoint x: 708, startPoint y: 256, endPoint x: 758, endPoint y: 258, distance: 50.1
click at [758, 258] on div at bounding box center [760, 257] width 7 height 29
click at [682, 280] on div at bounding box center [675, 285] width 157 height 24
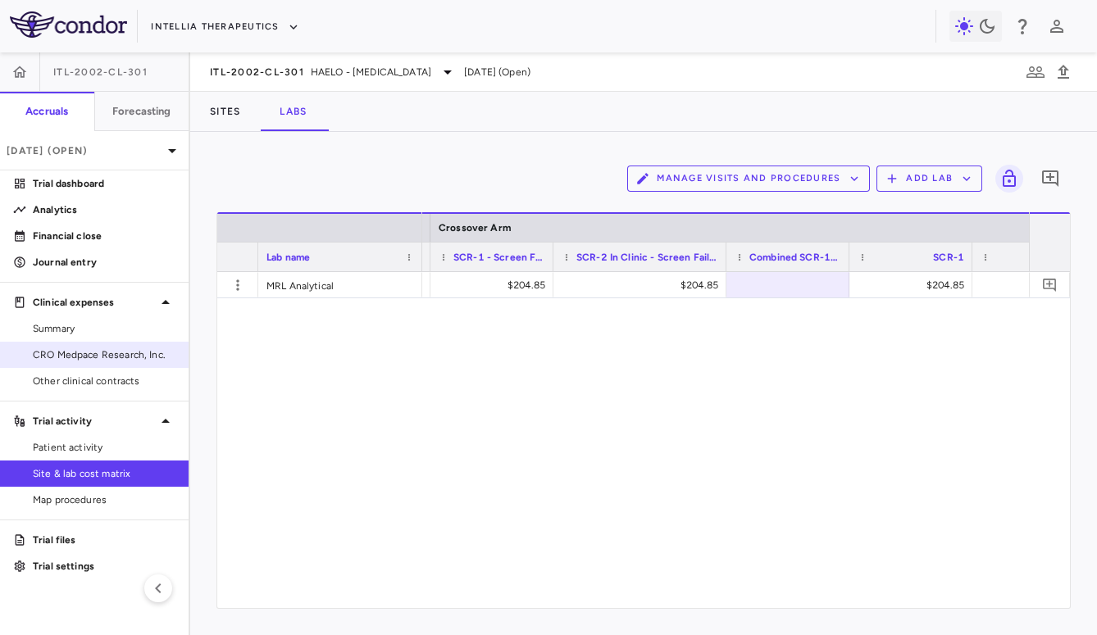
click at [75, 357] on span "CRO Medpace Research, Inc." at bounding box center [104, 355] width 143 height 15
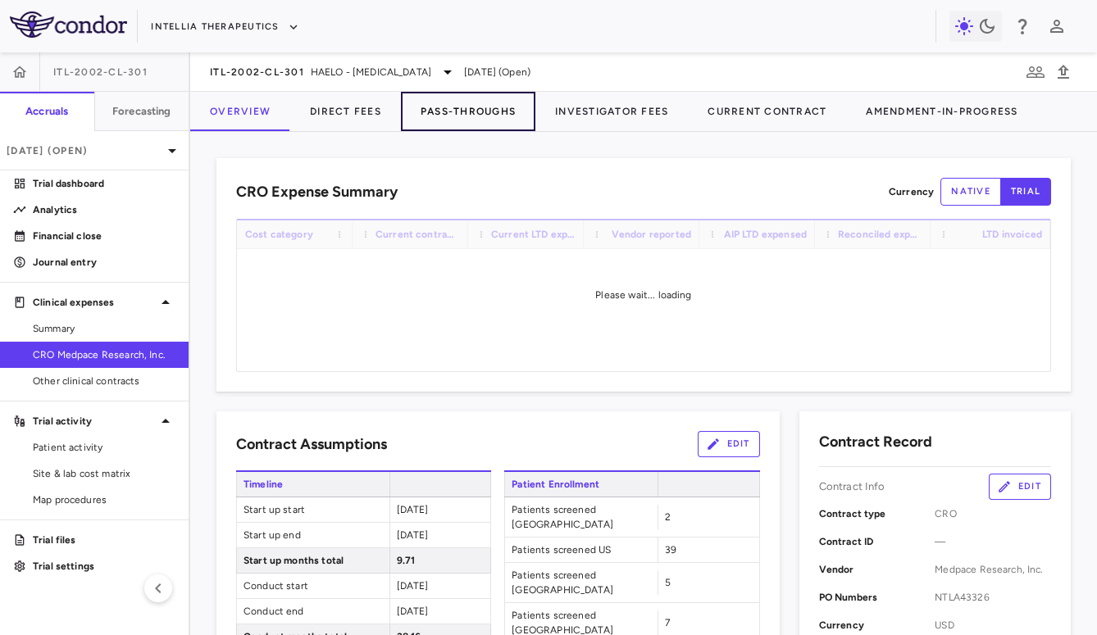
click at [492, 111] on button "Pass-Throughs" at bounding box center [468, 111] width 134 height 39
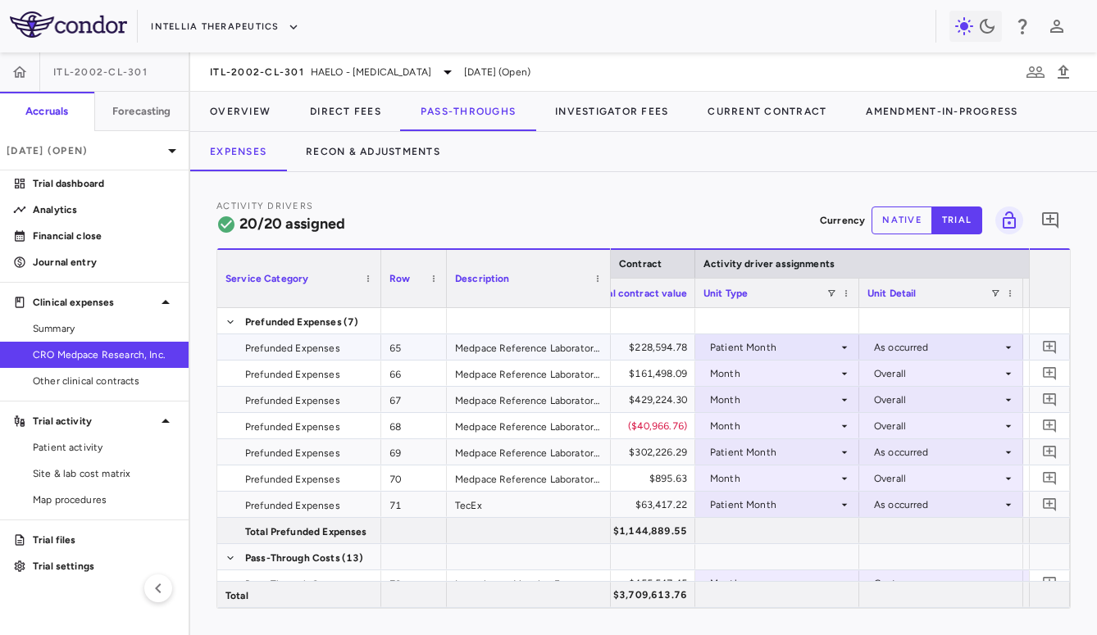
click at [760, 356] on div "Patient Month" at bounding box center [774, 347] width 128 height 26
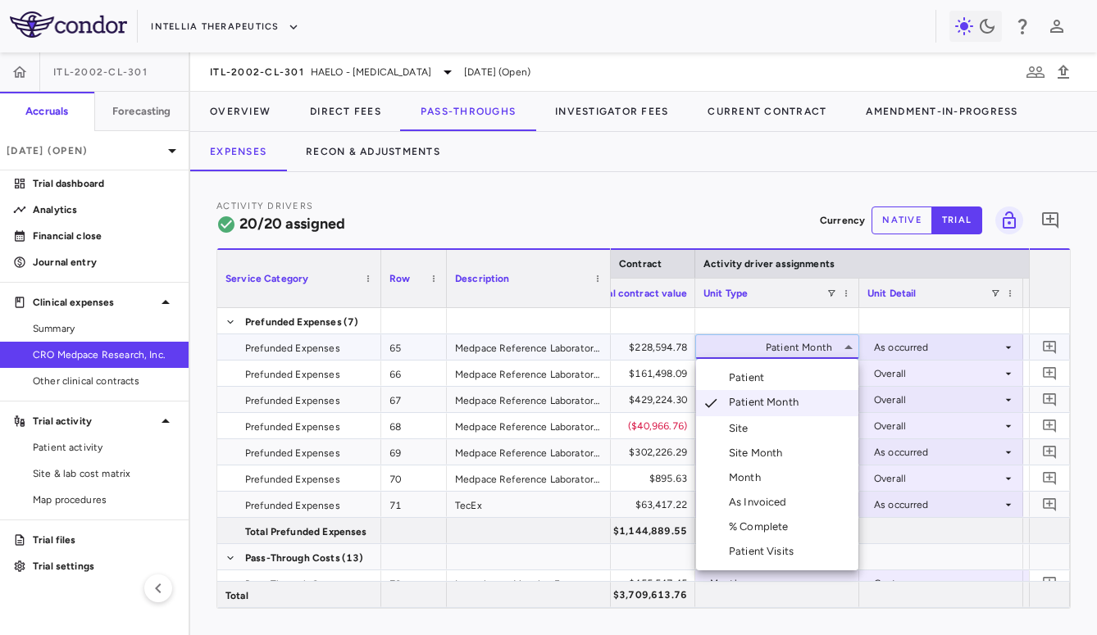
click at [779, 378] on li "Patient" at bounding box center [777, 378] width 162 height 25
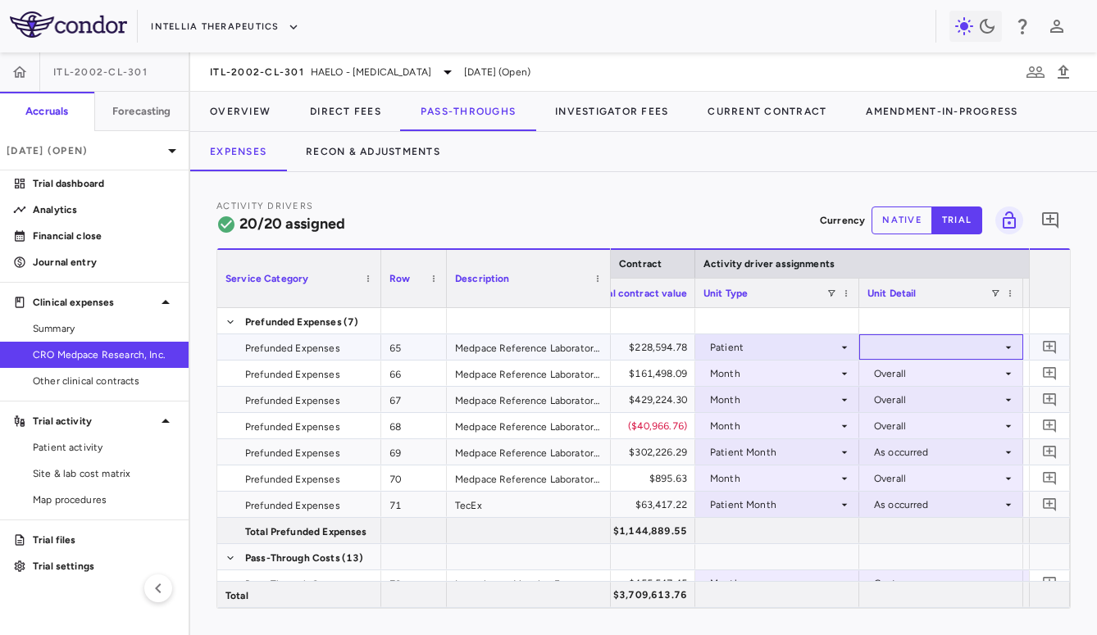
click at [912, 343] on div at bounding box center [941, 347] width 148 height 24
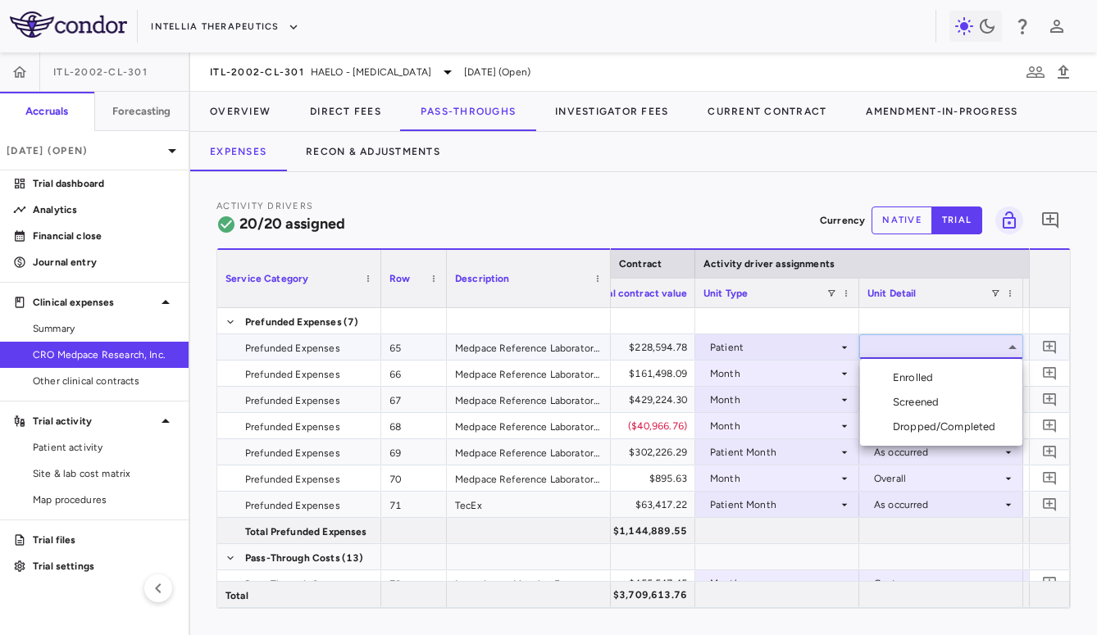
click at [782, 348] on div at bounding box center [548, 317] width 1097 height 635
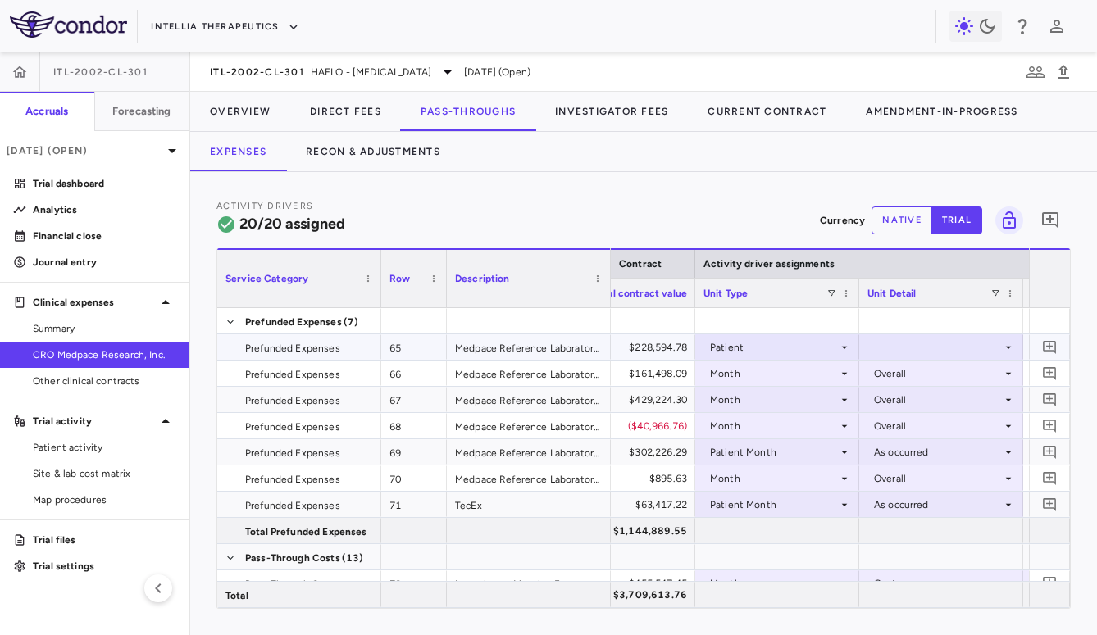
click at [766, 347] on div "Patient" at bounding box center [774, 347] width 128 height 26
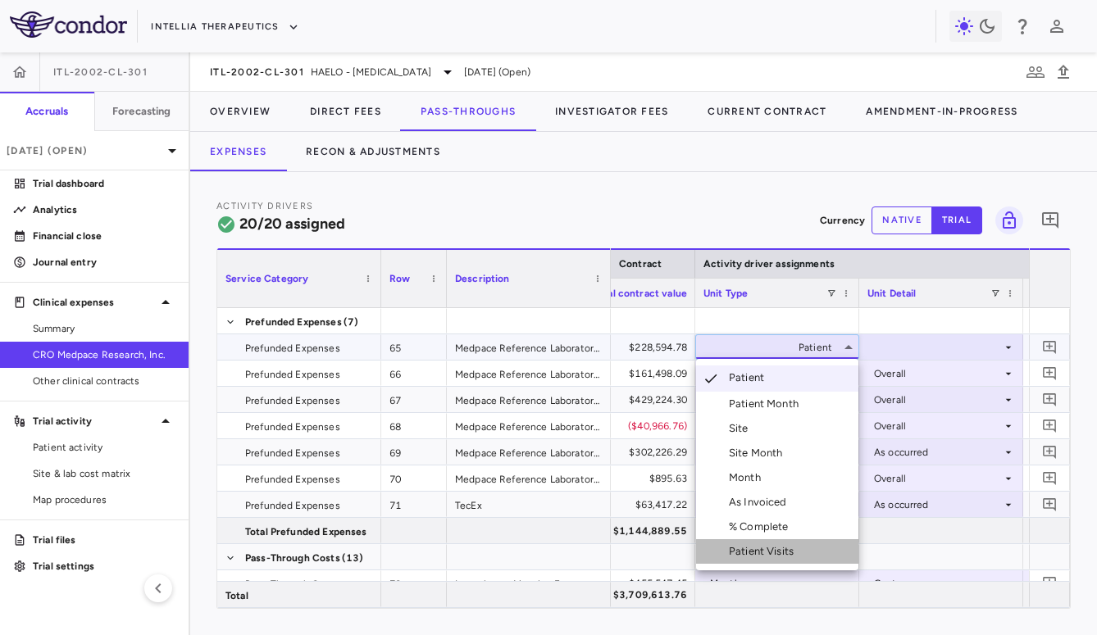
click at [753, 548] on div "Patient Visits" at bounding box center [764, 551] width 71 height 15
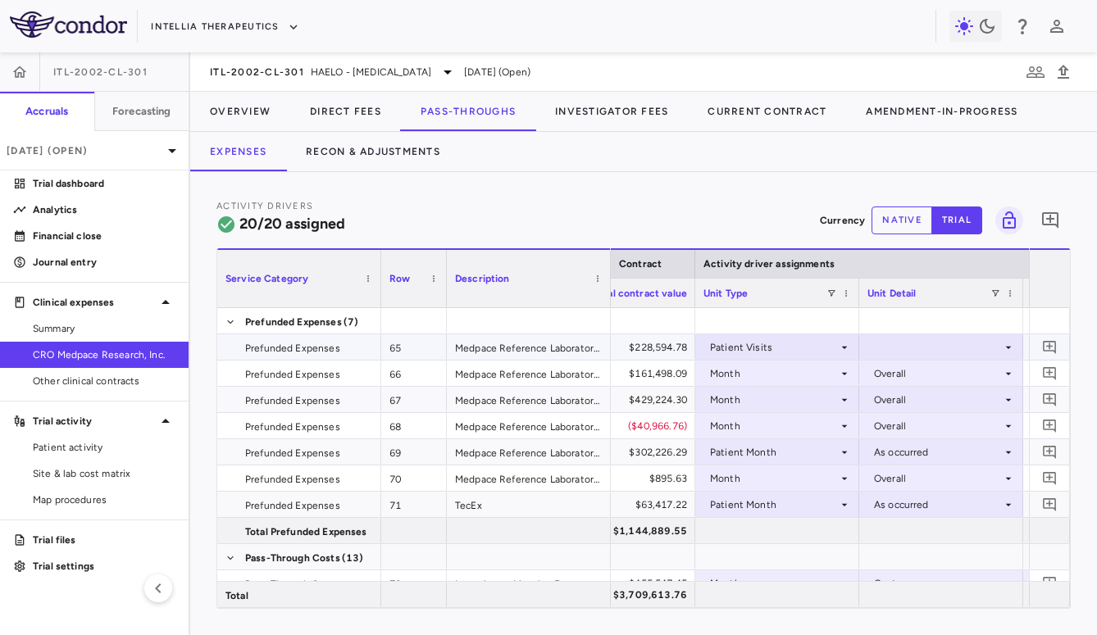
click at [912, 348] on div at bounding box center [941, 347] width 148 height 24
click at [912, 384] on div "As occurred" at bounding box center [926, 378] width 66 height 15
click at [102, 471] on span "Site & lab cost matrix" at bounding box center [104, 473] width 143 height 15
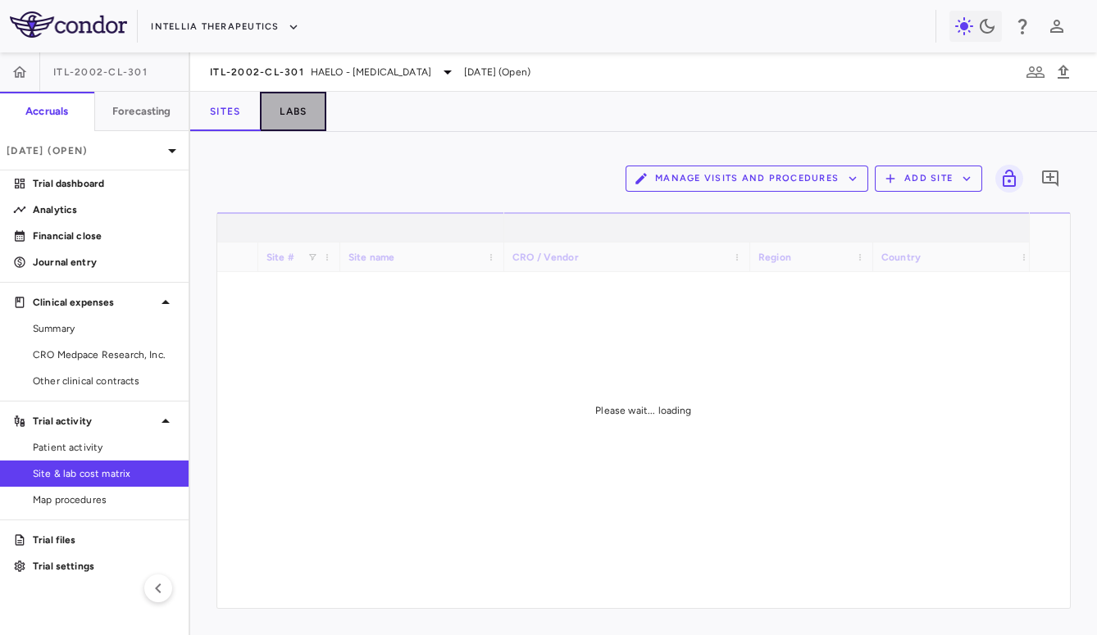
click at [298, 112] on button "Labs" at bounding box center [293, 111] width 66 height 39
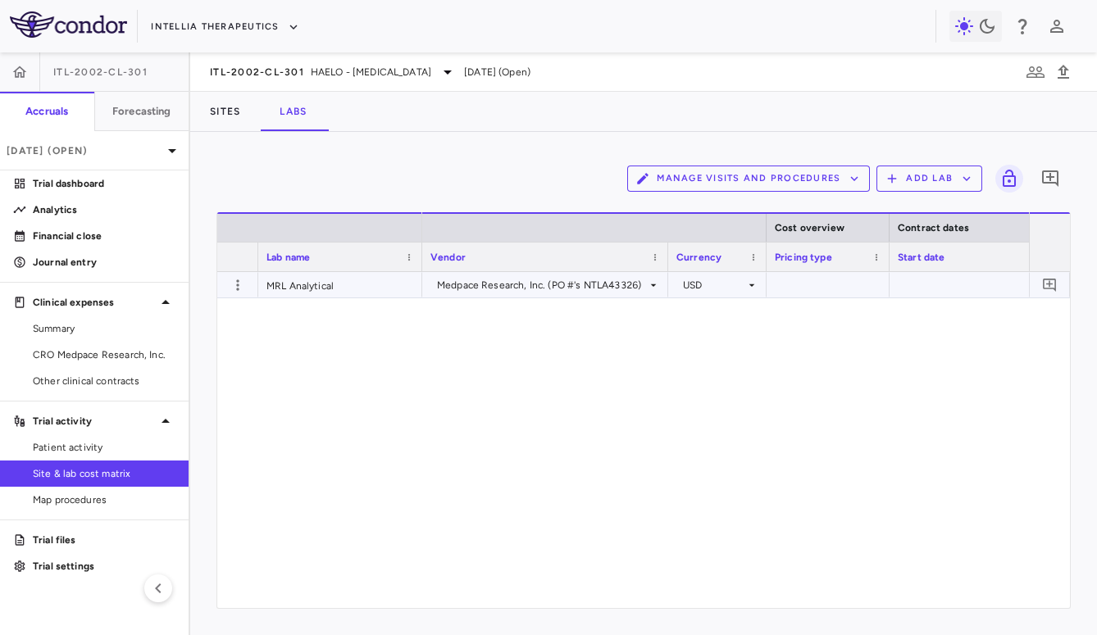
click at [610, 291] on div "Medpace Research, Inc. (PO #'s NTLA43326)" at bounding box center [542, 285] width 210 height 26
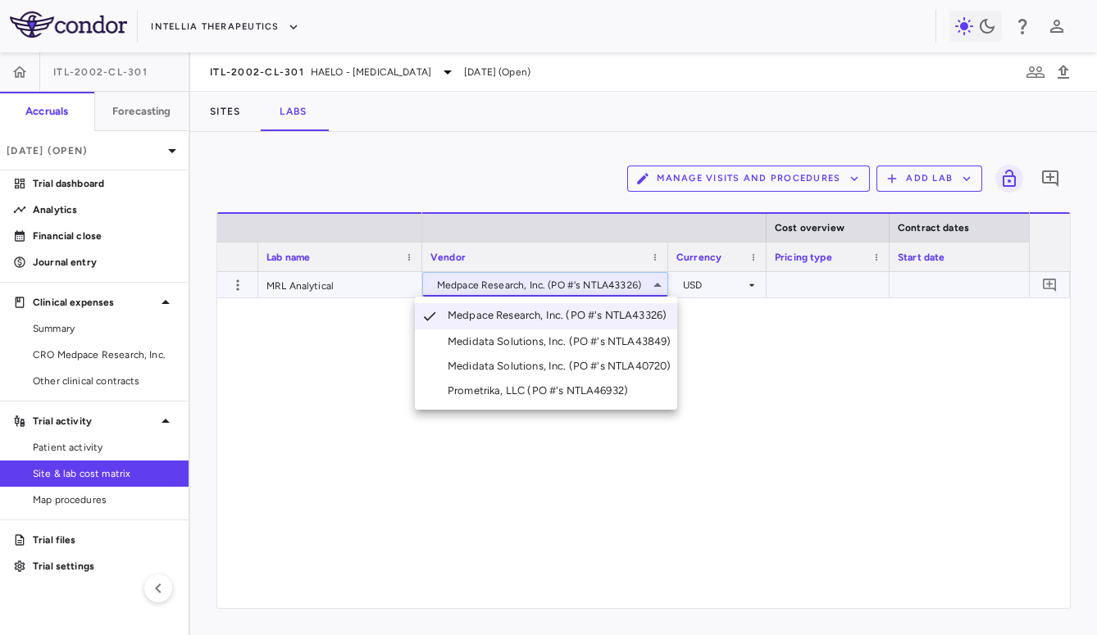
click at [609, 289] on div at bounding box center [548, 317] width 1097 height 635
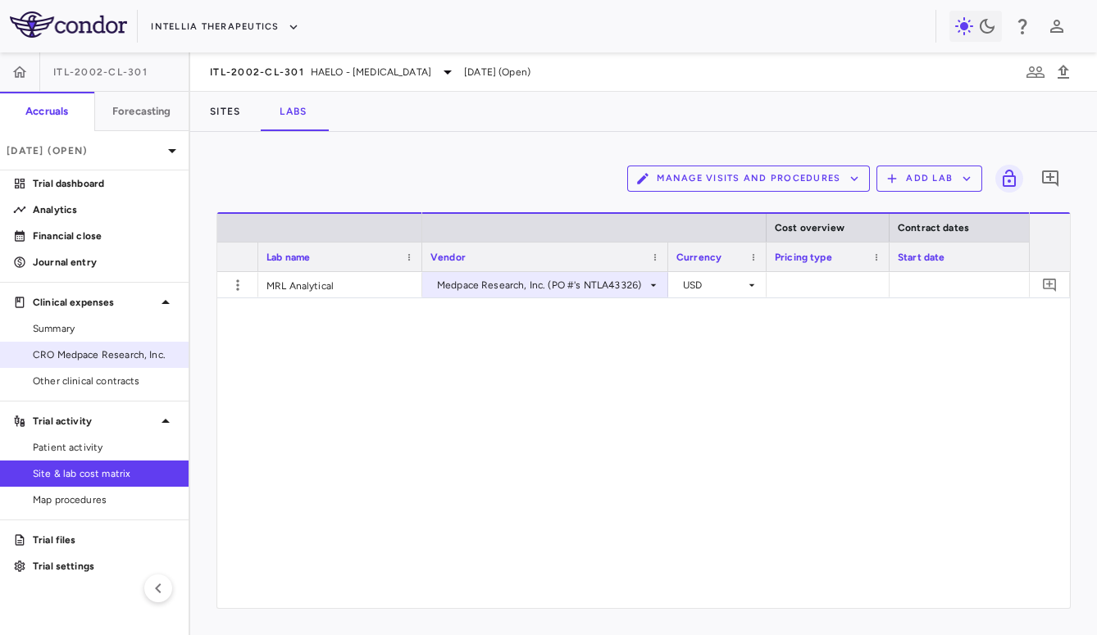
click at [103, 348] on span "CRO Medpace Research, Inc." at bounding box center [104, 355] width 143 height 15
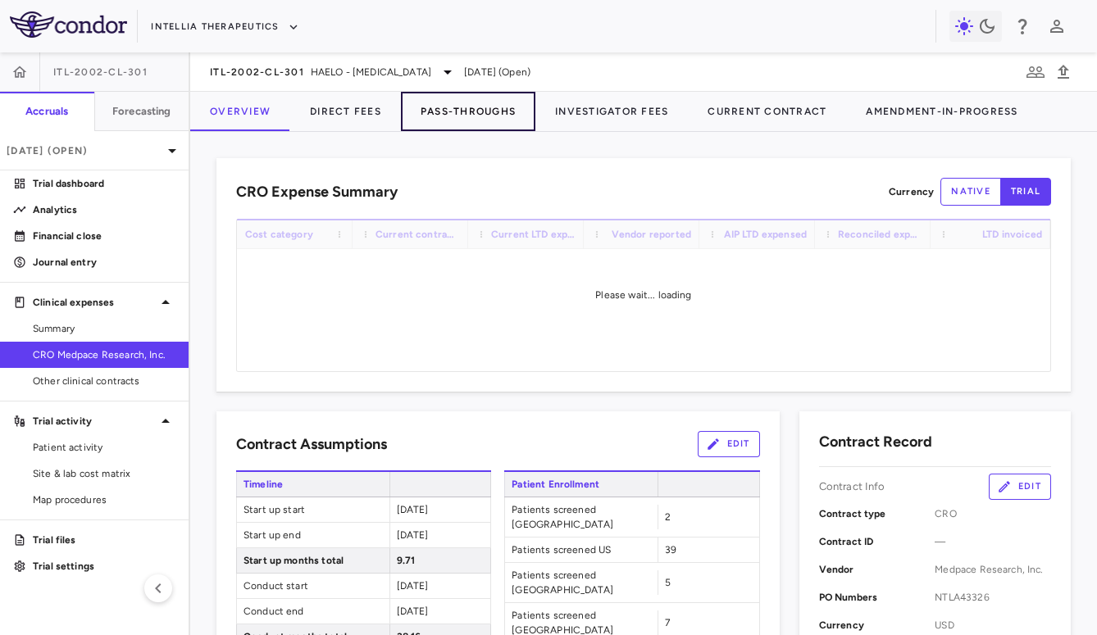
click at [448, 102] on button "Pass-Throughs" at bounding box center [468, 111] width 134 height 39
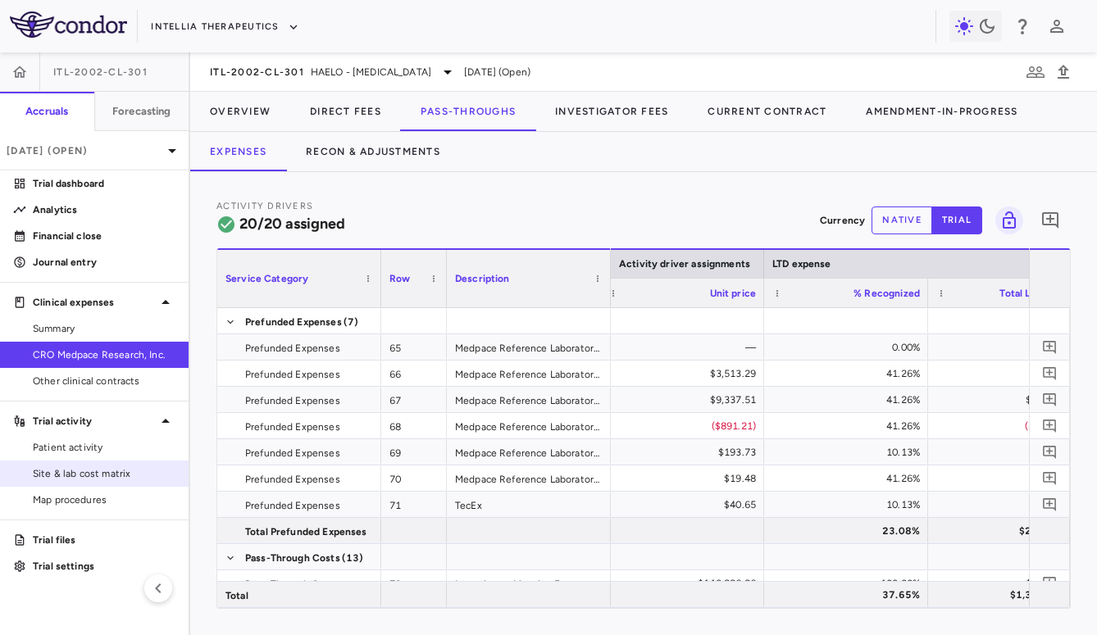
click at [122, 480] on span "Site & lab cost matrix" at bounding box center [104, 473] width 143 height 15
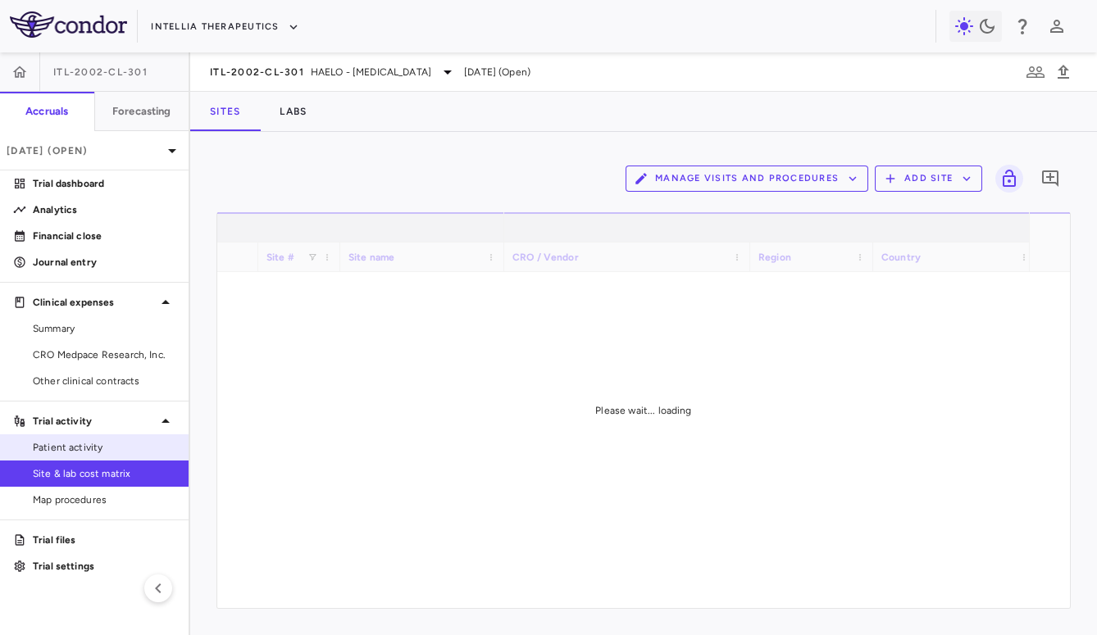
click at [115, 452] on span "Patient activity" at bounding box center [104, 447] width 143 height 15
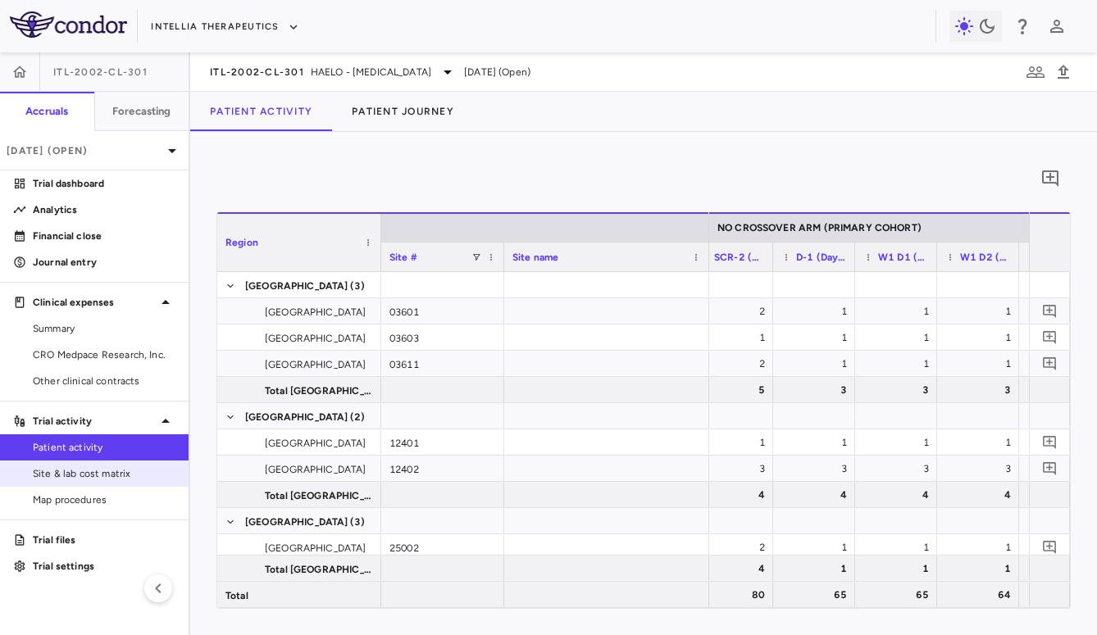
click at [80, 465] on link "Site & lab cost matrix" at bounding box center [94, 473] width 189 height 25
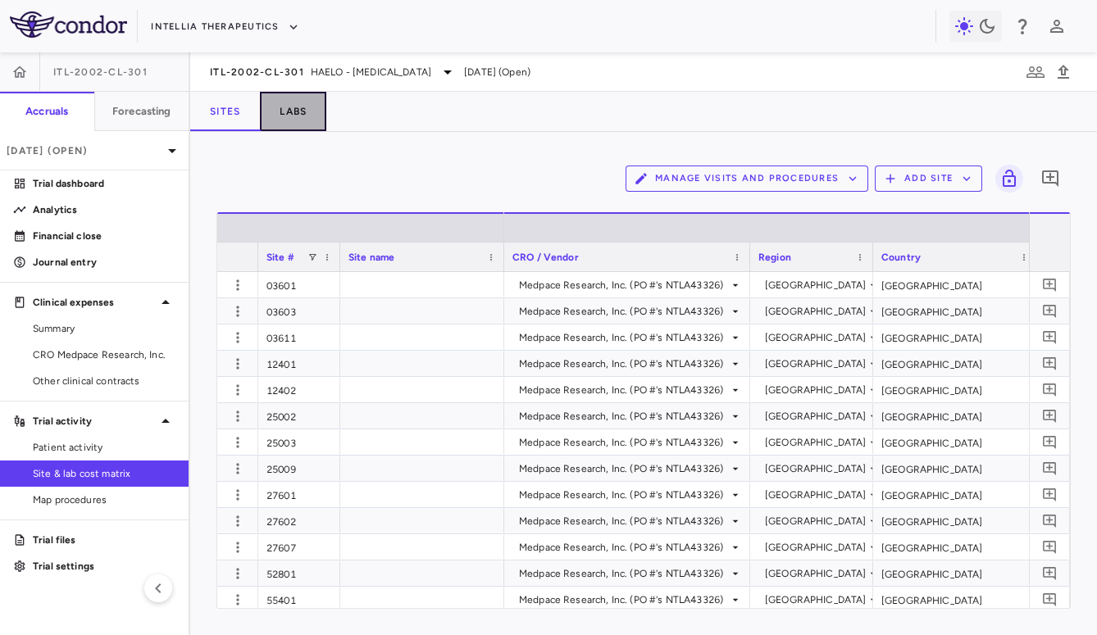
click at [300, 119] on button "Labs" at bounding box center [293, 111] width 66 height 39
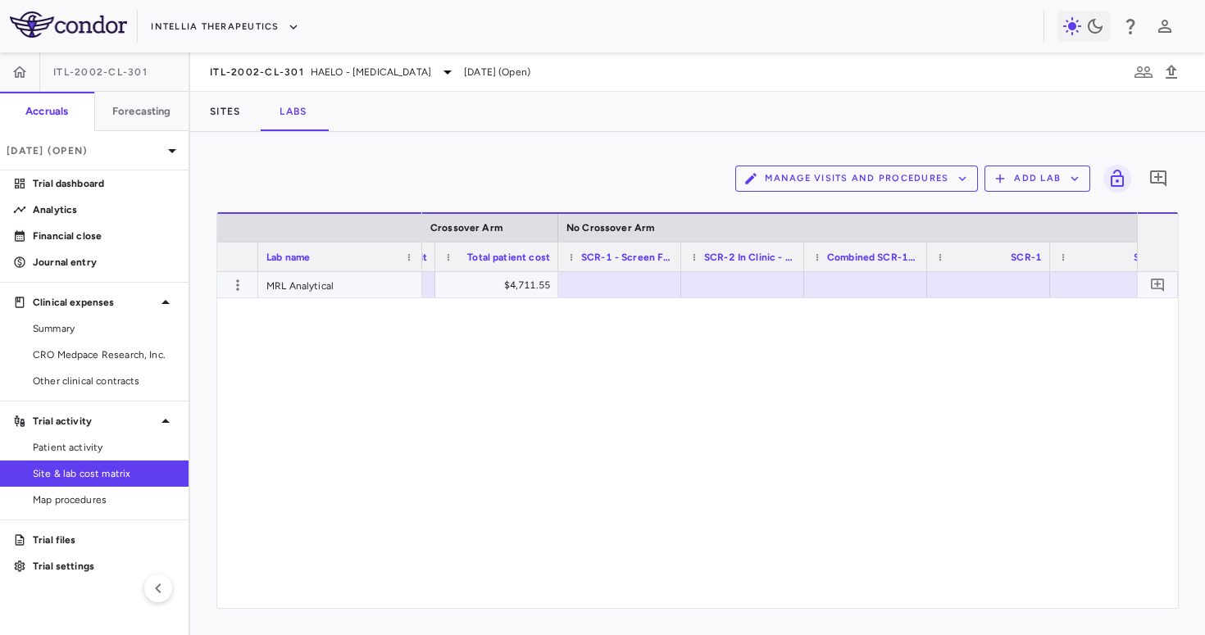
click at [650, 284] on div at bounding box center [619, 285] width 107 height 24
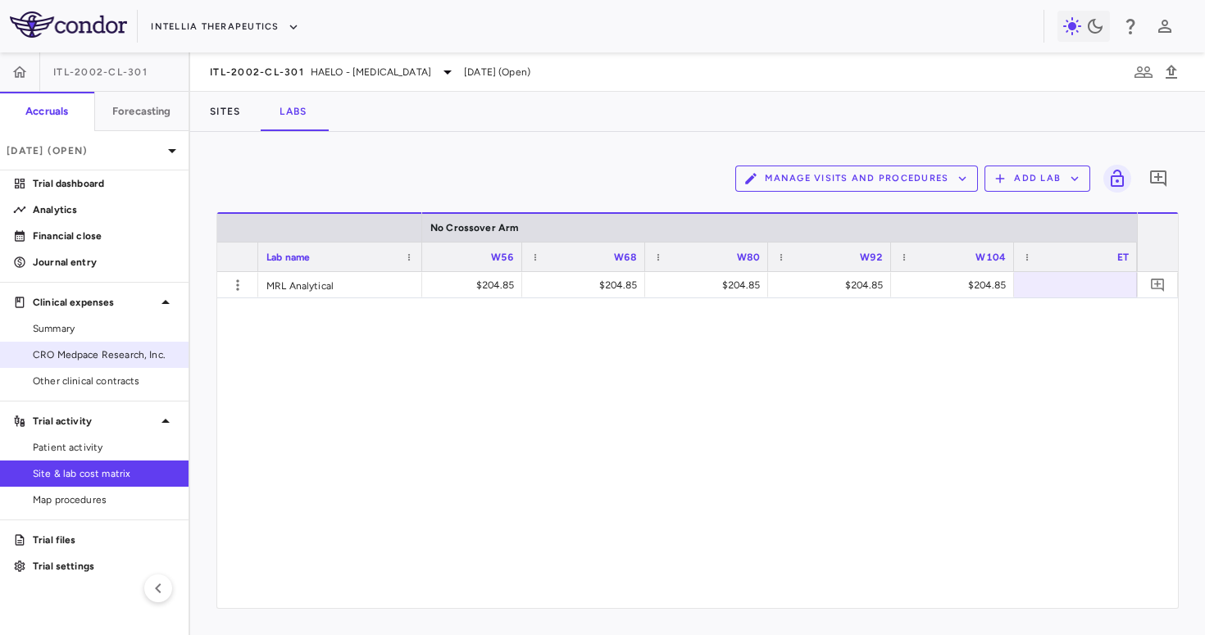
click at [70, 359] on span "CRO Medpace Research, Inc." at bounding box center [104, 355] width 143 height 15
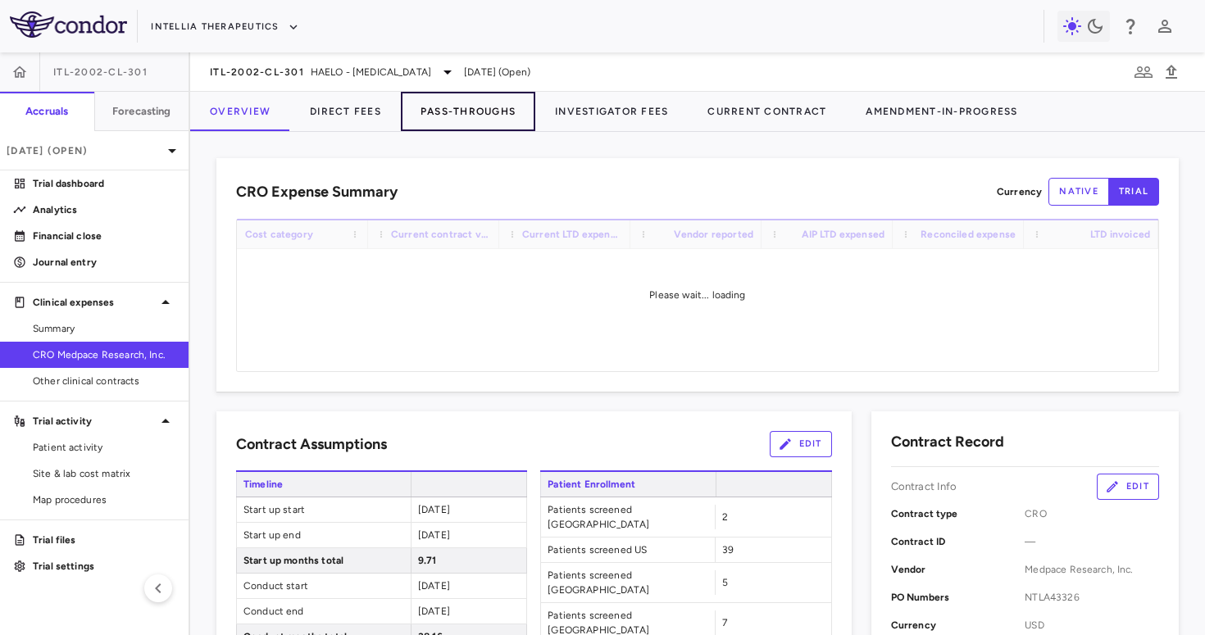
click at [488, 120] on button "Pass-Throughs" at bounding box center [468, 111] width 134 height 39
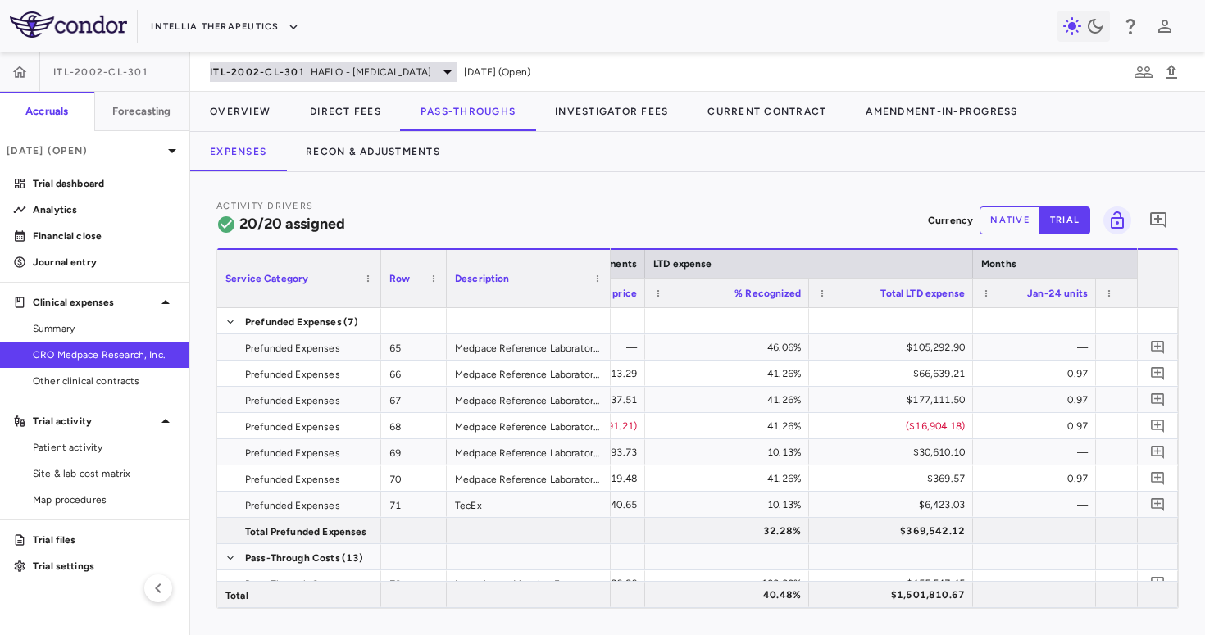
click at [289, 75] on span "ITL-2002-CL-301" at bounding box center [257, 72] width 94 height 13
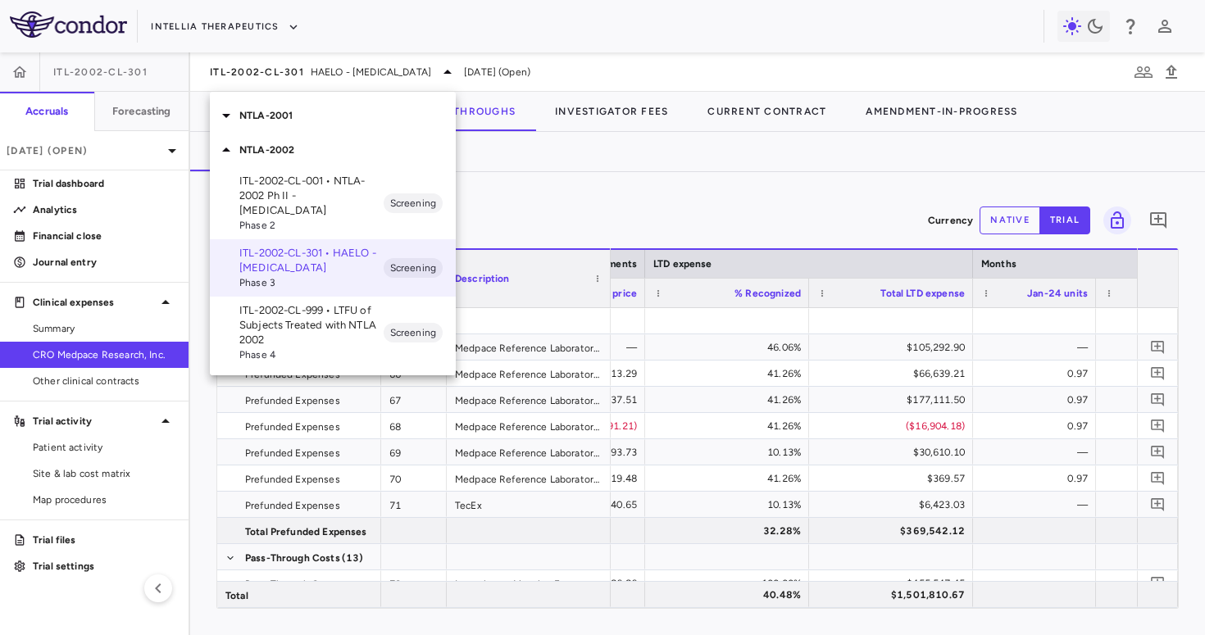
click at [307, 128] on div "NTLA-2001" at bounding box center [333, 115] width 246 height 34
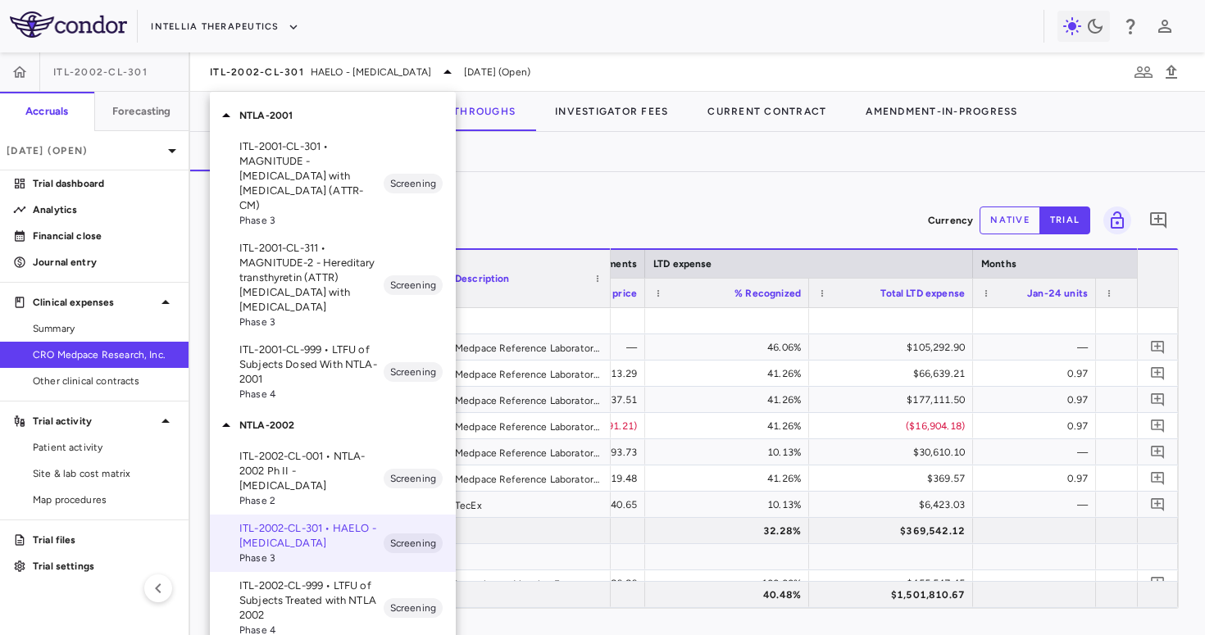
click at [338, 268] on p "ITL-2001-CL-311 • MAGNITUDE-2 - Hereditary transthyretin (ATTR) [MEDICAL_DATA] …" at bounding box center [311, 278] width 144 height 74
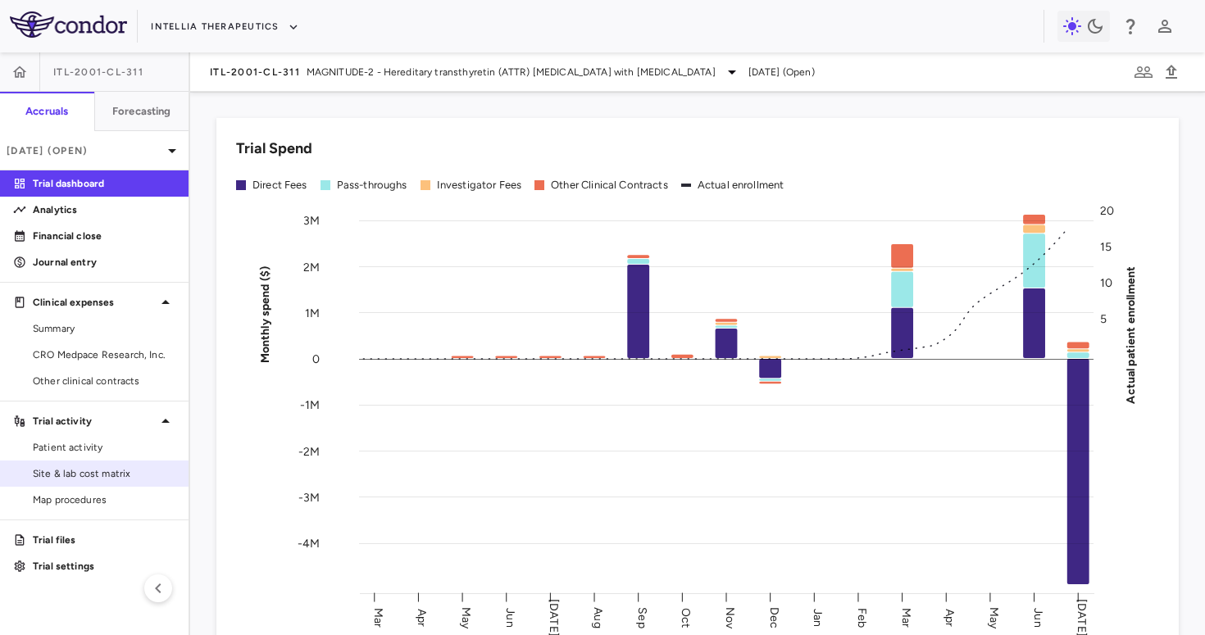
click at [104, 475] on span "Site & lab cost matrix" at bounding box center [104, 473] width 143 height 15
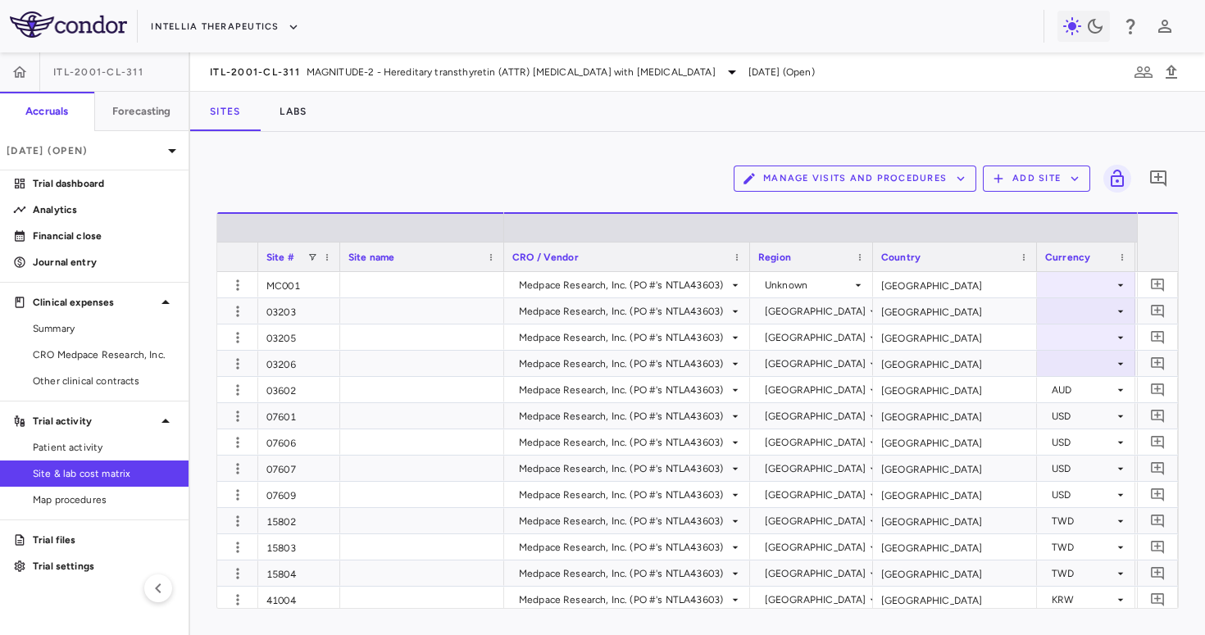
click at [884, 187] on button "Manage Visits and Procedures" at bounding box center [855, 179] width 243 height 26
click at [857, 211] on li "Visit Schedules" at bounding box center [837, 210] width 175 height 25
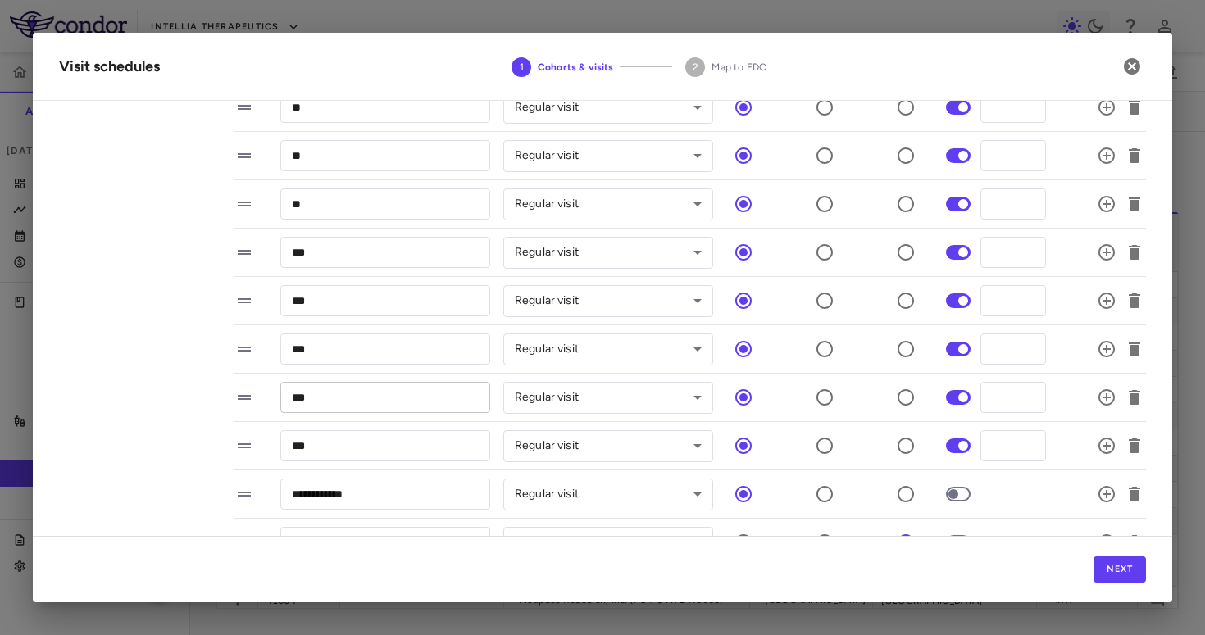
scroll to position [687, 0]
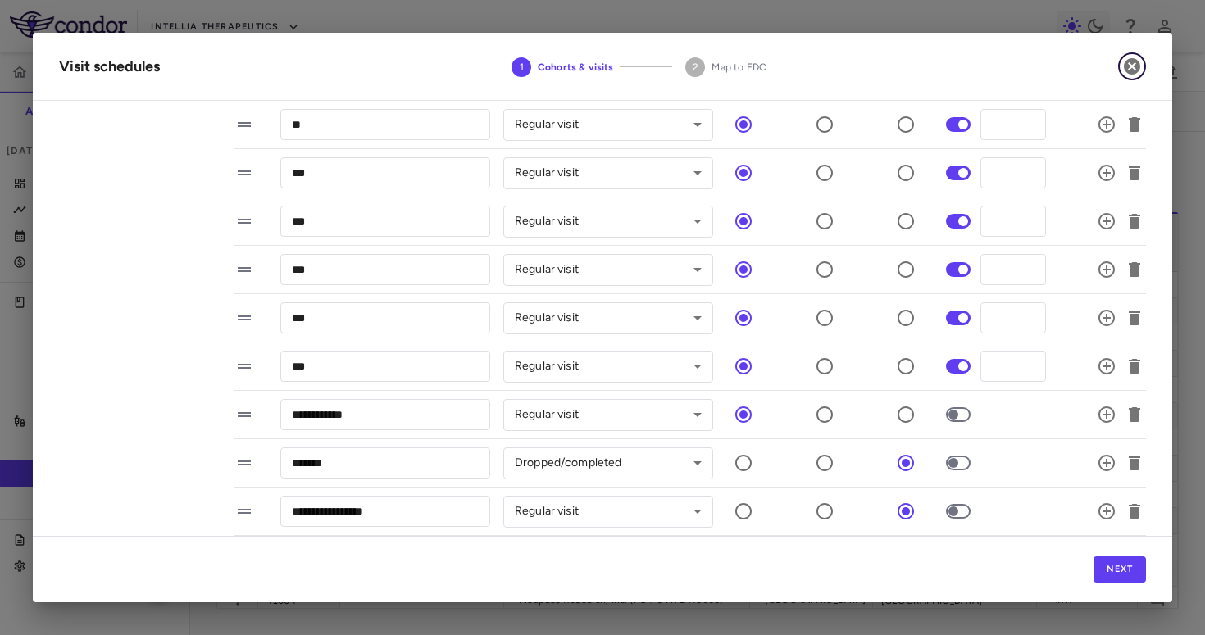
click at [1130, 64] on icon "button" at bounding box center [1132, 67] width 20 height 20
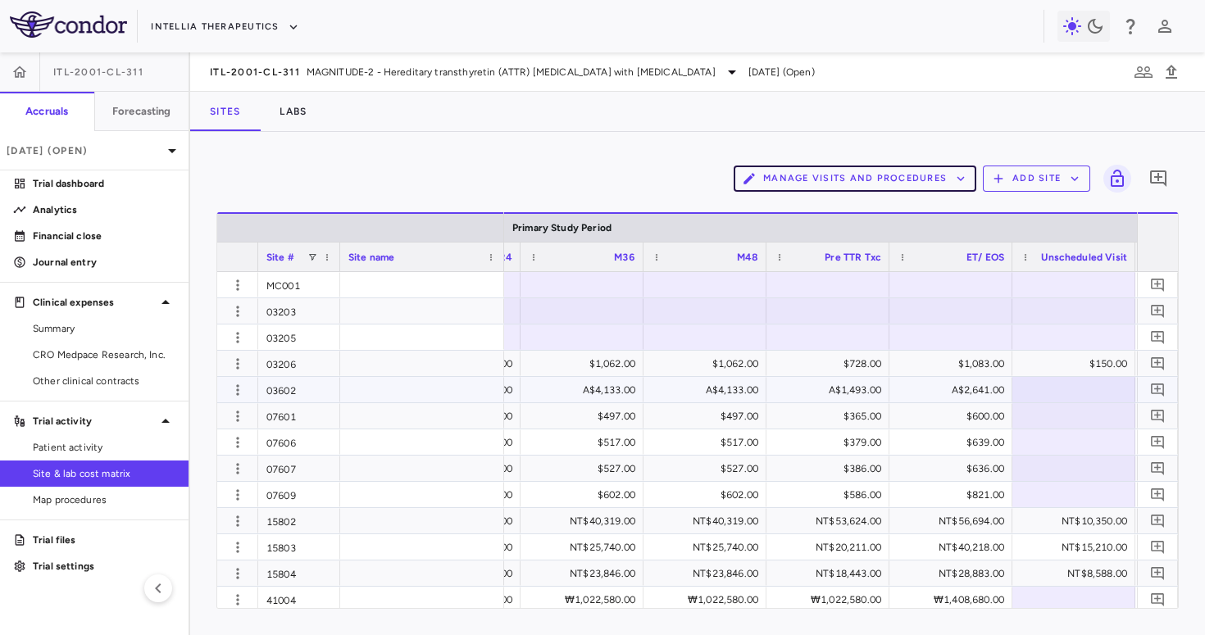
scroll to position [0, 3896]
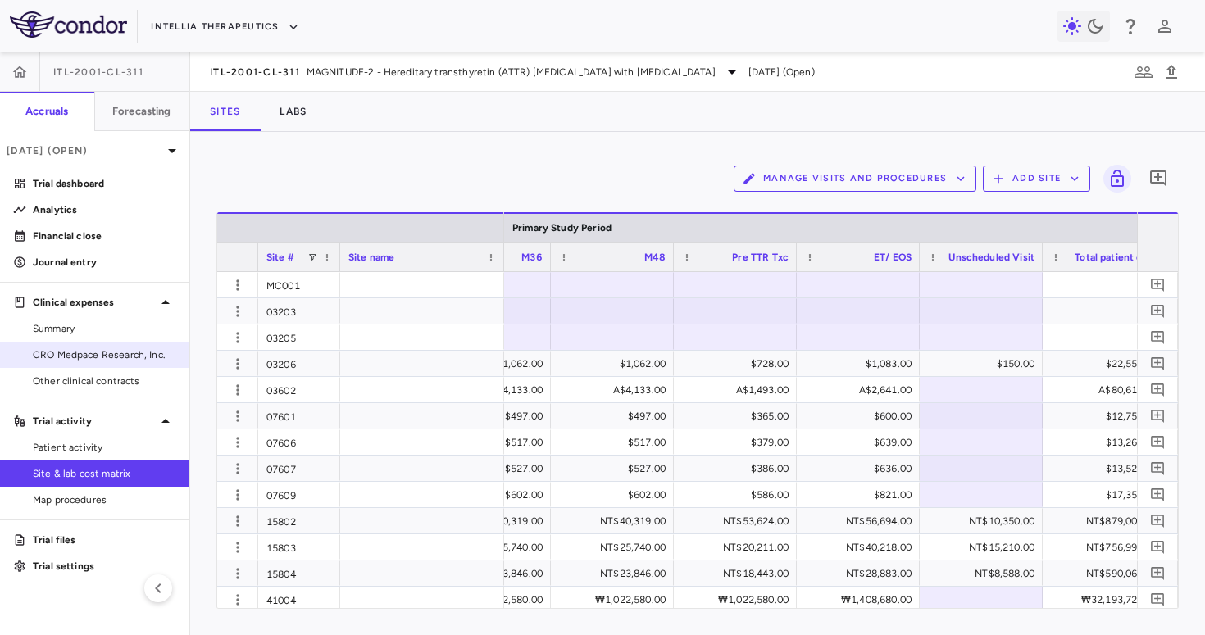
click at [125, 366] on link "CRO Medpace Research, Inc." at bounding box center [94, 355] width 189 height 25
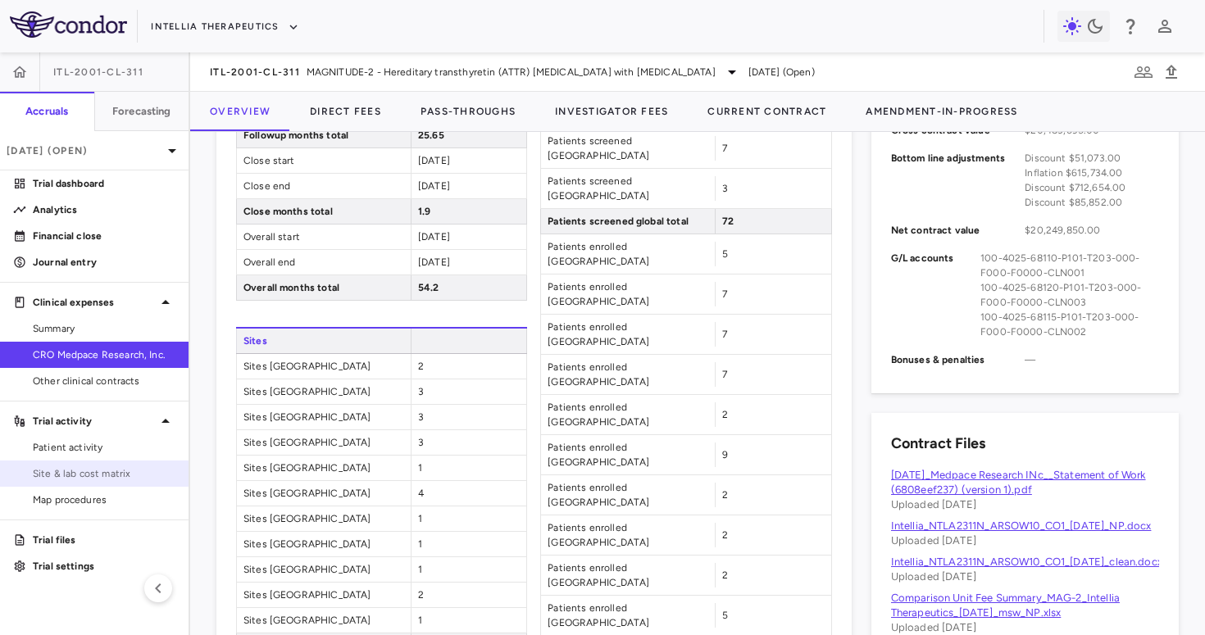
click at [134, 467] on span "Site & lab cost matrix" at bounding box center [104, 473] width 143 height 15
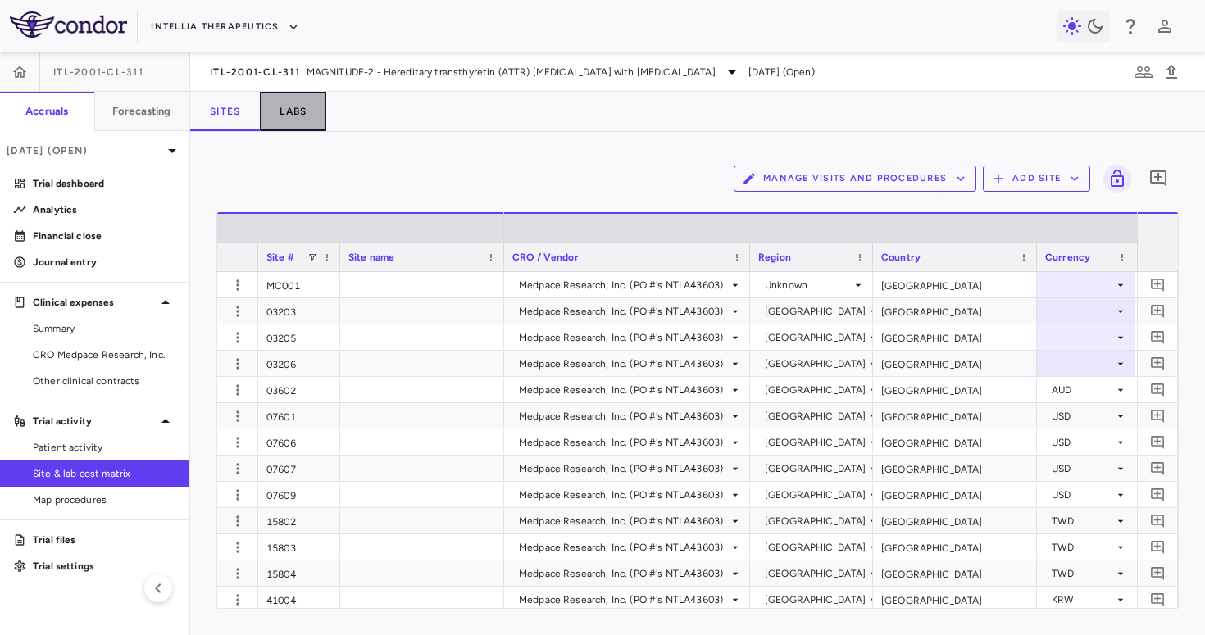
click at [314, 106] on button "Labs" at bounding box center [293, 111] width 66 height 39
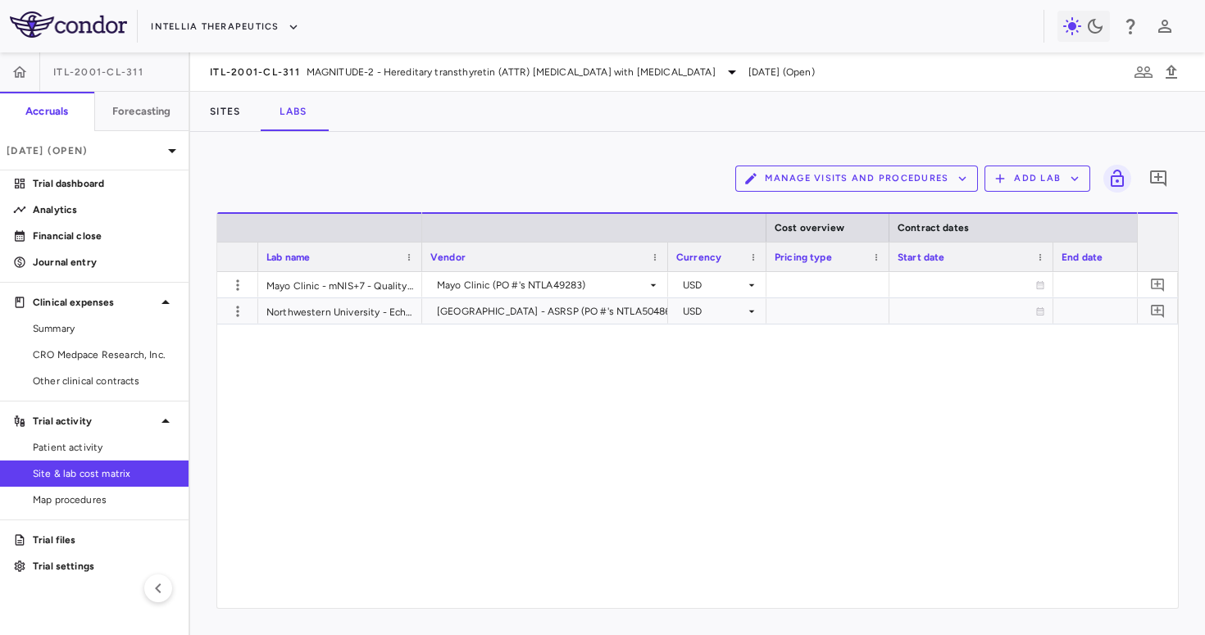
click at [947, 189] on button "Manage Visits and Procedures" at bounding box center [856, 179] width 243 height 26
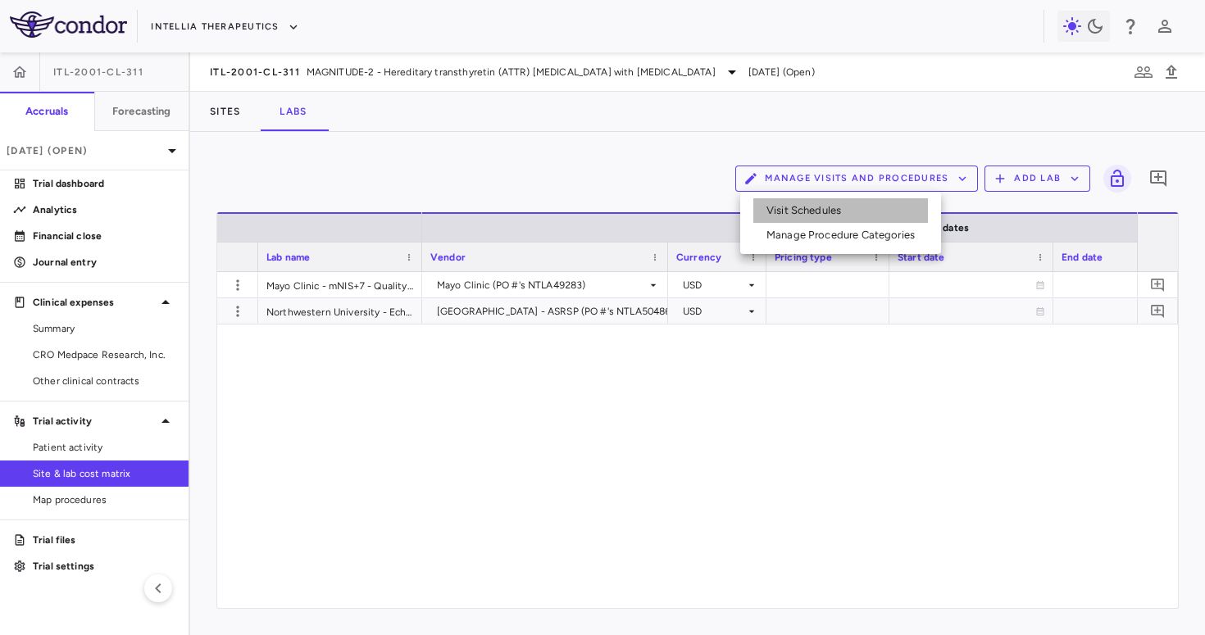
click at [878, 213] on li "Visit Schedules" at bounding box center [840, 210] width 175 height 25
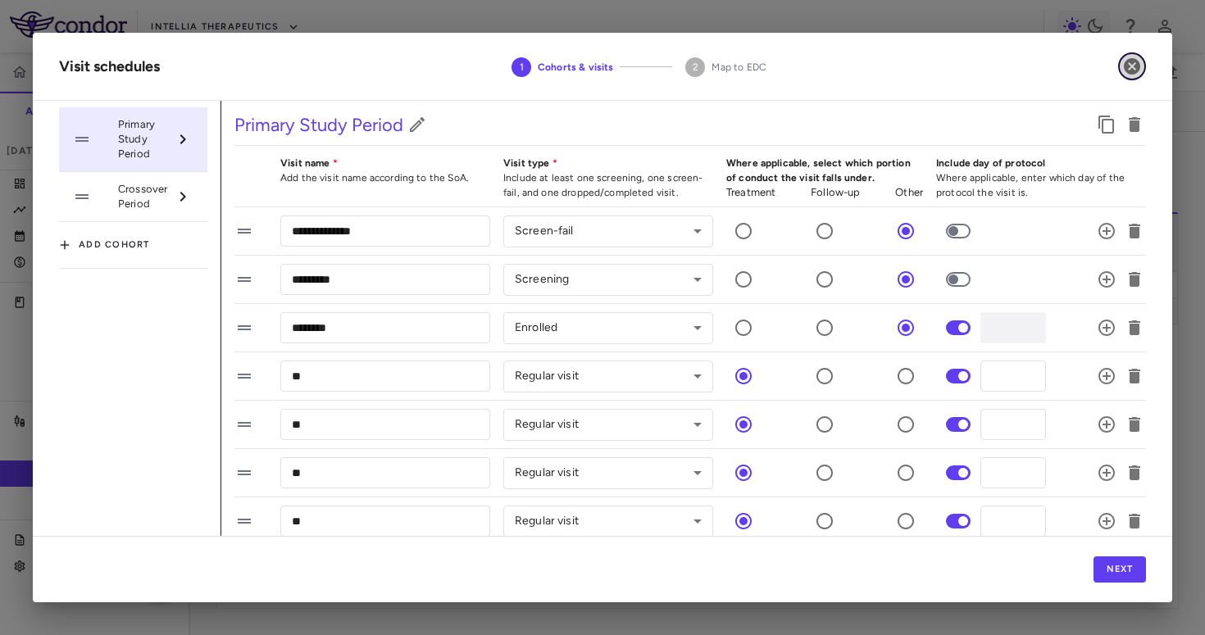
click at [1139, 67] on icon "button" at bounding box center [1132, 66] width 16 height 16
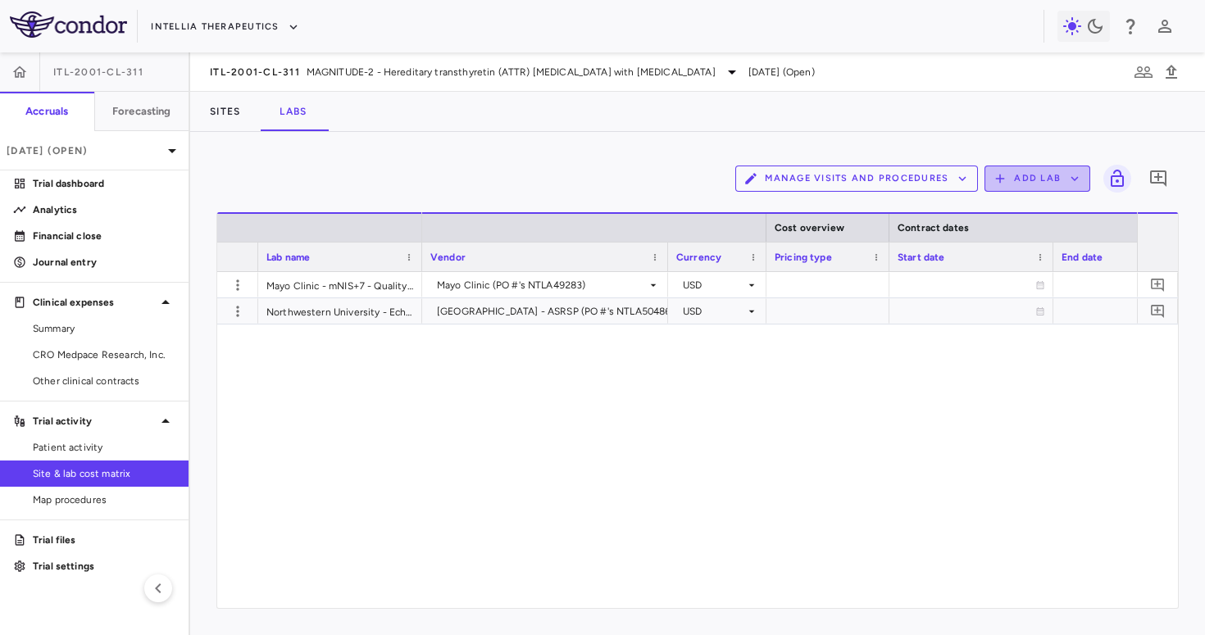
click at [1030, 176] on button "Add Lab" at bounding box center [1037, 179] width 106 height 26
click at [1020, 208] on li "Add new lab" at bounding box center [1029, 217] width 61 height 25
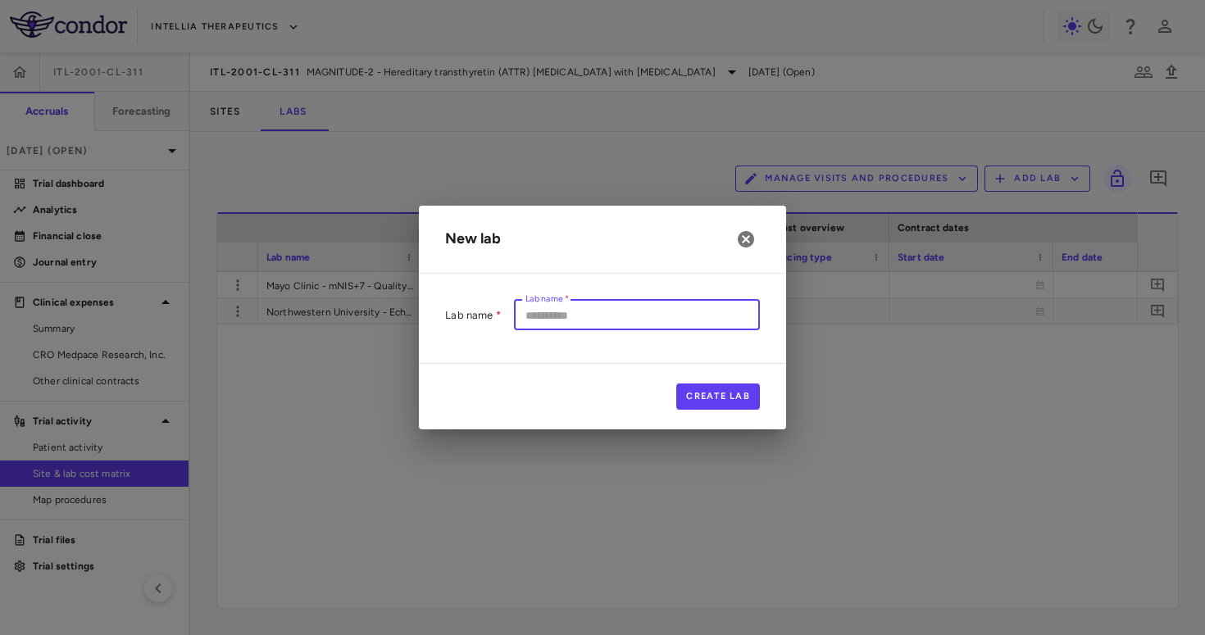
click at [642, 302] on input "Lab name   *" at bounding box center [637, 315] width 246 height 30
type input "**********"
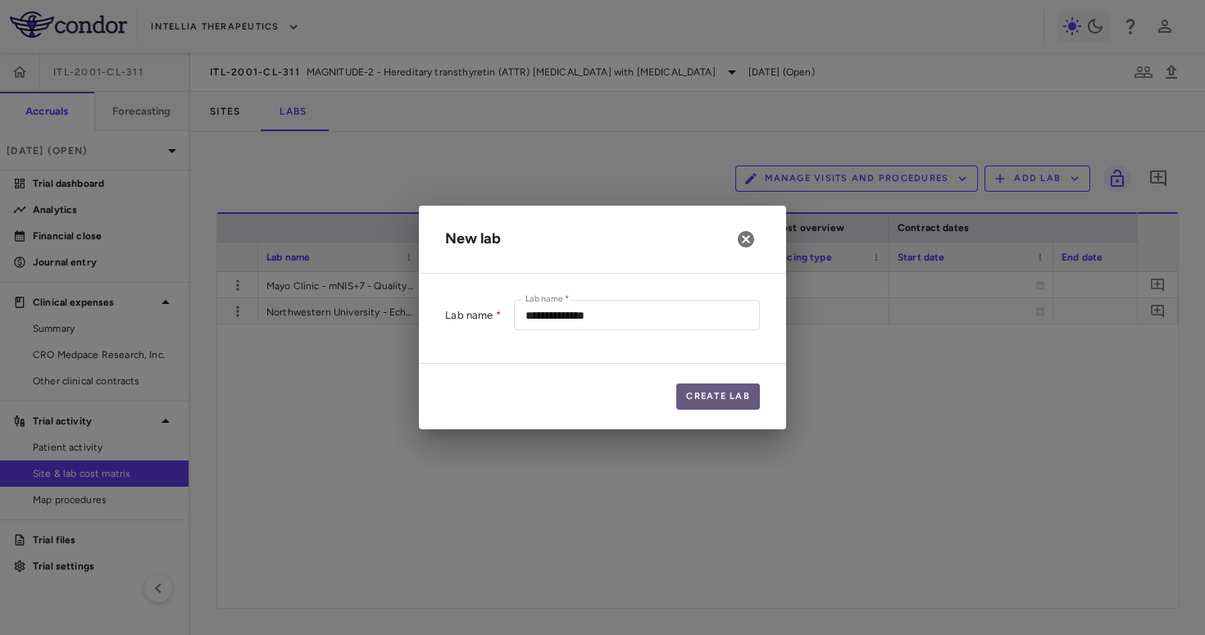
click at [719, 391] on button "Create Lab" at bounding box center [718, 397] width 84 height 26
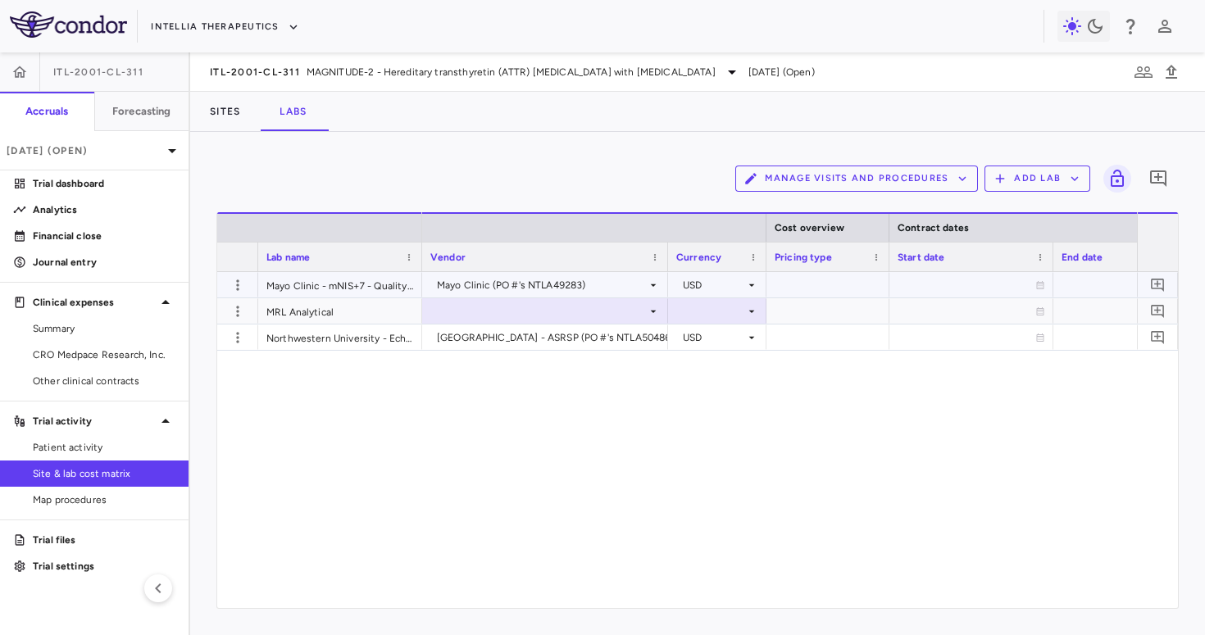
click at [548, 304] on div at bounding box center [545, 311] width 230 height 24
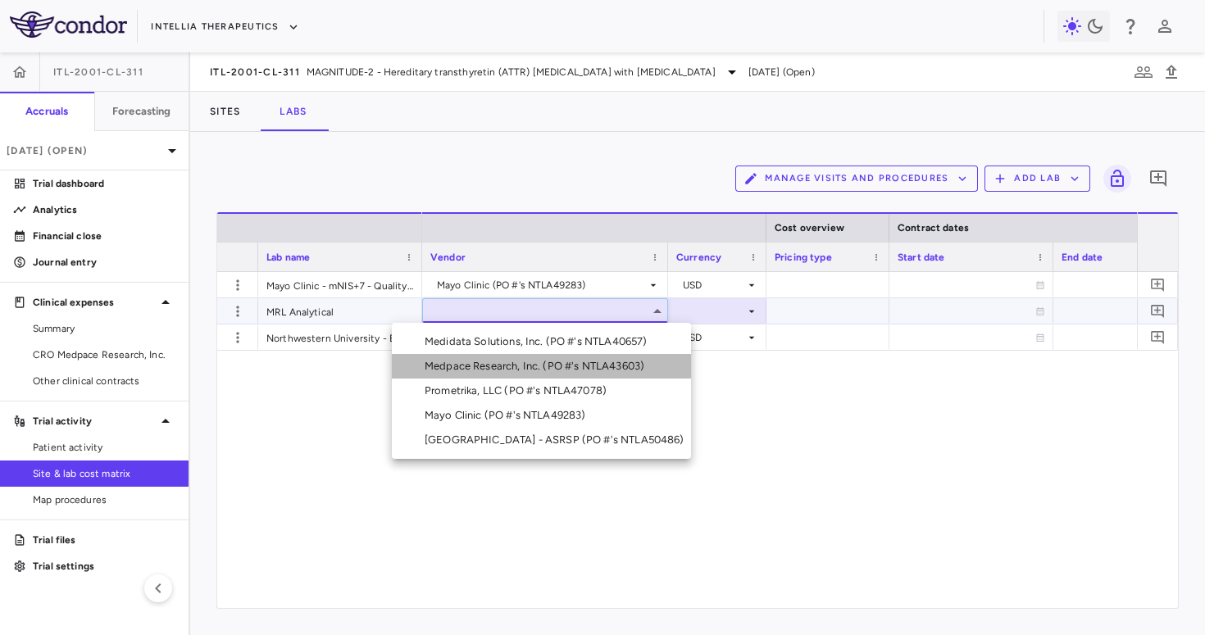
click at [511, 362] on div "Medpace Research, Inc. (PO #'s NTLA43603)" at bounding box center [538, 366] width 226 height 15
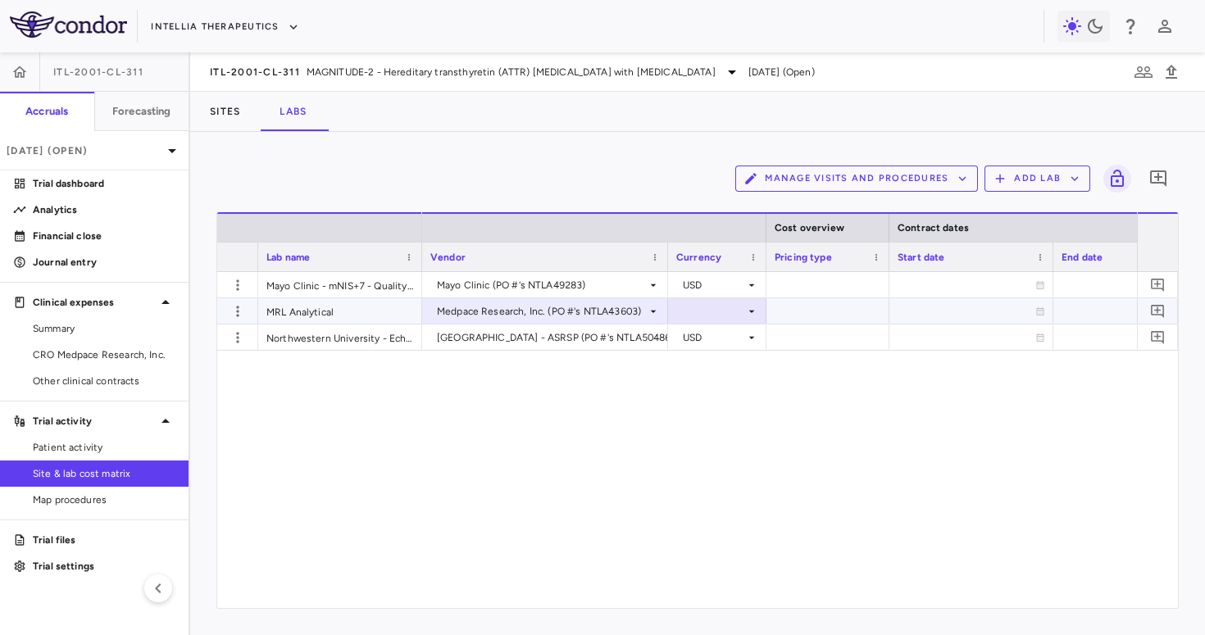
click at [719, 313] on div at bounding box center [717, 311] width 82 height 24
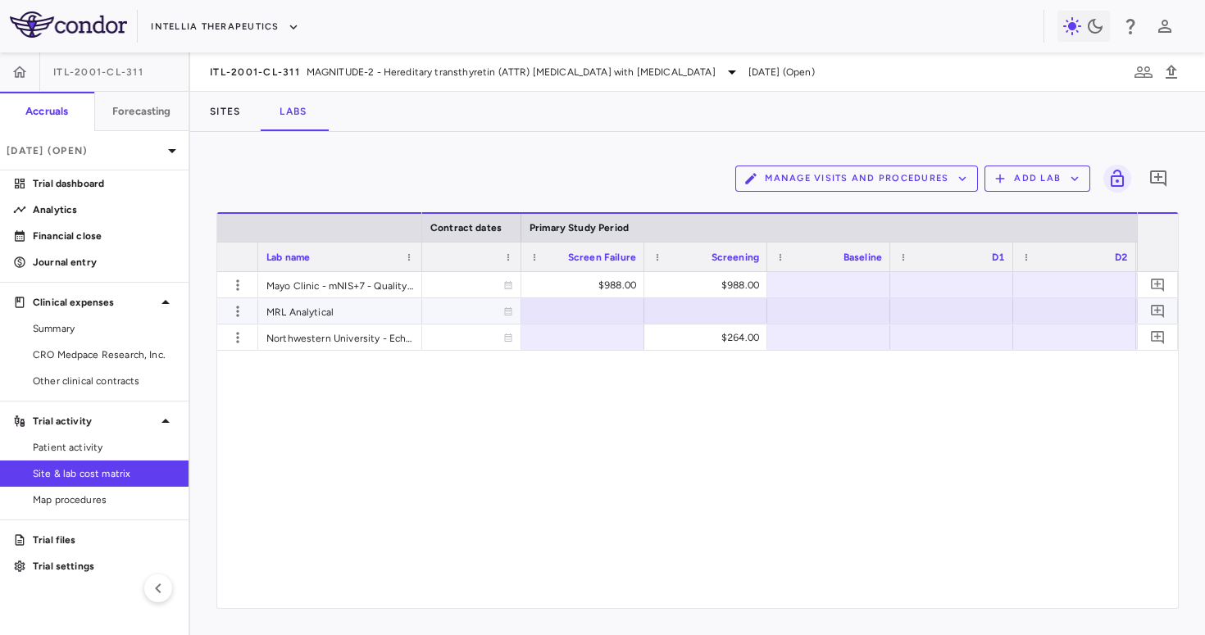
click at [628, 317] on div at bounding box center [583, 311] width 107 height 24
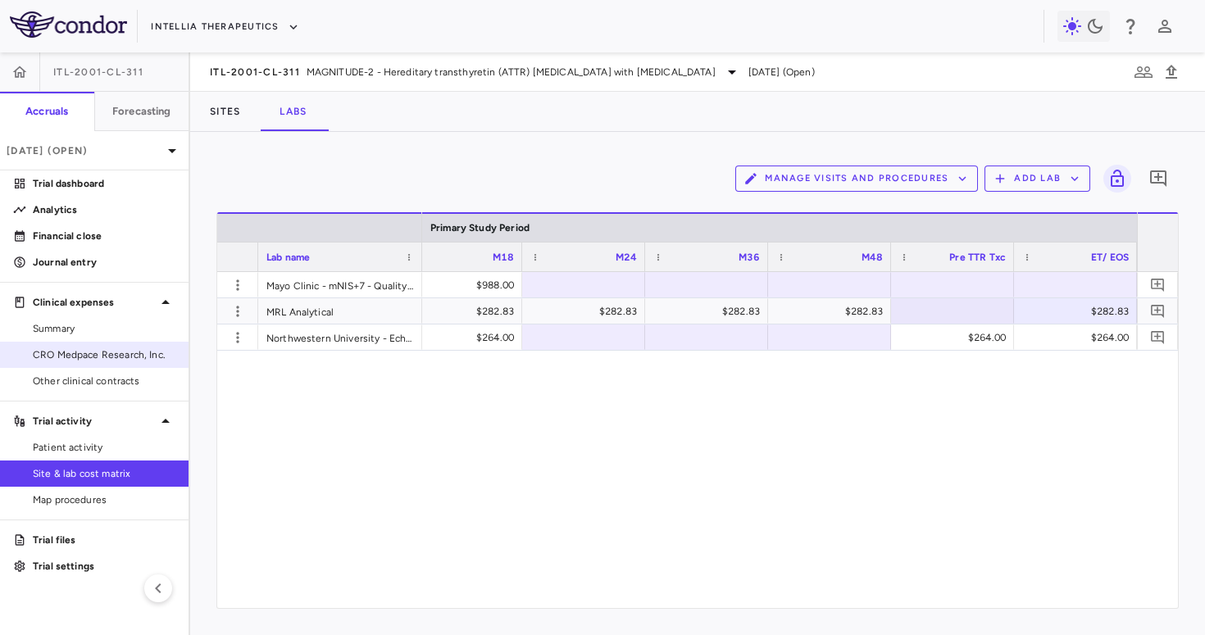
click at [154, 348] on span "CRO Medpace Research, Inc." at bounding box center [104, 355] width 143 height 15
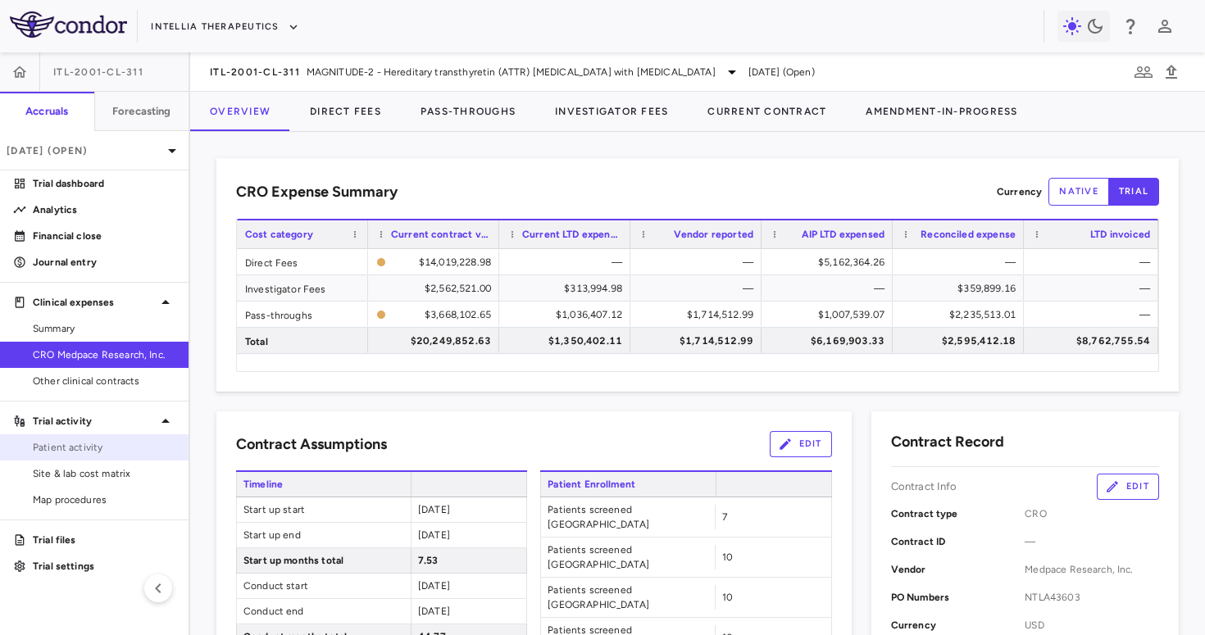
click at [100, 452] on span "Patient activity" at bounding box center [104, 447] width 143 height 15
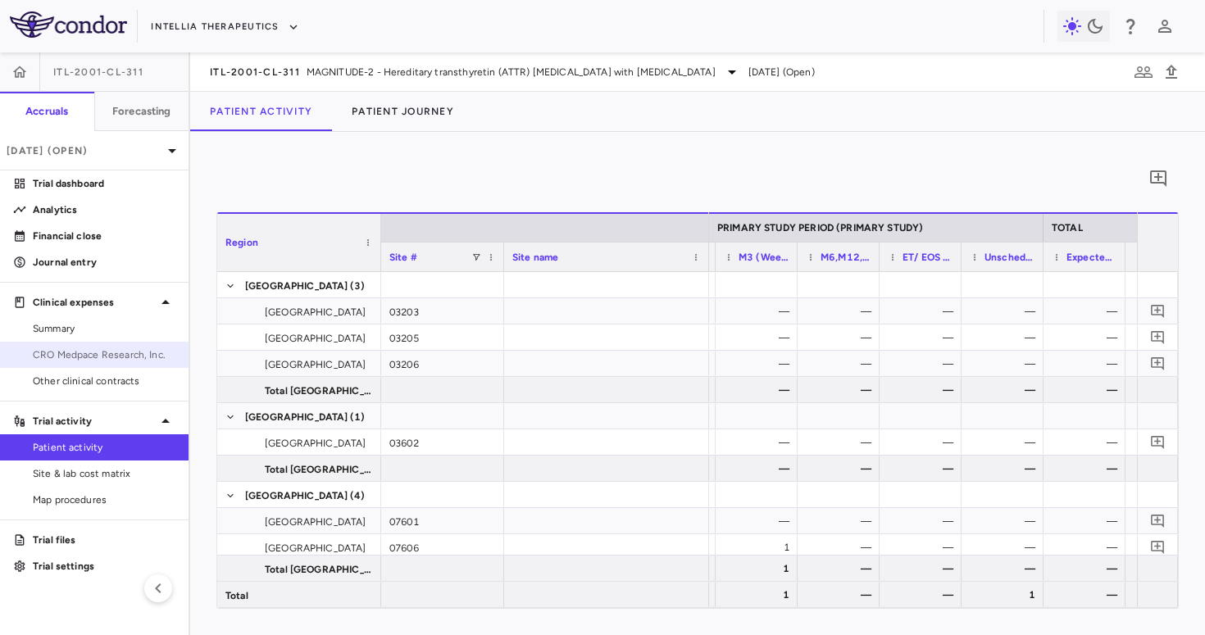
click at [75, 348] on span "CRO Medpace Research, Inc." at bounding box center [104, 355] width 143 height 15
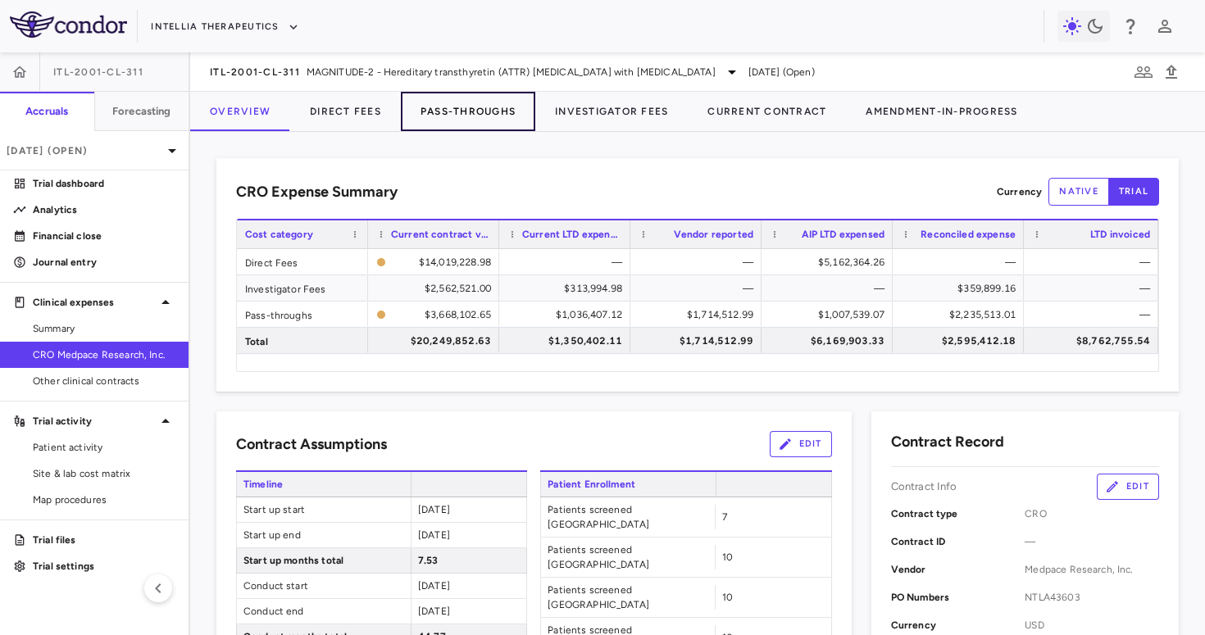
click at [455, 114] on button "Pass-Throughs" at bounding box center [468, 111] width 134 height 39
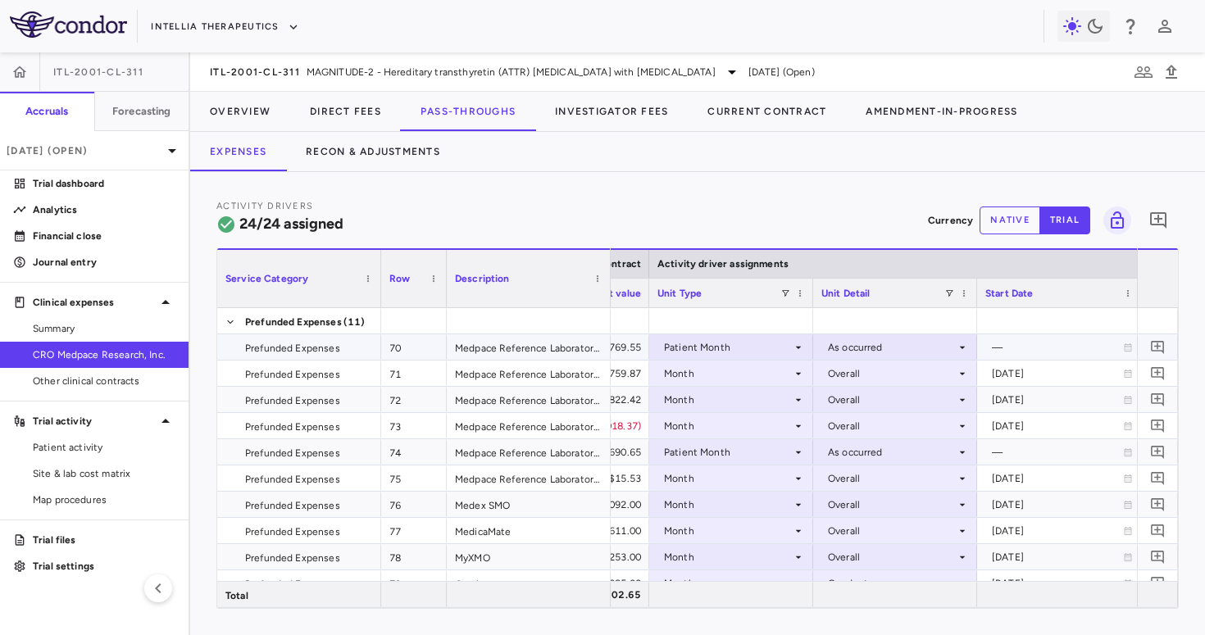
click at [766, 343] on div "Patient Month" at bounding box center [728, 347] width 128 height 26
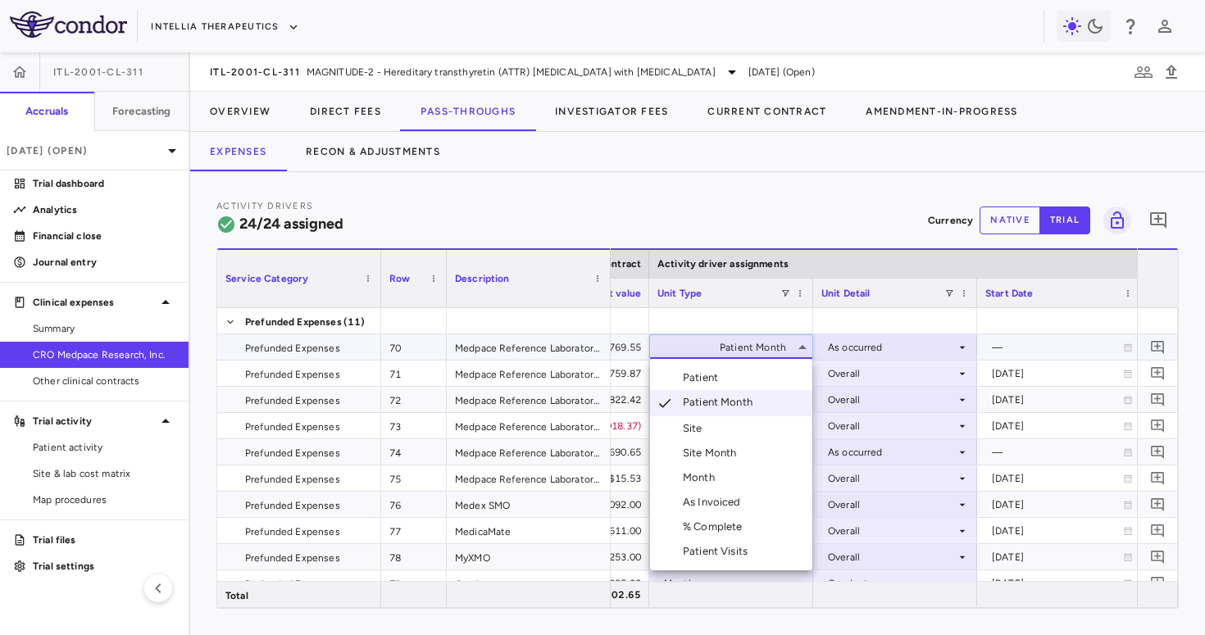
click at [738, 543] on li "Patient Visits" at bounding box center [731, 551] width 162 height 25
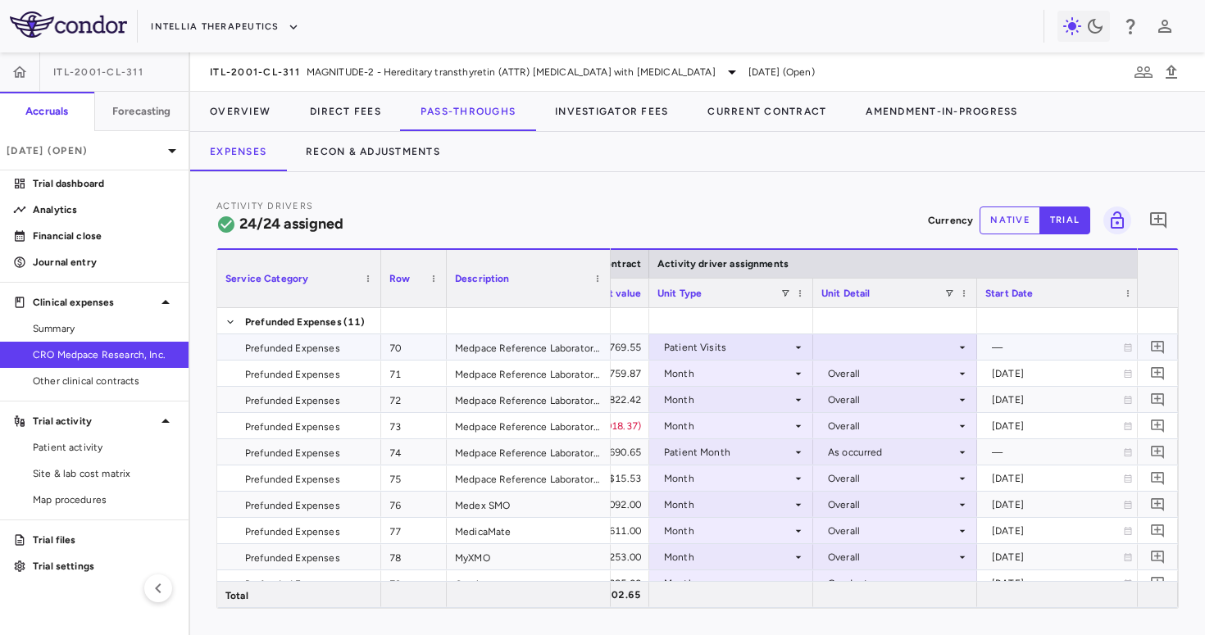
click at [878, 341] on div at bounding box center [895, 347] width 148 height 24
click at [875, 376] on div "As occurred" at bounding box center [880, 378] width 66 height 15
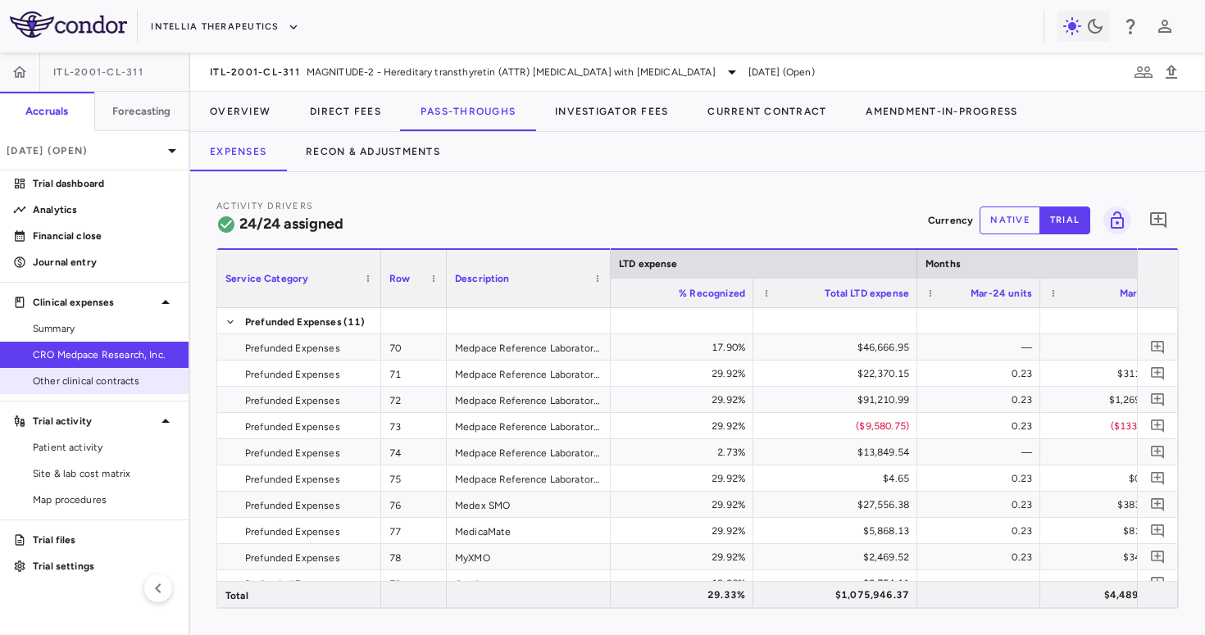
click at [120, 375] on span "Other clinical contracts" at bounding box center [104, 381] width 143 height 15
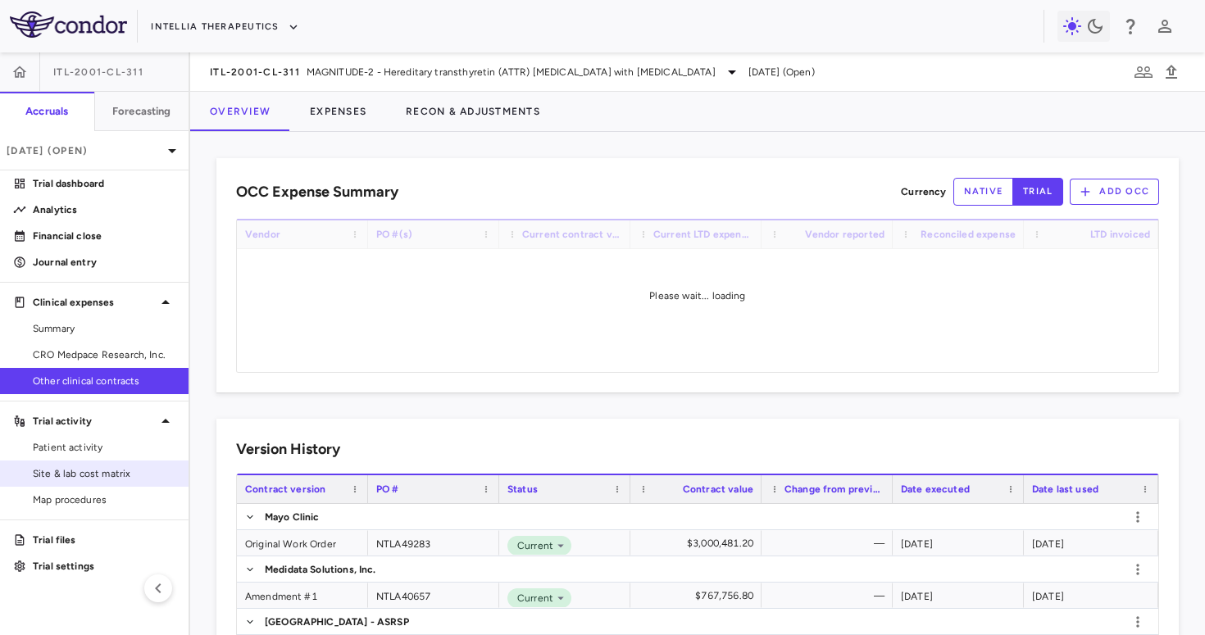
click at [93, 467] on span "Site & lab cost matrix" at bounding box center [104, 473] width 143 height 15
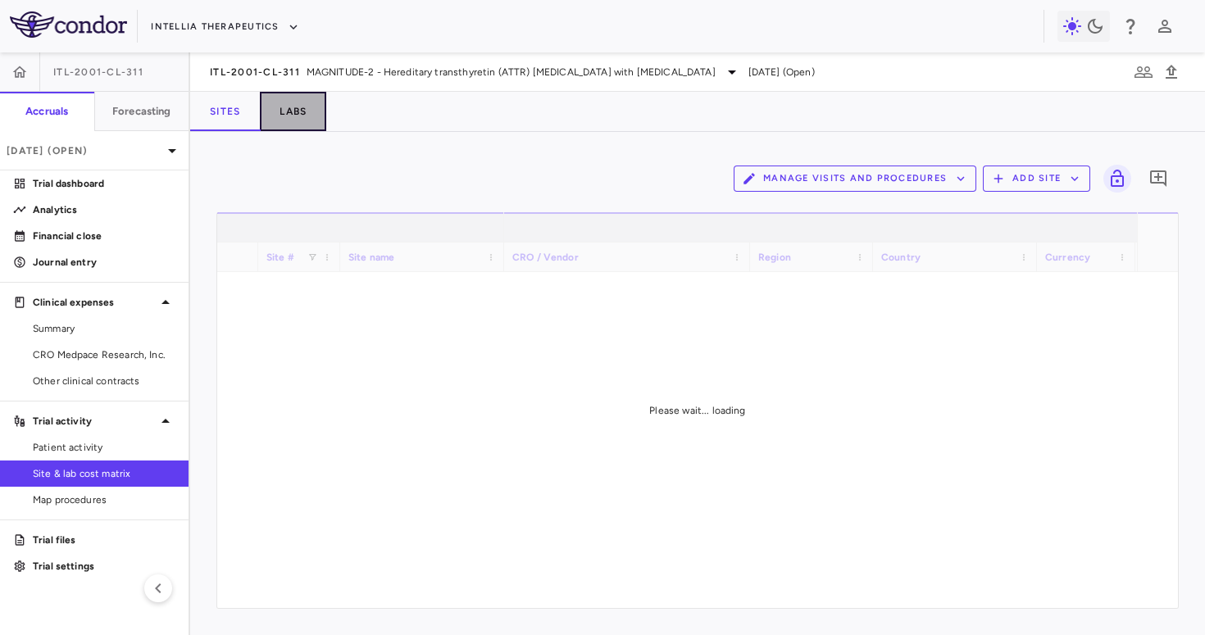
click at [289, 114] on button "Labs" at bounding box center [293, 111] width 66 height 39
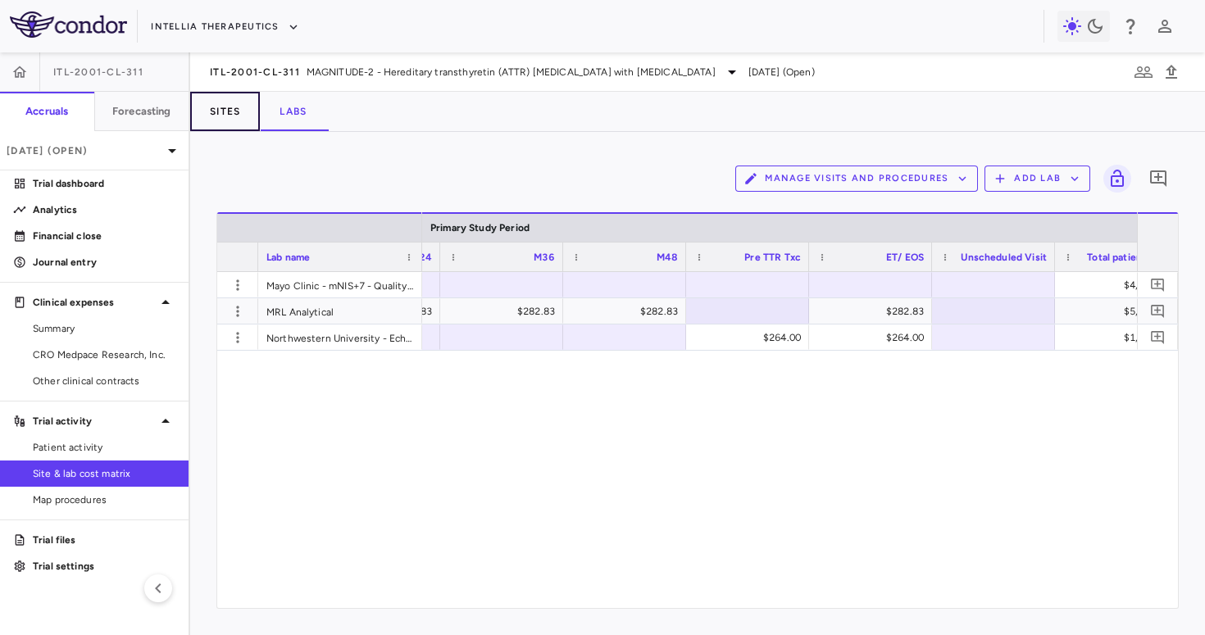
click at [221, 111] on button "Sites" at bounding box center [225, 111] width 70 height 39
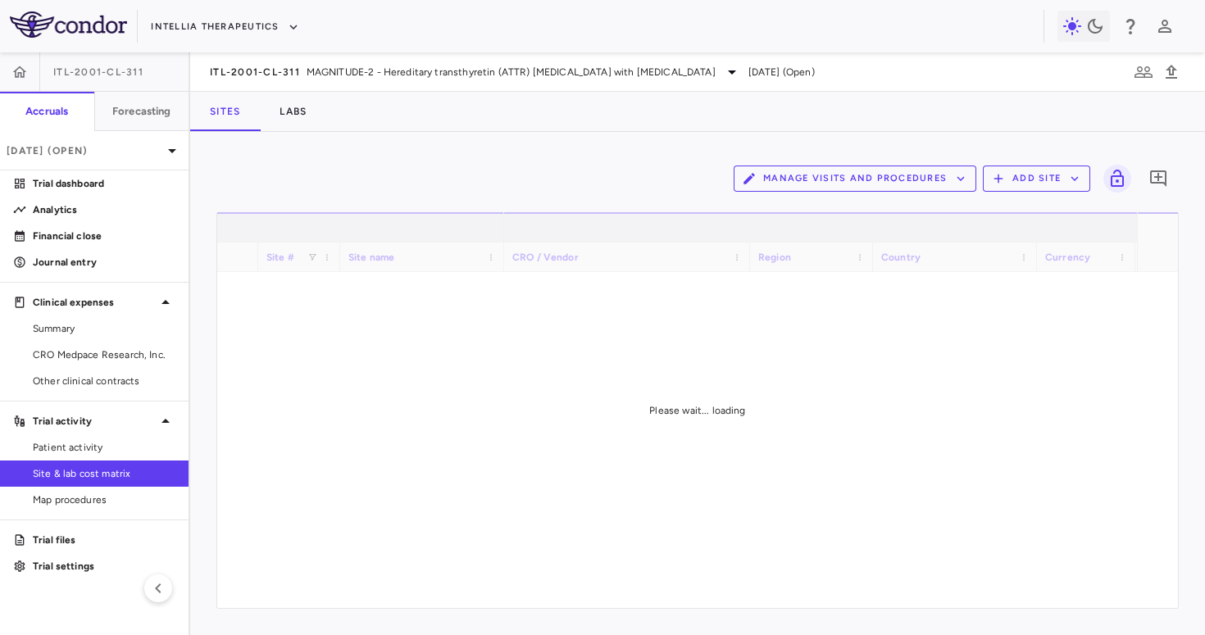
click at [825, 193] on div "Manage Visits and Procedures Add Site 0" at bounding box center [697, 178] width 962 height 41
click at [825, 181] on button "Manage Visits and Procedures" at bounding box center [855, 179] width 243 height 26
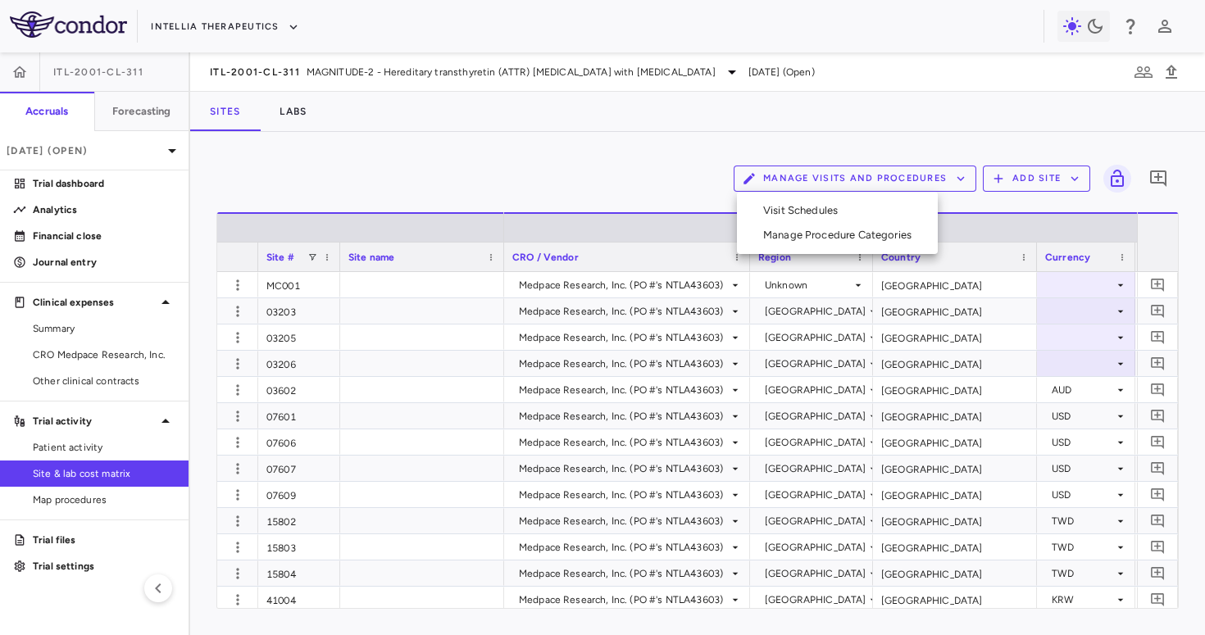
click at [823, 206] on li "Visit Schedules" at bounding box center [837, 210] width 175 height 25
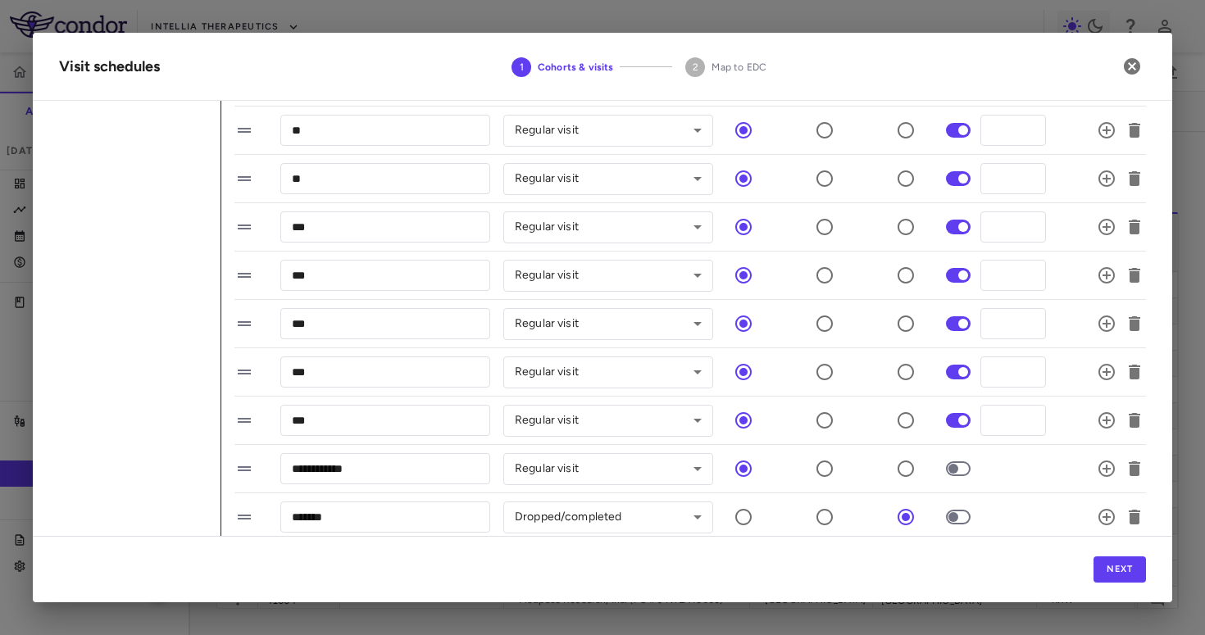
scroll to position [687, 0]
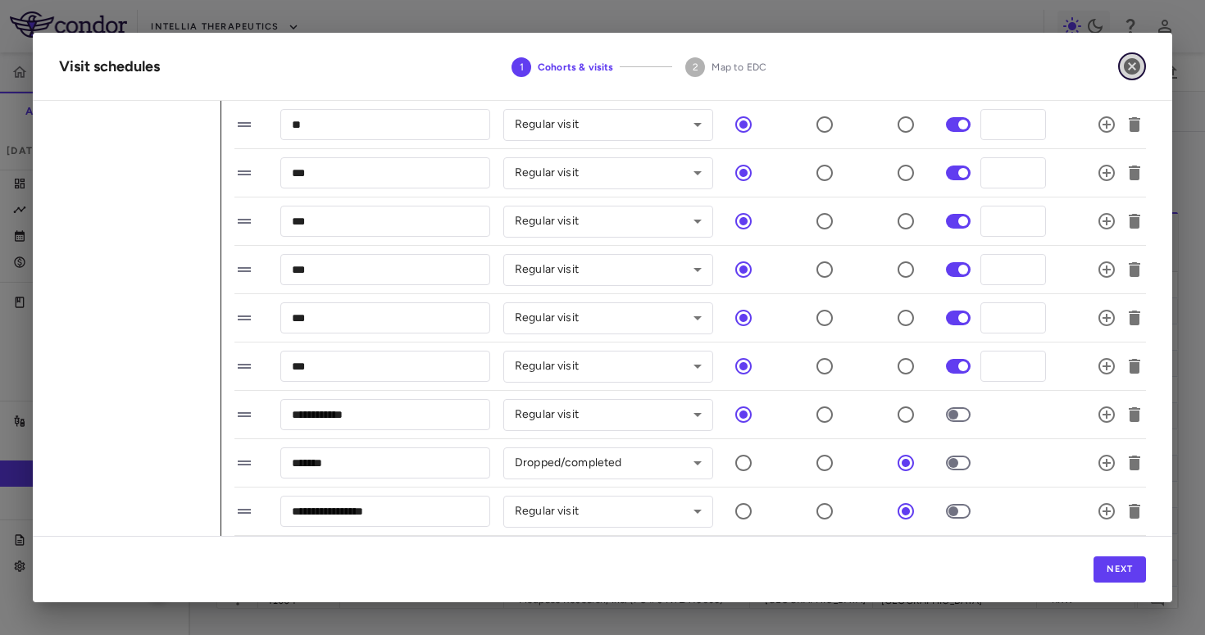
click at [1134, 60] on icon "button" at bounding box center [1132, 66] width 16 height 16
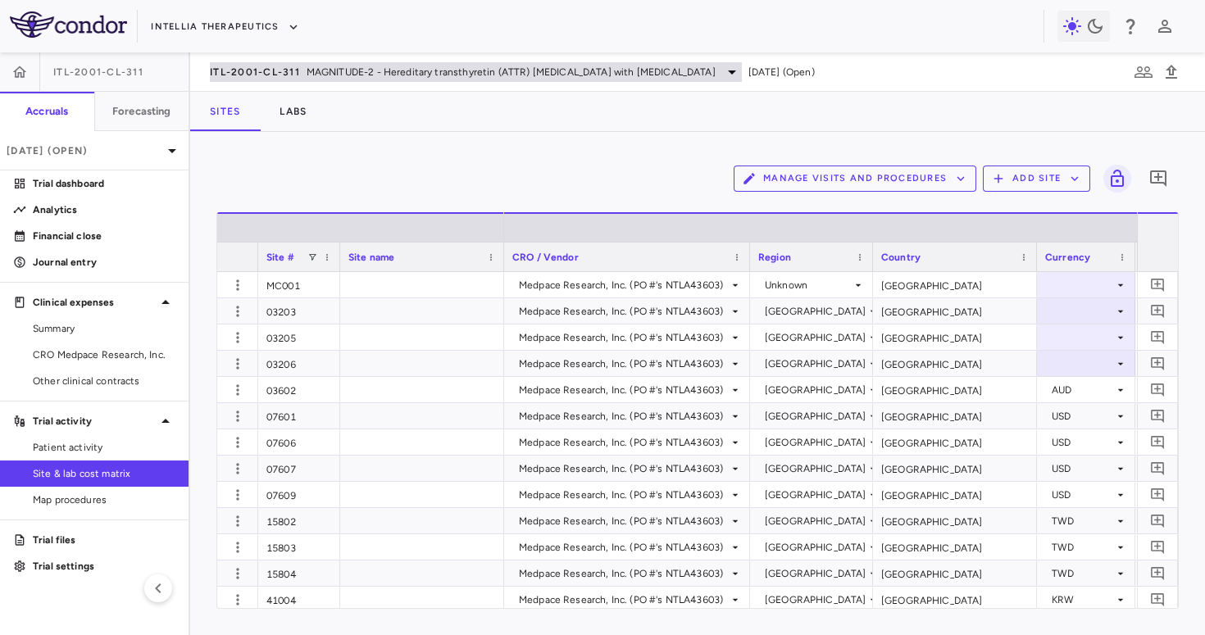
click at [362, 72] on span "MAGNITUDE-2 - Hereditary transthyretin (ATTR) amyloidosis with polyneuropathy" at bounding box center [511, 72] width 409 height 15
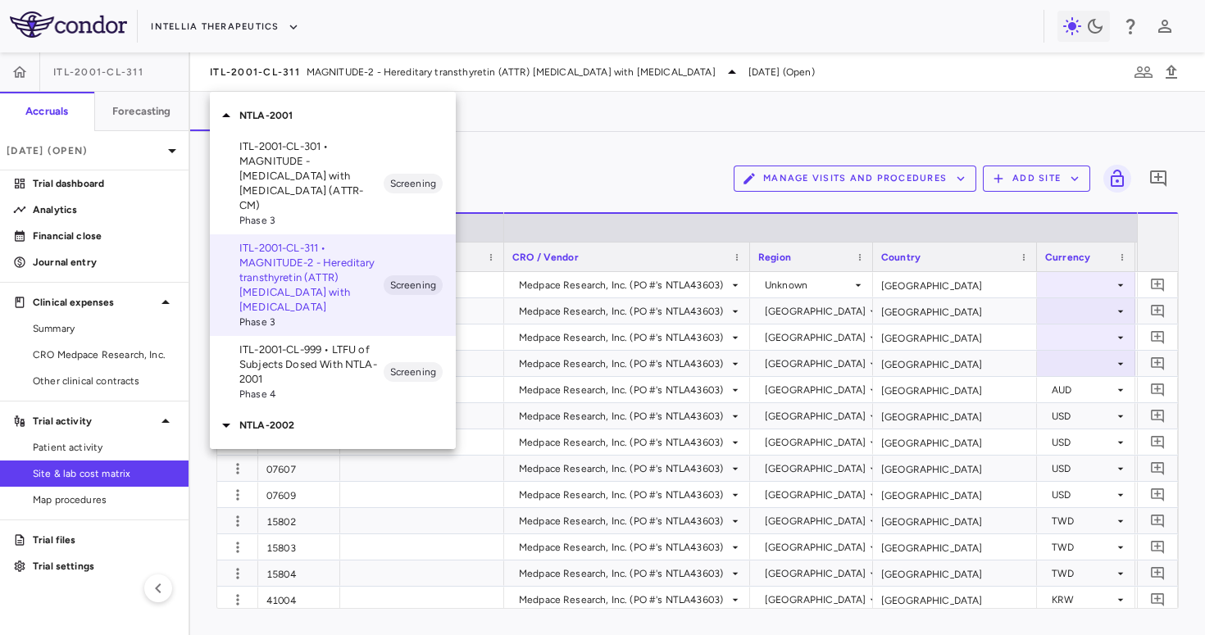
click at [300, 425] on div "NTLA-2002" at bounding box center [333, 425] width 246 height 34
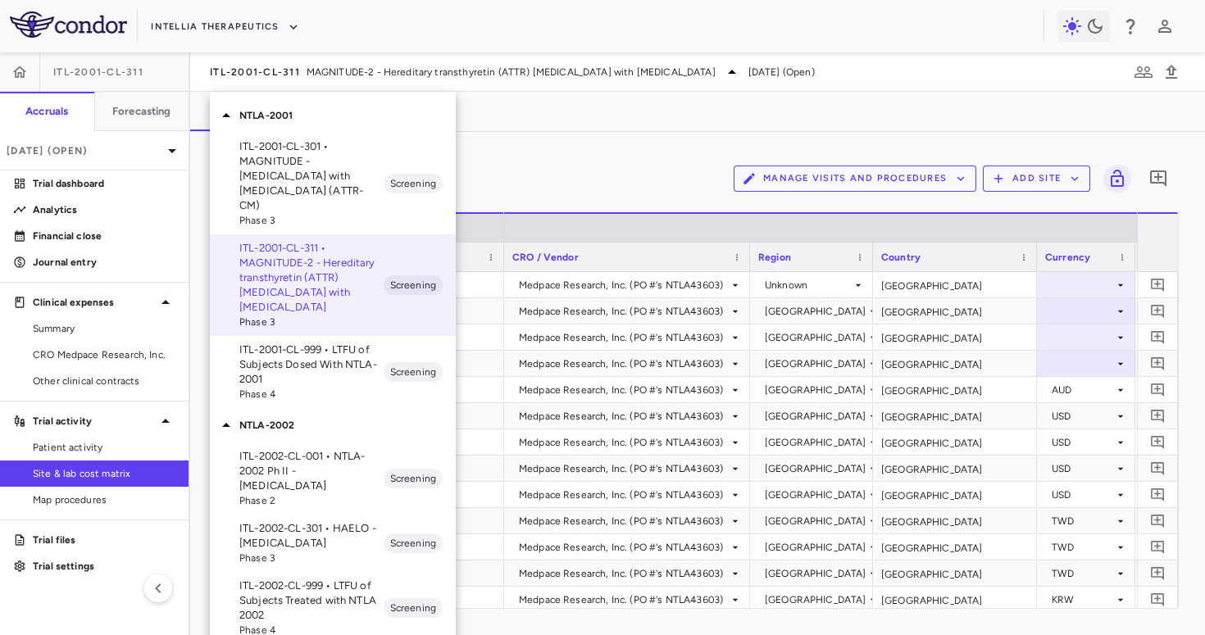
click at [307, 525] on p "ITL-2002-CL-301 • HAELO - Hereditary Angioedema" at bounding box center [311, 536] width 144 height 30
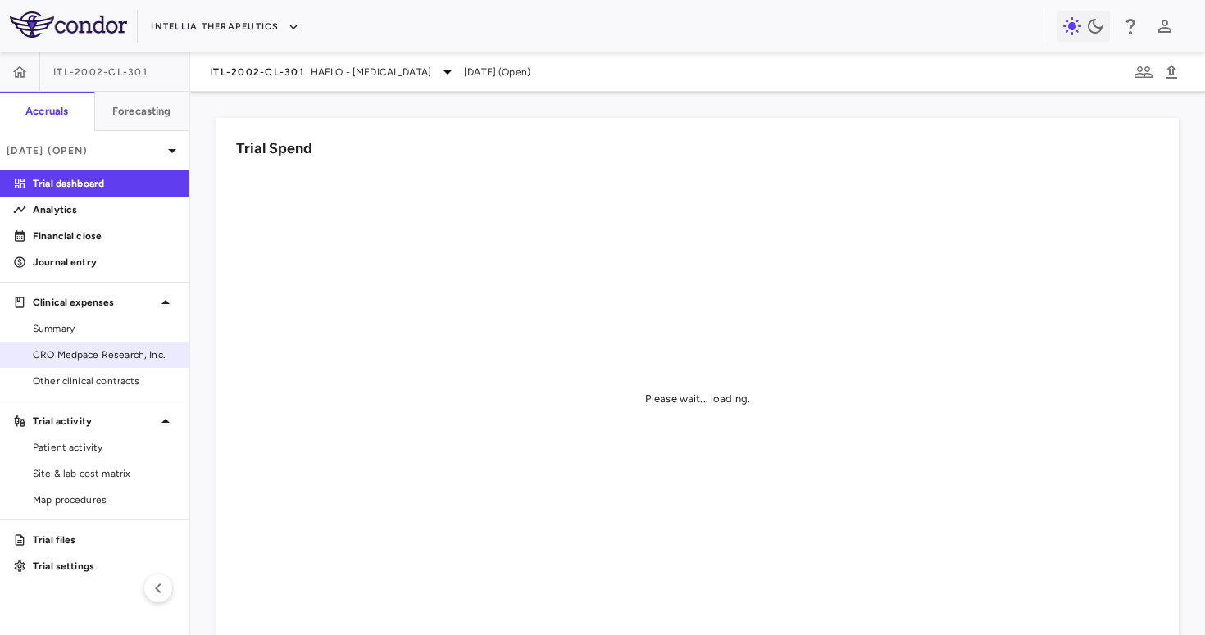
click at [128, 350] on span "CRO Medpace Research, Inc." at bounding box center [104, 355] width 143 height 15
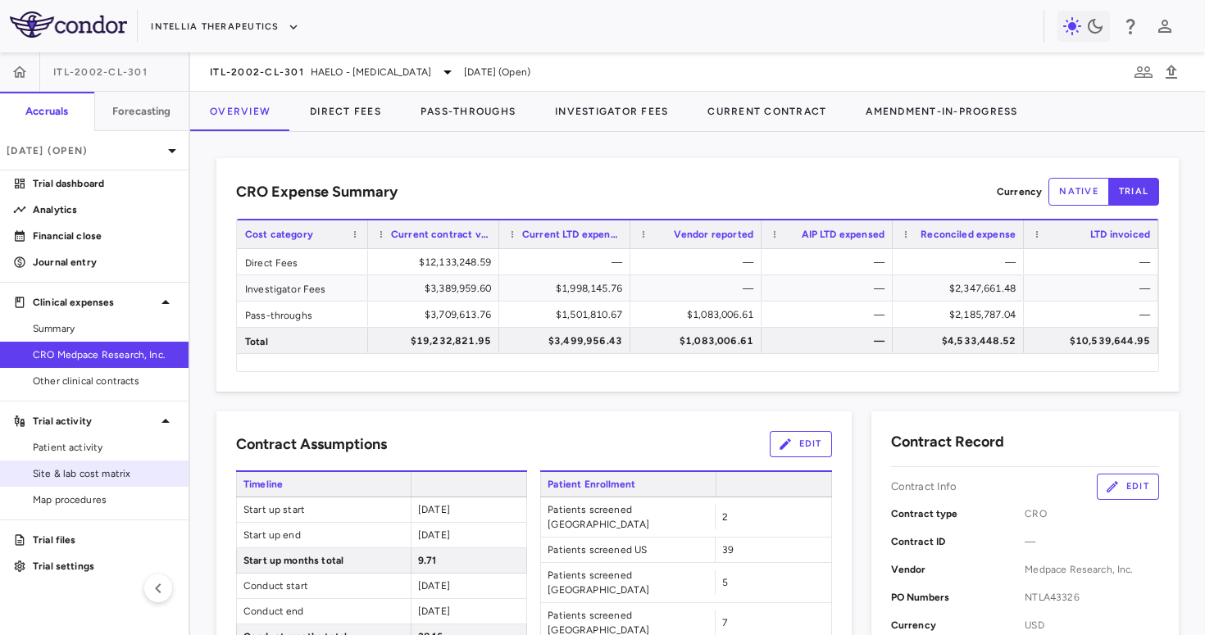
click at [99, 481] on link "Site & lab cost matrix" at bounding box center [94, 473] width 189 height 25
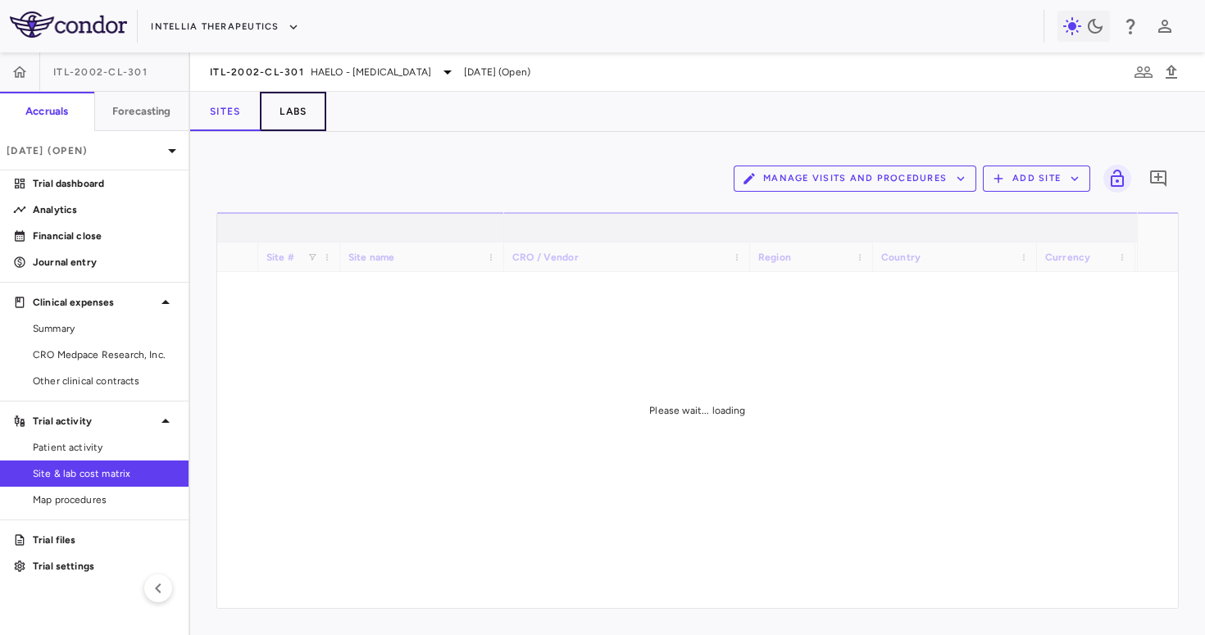
click at [283, 112] on button "Labs" at bounding box center [293, 111] width 66 height 39
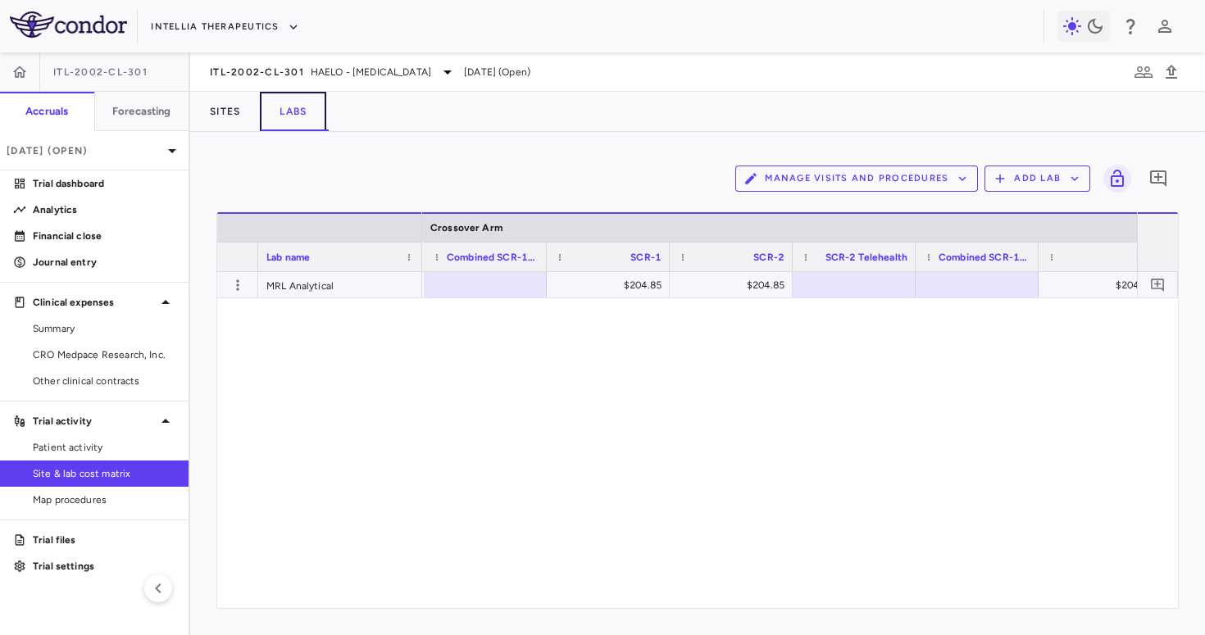
scroll to position [0, 1285]
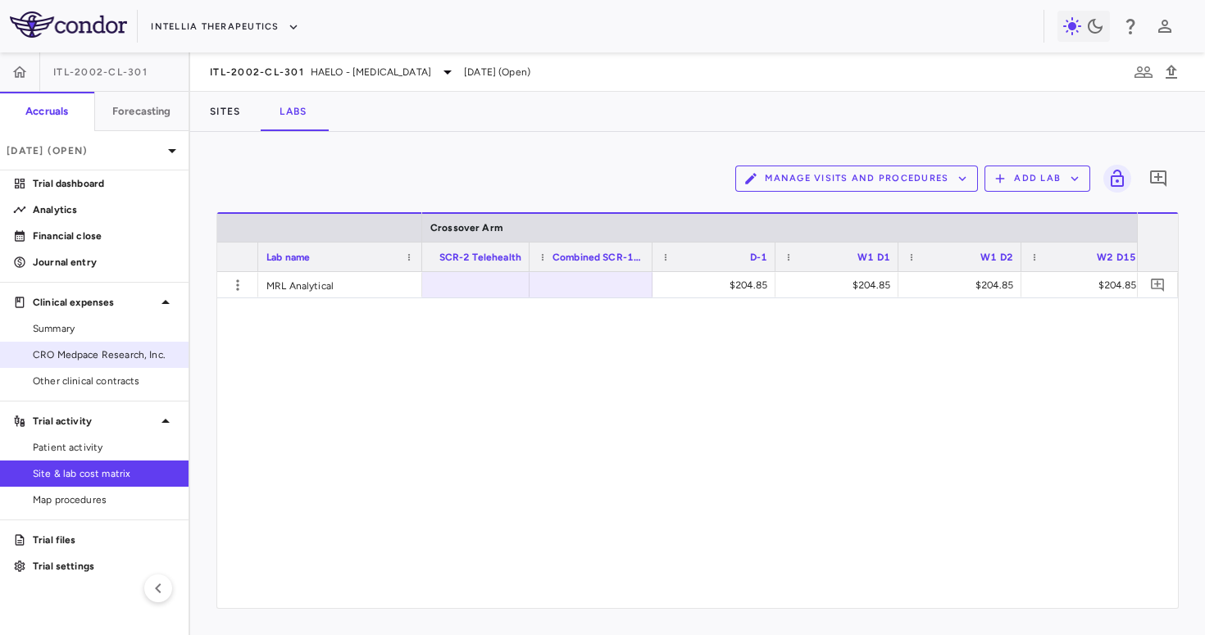
click at [150, 344] on link "CRO Medpace Research, Inc." at bounding box center [94, 355] width 189 height 25
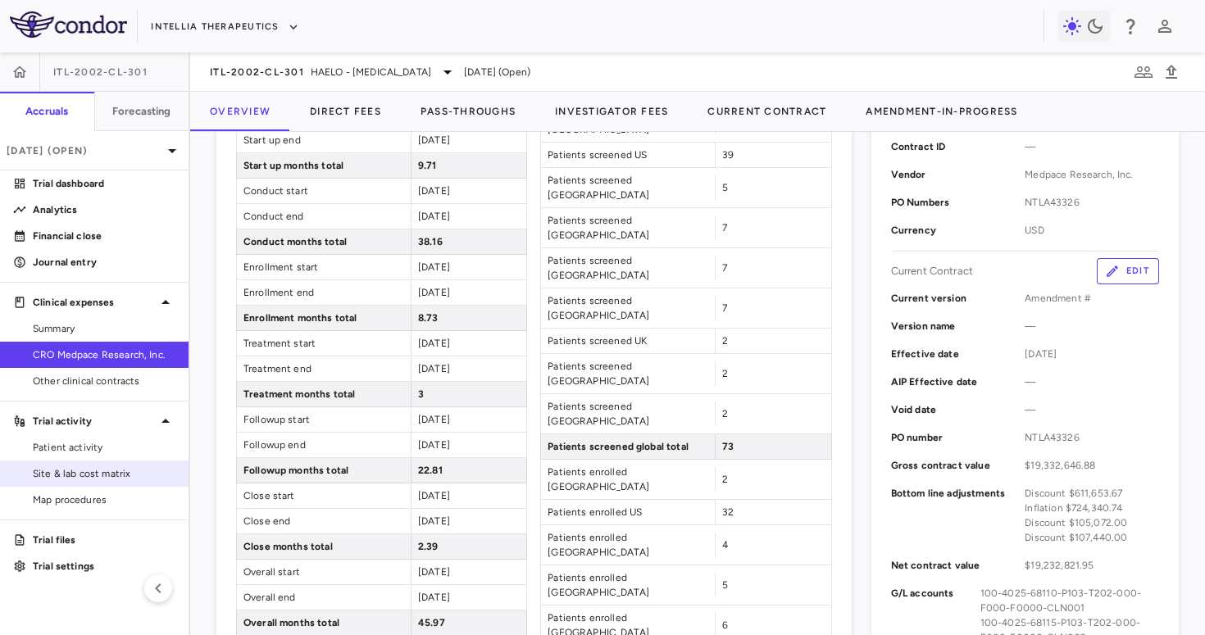
click at [85, 477] on span "Site & lab cost matrix" at bounding box center [104, 473] width 143 height 15
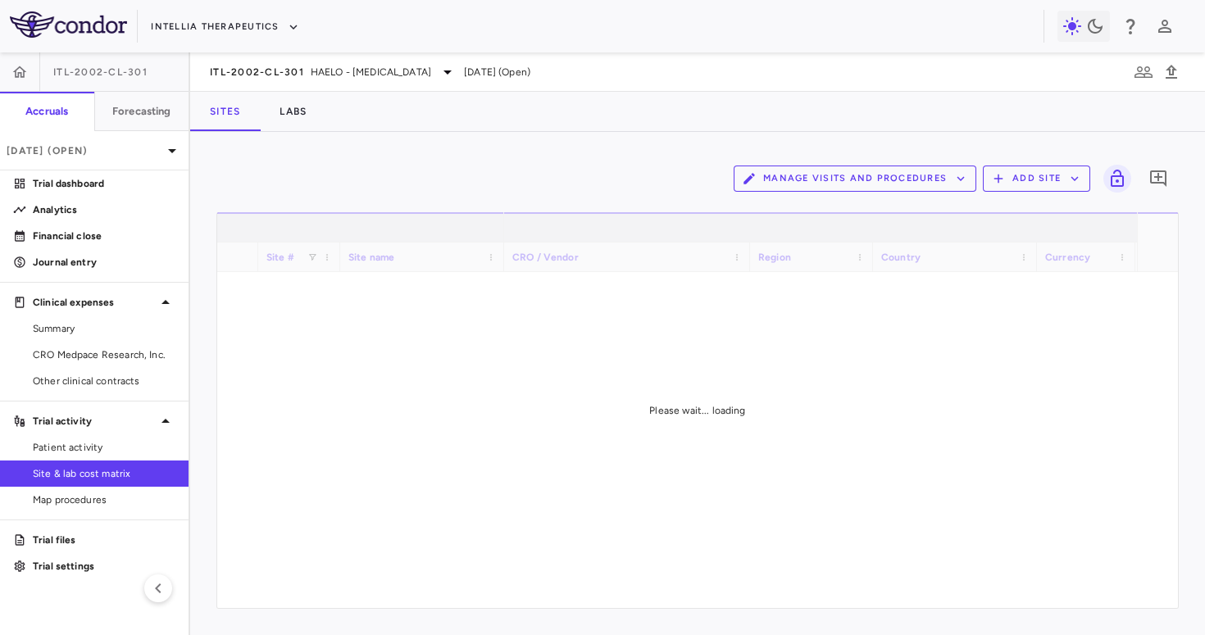
click at [775, 186] on button "Manage Visits and Procedures" at bounding box center [855, 179] width 243 height 26
click at [788, 210] on li "Visit Schedules" at bounding box center [837, 210] width 175 height 25
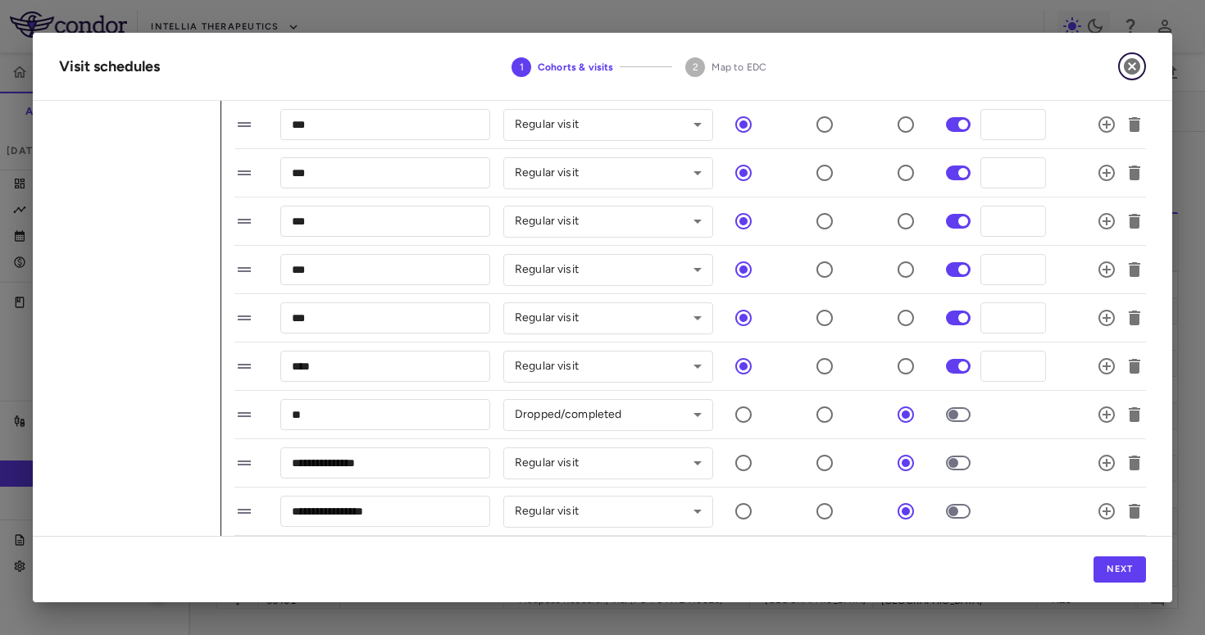
click at [1132, 66] on icon "button" at bounding box center [1132, 67] width 20 height 20
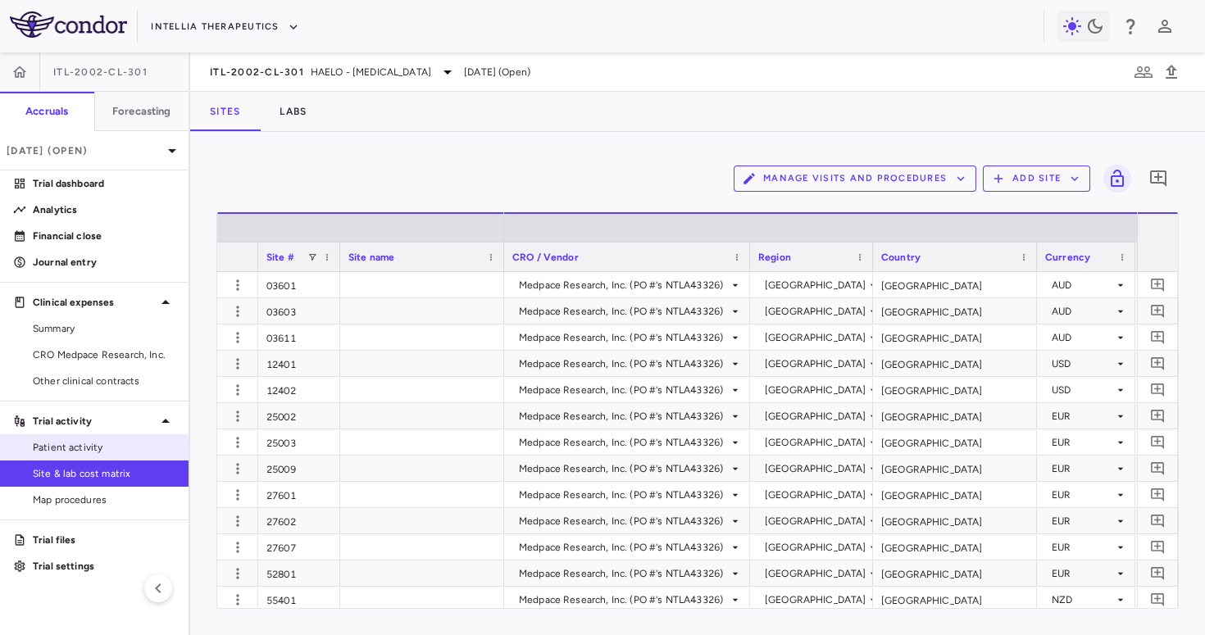
click at [102, 437] on link "Patient activity" at bounding box center [94, 447] width 189 height 25
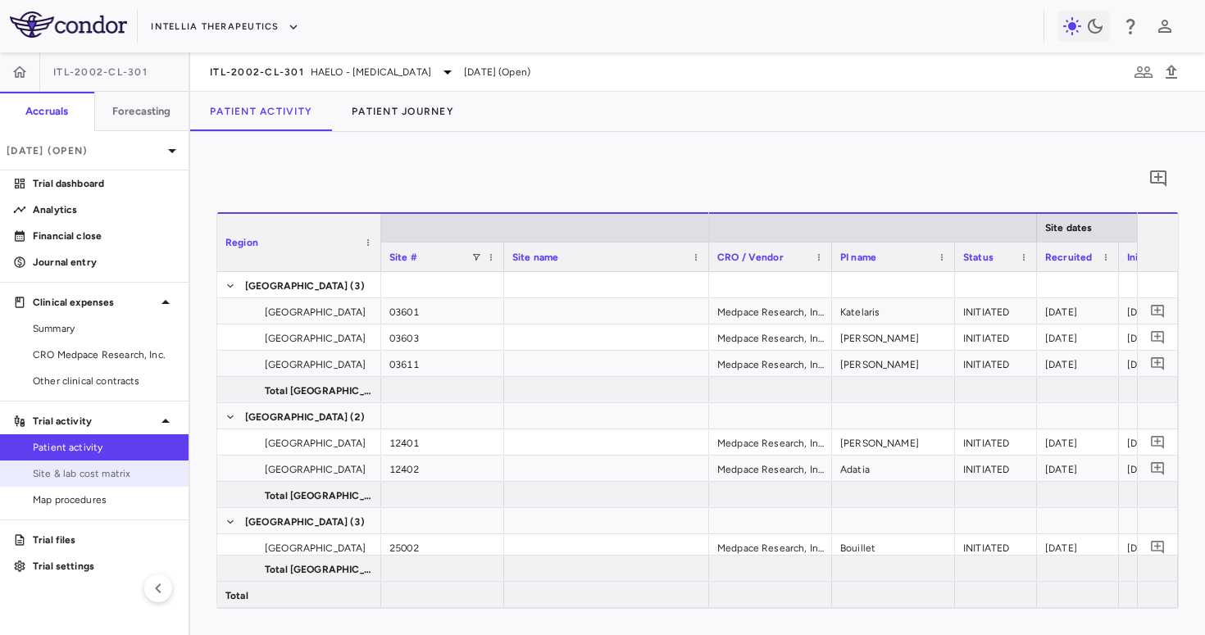
click at [78, 474] on span "Site & lab cost matrix" at bounding box center [104, 473] width 143 height 15
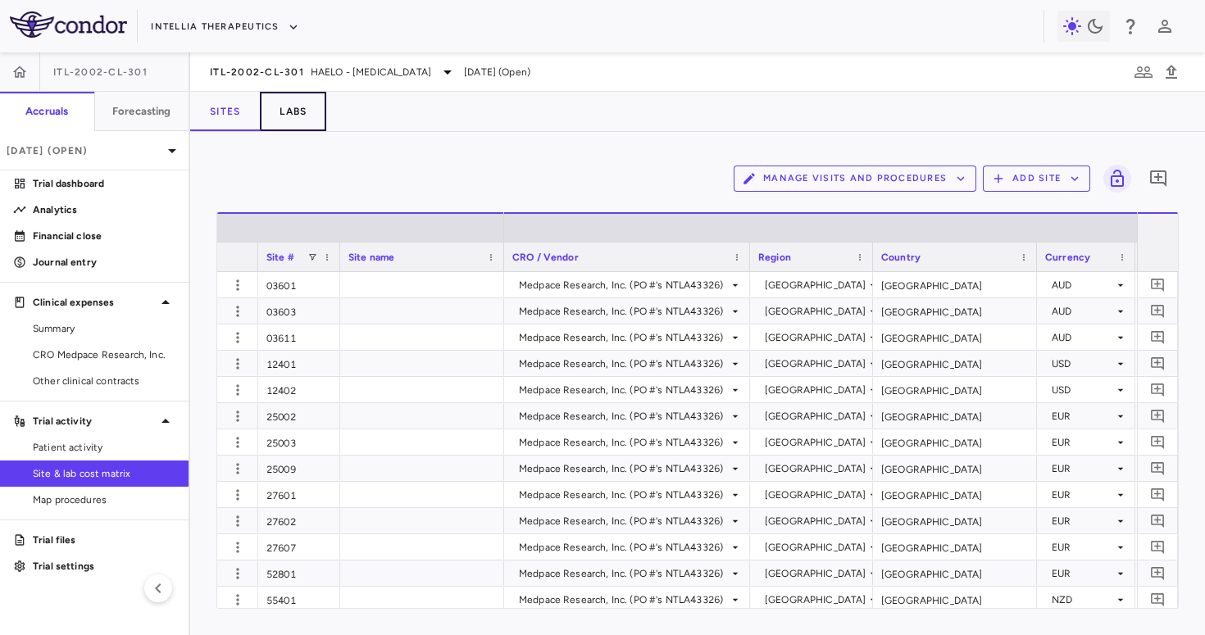
click at [294, 100] on button "Labs" at bounding box center [293, 111] width 66 height 39
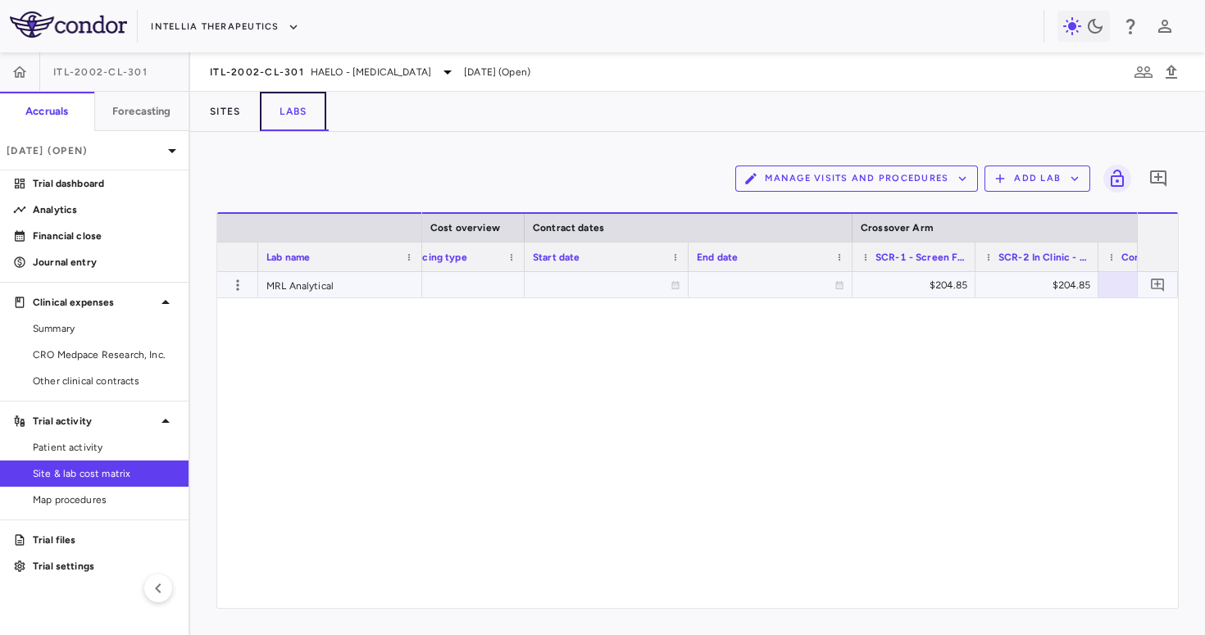
scroll to position [0, 684]
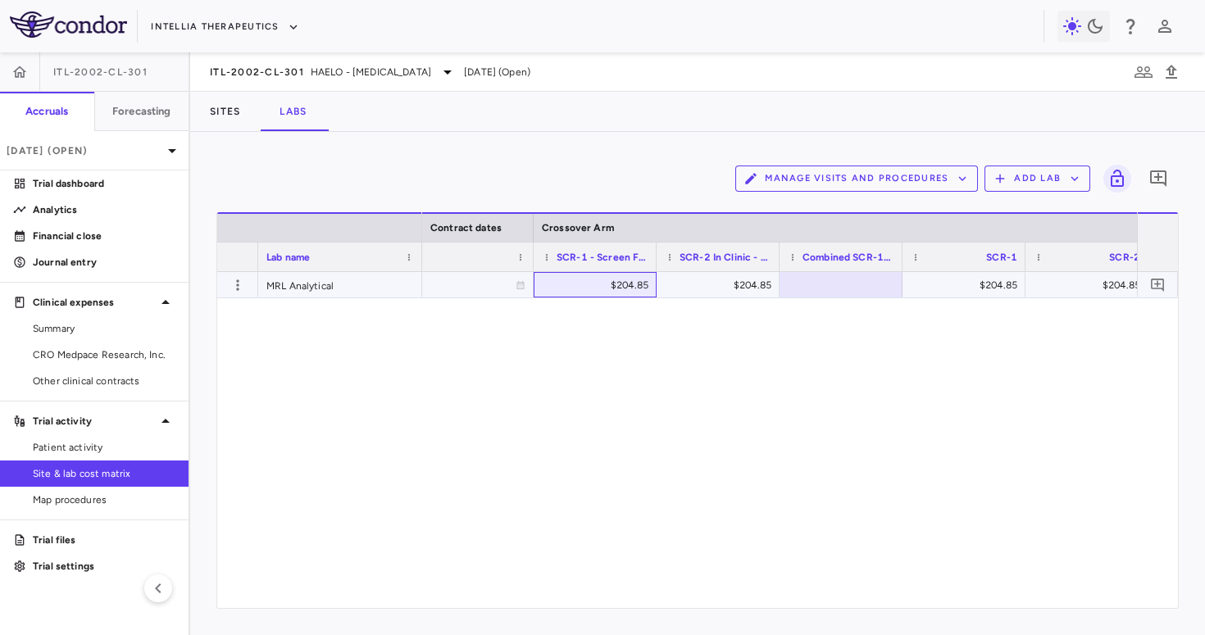
click at [628, 291] on div "$204.85" at bounding box center [598, 285] width 100 height 26
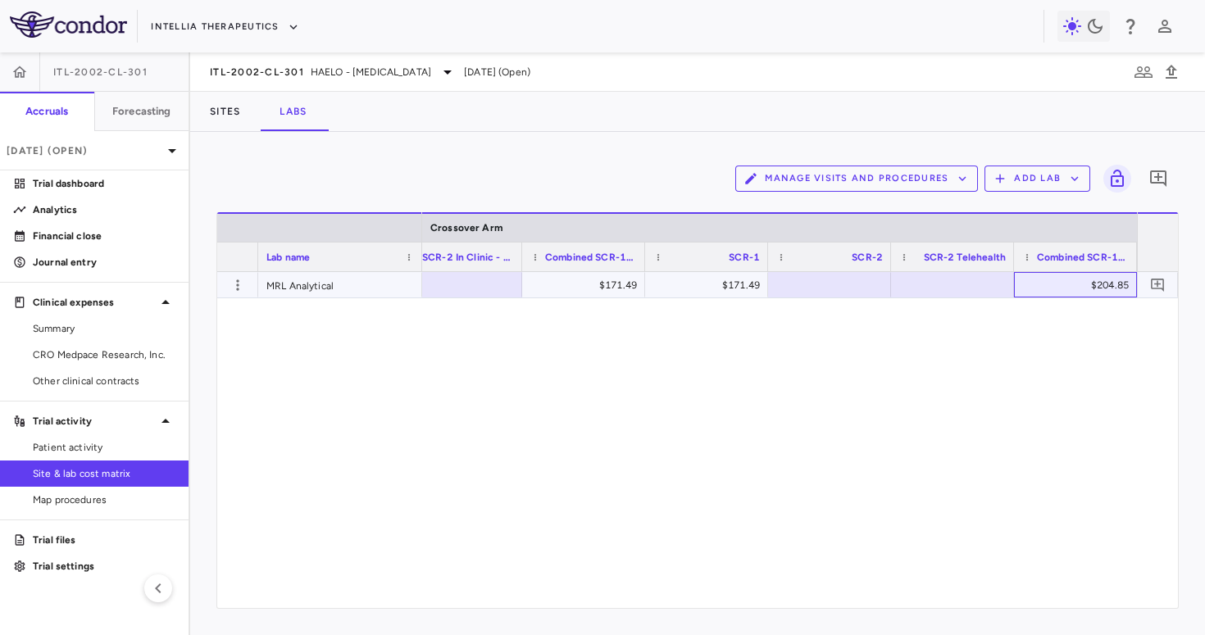
scroll to position [0, 1064]
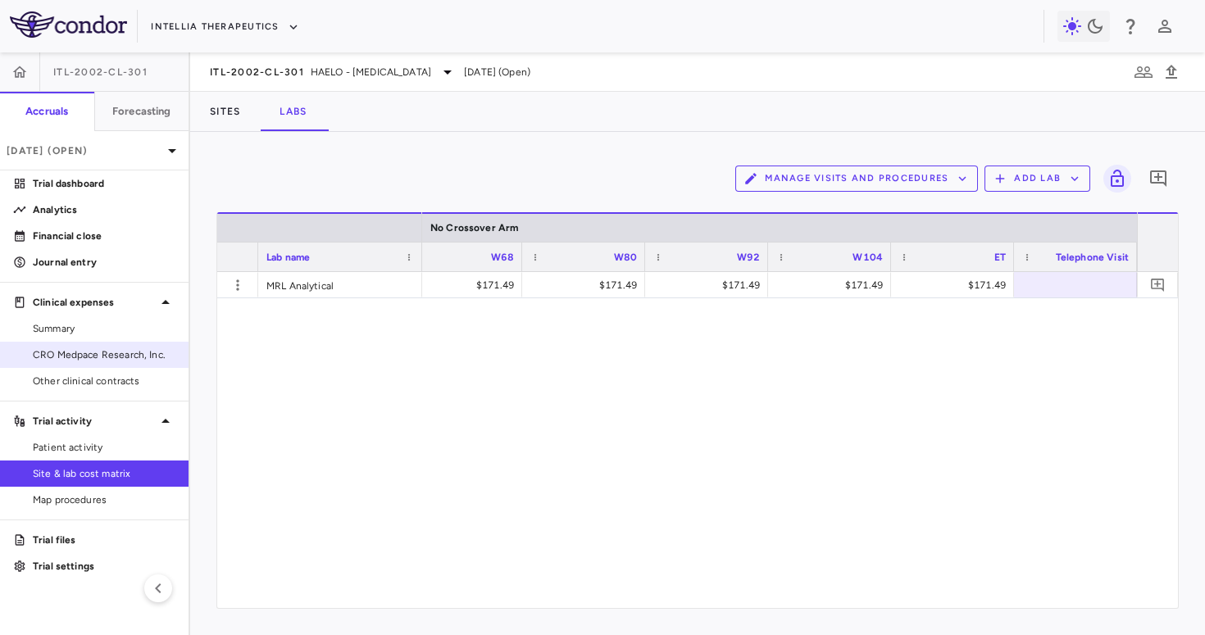
click at [87, 350] on span "CRO Medpace Research, Inc." at bounding box center [104, 355] width 143 height 15
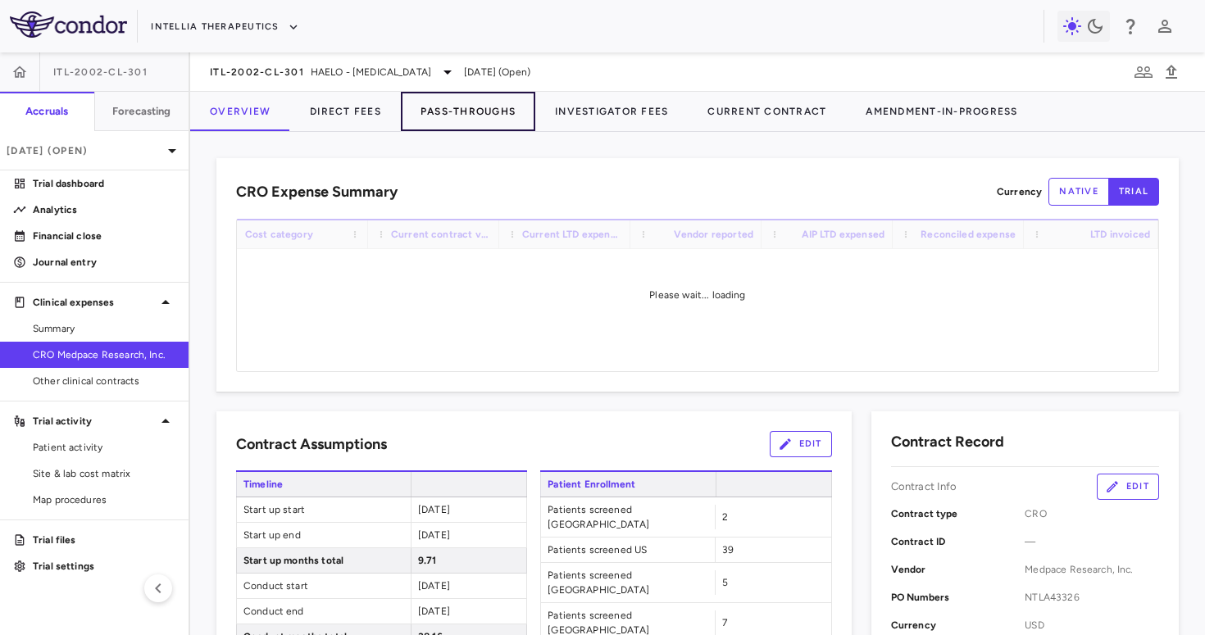
click at [450, 113] on button "Pass-Throughs" at bounding box center [468, 111] width 134 height 39
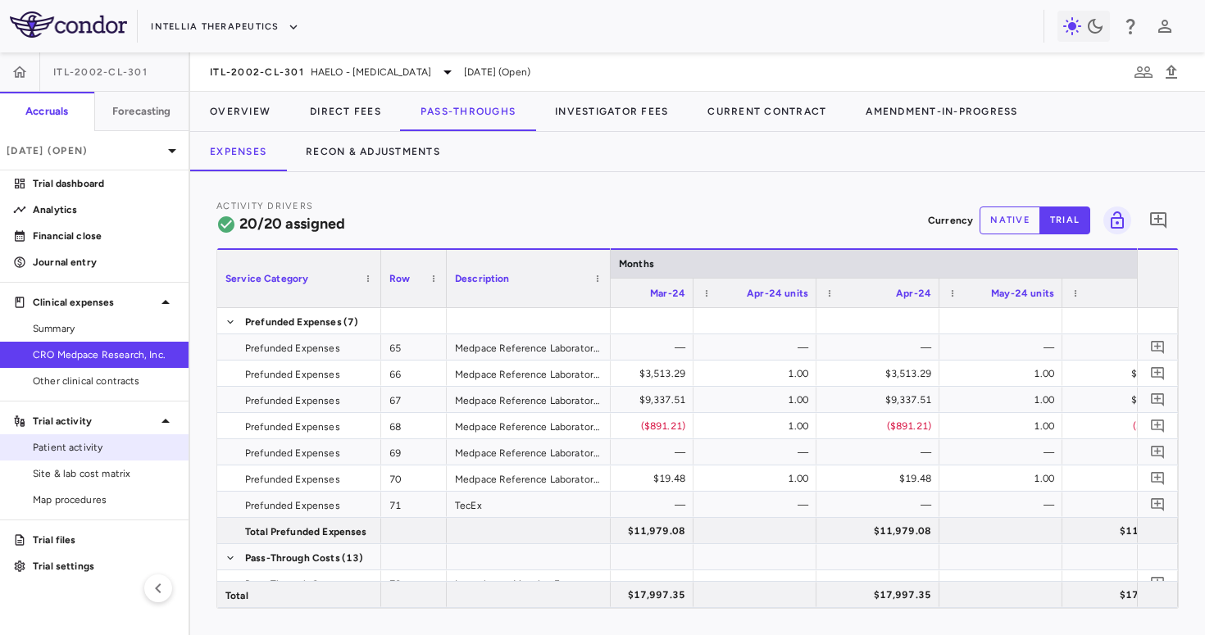
click at [48, 449] on span "Patient activity" at bounding box center [104, 447] width 143 height 15
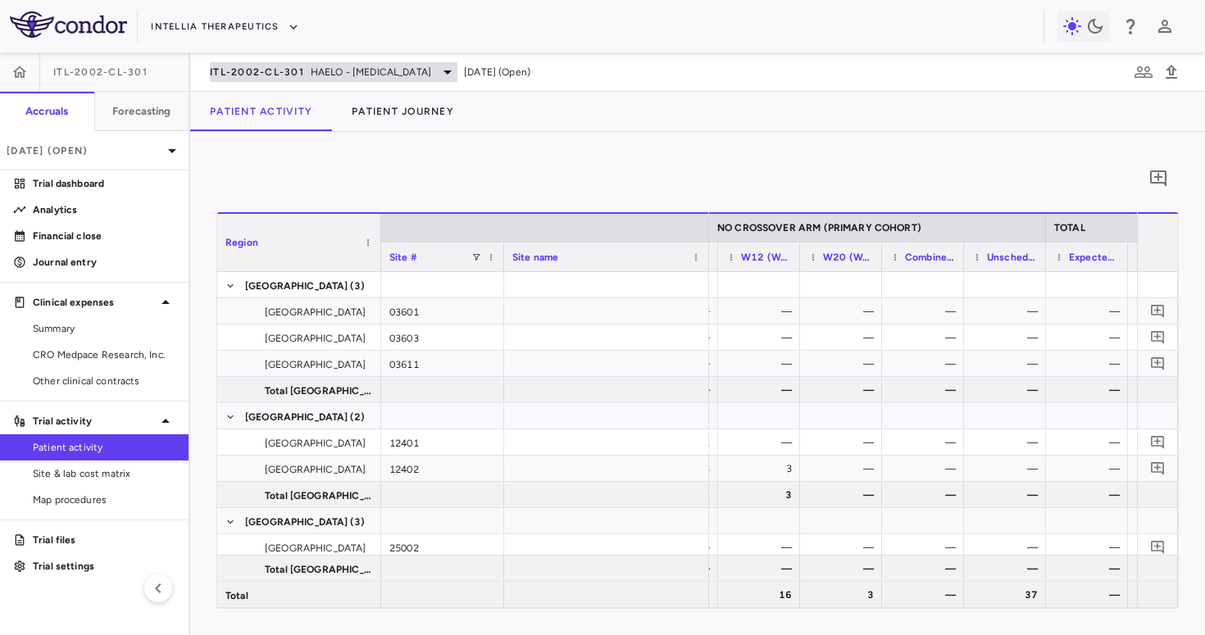
click at [294, 73] on span "ITL-2002-CL-301" at bounding box center [257, 72] width 94 height 13
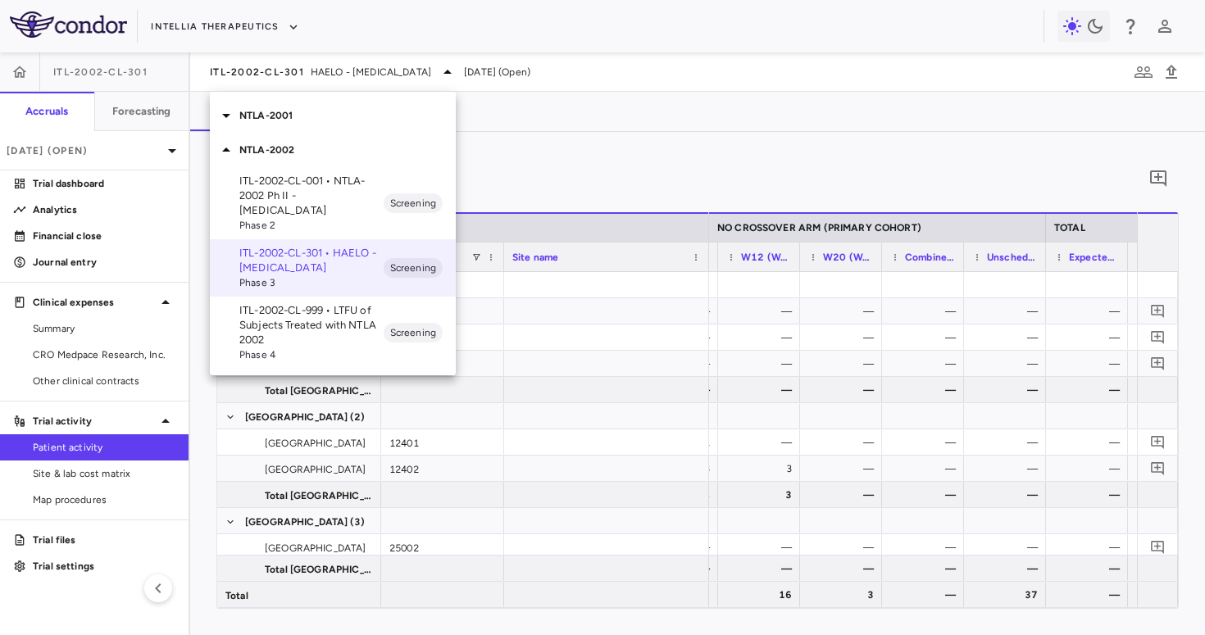
click at [316, 120] on p "NTLA-2001" at bounding box center [347, 115] width 216 height 15
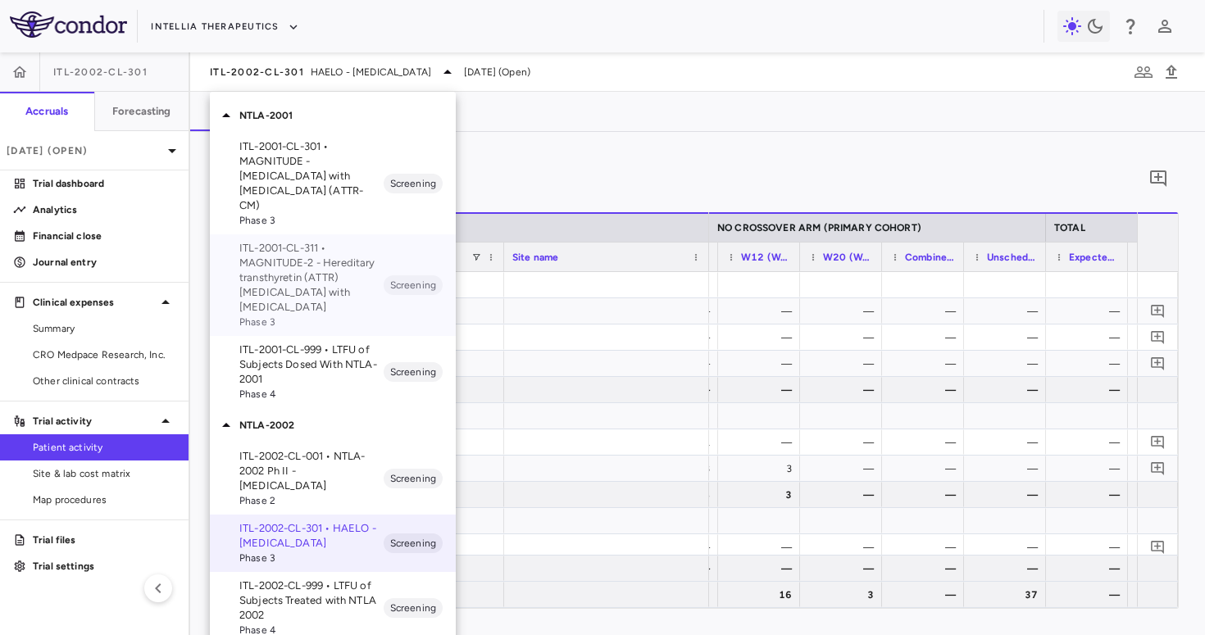
click at [330, 275] on p "ITL-2001-CL-311 • MAGNITUDE-2 - Hereditary transthyretin (ATTR) [MEDICAL_DATA] …" at bounding box center [311, 278] width 144 height 74
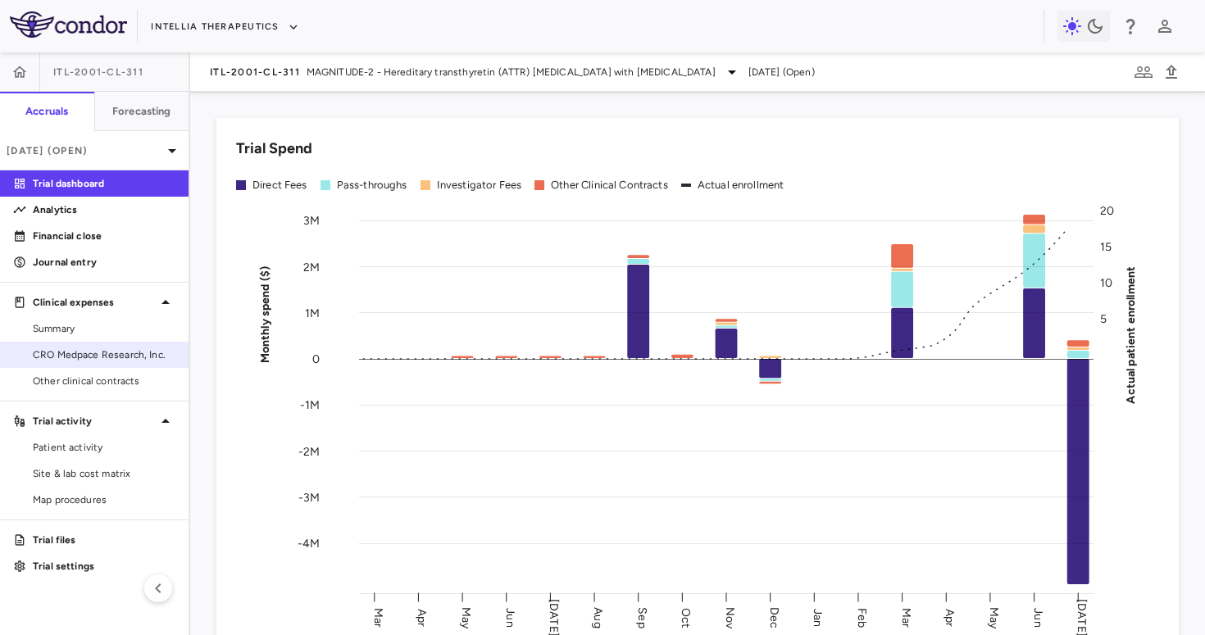
click at [127, 354] on span "CRO Medpace Research, Inc." at bounding box center [104, 355] width 143 height 15
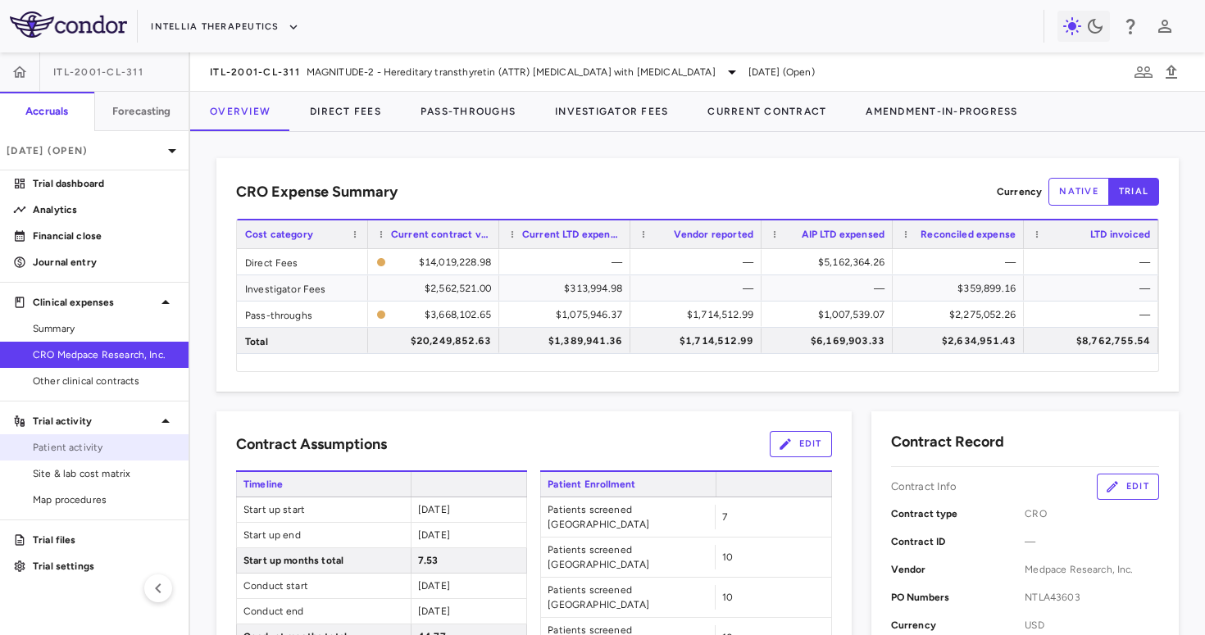
click at [95, 454] on span "Patient activity" at bounding box center [104, 447] width 143 height 15
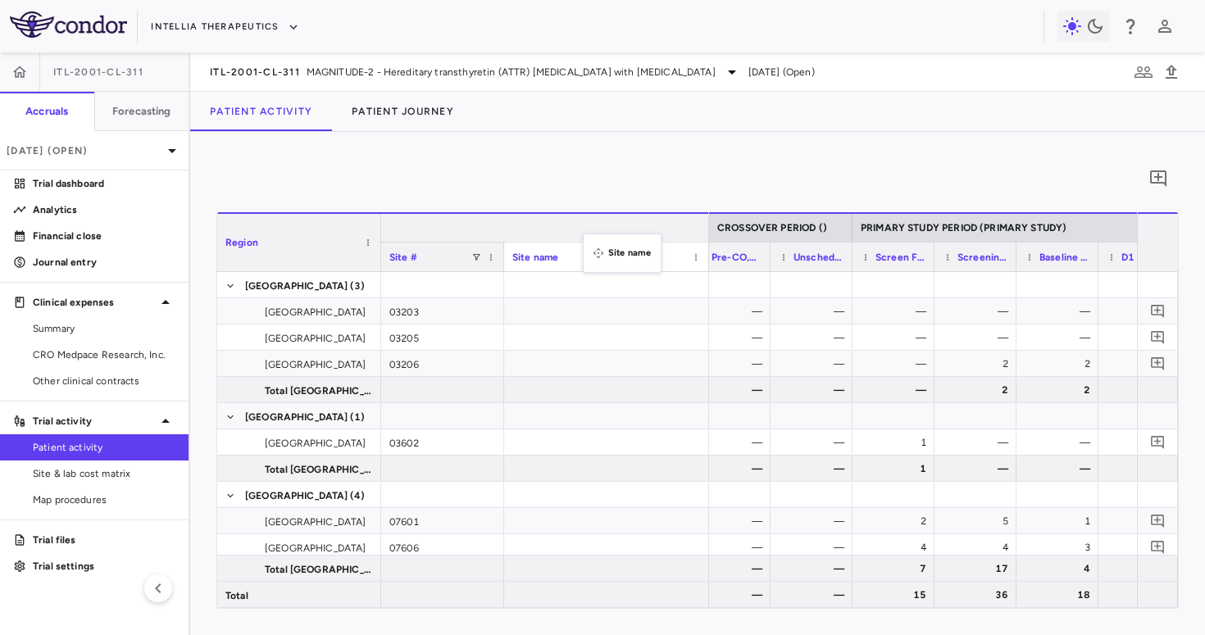
drag, startPoint x: 592, startPoint y: 259, endPoint x: 590, endPoint y: 214, distance: 45.1
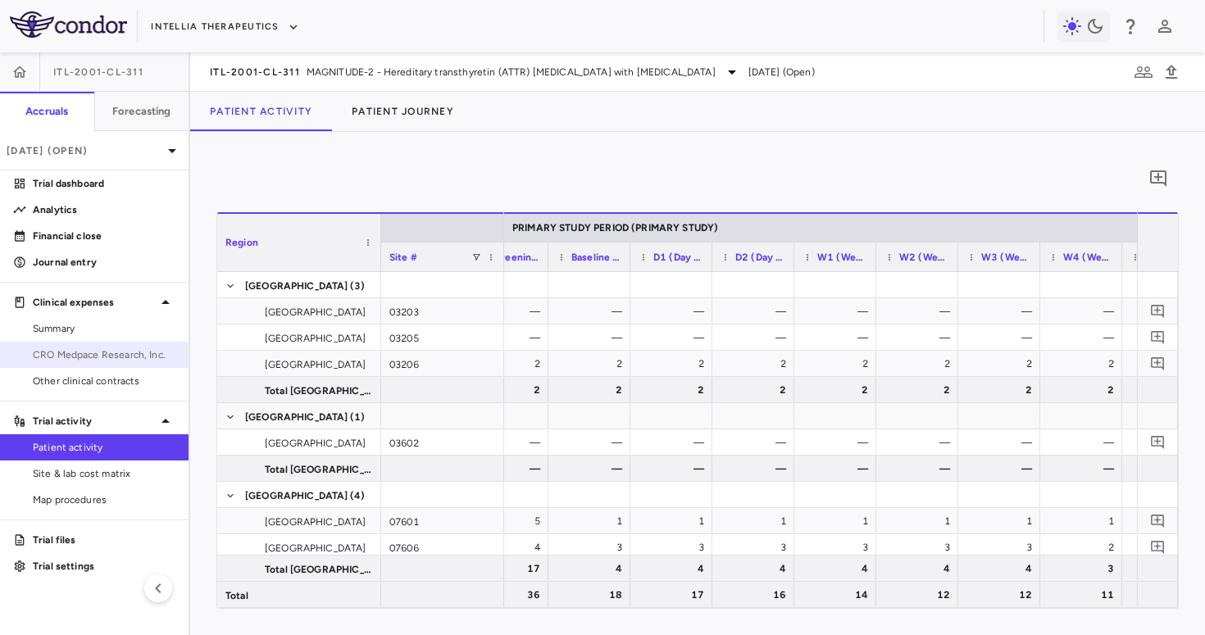
click at [68, 345] on link "CRO Medpace Research, Inc." at bounding box center [94, 355] width 189 height 25
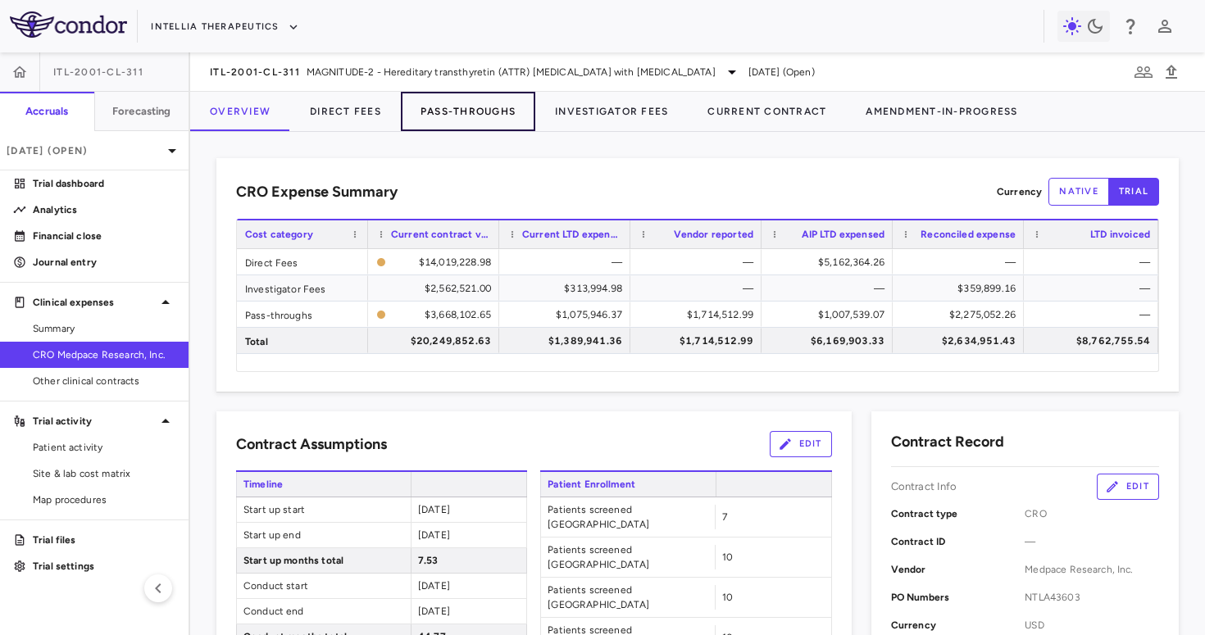
click at [489, 114] on button "Pass-Throughs" at bounding box center [468, 111] width 134 height 39
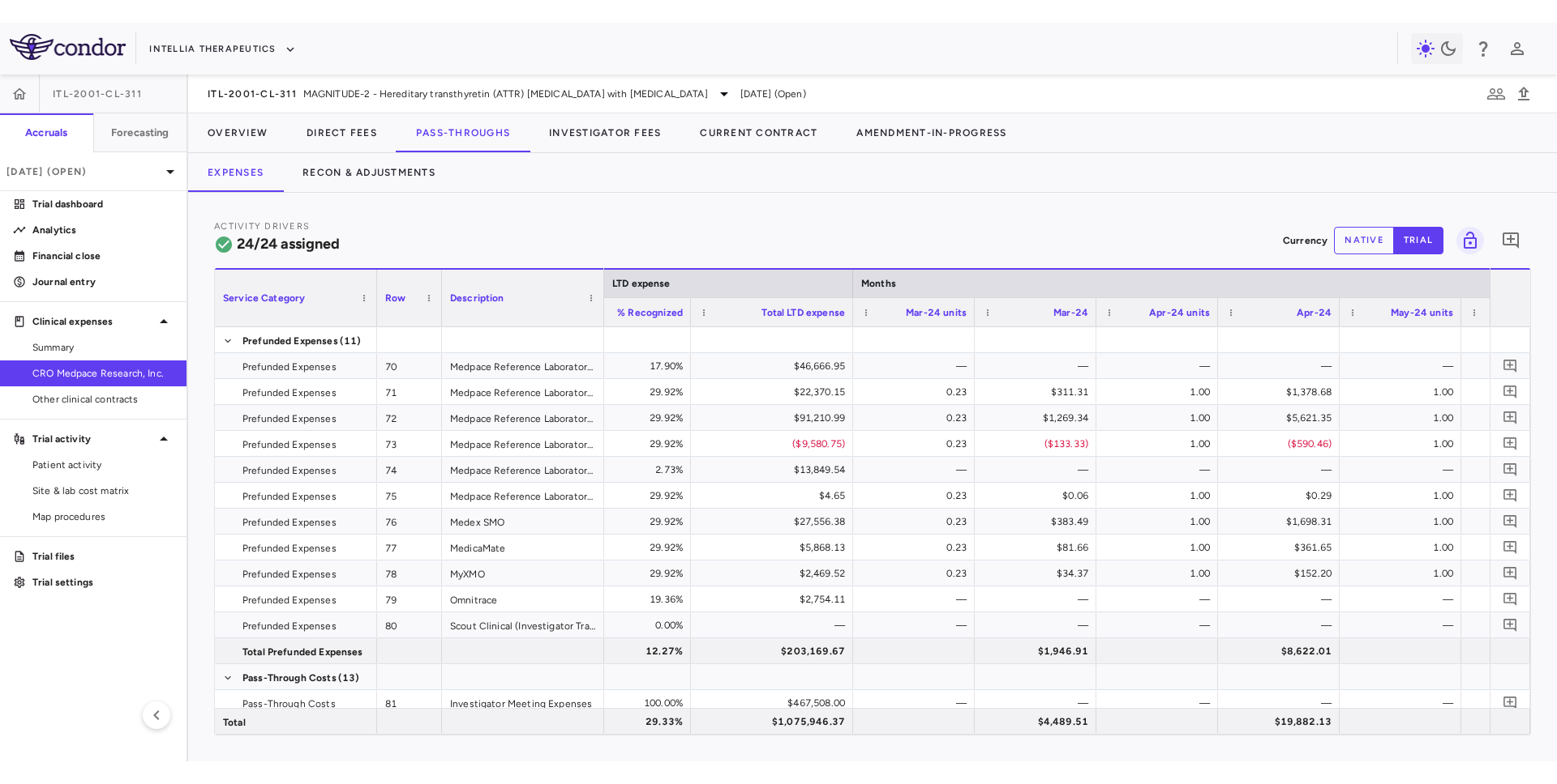
scroll to position [0, 2143]
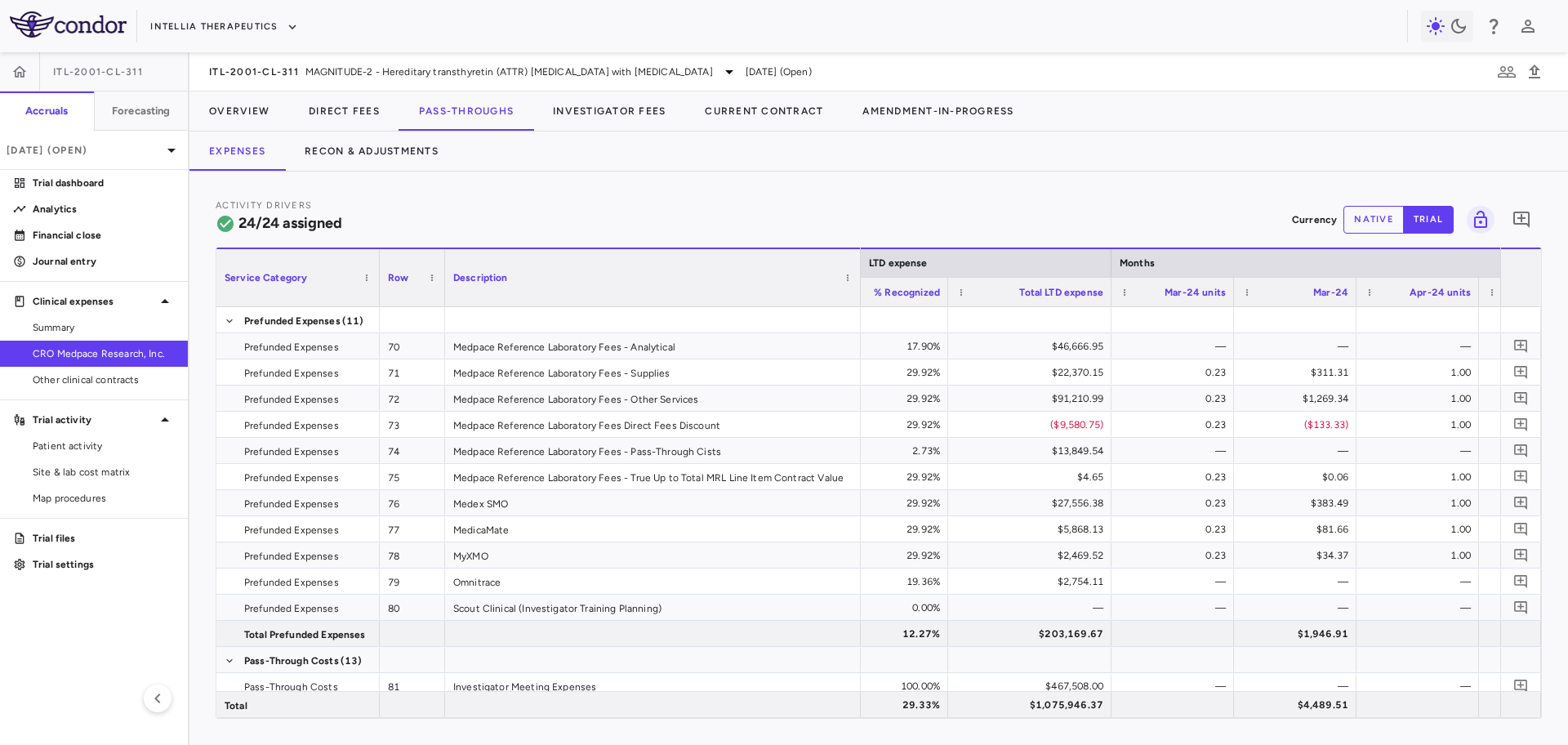
drag, startPoint x: 605, startPoint y: 297, endPoint x: 858, endPoint y: 288, distance: 253.2
click at [858, 288] on div at bounding box center [860, 277] width 7 height 57
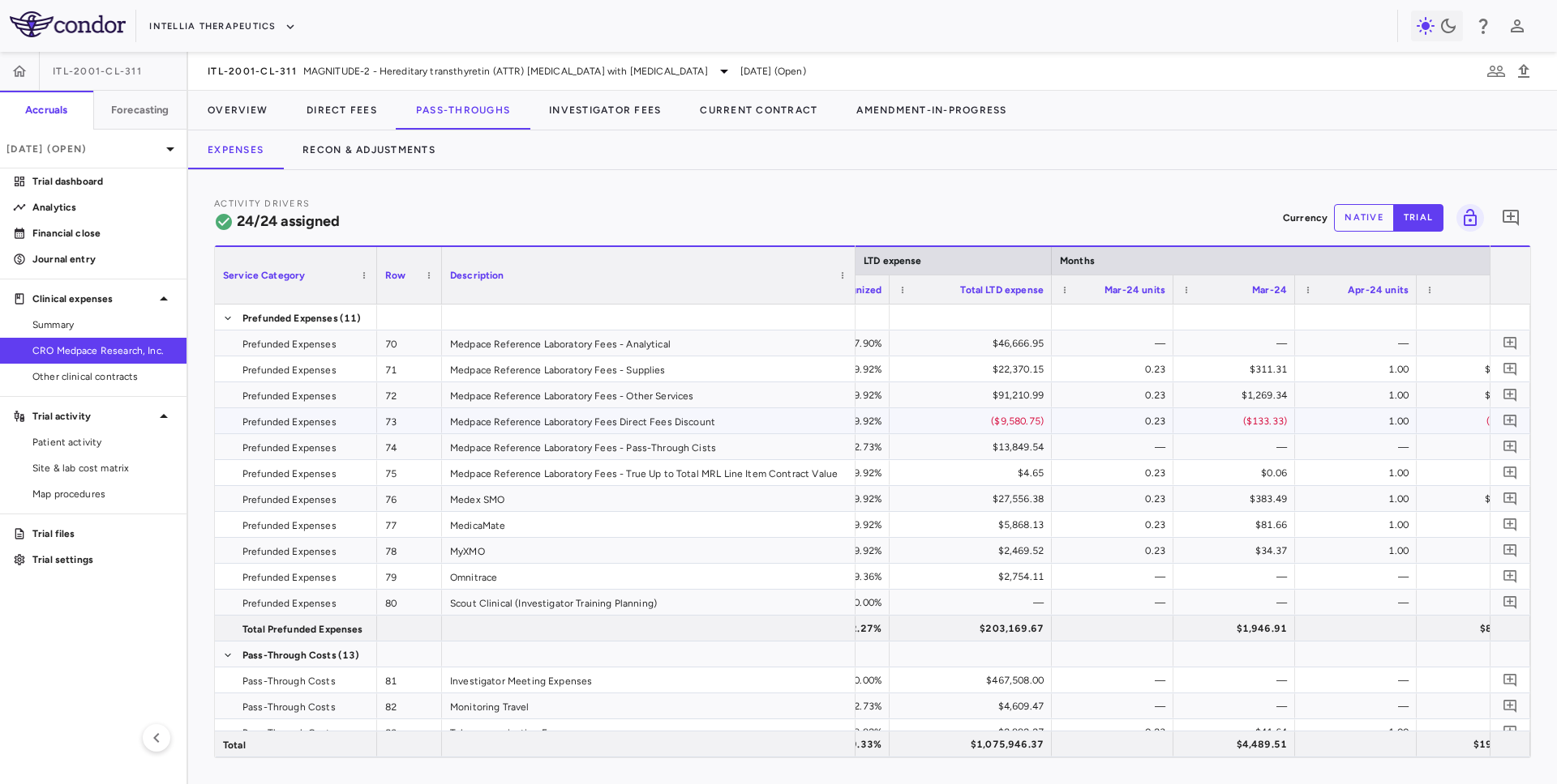
scroll to position [0, 2197]
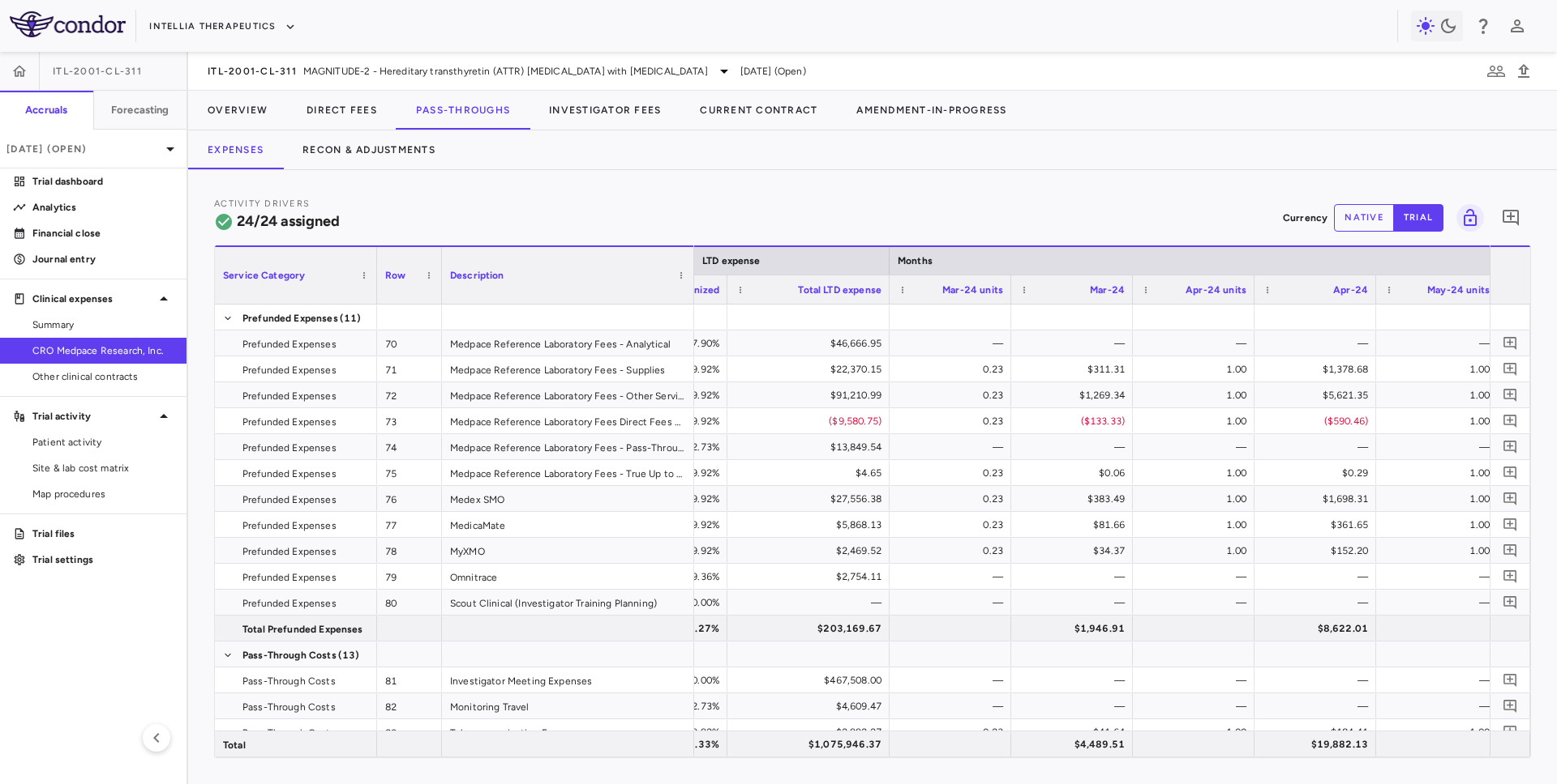
drag, startPoint x: 852, startPoint y: 292, endPoint x: 689, endPoint y: 315, distance: 164.6
click at [689, 315] on div "Service Category Row Description Activity driver assignments LTD expense" at bounding box center [872, 501] width 1316 height 512
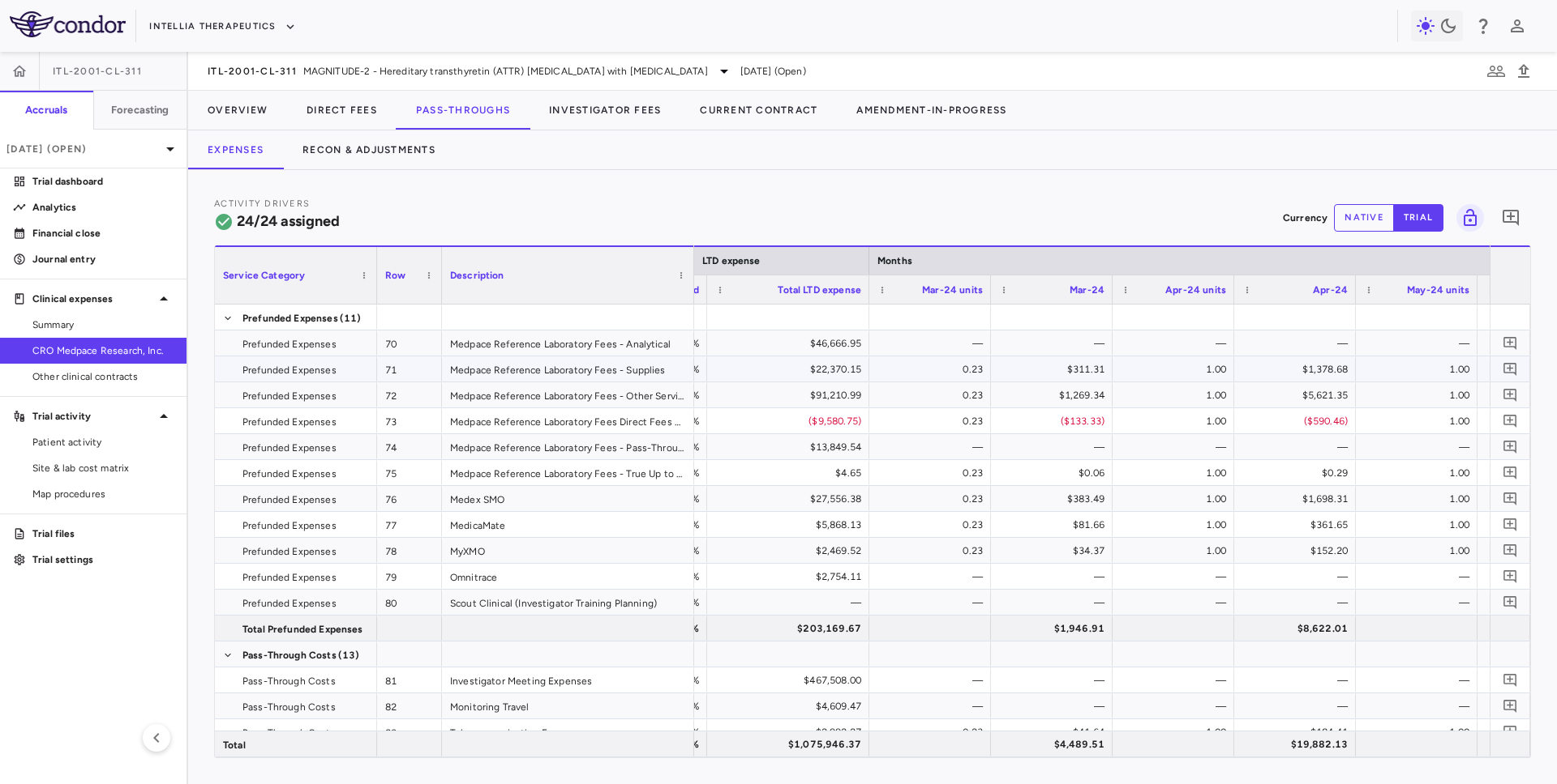
scroll to position [0, 2225]
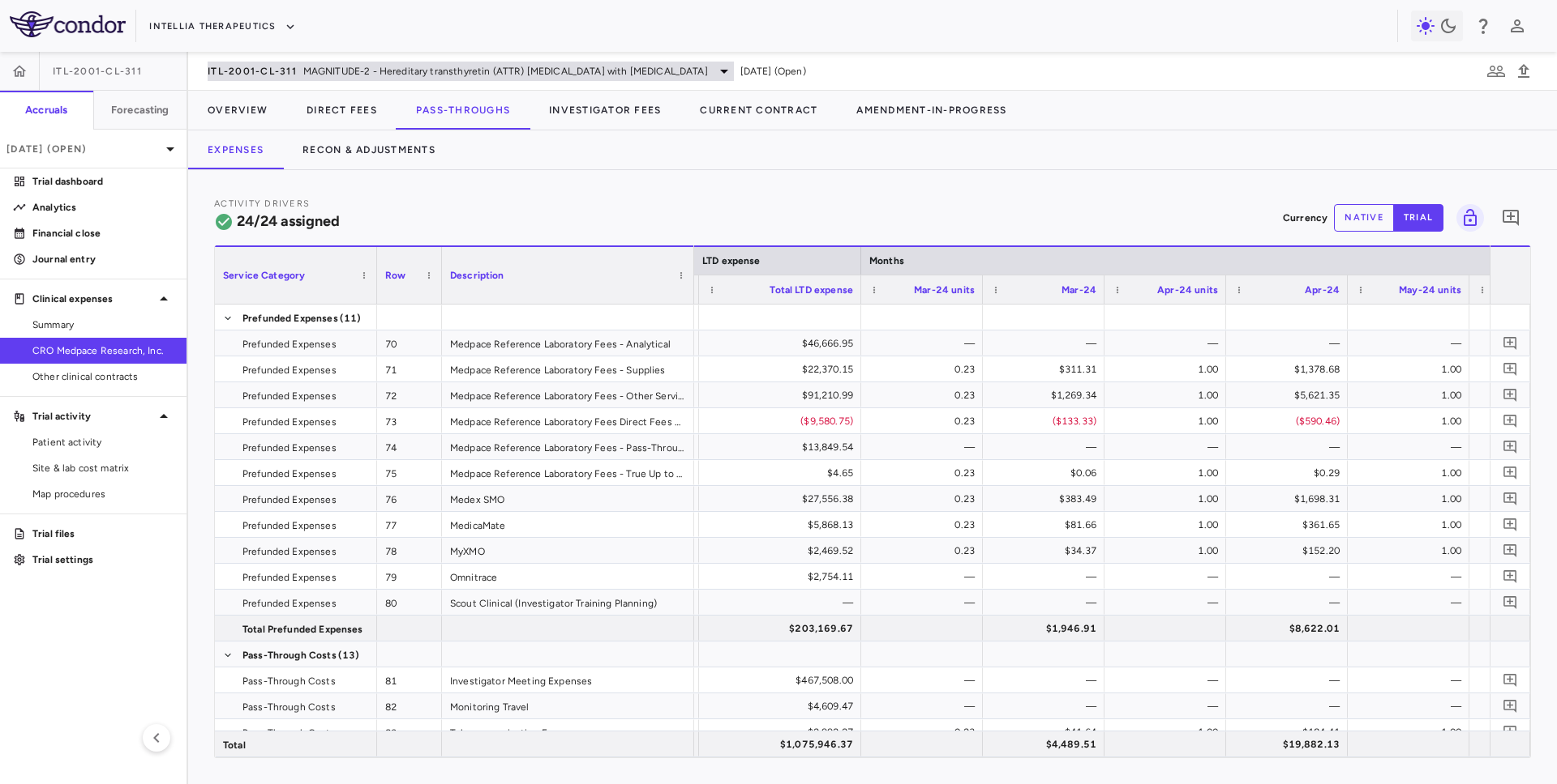
click at [306, 74] on span "MAGNITUDE-2 - Hereditary transthyretin (ATTR) amyloidosis with polyneuropathy" at bounding box center [505, 71] width 405 height 15
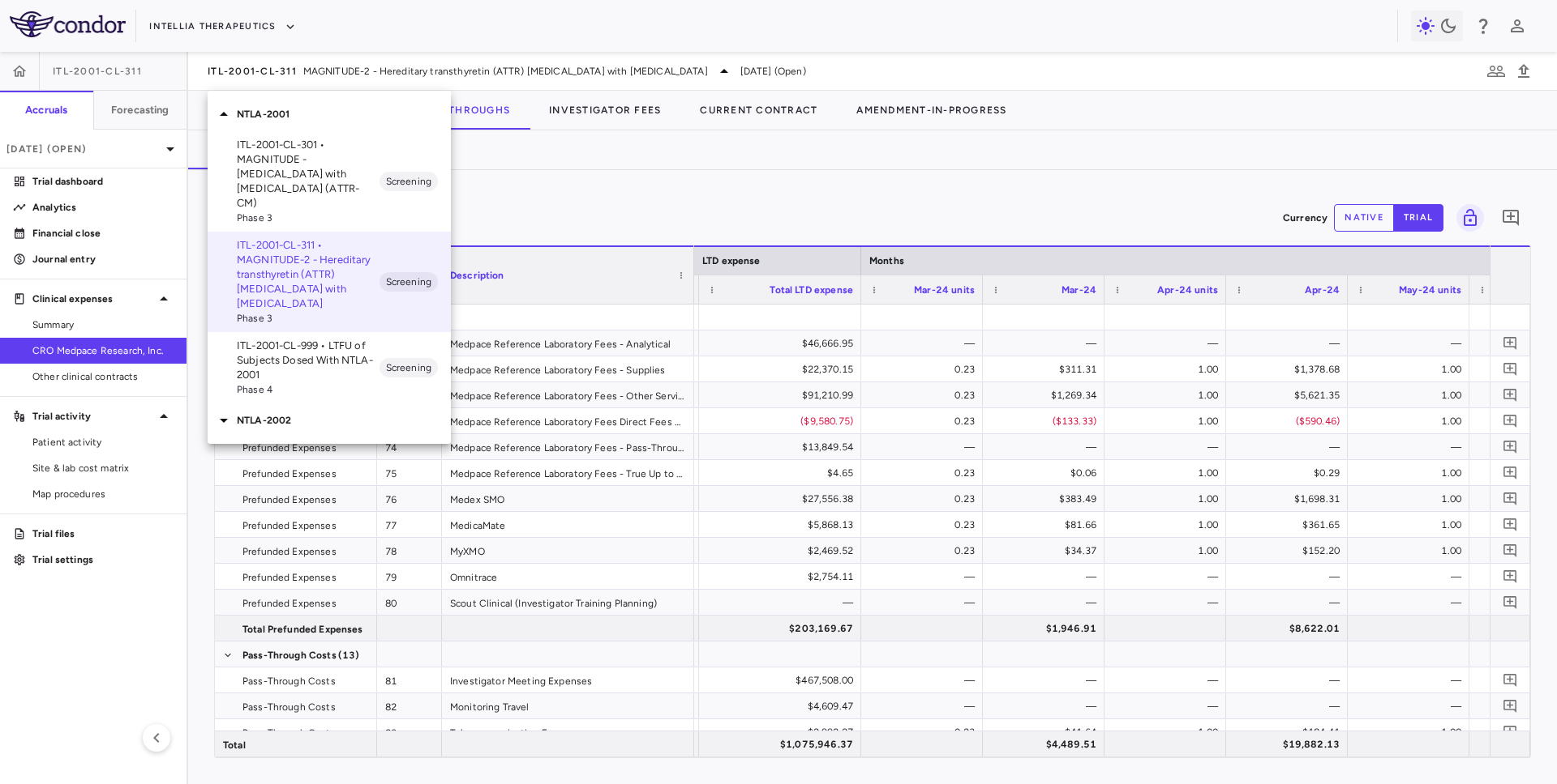
click at [311, 151] on p "ITL-2001-CL-301 • MAGNITUDE - [MEDICAL_DATA] with [MEDICAL_DATA] (ATTR-CM)" at bounding box center [308, 174] width 142 height 73
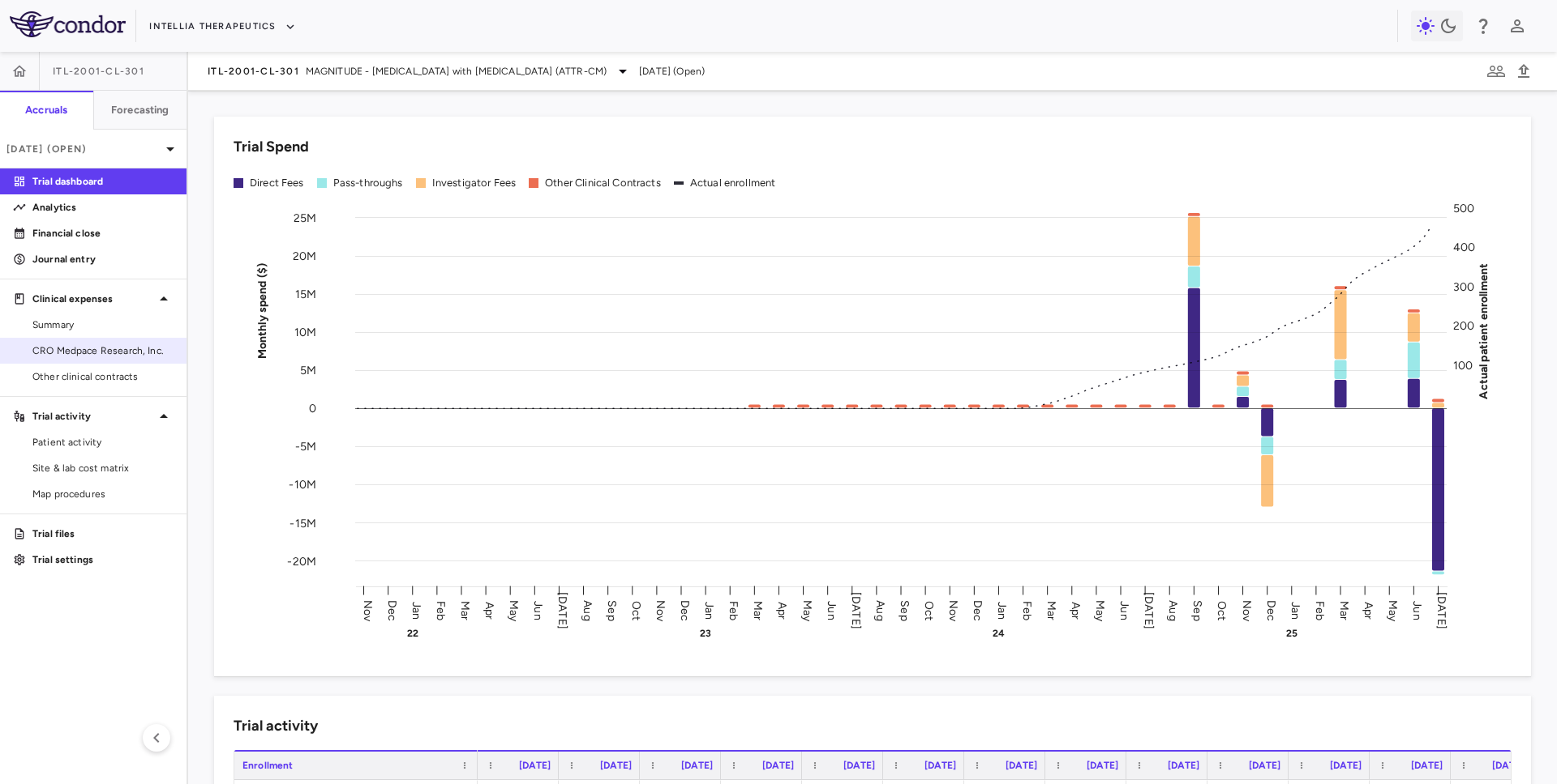
click at [123, 354] on span "CRO Medpace Research, Inc." at bounding box center [103, 351] width 141 height 15
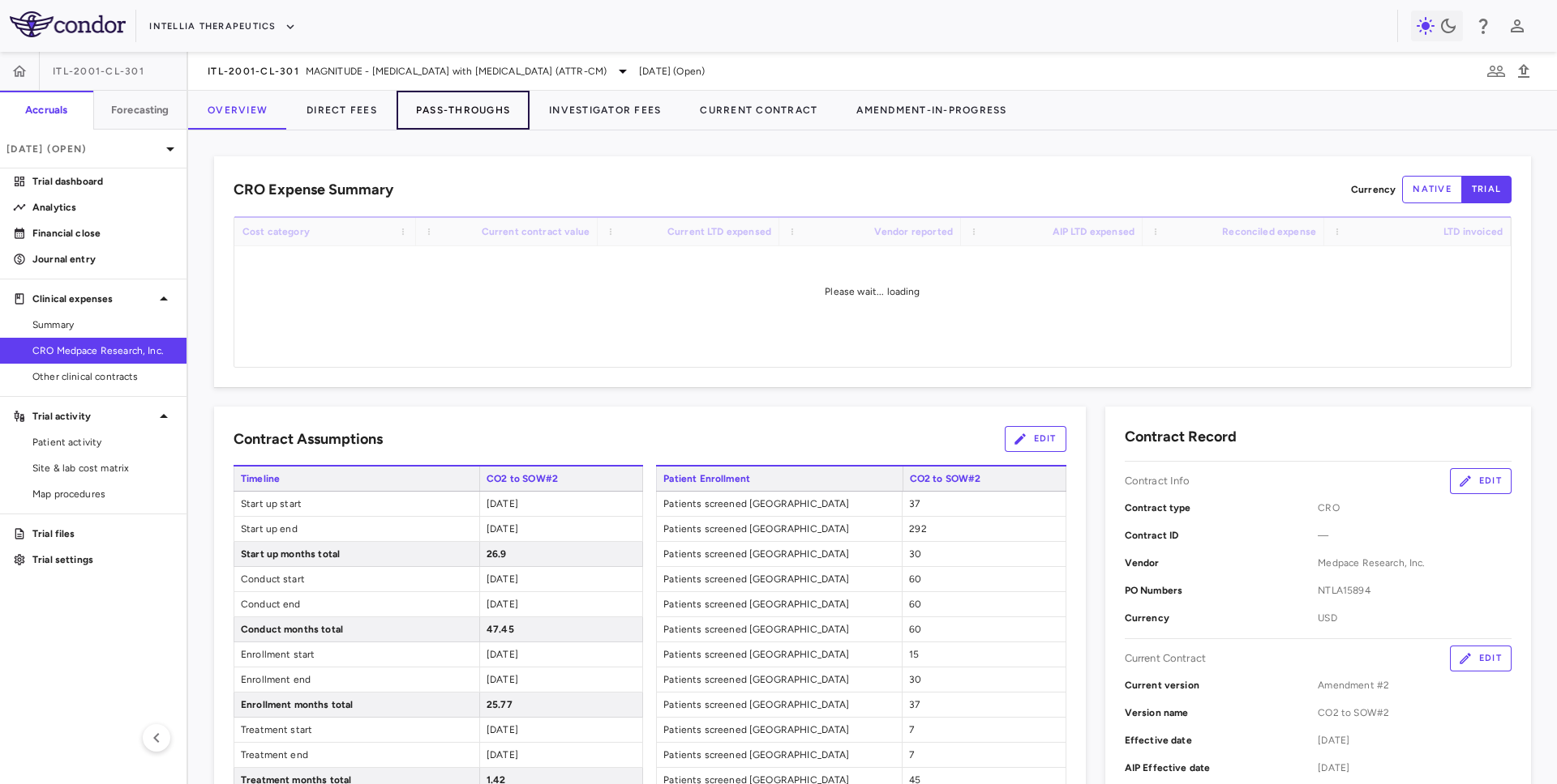
click at [473, 115] on button "Pass-Throughs" at bounding box center [463, 110] width 133 height 39
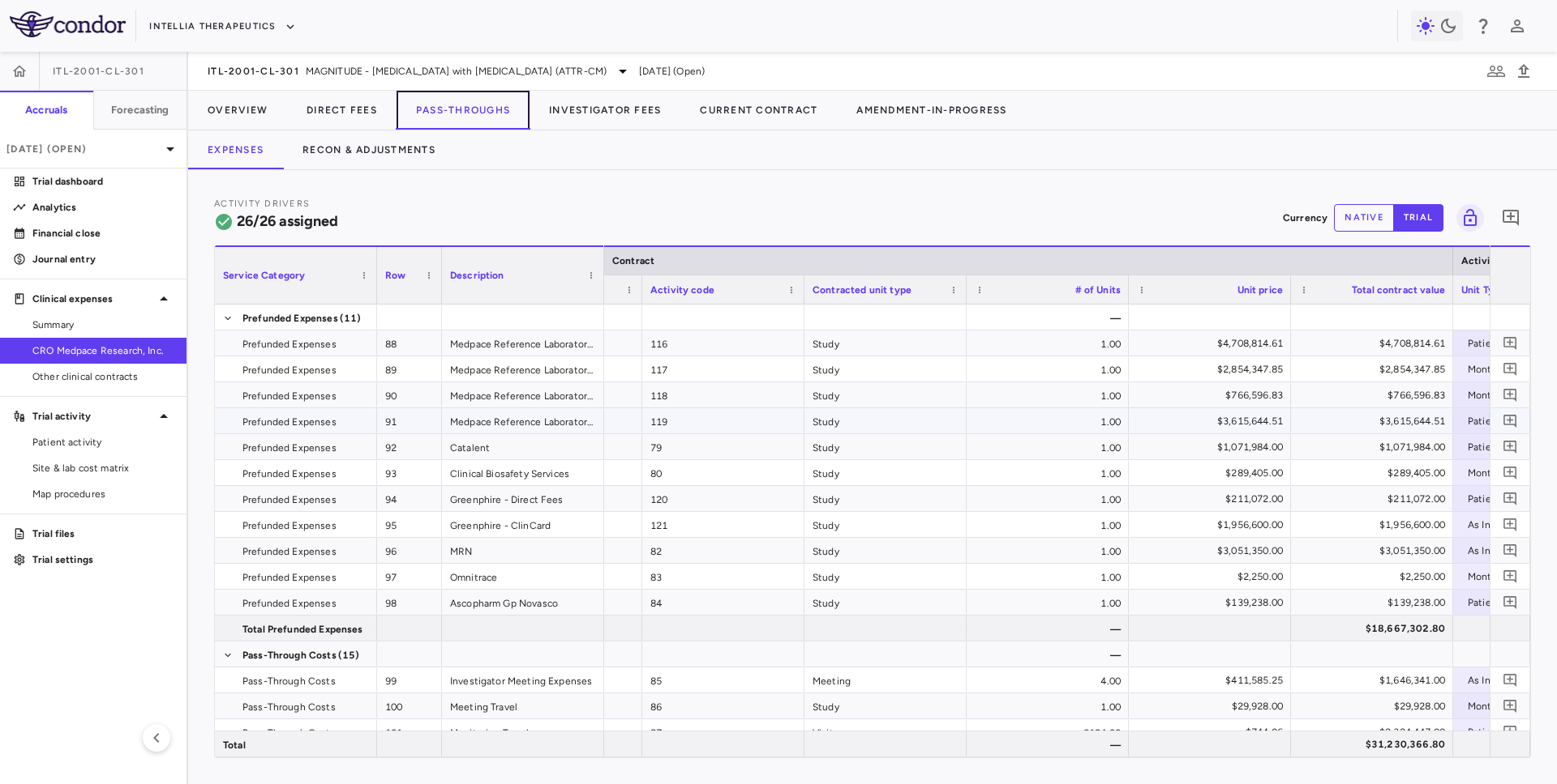
scroll to position [0, 376]
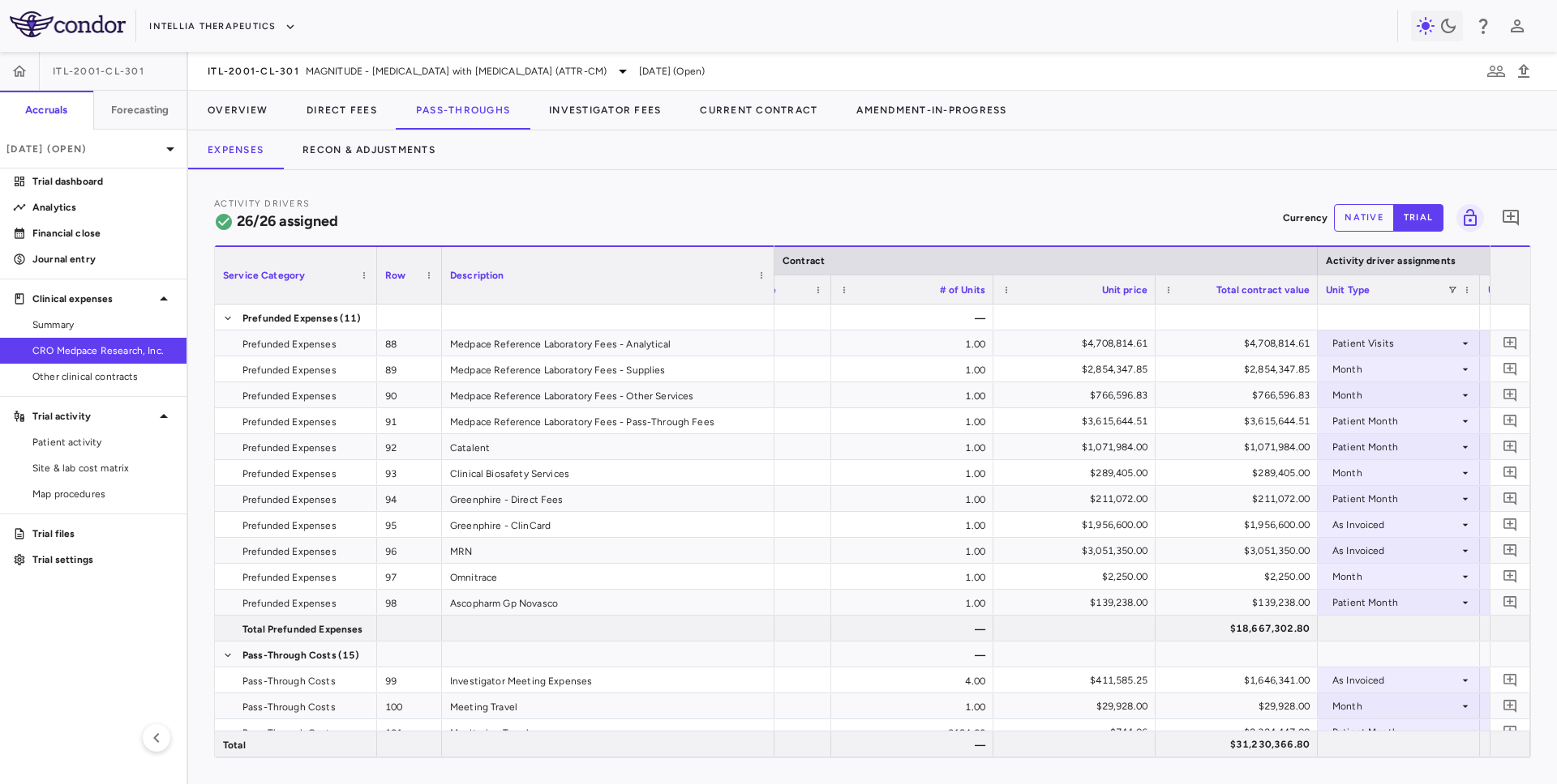
drag, startPoint x: 601, startPoint y: 294, endPoint x: 761, endPoint y: 286, distance: 160.2
click at [771, 286] on div at bounding box center [774, 275] width 7 height 56
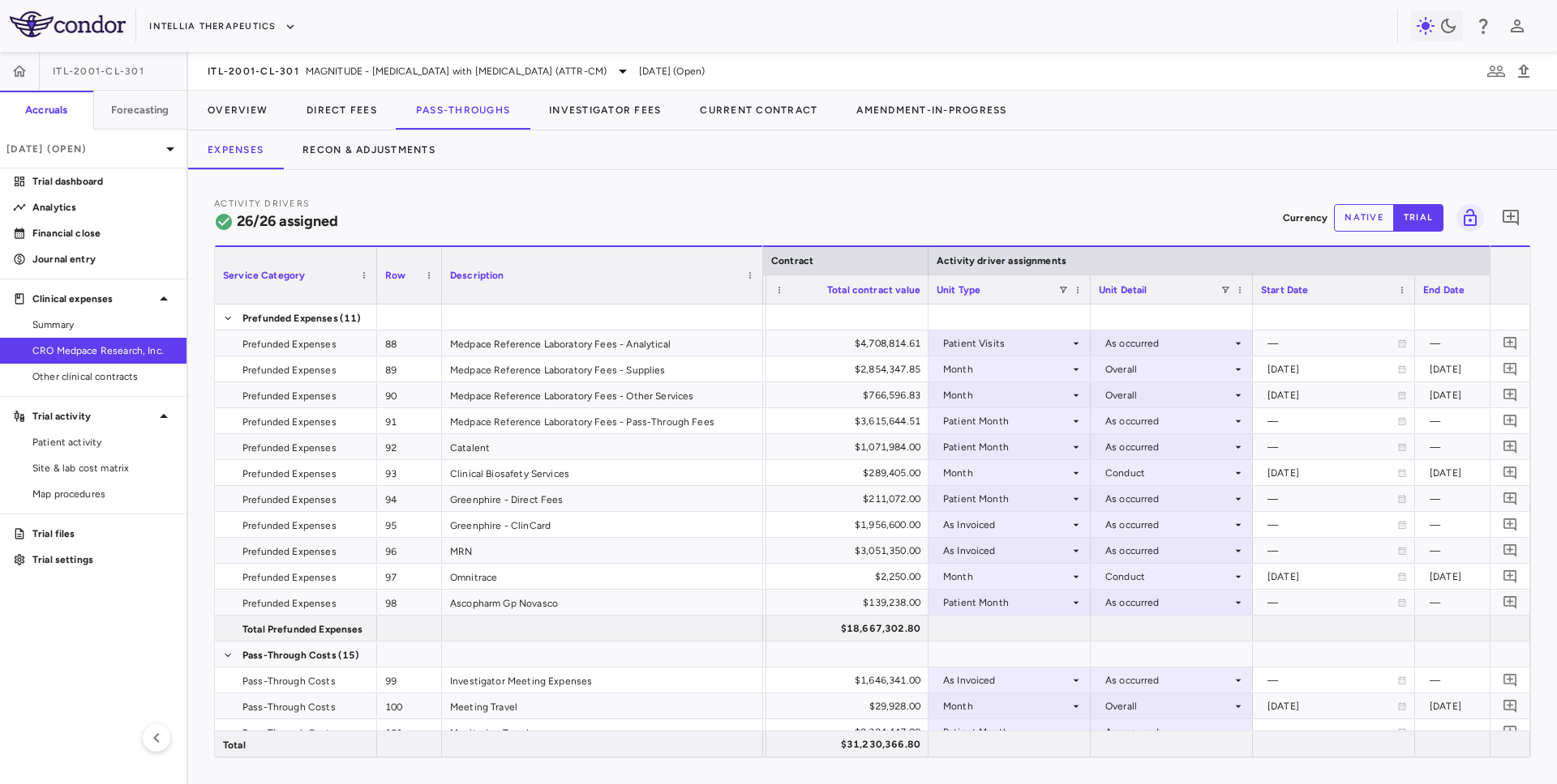
click at [1155, 209] on div "Activity Drivers 26/26 assigned Currency native trial 0" at bounding box center [871, 217] width 1317 height 43
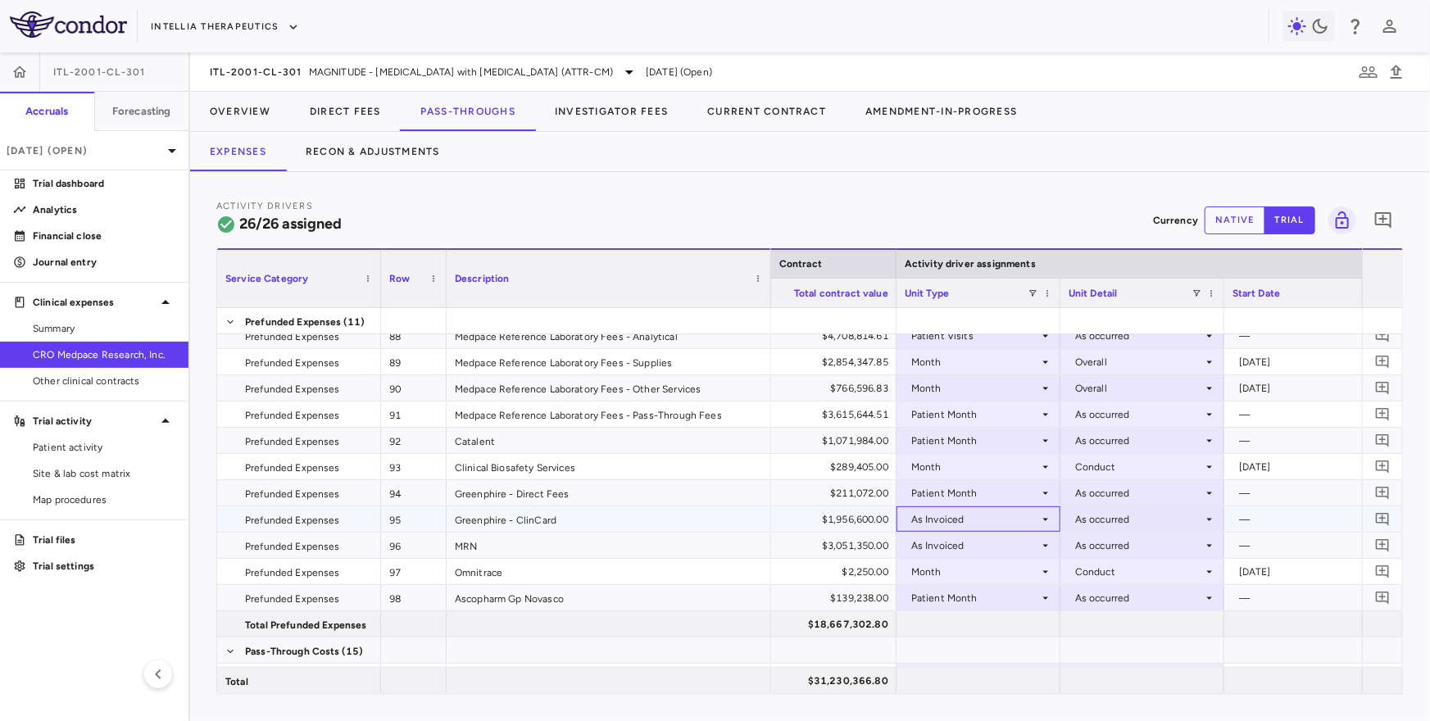
click at [1041, 524] on icon at bounding box center [1045, 519] width 13 height 13
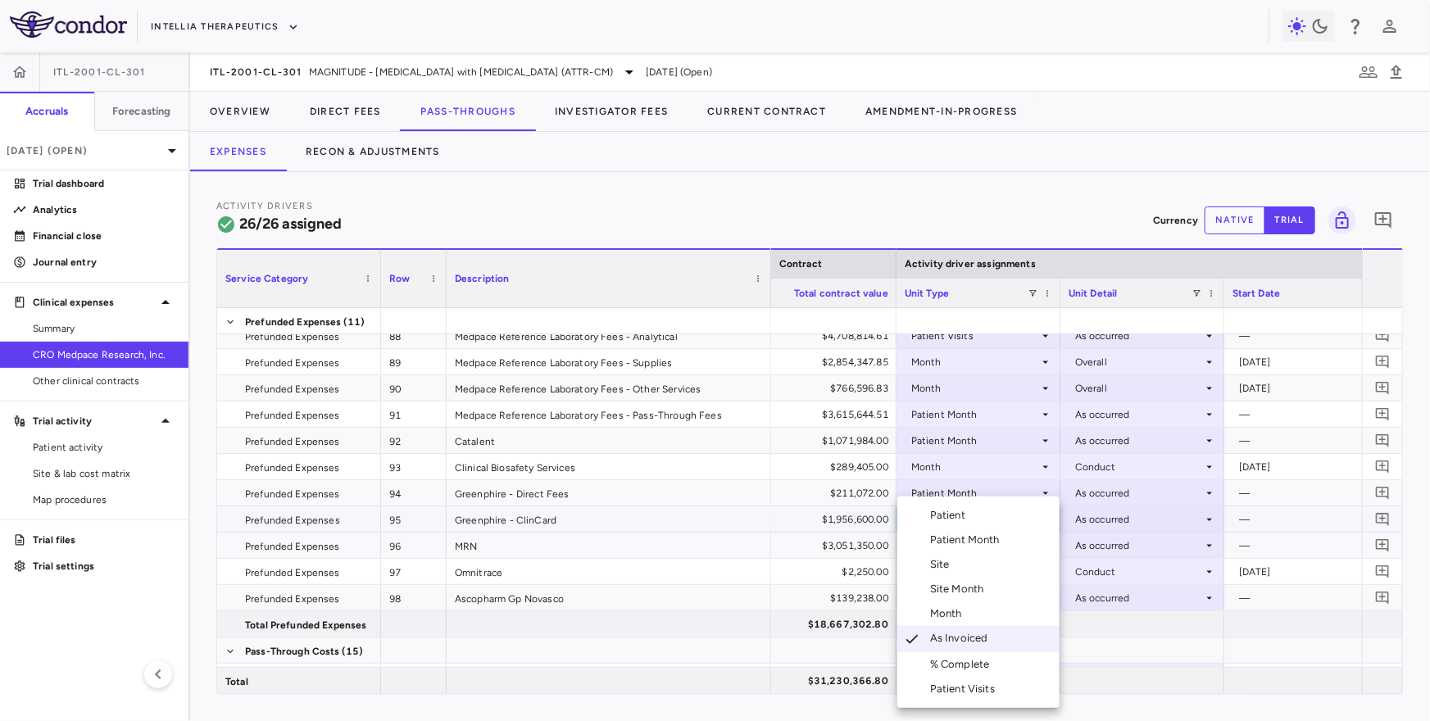
click at [1012, 215] on div at bounding box center [715, 360] width 1430 height 721
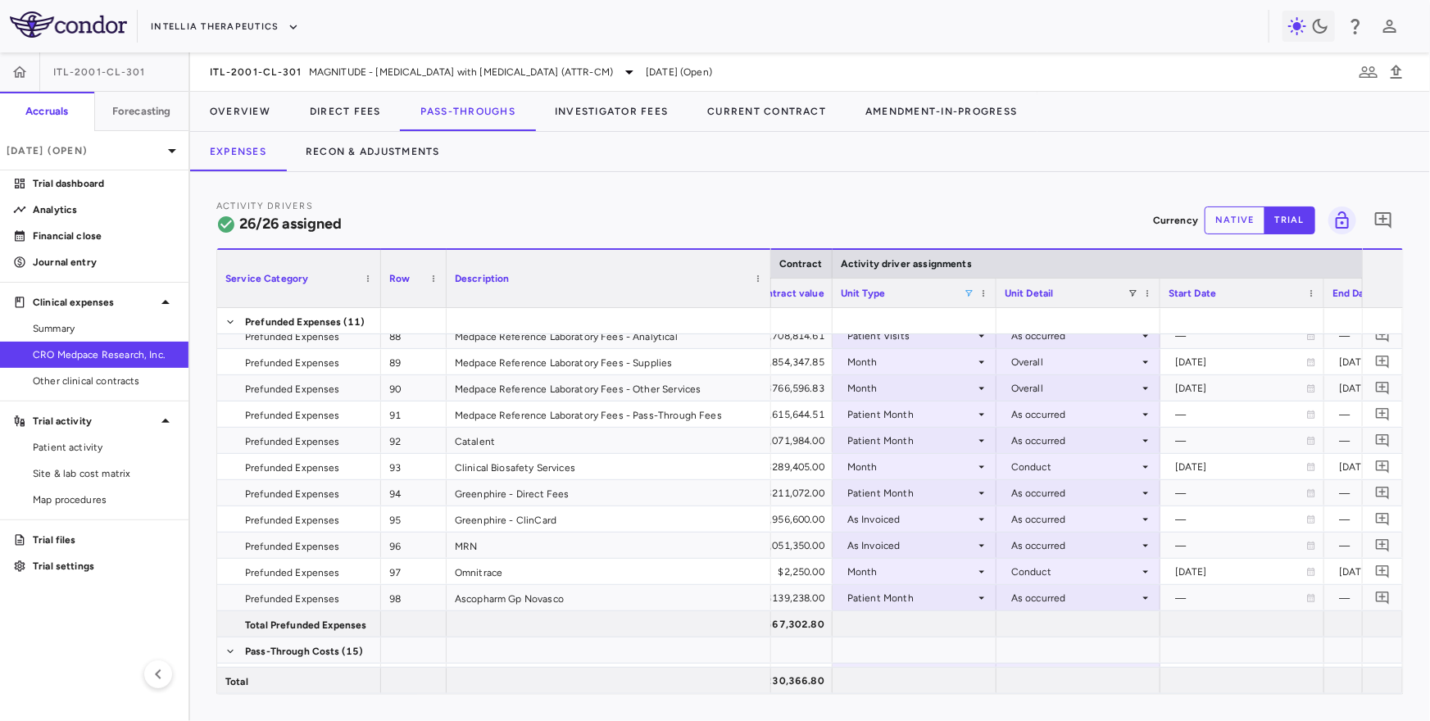
click at [967, 293] on span at bounding box center [969, 294] width 10 height 10
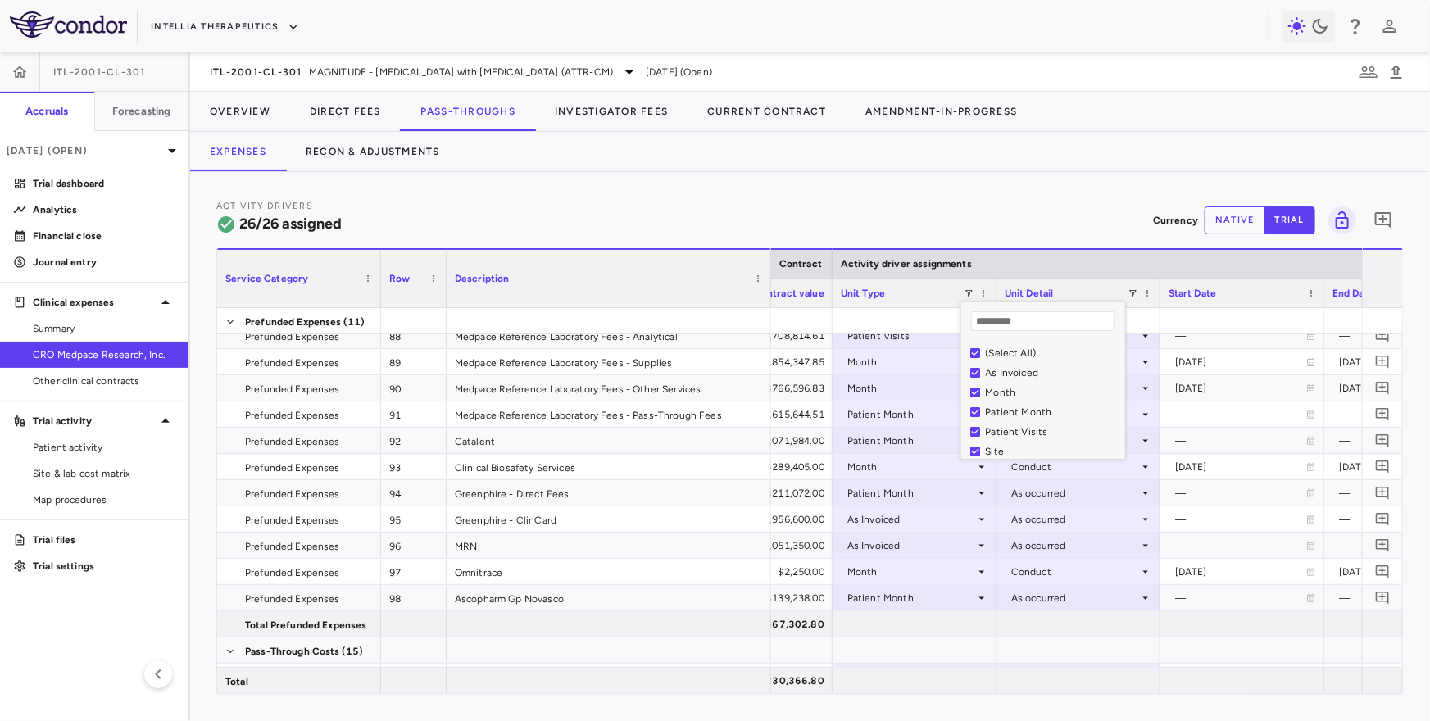
click at [1003, 351] on div "(Select All)" at bounding box center [1053, 353] width 134 height 11
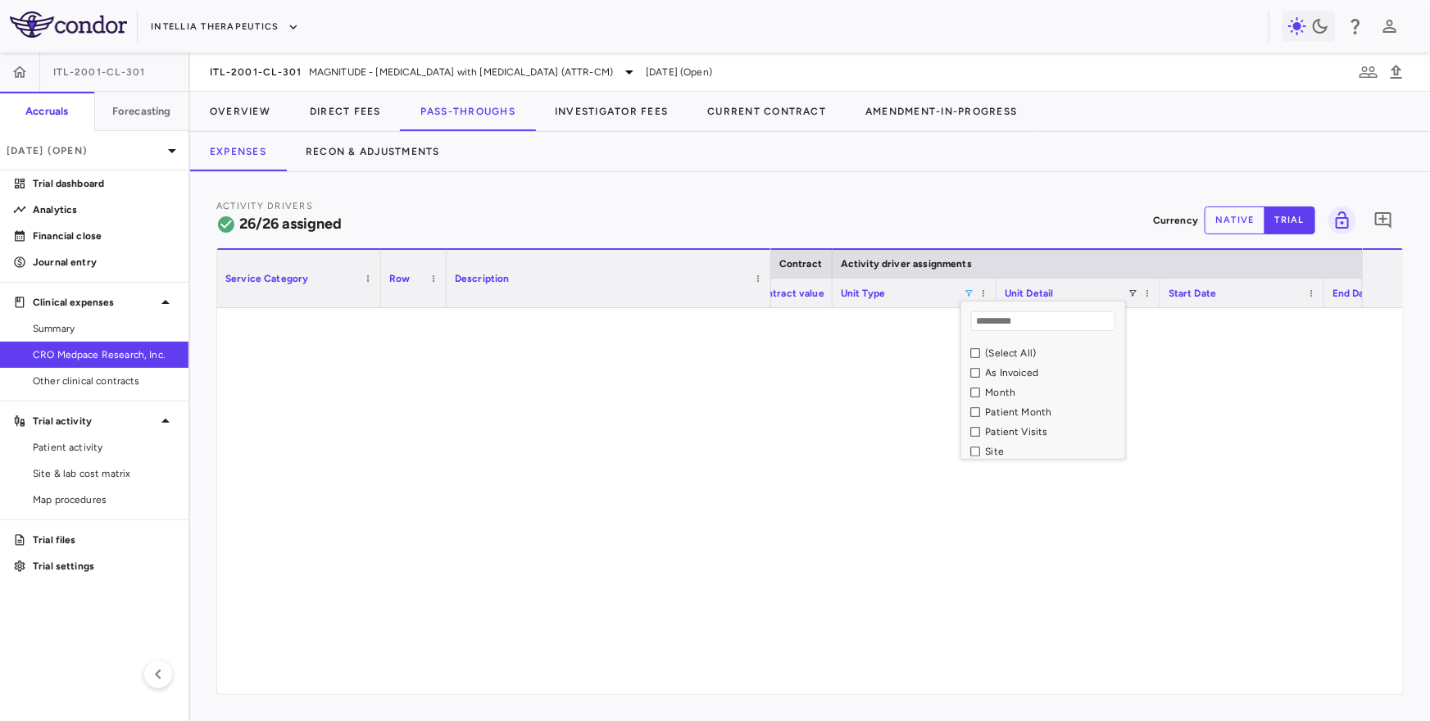
click at [1012, 378] on div "As Invoiced" at bounding box center [1053, 372] width 134 height 11
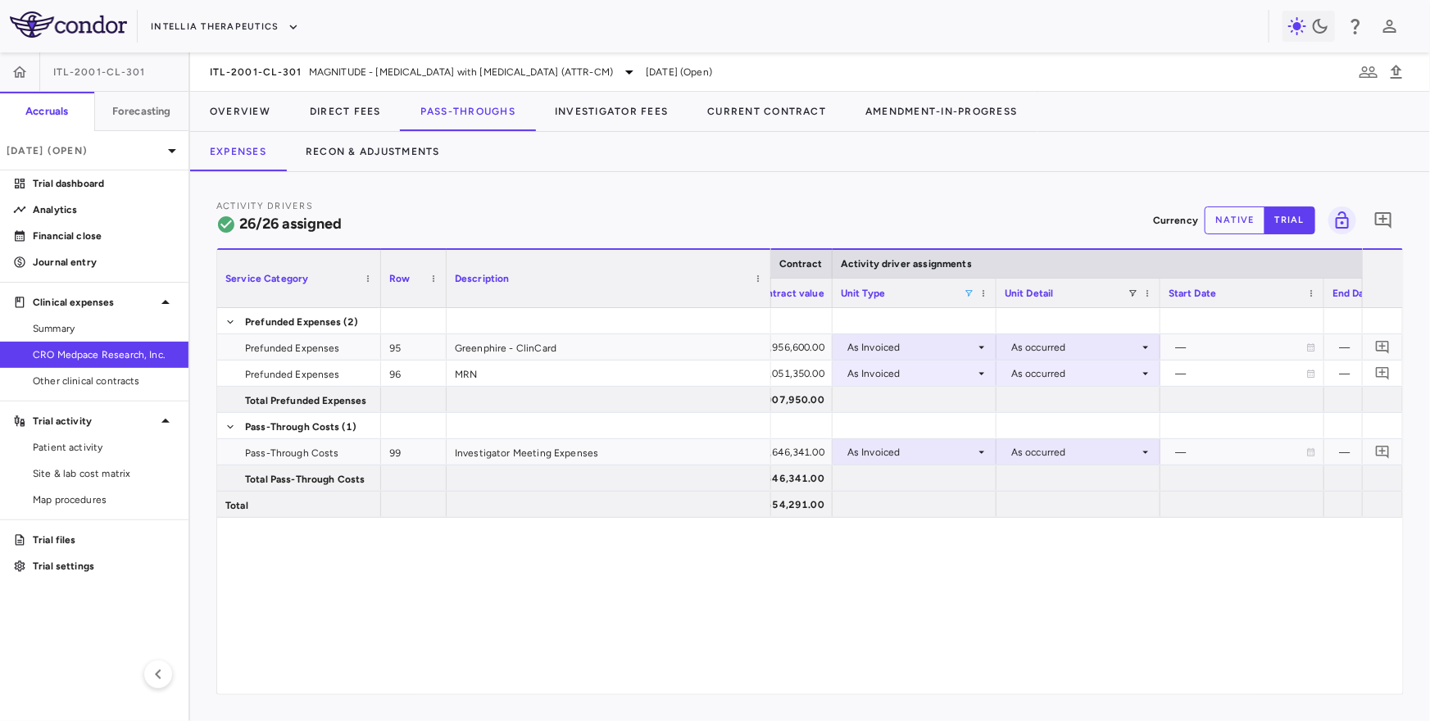
click at [971, 203] on div "Activity Drivers 26/26 assigned Currency native trial 0" at bounding box center [810, 219] width 1188 height 43
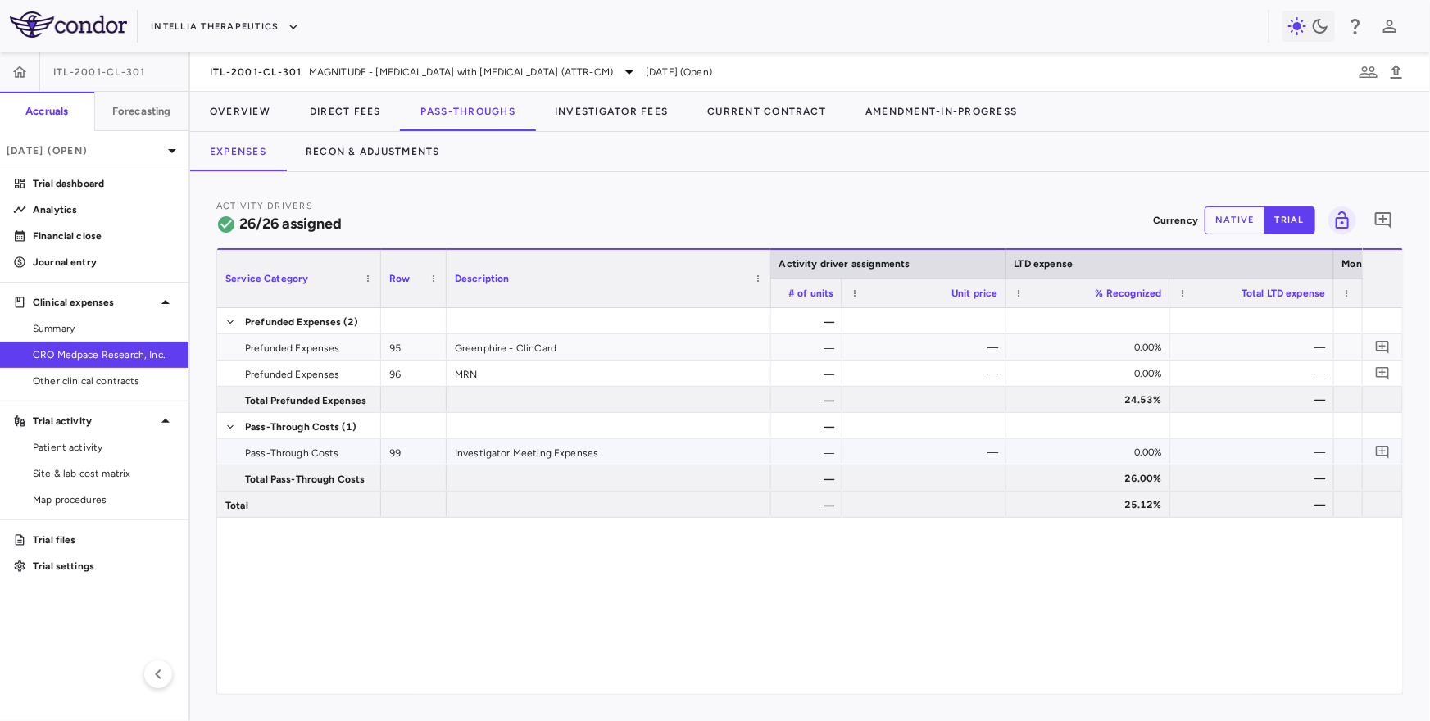
click at [1071, 448] on div "0.00%" at bounding box center [1091, 452] width 141 height 26
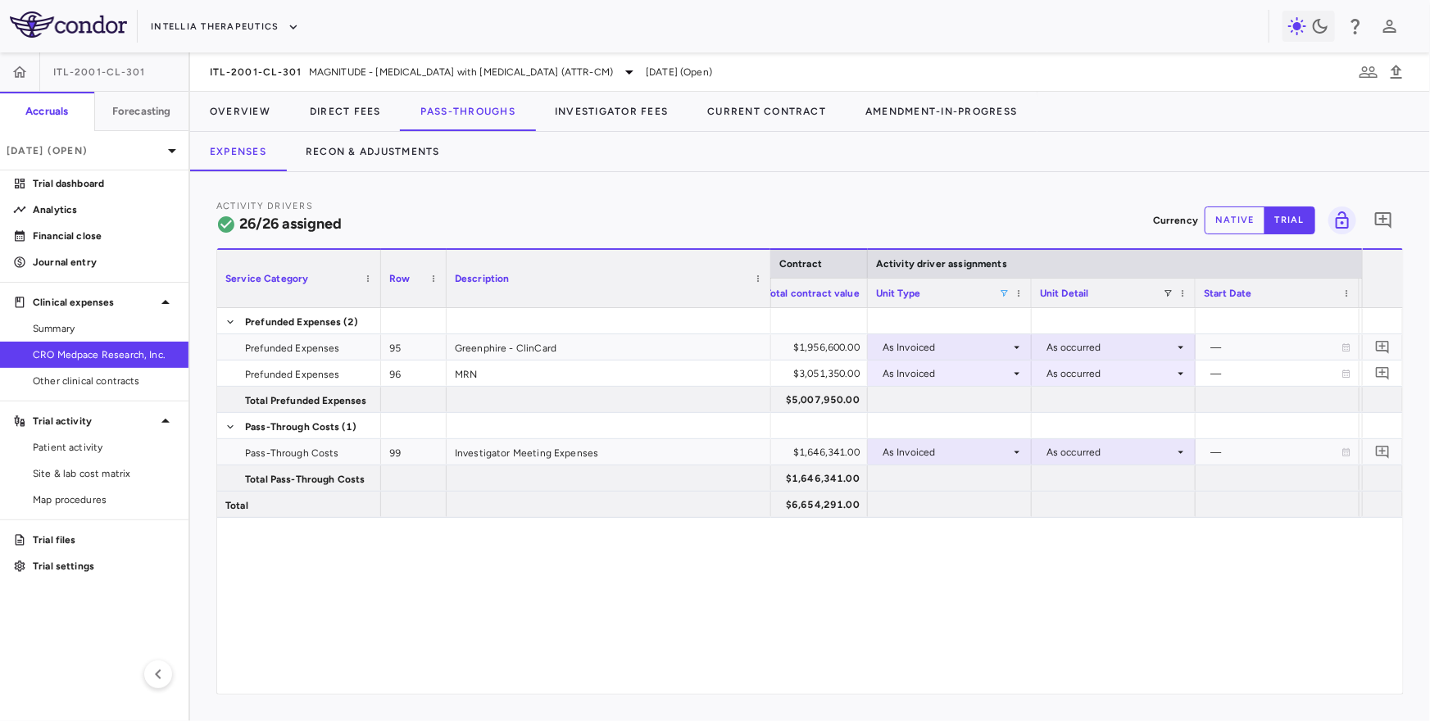
click at [1009, 284] on div "Unit Type" at bounding box center [950, 293] width 148 height 29
click at [1005, 295] on span at bounding box center [1004, 294] width 10 height 10
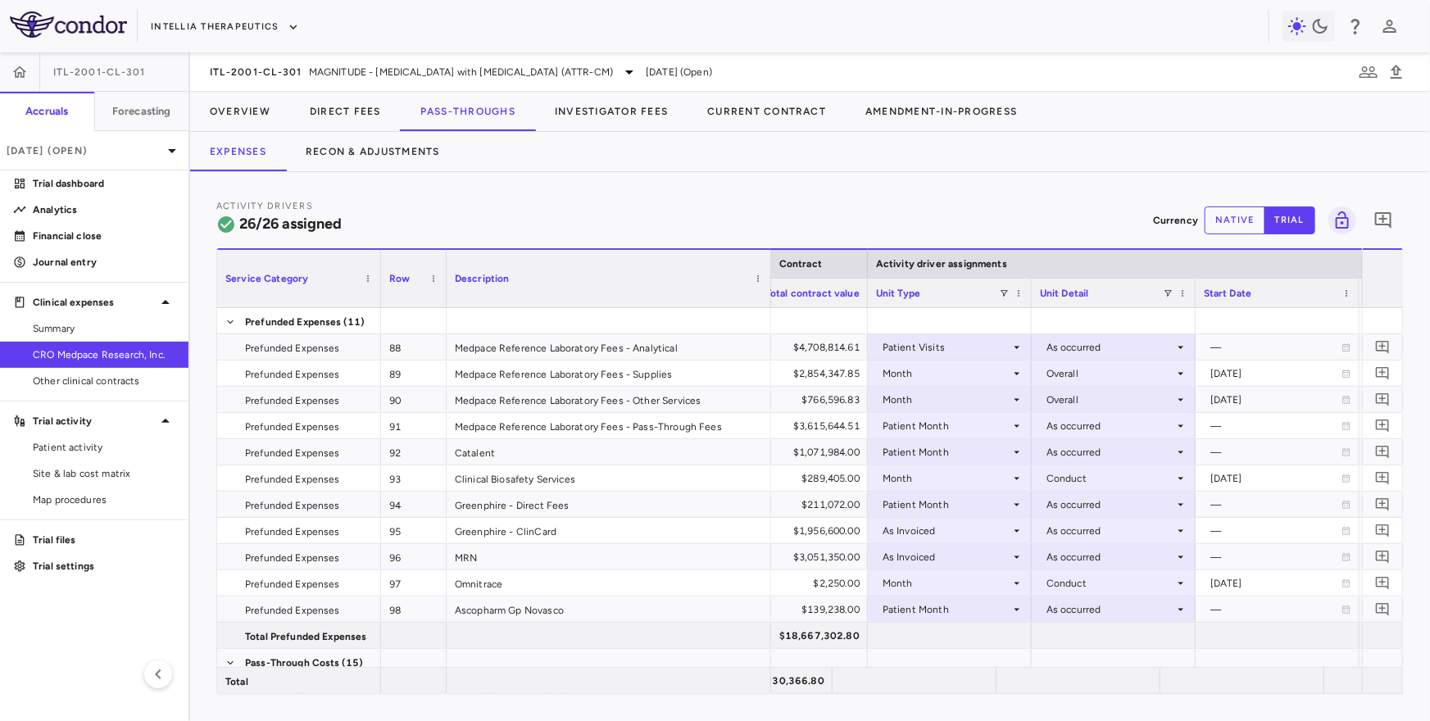
click at [927, 183] on div "Activity Drivers 26/26 assigned Currency native trial 0 Column Filtered. Press …" at bounding box center [810, 446] width 1240 height 549
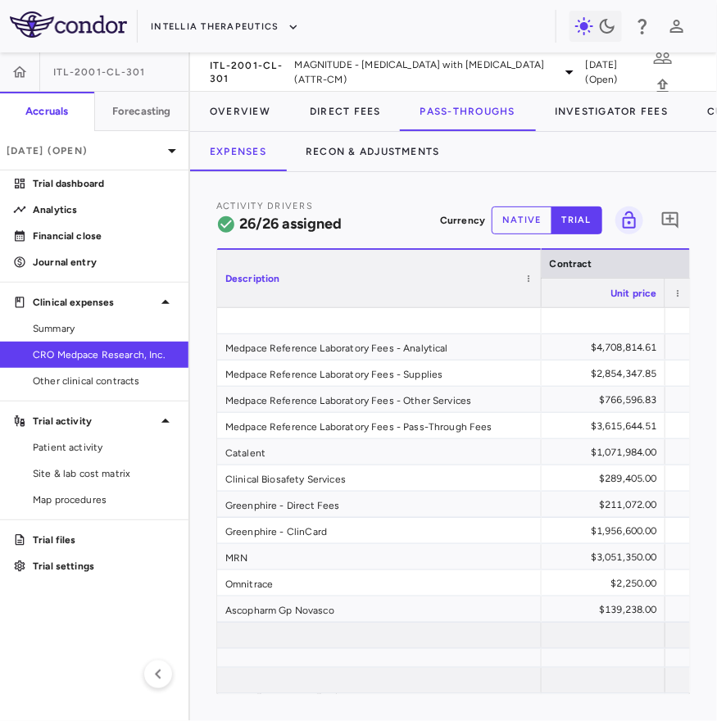
scroll to position [0, 952]
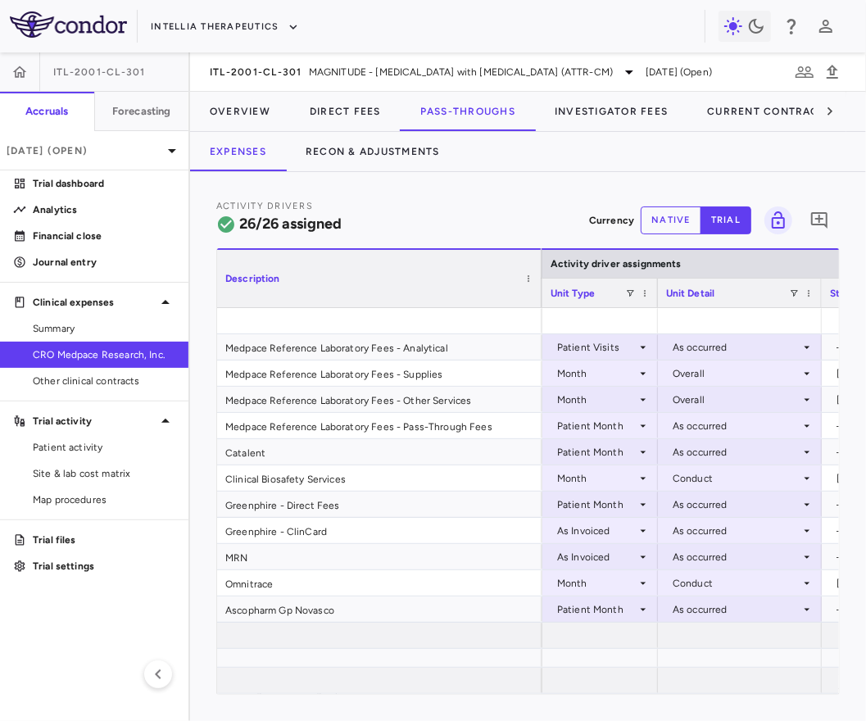
drag, startPoint x: 703, startPoint y: 305, endPoint x: 654, endPoint y: 311, distance: 49.6
click at [654, 311] on div "Description Contract Activity driver assignments Unit price Total contract value" at bounding box center [528, 471] width 622 height 446
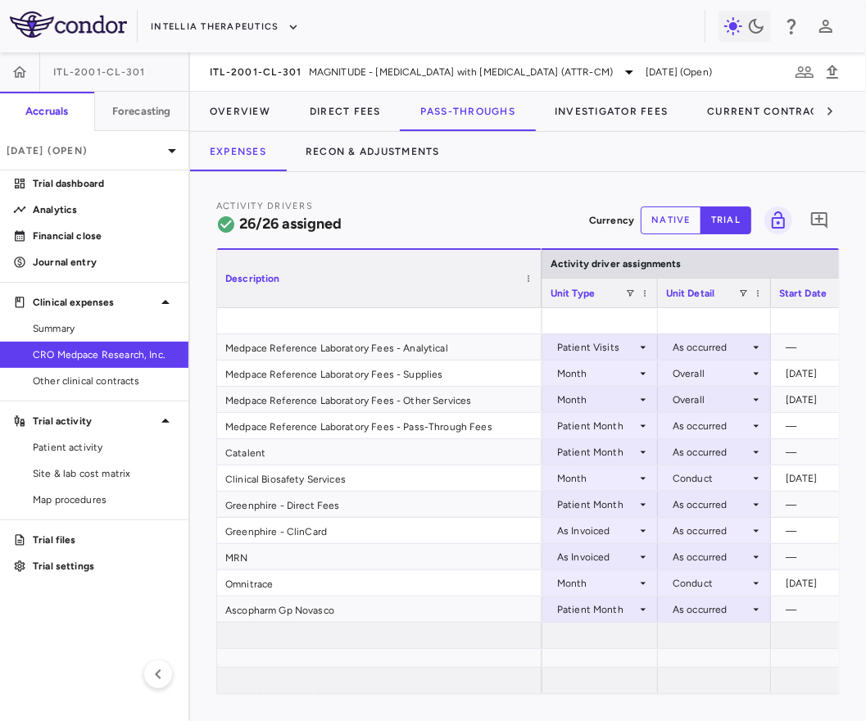
drag, startPoint x: 819, startPoint y: 303, endPoint x: 764, endPoint y: 308, distance: 55.1
click at [764, 308] on div "Description Contract Activity driver assignments Unit price Total contract value" at bounding box center [528, 471] width 622 height 446
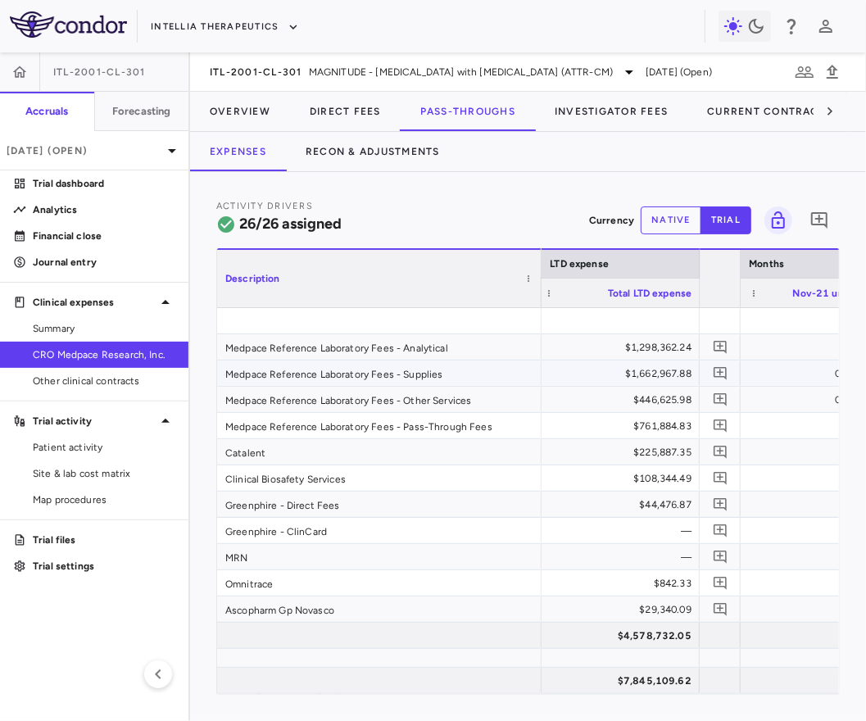
click at [644, 373] on div "$1,662,967.88" at bounding box center [621, 374] width 141 height 26
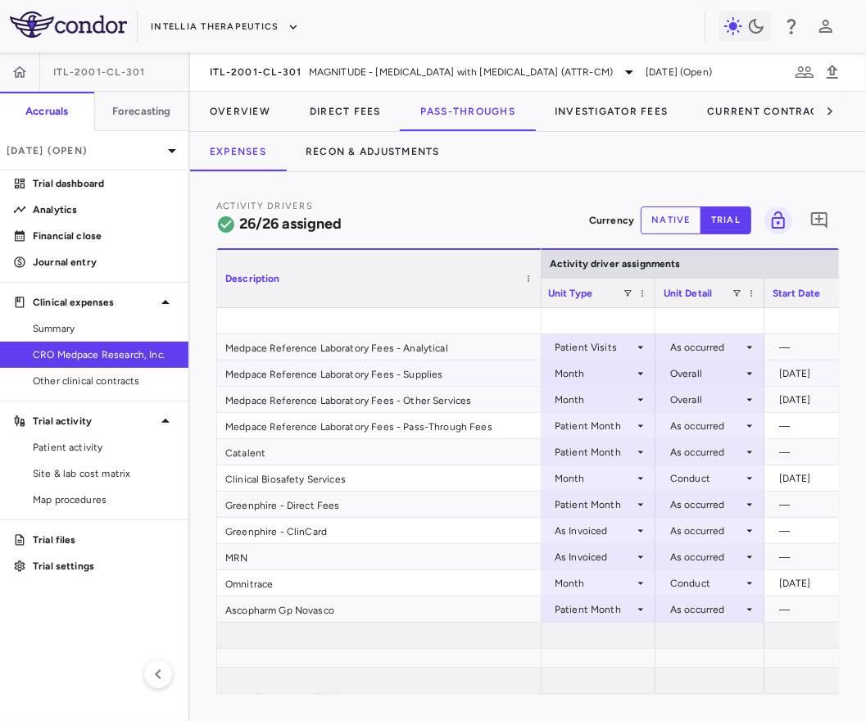
click at [688, 367] on div "Overall" at bounding box center [707, 374] width 73 height 26
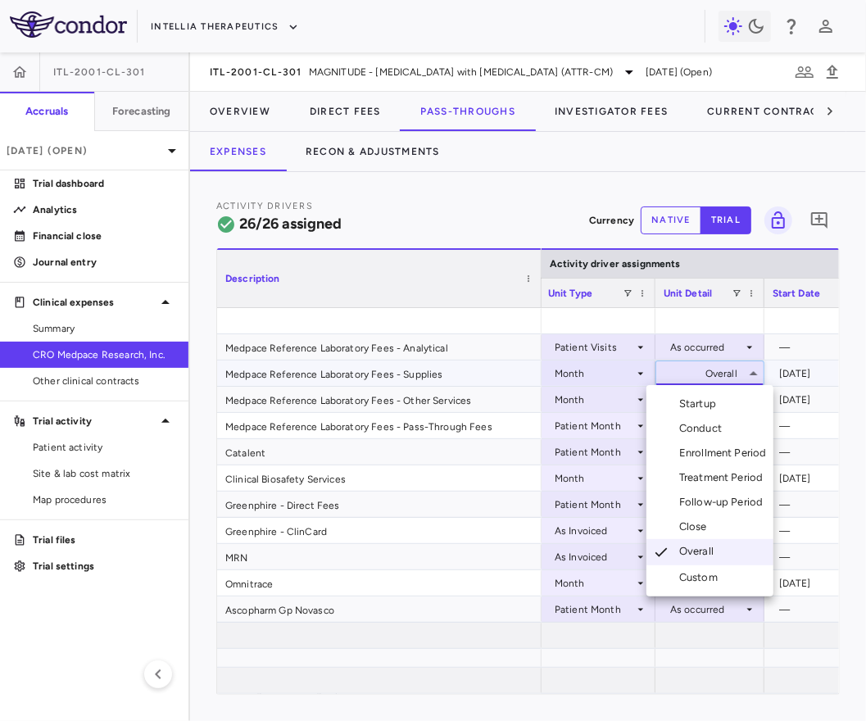
click at [704, 422] on div "Conduct" at bounding box center [704, 428] width 49 height 15
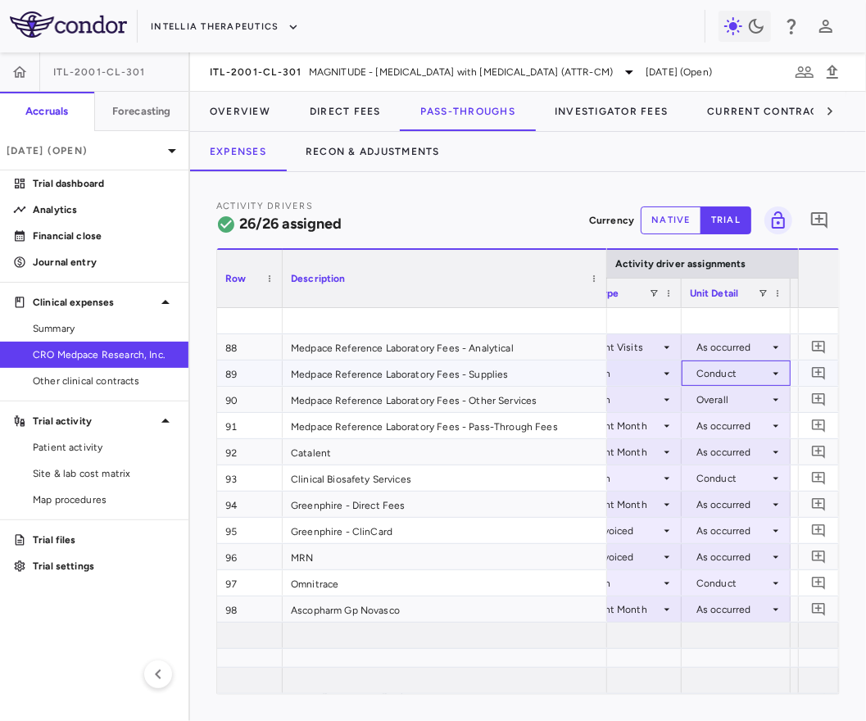
click at [722, 371] on div "Conduct" at bounding box center [733, 374] width 73 height 26
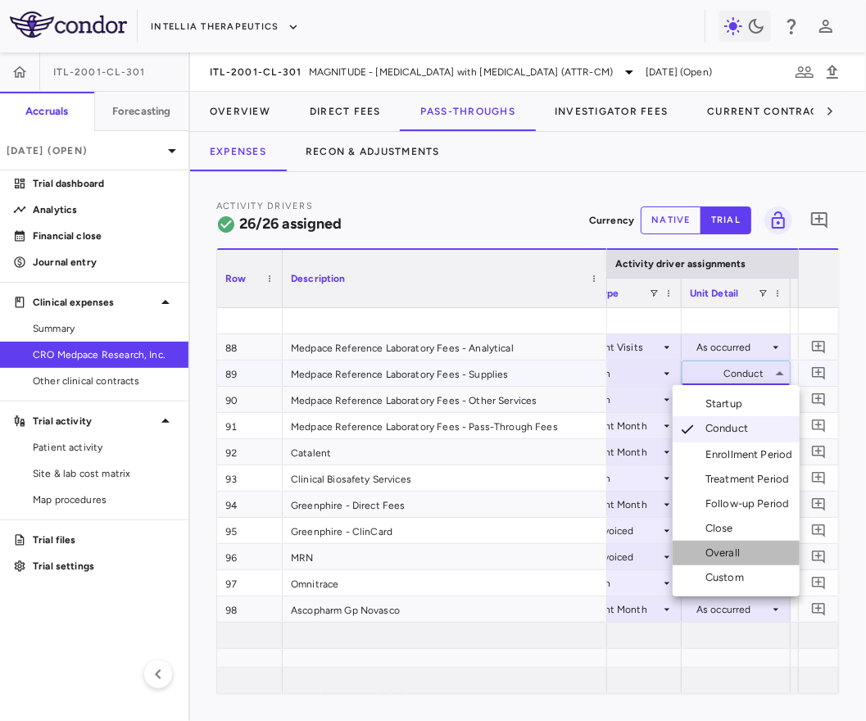
click at [717, 550] on div "Overall" at bounding box center [726, 553] width 41 height 15
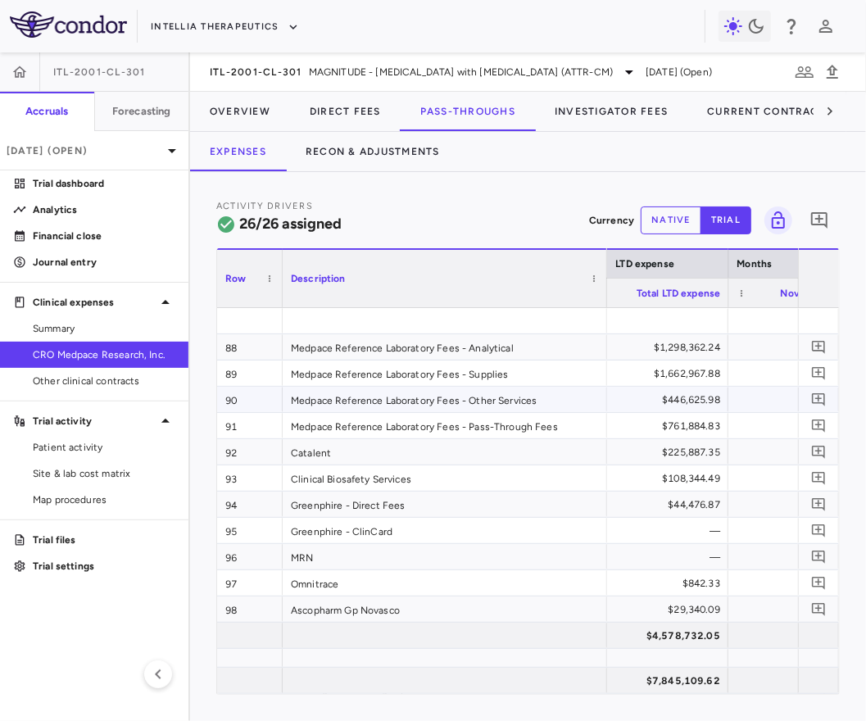
click at [695, 398] on div "$446,625.98" at bounding box center [650, 400] width 141 height 26
click at [683, 425] on div "$761,884.83" at bounding box center [650, 426] width 141 height 26
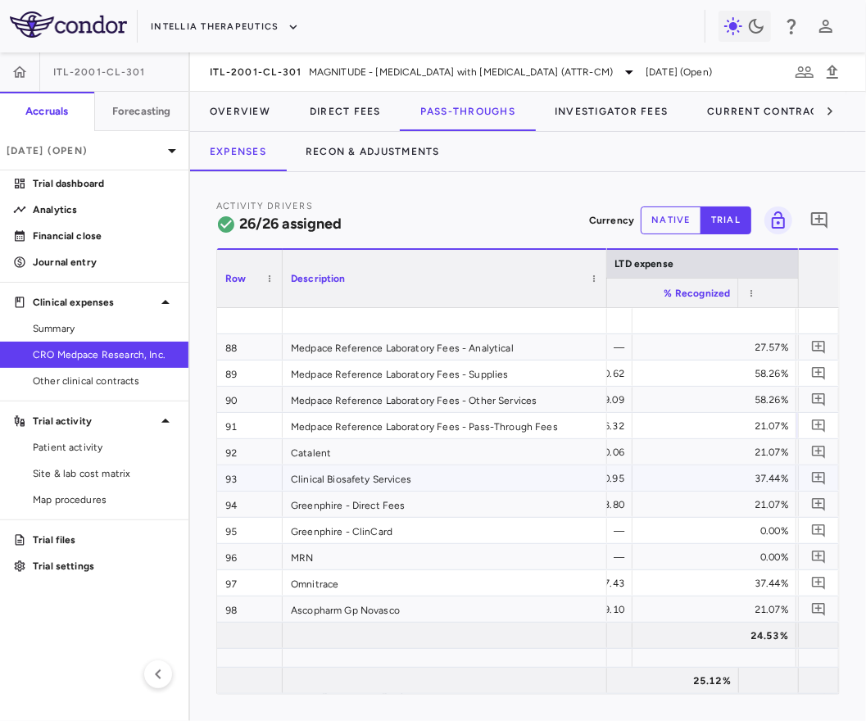
scroll to position [0, 2098]
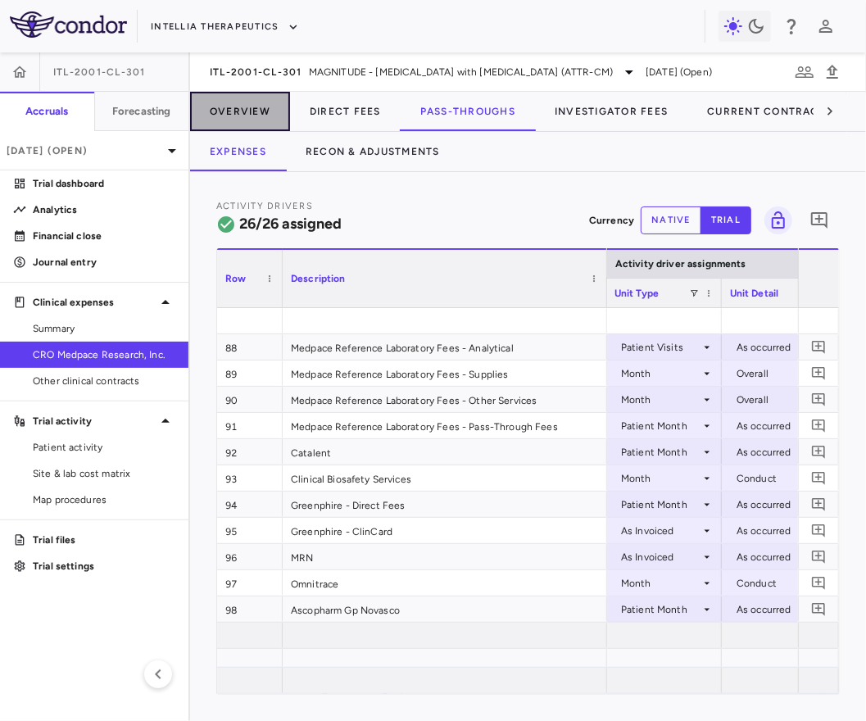
click at [257, 112] on button "Overview" at bounding box center [240, 111] width 100 height 39
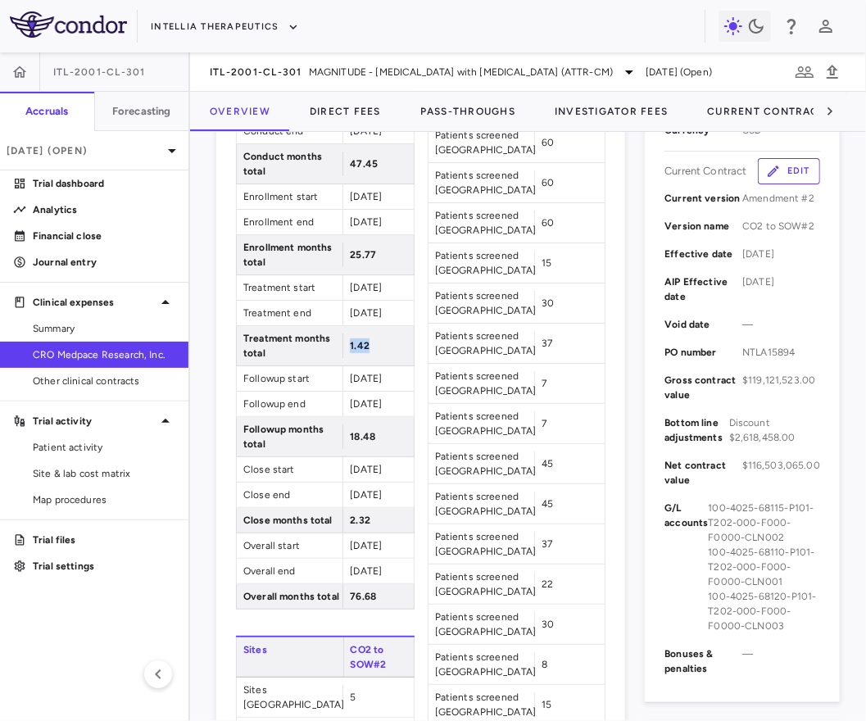
drag, startPoint x: 350, startPoint y: 330, endPoint x: 371, endPoint y: 330, distance: 21.3
click at [371, 334] on div "1.42" at bounding box center [378, 346] width 70 height 25
drag, startPoint x: 349, startPoint y: 419, endPoint x: 391, endPoint y: 419, distance: 41.8
click at [391, 425] on div "18.48" at bounding box center [378, 437] width 70 height 25
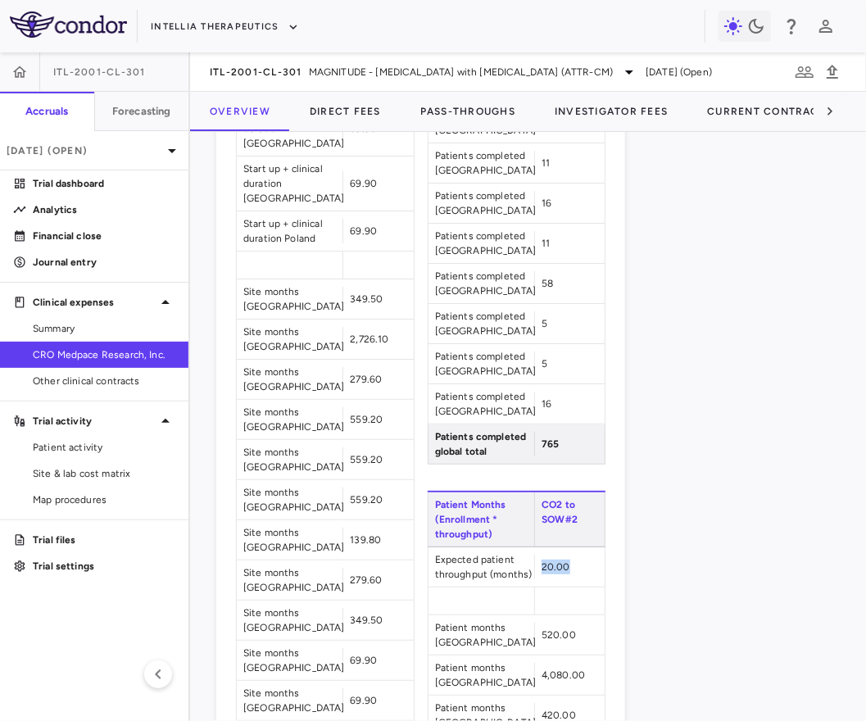
drag, startPoint x: 542, startPoint y: 544, endPoint x: 571, endPoint y: 542, distance: 29.6
click at [572, 555] on div "20.00" at bounding box center [569, 567] width 70 height 25
click at [571, 555] on div "20.00" at bounding box center [569, 567] width 70 height 25
click at [76, 467] on span "Site & lab cost matrix" at bounding box center [104, 473] width 143 height 15
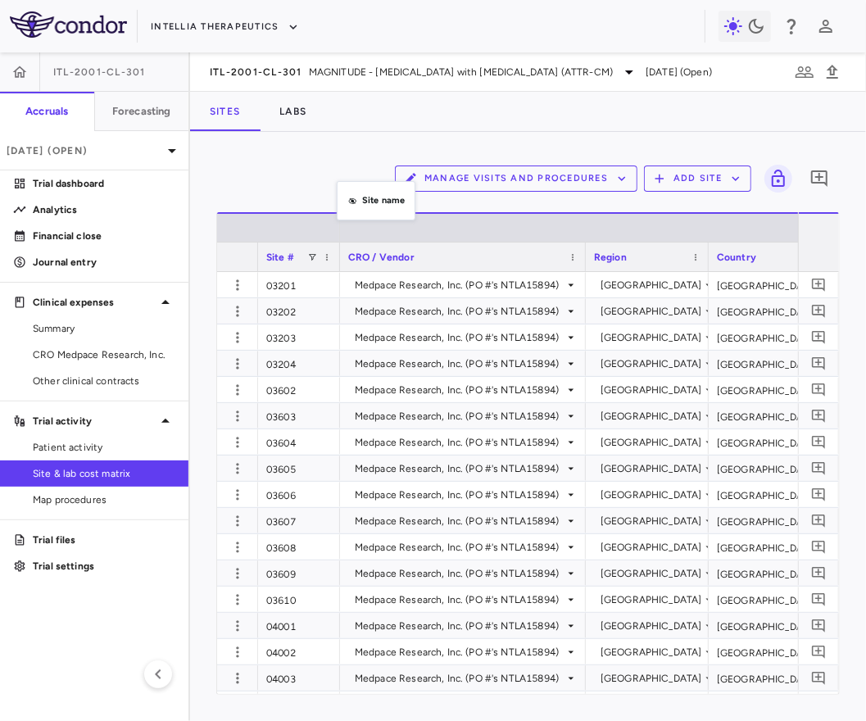
drag, startPoint x: 417, startPoint y: 253, endPoint x: 333, endPoint y: 181, distance: 111.0
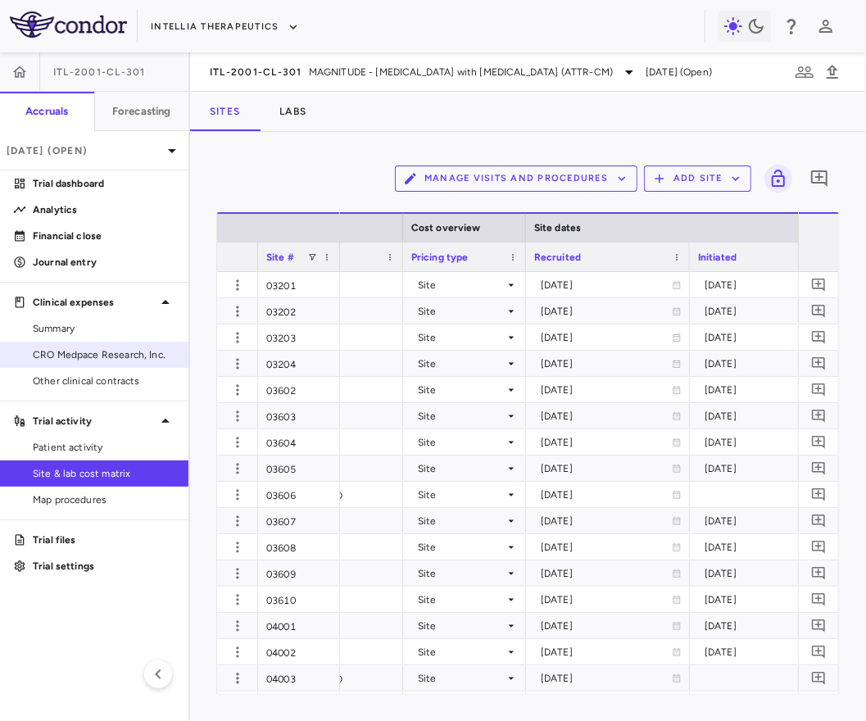
click at [152, 363] on link "CRO Medpace Research, Inc." at bounding box center [94, 355] width 189 height 25
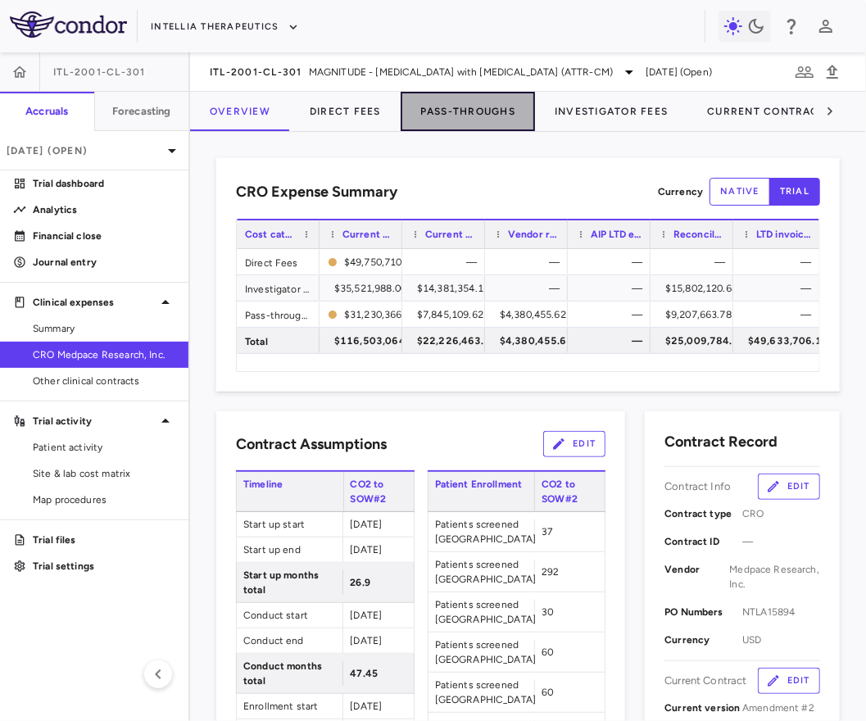
click at [455, 107] on button "Pass-Throughs" at bounding box center [468, 111] width 134 height 39
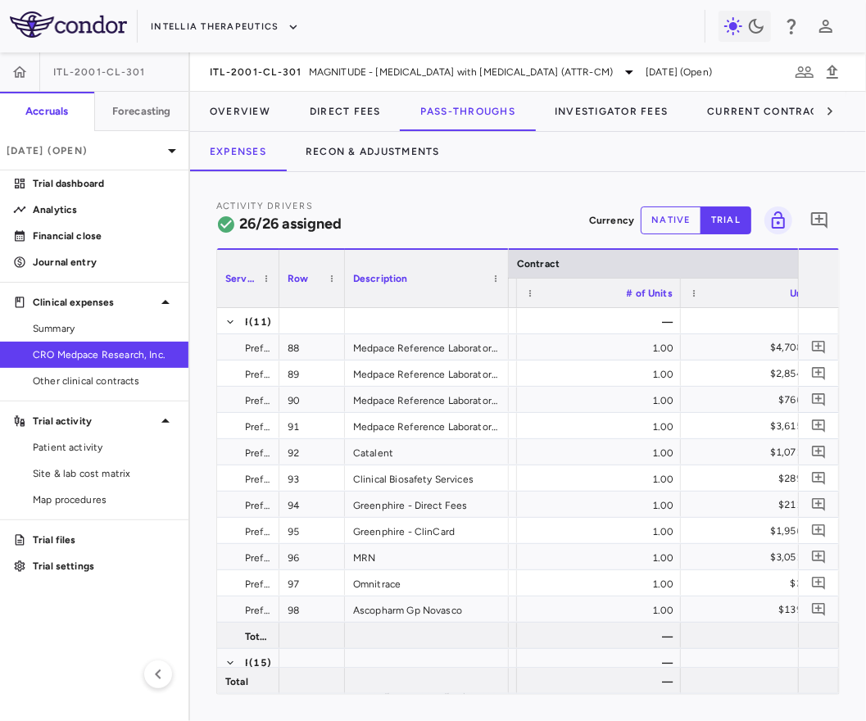
drag, startPoint x: 377, startPoint y: 293, endPoint x: 270, endPoint y: 299, distance: 106.7
click at [275, 299] on div at bounding box center [278, 278] width 7 height 57
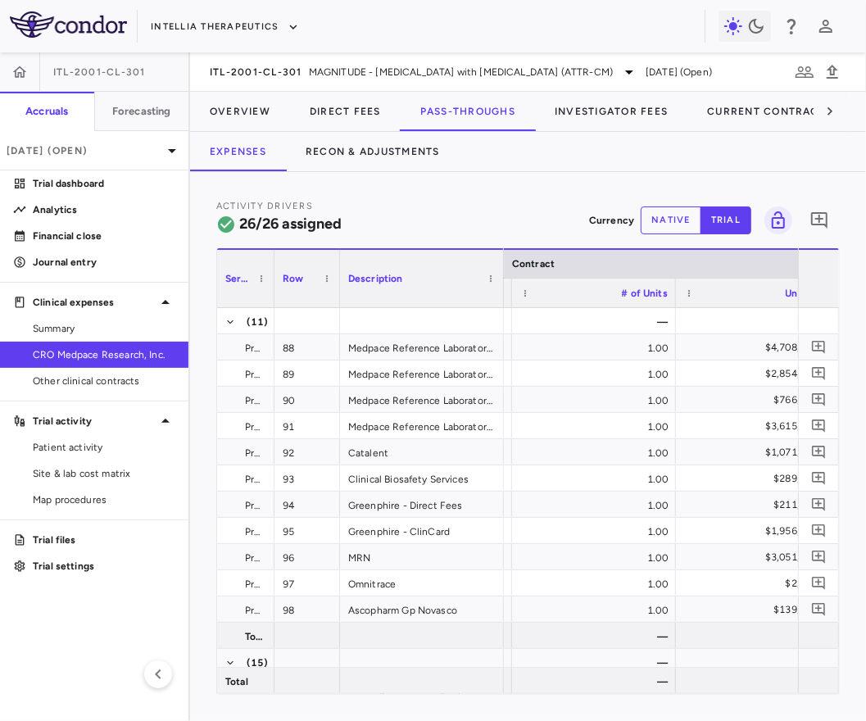
click at [503, 304] on div "Contracted unit type" at bounding box center [430, 293] width 164 height 30
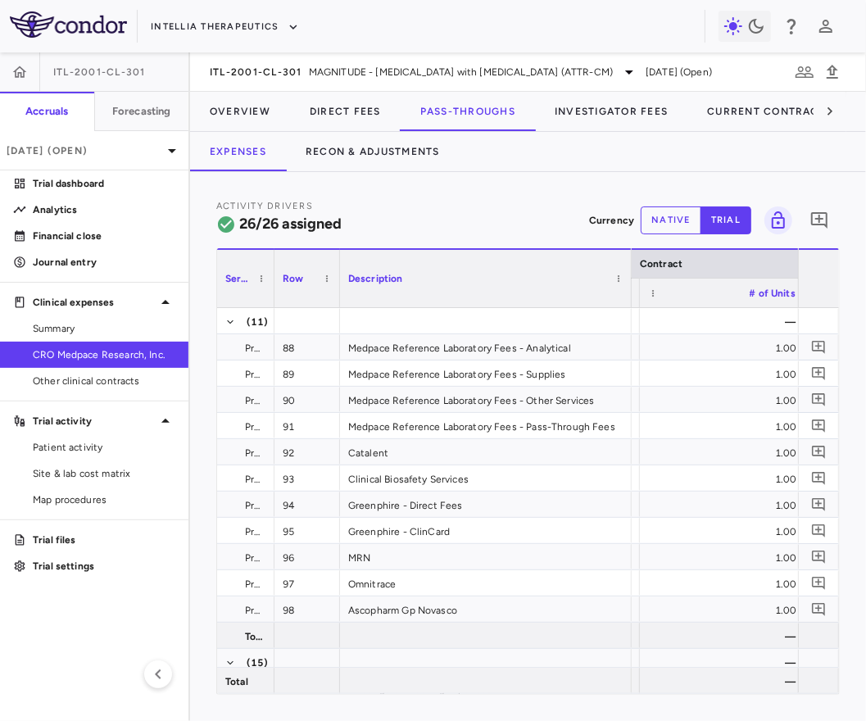
drag, startPoint x: 502, startPoint y: 302, endPoint x: 630, endPoint y: 306, distance: 127.9
click at [630, 306] on div at bounding box center [631, 278] width 7 height 57
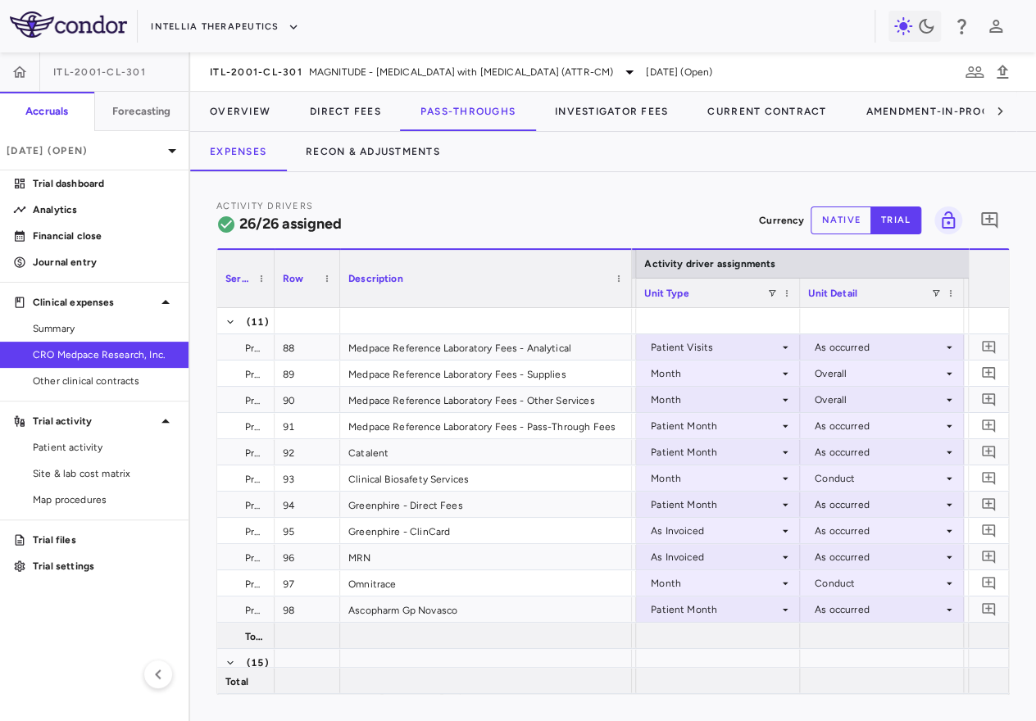
click at [743, 425] on div "Patient Month" at bounding box center [715, 426] width 128 height 26
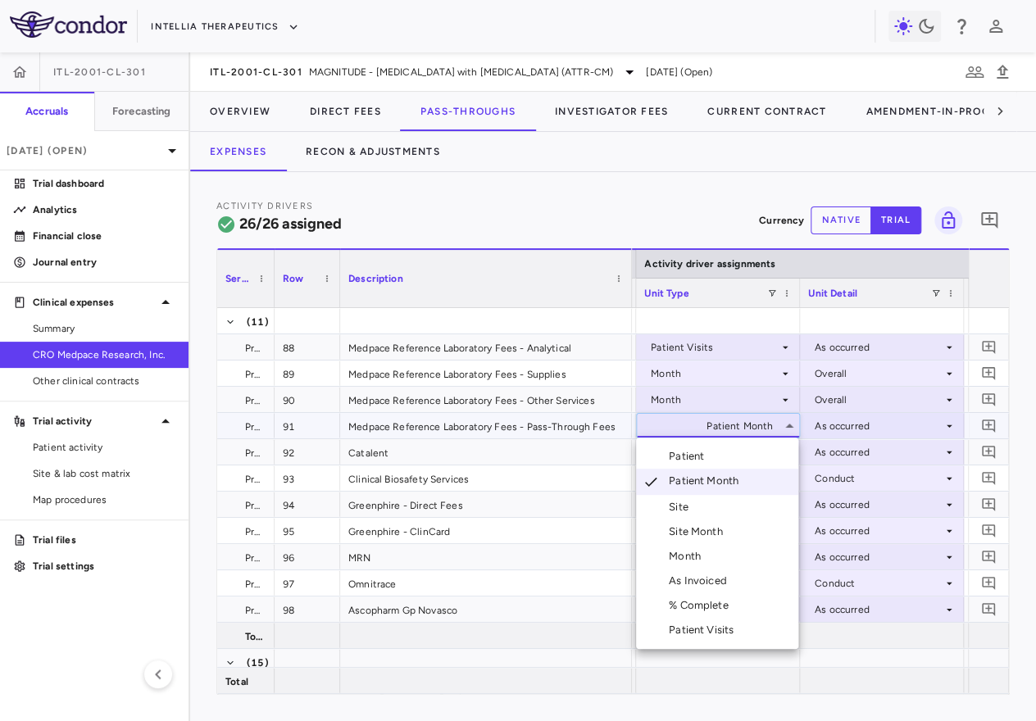
click at [712, 551] on li "Month" at bounding box center [717, 556] width 162 height 25
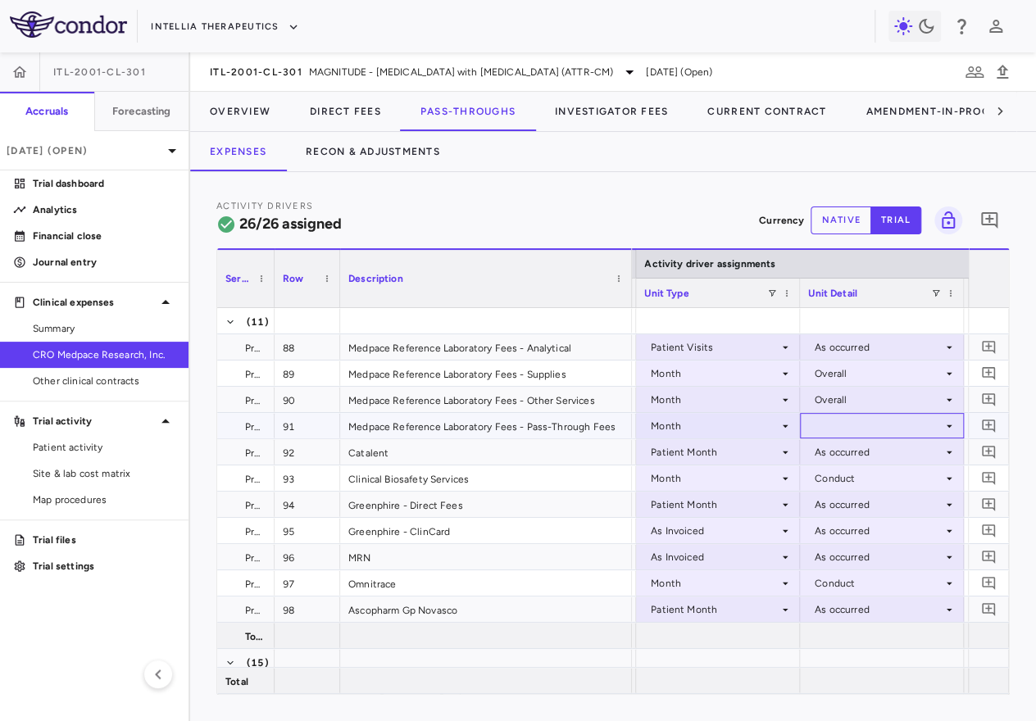
click at [868, 426] on div at bounding box center [882, 426] width 148 height 24
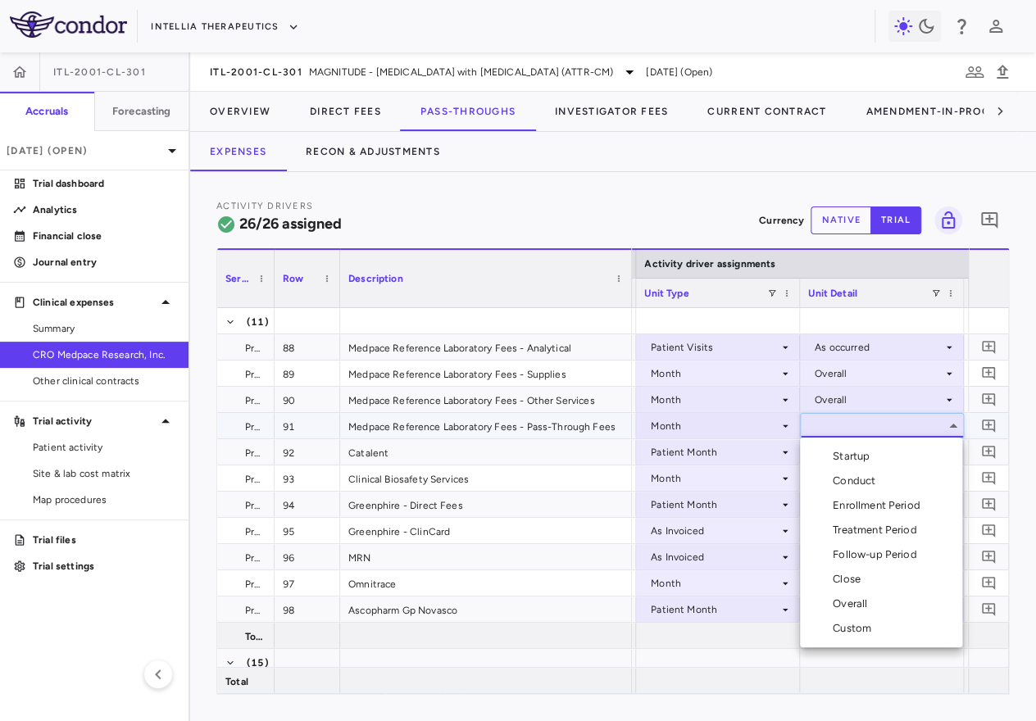
click at [857, 476] on div "Conduct" at bounding box center [857, 481] width 49 height 15
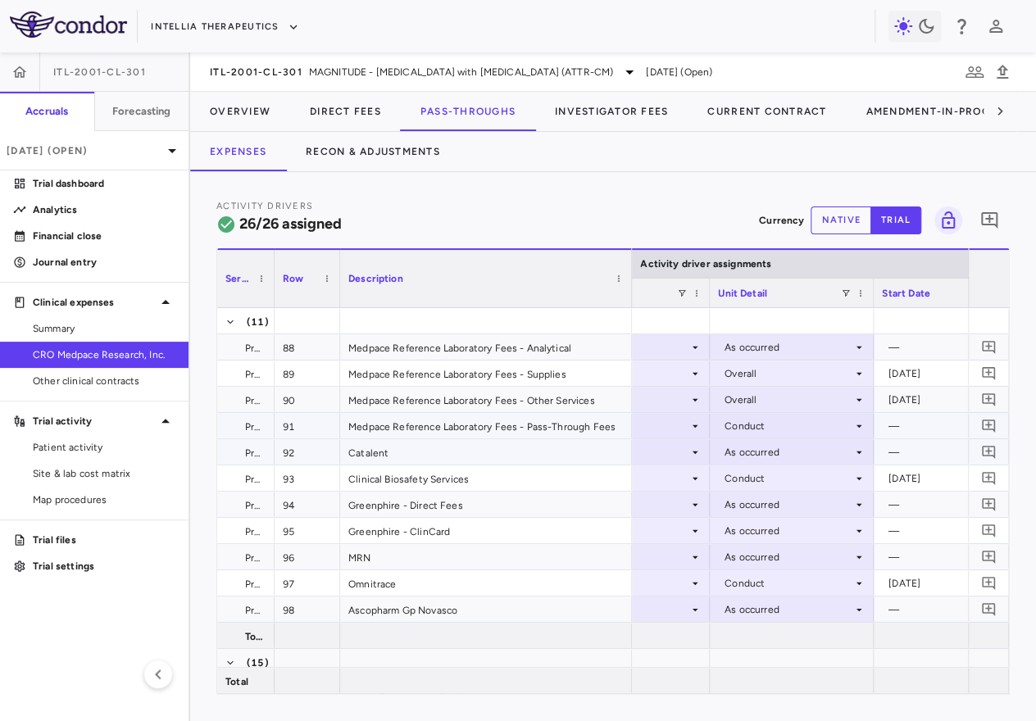
scroll to position [0, 1248]
click at [815, 426] on div "Conduct" at bounding box center [794, 426] width 128 height 26
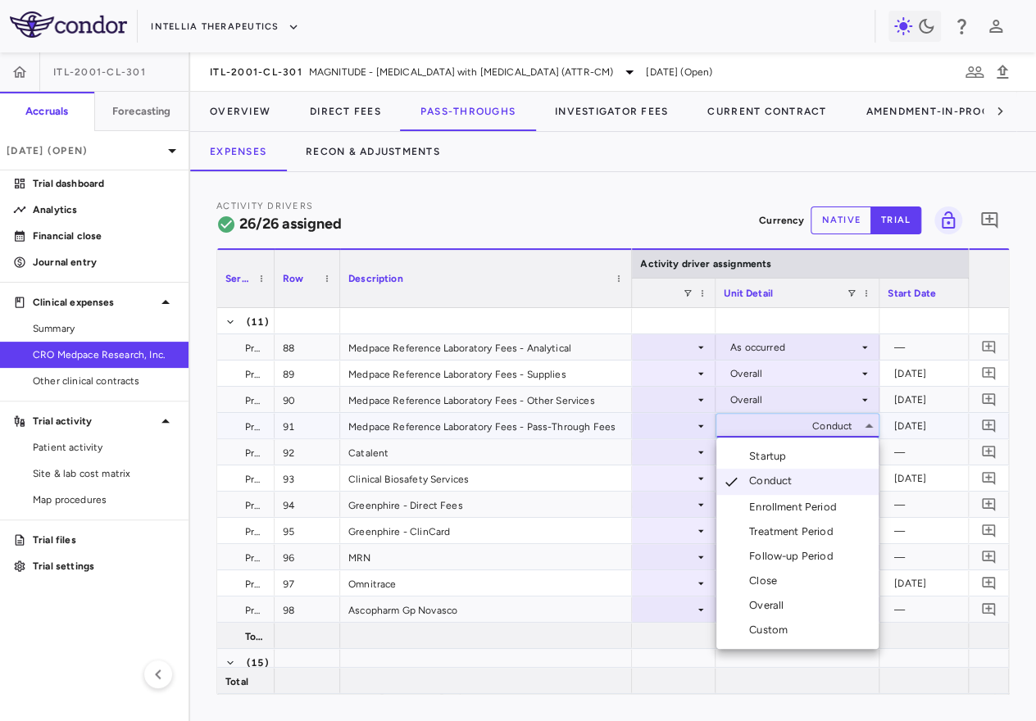
click at [766, 602] on div "Overall" at bounding box center [769, 605] width 41 height 15
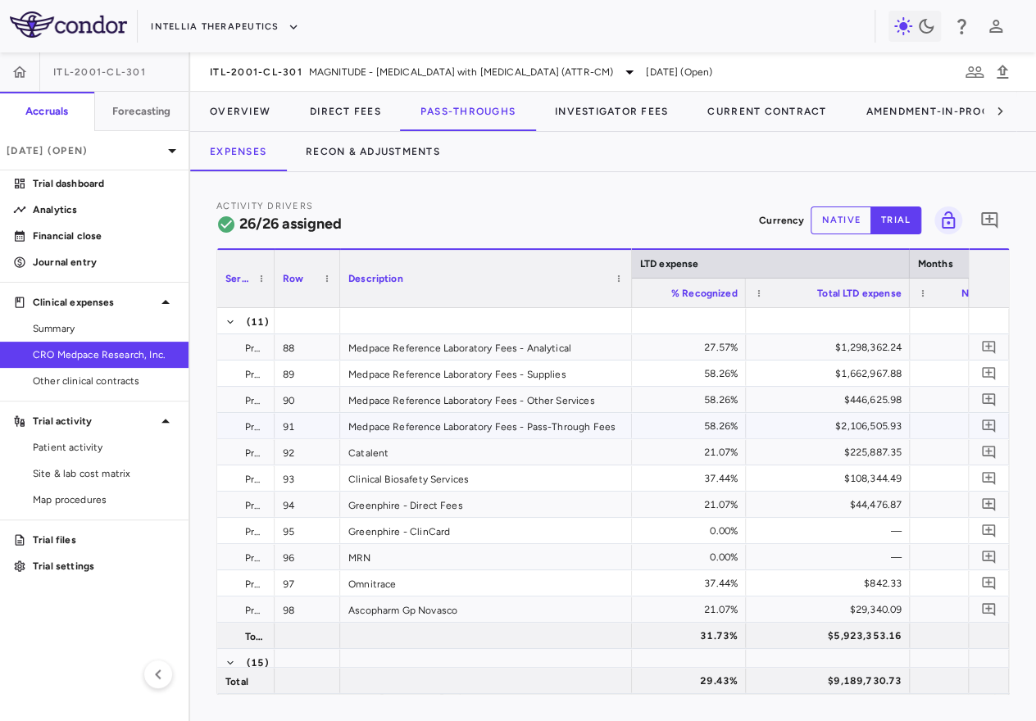
click at [878, 429] on div "$2,106,505.93" at bounding box center [831, 426] width 141 height 26
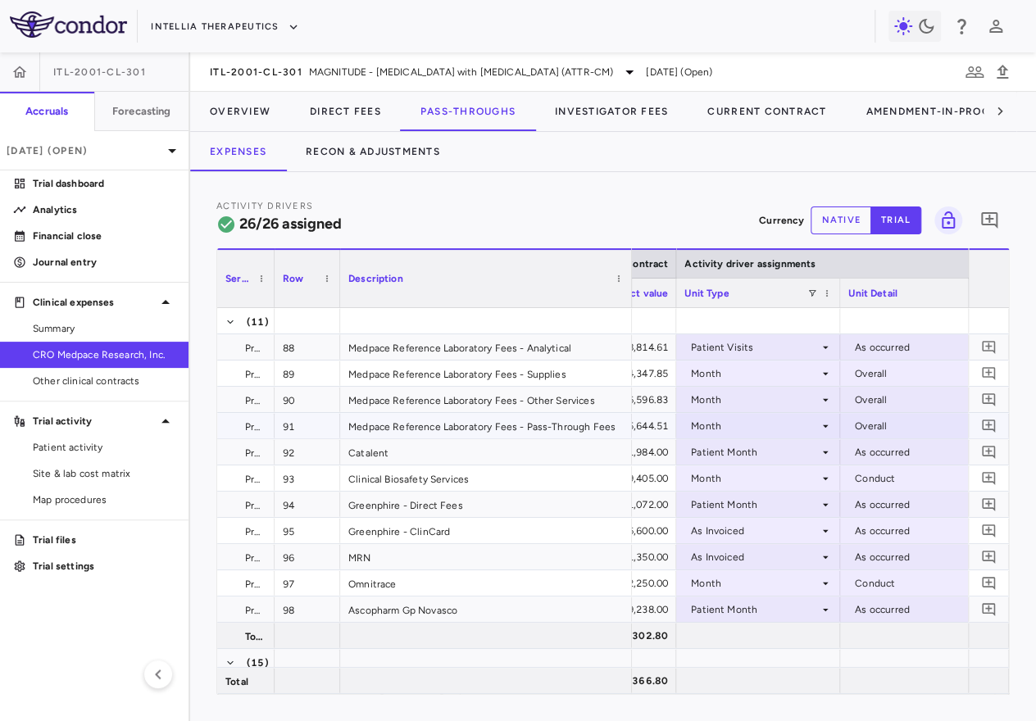
click at [778, 431] on div "Month" at bounding box center [755, 426] width 128 height 26
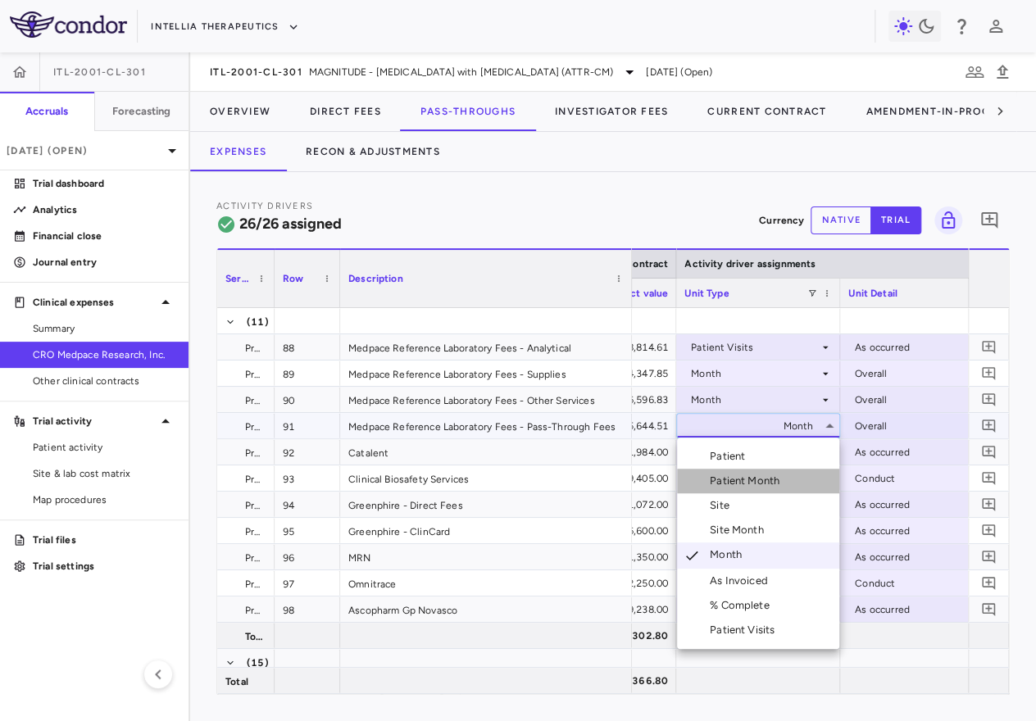
click at [756, 476] on div "Patient Month" at bounding box center [748, 481] width 76 height 15
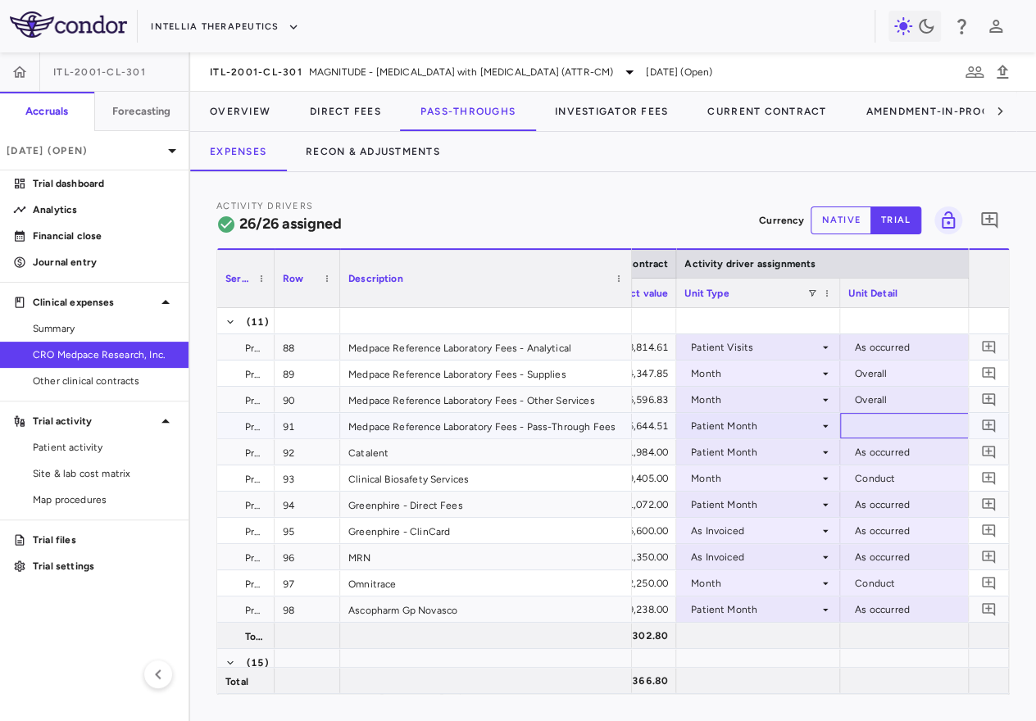
click at [867, 425] on div at bounding box center [922, 426] width 148 height 24
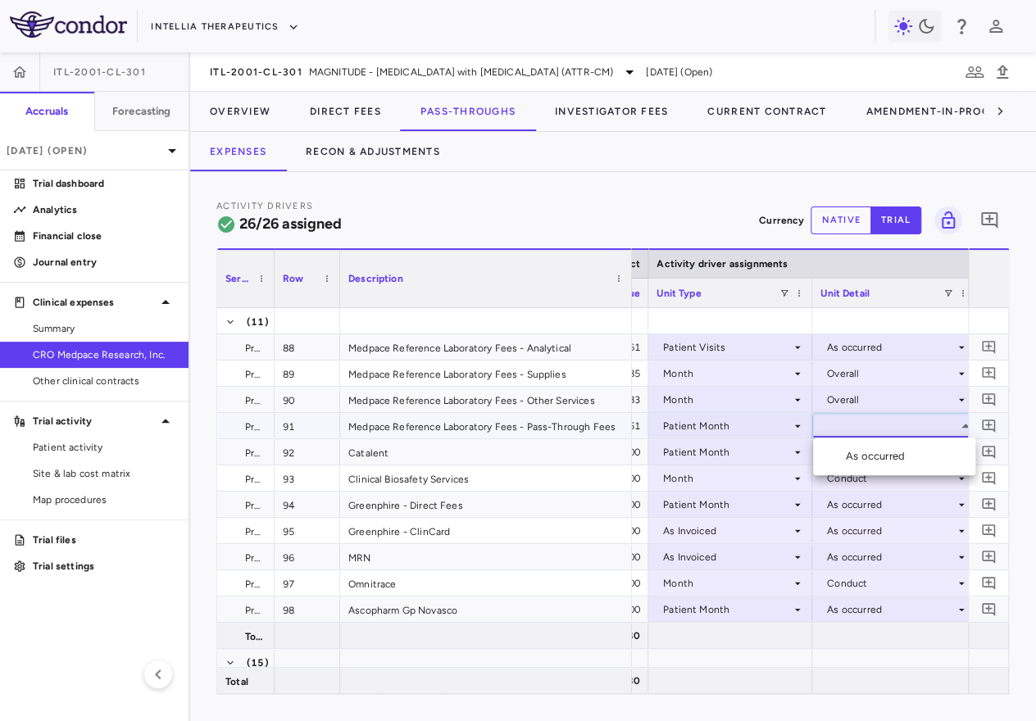
click at [871, 463] on div "As occurred" at bounding box center [879, 456] width 66 height 15
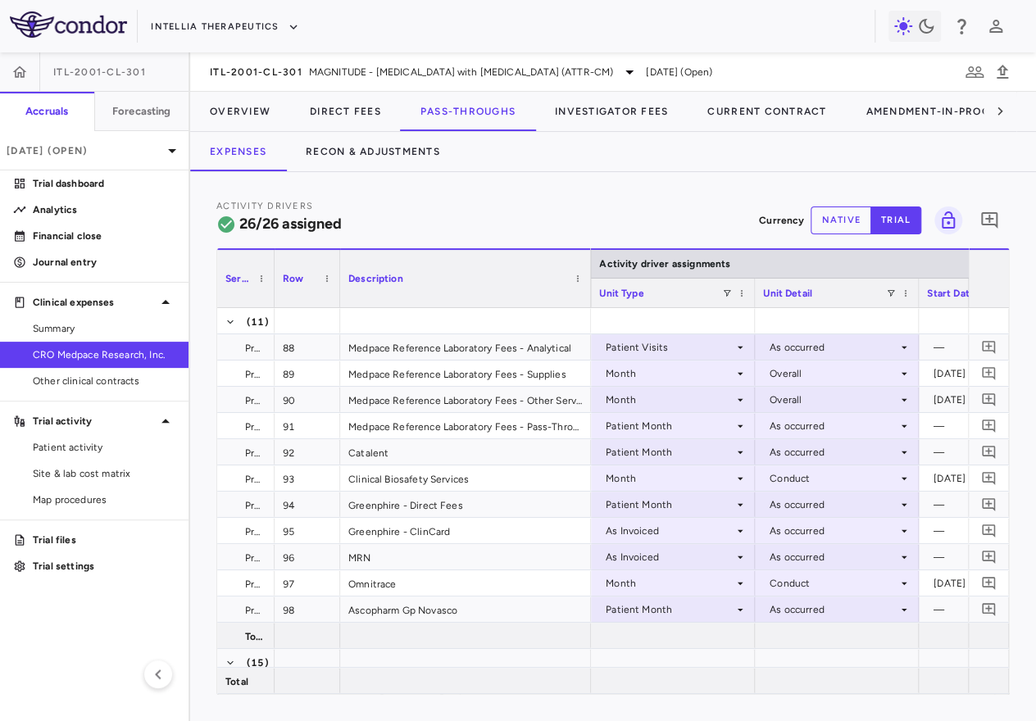
drag, startPoint x: 627, startPoint y: 296, endPoint x: 586, endPoint y: 298, distance: 41.0
click at [587, 298] on div at bounding box center [590, 278] width 7 height 57
click at [133, 474] on span "Site & lab cost matrix" at bounding box center [104, 473] width 143 height 15
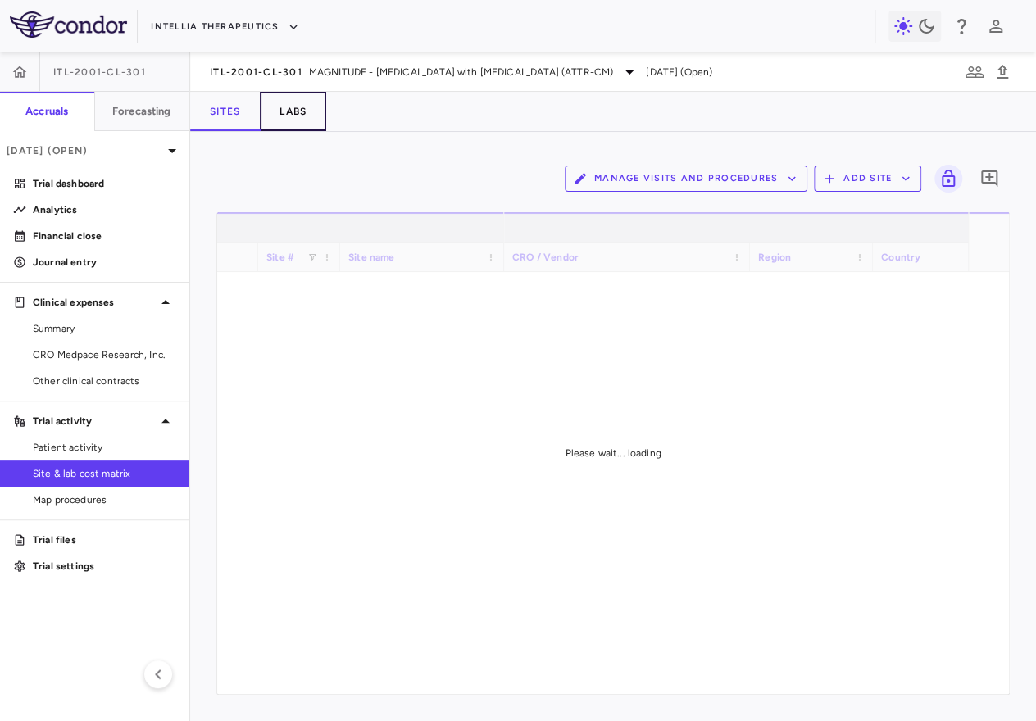
click at [296, 111] on button "Labs" at bounding box center [293, 111] width 66 height 39
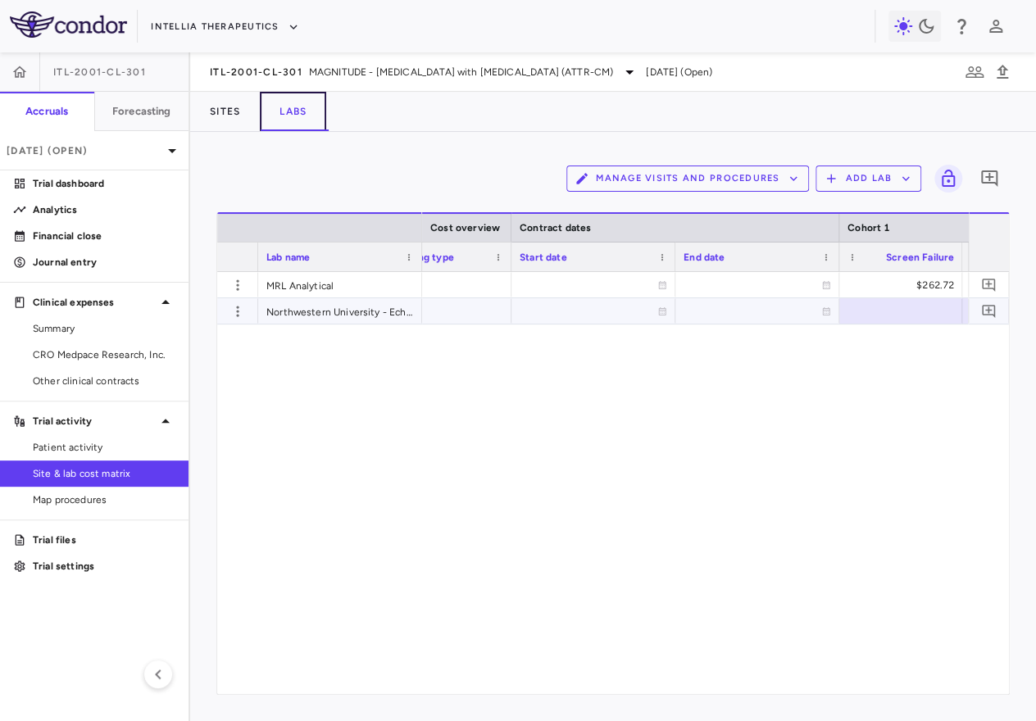
scroll to position [0, 420]
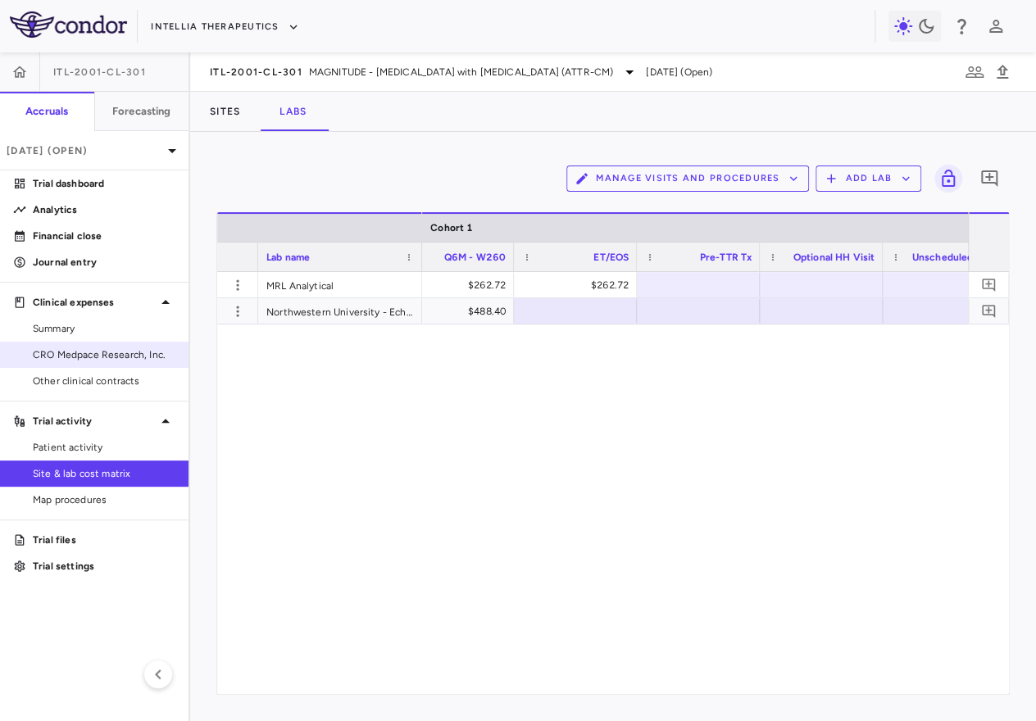
click at [87, 348] on span "CRO Medpace Research, Inc." at bounding box center [104, 355] width 143 height 15
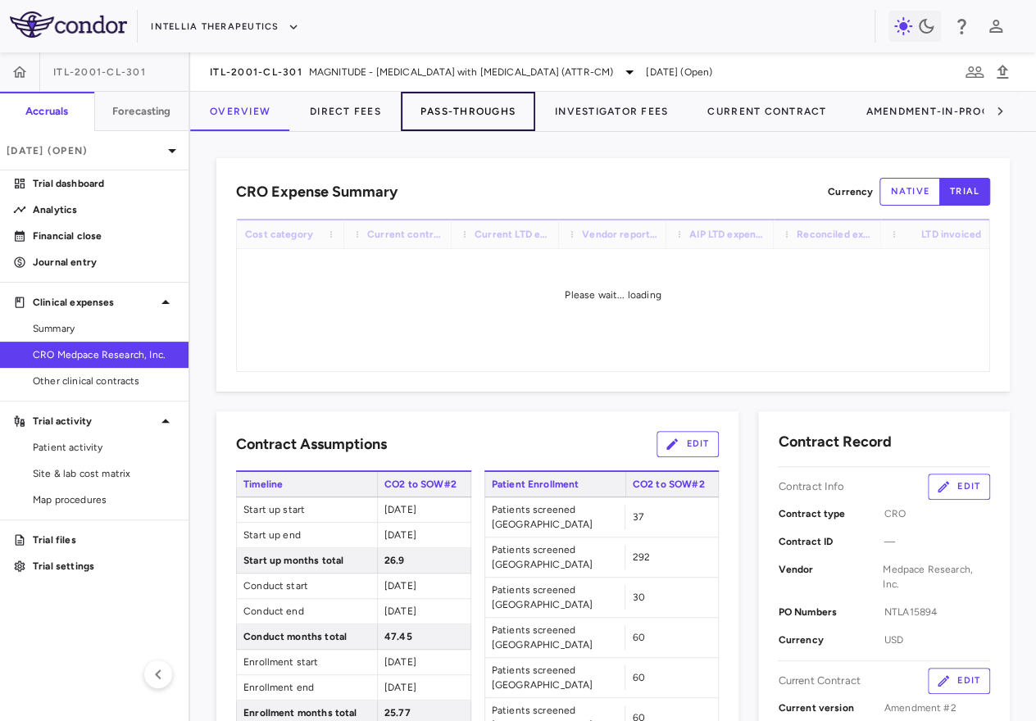
click at [459, 113] on button "Pass-Throughs" at bounding box center [468, 111] width 134 height 39
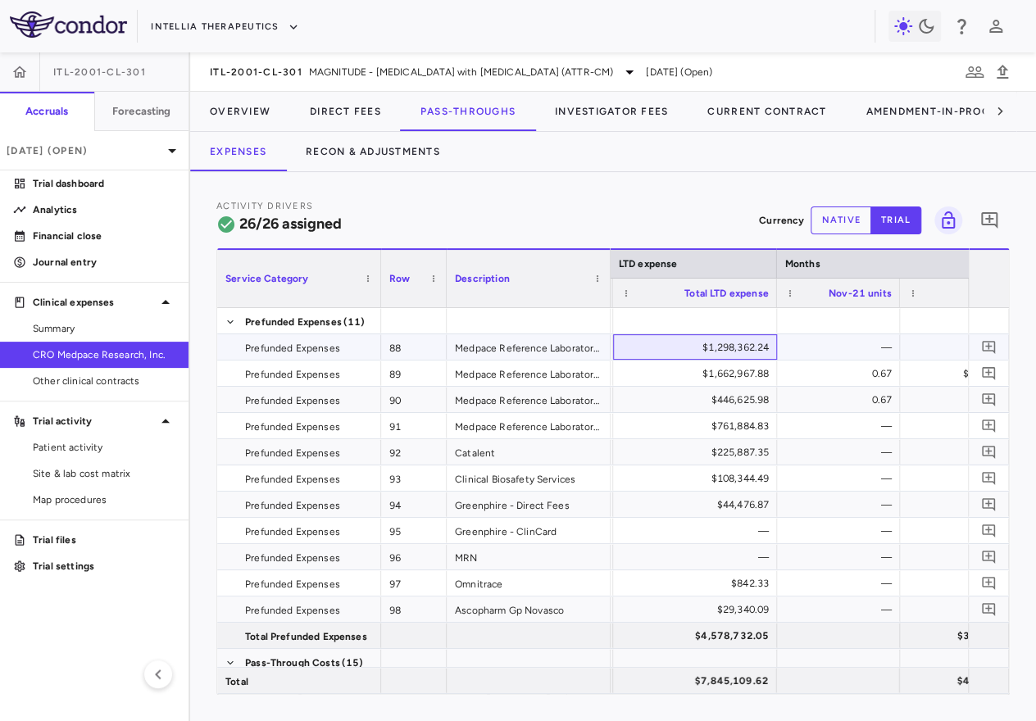
click at [733, 352] on div "$1,298,362.24" at bounding box center [698, 347] width 141 height 26
click at [996, 346] on icon "Add comment" at bounding box center [989, 347] width 16 height 16
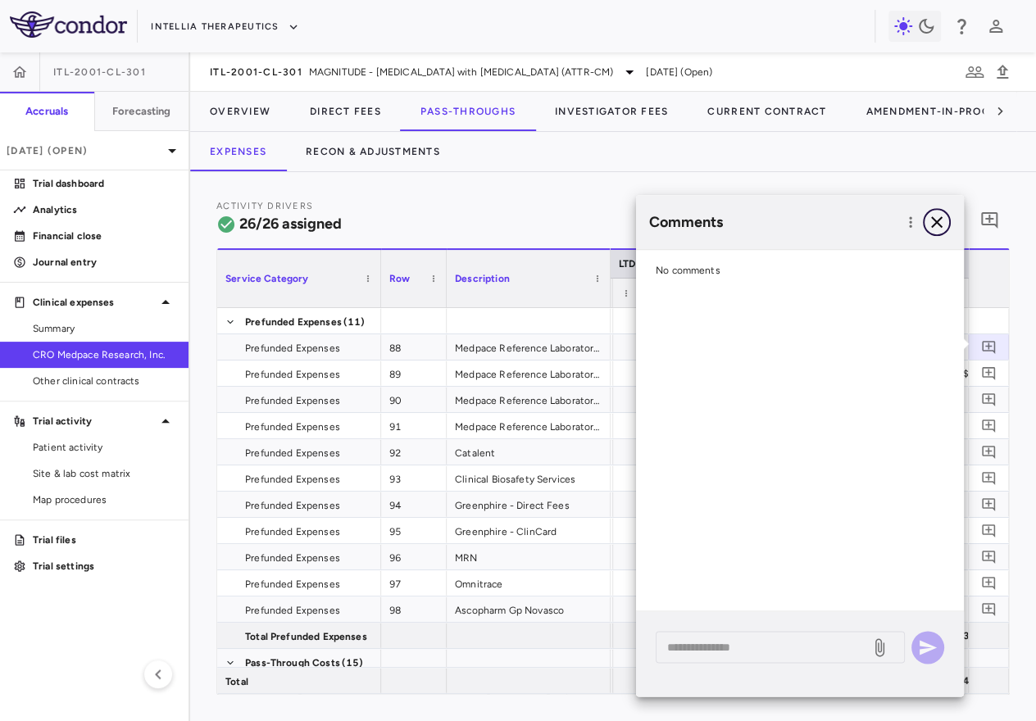
click at [936, 225] on icon "button" at bounding box center [937, 222] width 20 height 20
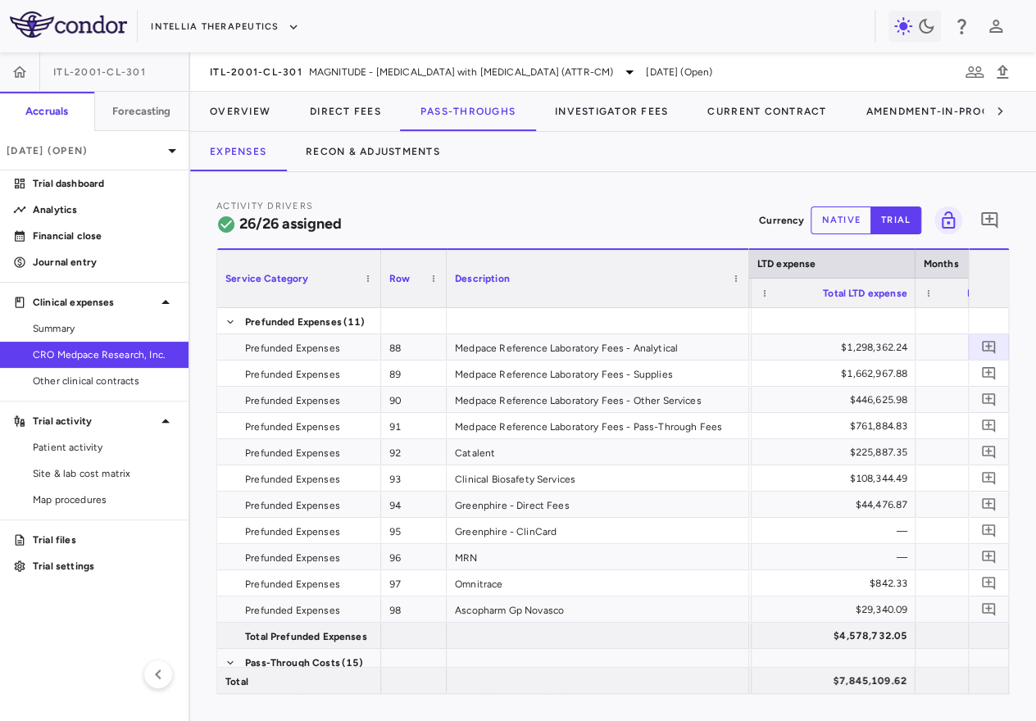
drag, startPoint x: 608, startPoint y: 288, endPoint x: 747, endPoint y: 291, distance: 138.6
click at [747, 291] on div at bounding box center [748, 278] width 7 height 57
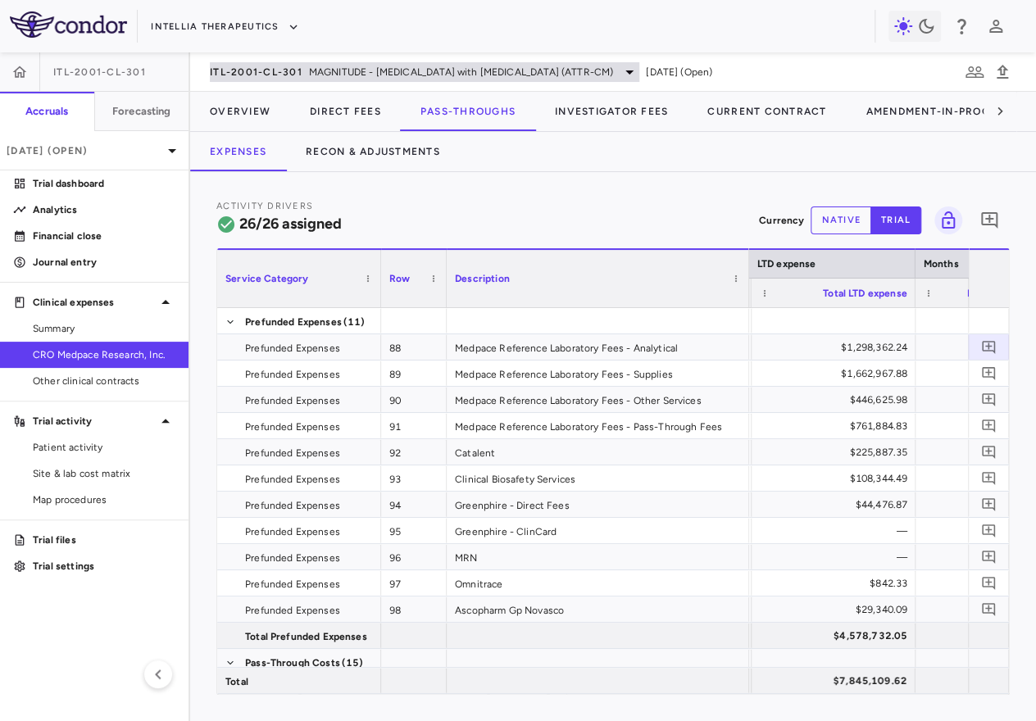
click at [284, 69] on span "ITL-2001-CL-301" at bounding box center [256, 72] width 93 height 13
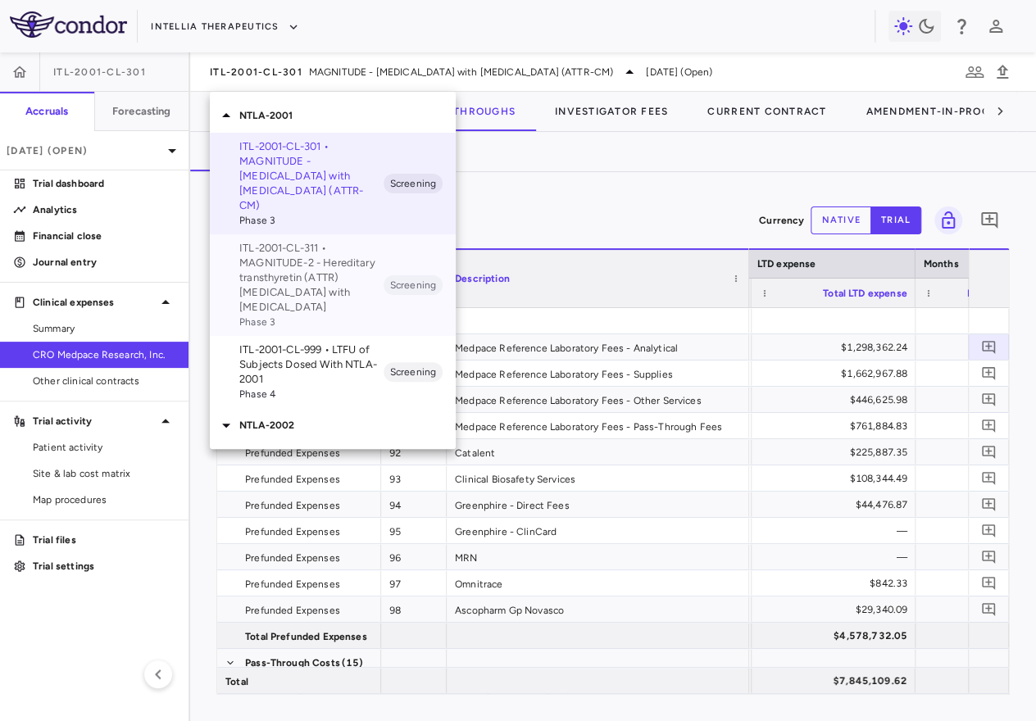
click at [322, 264] on p "ITL-2001-CL-311 • MAGNITUDE-2 - Hereditary transthyretin (ATTR) [MEDICAL_DATA] …" at bounding box center [311, 278] width 144 height 74
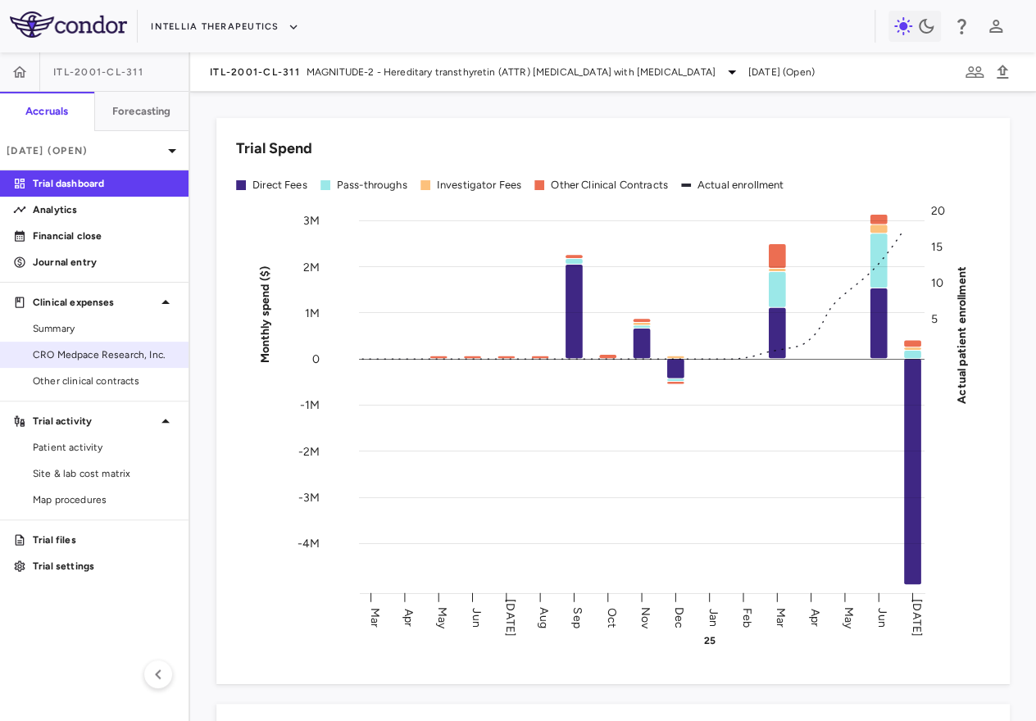
click at [115, 366] on link "CRO Medpace Research, Inc." at bounding box center [94, 355] width 189 height 25
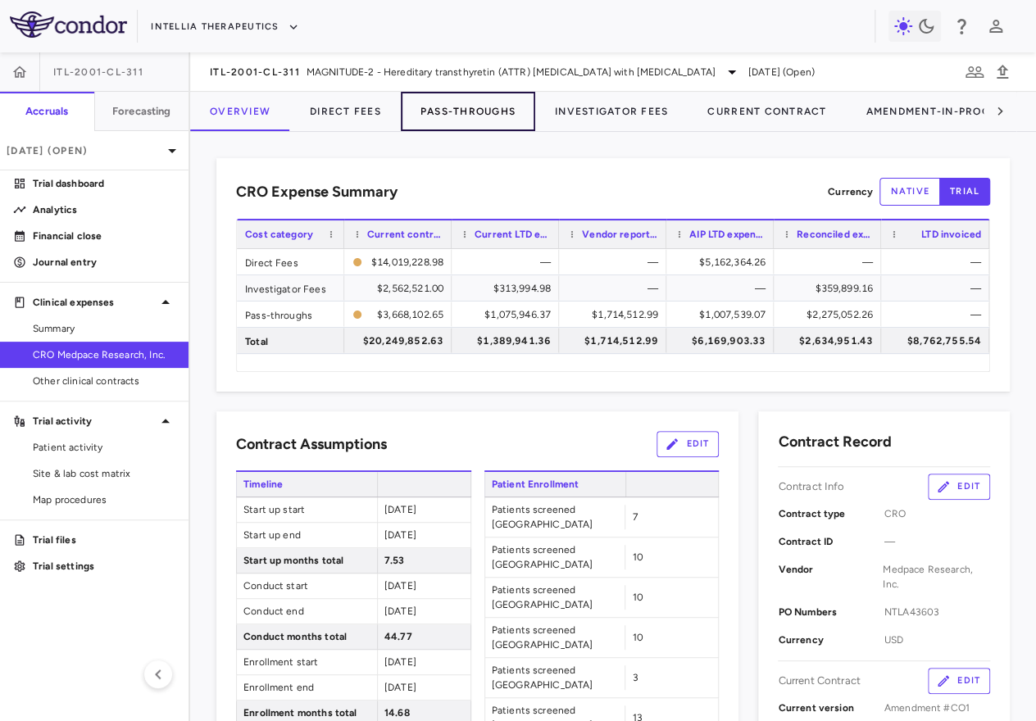
click at [455, 112] on button "Pass-Throughs" at bounding box center [468, 111] width 134 height 39
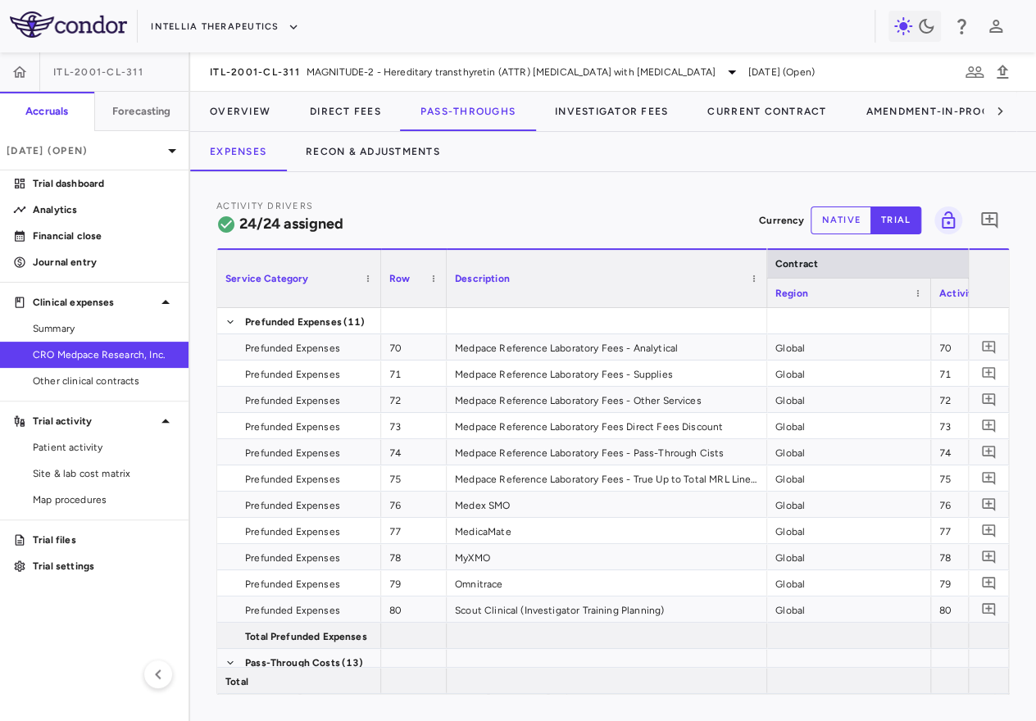
drag, startPoint x: 609, startPoint y: 306, endPoint x: 766, endPoint y: 316, distance: 156.9
click at [766, 316] on div "Service Category Row Description Contract" at bounding box center [613, 471] width 792 height 446
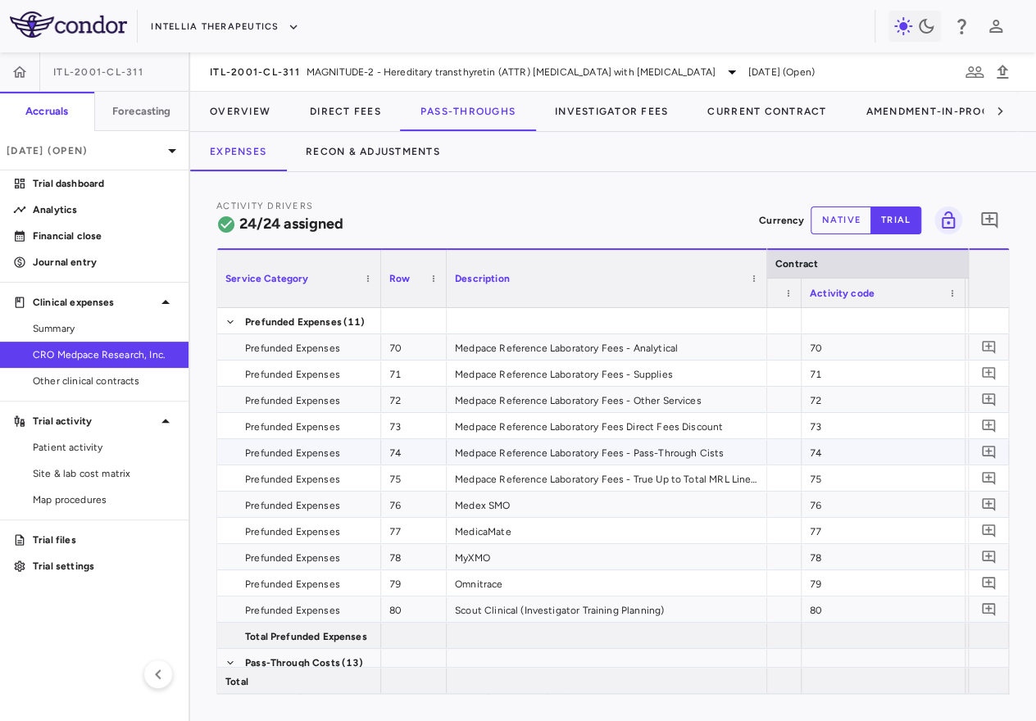
scroll to position [0, 180]
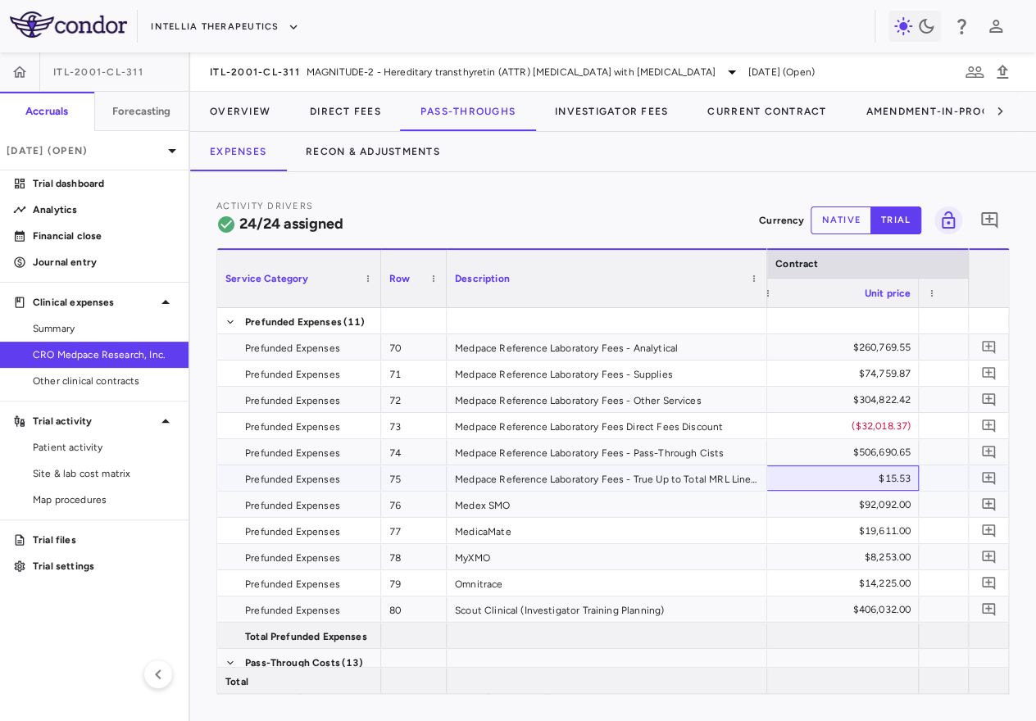
click at [898, 477] on div "$15.53" at bounding box center [840, 479] width 141 height 26
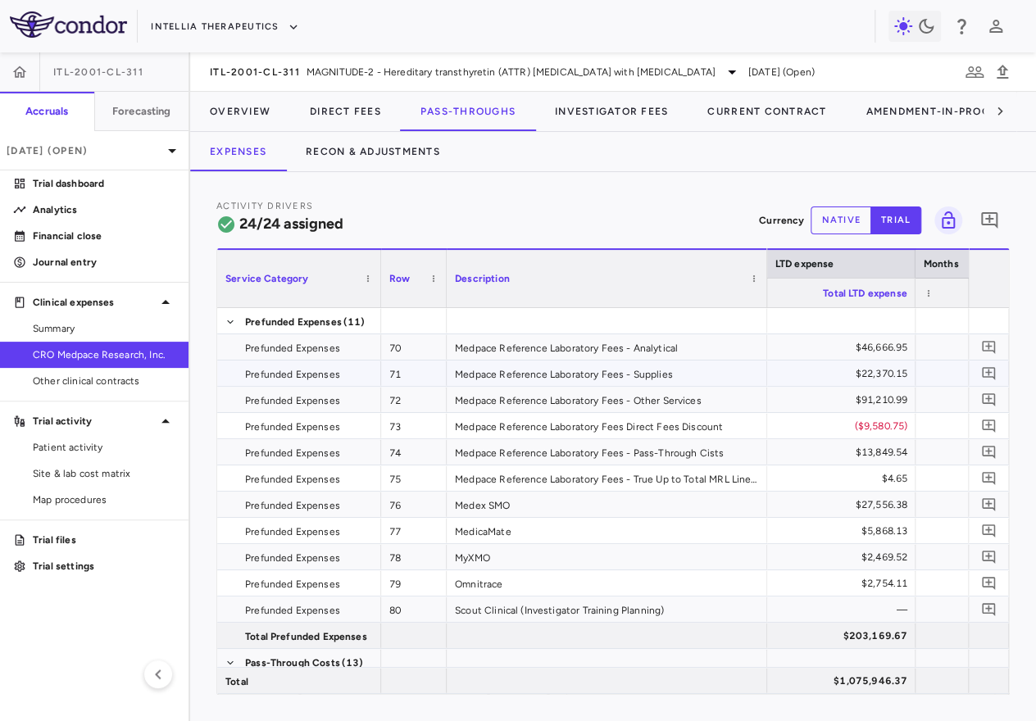
click at [876, 375] on div "$22,370.15" at bounding box center [836, 374] width 141 height 26
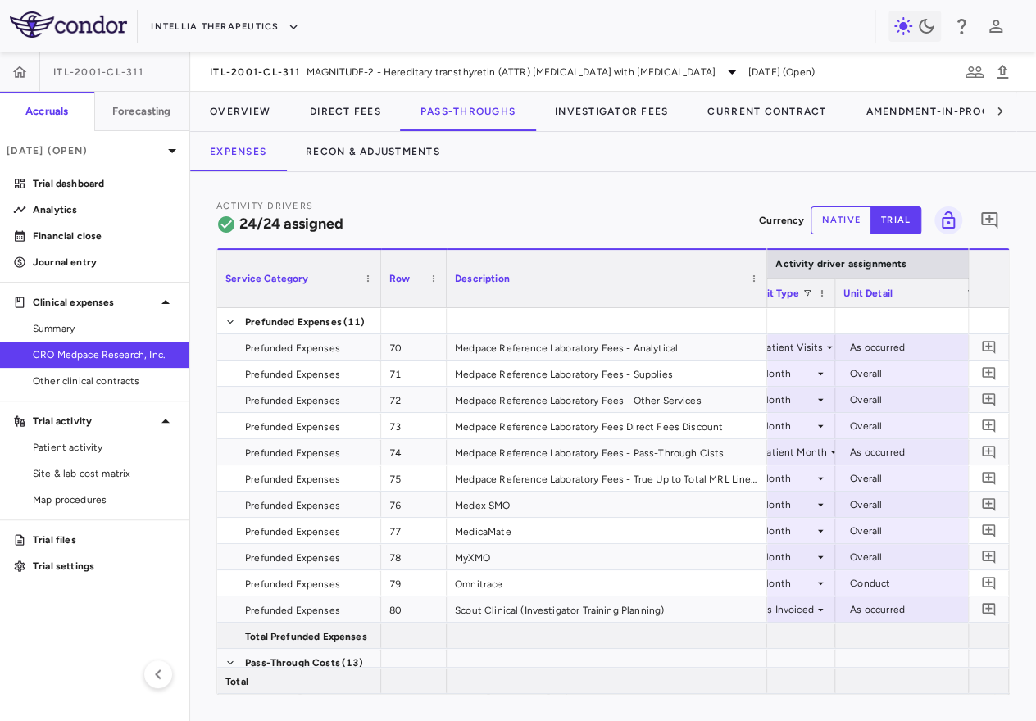
drag, startPoint x: 908, startPoint y: 294, endPoint x: 834, endPoint y: 307, distance: 75.6
click at [834, 307] on div at bounding box center [834, 293] width 7 height 29
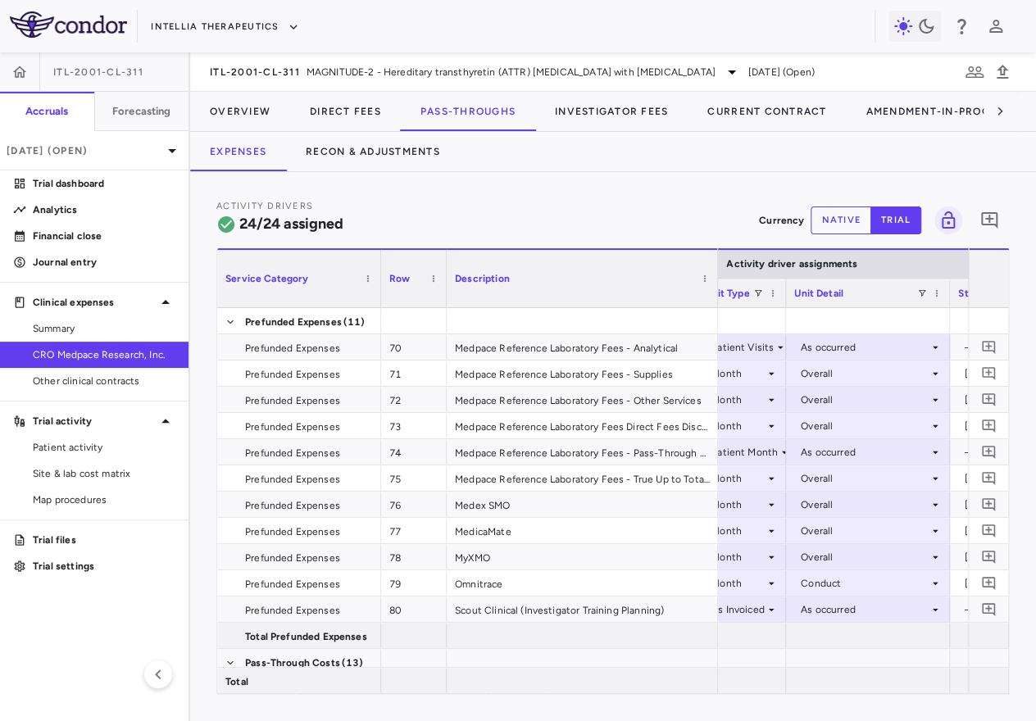
drag, startPoint x: 765, startPoint y: 299, endPoint x: 716, endPoint y: 307, distance: 49.7
click at [716, 307] on div at bounding box center [717, 278] width 7 height 57
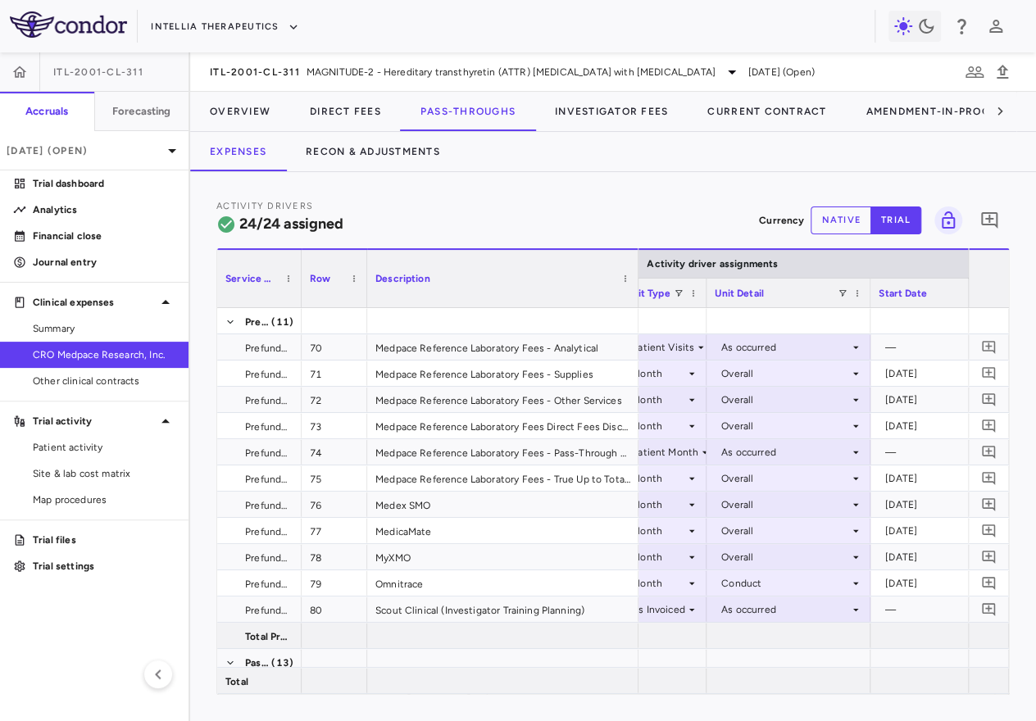
drag, startPoint x: 380, startPoint y: 292, endPoint x: 299, endPoint y: 302, distance: 81.7
click at [299, 302] on div at bounding box center [301, 278] width 7 height 57
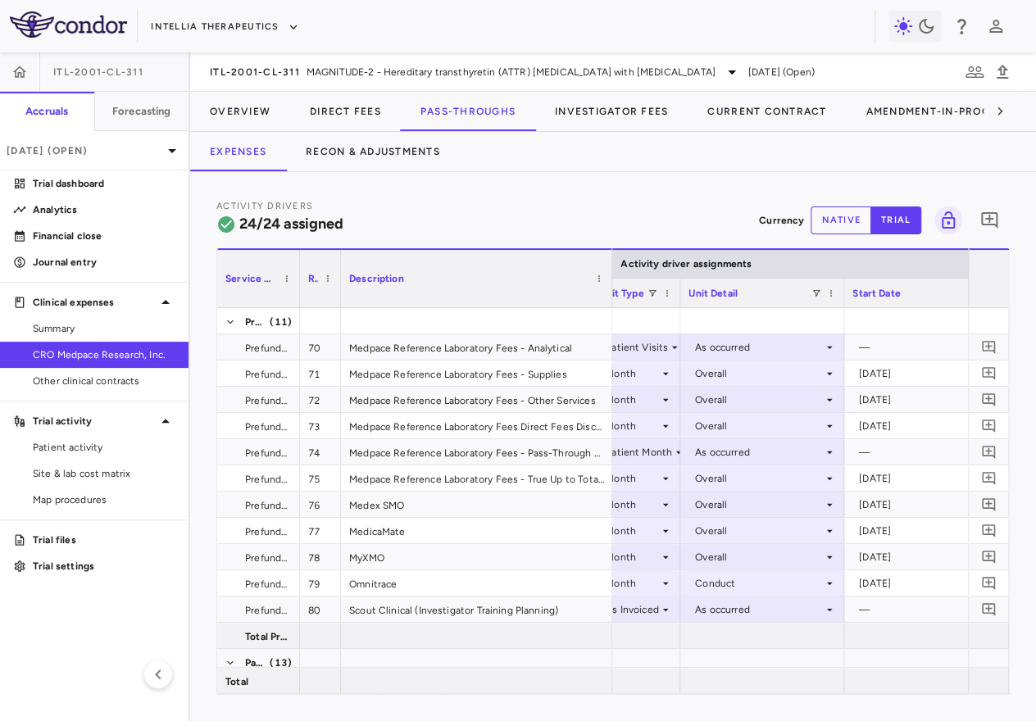
drag, startPoint x: 363, startPoint y: 295, endPoint x: 339, endPoint y: 295, distance: 24.6
click at [339, 295] on div at bounding box center [340, 278] width 7 height 57
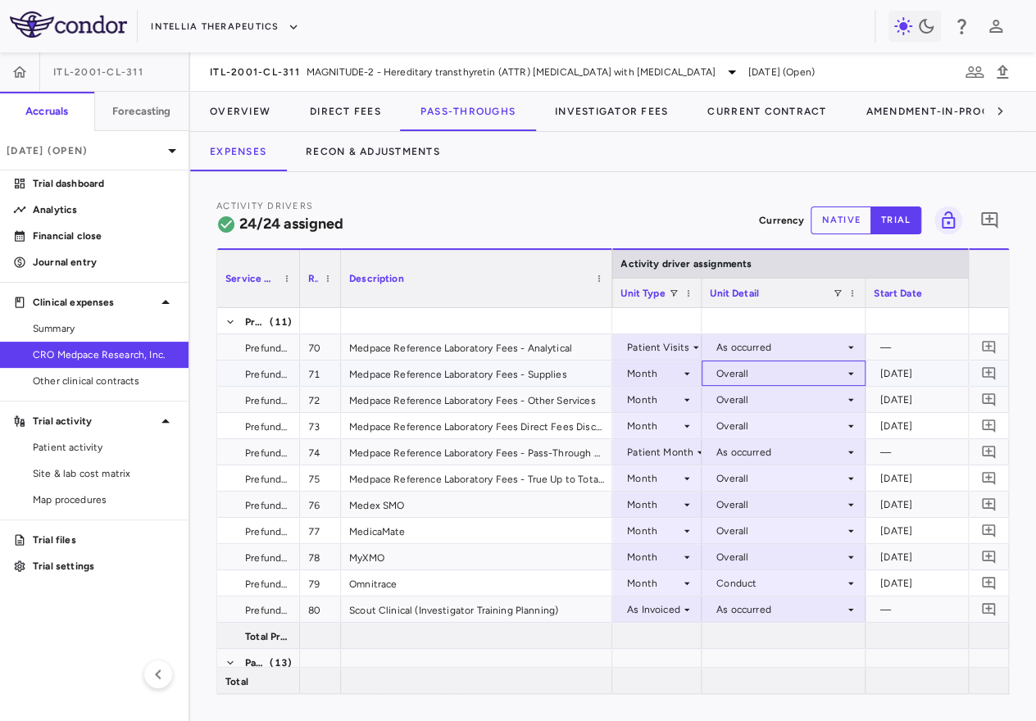
click at [813, 374] on div "Overall" at bounding box center [780, 374] width 128 height 26
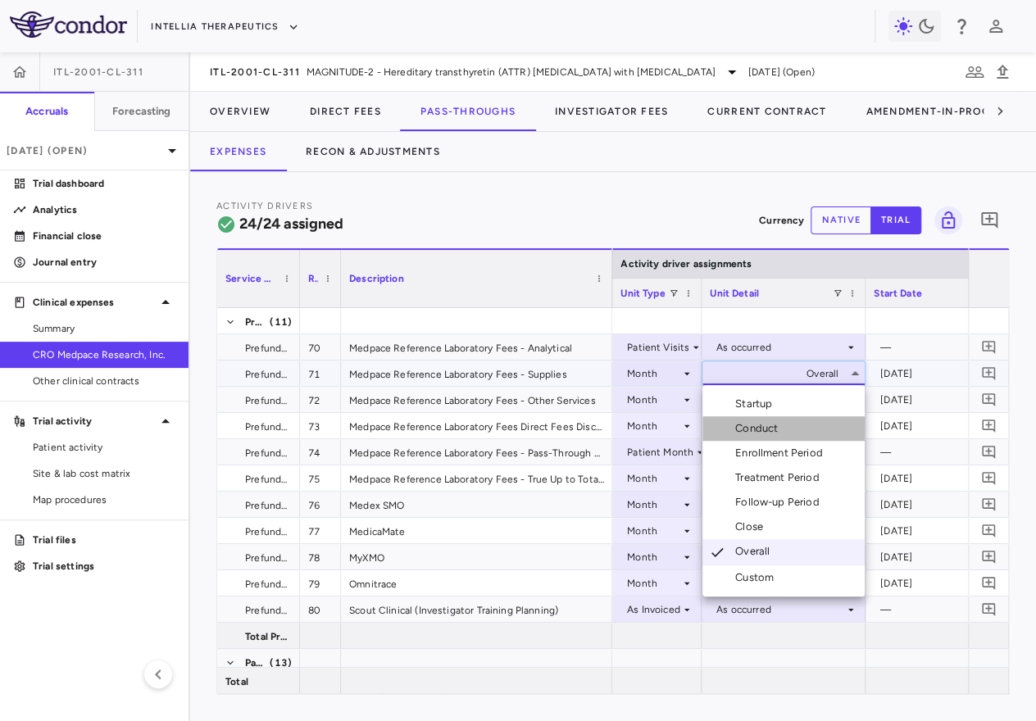
click at [761, 430] on div "Conduct" at bounding box center [759, 428] width 49 height 15
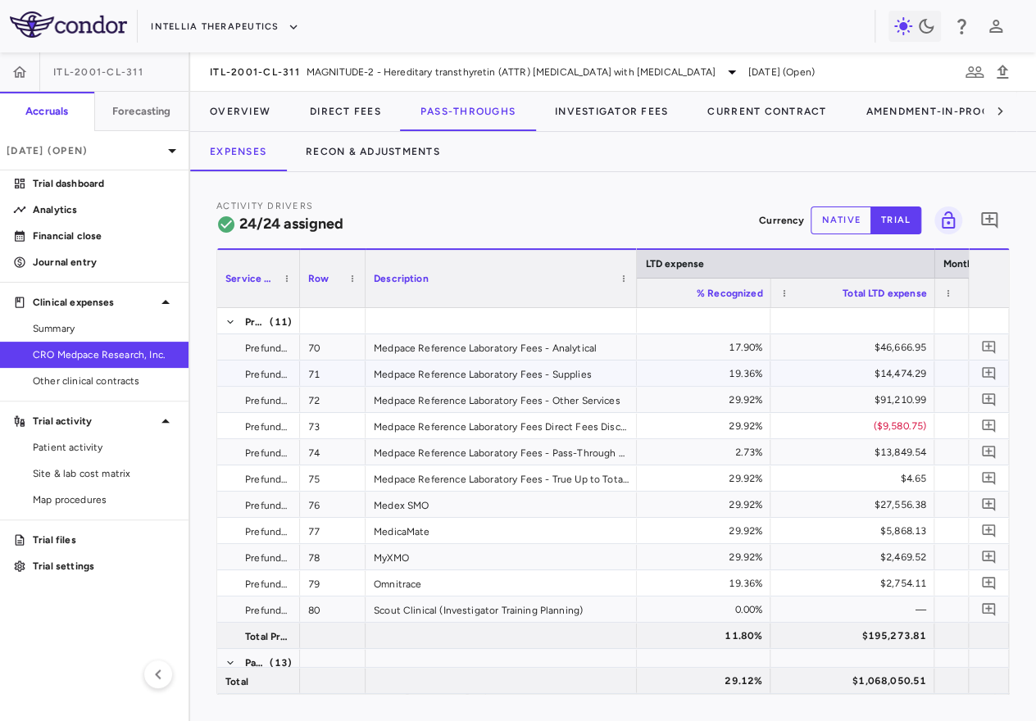
click at [748, 375] on div "19.36%" at bounding box center [691, 374] width 141 height 26
click at [743, 402] on div "29.92%" at bounding box center [691, 400] width 141 height 26
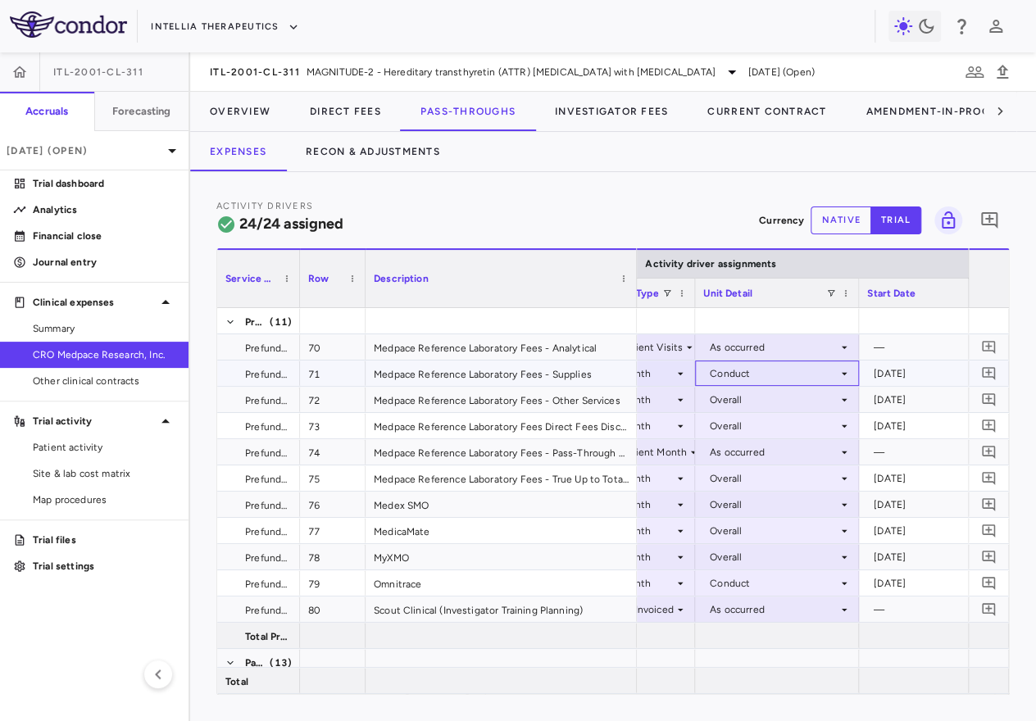
click at [766, 372] on div "Conduct" at bounding box center [774, 374] width 128 height 26
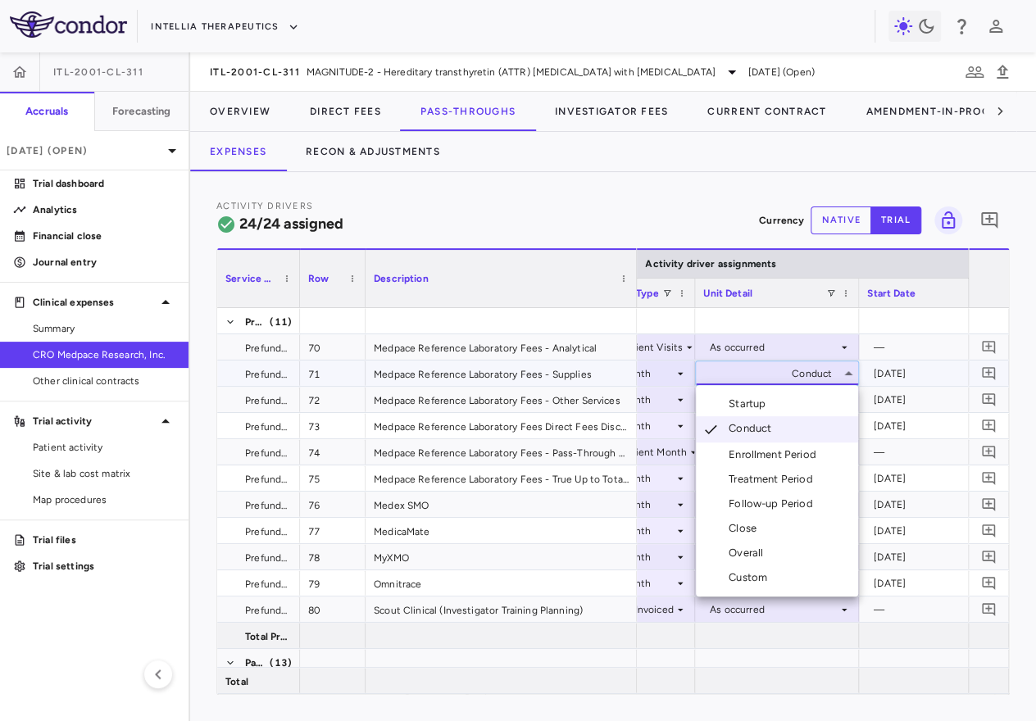
click at [747, 552] on div "Overall" at bounding box center [749, 553] width 41 height 15
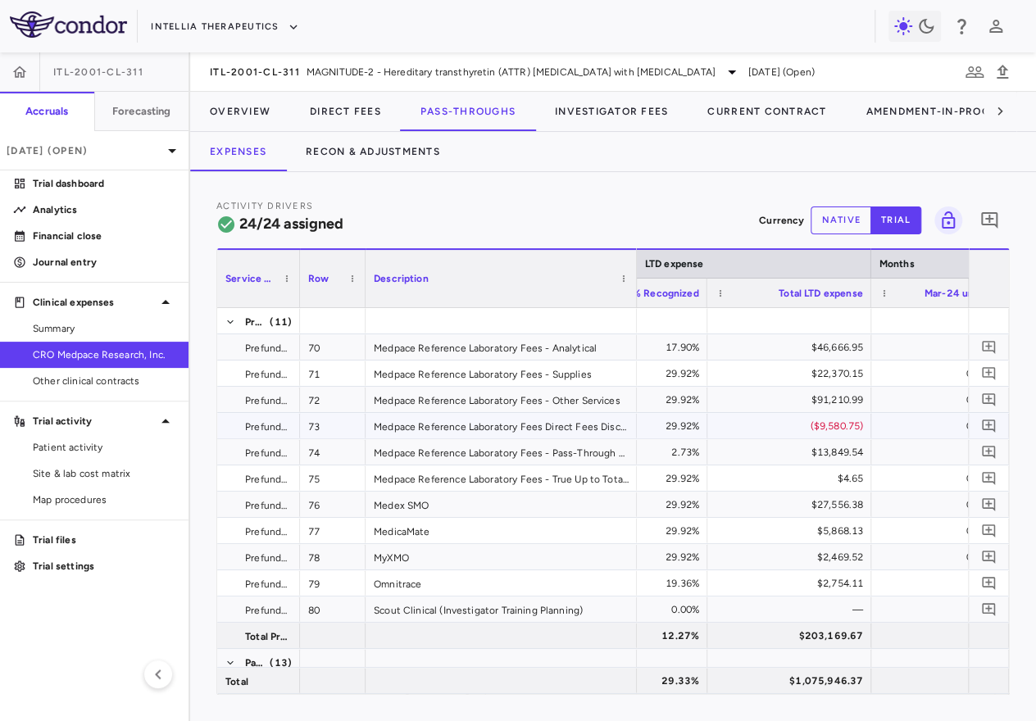
click at [768, 419] on div "($9,580.75)" at bounding box center [792, 426] width 141 height 26
click at [771, 450] on div "$13,849.54" at bounding box center [792, 452] width 141 height 26
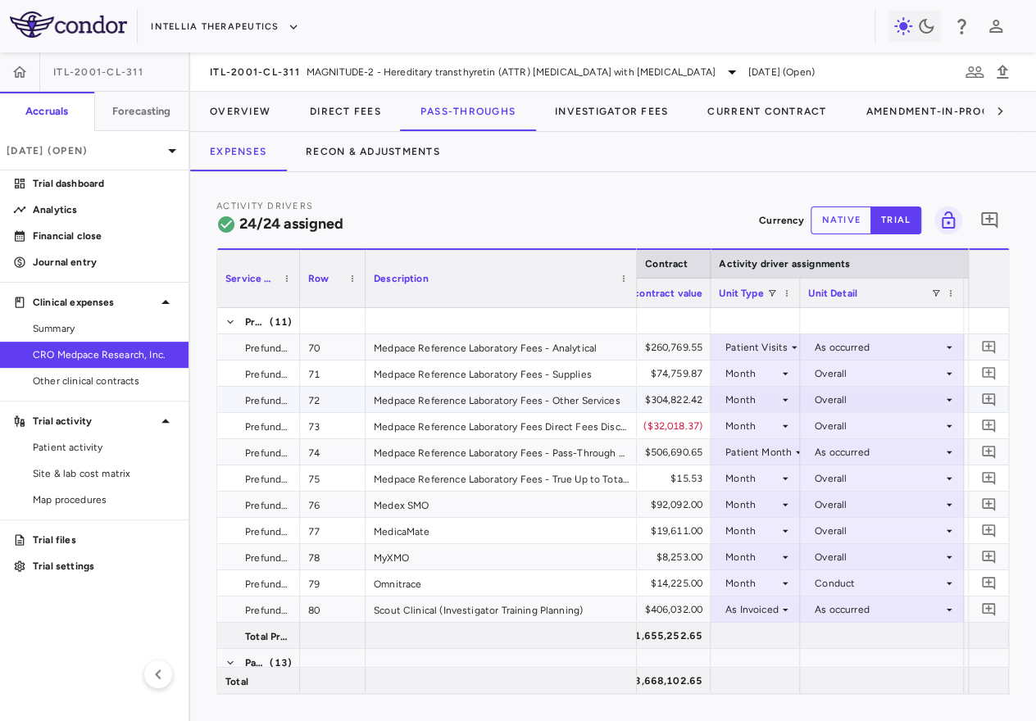
scroll to position [0, 941]
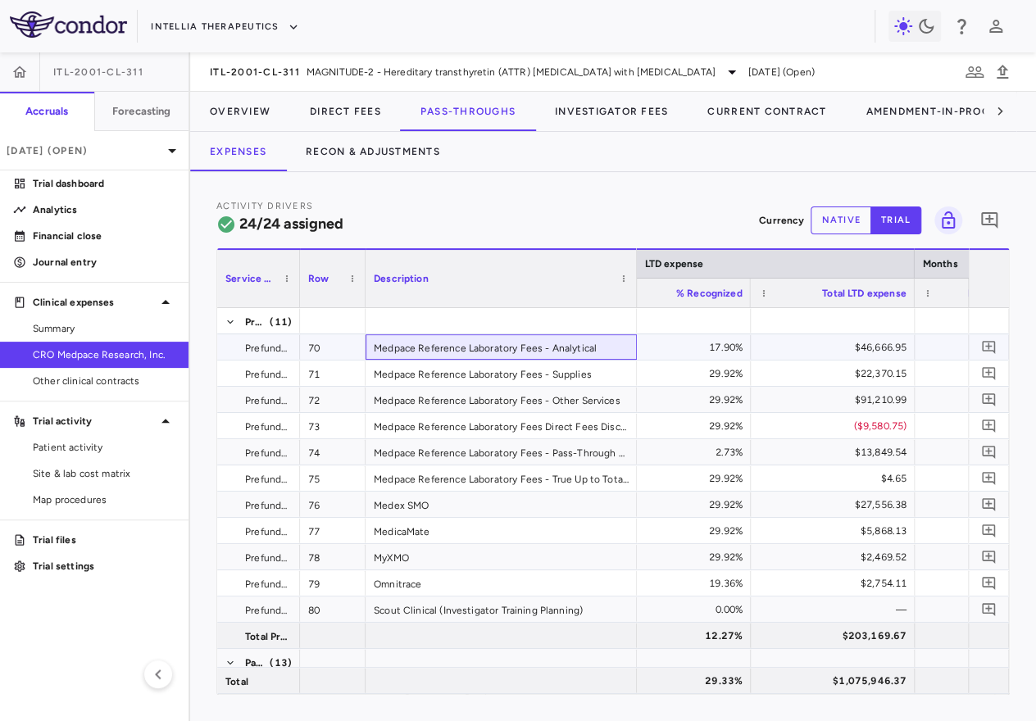
click at [605, 346] on div "Medpace Reference Laboratory Fees - Analytical" at bounding box center [501, 346] width 271 height 25
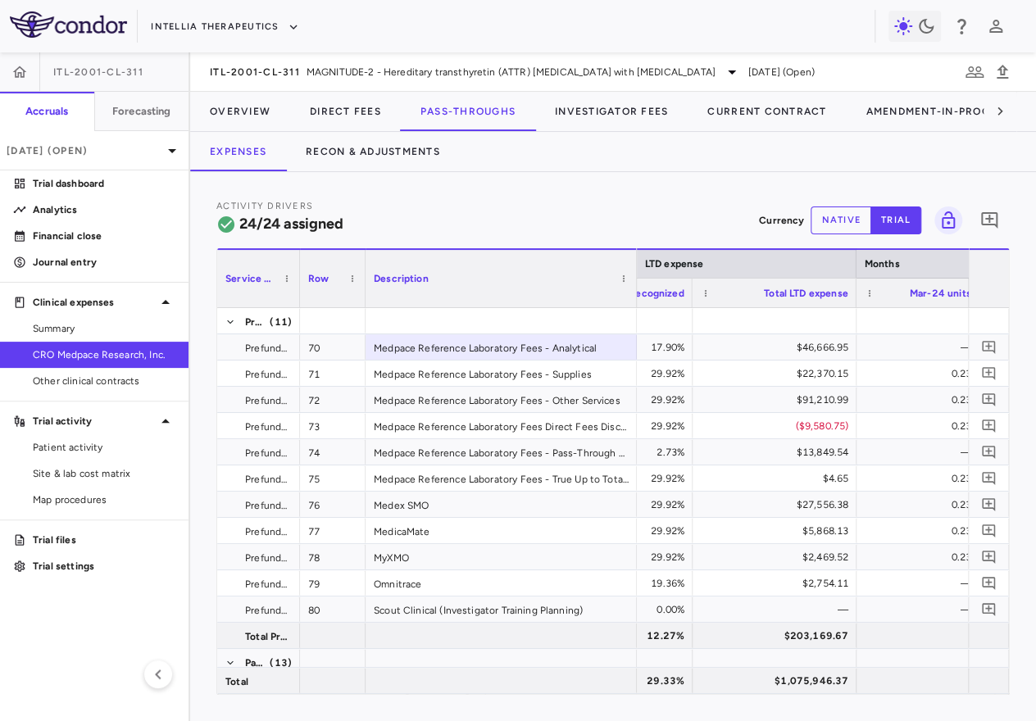
scroll to position [0, 2041]
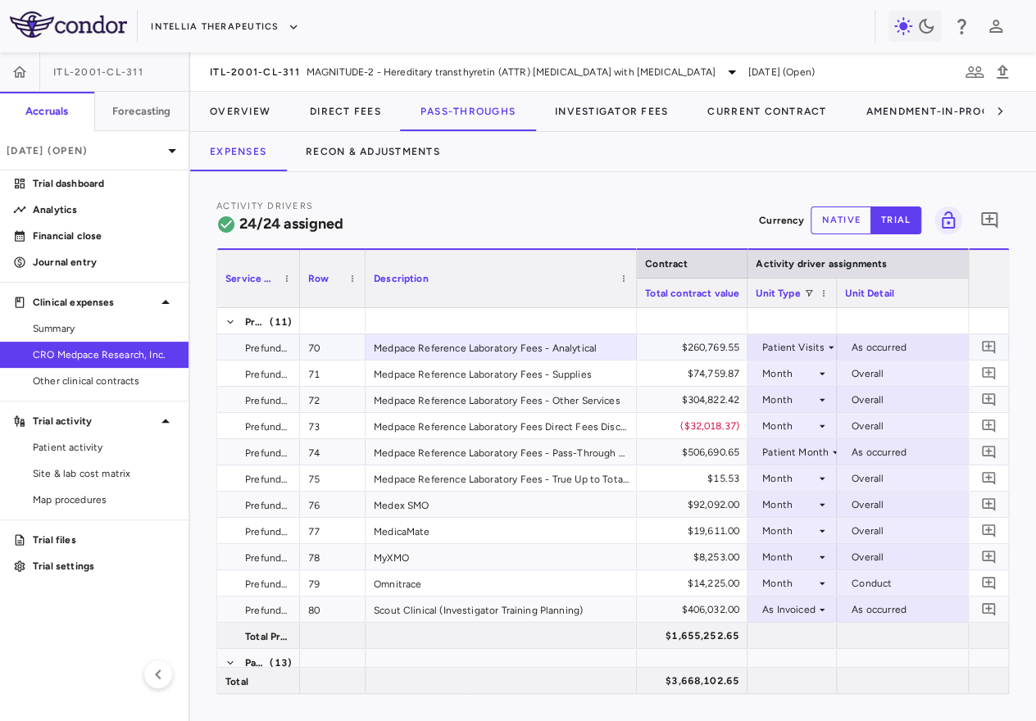
click at [709, 347] on div "$260,769.55" at bounding box center [668, 347] width 141 height 26
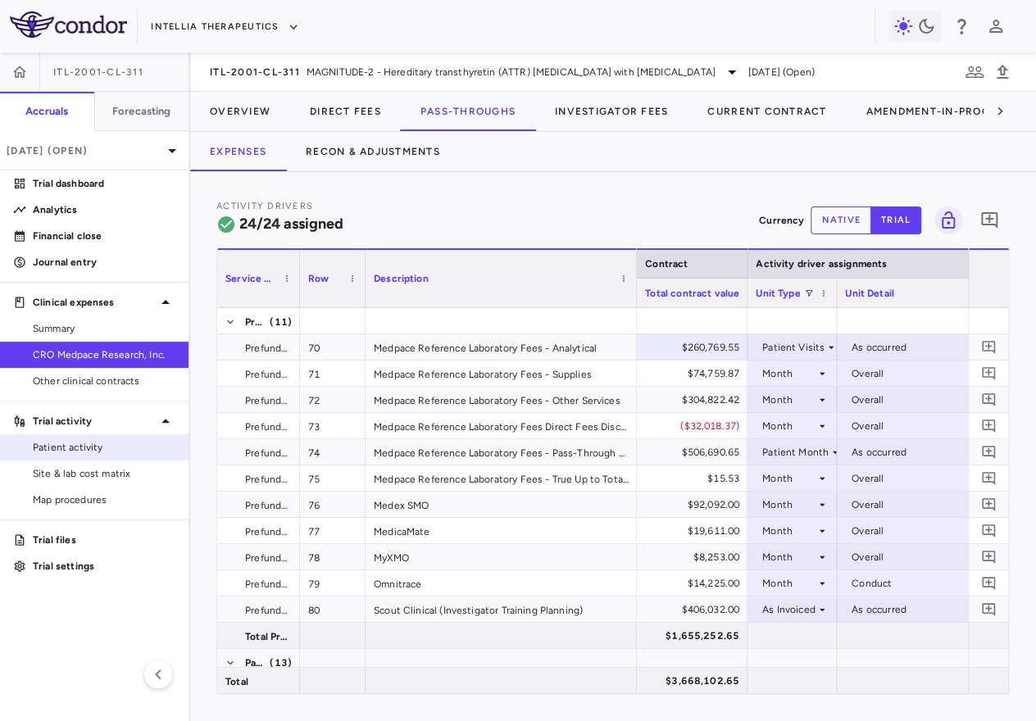
click at [96, 442] on span "Patient activity" at bounding box center [104, 447] width 143 height 15
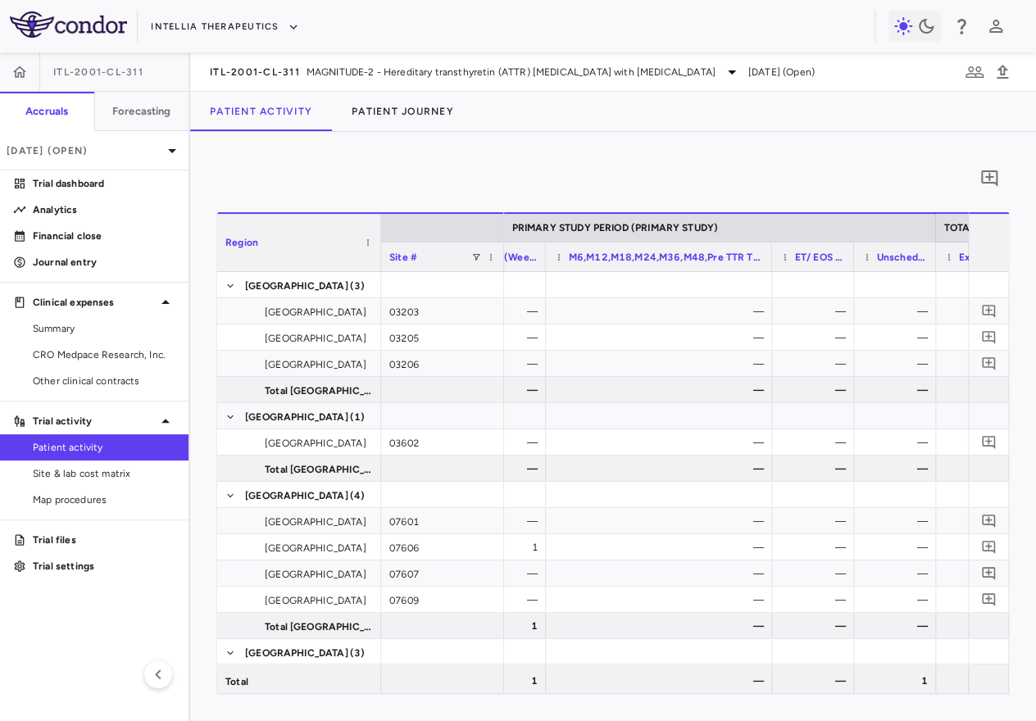
drag, startPoint x: 626, startPoint y: 252, endPoint x: 767, endPoint y: 264, distance: 141.5
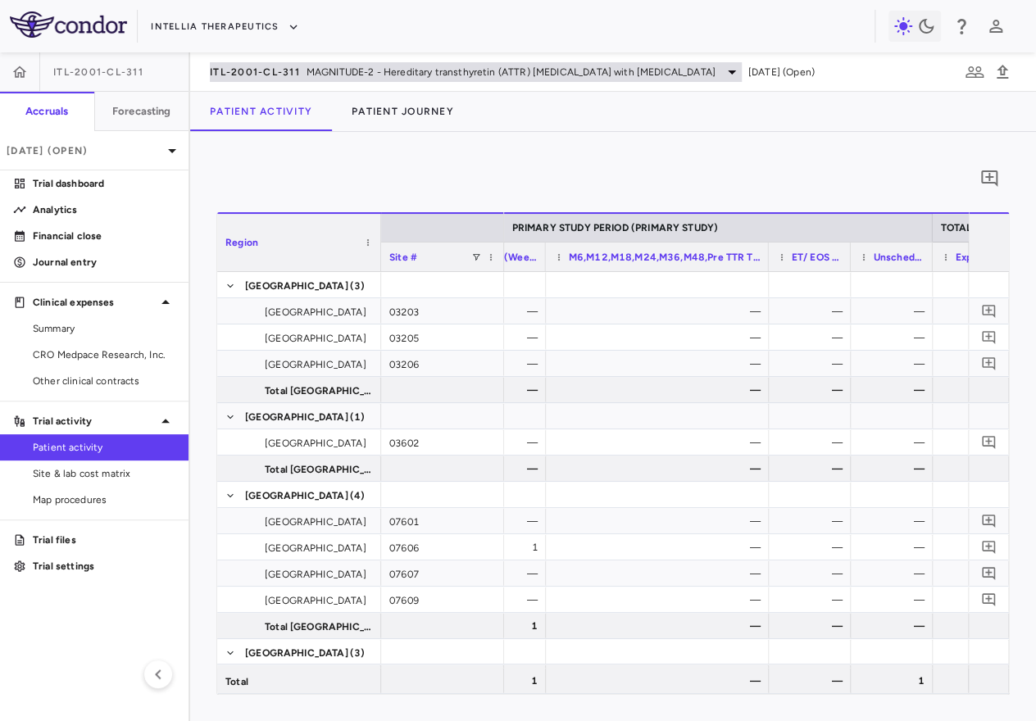
click at [310, 65] on span "MAGNITUDE-2 - Hereditary transthyretin (ATTR) amyloidosis with polyneuropathy" at bounding box center [511, 72] width 409 height 15
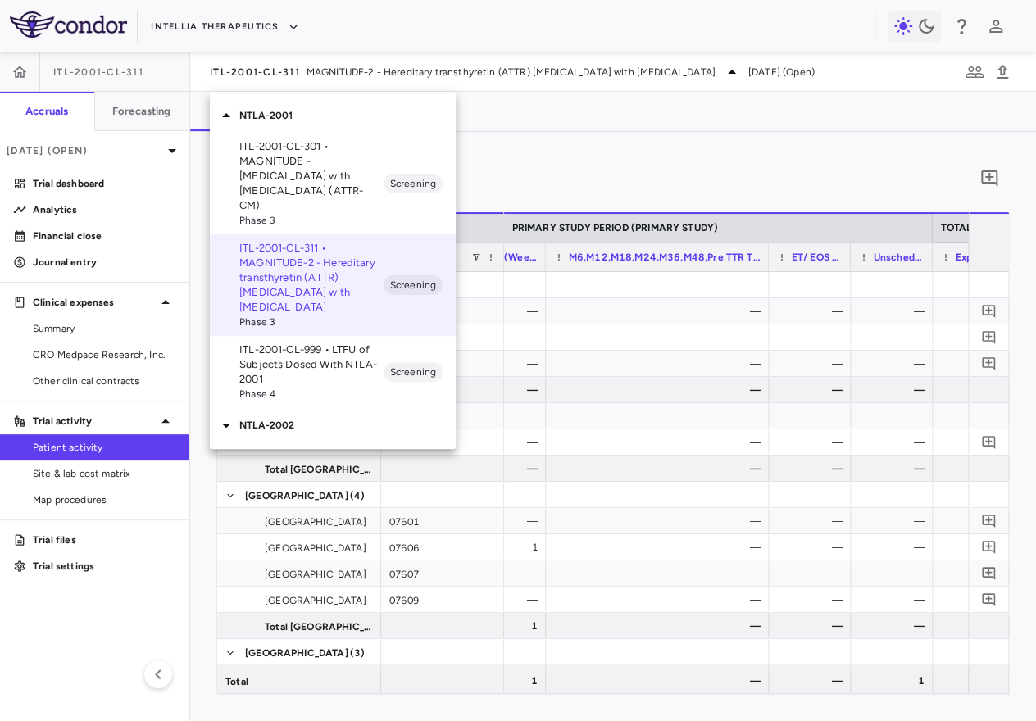
click at [298, 153] on p "ITL-2001-CL-301 • MAGNITUDE - [MEDICAL_DATA] with [MEDICAL_DATA] (ATTR-CM)" at bounding box center [311, 176] width 144 height 74
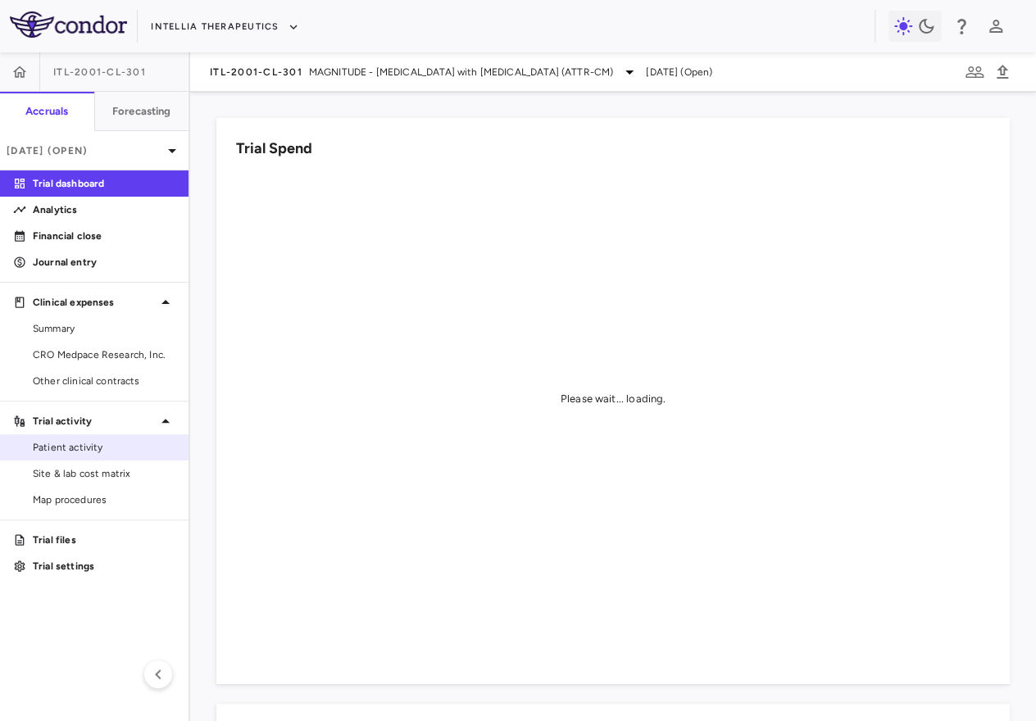
click at [99, 448] on span "Patient activity" at bounding box center [104, 447] width 143 height 15
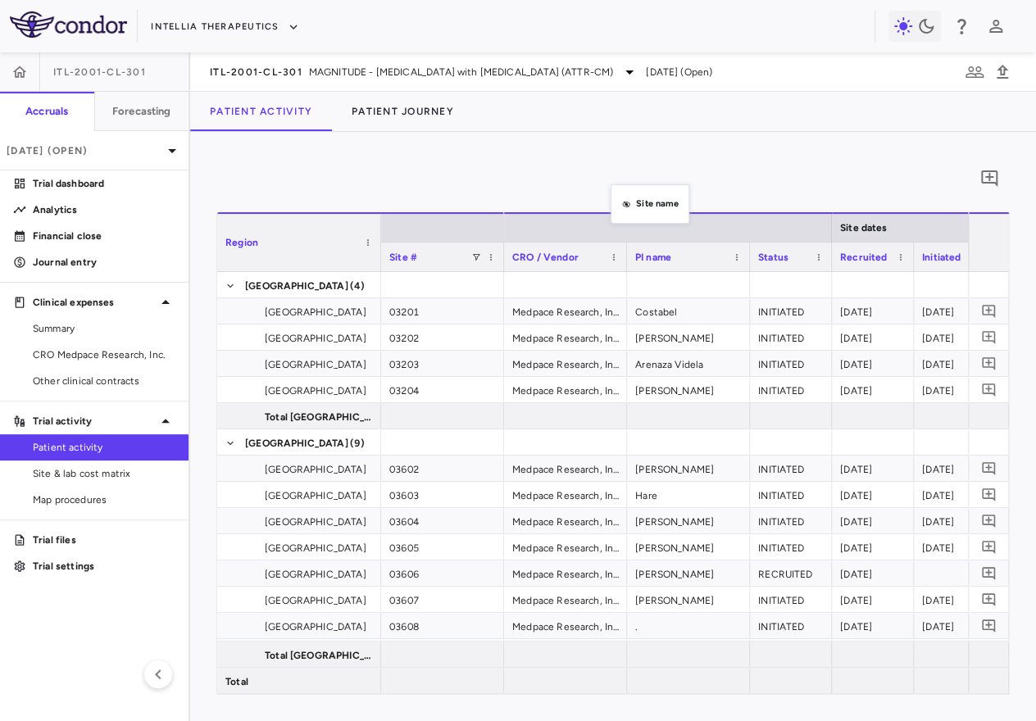
drag, startPoint x: 621, startPoint y: 254, endPoint x: 618, endPoint y: 181, distance: 73.0
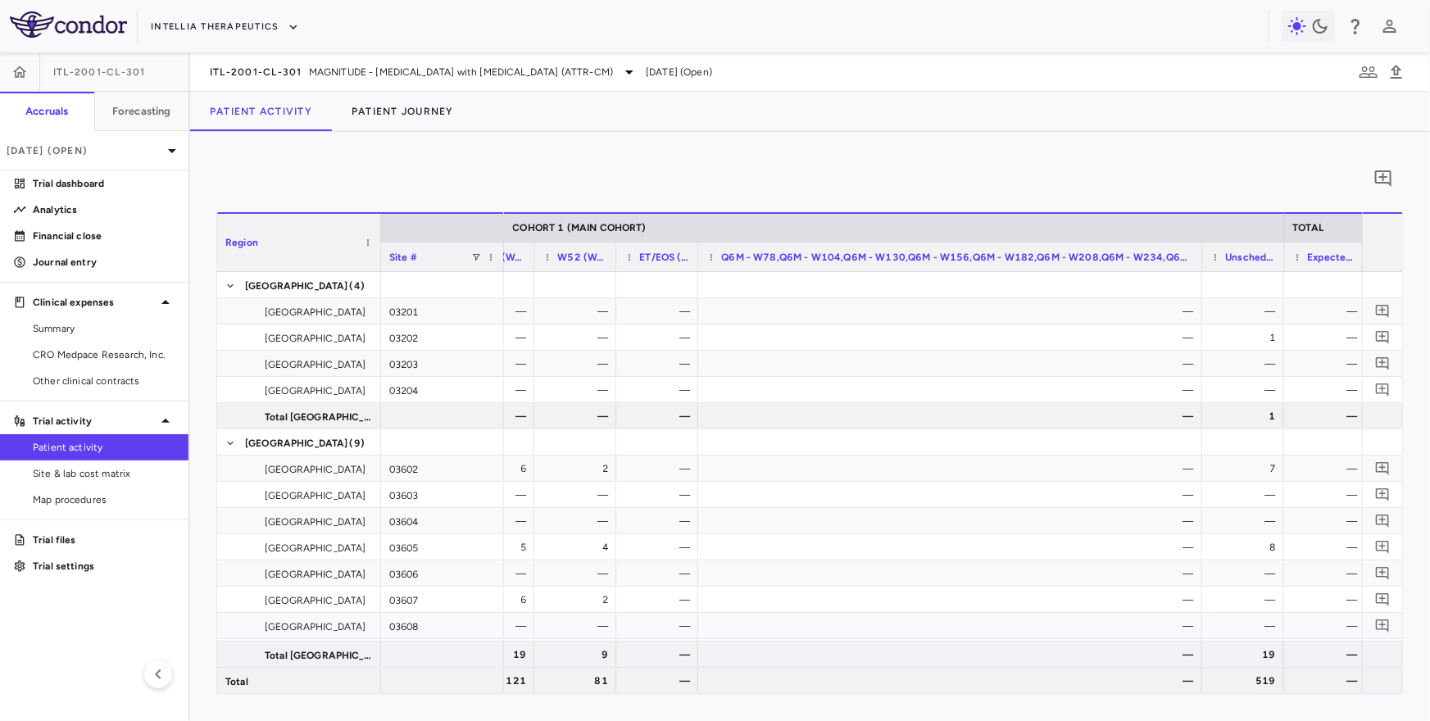
drag, startPoint x: 778, startPoint y: 258, endPoint x: 1205, endPoint y: 264, distance: 427.1
click at [402, 120] on button "Patient Journey" at bounding box center [403, 111] width 142 height 39
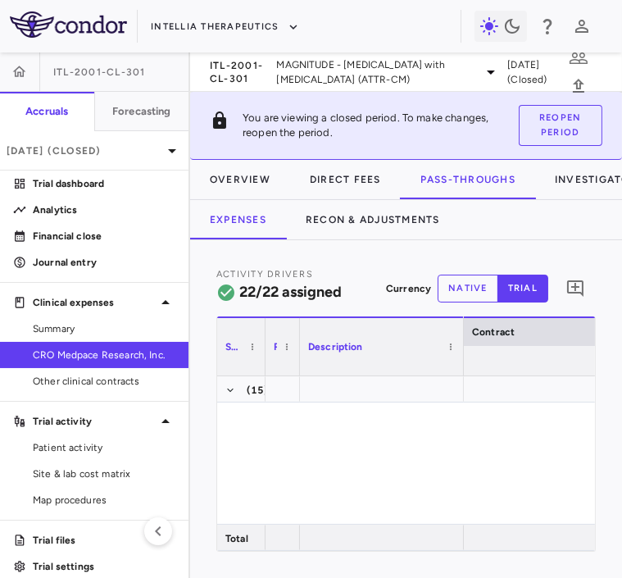
scroll to position [0, 975]
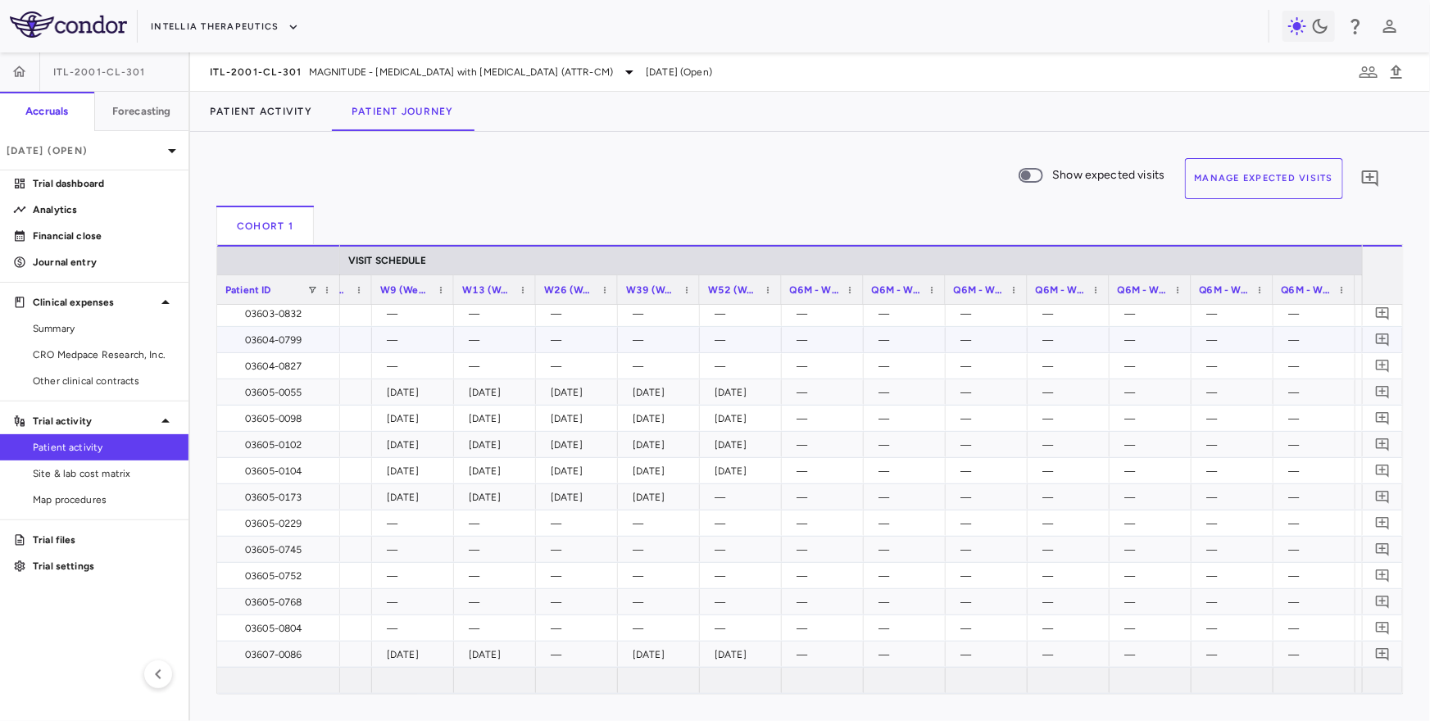
scroll to position [1159, 0]
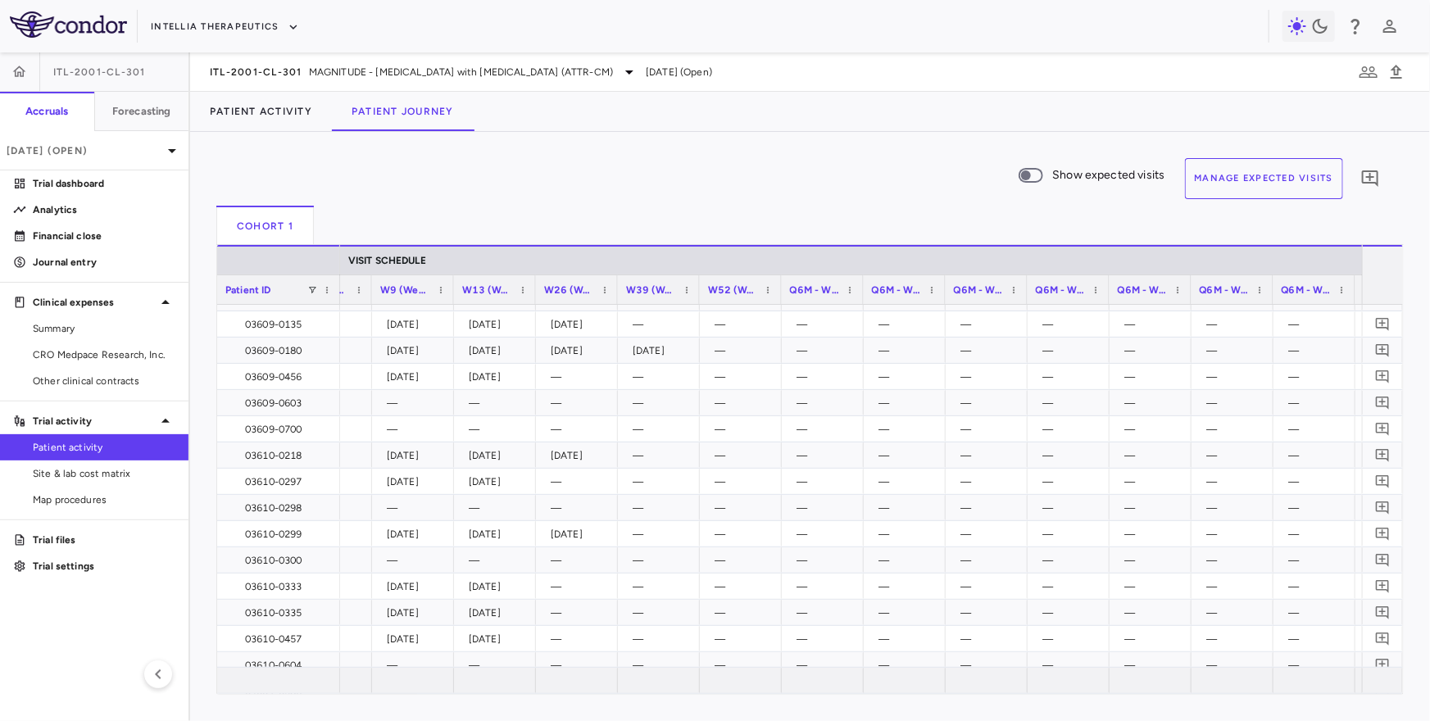
click at [757, 287] on span "W52 (Week 52)" at bounding box center [733, 289] width 51 height 11
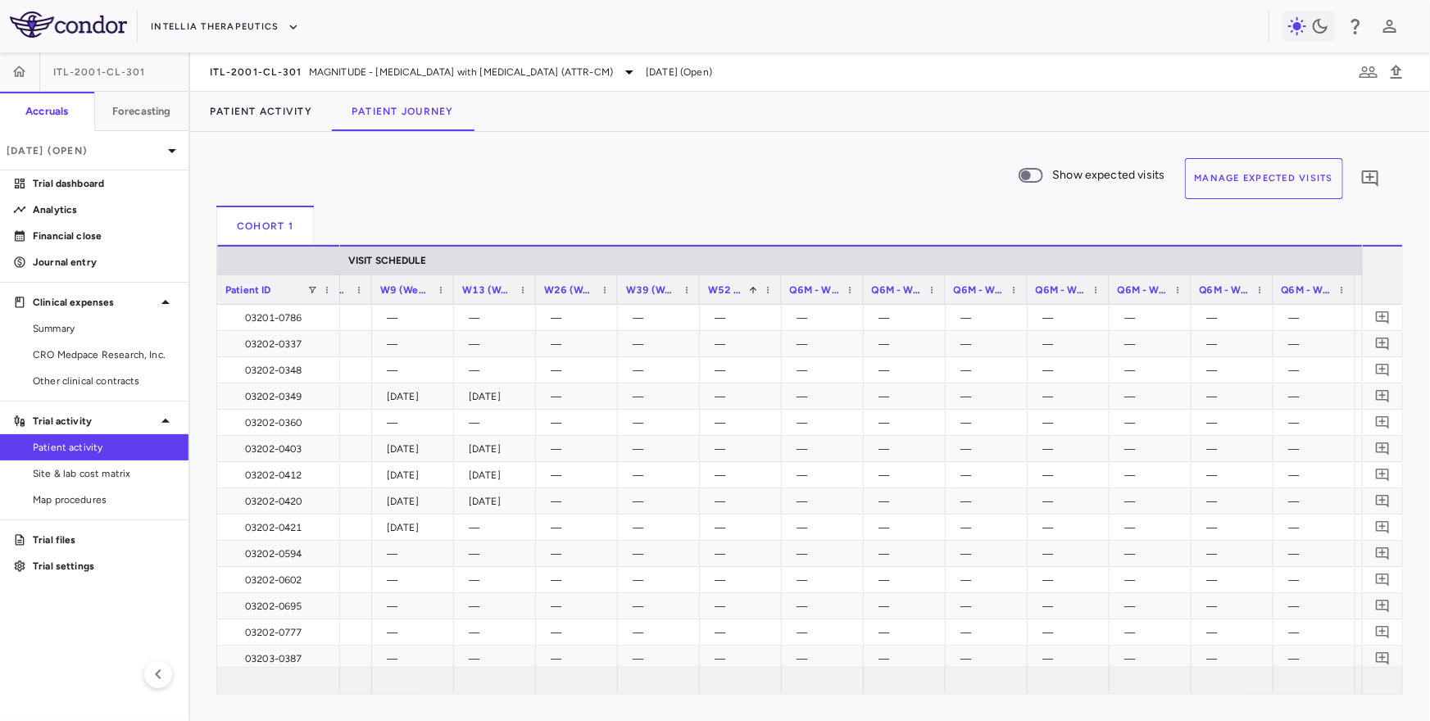
click at [737, 284] on span "W52 (Week 52)" at bounding box center [726, 289] width 36 height 11
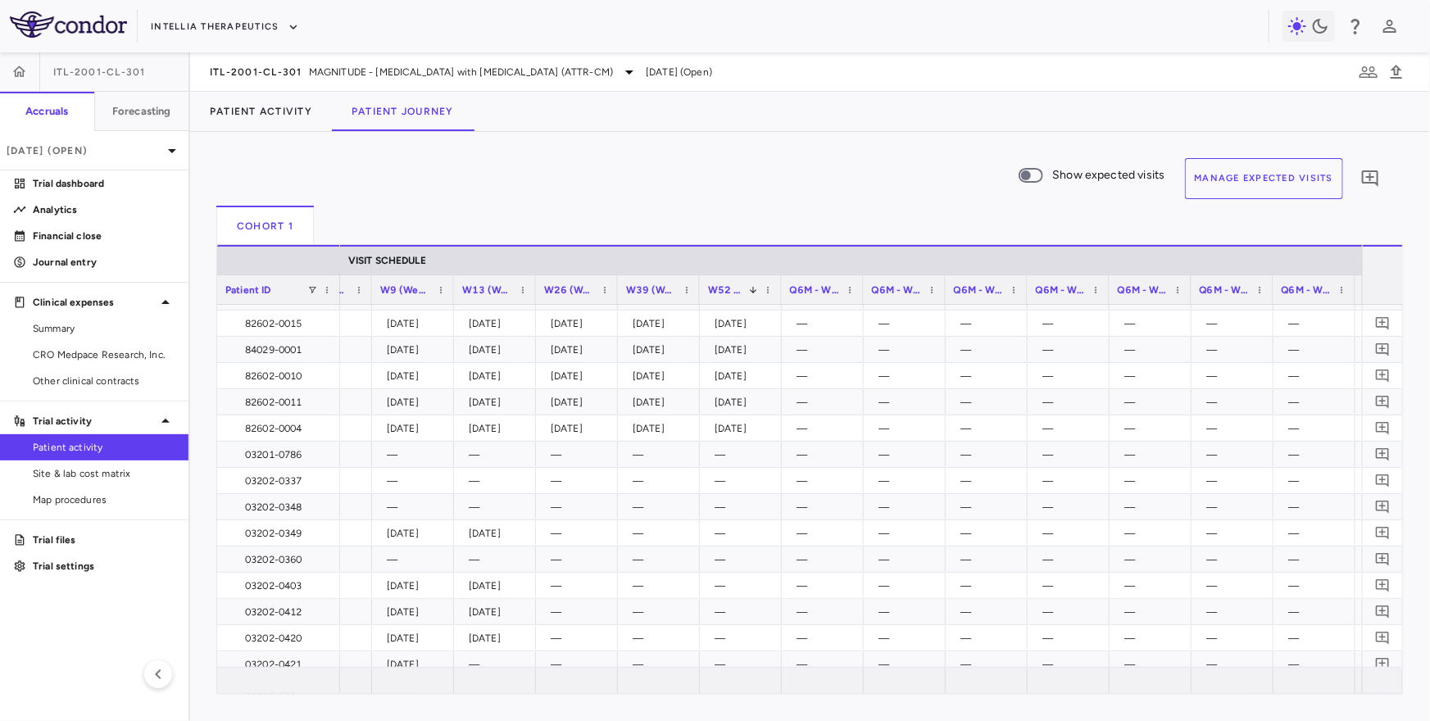
click at [815, 298] on div "Q6M - W78 ()" at bounding box center [815, 290] width 51 height 20
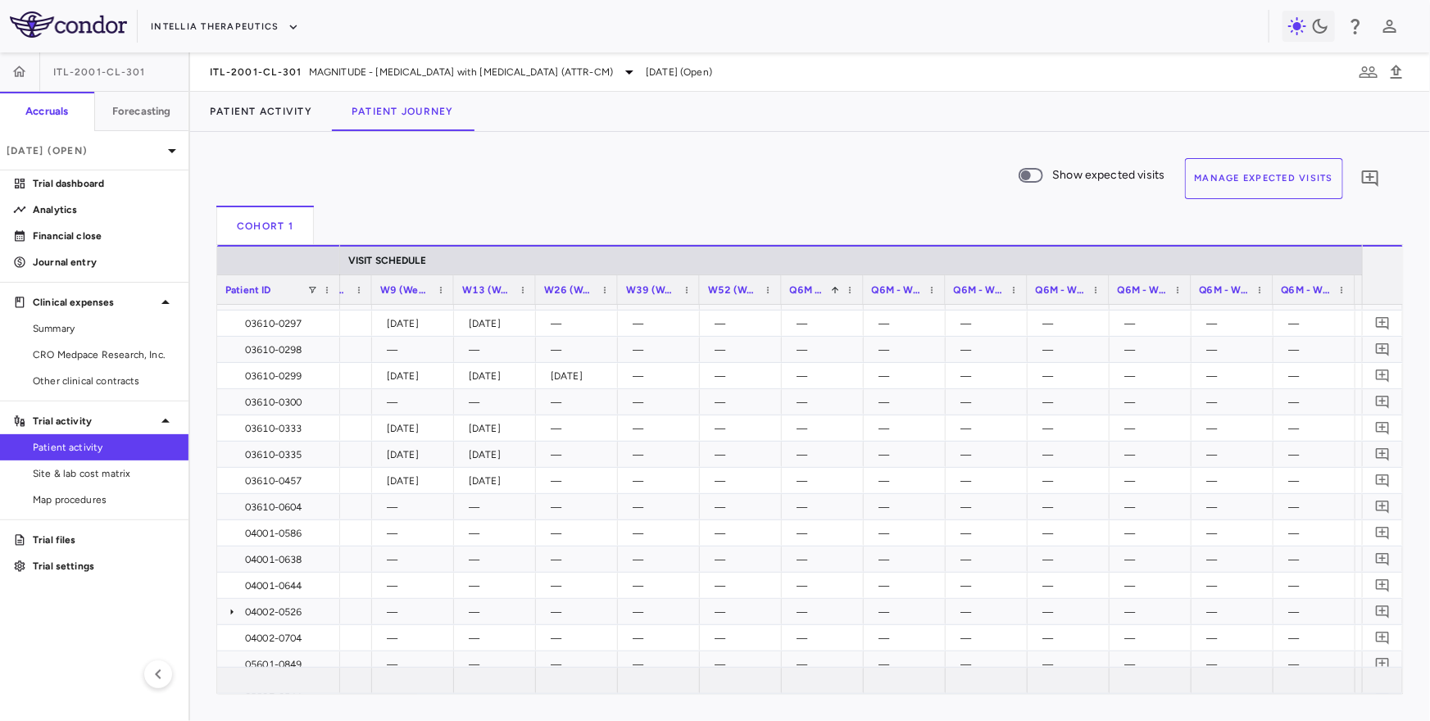
click at [824, 289] on span "Q6M - W78 ()" at bounding box center [808, 289] width 36 height 11
drag, startPoint x: 862, startPoint y: 286, endPoint x: 922, endPoint y: 286, distance: 59.8
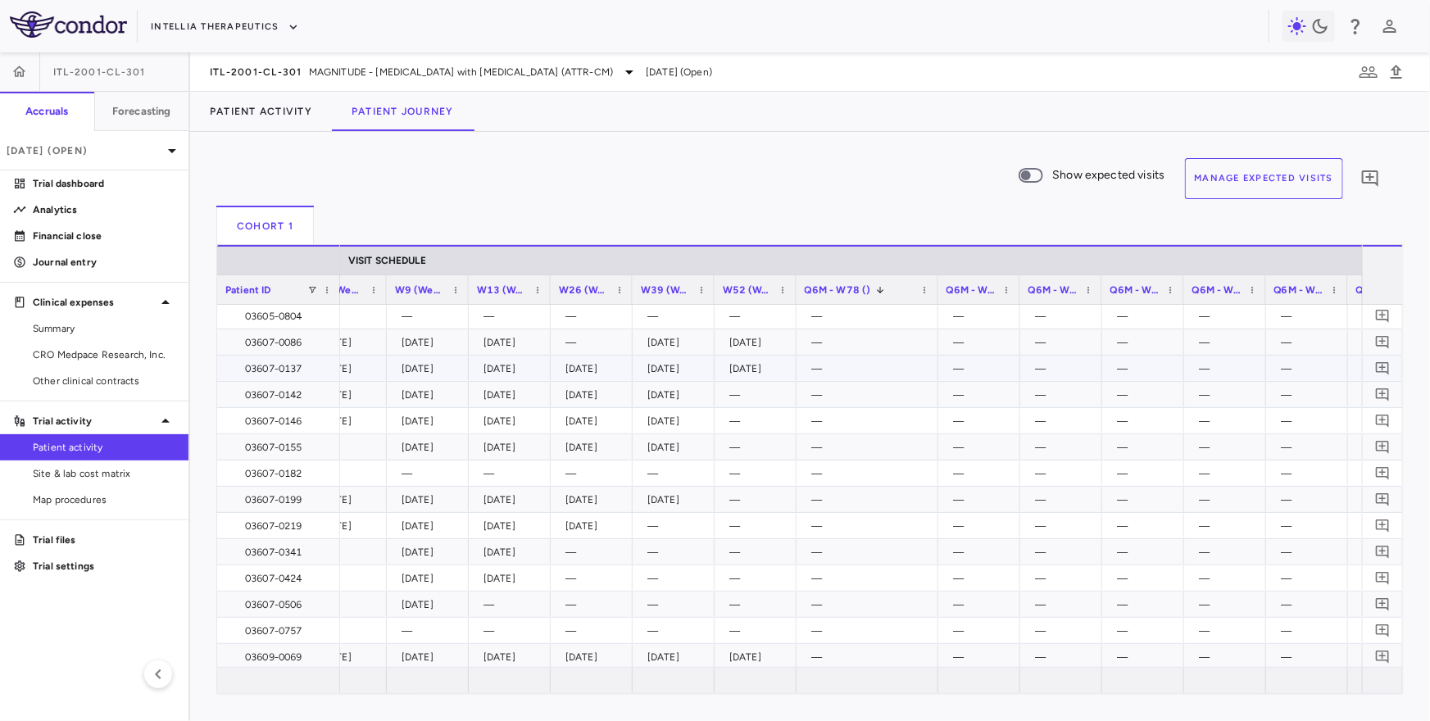
scroll to position [1471, 0]
click at [769, 293] on span "W52 (Week 52)" at bounding box center [748, 289] width 51 height 11
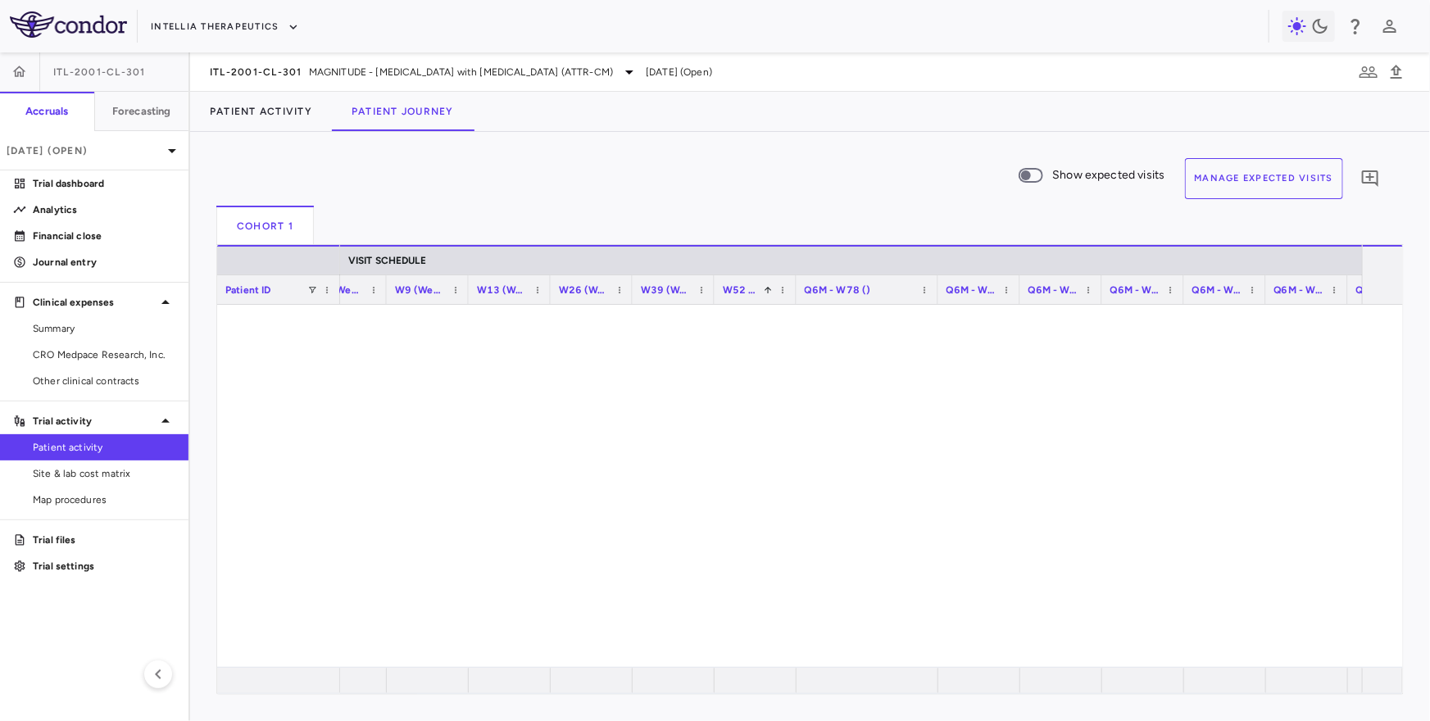
scroll to position [3057, 0]
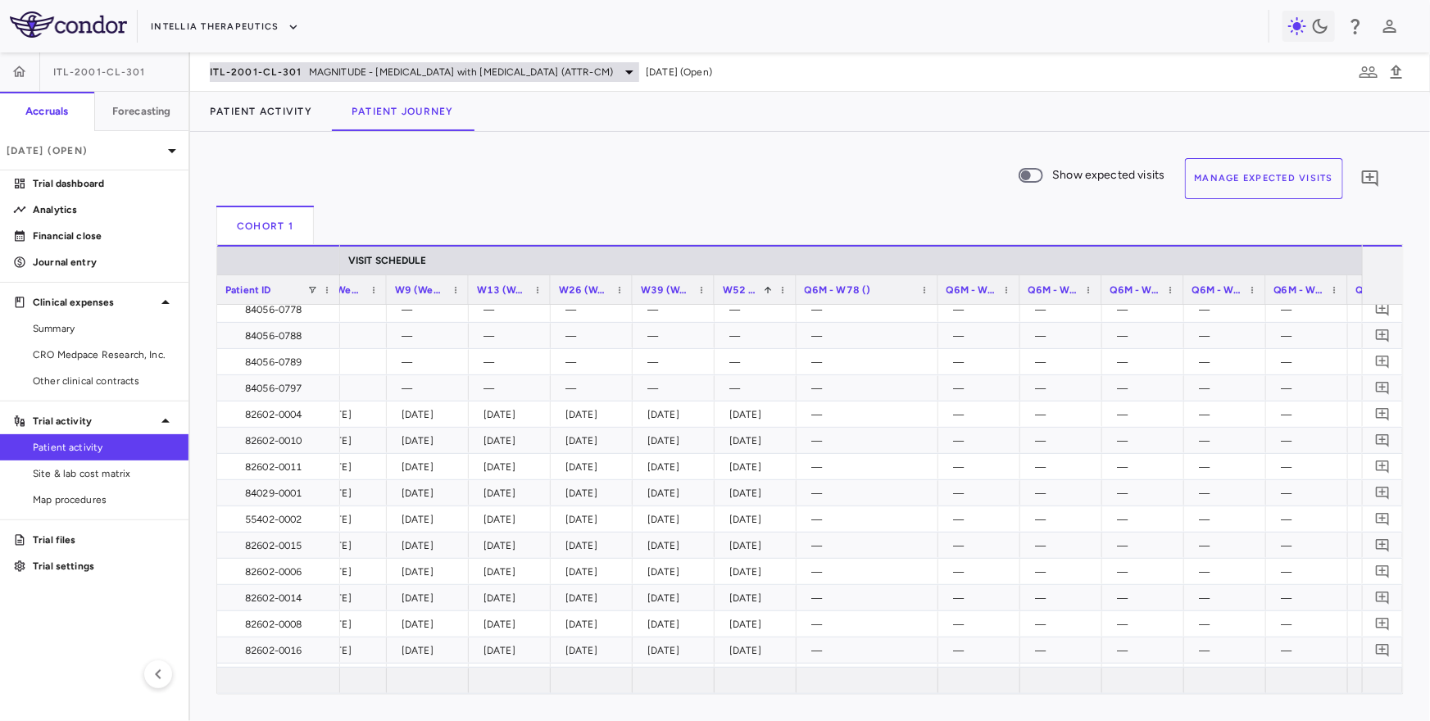
click at [324, 72] on span "MAGNITUDE - Transthyretin Amyloidosis with Cardiomyopathy (ATTR-CM)" at bounding box center [461, 72] width 304 height 15
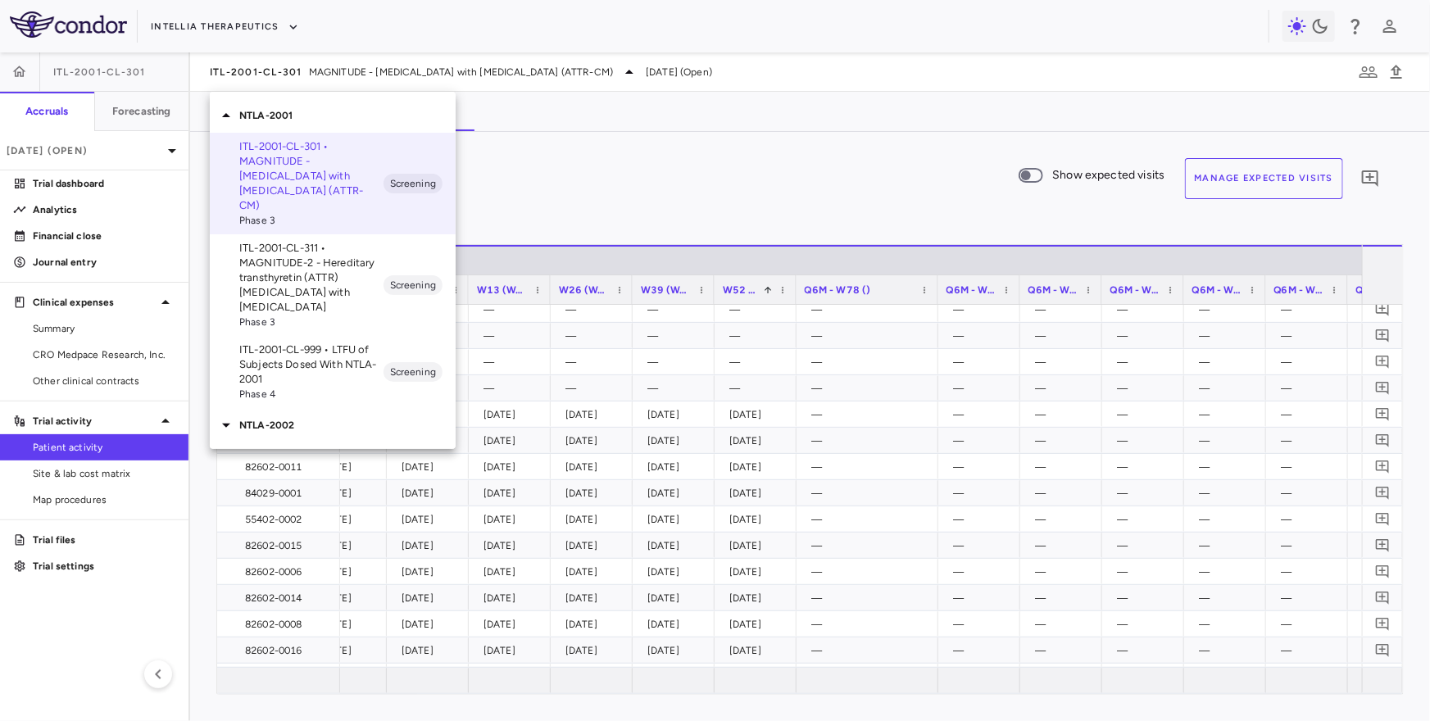
click at [319, 424] on div "NTLA-2002" at bounding box center [333, 425] width 246 height 34
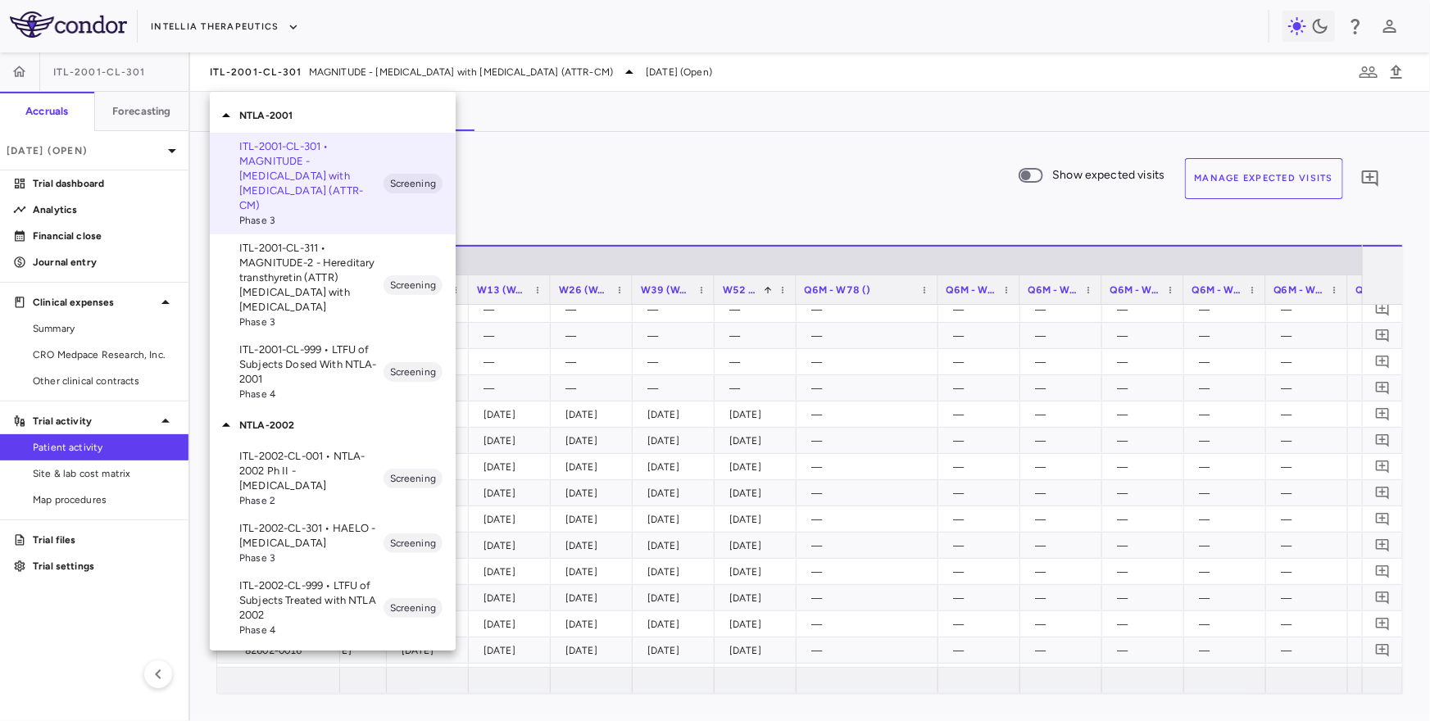
click at [333, 521] on p "ITL-2002-CL-301 • HAELO - Hereditary Angioedema" at bounding box center [311, 536] width 144 height 30
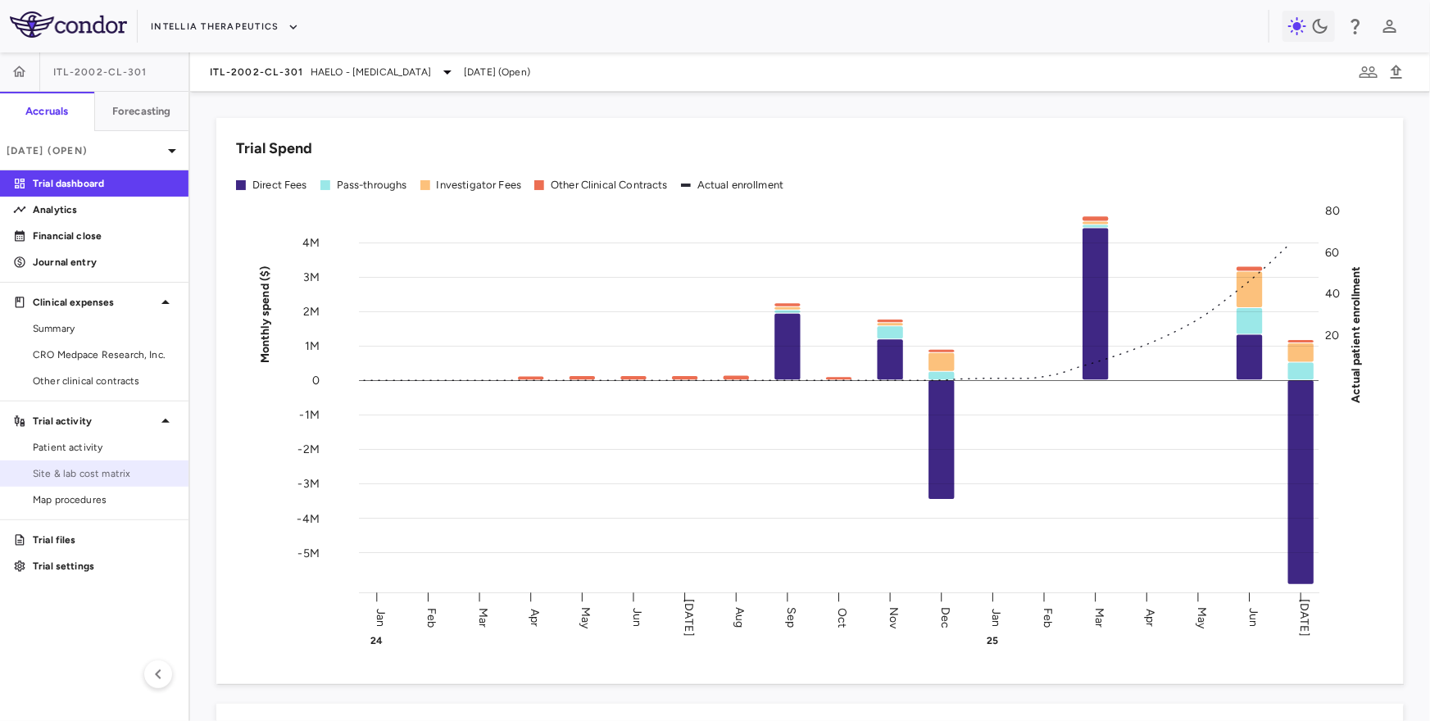
click at [117, 470] on span "Site & lab cost matrix" at bounding box center [104, 473] width 143 height 15
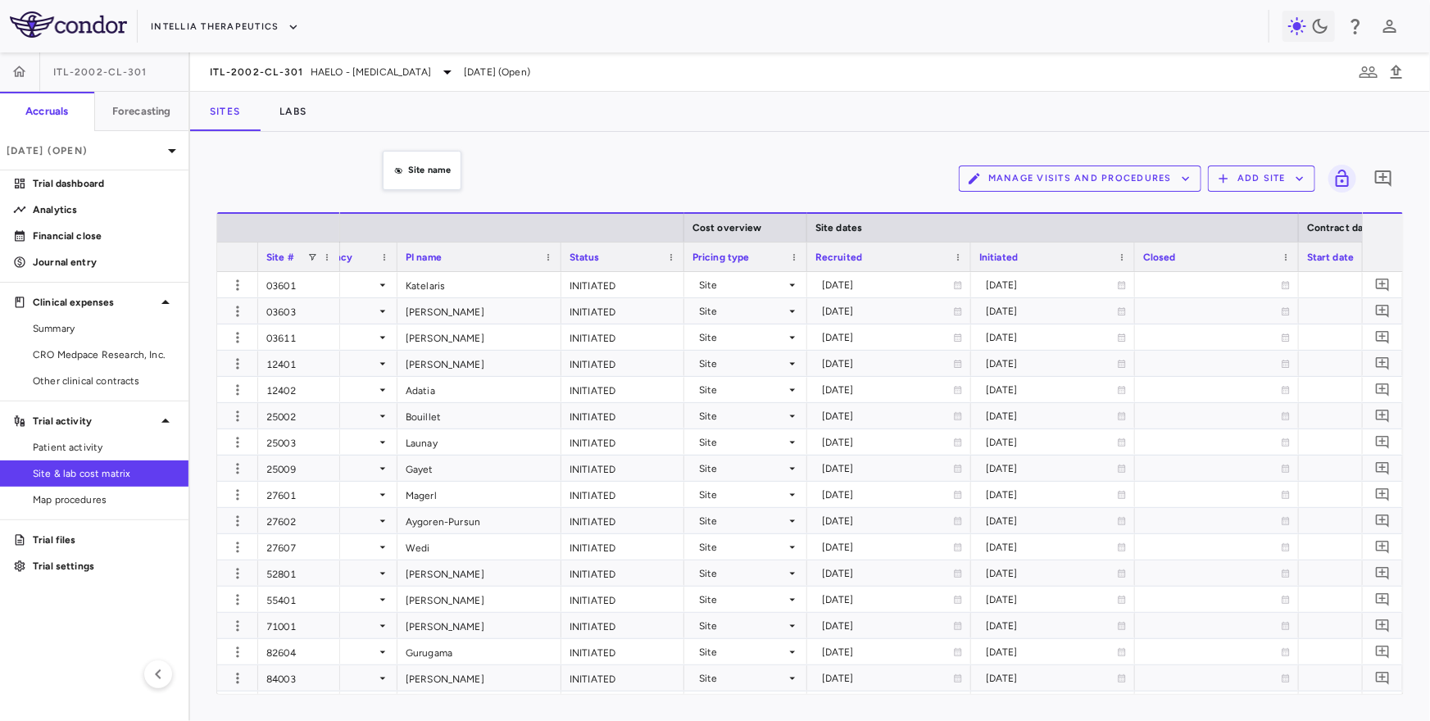
drag, startPoint x: 393, startPoint y: 247, endPoint x: 416, endPoint y: 161, distance: 89.3
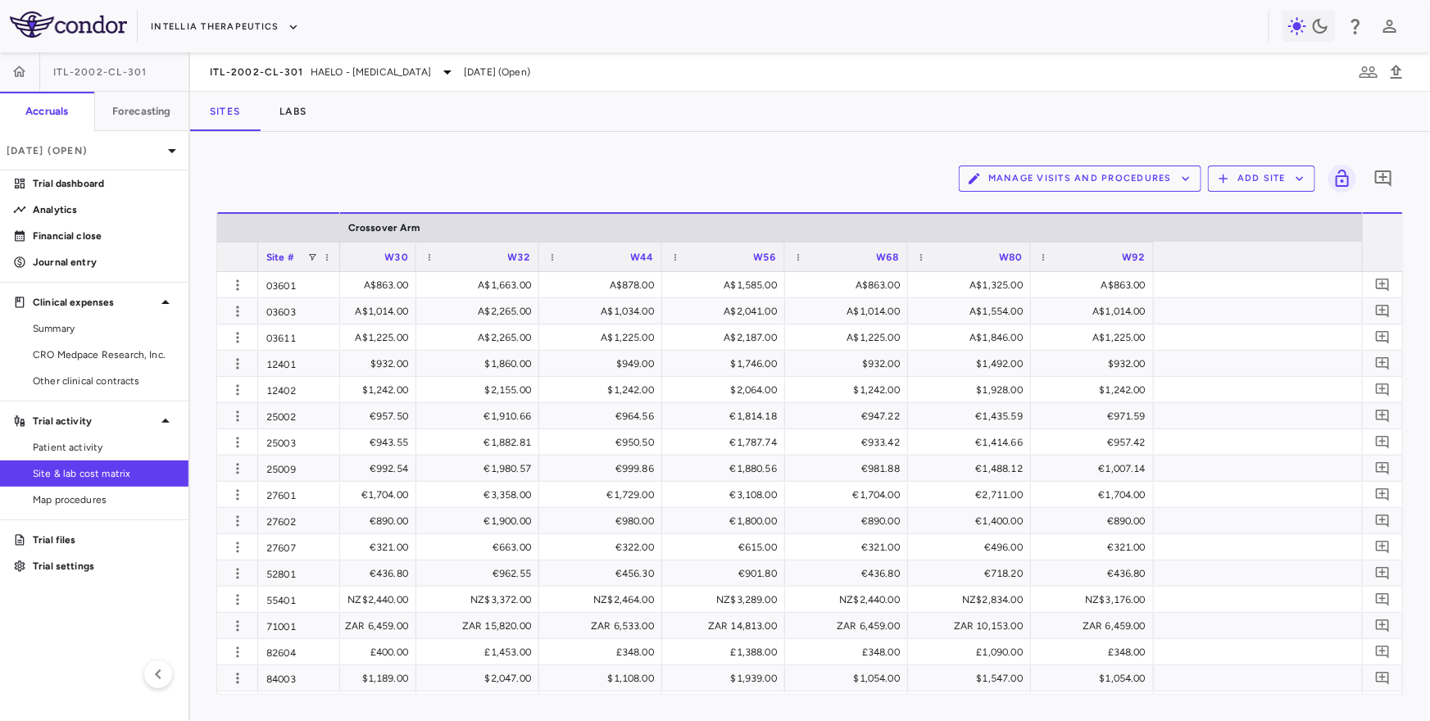
scroll to position [0, 3648]
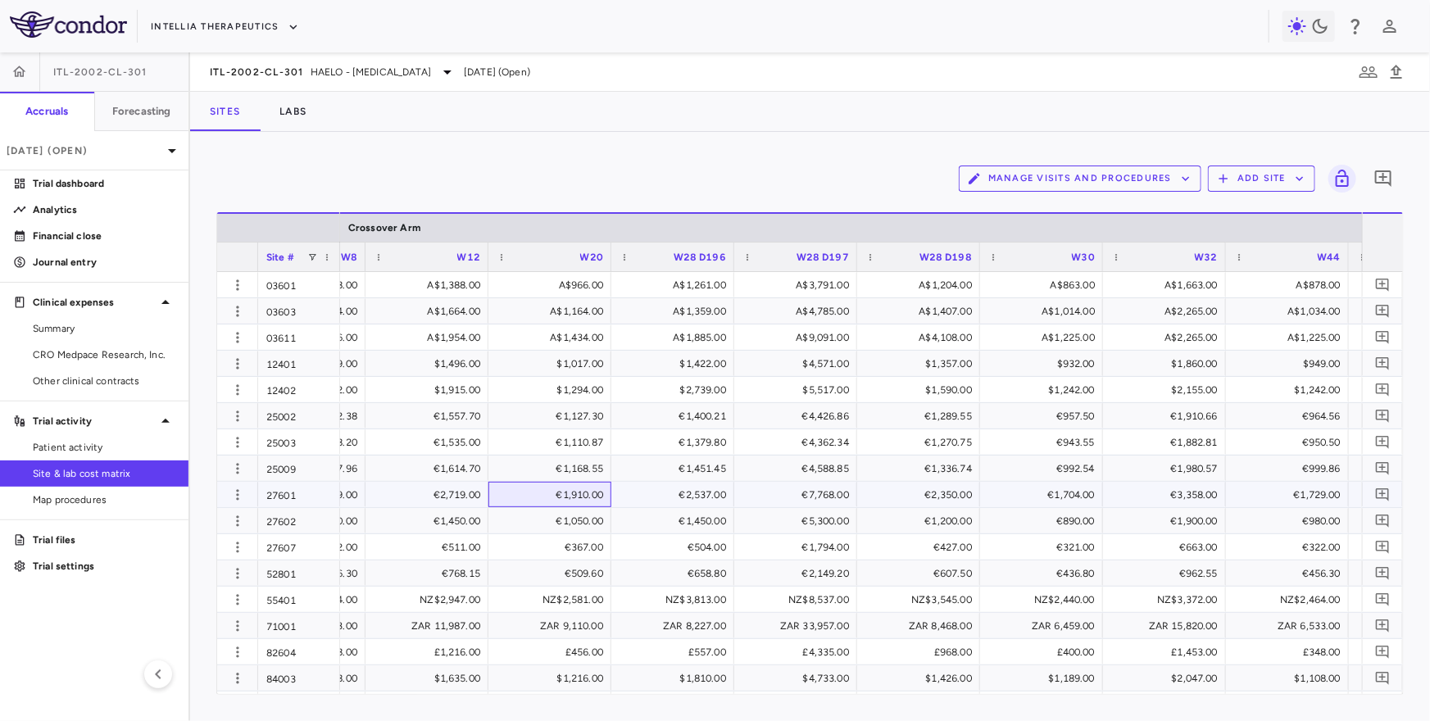
click at [570, 493] on div "€1,910.00" at bounding box center [553, 495] width 100 height 26
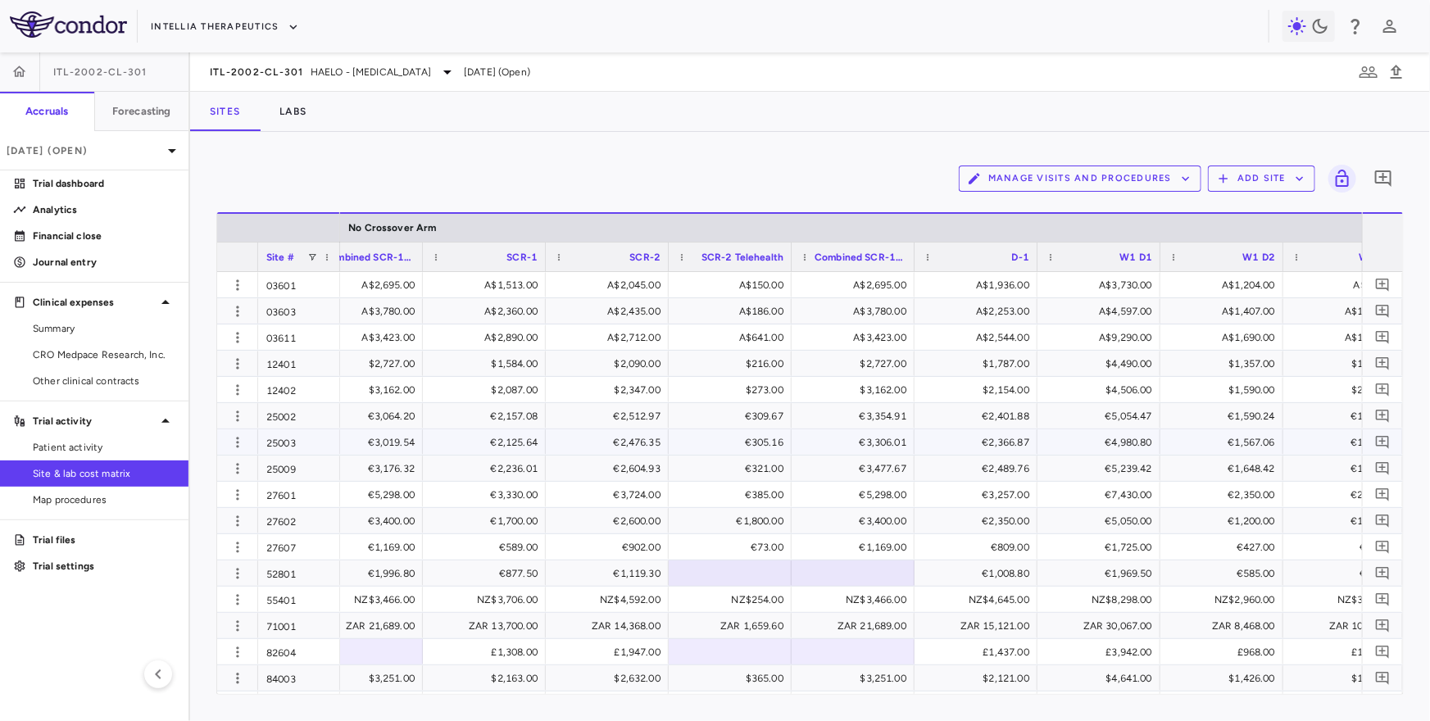
scroll to position [0, 6476]
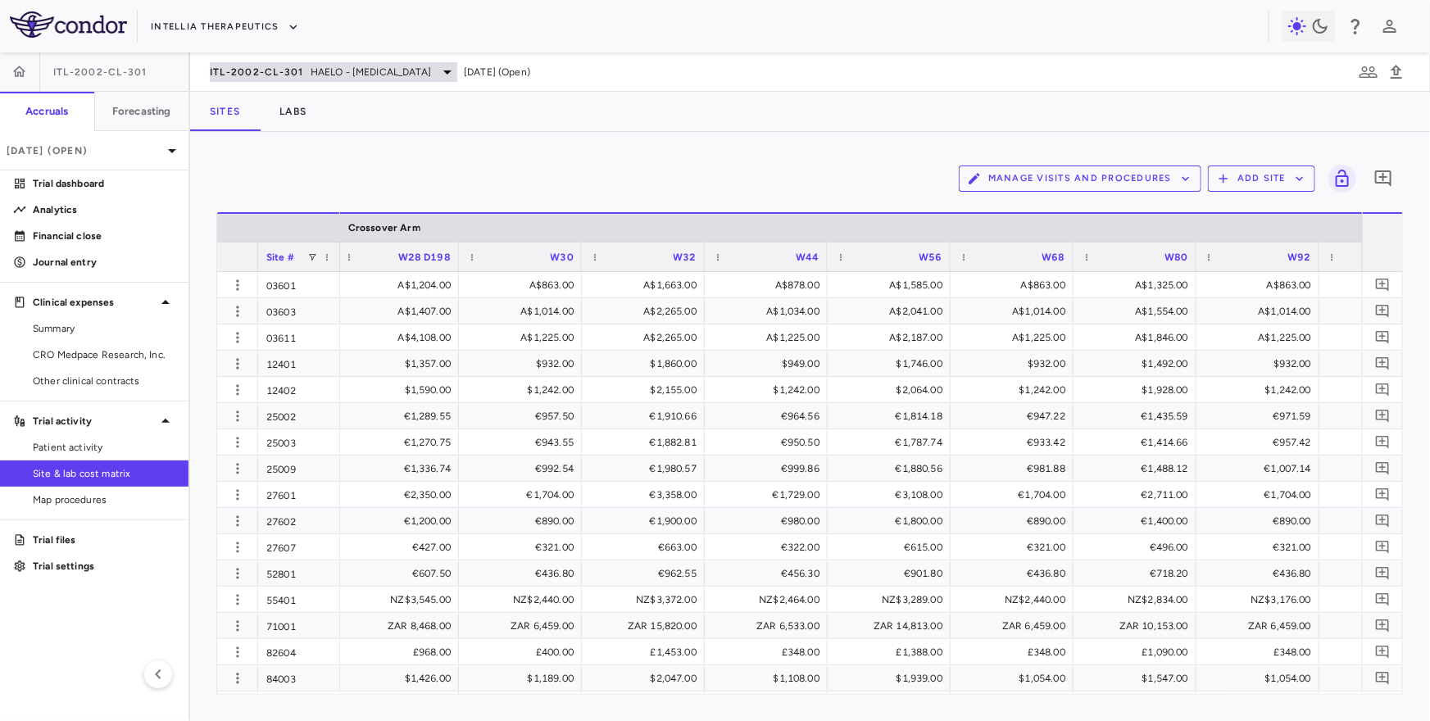
click at [269, 68] on span "ITL-2002-CL-301" at bounding box center [257, 72] width 94 height 13
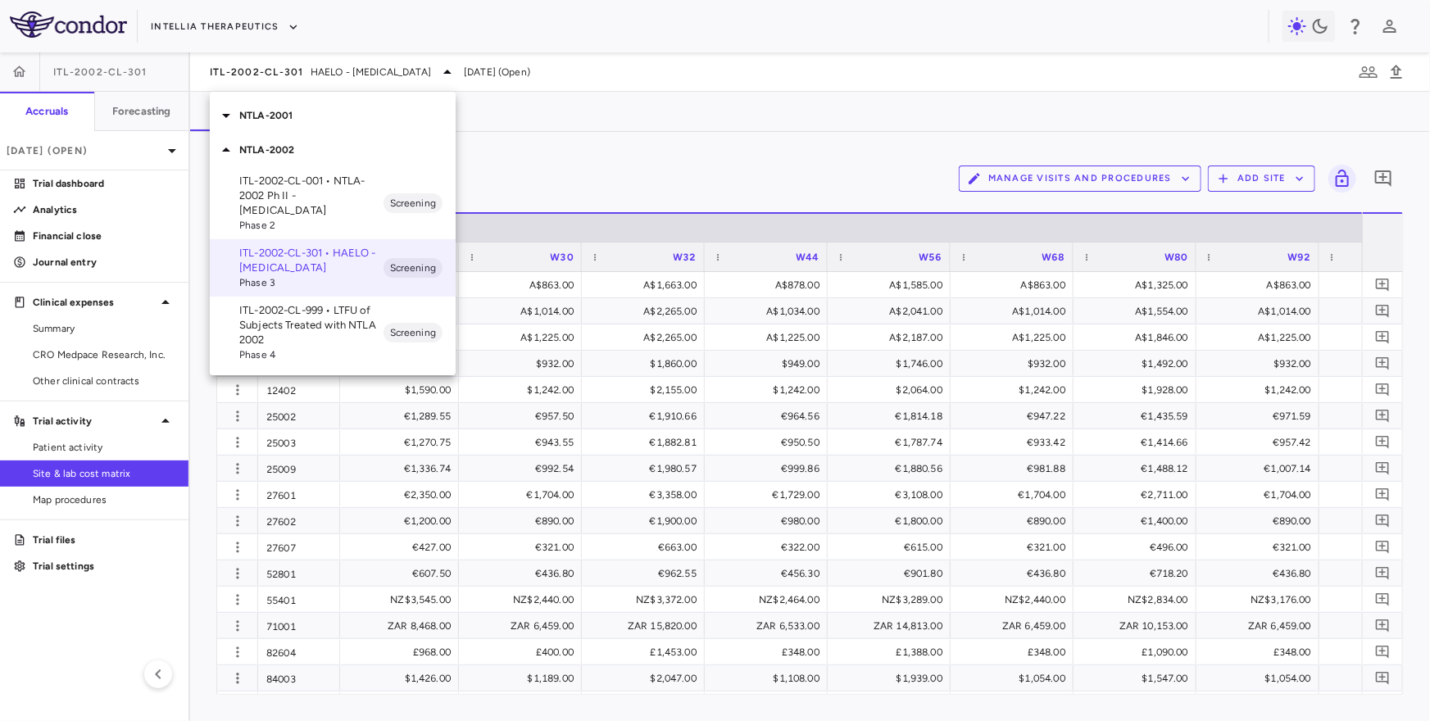
click at [143, 111] on div at bounding box center [715, 360] width 1430 height 721
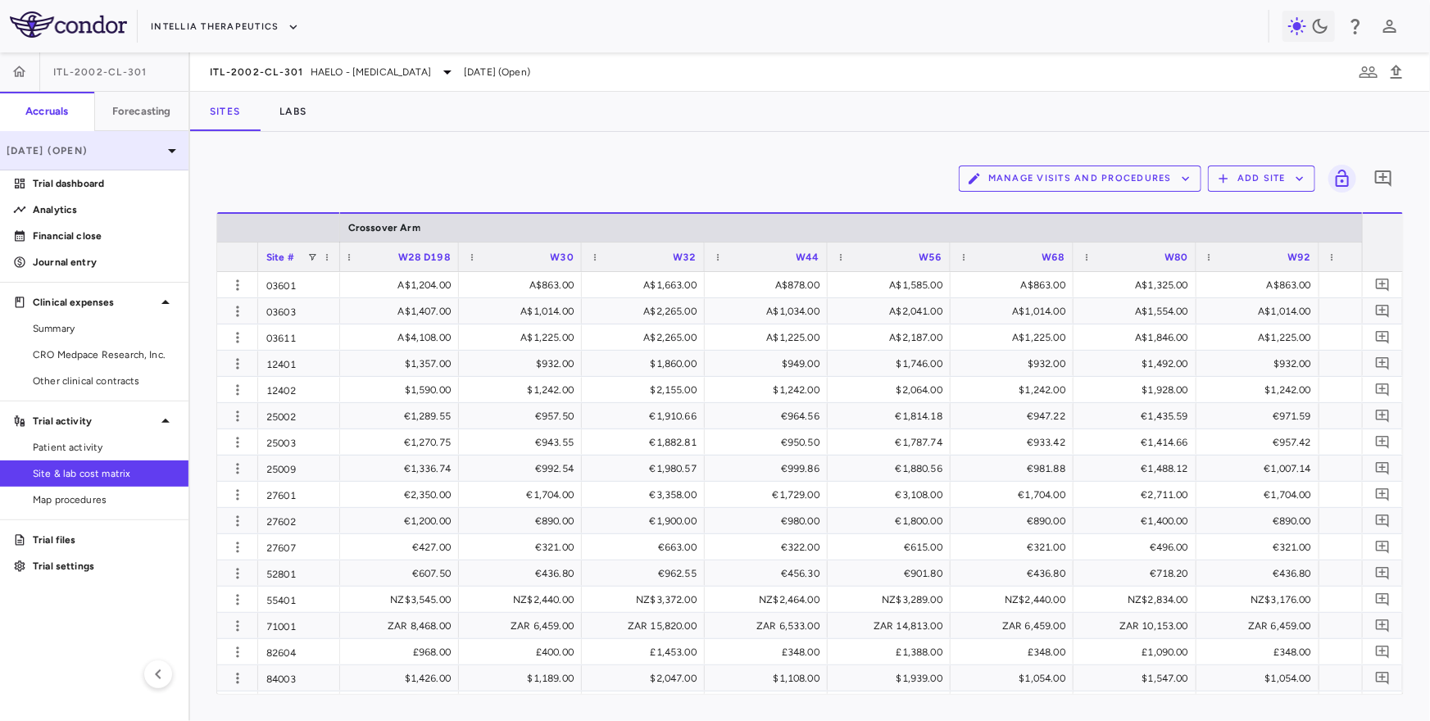
click at [105, 153] on p "Jul 2025 (Open)" at bounding box center [85, 150] width 156 height 15
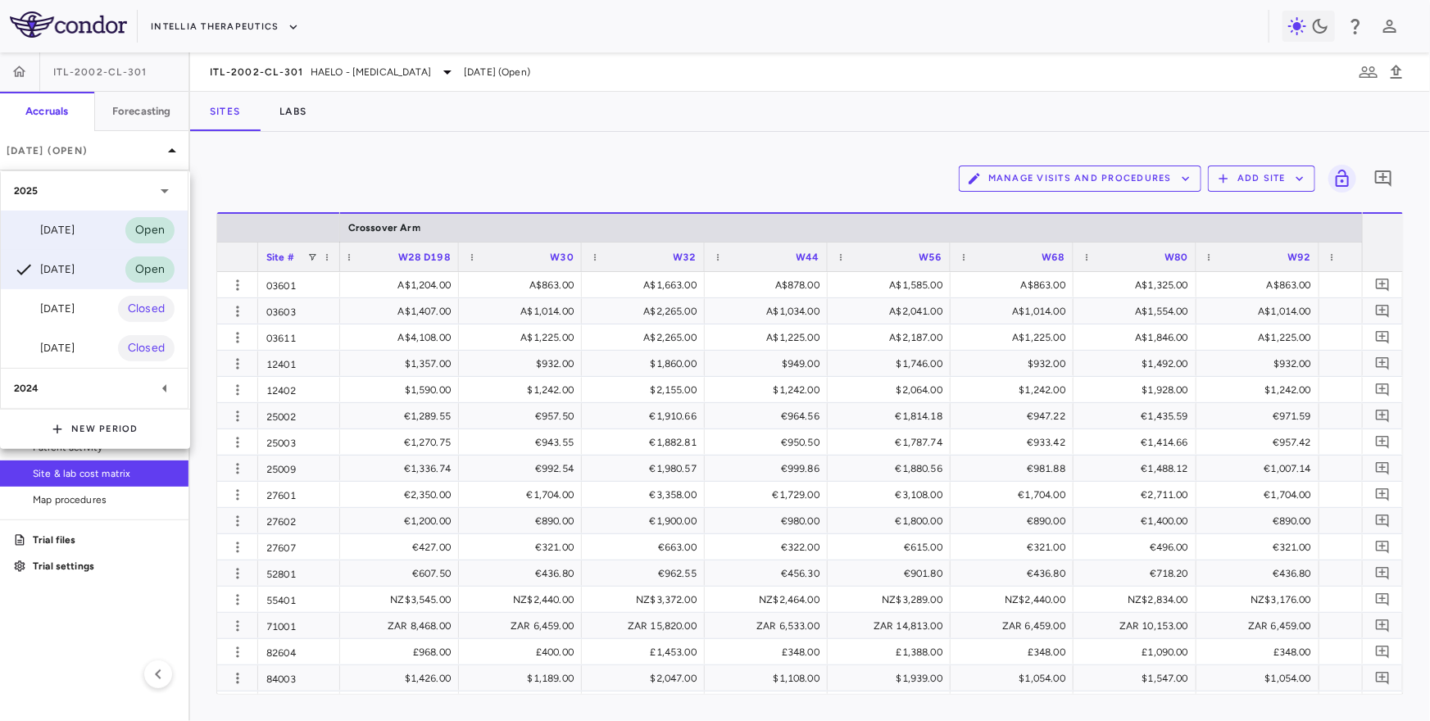
click at [101, 225] on div "Aug 2025 Open" at bounding box center [94, 230] width 187 height 39
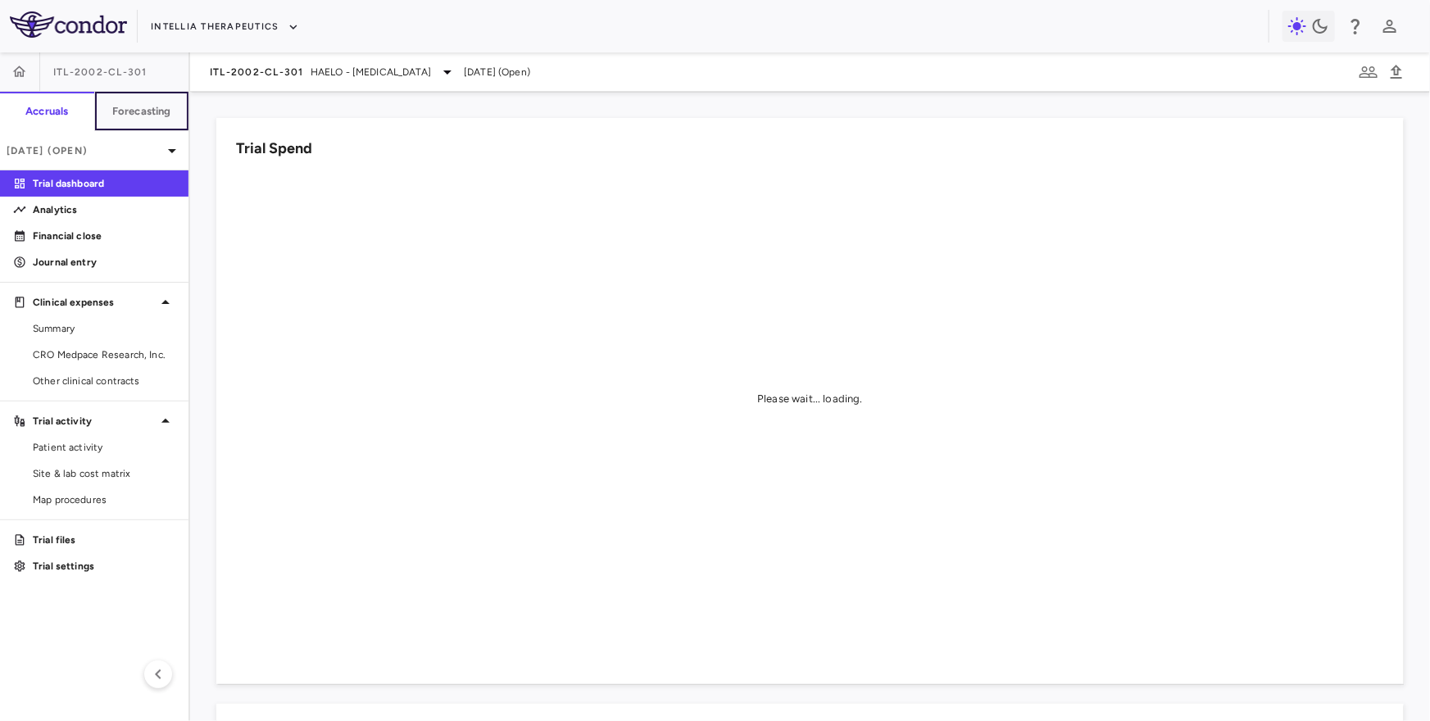
click at [130, 125] on button "Forecasting" at bounding box center [141, 111] width 95 height 39
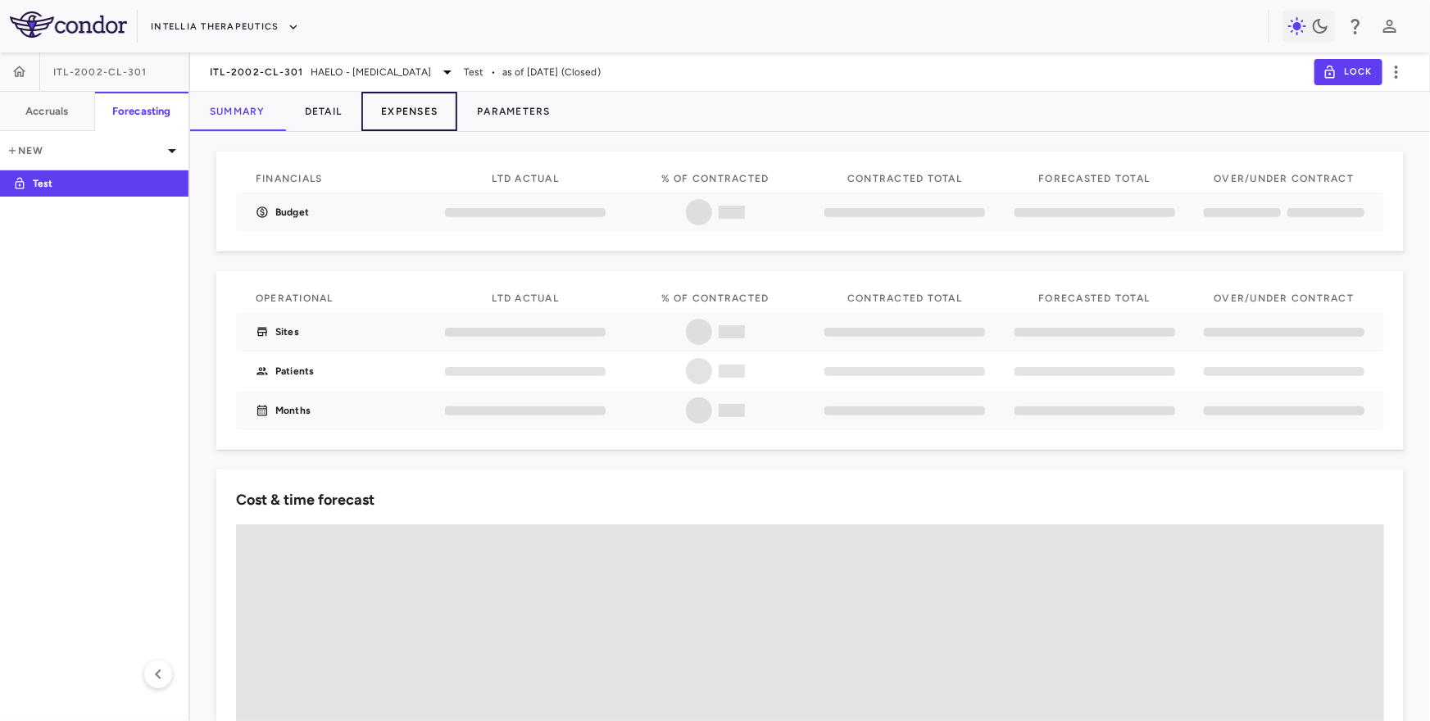
click at [409, 112] on button "Expenses" at bounding box center [409, 111] width 96 height 39
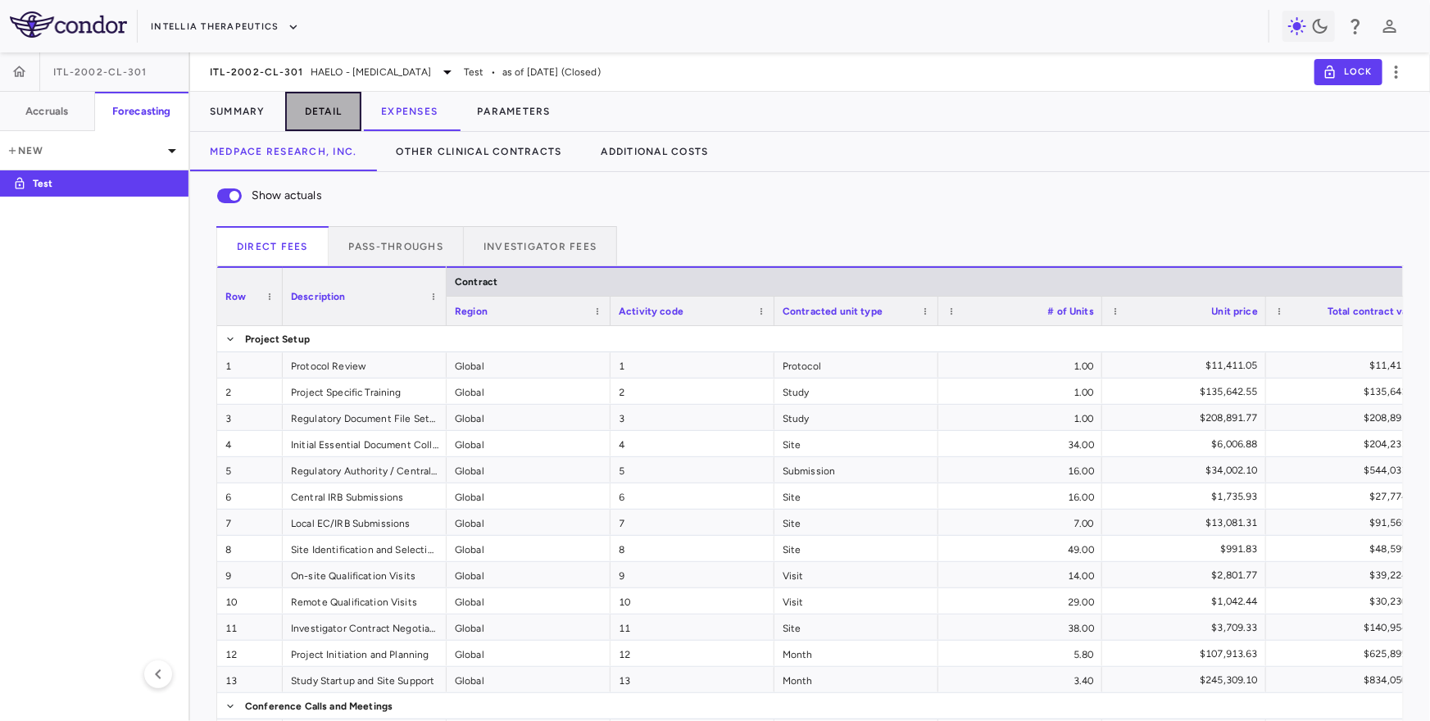
click at [294, 111] on button "Detail" at bounding box center [323, 111] width 77 height 39
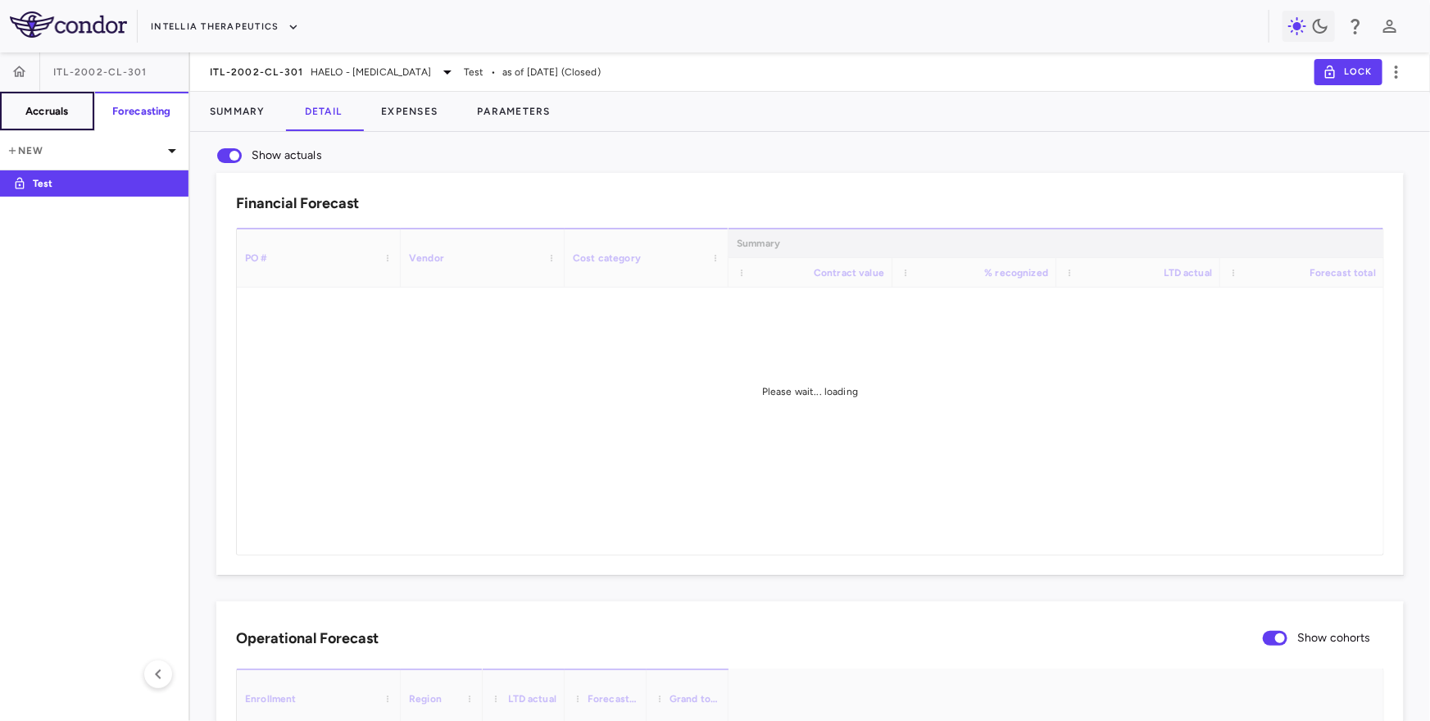
click at [73, 111] on button "Accruals" at bounding box center [47, 111] width 95 height 39
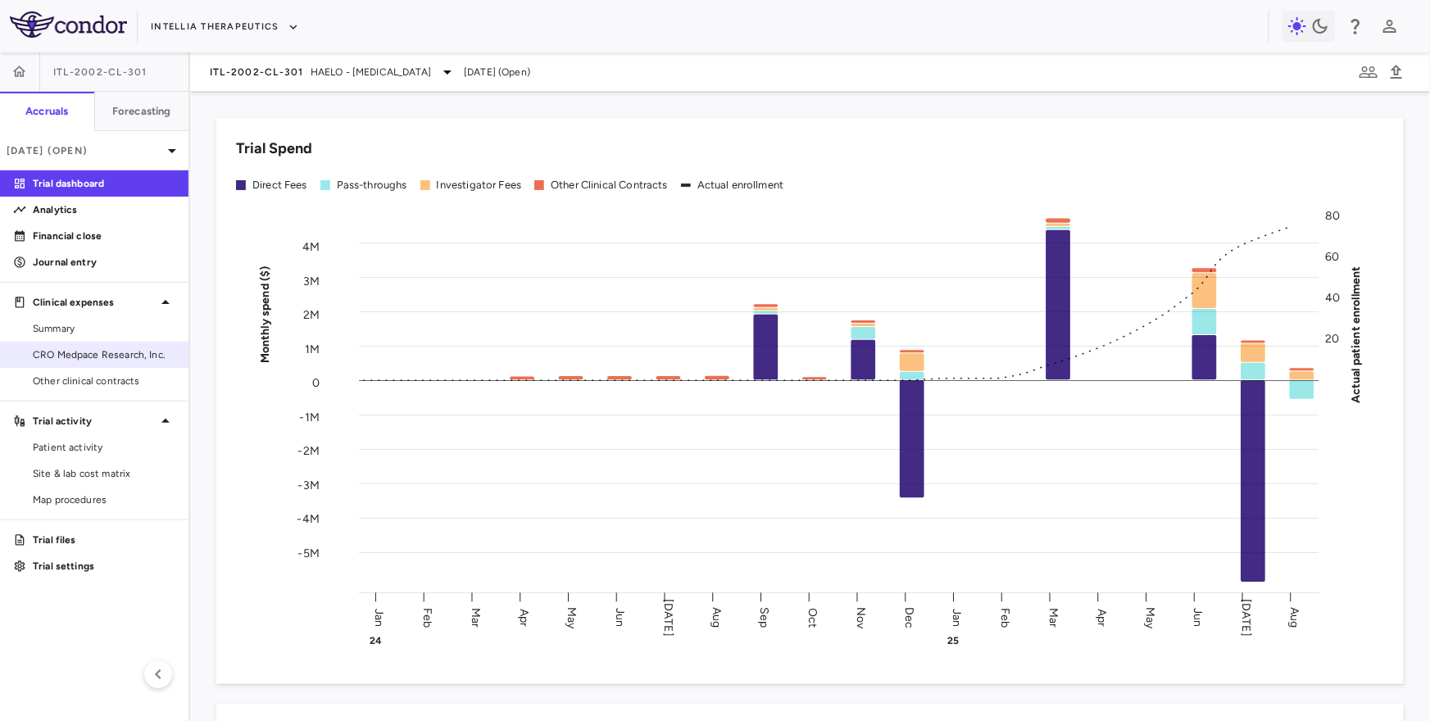
click at [111, 343] on link "CRO Medpace Research, Inc." at bounding box center [94, 355] width 189 height 25
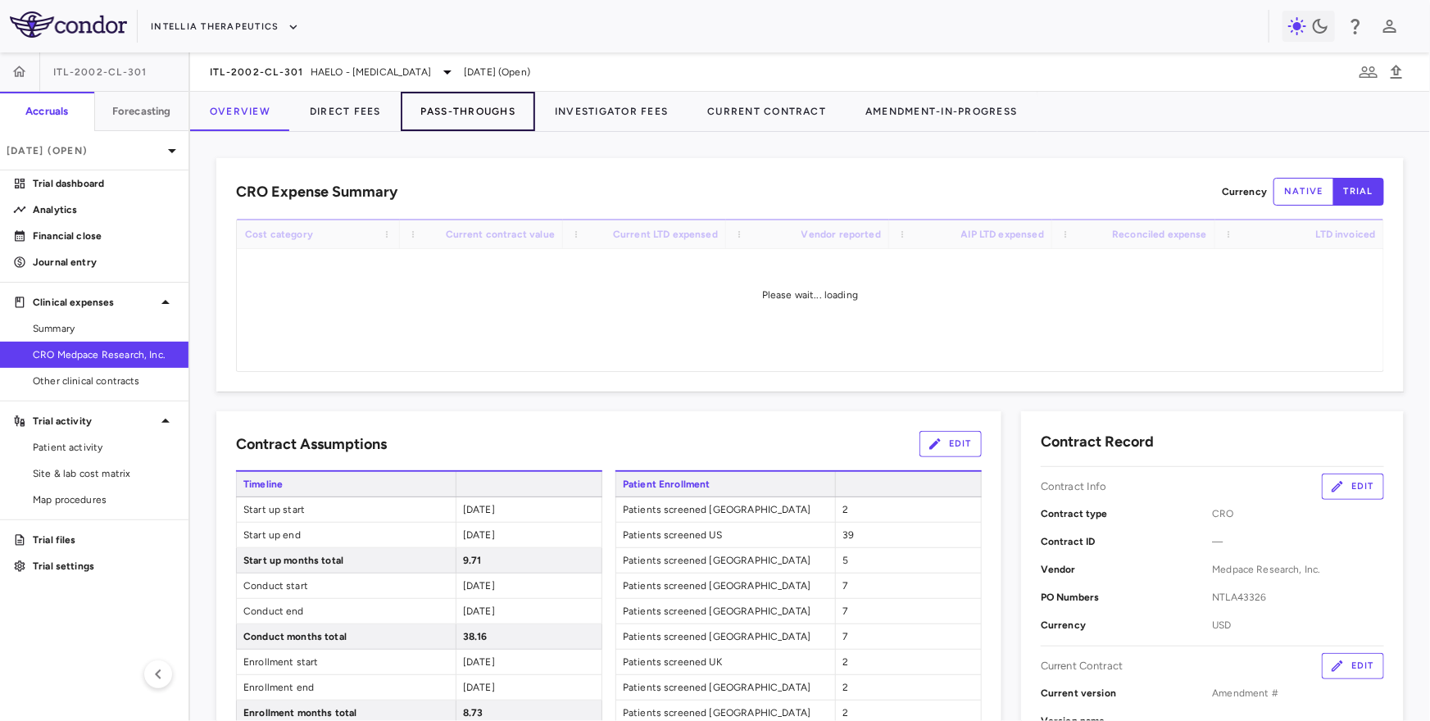
click at [496, 102] on button "Pass-Throughs" at bounding box center [468, 111] width 134 height 39
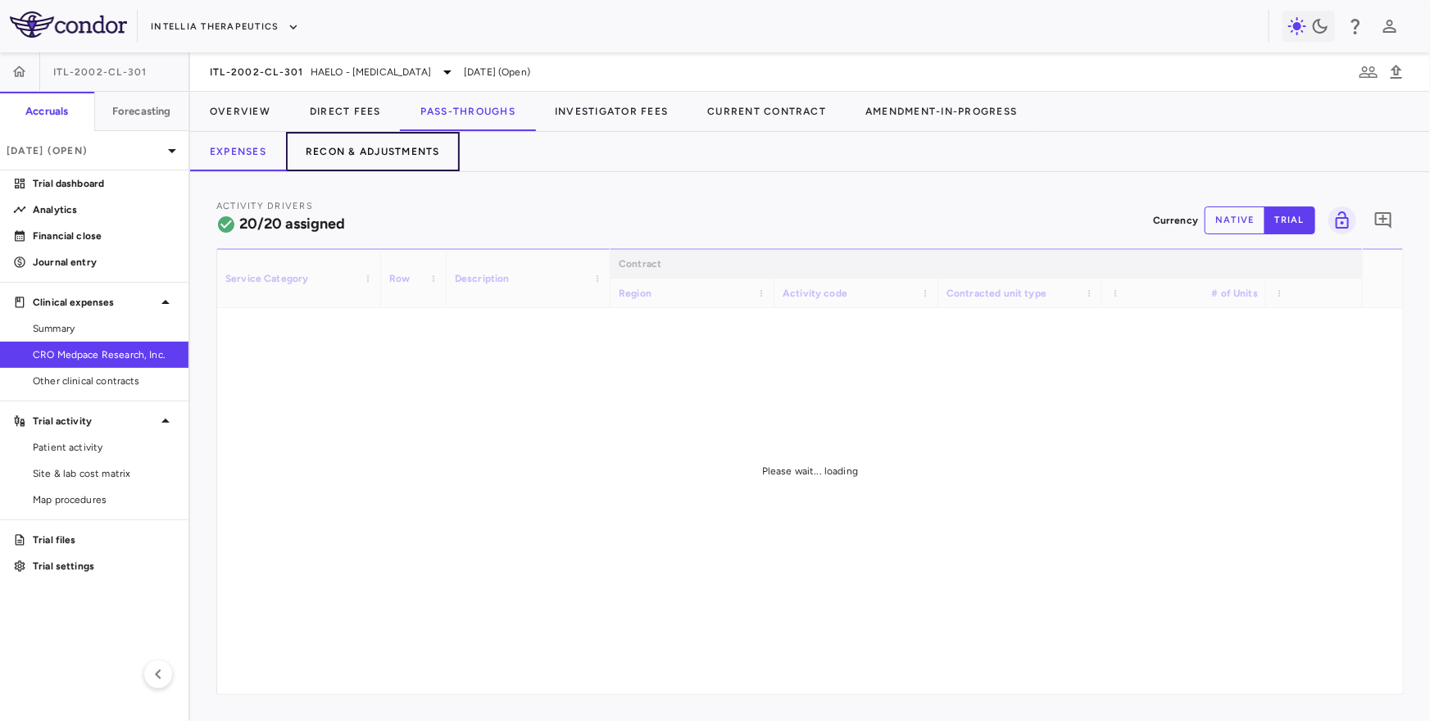
click at [393, 155] on button "Recon & Adjustments" at bounding box center [373, 151] width 174 height 39
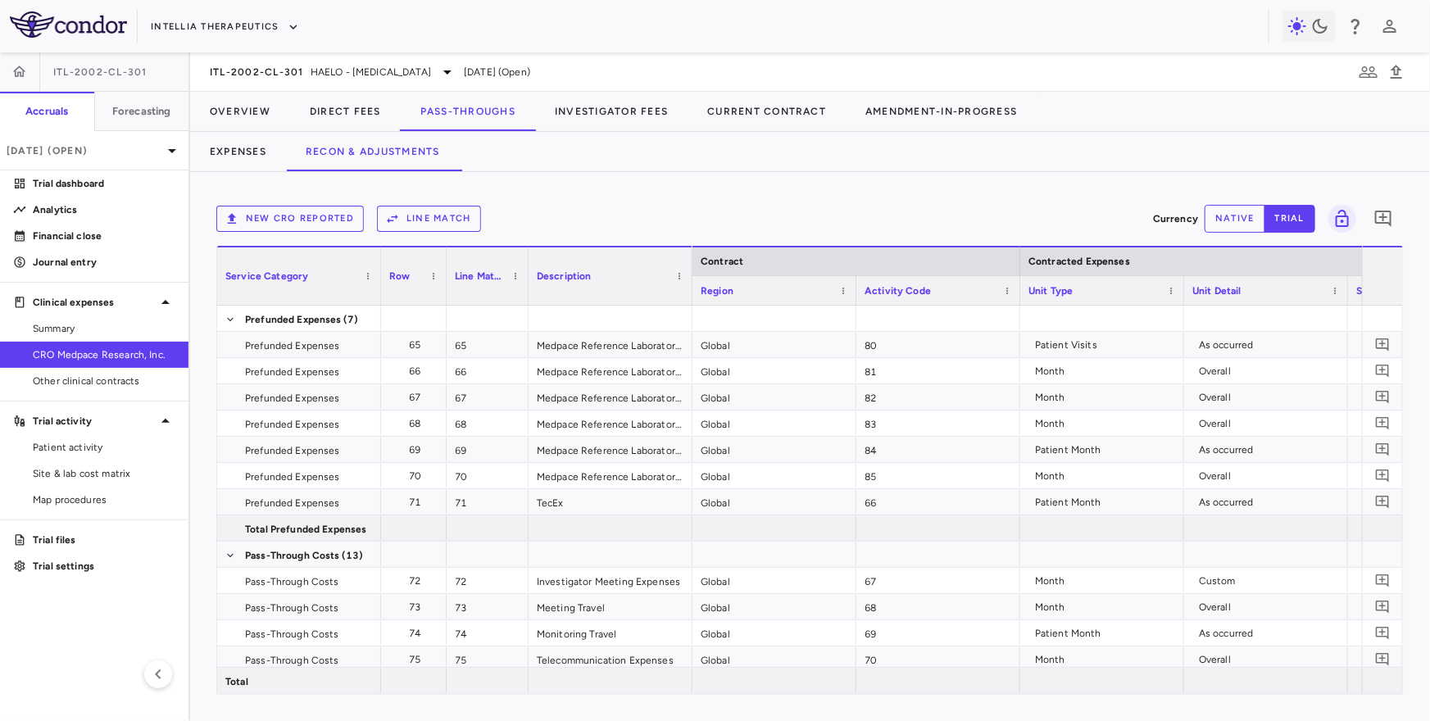
click at [340, 213] on button "New CRO reported" at bounding box center [290, 219] width 148 height 26
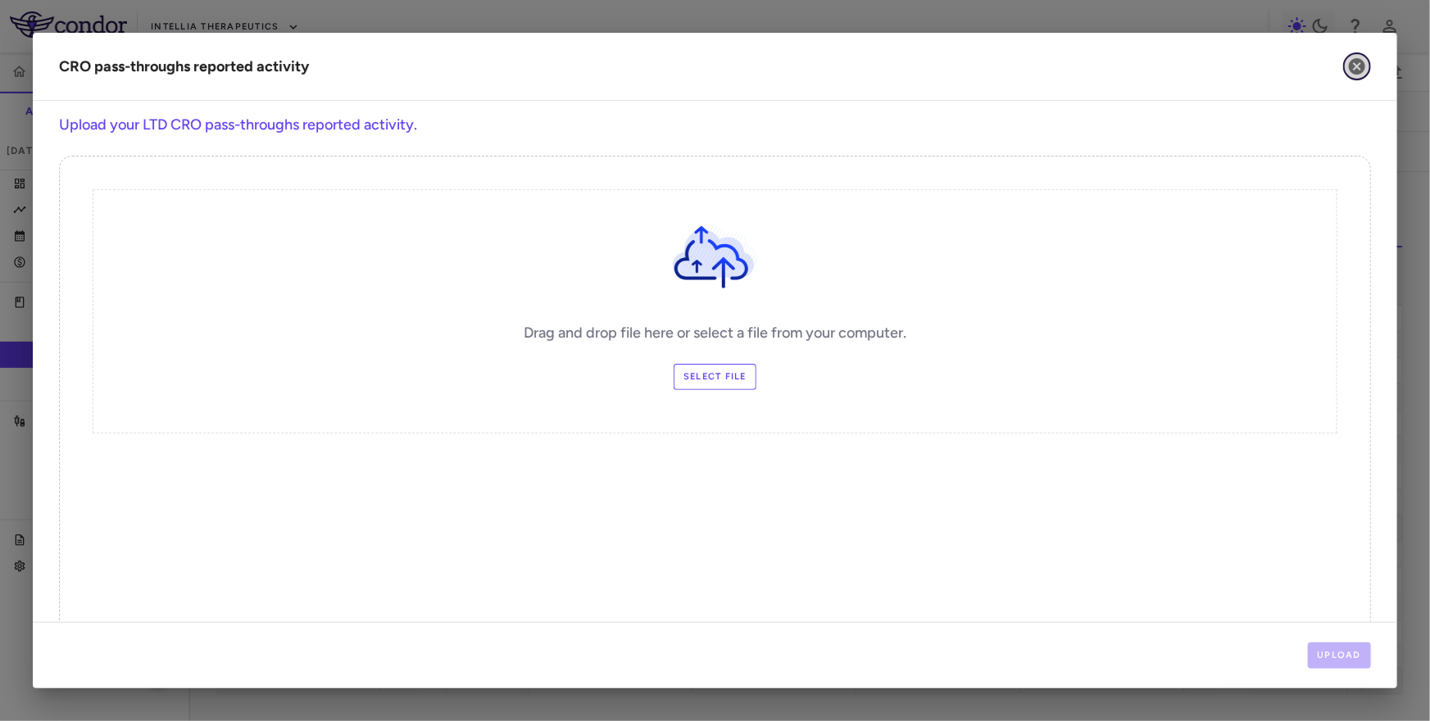
click at [1356, 63] on icon "button" at bounding box center [1357, 66] width 16 height 16
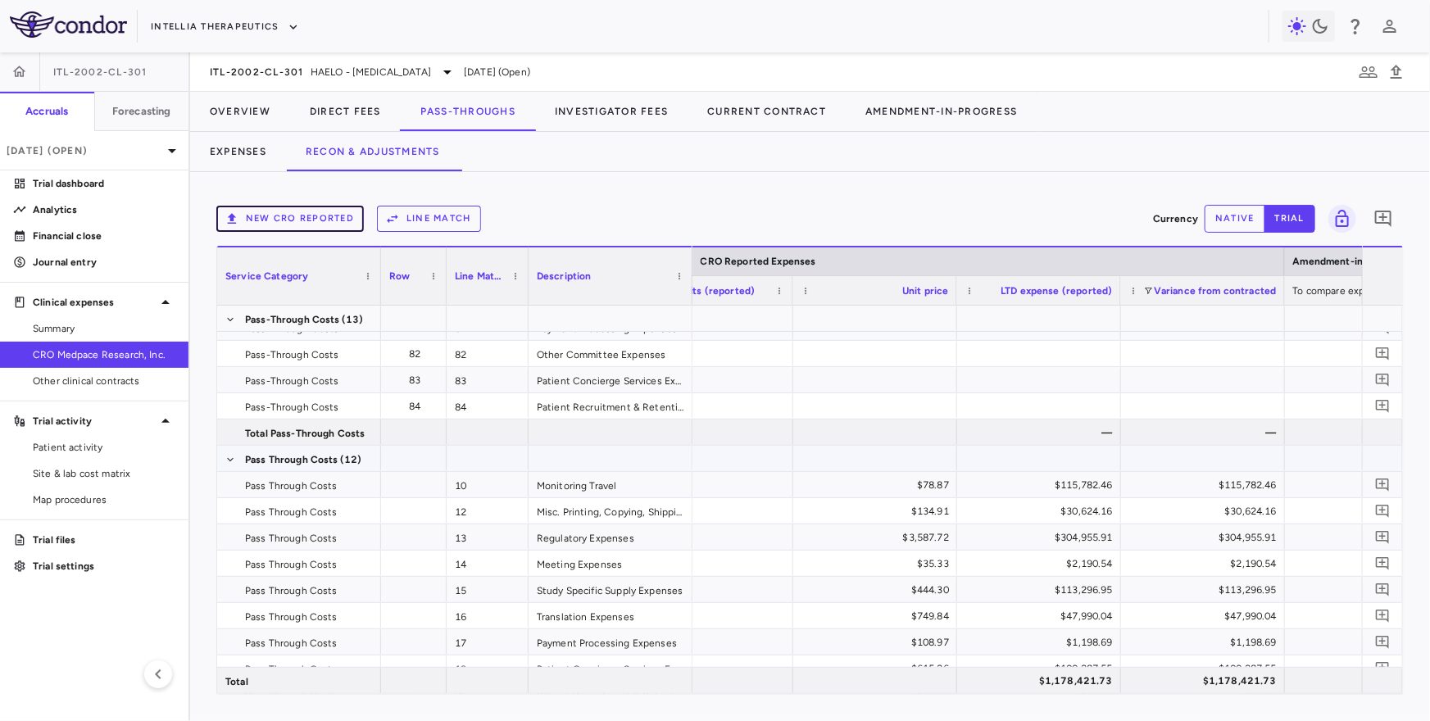
scroll to position [703, 0]
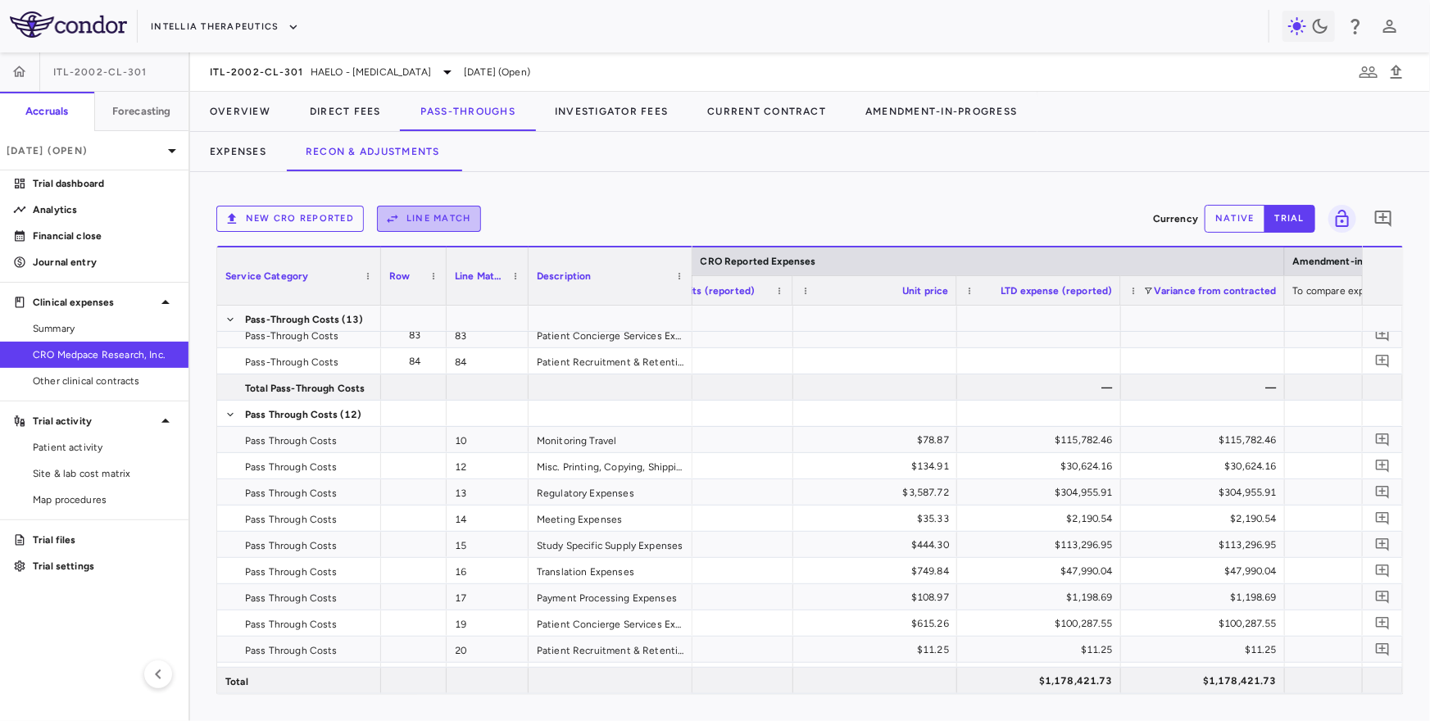
click at [437, 209] on button "Line Match" at bounding box center [429, 219] width 104 height 26
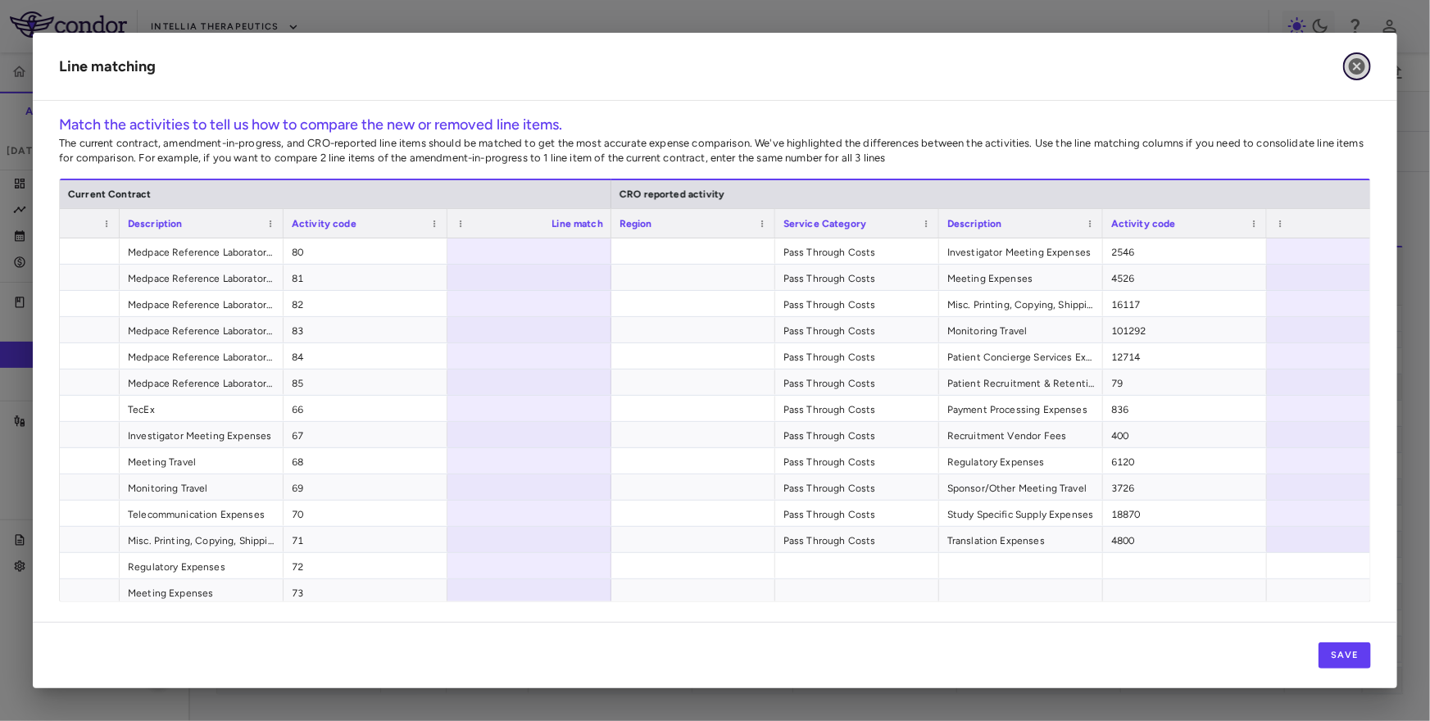
click at [1357, 75] on icon "button" at bounding box center [1358, 67] width 20 height 20
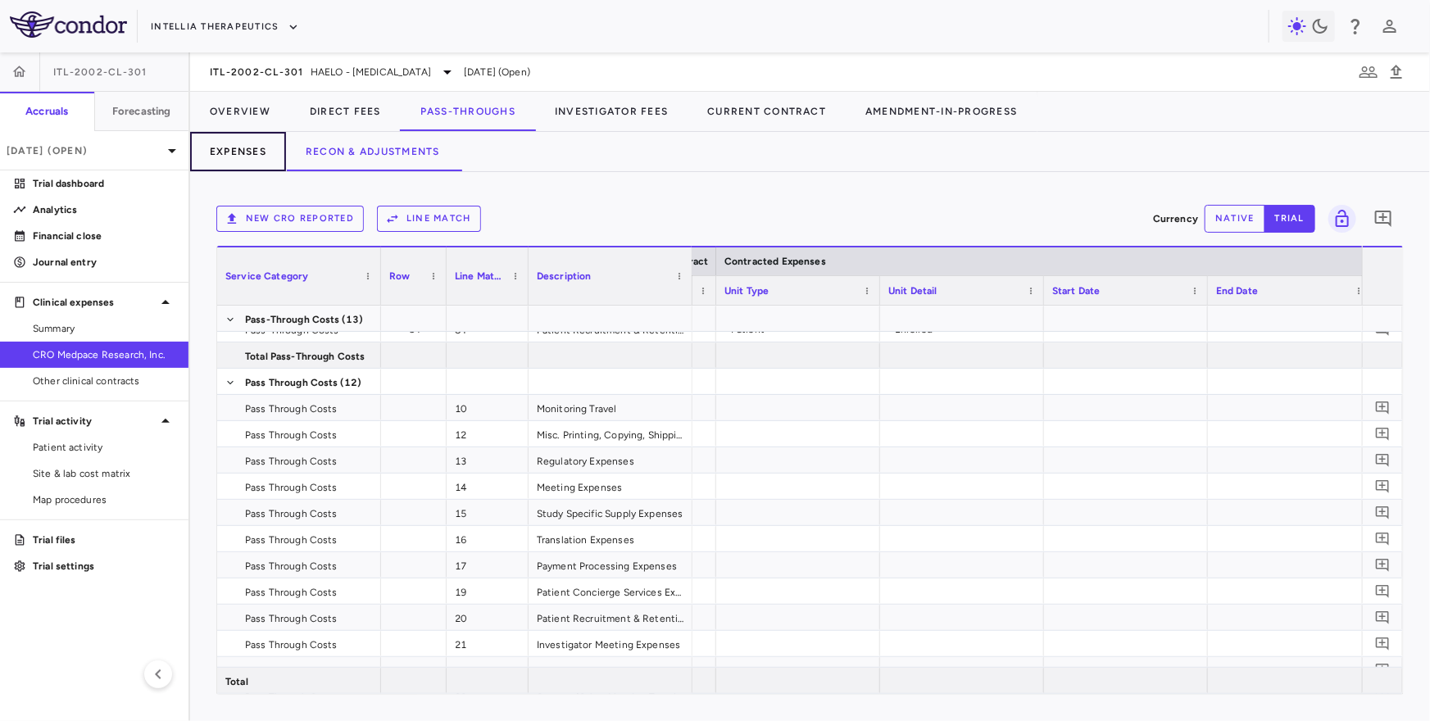
click at [252, 152] on button "Expenses" at bounding box center [238, 151] width 96 height 39
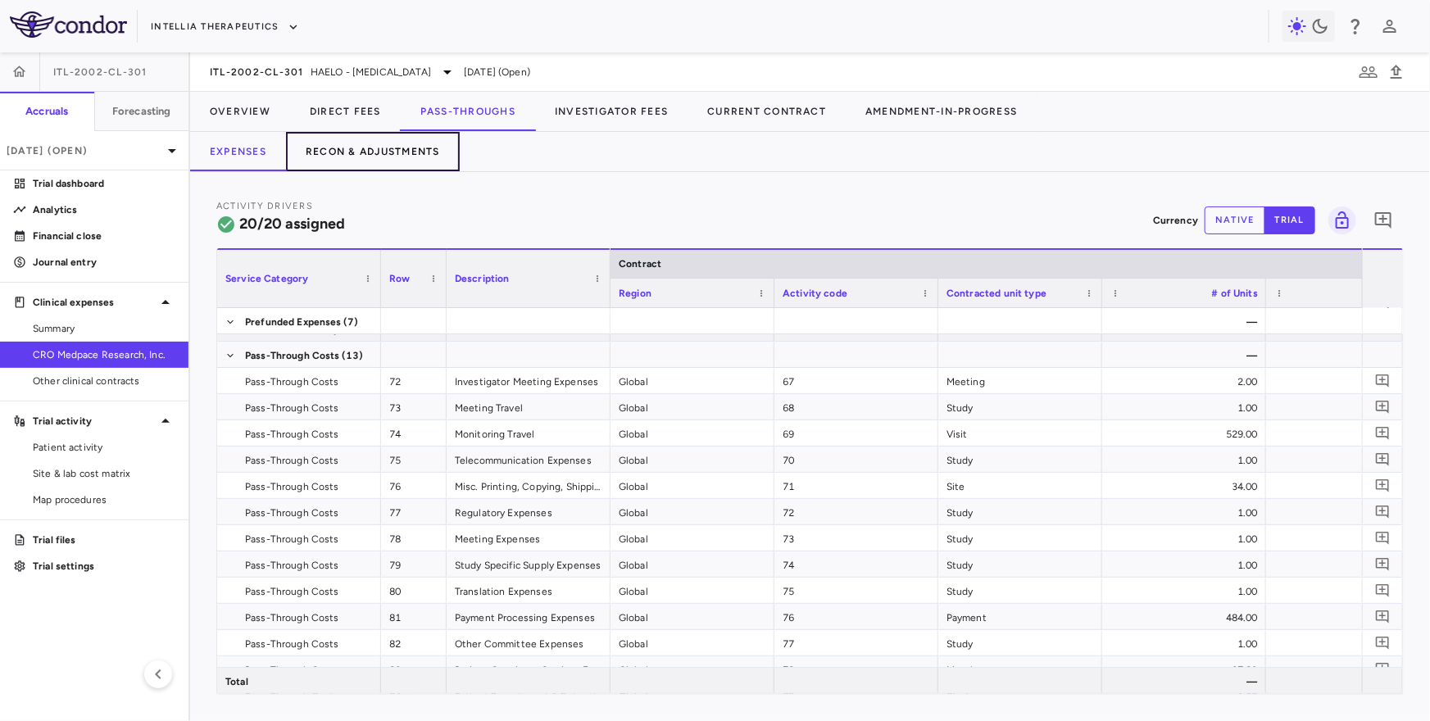
click at [384, 169] on button "Recon & Adjustments" at bounding box center [373, 151] width 174 height 39
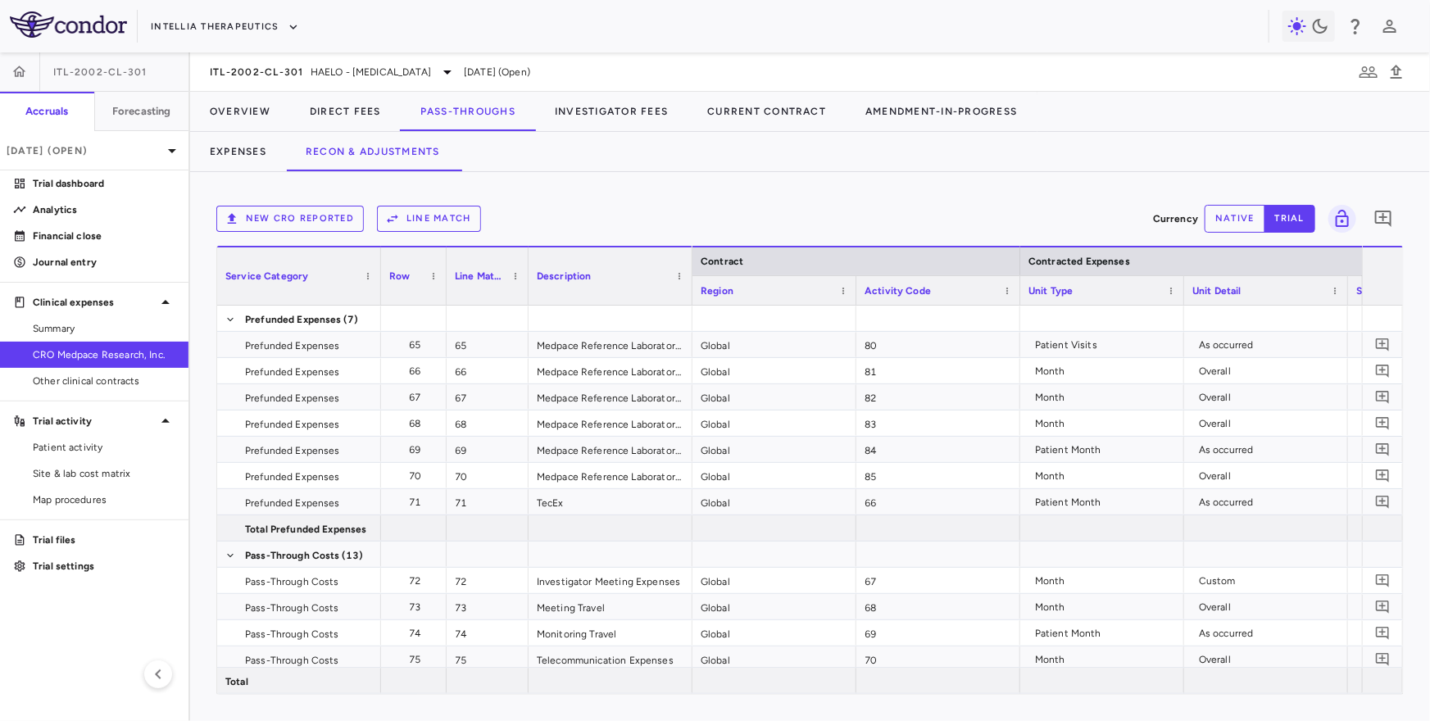
click at [451, 207] on button "Line Match" at bounding box center [429, 219] width 104 height 26
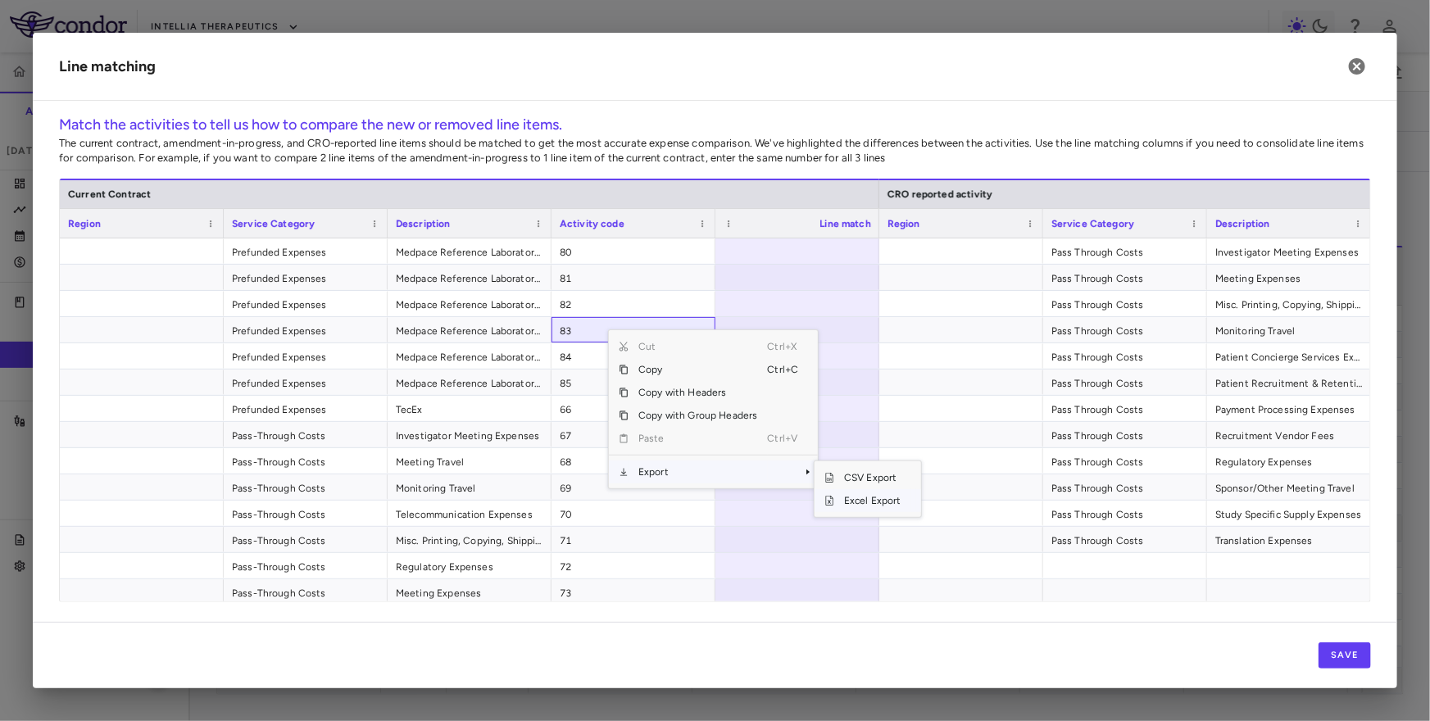
click at [854, 496] on span "Excel Export" at bounding box center [872, 500] width 77 height 23
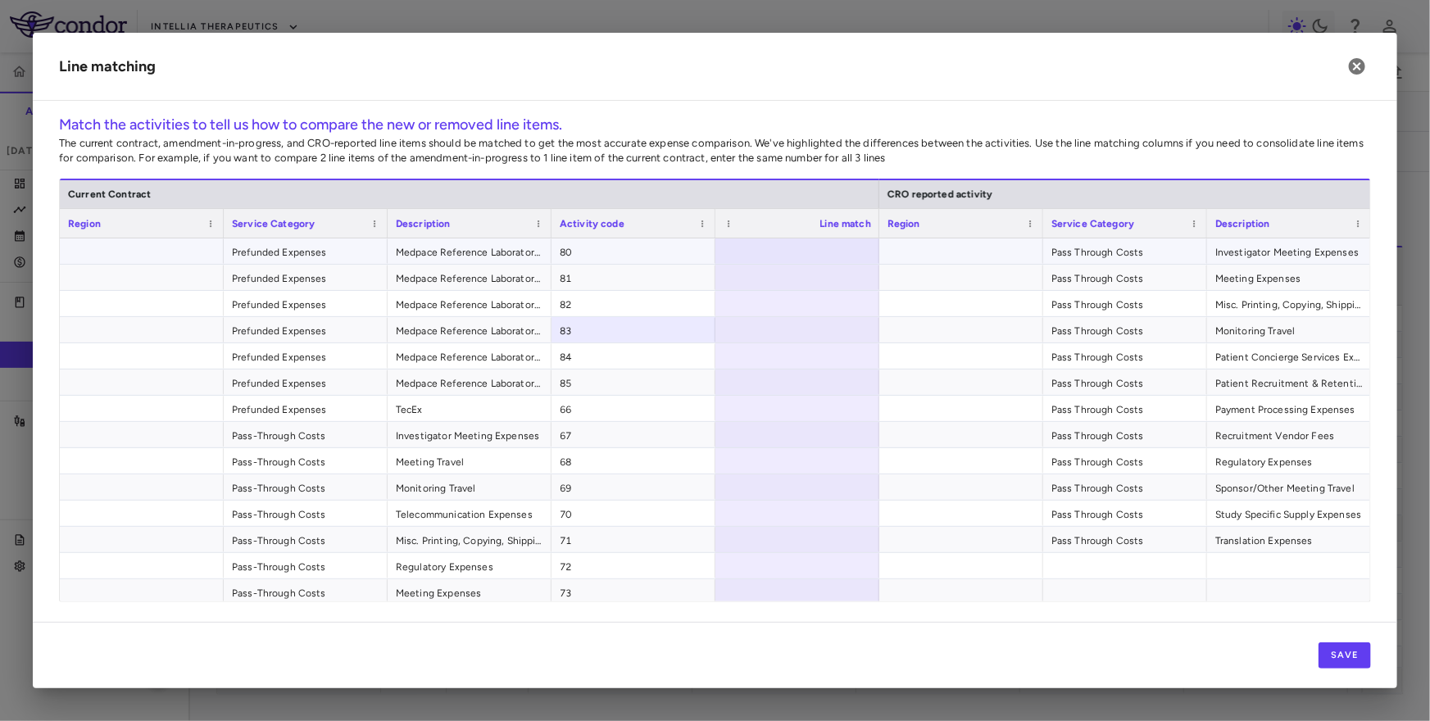
click at [817, 257] on div at bounding box center [798, 251] width 164 height 25
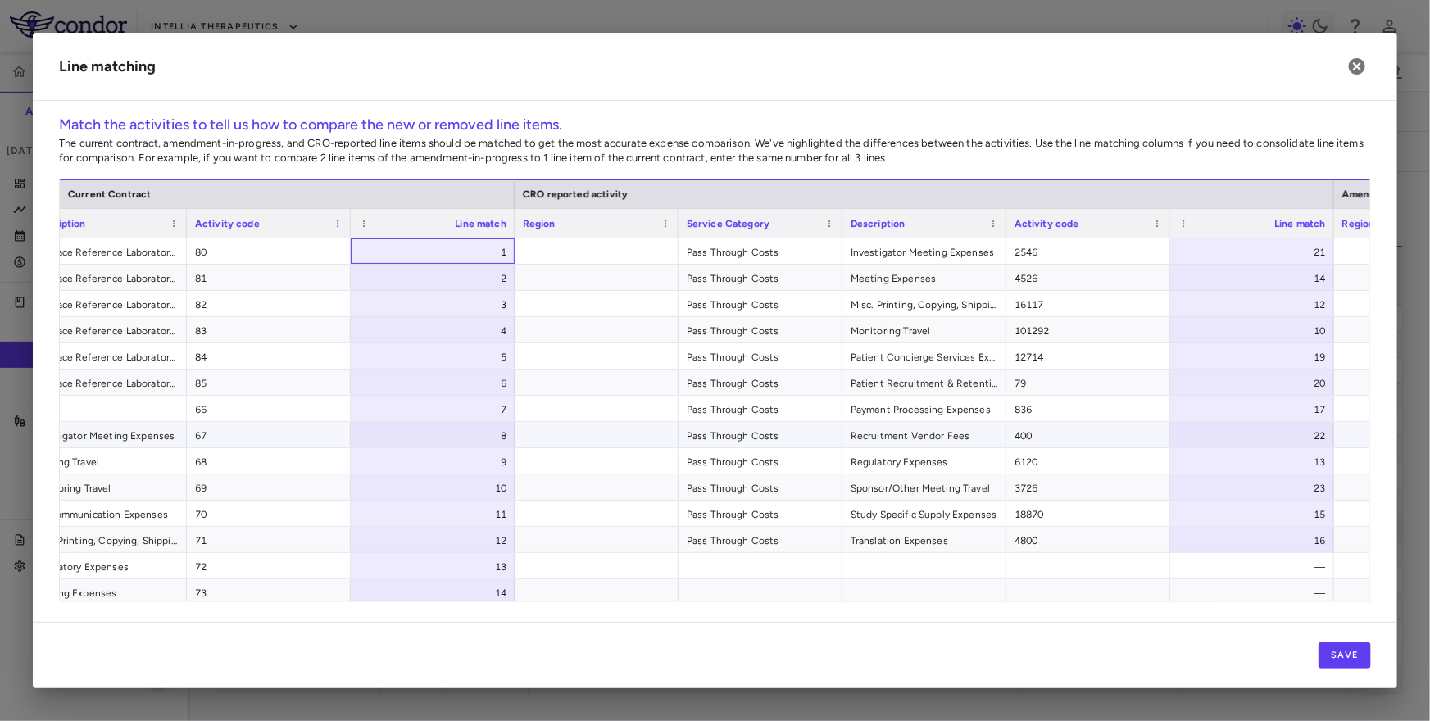
scroll to position [0, 668]
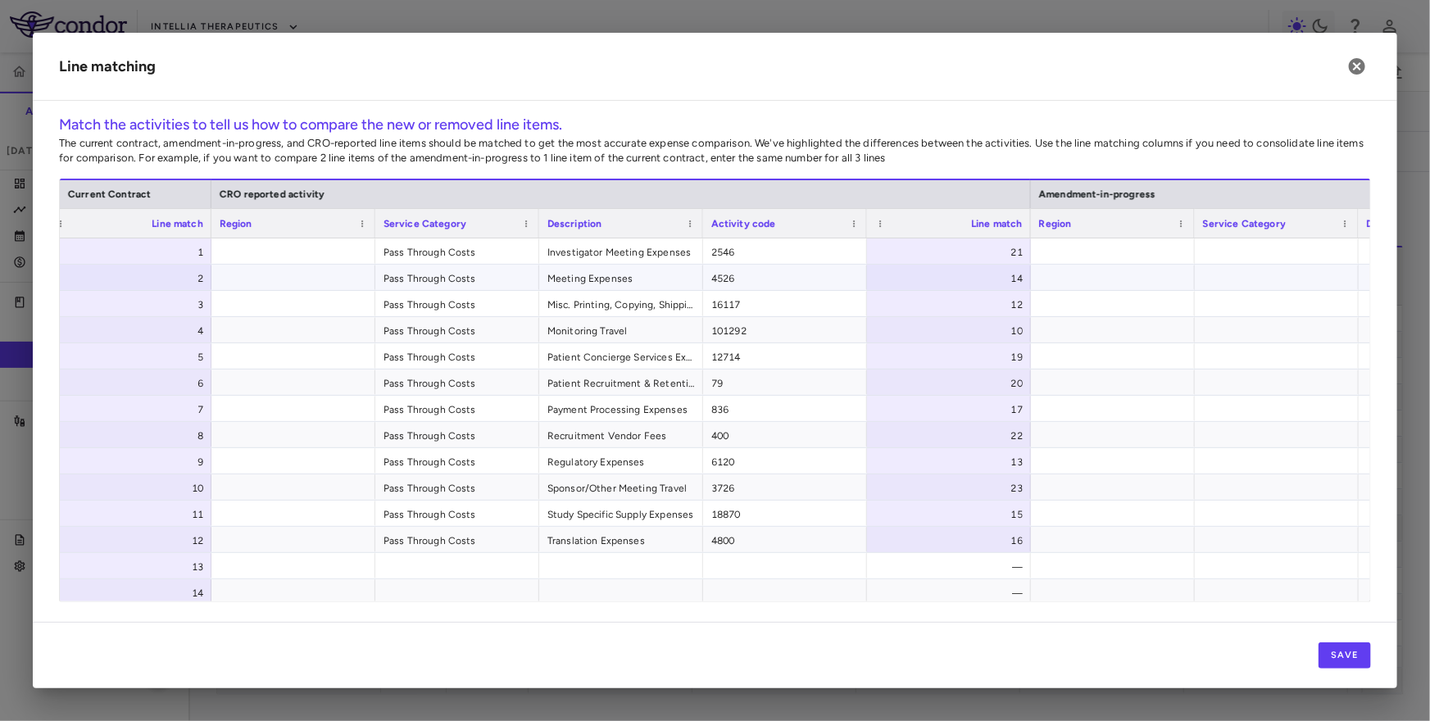
click at [960, 257] on div "21" at bounding box center [952, 252] width 141 height 26
click at [1343, 653] on button "Save" at bounding box center [1345, 656] width 52 height 26
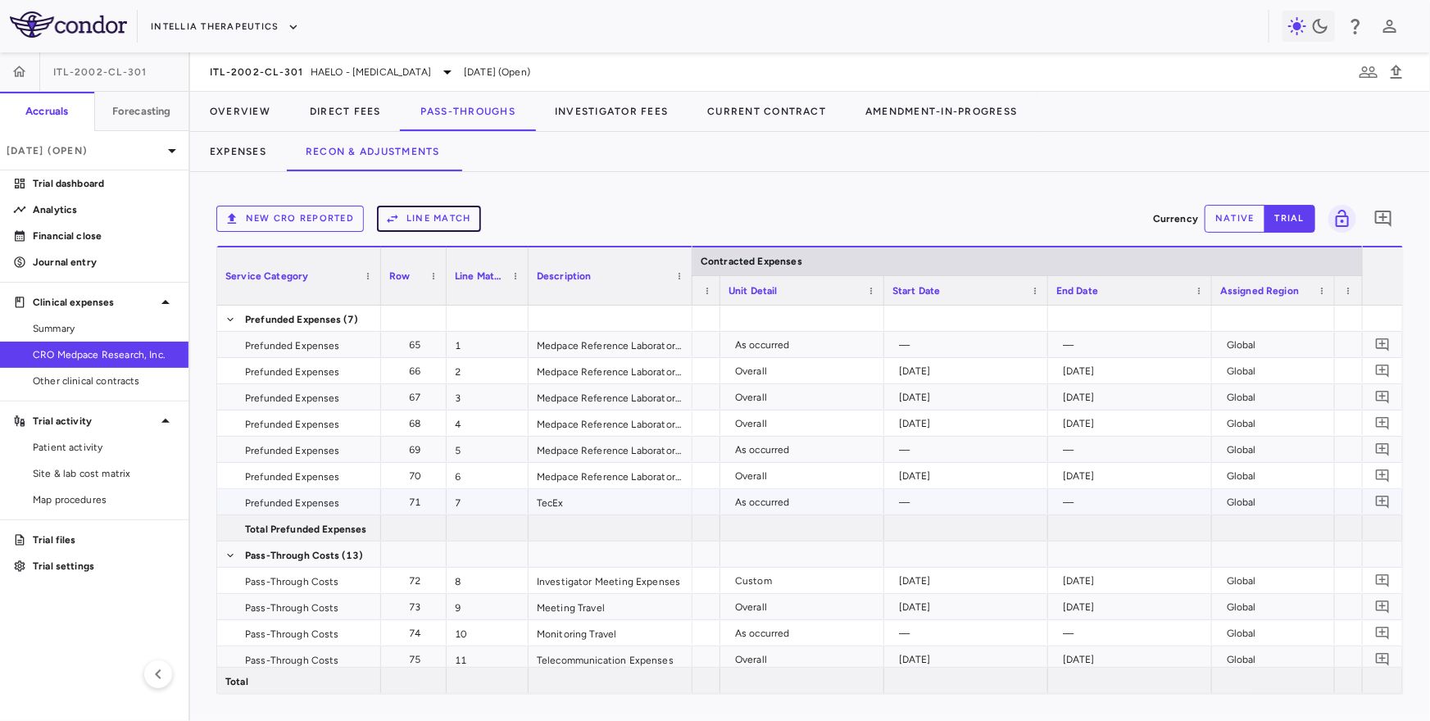
scroll to position [0, 579]
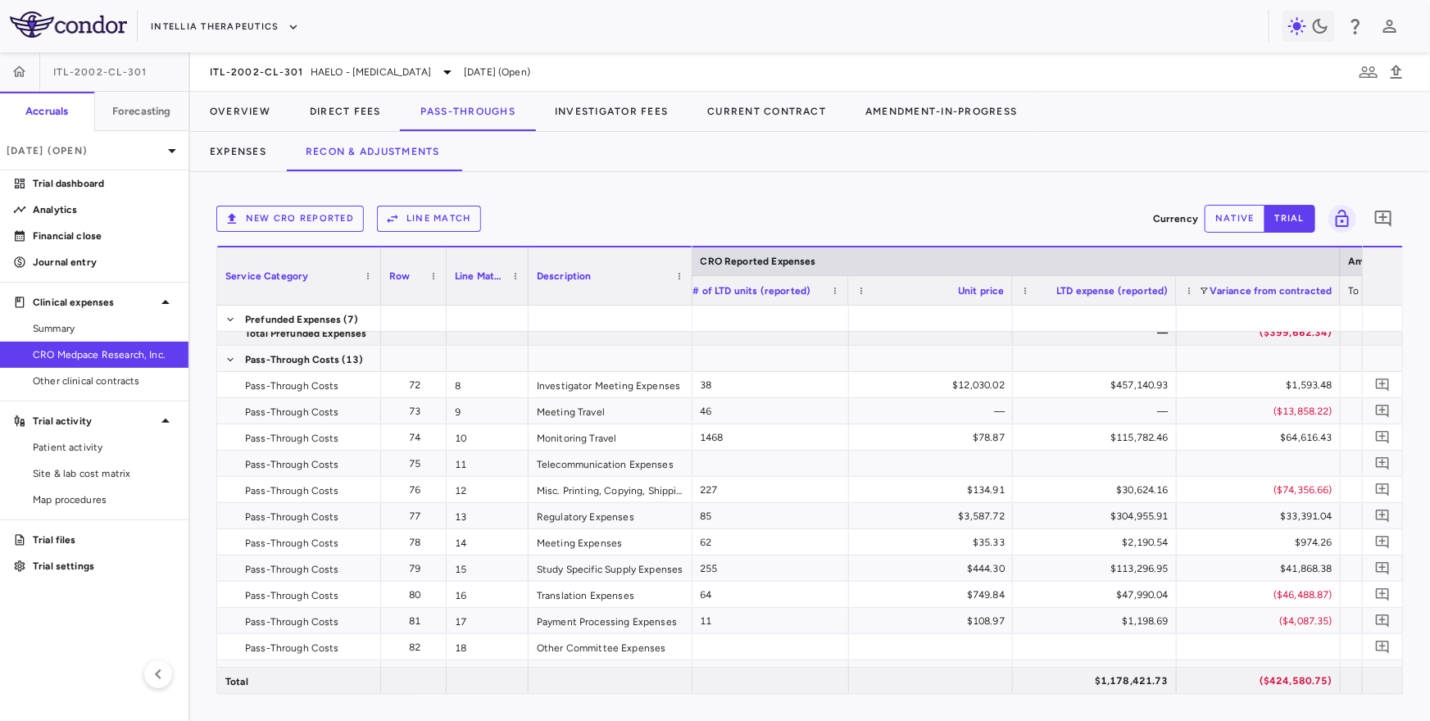
click at [431, 224] on button "Line Match" at bounding box center [429, 219] width 104 height 26
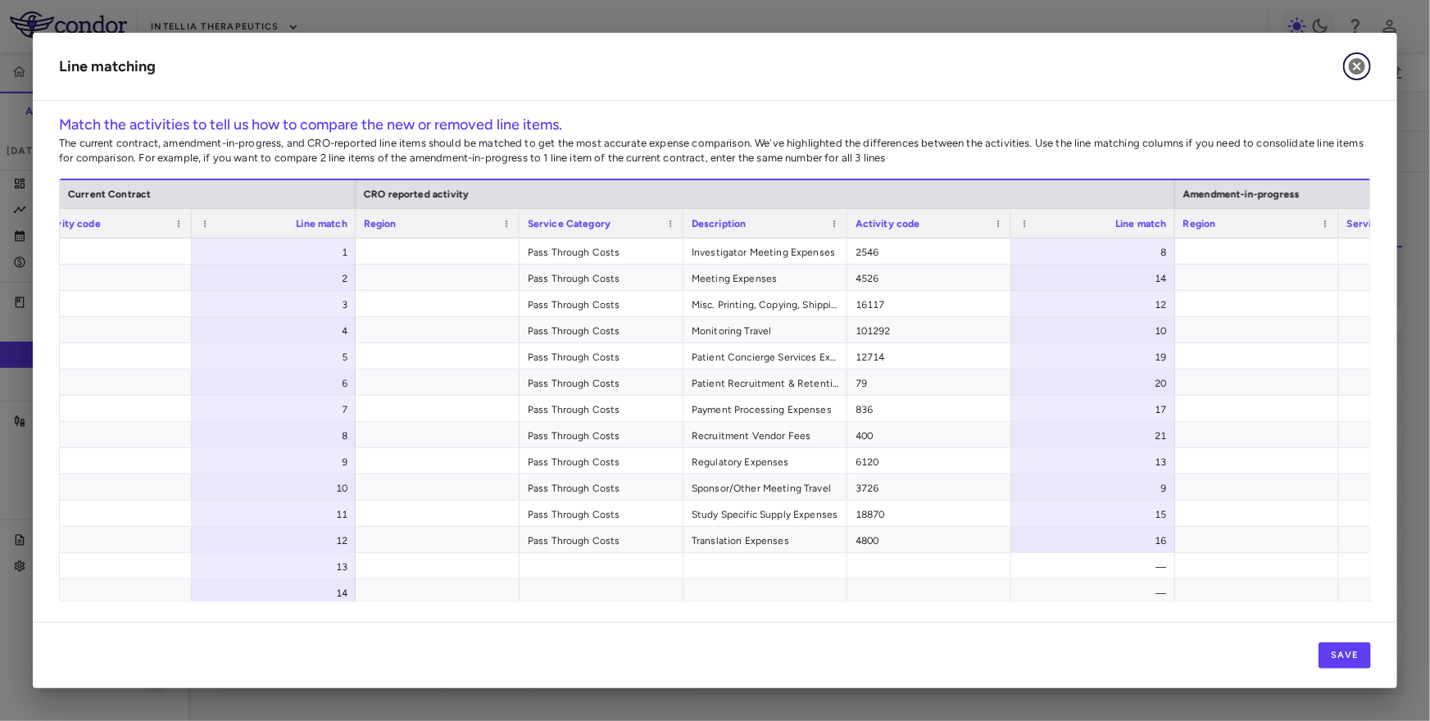
click at [1364, 61] on icon "button" at bounding box center [1358, 67] width 20 height 20
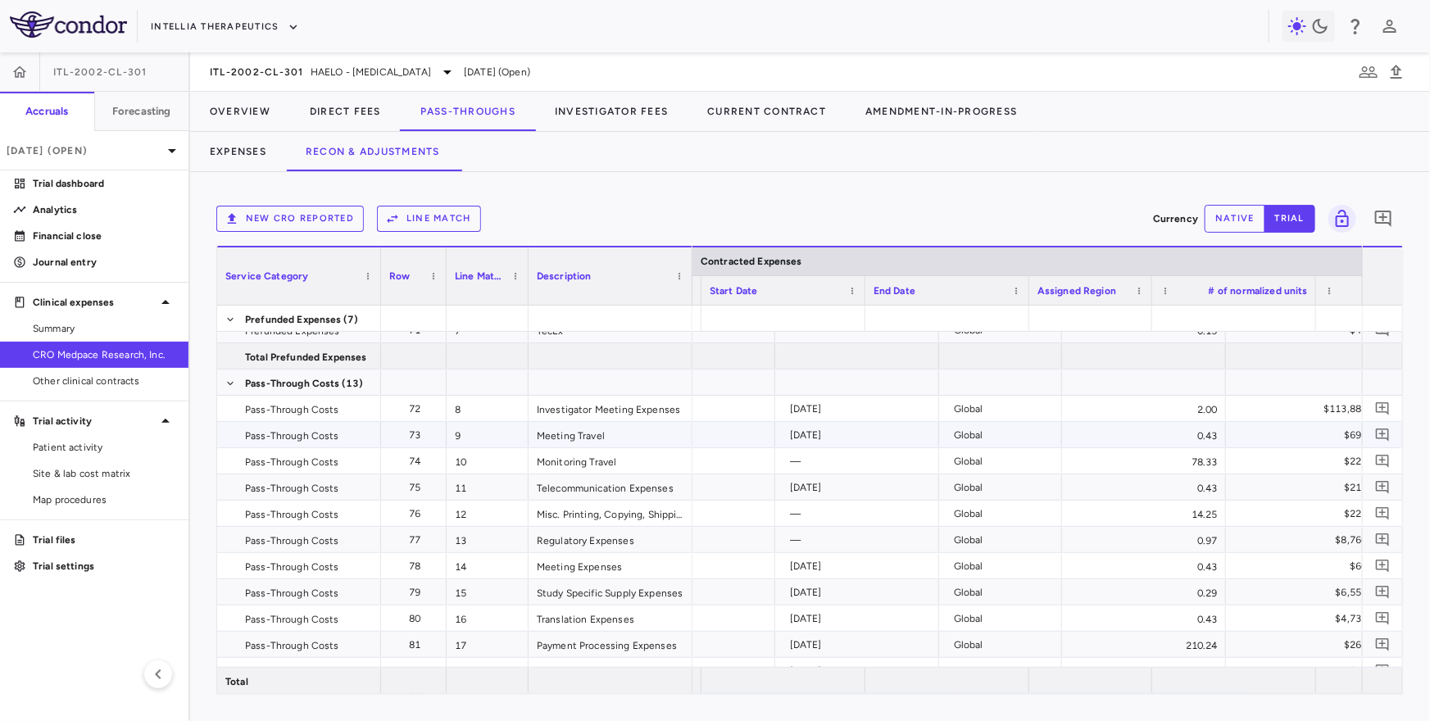
scroll to position [0, 884]
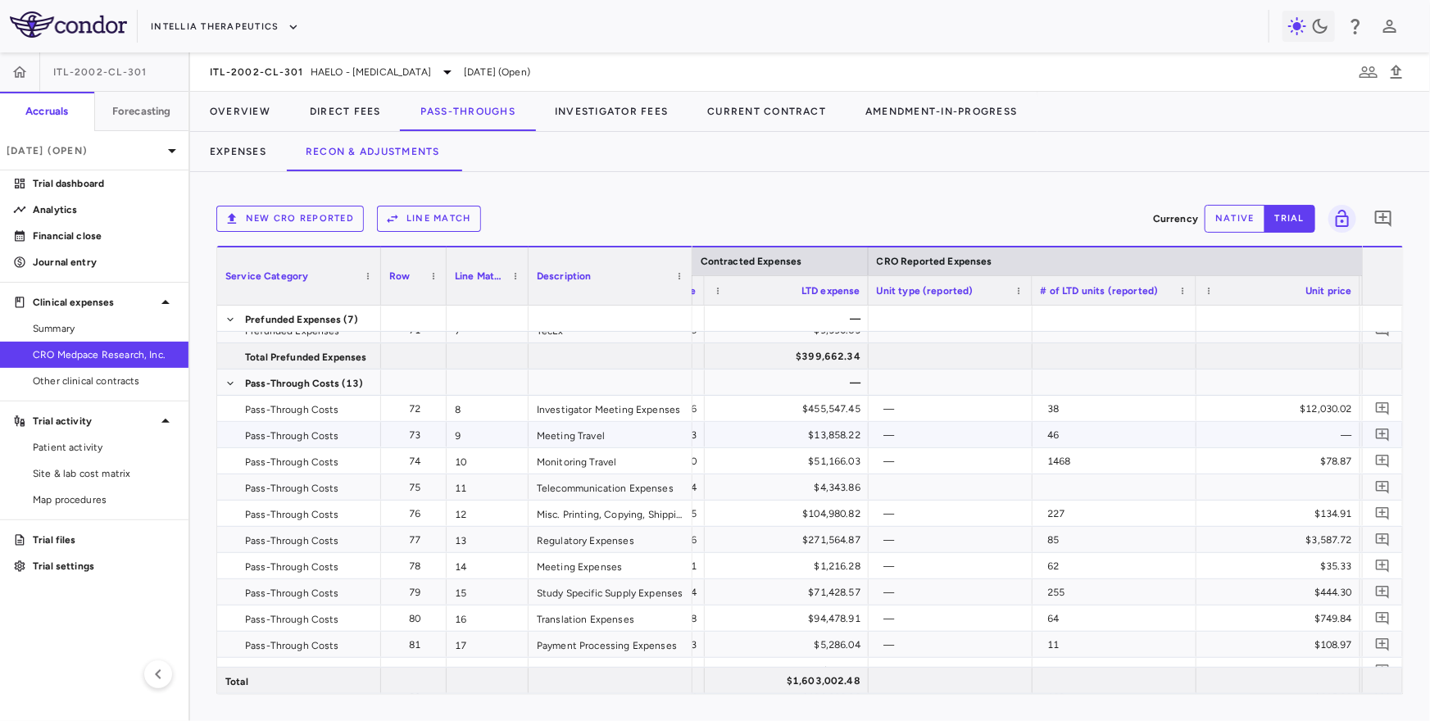
click at [826, 432] on div "$13,858.22" at bounding box center [790, 435] width 141 height 26
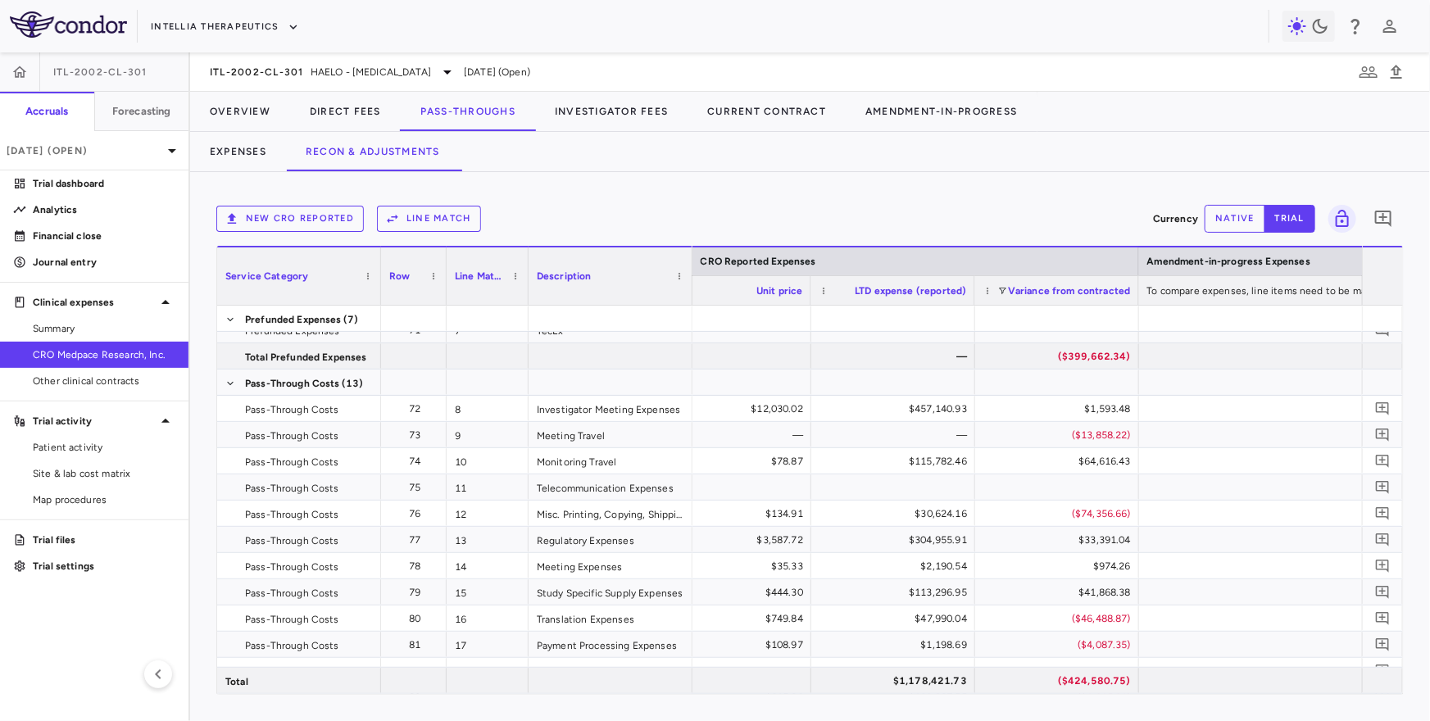
click at [443, 225] on button "Line Match" at bounding box center [429, 219] width 104 height 26
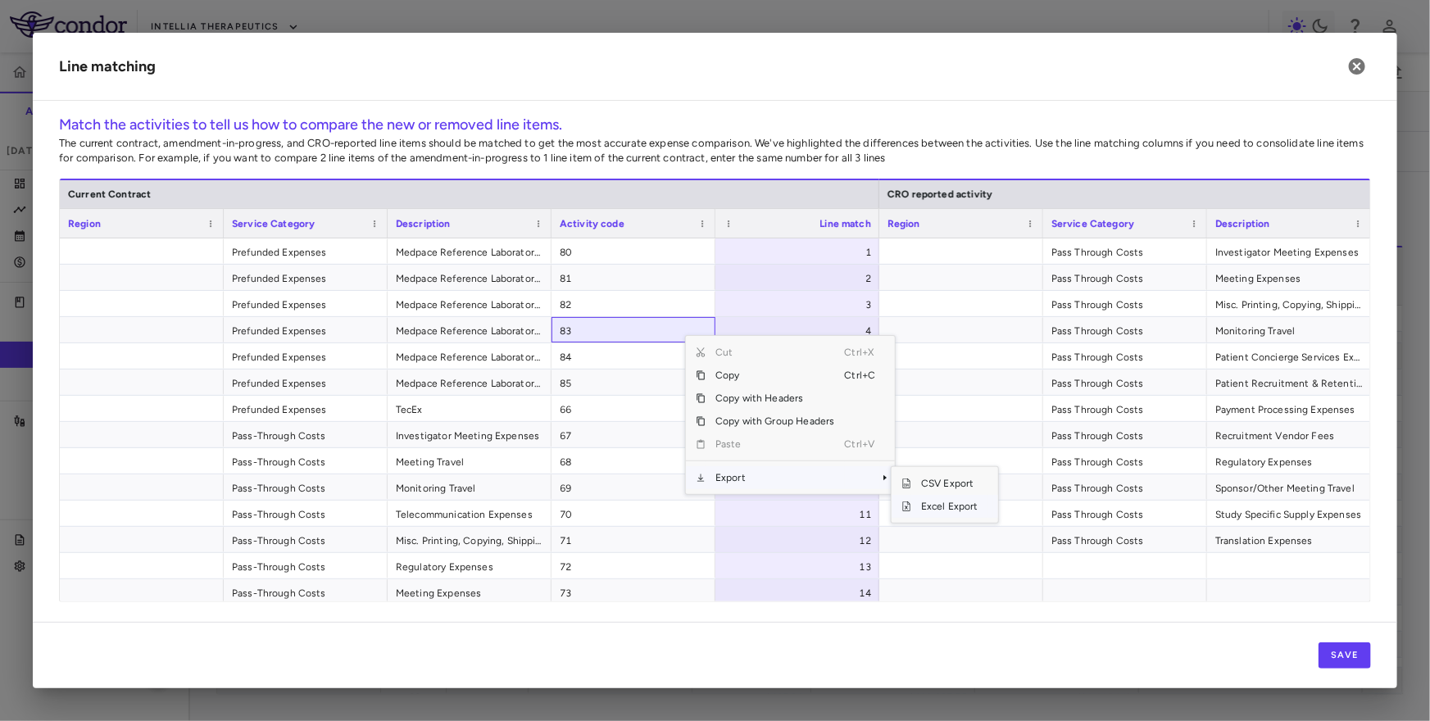
click at [911, 507] on span "SubMenu" at bounding box center [907, 507] width 10 height 10
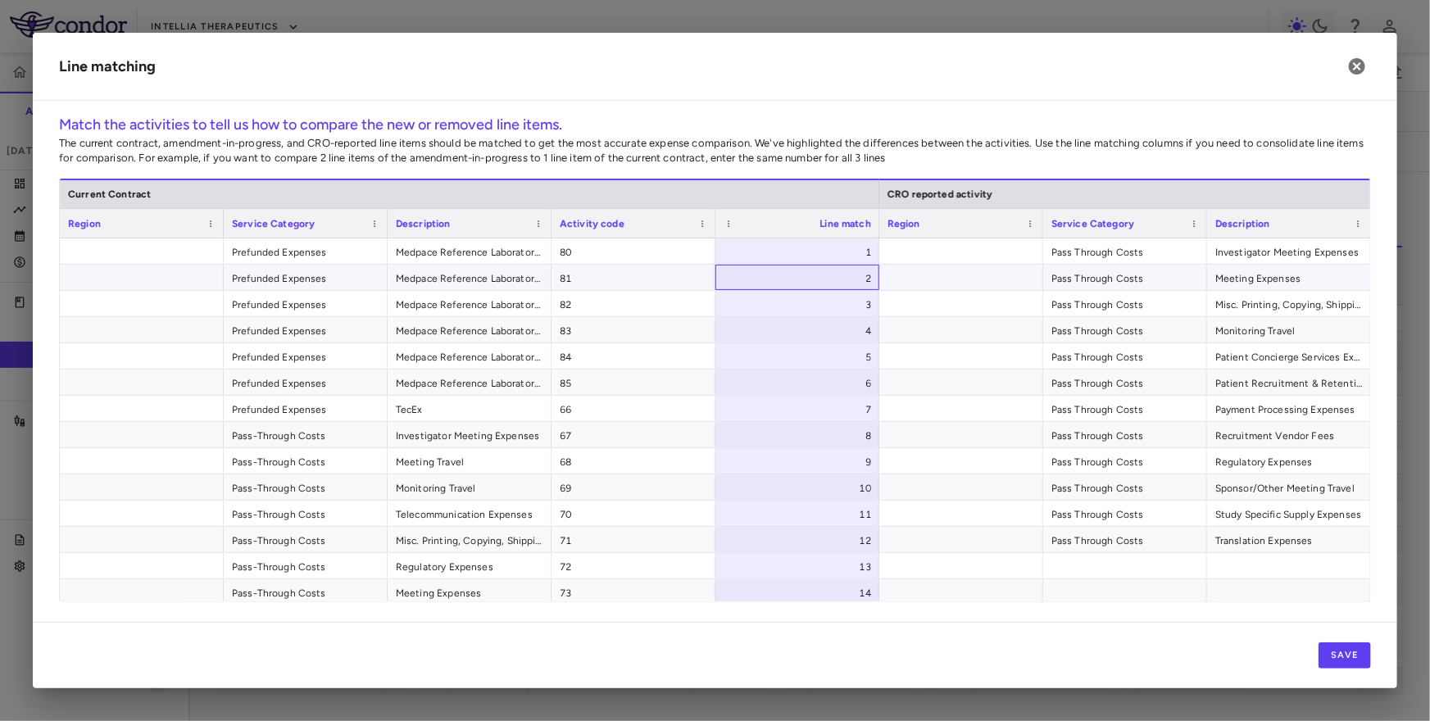
click at [845, 265] on div "2" at bounding box center [798, 277] width 164 height 25
click at [834, 252] on div "1" at bounding box center [800, 252] width 141 height 26
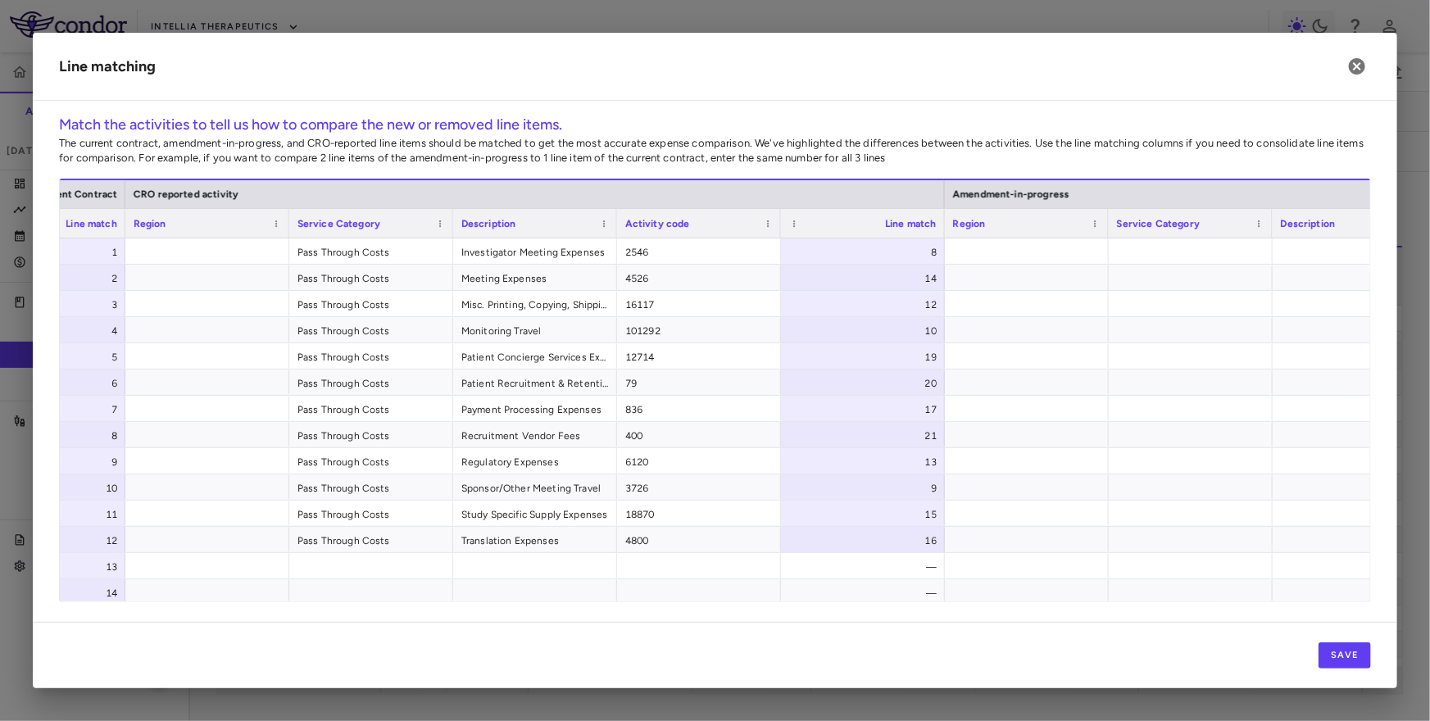
click at [907, 252] on div "8" at bounding box center [866, 252] width 141 height 26
click at [1348, 657] on button "Save" at bounding box center [1345, 656] width 52 height 26
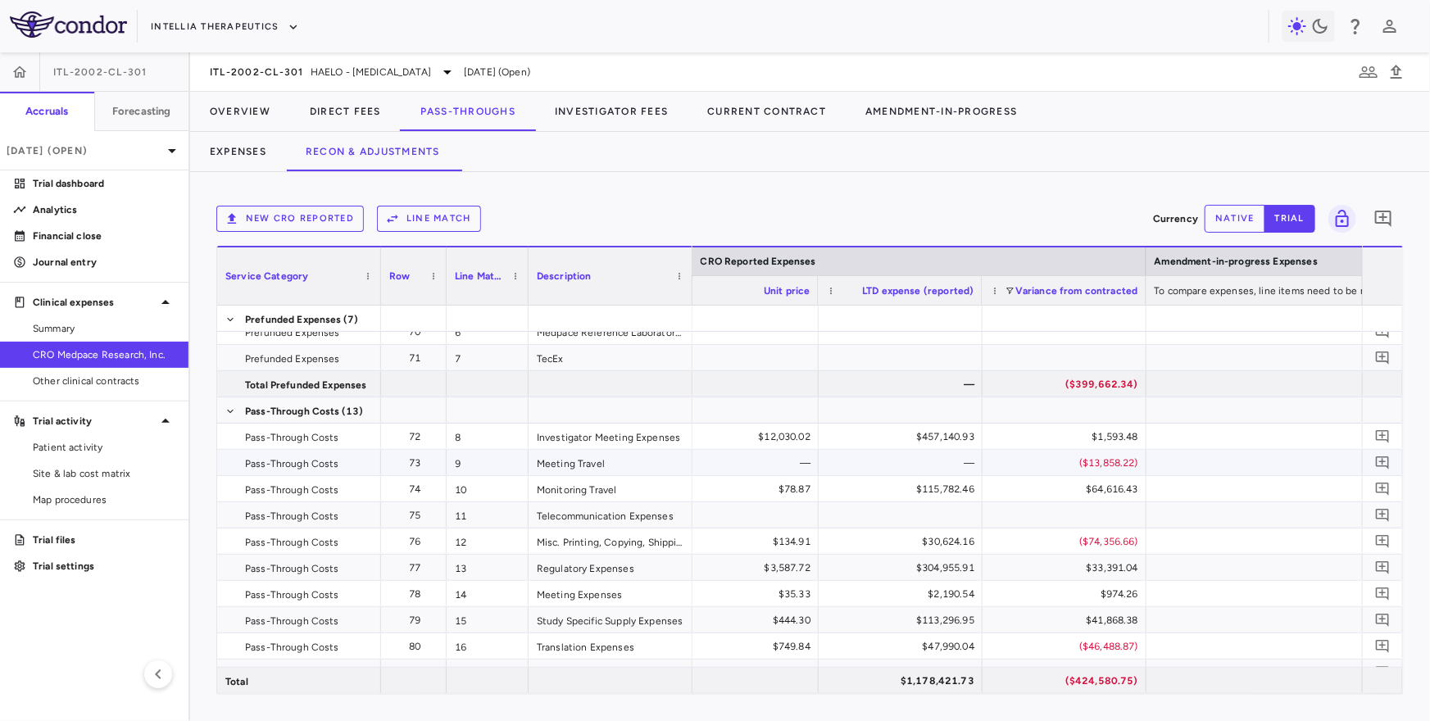
click at [915, 465] on div "—" at bounding box center [904, 463] width 141 height 26
click at [933, 465] on div "—" at bounding box center [904, 463] width 141 height 26
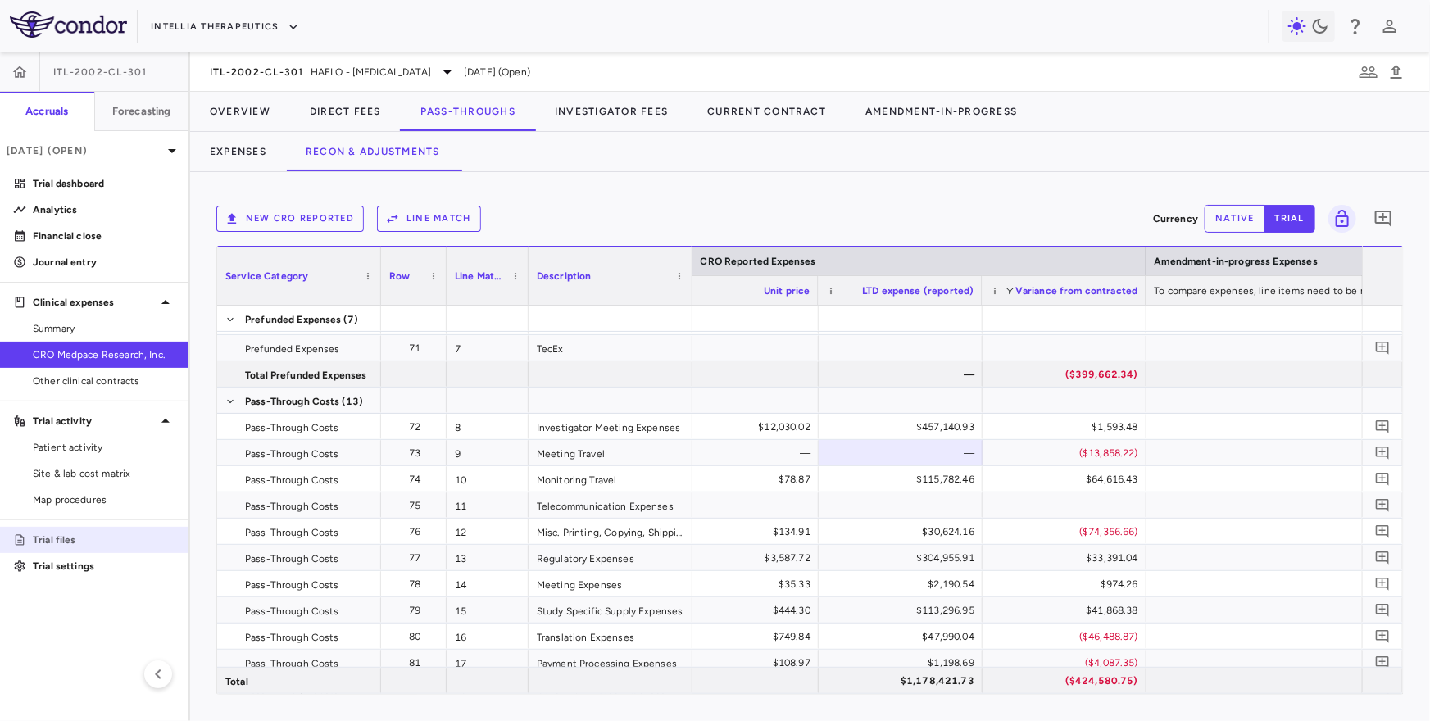
click at [123, 531] on link "Trial files" at bounding box center [94, 540] width 189 height 25
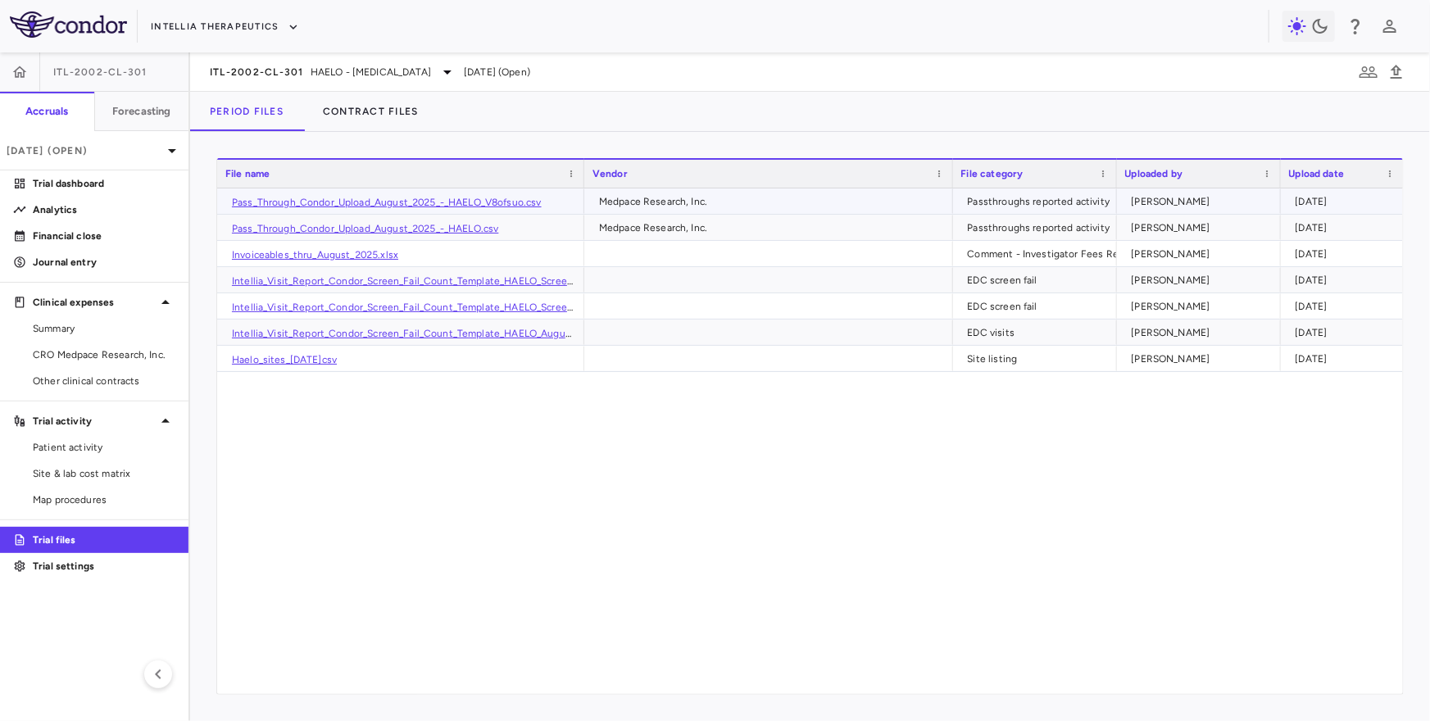
click at [366, 205] on link "Pass_Through_Condor_Upload_August_2025_-_HAELO_V8ofsuo.csv" at bounding box center [387, 202] width 310 height 11
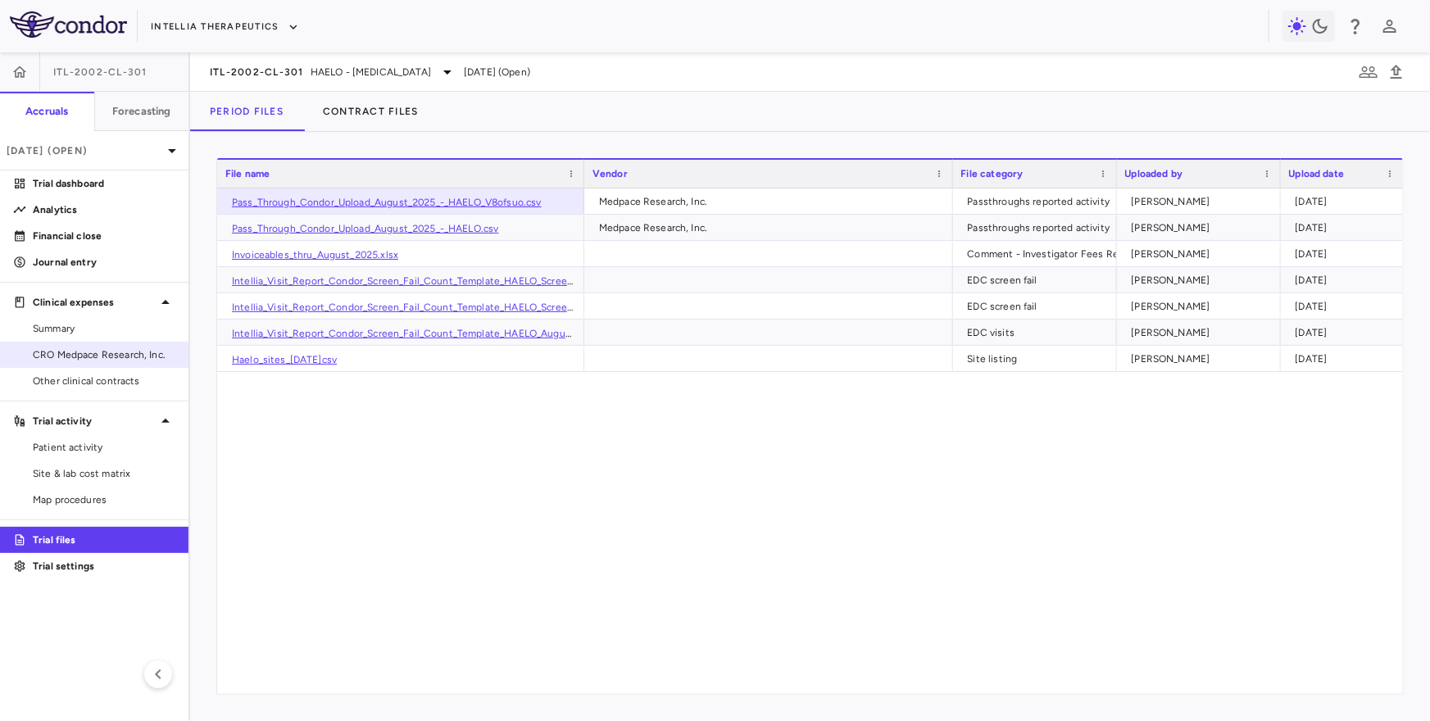
click at [101, 356] on span "CRO Medpace Research, Inc." at bounding box center [104, 355] width 143 height 15
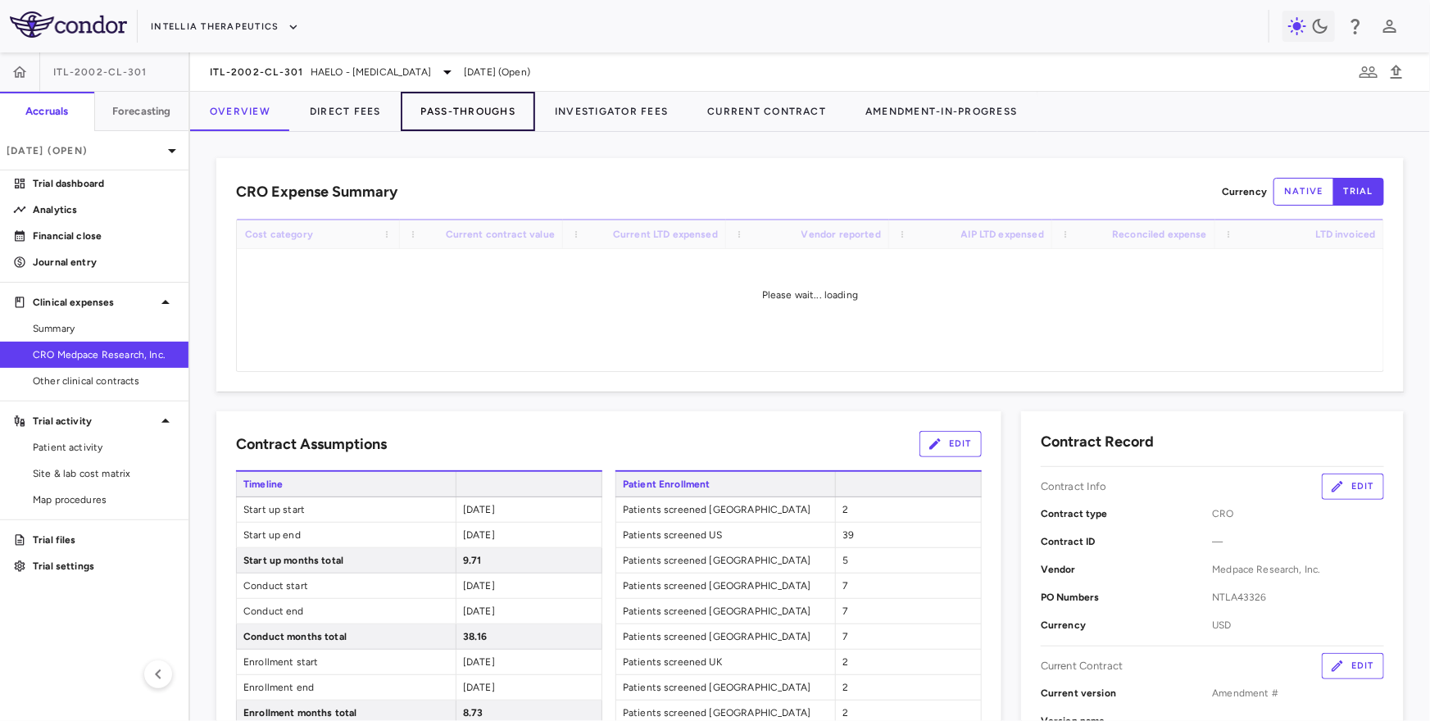
click at [450, 107] on button "Pass-Throughs" at bounding box center [468, 111] width 134 height 39
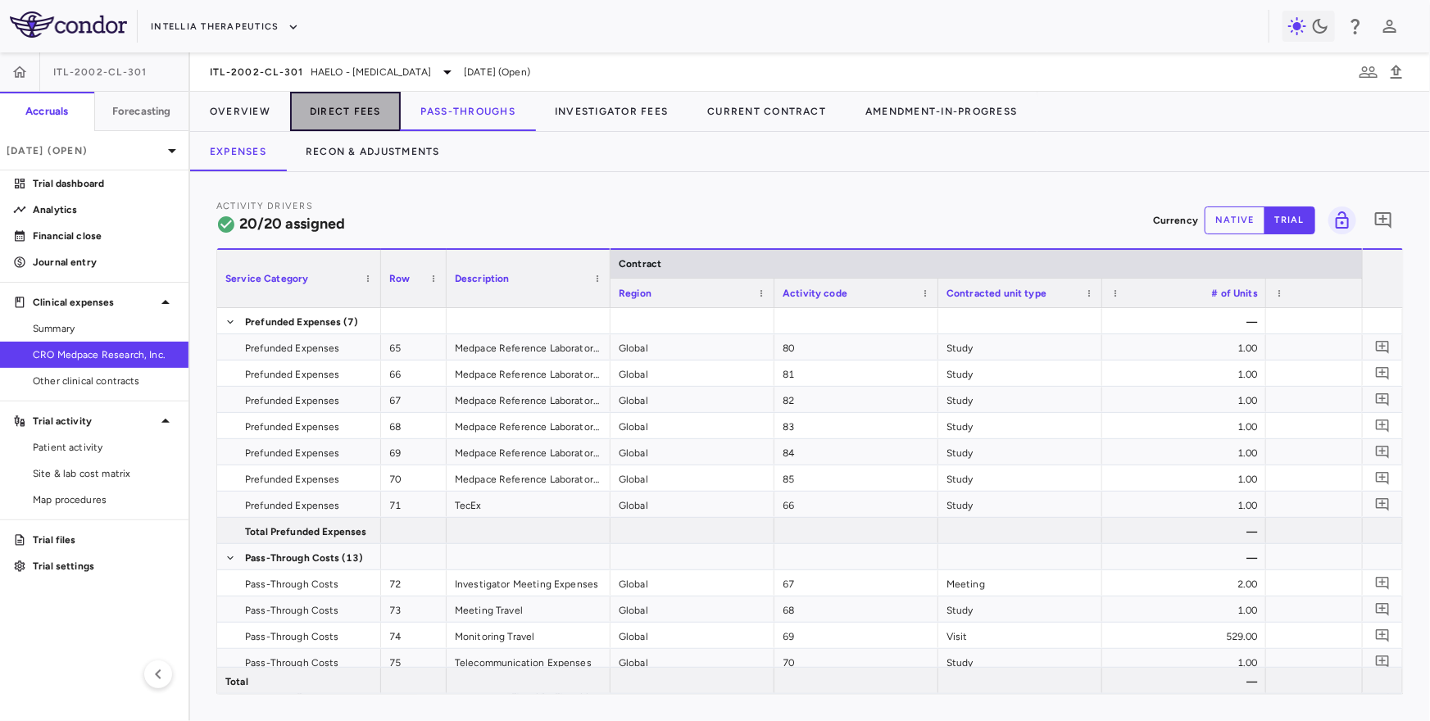
click at [392, 120] on button "Direct Fees" at bounding box center [345, 111] width 111 height 39
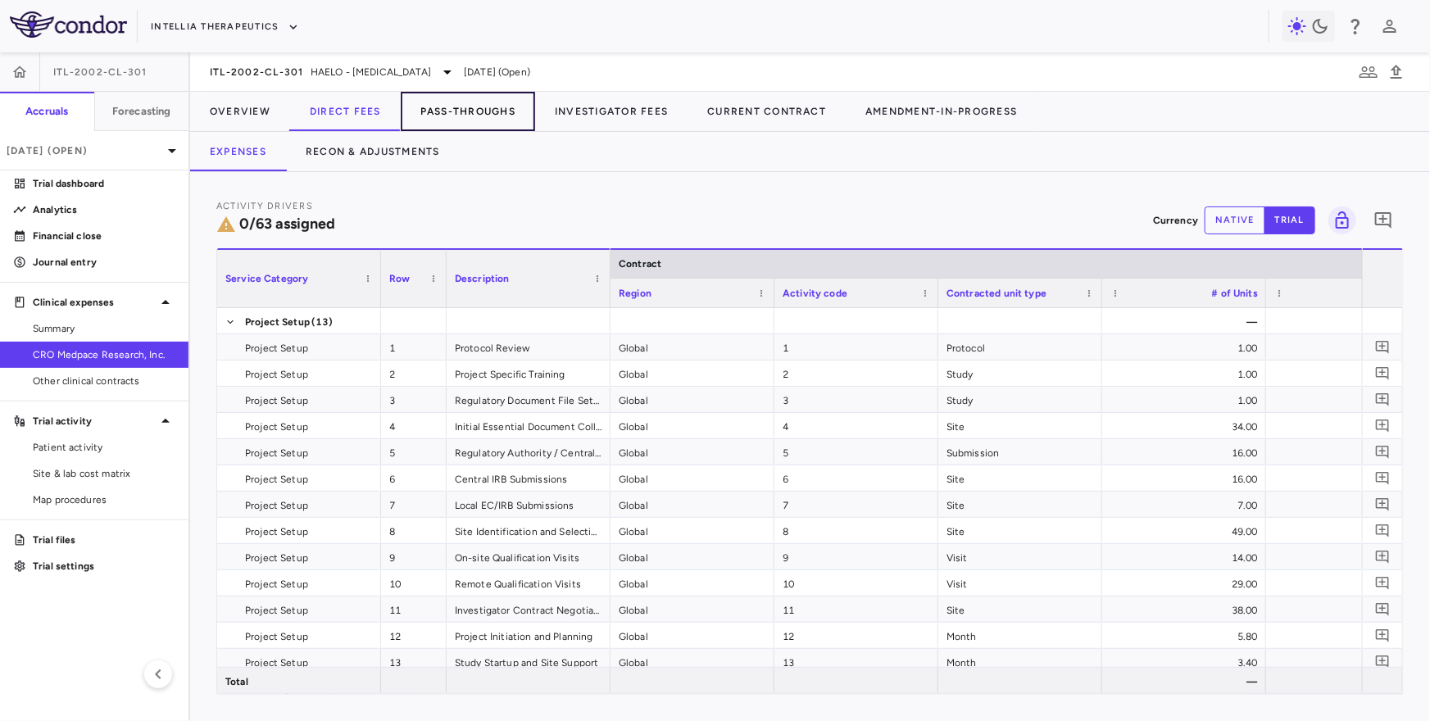
click at [467, 102] on button "Pass-Throughs" at bounding box center [468, 111] width 134 height 39
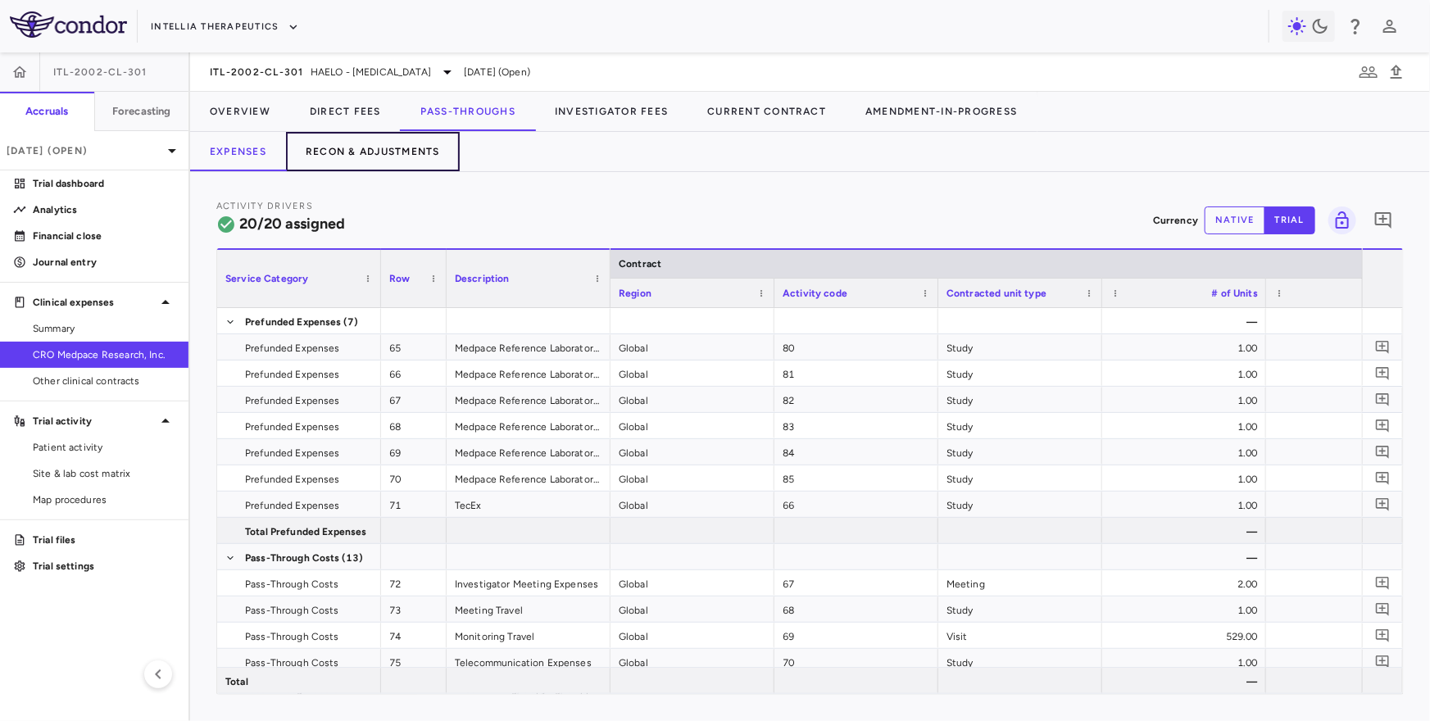
click at [412, 143] on button "Recon & Adjustments" at bounding box center [373, 151] width 174 height 39
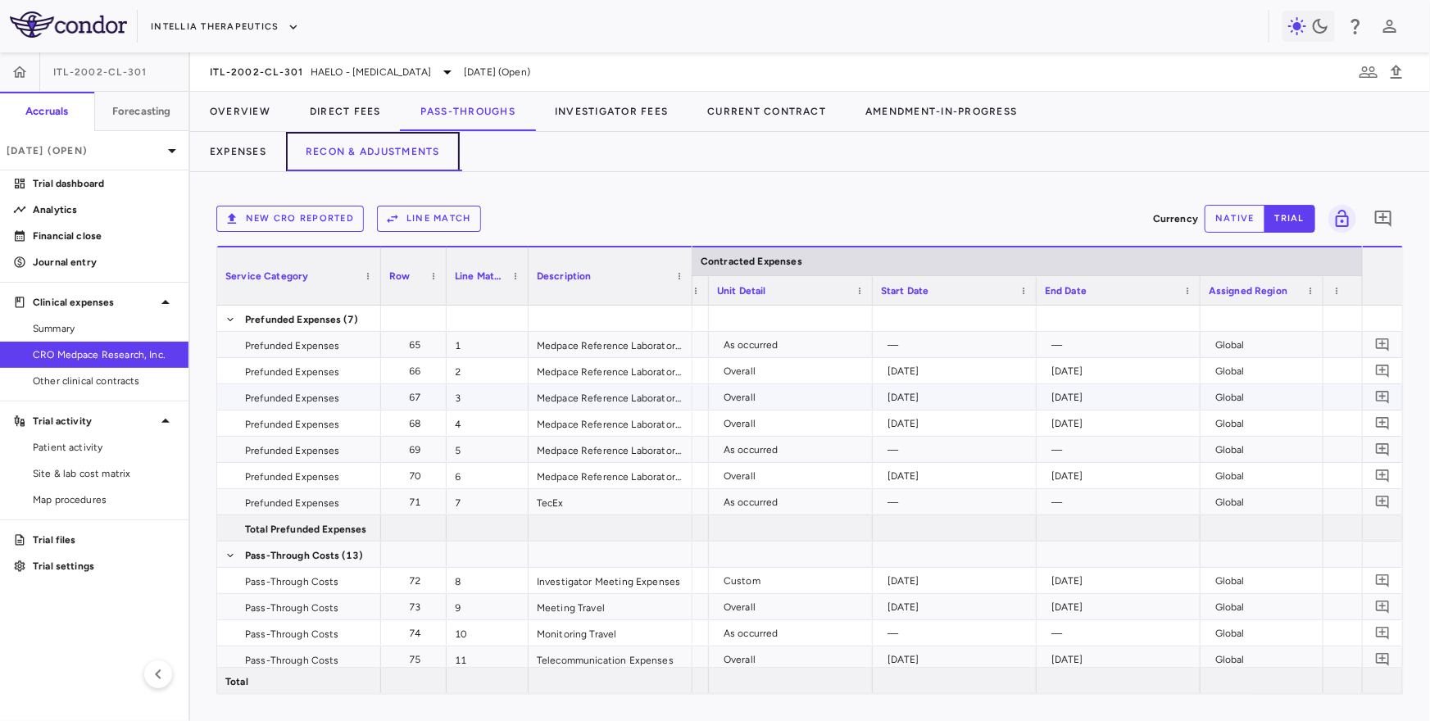
scroll to position [0, 750]
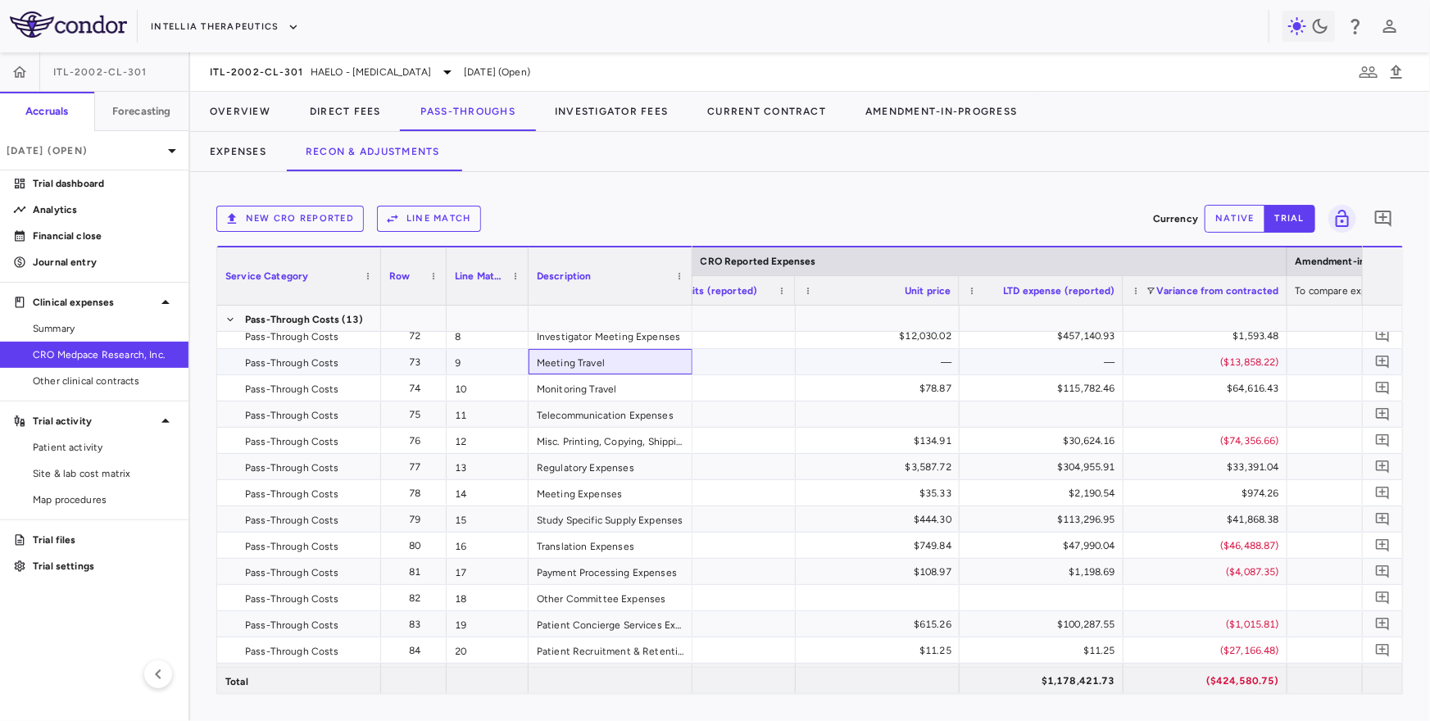
click at [585, 362] on div "Meeting Travel" at bounding box center [611, 361] width 164 height 25
click at [515, 357] on div "9" at bounding box center [488, 361] width 82 height 25
click at [592, 363] on div "Meeting Travel" at bounding box center [611, 361] width 164 height 25
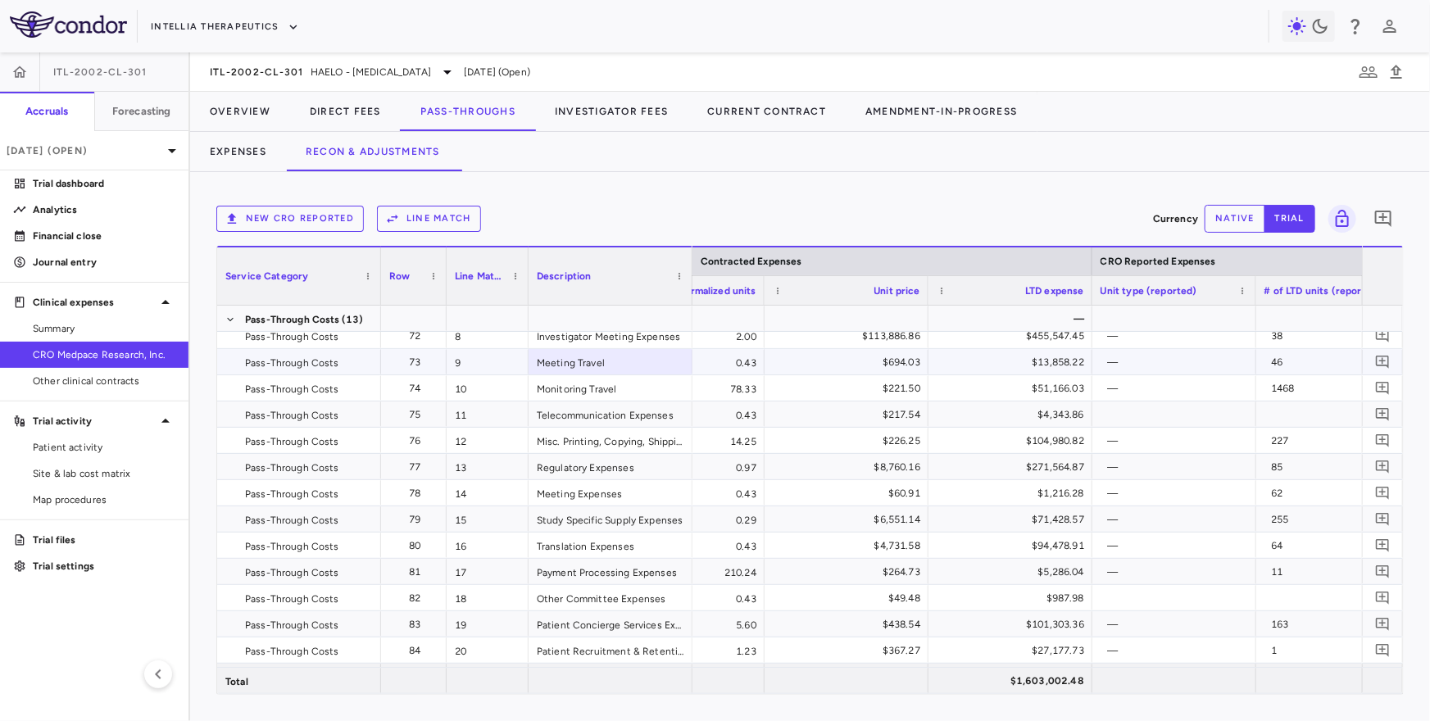
click at [1045, 363] on div "$13,858.22" at bounding box center [1013, 362] width 141 height 26
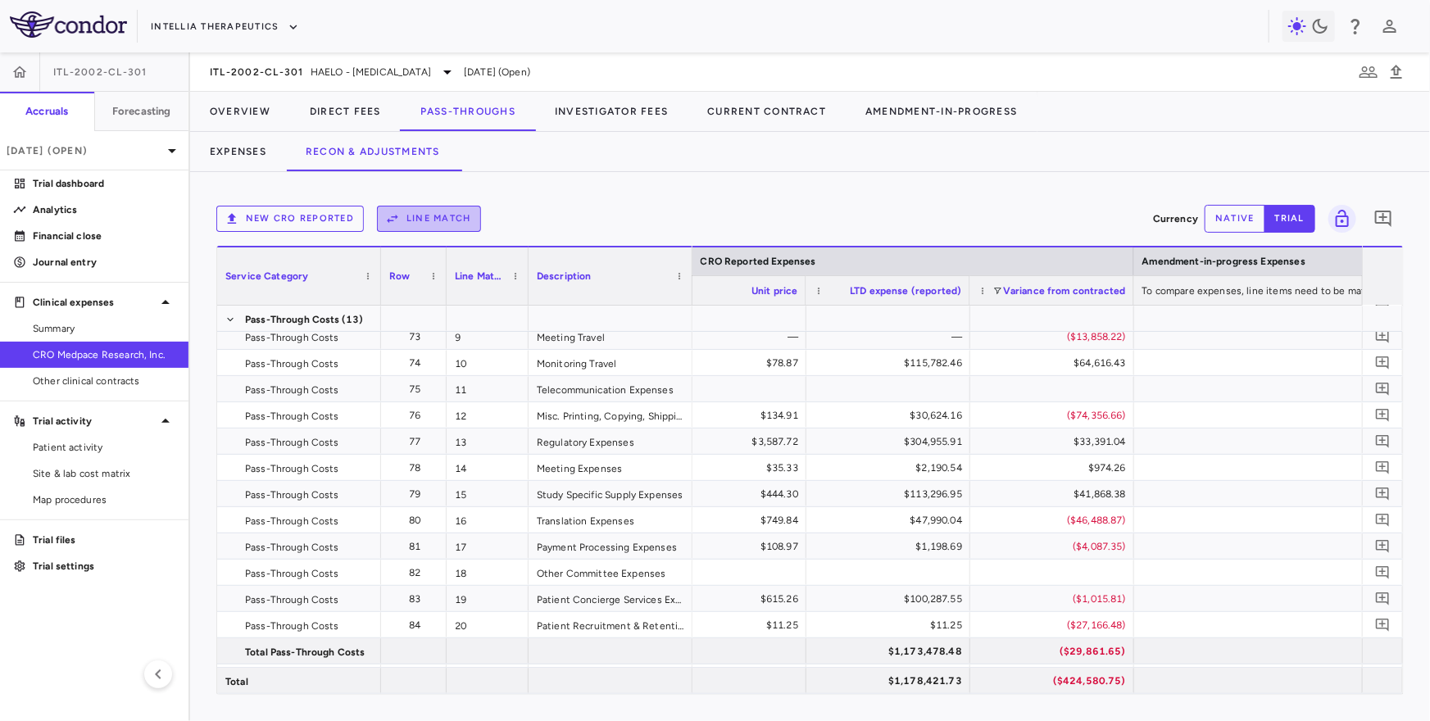
click at [446, 216] on button "Line Match" at bounding box center [429, 219] width 104 height 26
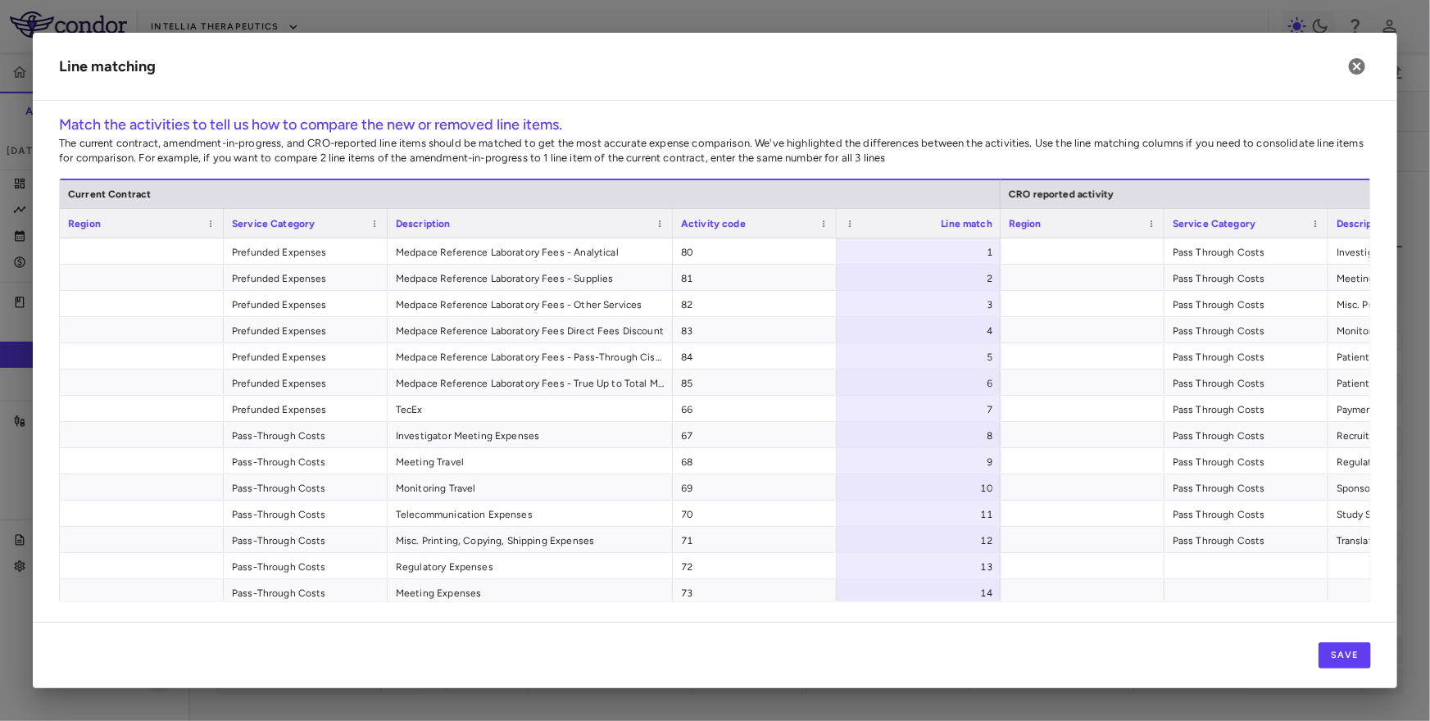
drag, startPoint x: 548, startPoint y: 227, endPoint x: 670, endPoint y: 222, distance: 121.4
click at [670, 222] on div at bounding box center [672, 223] width 7 height 29
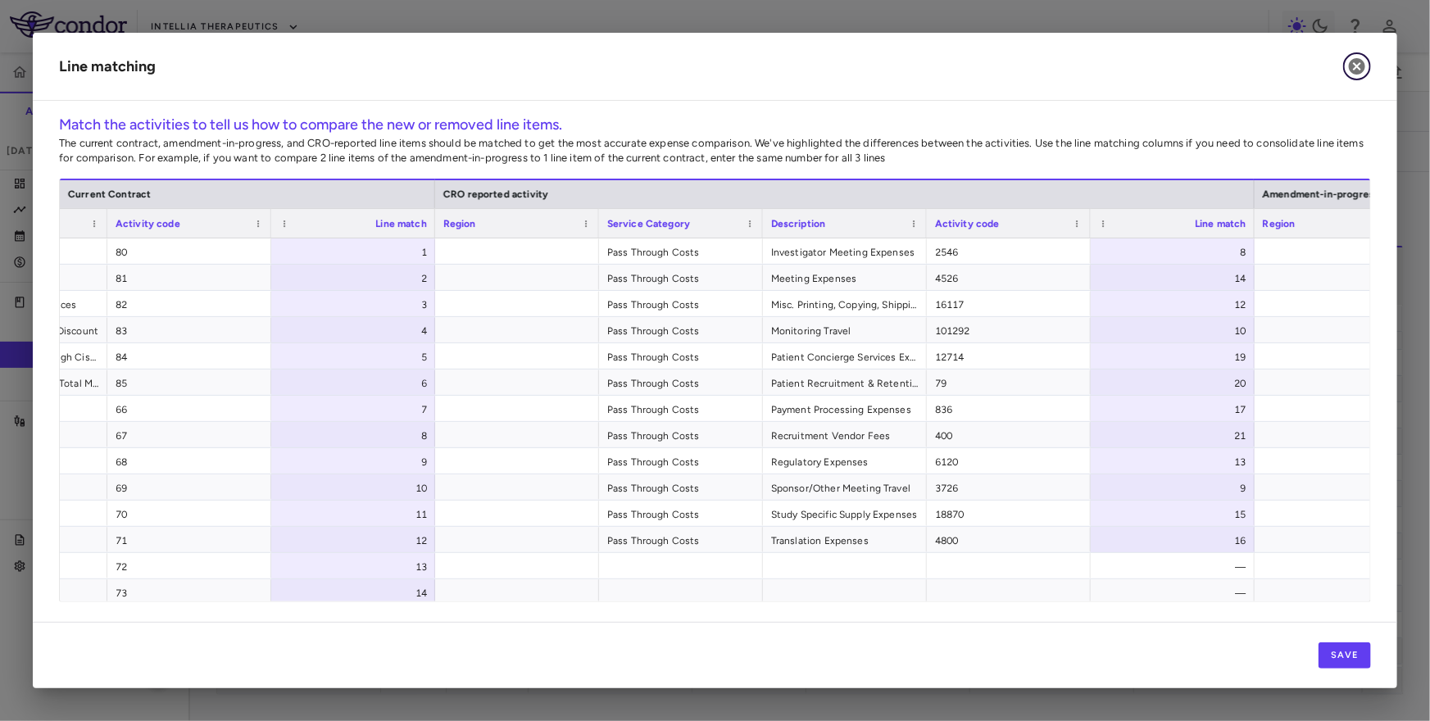
click at [1365, 62] on icon "button" at bounding box center [1358, 67] width 20 height 20
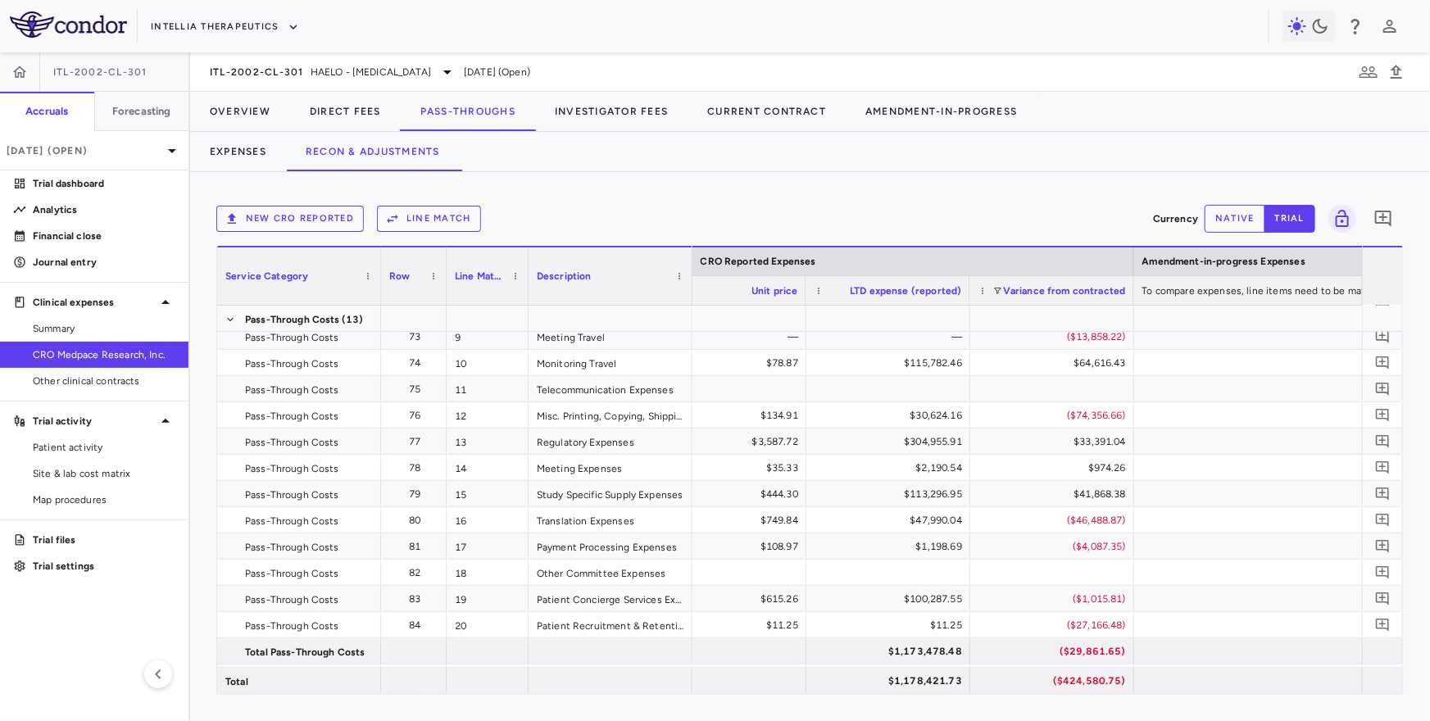
click at [418, 216] on button "Line Match" at bounding box center [429, 219] width 104 height 26
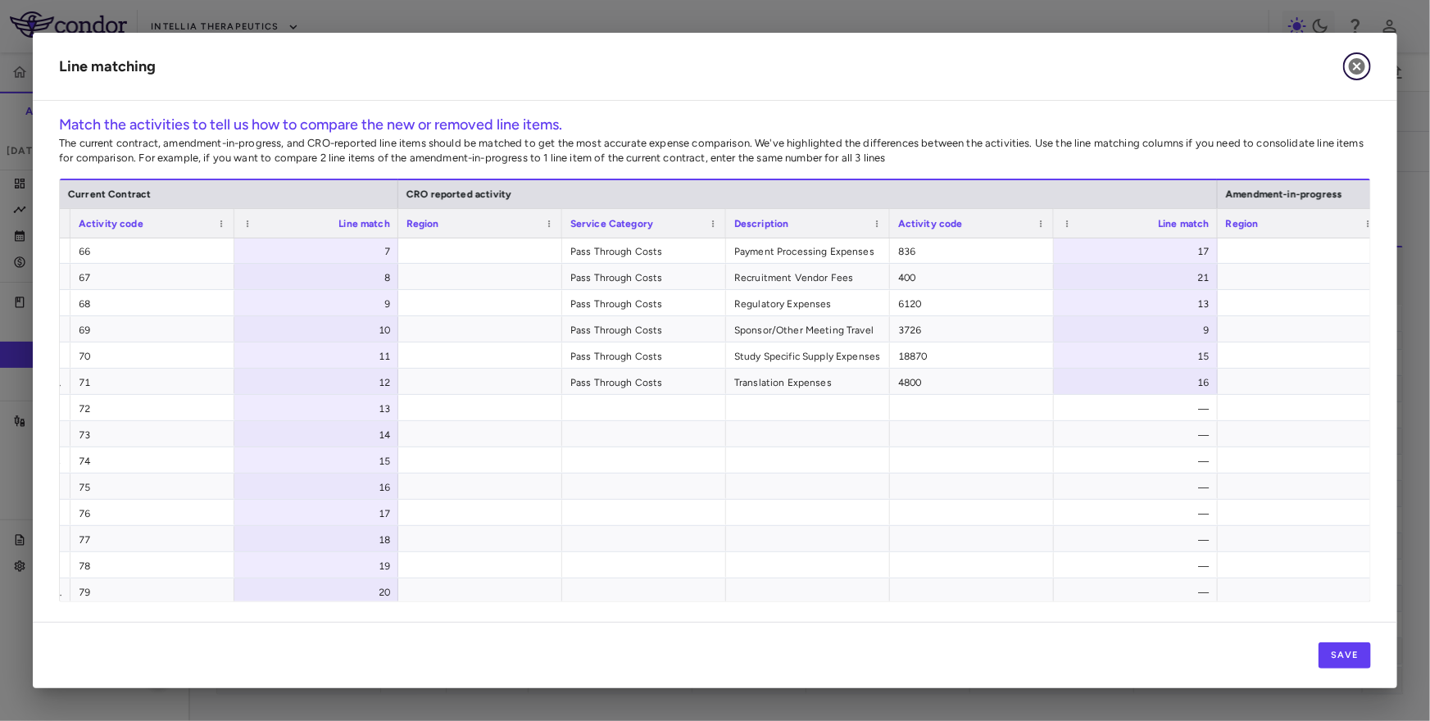
click at [1355, 66] on icon "button" at bounding box center [1357, 66] width 16 height 16
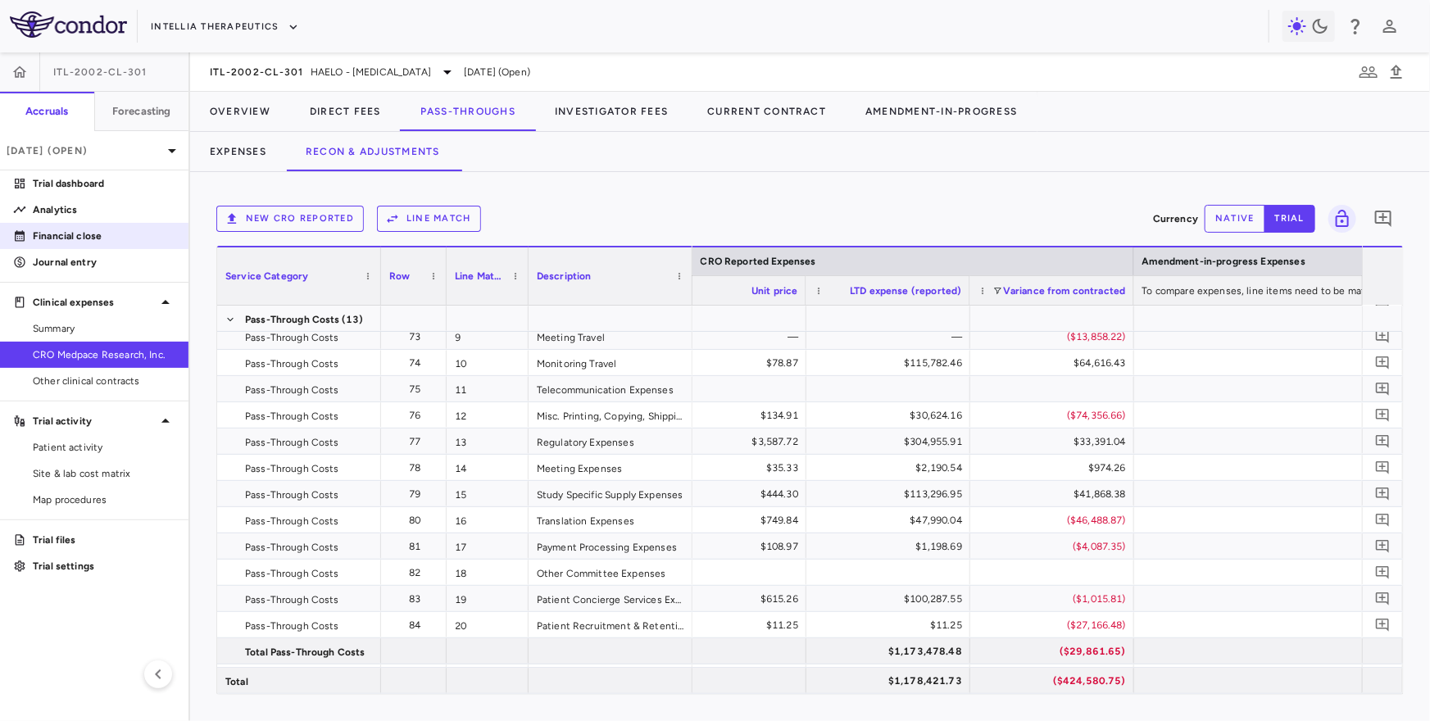
click at [105, 237] on p "Financial close" at bounding box center [104, 236] width 143 height 15
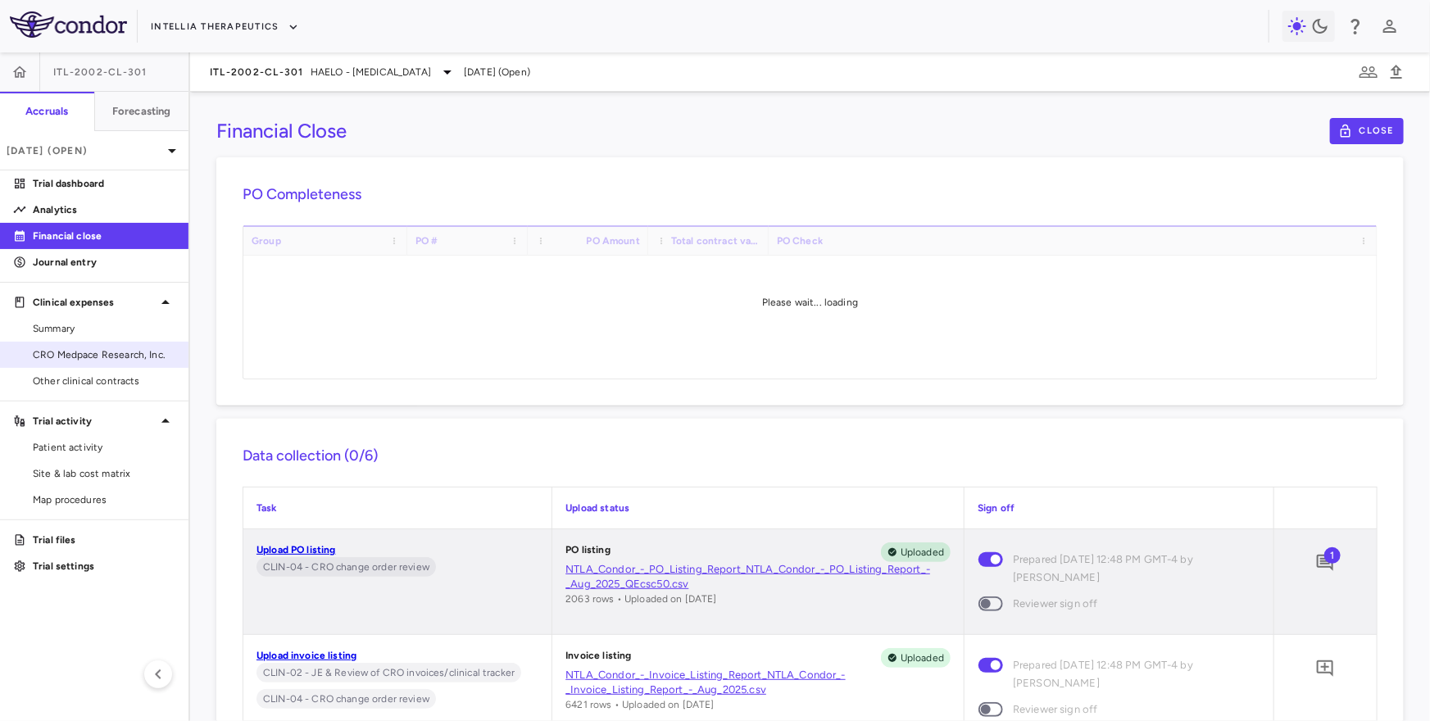
click at [134, 352] on span "CRO Medpace Research, Inc." at bounding box center [104, 355] width 143 height 15
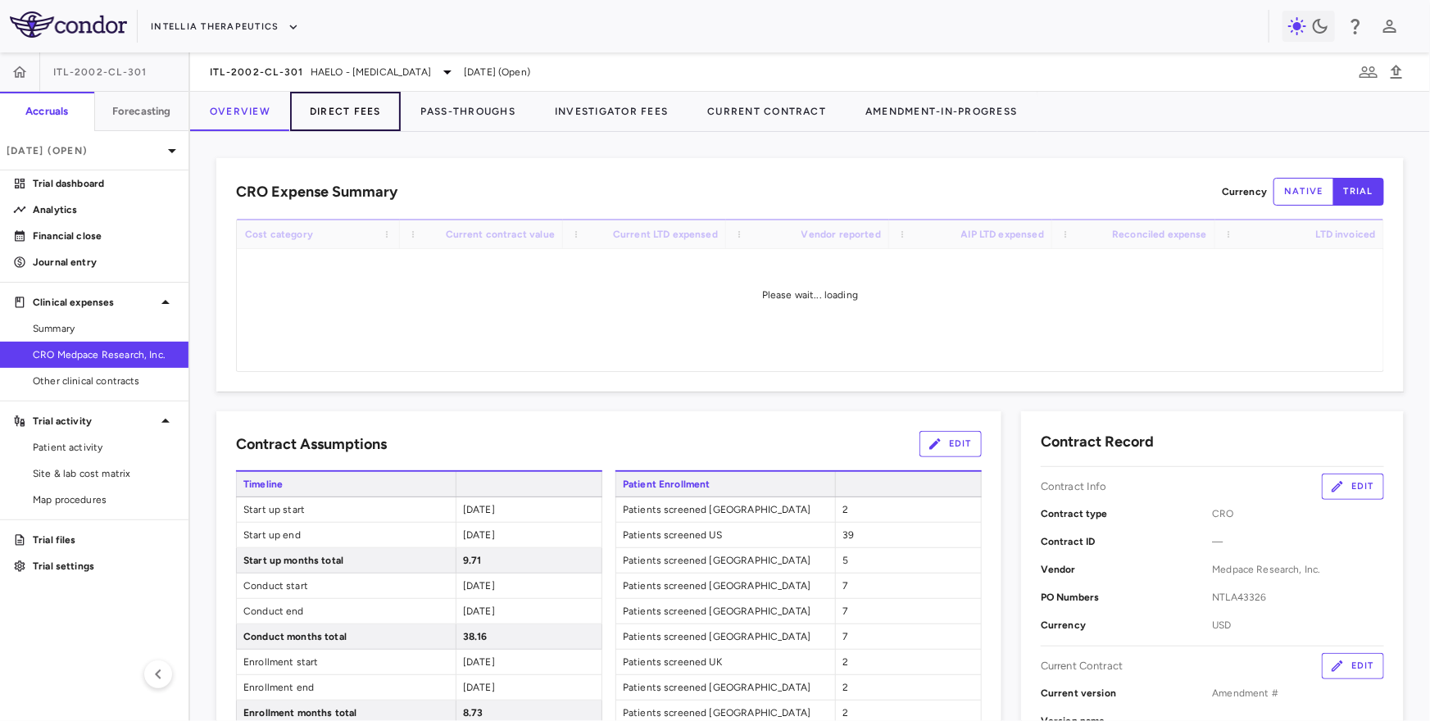
click at [348, 112] on button "Direct Fees" at bounding box center [345, 111] width 111 height 39
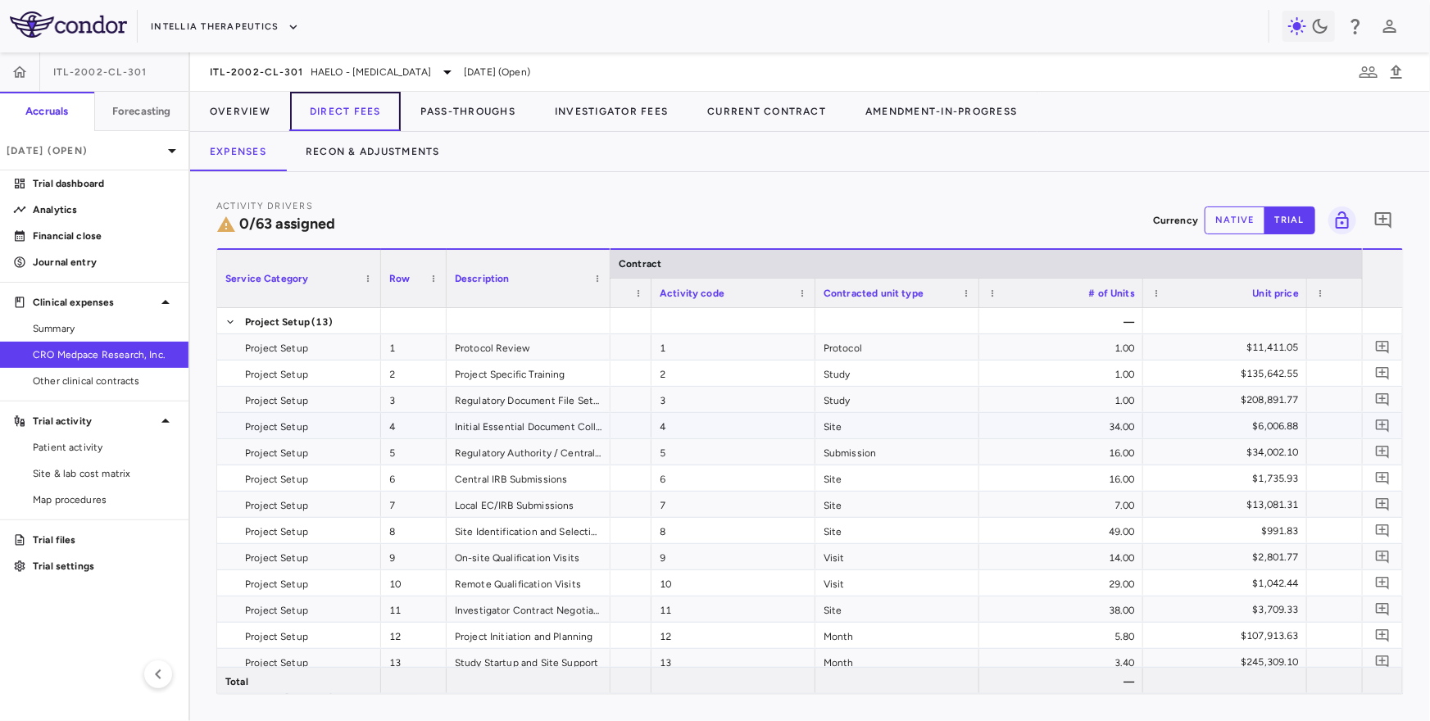
scroll to position [0, 332]
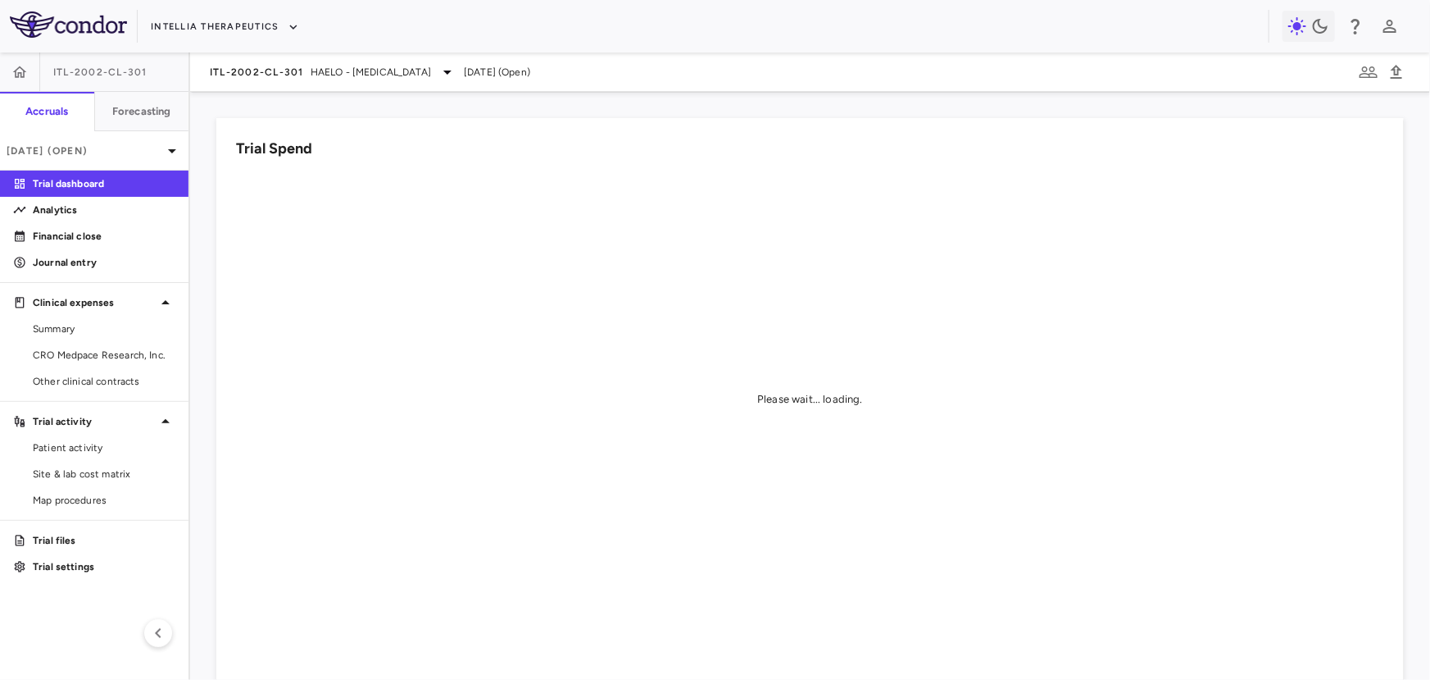
click at [299, 84] on div "ITL-2002-CL-301 HAELO - [MEDICAL_DATA] [DATE] (Open)" at bounding box center [810, 71] width 1240 height 39
click at [299, 73] on span "ITL-2002-CL-301" at bounding box center [257, 72] width 94 height 13
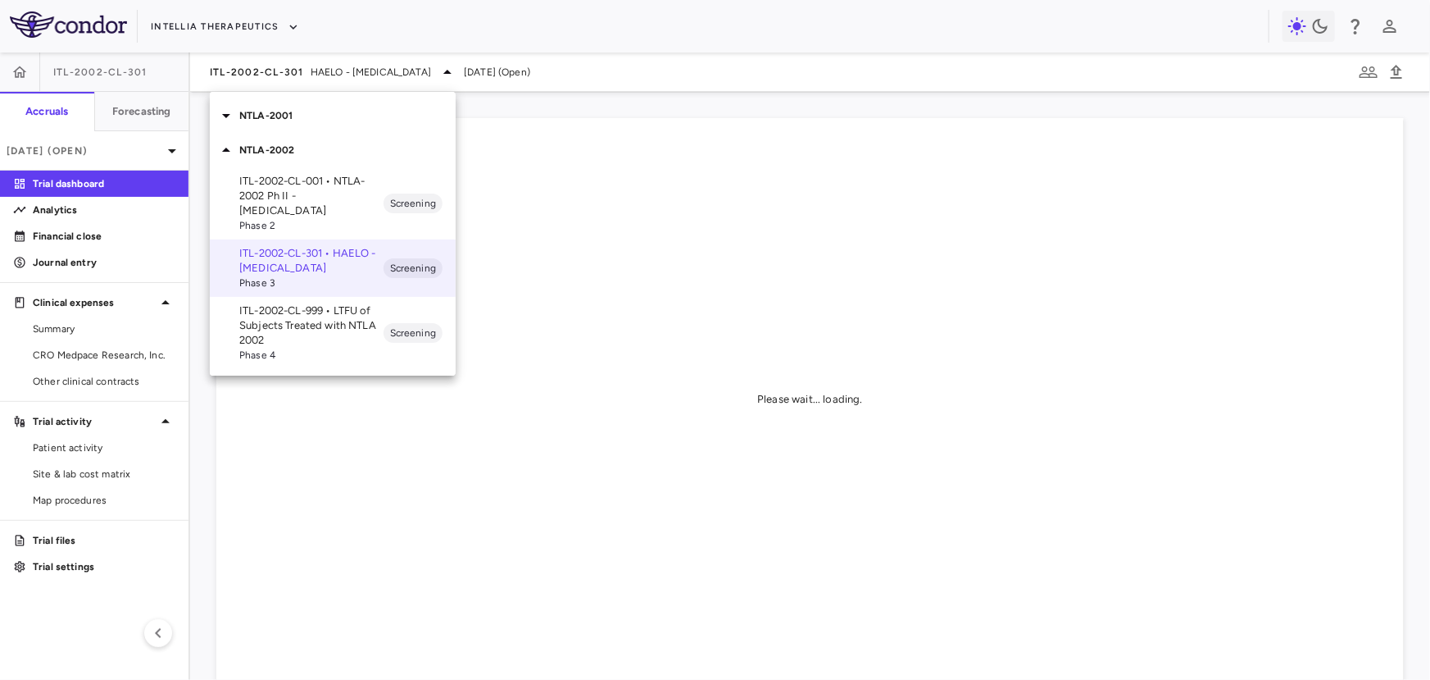
click at [262, 28] on div at bounding box center [715, 340] width 1430 height 680
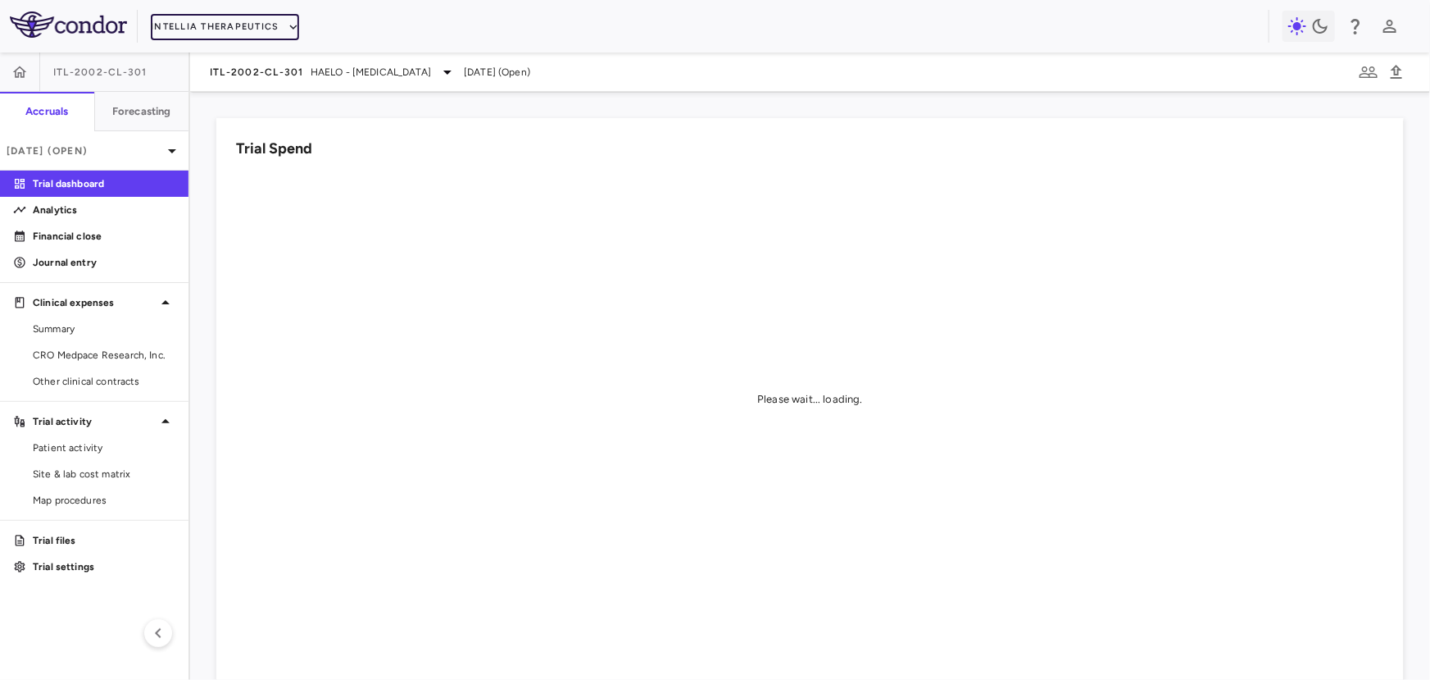
click at [248, 28] on button "Intellia Therapeutics" at bounding box center [225, 27] width 148 height 26
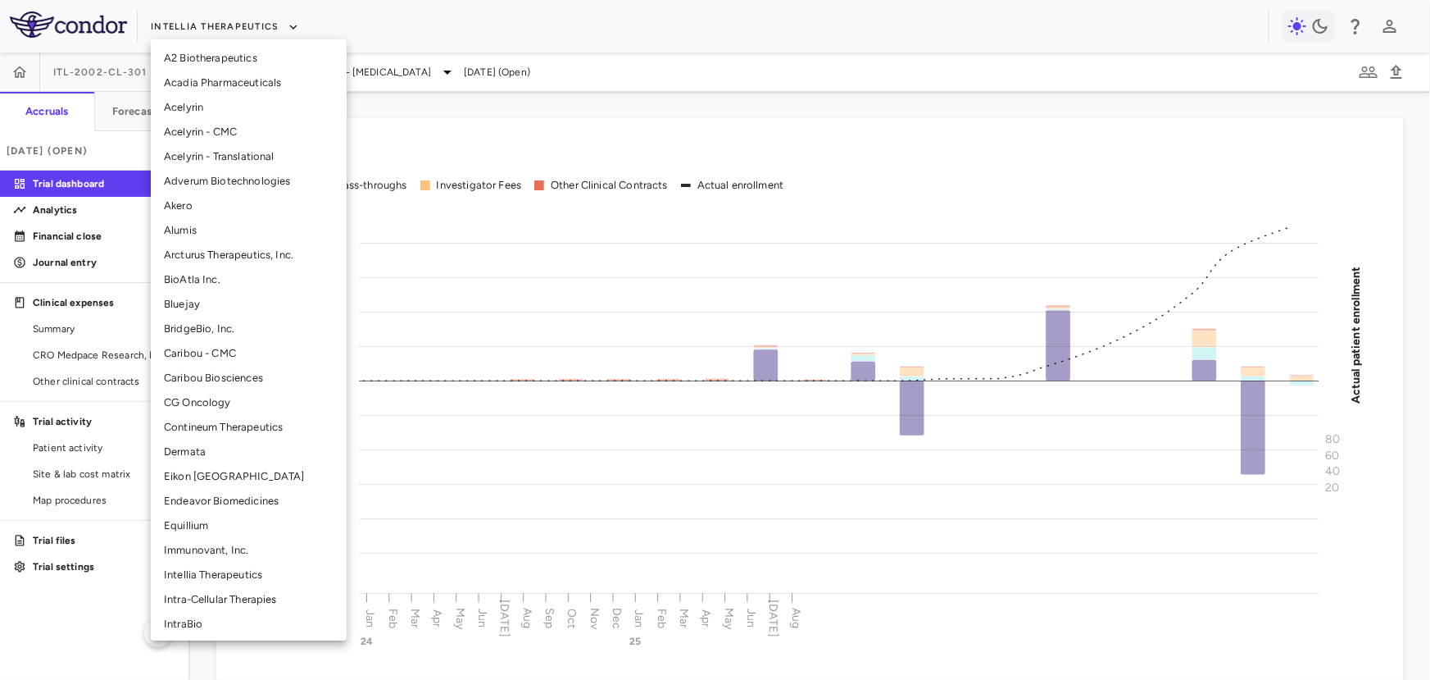
click at [203, 397] on li "CG Oncology" at bounding box center [249, 402] width 196 height 25
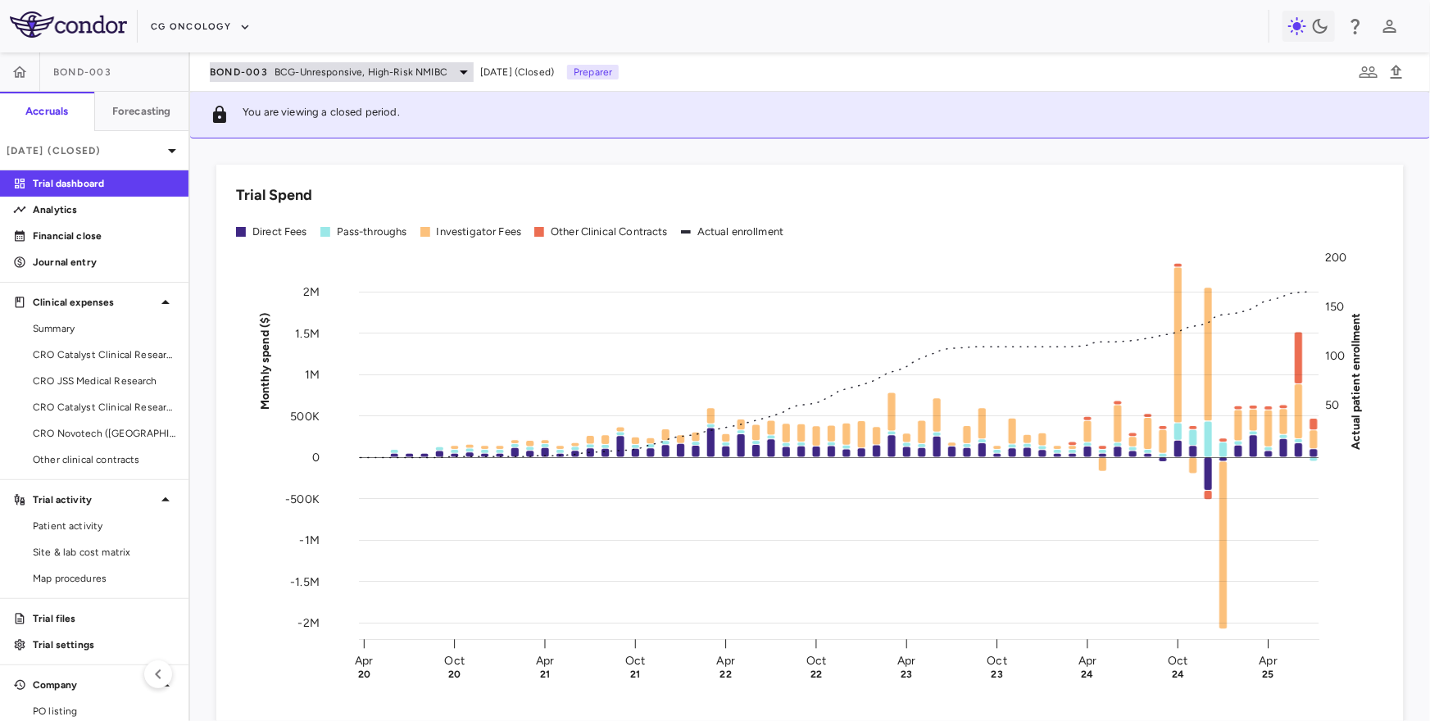
click at [254, 63] on div "BOND-003 BCG-Unresponsive, High-Risk NMIBC" at bounding box center [342, 72] width 264 height 20
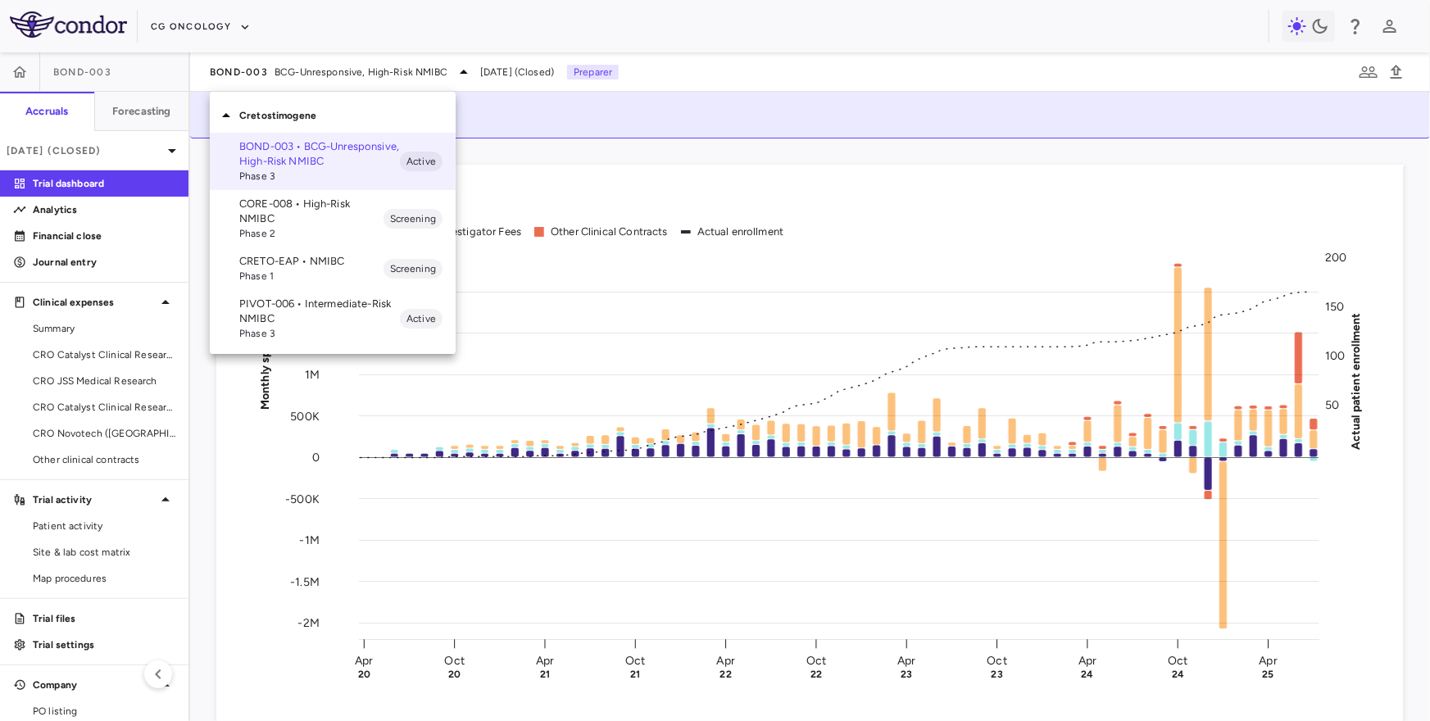
click at [204, 35] on div at bounding box center [715, 360] width 1430 height 721
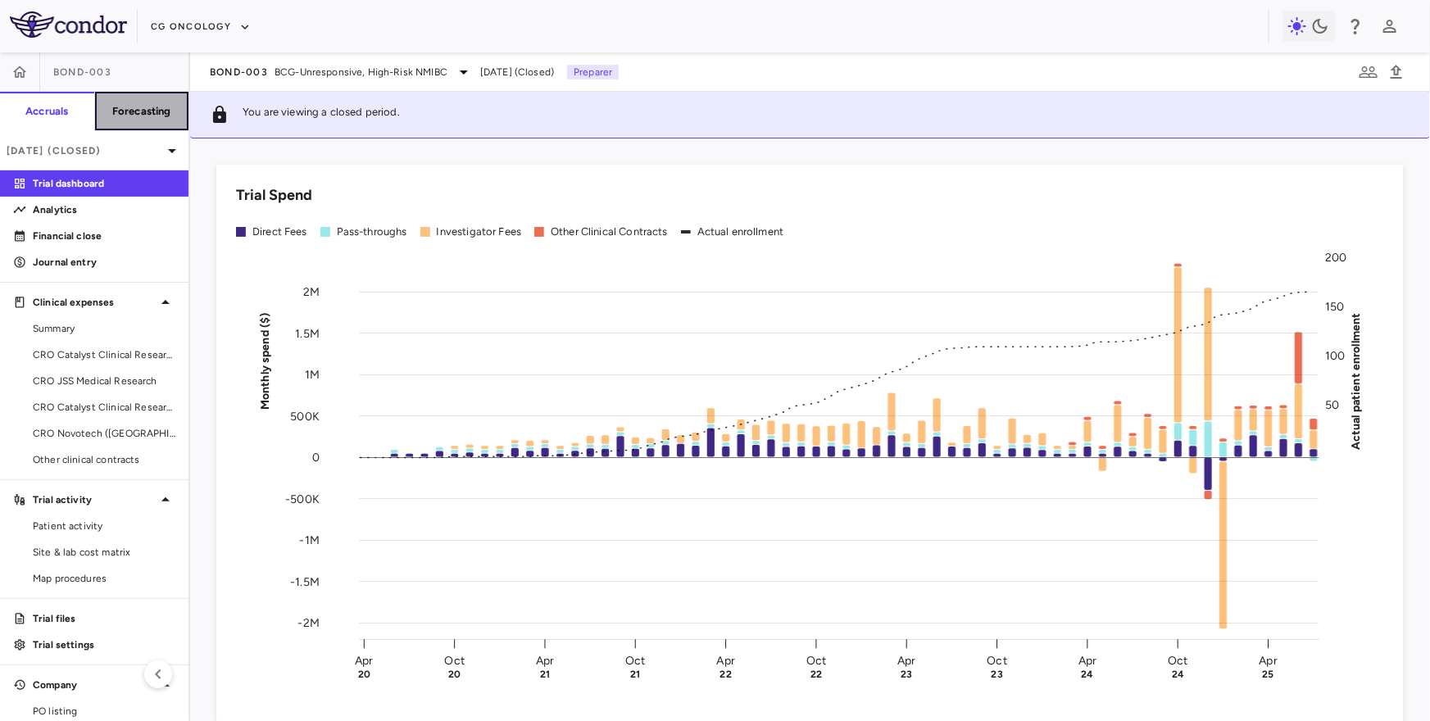
click at [147, 125] on button "Forecasting" at bounding box center [141, 111] width 95 height 39
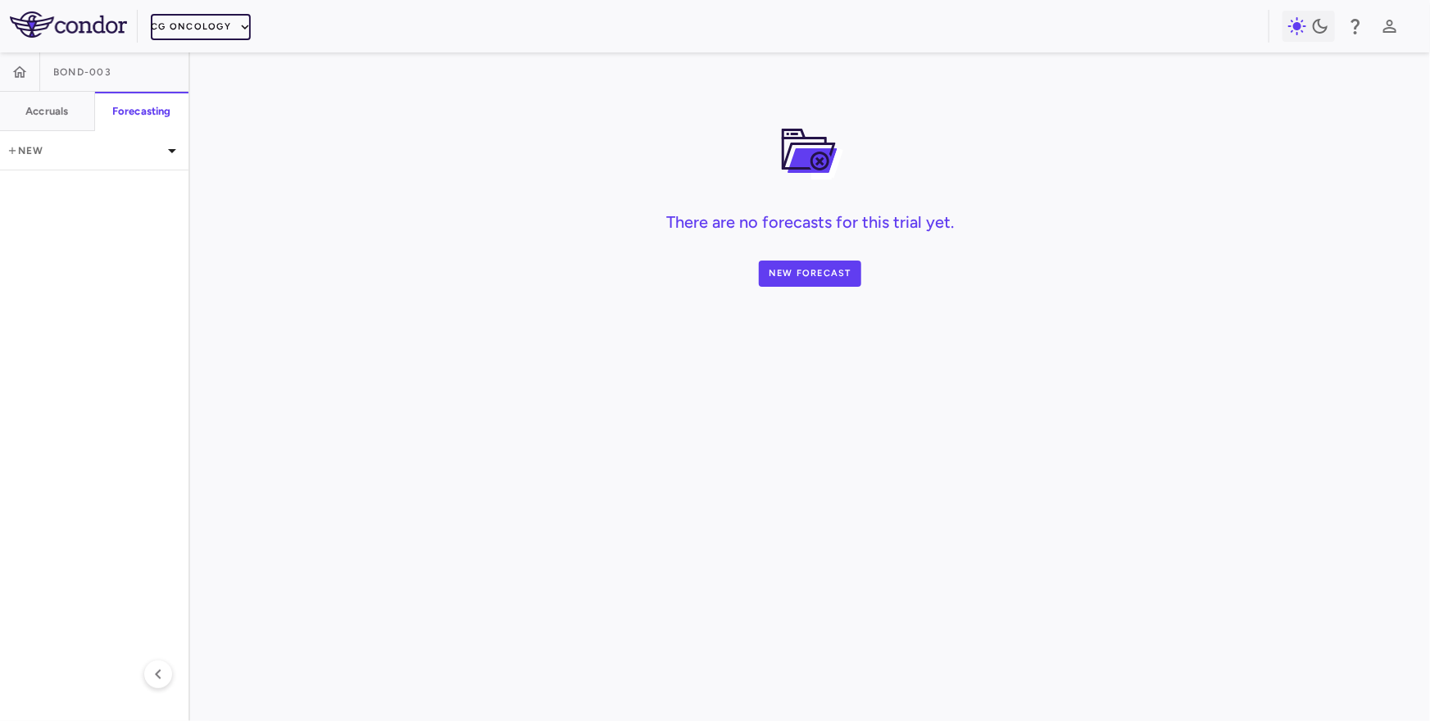
click at [157, 37] on button "CG Oncology" at bounding box center [201, 27] width 100 height 26
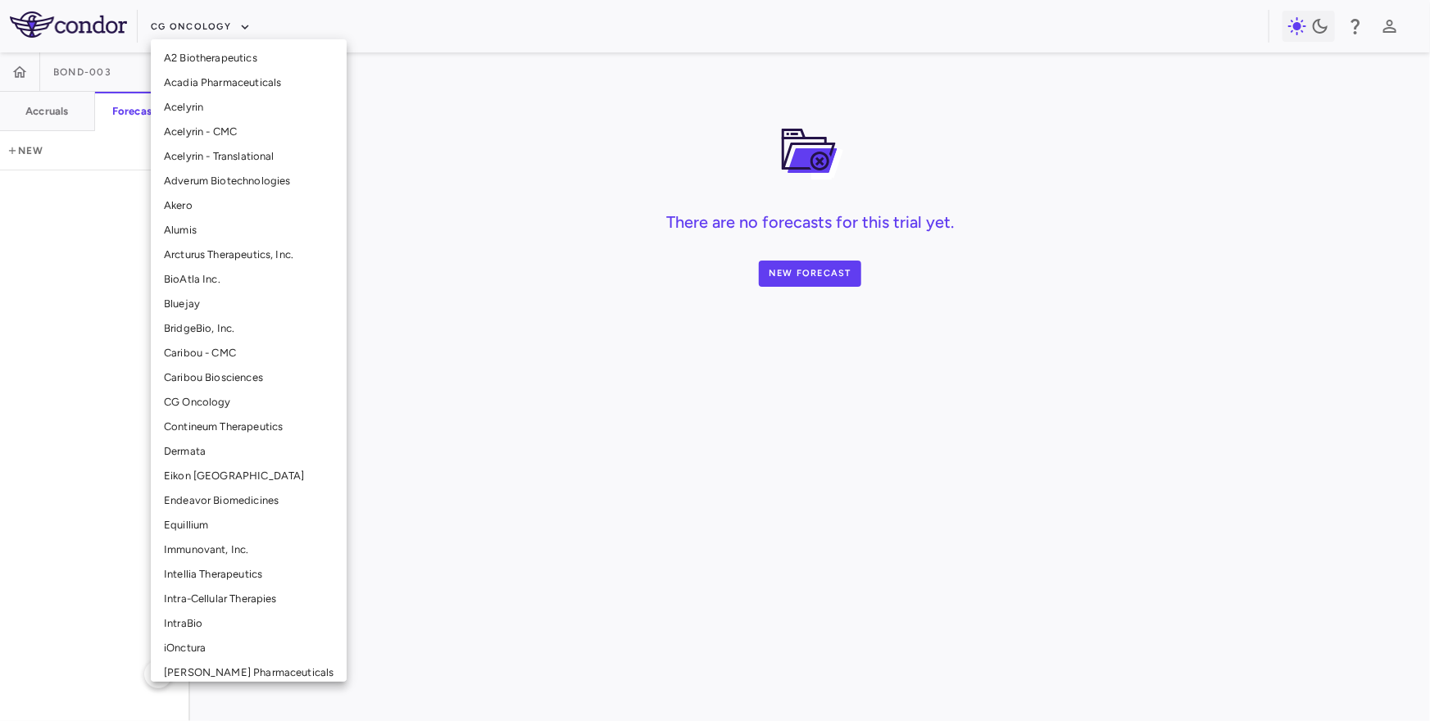
click at [186, 575] on li "Intellia Therapeutics" at bounding box center [249, 574] width 196 height 25
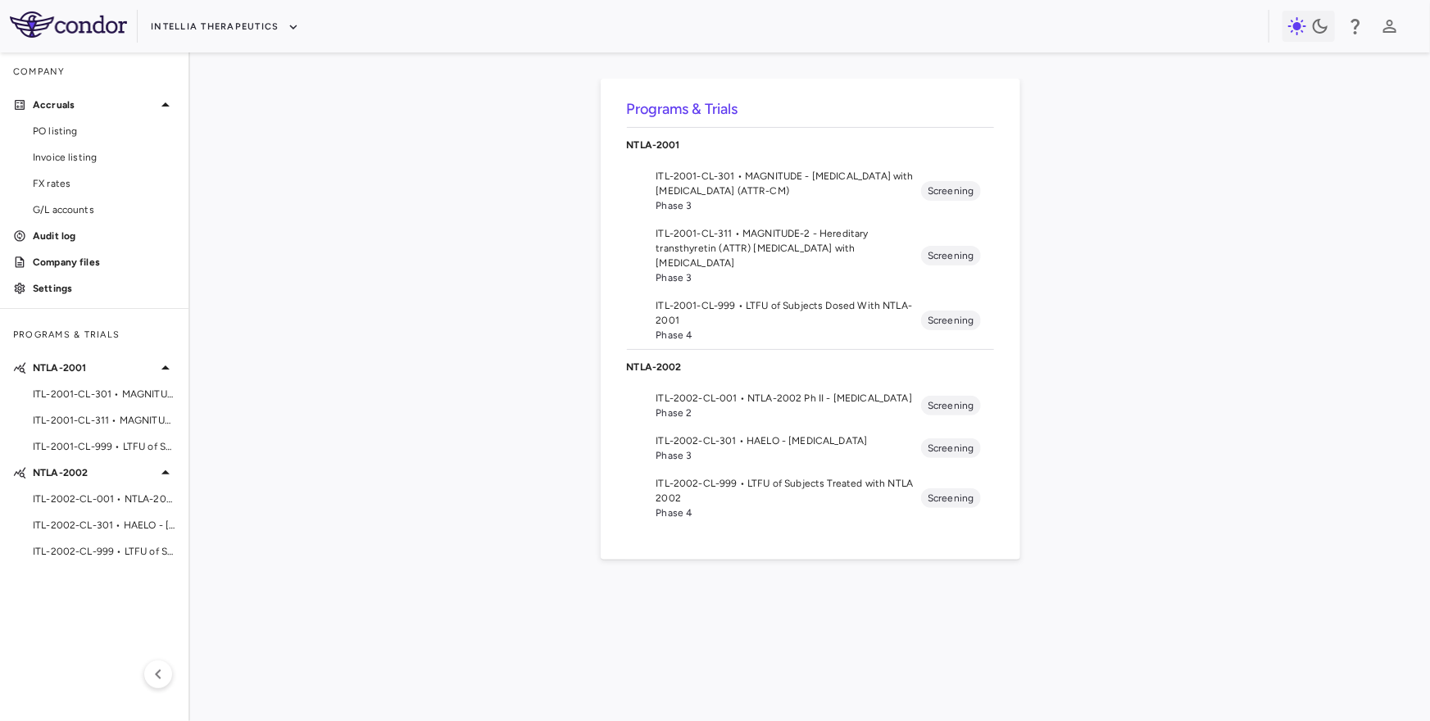
click at [776, 452] on span "Phase 3" at bounding box center [790, 455] width 266 height 15
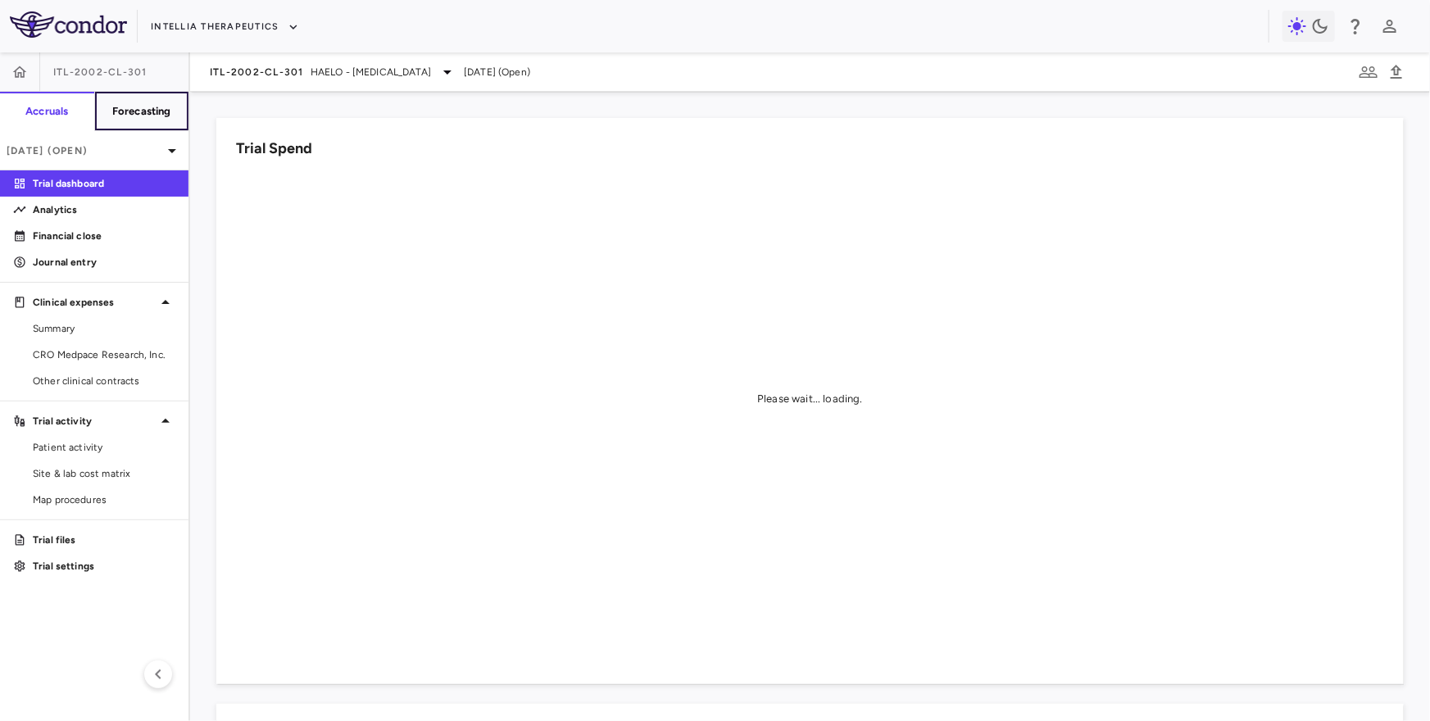
click at [155, 102] on button "Forecasting" at bounding box center [141, 111] width 95 height 39
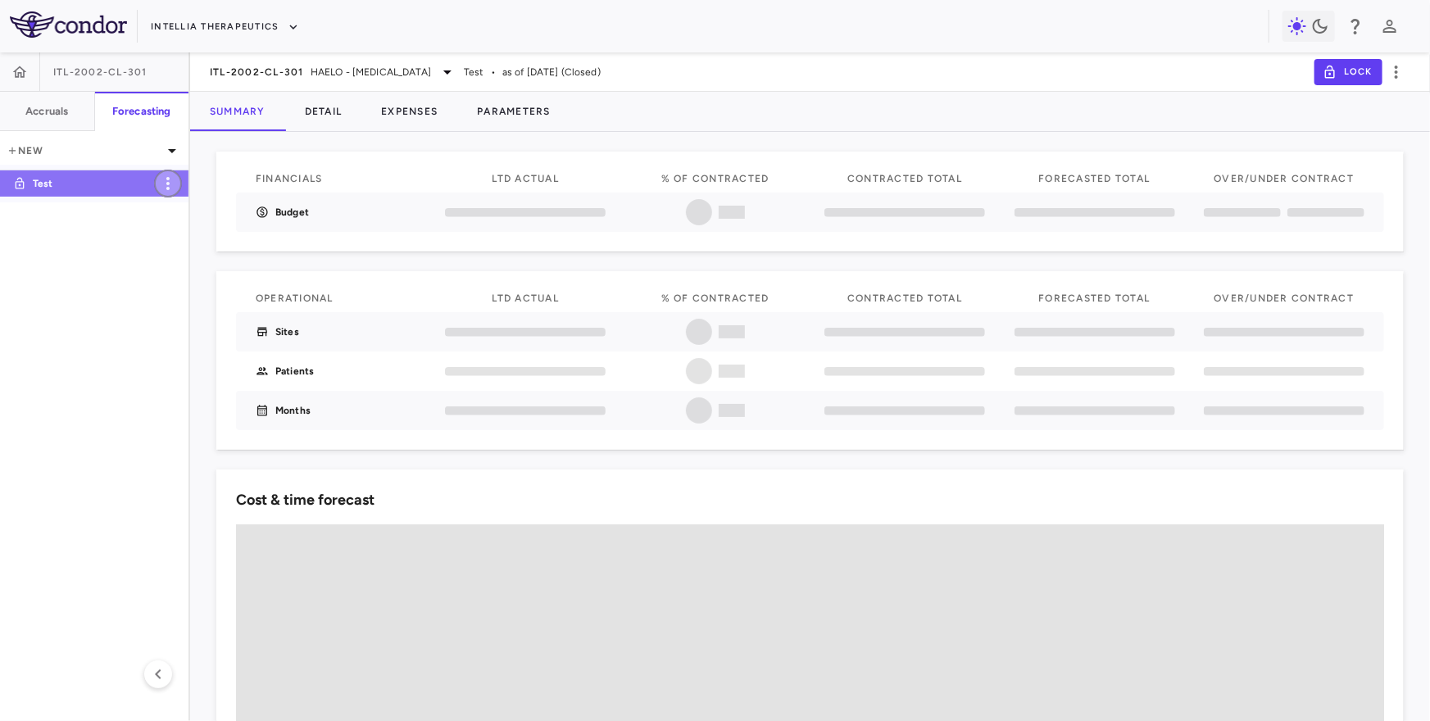
click at [168, 179] on icon "button" at bounding box center [167, 183] width 3 height 13
click at [183, 224] on div "Duplicate" at bounding box center [190, 225] width 73 height 28
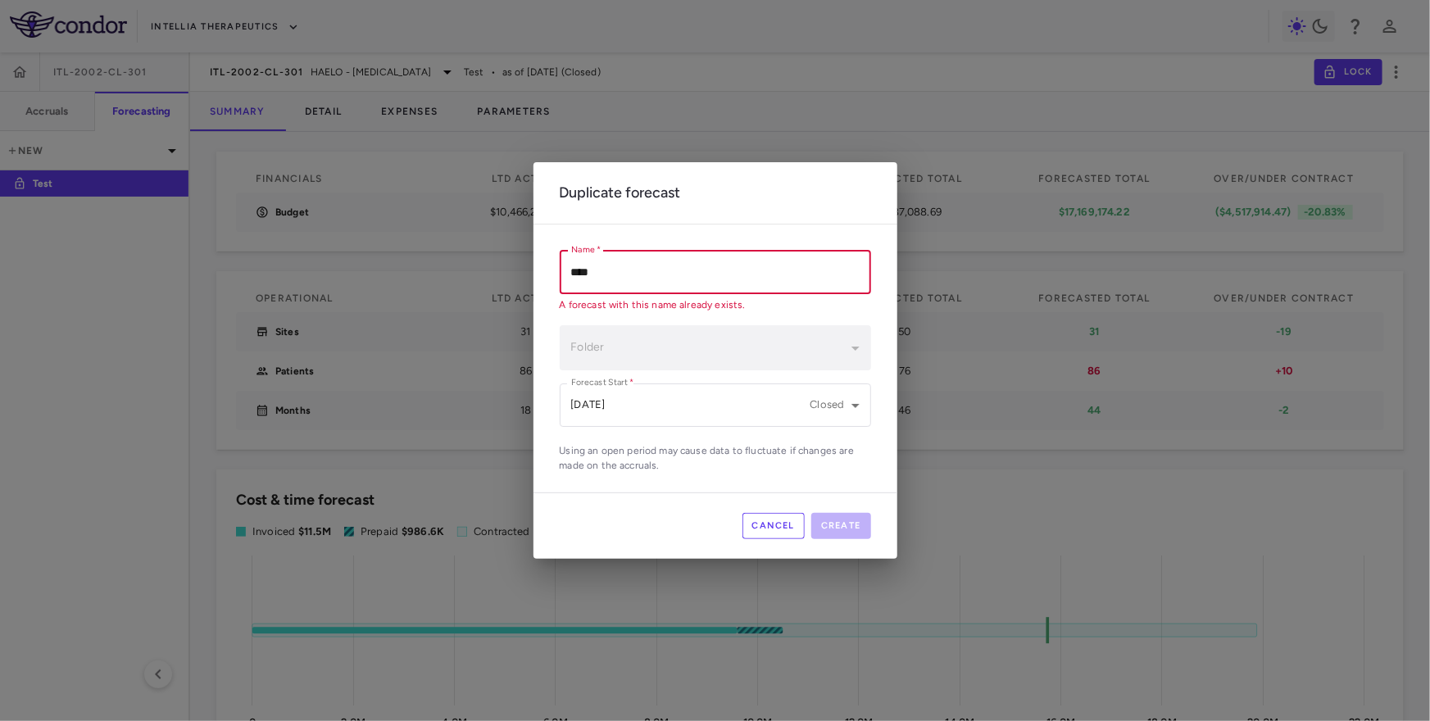
click at [681, 278] on input "****" at bounding box center [715, 272] width 311 height 43
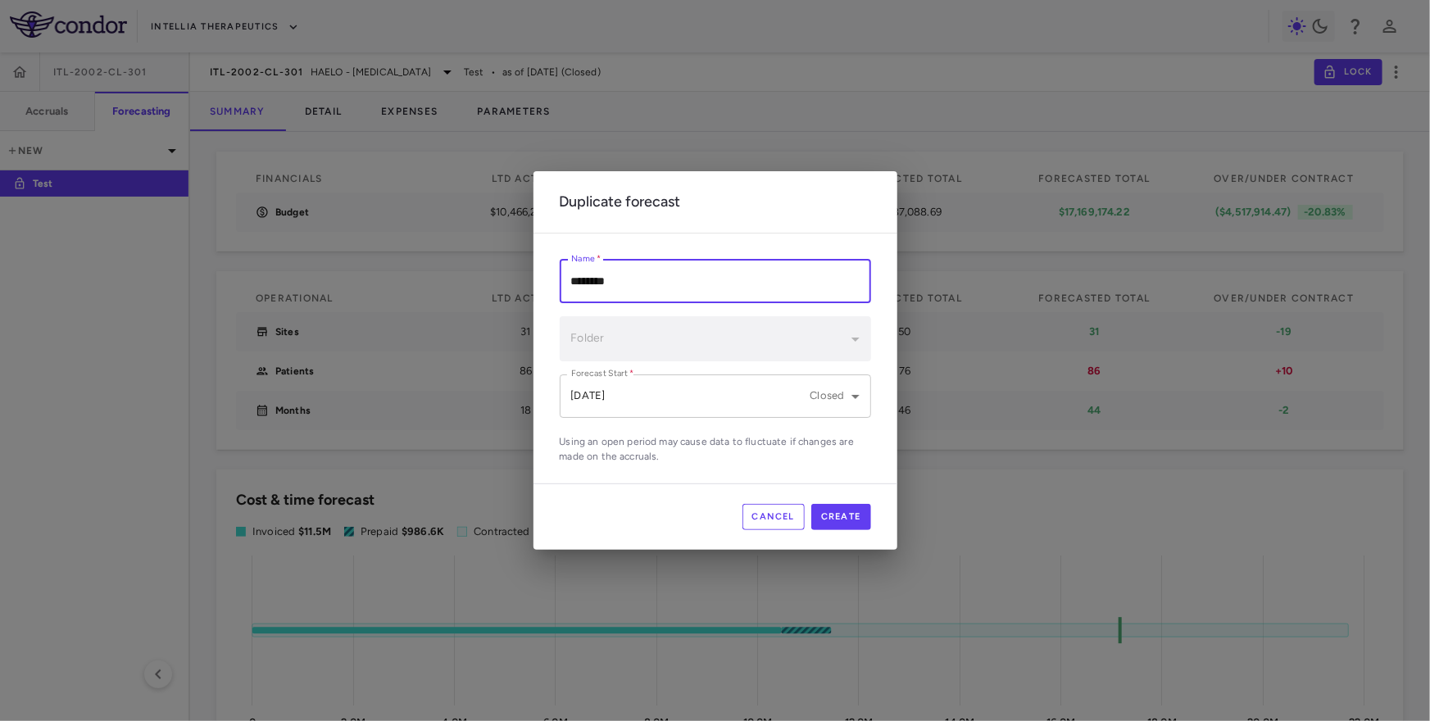
type input "********"
click at [711, 407] on body "Skip to sidebar Skip to main content Intellia Therapeutics ITL-2002-CL-301 Accr…" at bounding box center [715, 360] width 1430 height 721
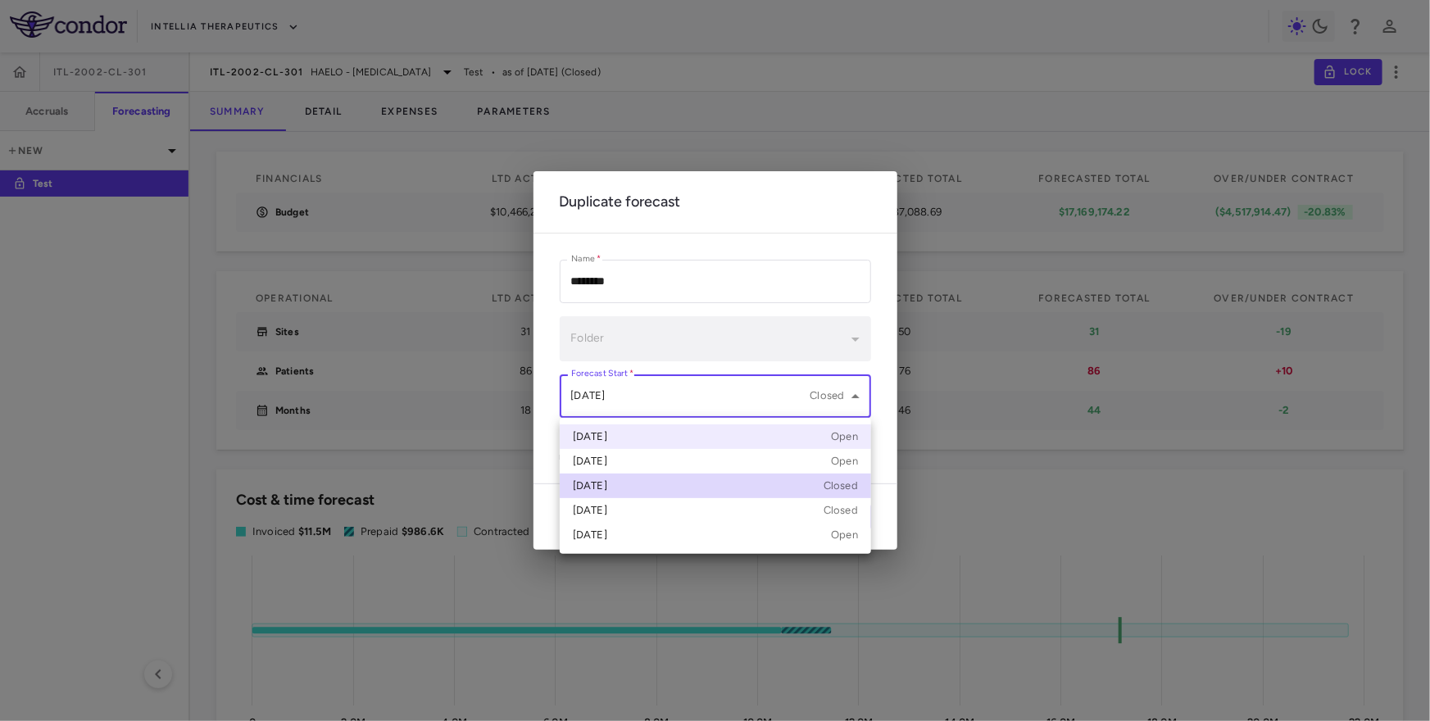
click at [681, 434] on div "[DATE] Open" at bounding box center [715, 437] width 285 height 15
type input "**********"
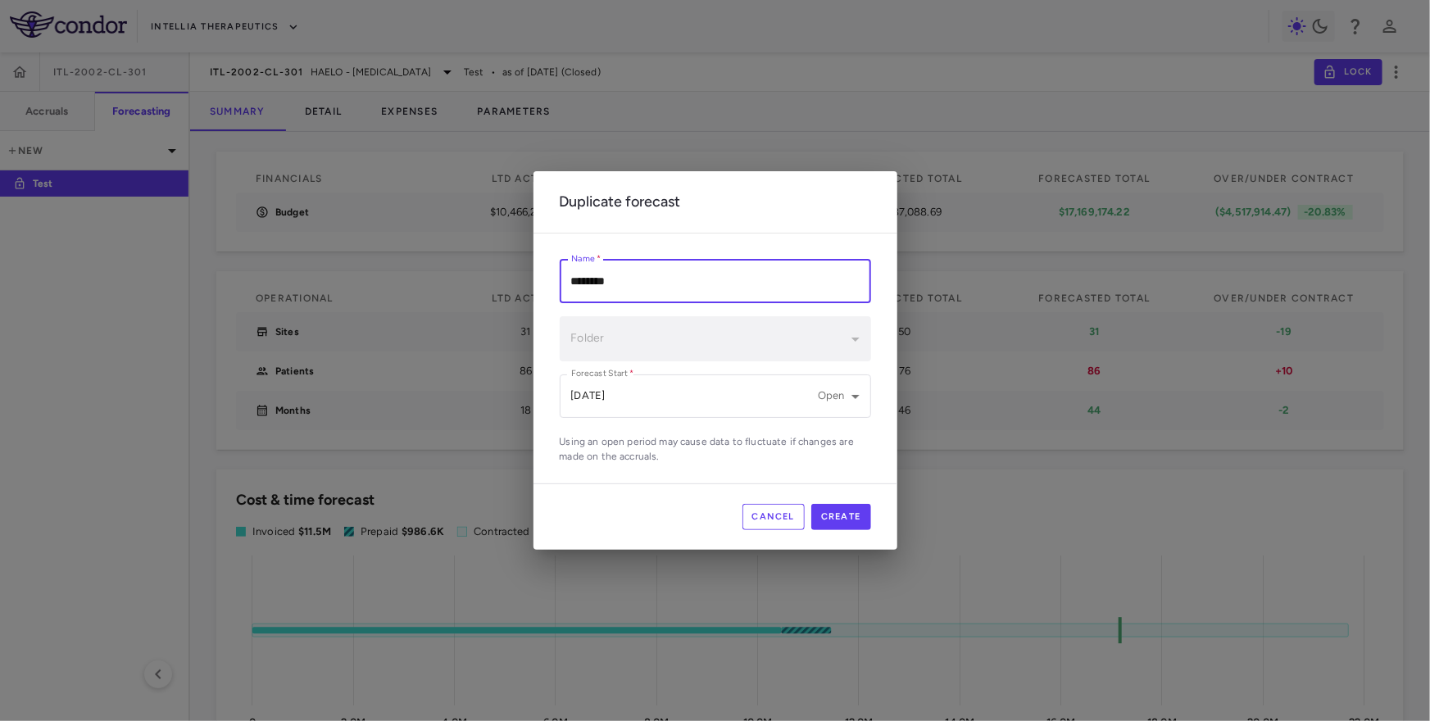
drag, startPoint x: 597, startPoint y: 283, endPoint x: 651, endPoint y: 283, distance: 54.1
click at [651, 283] on input "********" at bounding box center [715, 281] width 311 height 43
type input "*******"
click at [845, 517] on button "Create" at bounding box center [841, 517] width 60 height 26
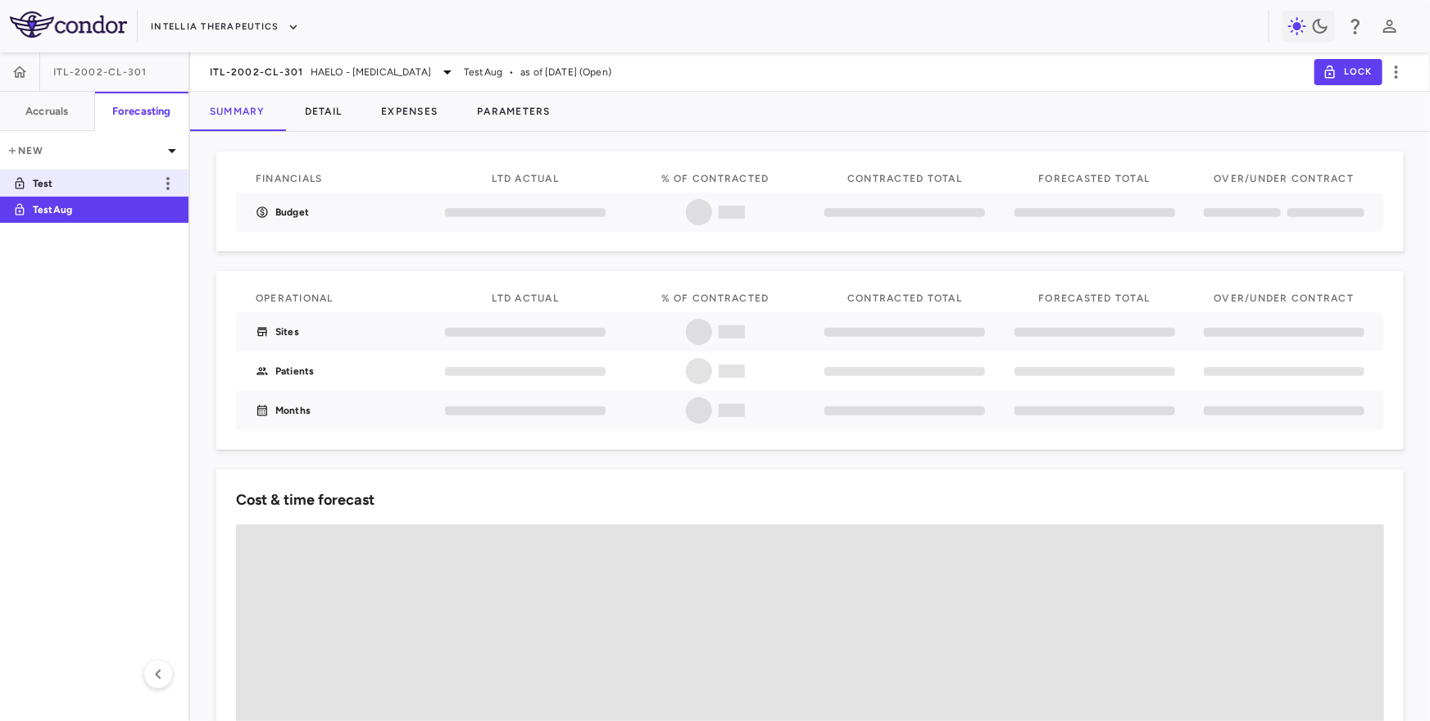
click at [115, 183] on p "Test" at bounding box center [93, 183] width 121 height 15
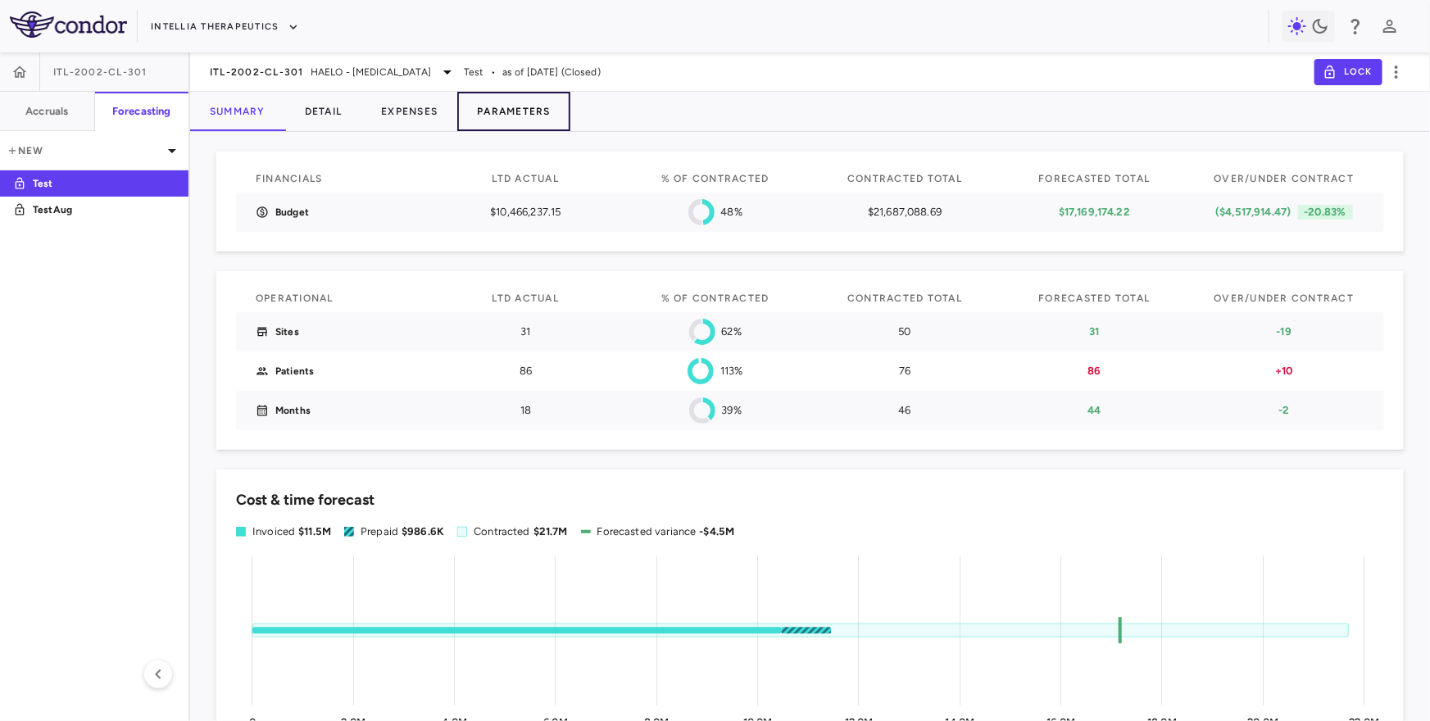
click at [499, 117] on button "Parameters" at bounding box center [513, 111] width 113 height 39
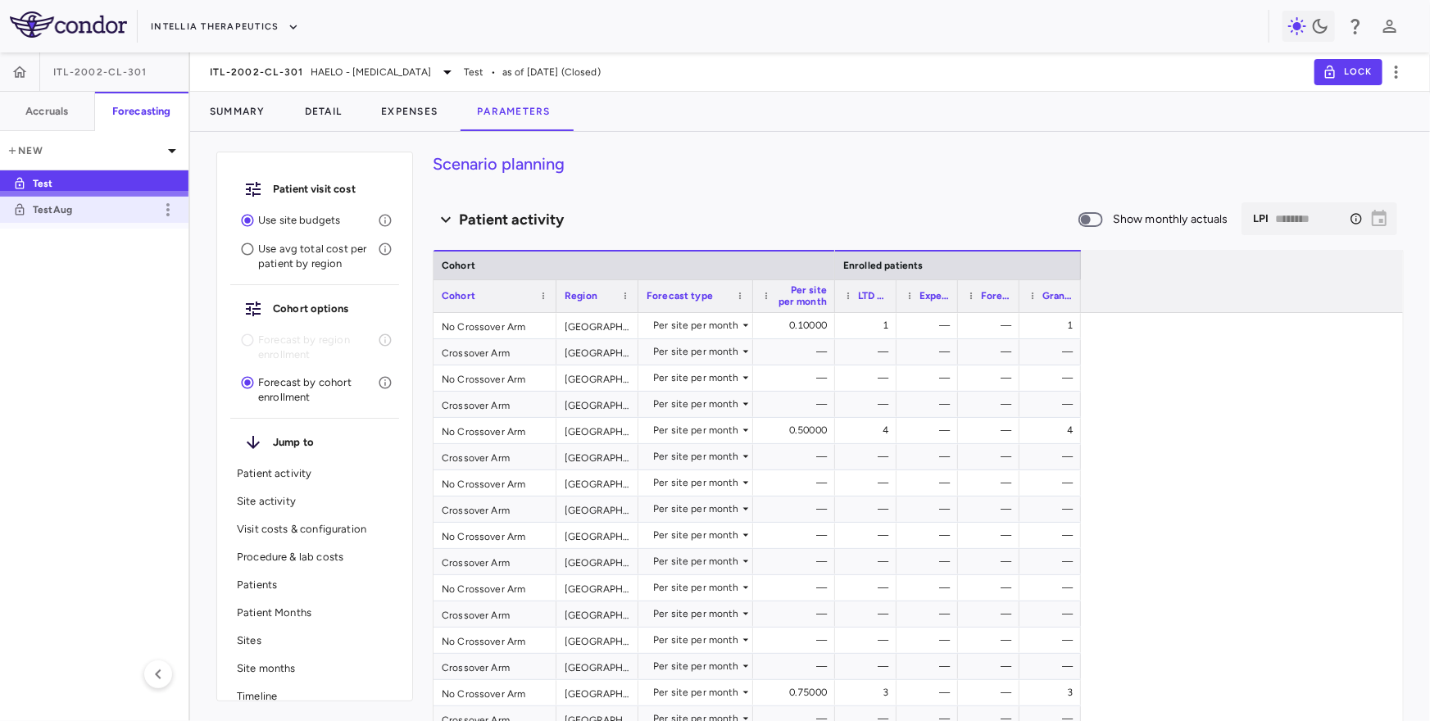
click at [111, 215] on p "TestAug" at bounding box center [93, 209] width 121 height 15
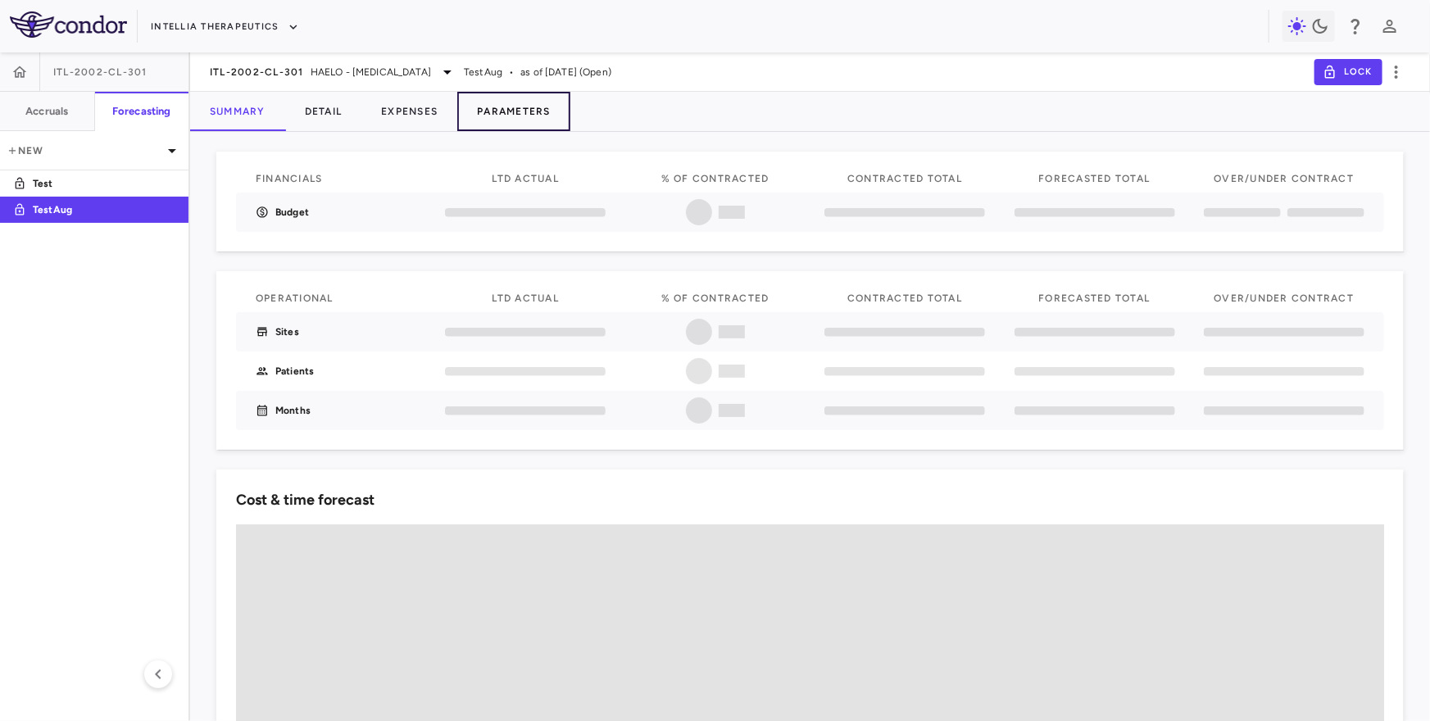
click at [497, 114] on button "Parameters" at bounding box center [513, 111] width 113 height 39
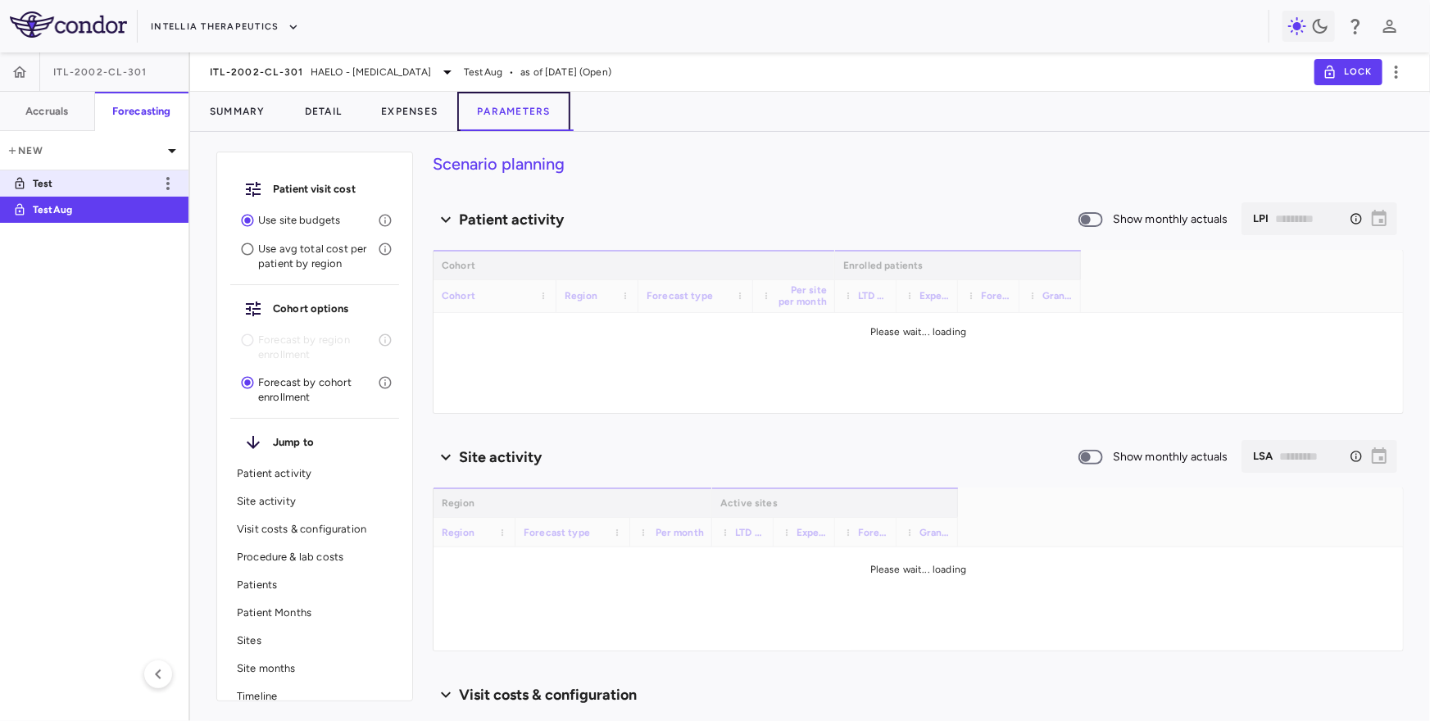
type input "********"
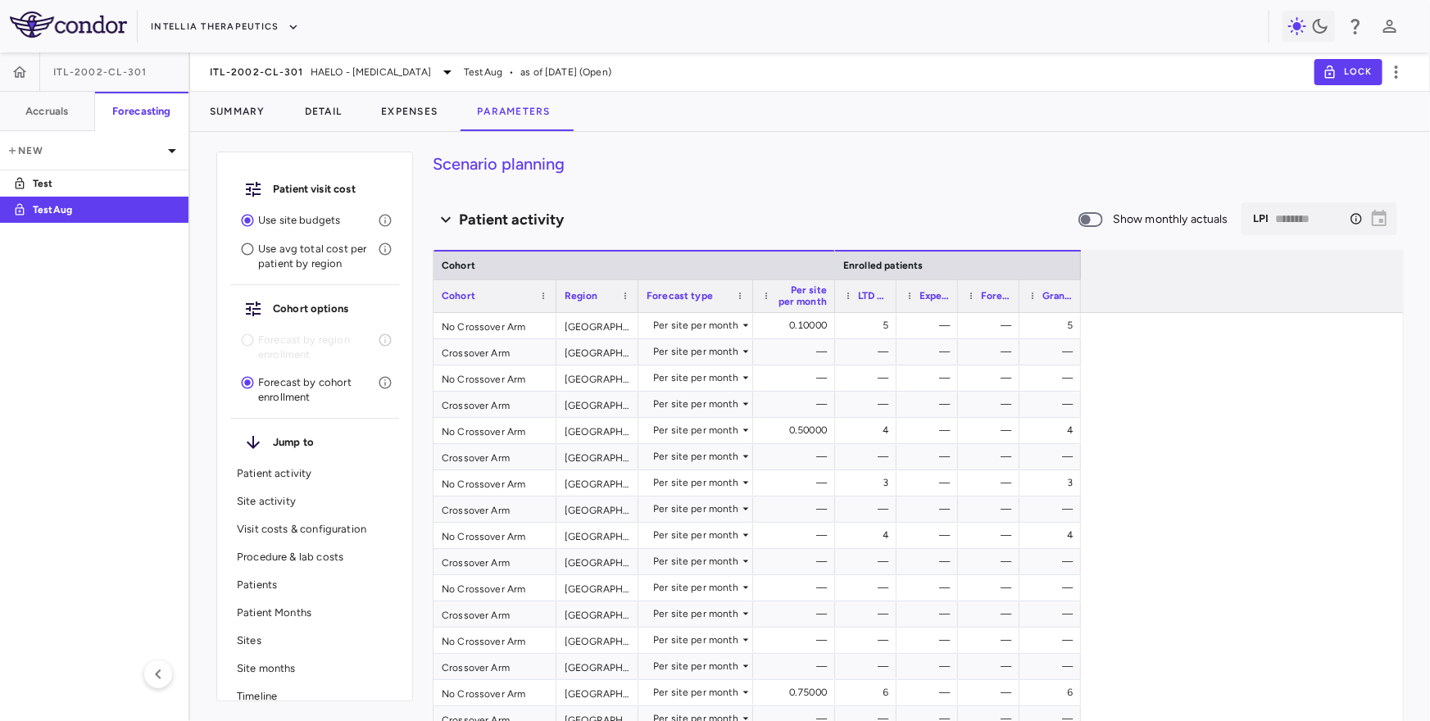
click at [112, 188] on p "Test" at bounding box center [93, 183] width 121 height 15
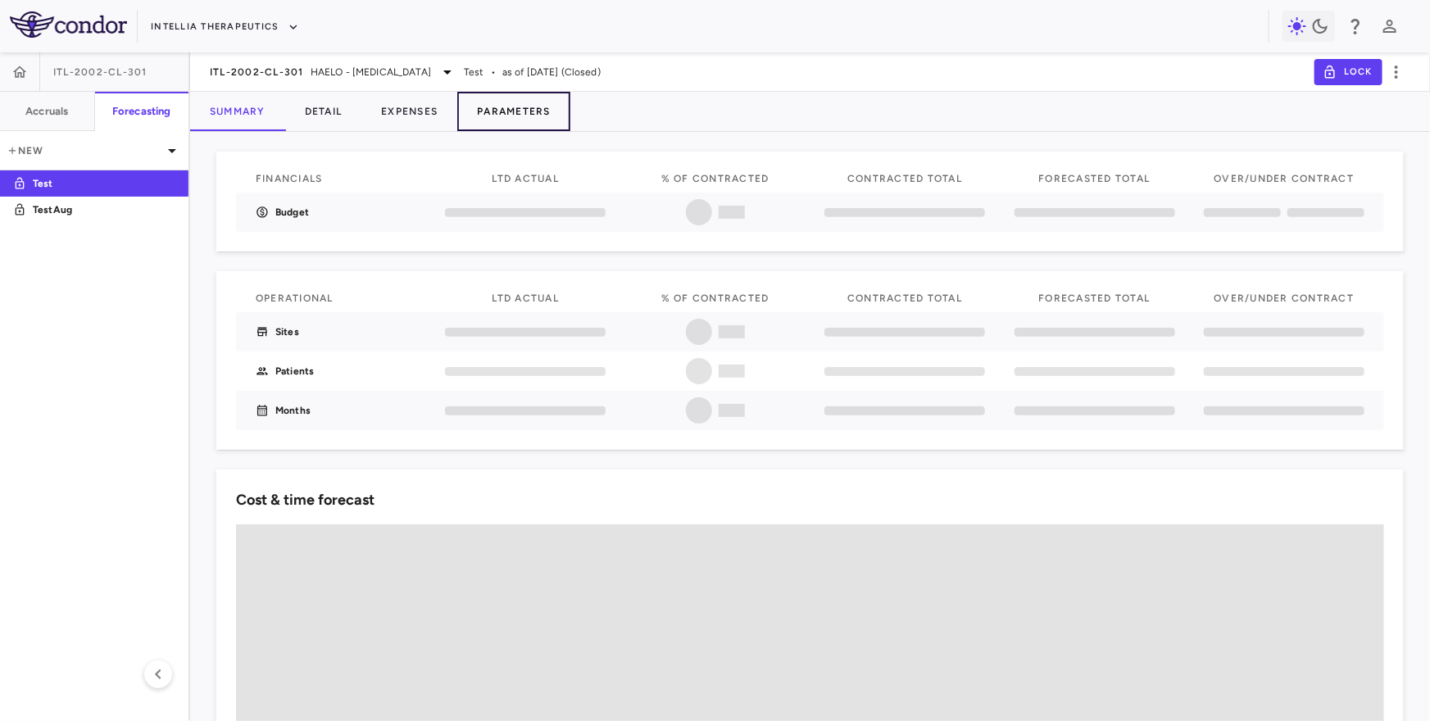
click at [529, 108] on button "Parameters" at bounding box center [513, 111] width 113 height 39
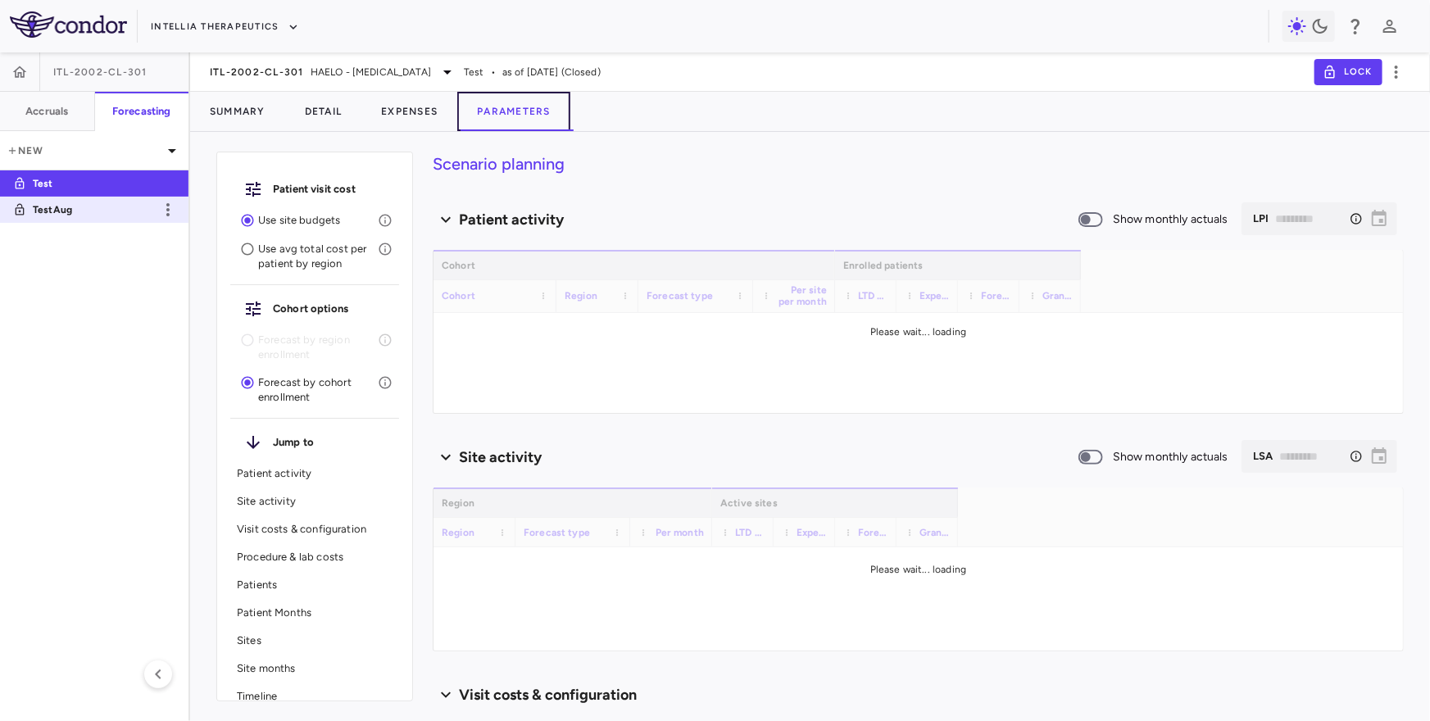
type input "********"
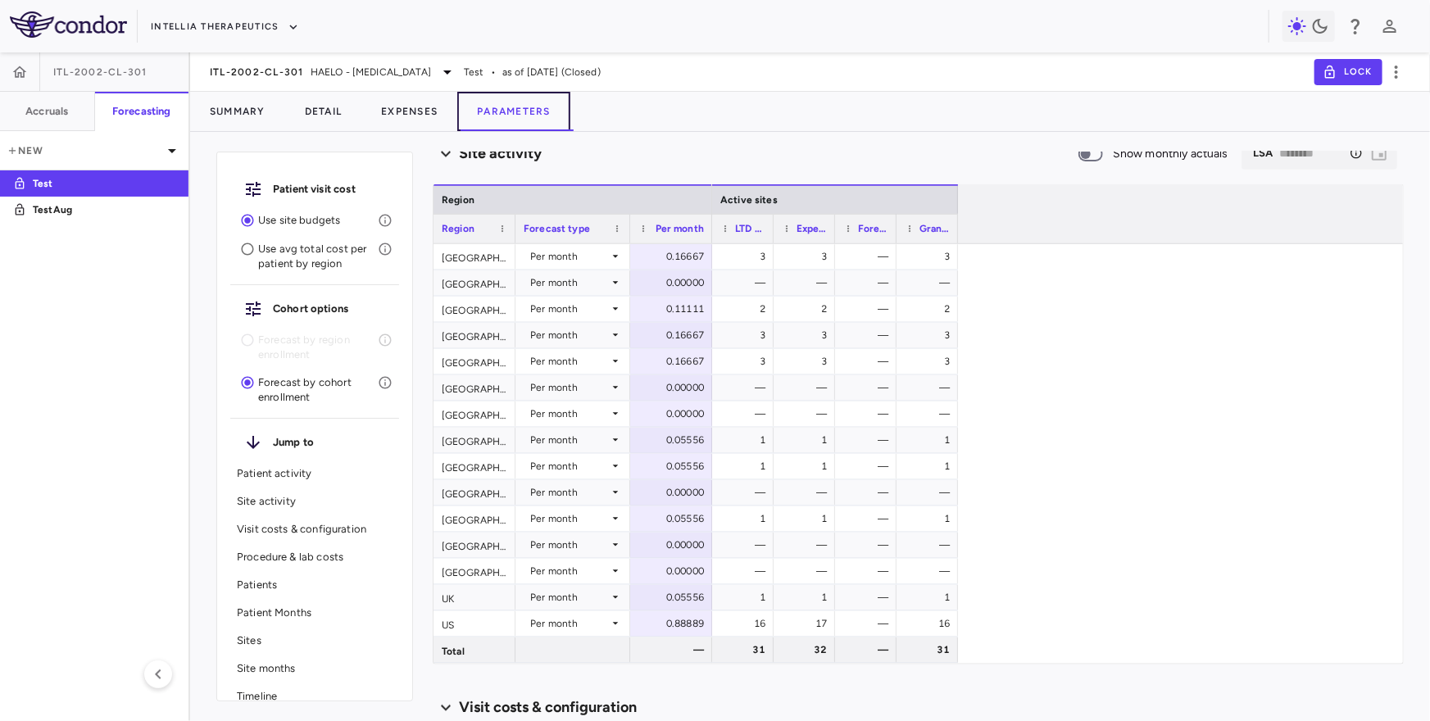
scroll to position [1082, 0]
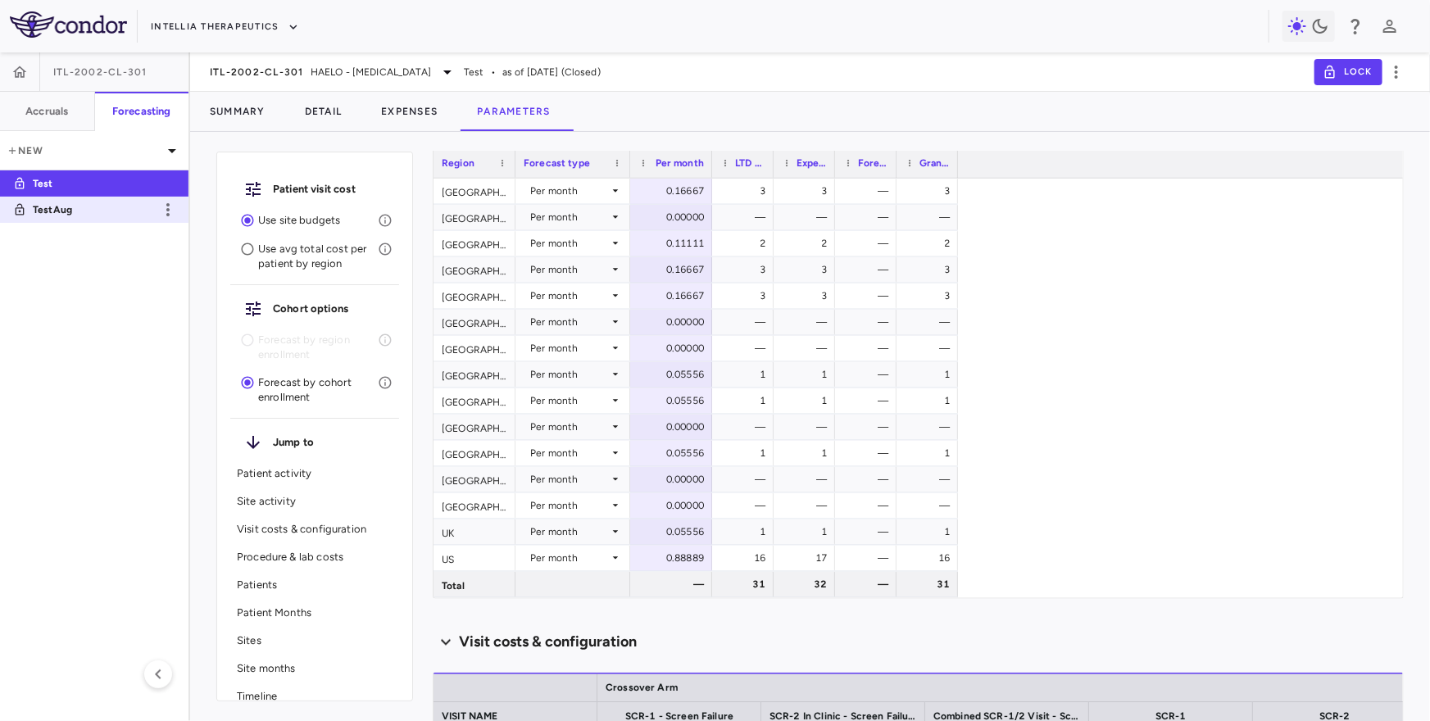
click at [105, 211] on p "TestAug" at bounding box center [93, 209] width 121 height 15
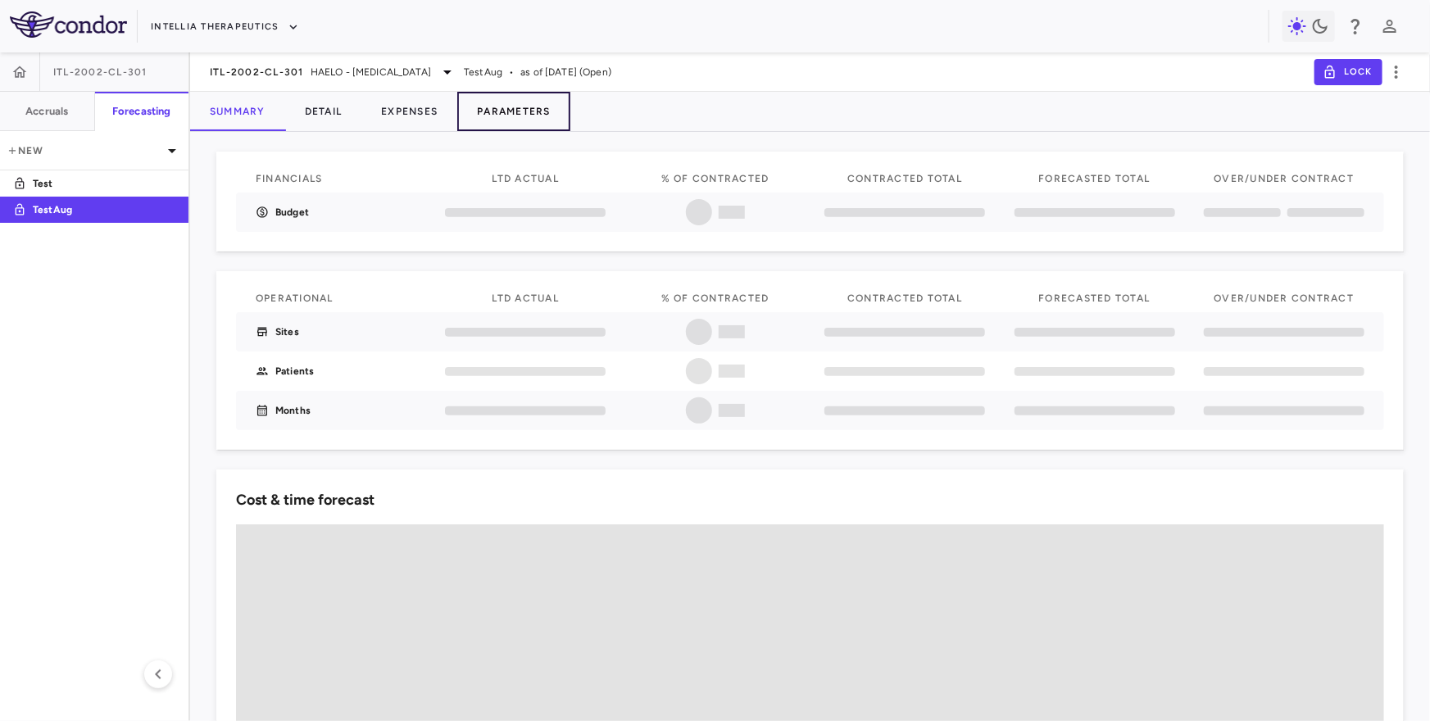
click at [534, 117] on button "Parameters" at bounding box center [513, 111] width 113 height 39
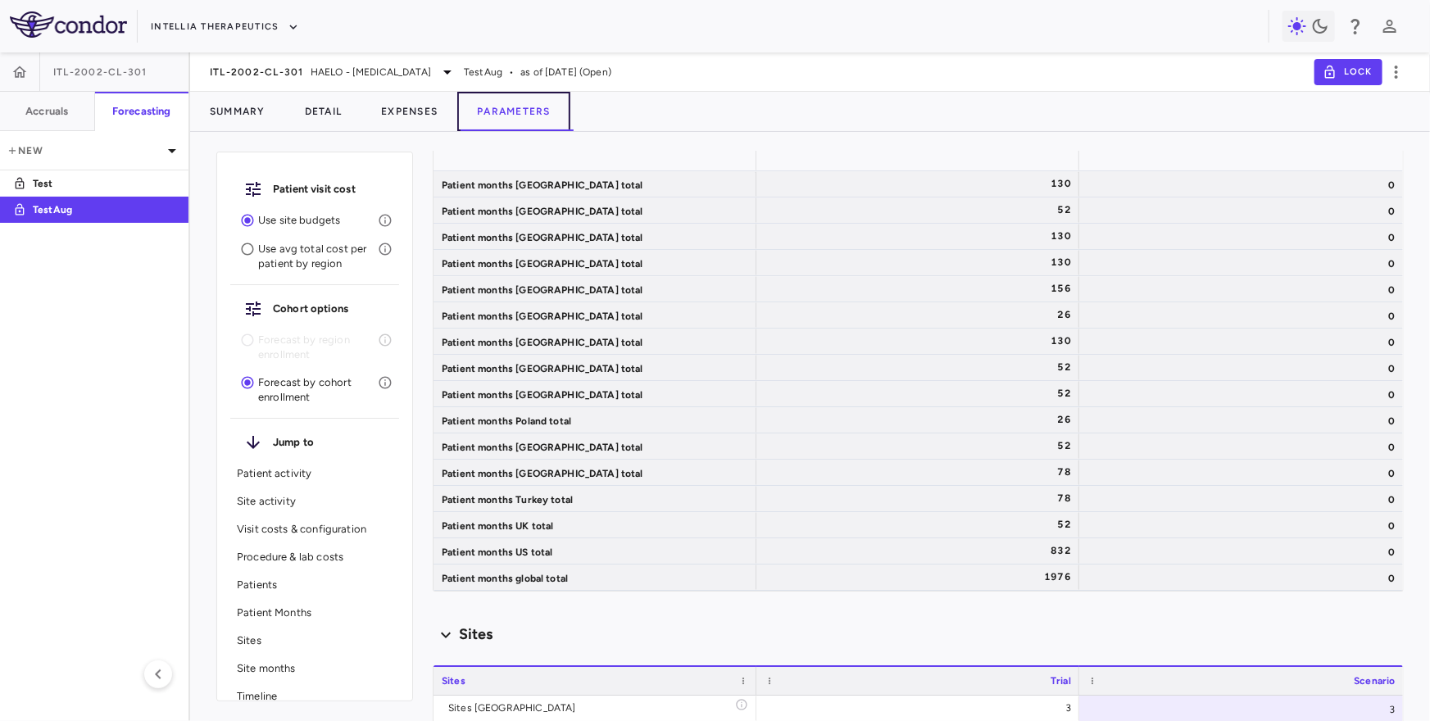
scroll to position [9258, 0]
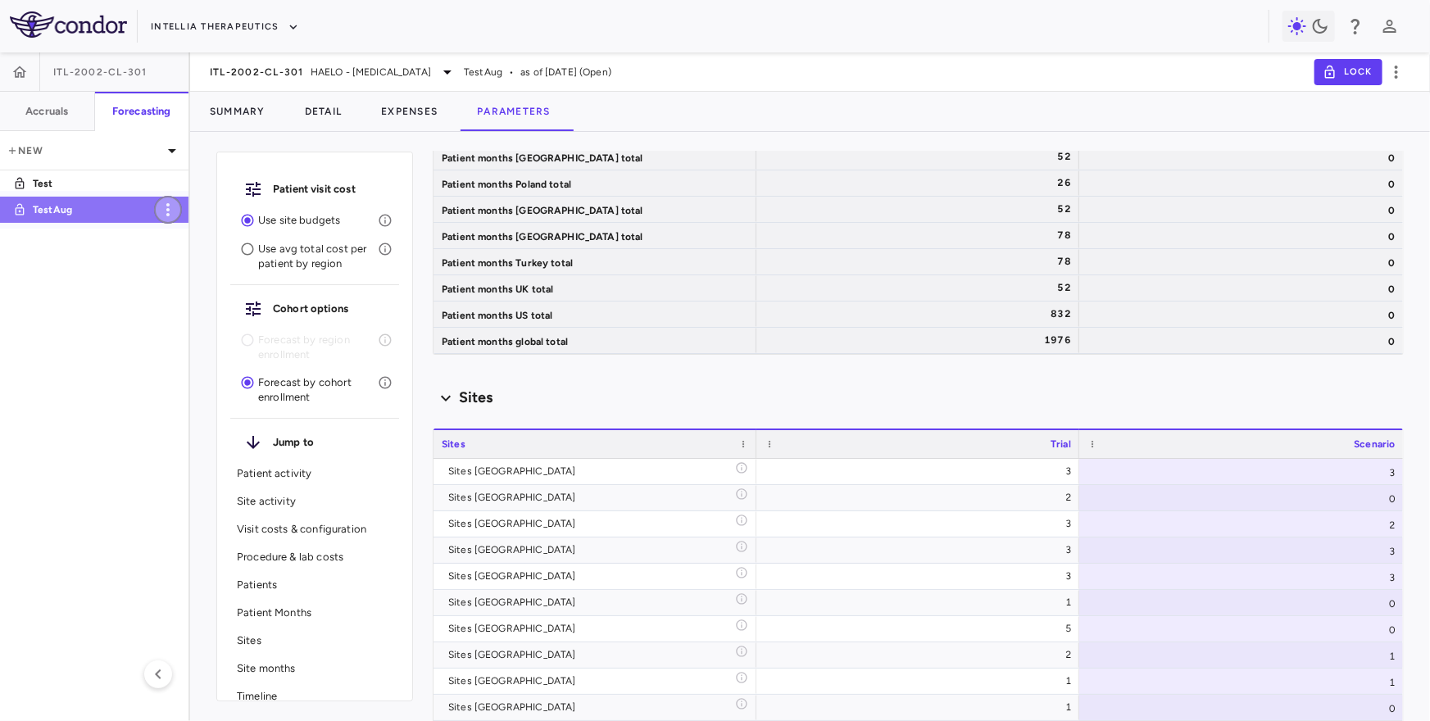
click at [166, 207] on icon "button" at bounding box center [168, 210] width 20 height 20
click at [205, 272] on div "Delete" at bounding box center [190, 280] width 73 height 28
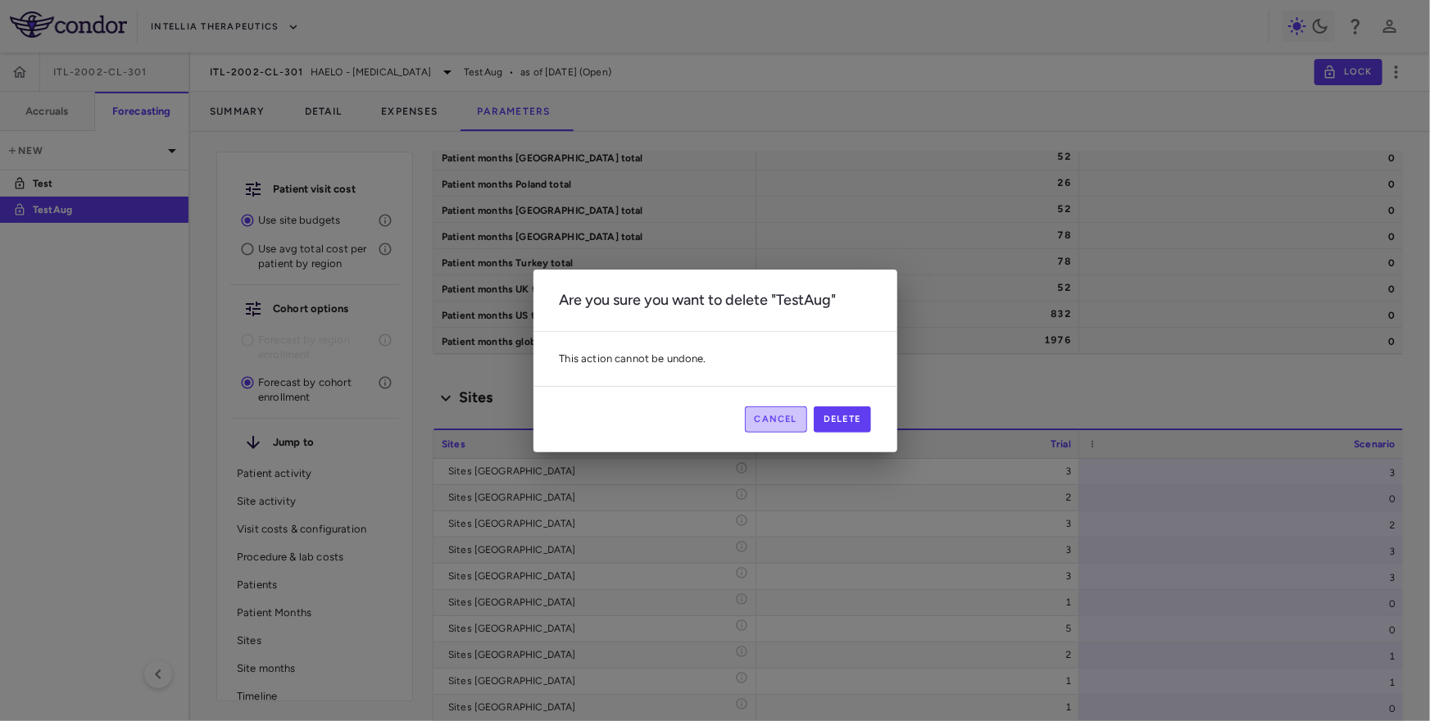
click at [798, 411] on button "Cancel" at bounding box center [776, 420] width 63 height 26
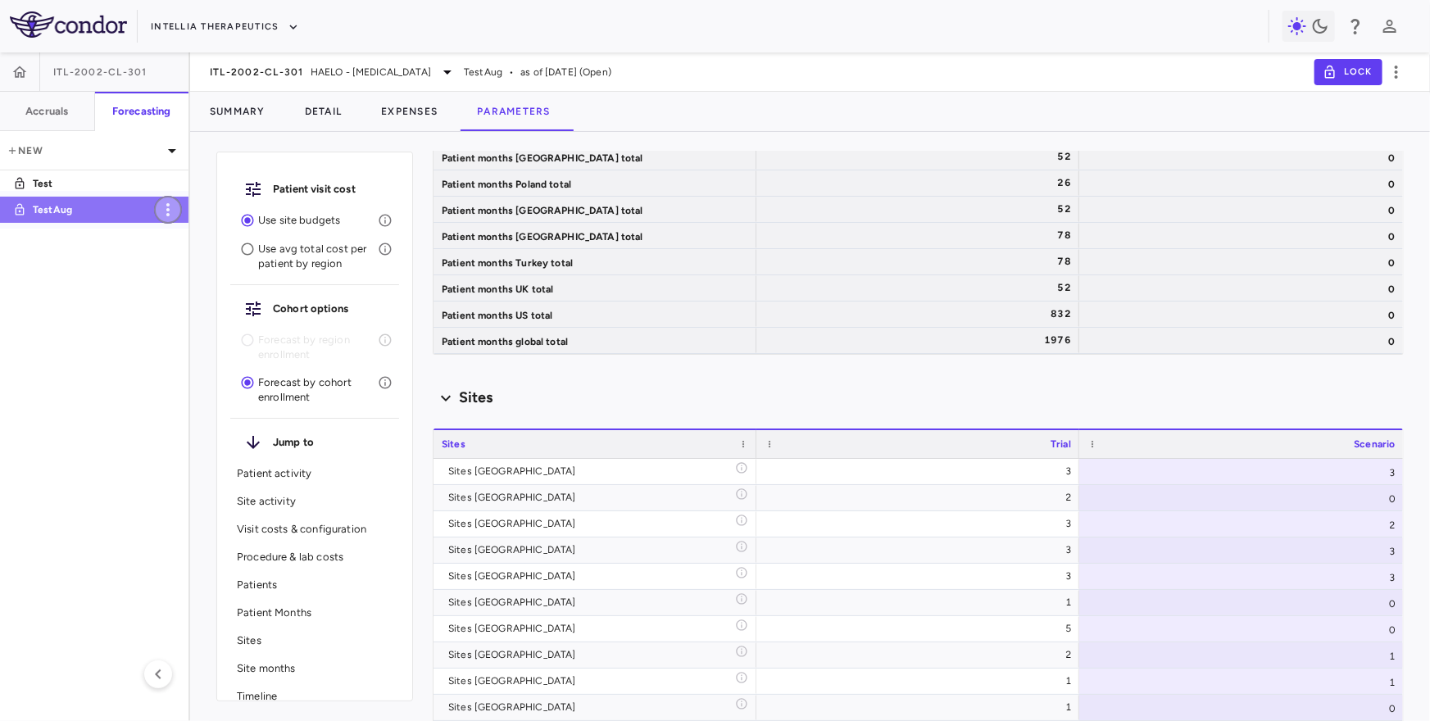
click at [166, 207] on icon "button" at bounding box center [168, 210] width 20 height 20
click at [192, 273] on div "Delete" at bounding box center [190, 280] width 73 height 28
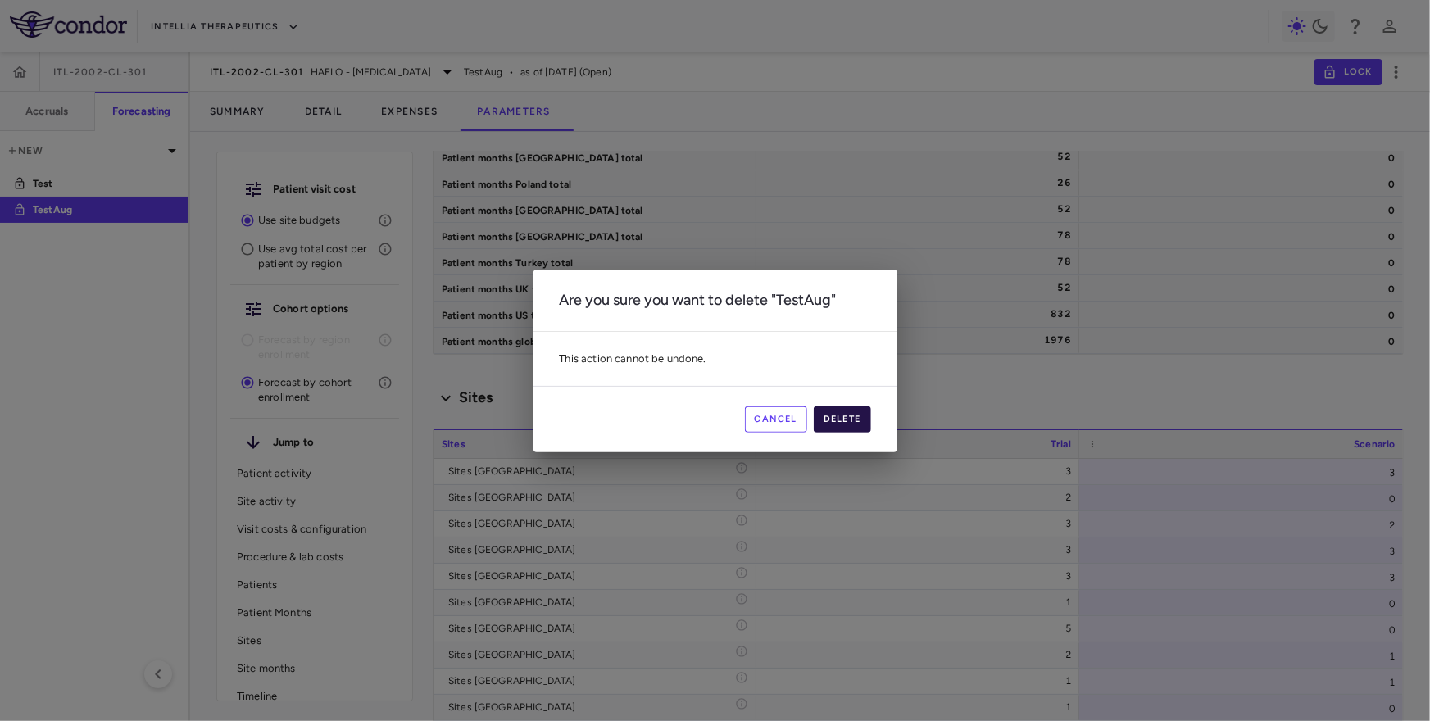
click at [840, 415] on button "Delete" at bounding box center [842, 420] width 57 height 26
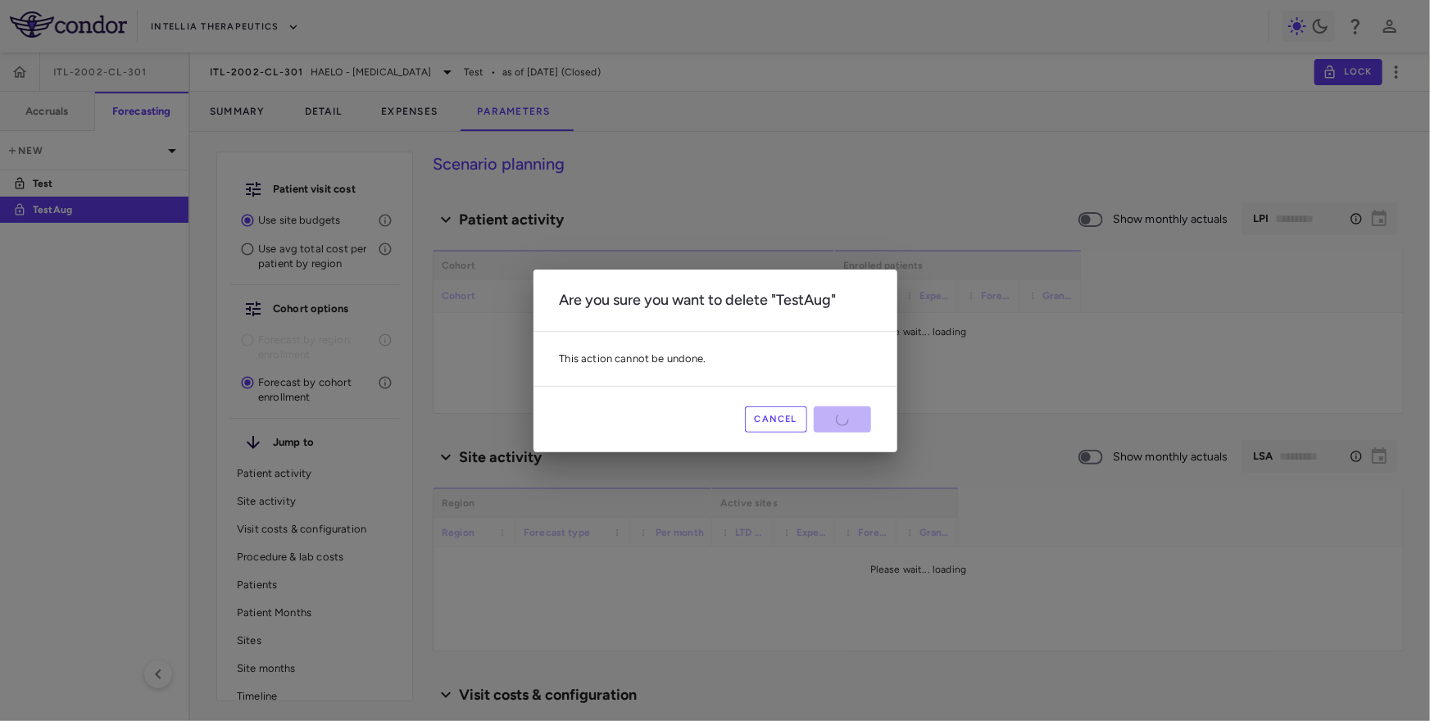
type input "********"
